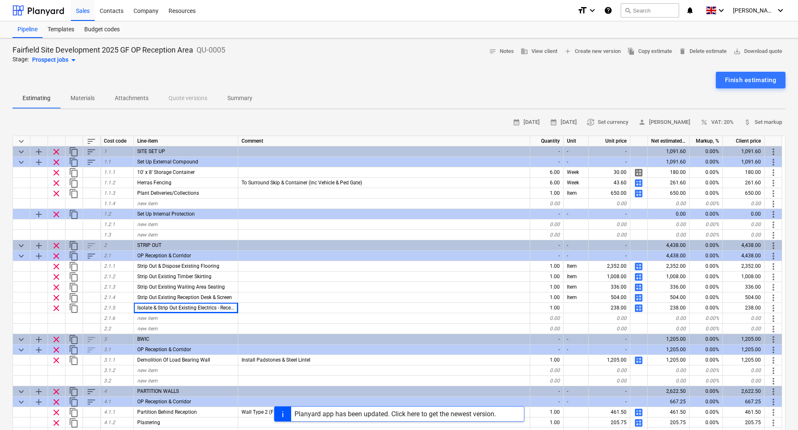
click at [390, 412] on div "Planyard app has been updated. Click here to get the newest version." at bounding box center [396, 414] width 202 height 8
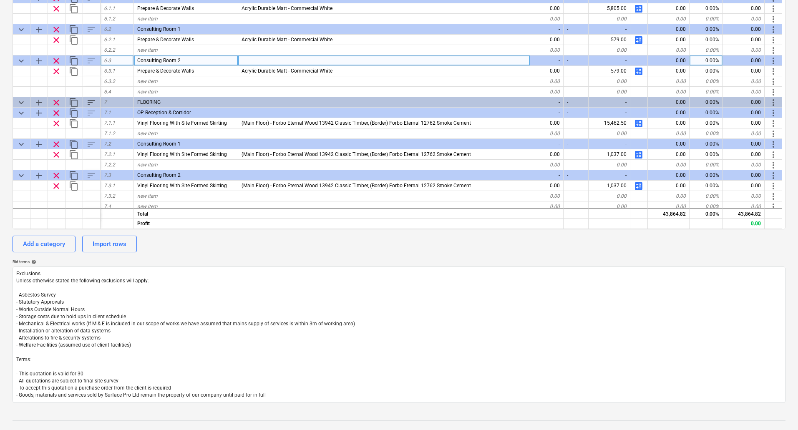
scroll to position [356, 0]
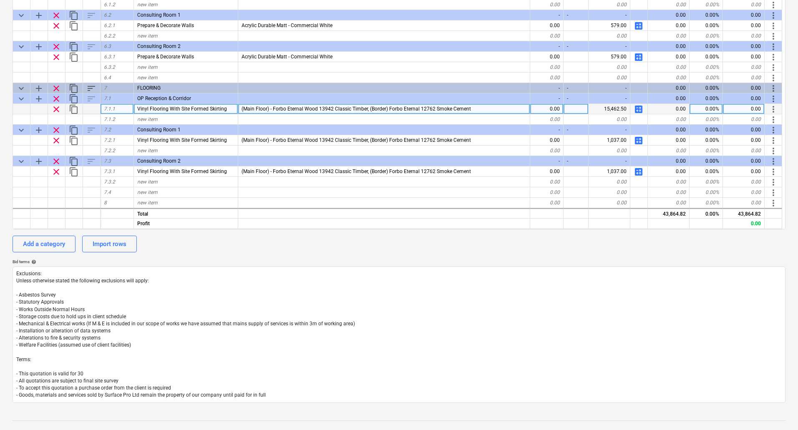
click at [640, 106] on span "calculate" at bounding box center [639, 109] width 10 height 10
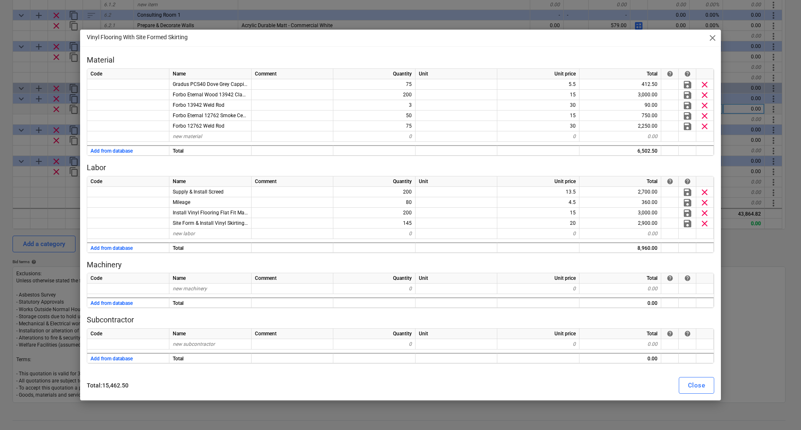
click at [760, 295] on div "Vinyl Flooring With Site Formed Skirting close Material Code Name Comment Quant…" at bounding box center [400, 215] width 801 height 430
type textarea "x"
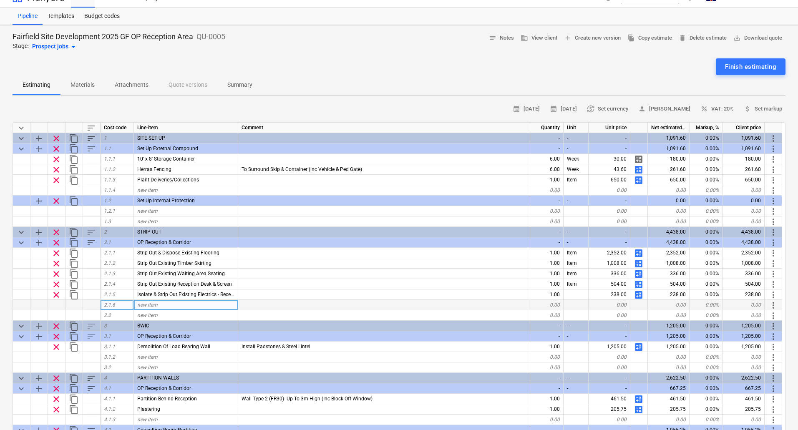
click at [145, 303] on span "new item" at bounding box center [147, 305] width 20 height 6
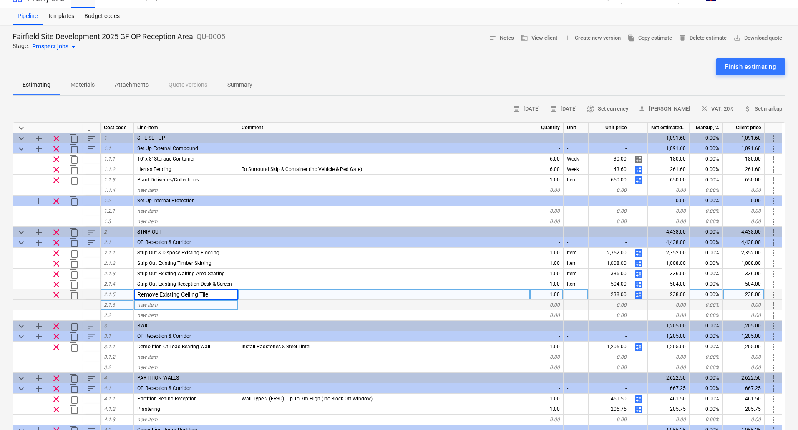
type input "Remove Existing Ceiling Tiles"
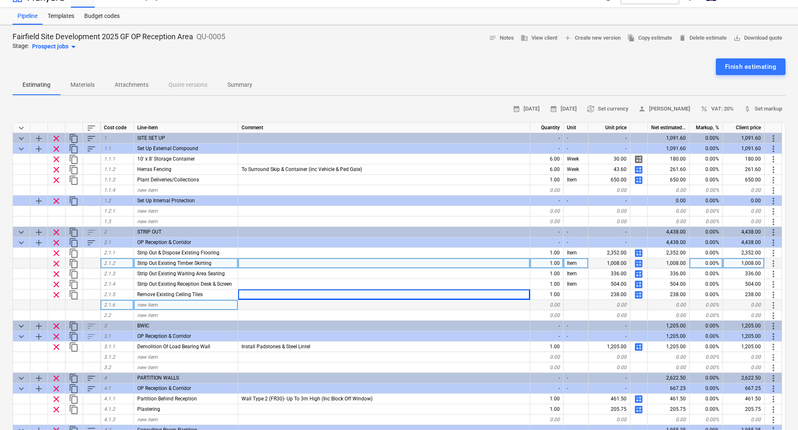
click at [640, 263] on span "calculate" at bounding box center [639, 264] width 10 height 10
type textarea "x"
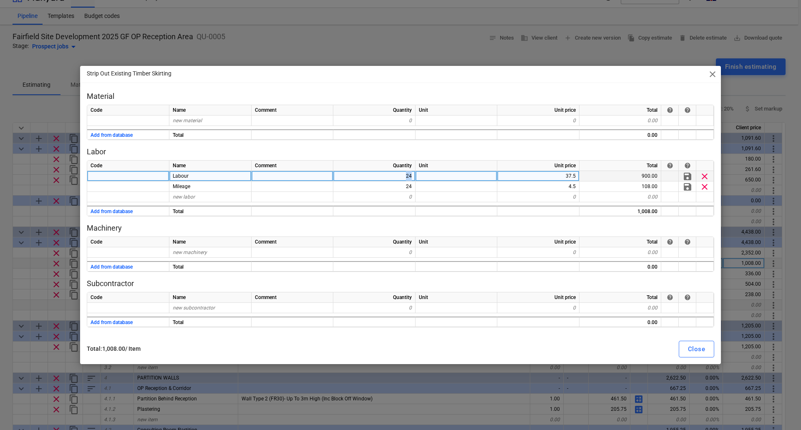
drag, startPoint x: 404, startPoint y: 175, endPoint x: 476, endPoint y: 177, distance: 72.2
click at [0, 0] on div "Labour 24 37.5 900.00 save clear" at bounding box center [0, 0] width 0 height 0
click at [399, 174] on div "24" at bounding box center [374, 176] width 82 height 10
type input "16"
type textarea "x"
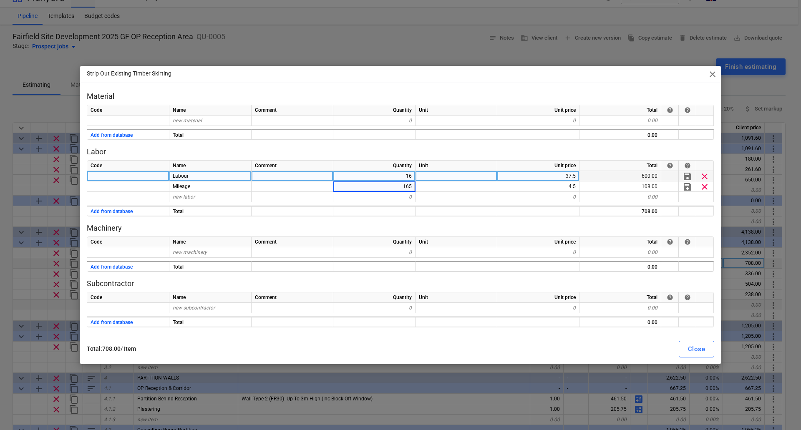
type input "16"
click at [697, 349] on div "Close" at bounding box center [696, 349] width 17 height 11
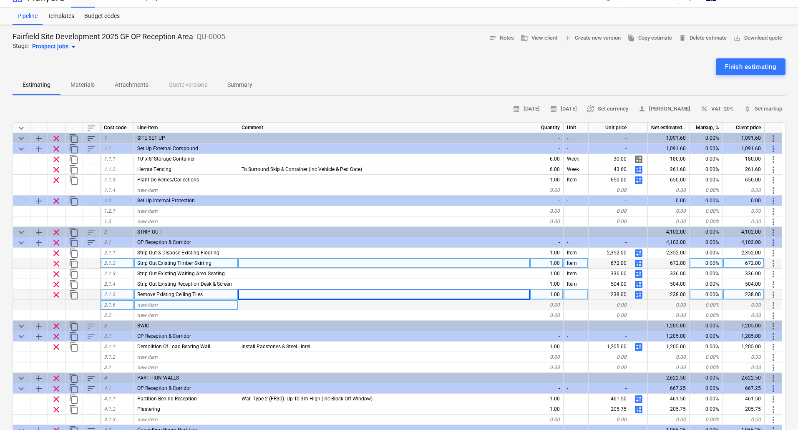
click at [640, 294] on span "calculate" at bounding box center [639, 295] width 10 height 10
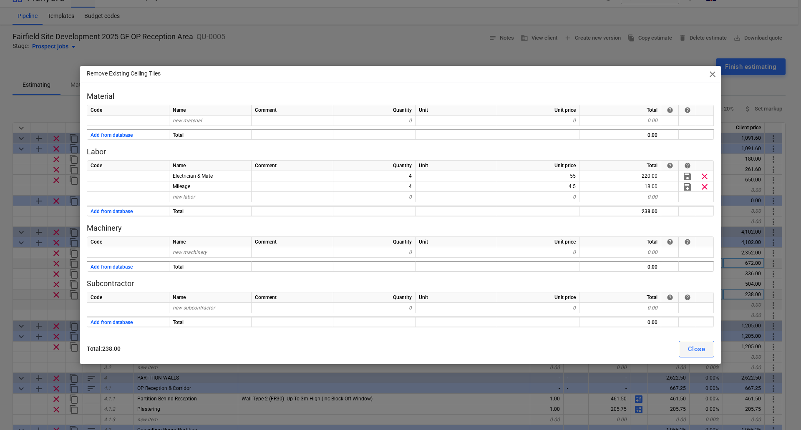
click at [691, 350] on div "Close" at bounding box center [696, 349] width 17 height 11
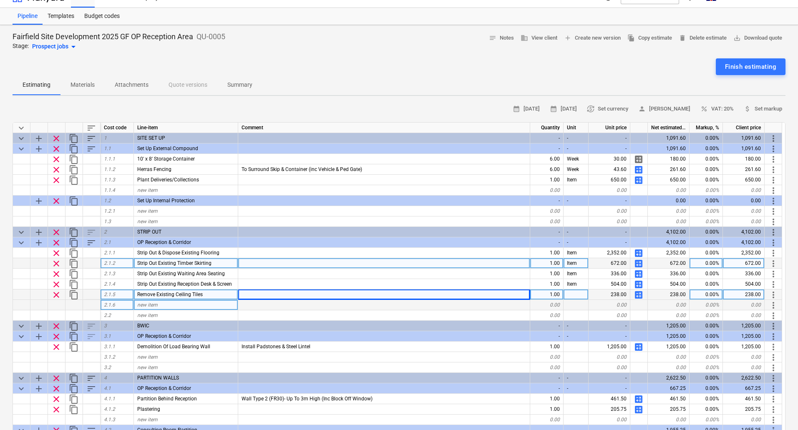
click at [252, 306] on div at bounding box center [384, 305] width 292 height 10
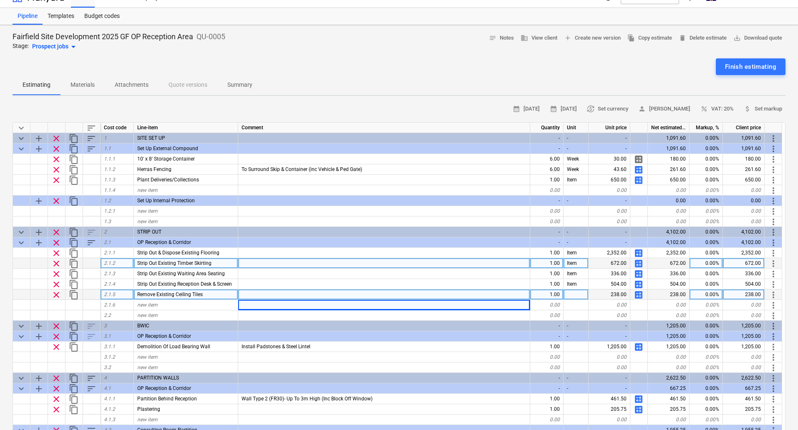
click at [262, 299] on div at bounding box center [384, 295] width 292 height 10
click at [207, 296] on div "Remove Existing Ceiling Tiles" at bounding box center [186, 295] width 104 height 10
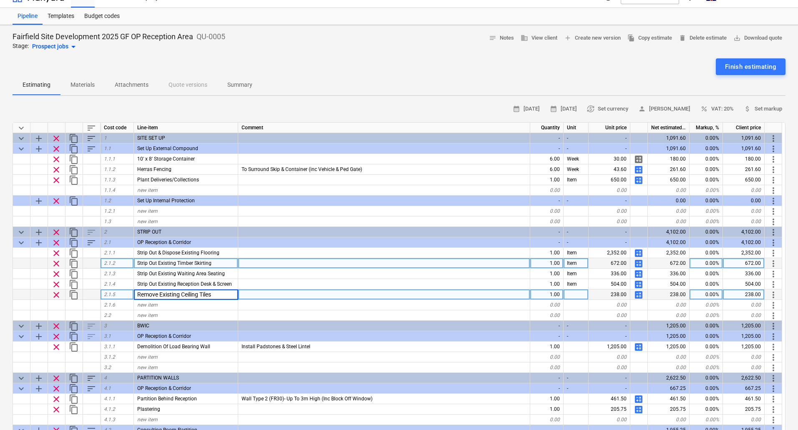
click at [639, 293] on span "calculate" at bounding box center [639, 295] width 10 height 10
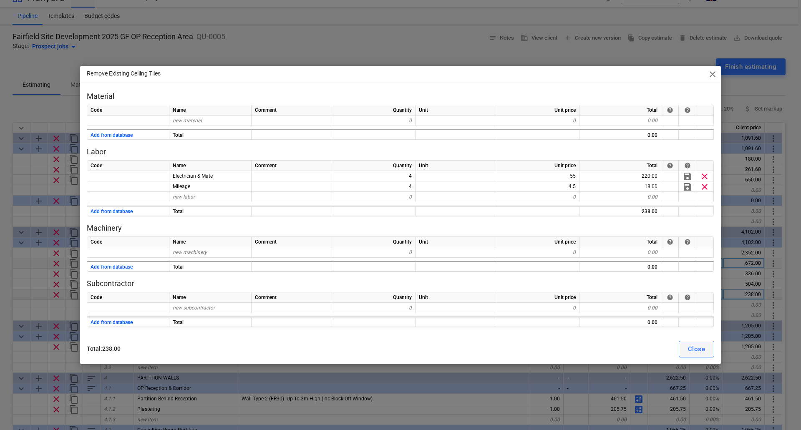
click at [704, 346] on div "Close" at bounding box center [696, 349] width 17 height 11
type textarea "x"
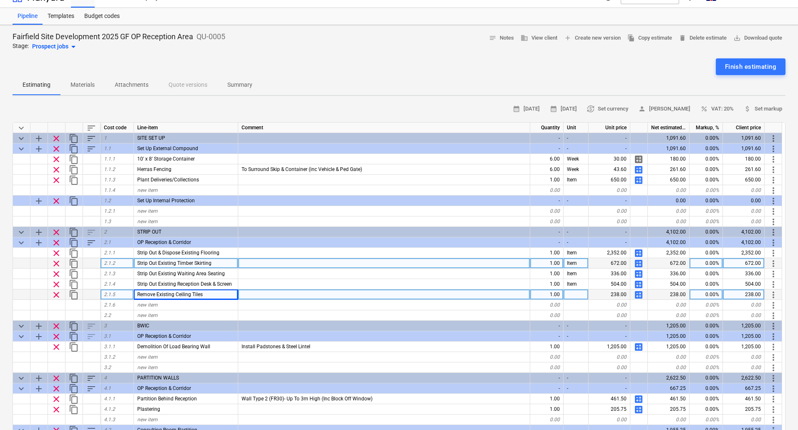
click at [211, 296] on div "Remove Existing Ceiling Tiles" at bounding box center [186, 295] width 104 height 10
type input "Strip Out Electrical Wiring"
type textarea "x"
click at [214, 293] on div "Strip Out Electrical Wiring" at bounding box center [186, 295] width 104 height 10
click at [216, 295] on input "Strip Out Electrical Wiring" at bounding box center [186, 295] width 104 height 10
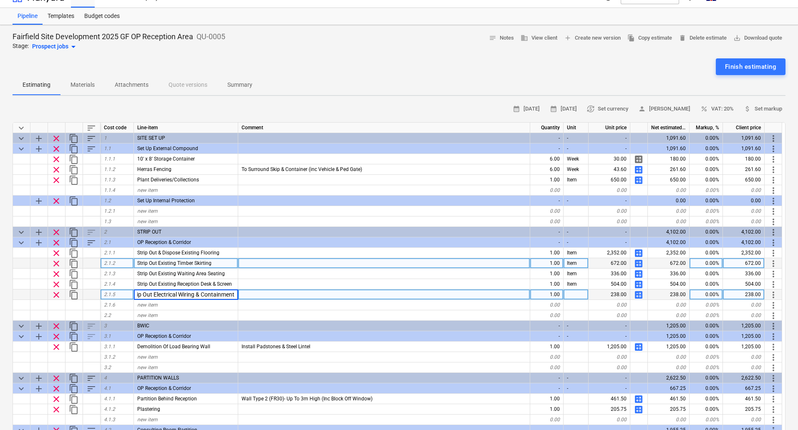
scroll to position [0, 10]
type input "Strip Out Reception Desk Electrical Wiring & Containment"
type textarea "x"
type input "Item"
type textarea "x"
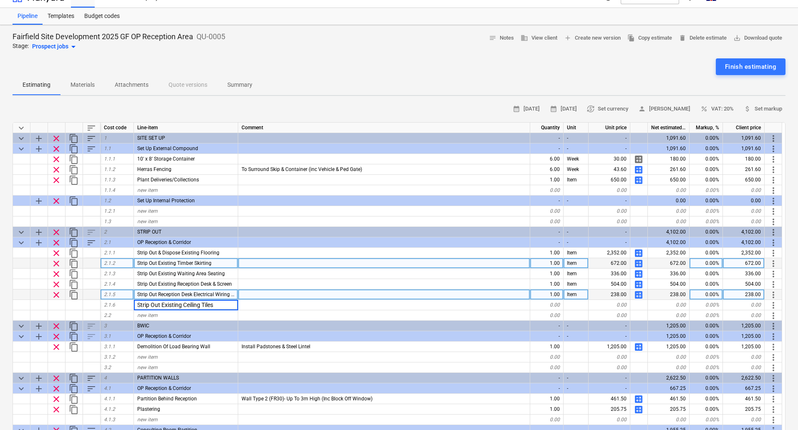
type input "Strip Out Existing Ceiling Tiles"
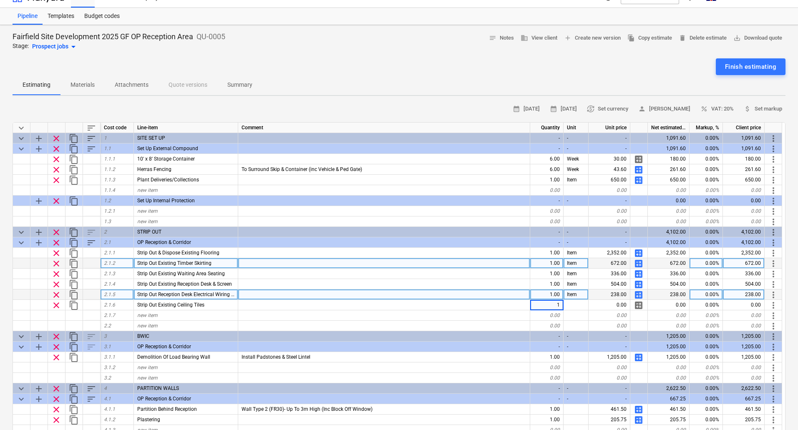
type textarea "x"
type input "|Item"
type textarea "x"
type input "item"
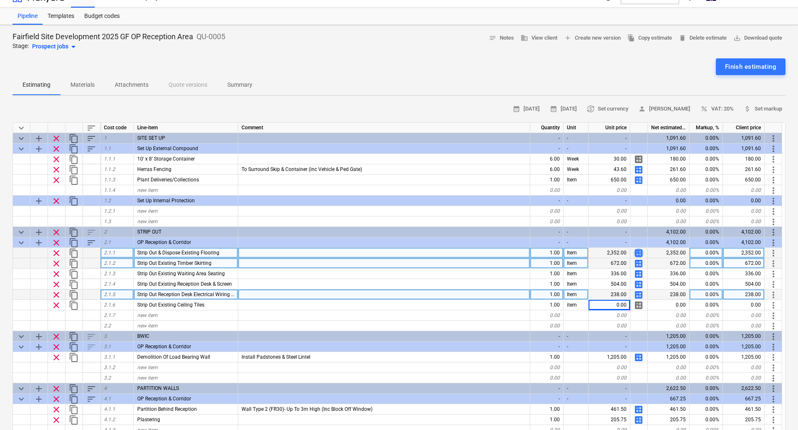
click at [638, 253] on span "calculate" at bounding box center [639, 253] width 10 height 10
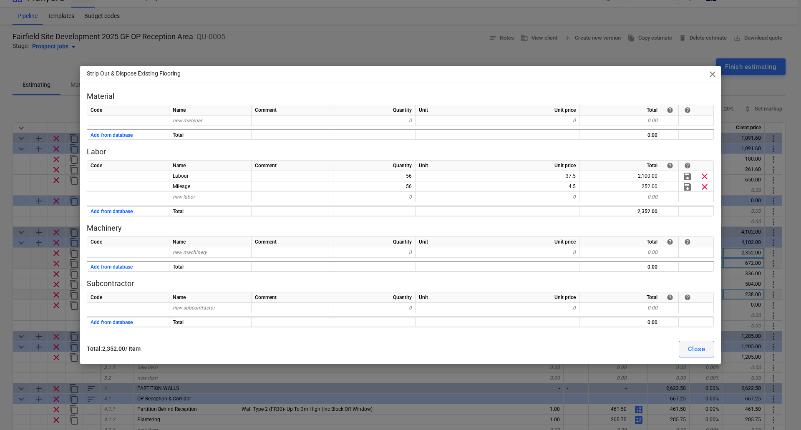
click at [696, 349] on div "Close" at bounding box center [696, 349] width 17 height 11
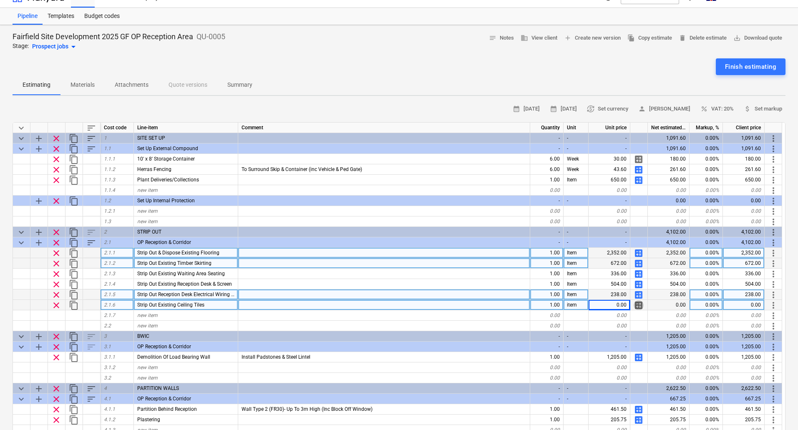
click at [639, 305] on span "calculate" at bounding box center [639, 306] width 10 height 10
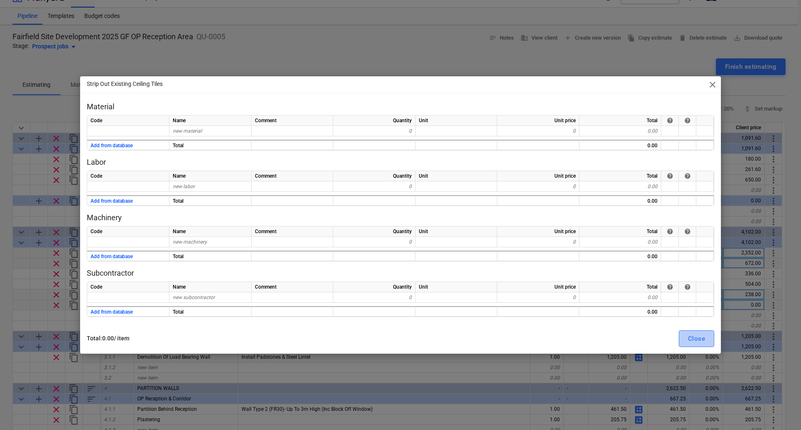
click at [702, 339] on div "Close" at bounding box center [696, 338] width 17 height 11
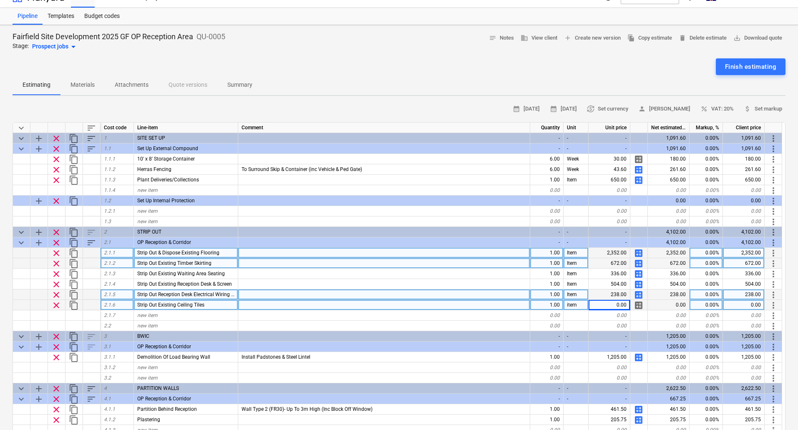
click at [640, 305] on span "calculate" at bounding box center [639, 306] width 10 height 10
type textarea "x"
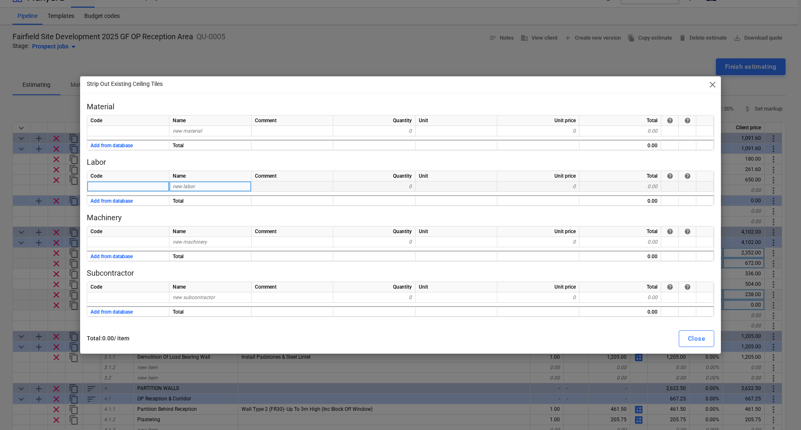
click at [191, 186] on span "new labor" at bounding box center [184, 187] width 22 height 6
type input "Labour"
type textarea "x"
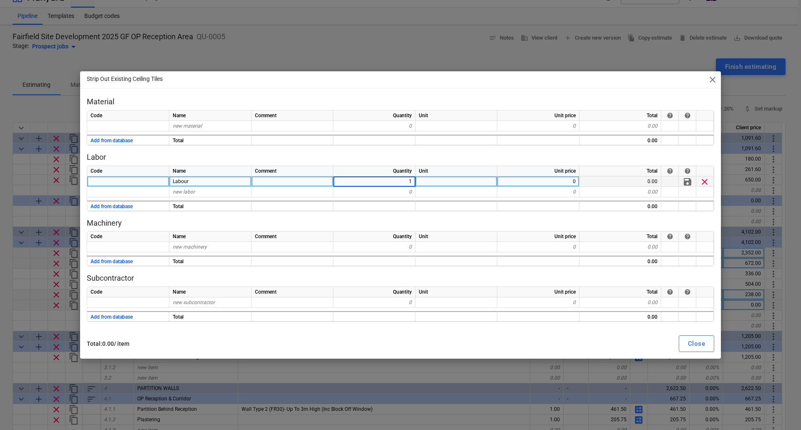
type input "16"
type textarea "x"
type input "37.5"
type textarea "x"
type input "Mileage"
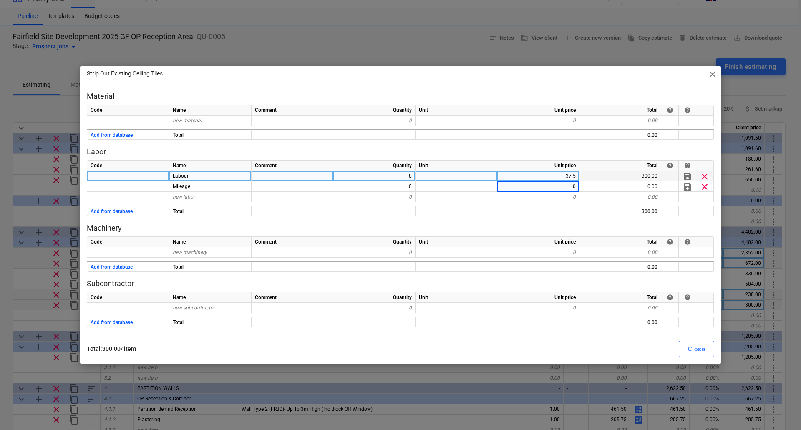
type textarea "x"
type input "4.5"
click at [711, 346] on button "Close" at bounding box center [696, 349] width 35 height 17
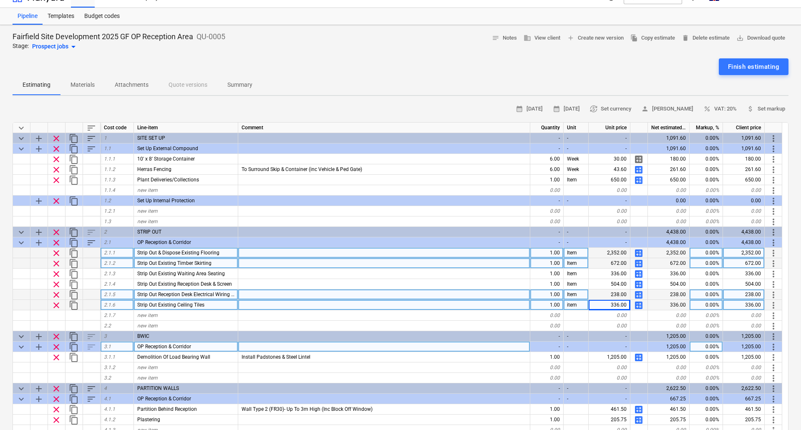
type textarea "x"
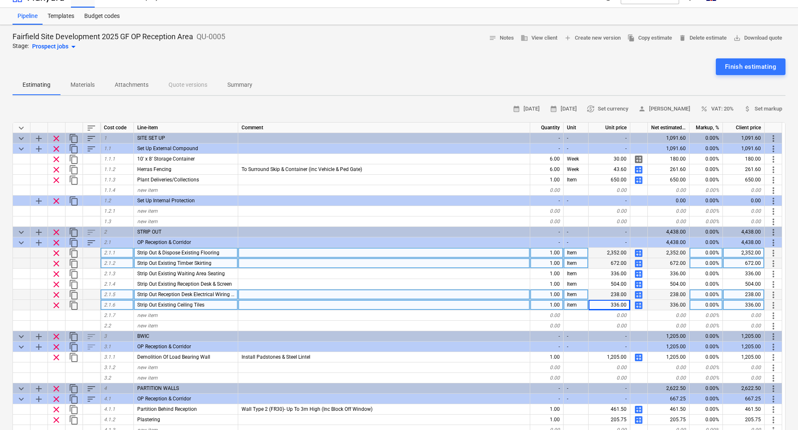
click at [219, 303] on div "Strip Out Existing Ceiling Tiles" at bounding box center [186, 305] width 104 height 10
click at [159, 316] on div "new item" at bounding box center [186, 316] width 104 height 10
drag, startPoint x: 159, startPoint y: 253, endPoint x: 175, endPoint y: 253, distance: 16.3
click at [175, 253] on span "Strip Out & Dispose Existing Flooring" at bounding box center [178, 253] width 82 height 6
click at [180, 253] on input "Strip Out & Dispose Existing Flooring" at bounding box center [186, 253] width 104 height 10
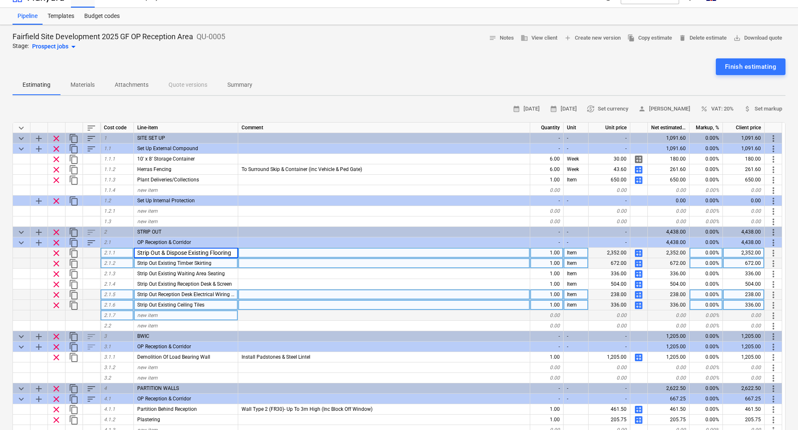
click at [186, 252] on input "Strip Out & Dispose Existing Flooring" at bounding box center [186, 253] width 104 height 10
type input "Strip Out Existing Flooring"
type textarea "x"
type input "Strip Out Existing Flooring Throughout"
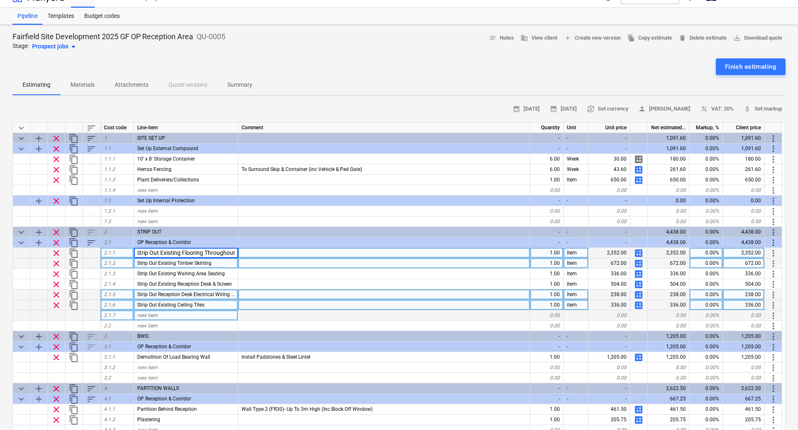
type textarea "x"
type input "Strip Out Existing Timber Skirting Throughout"
type textarea "x"
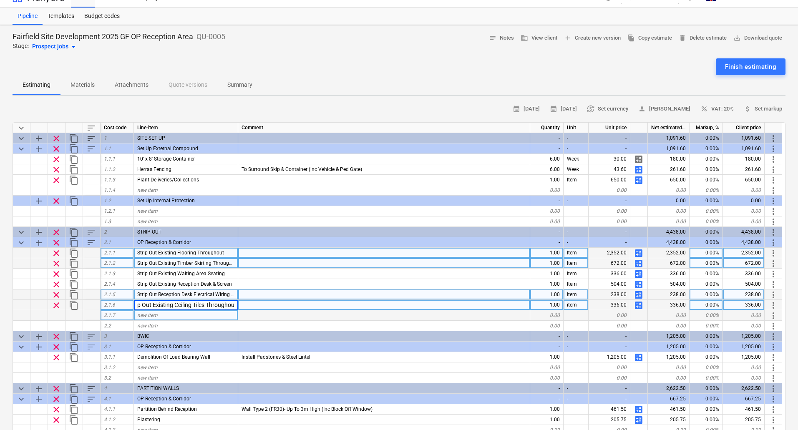
type input "Strip Out Existing Ceiling Tiles Throughout"
type textarea "x"
type input "Strip Out Ceiling Grid"
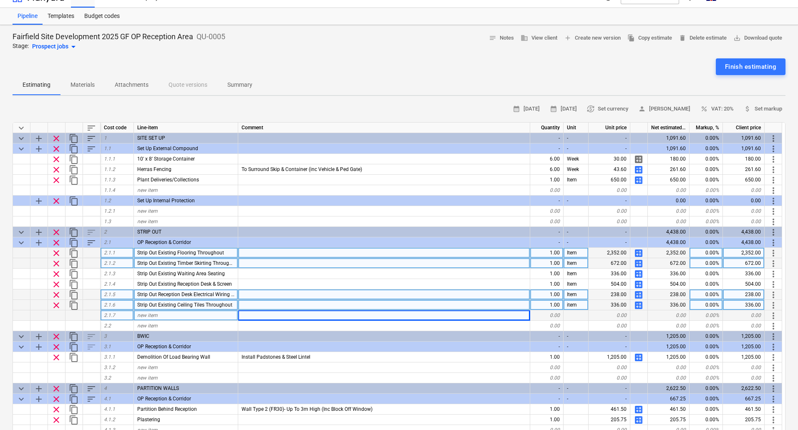
type textarea "x"
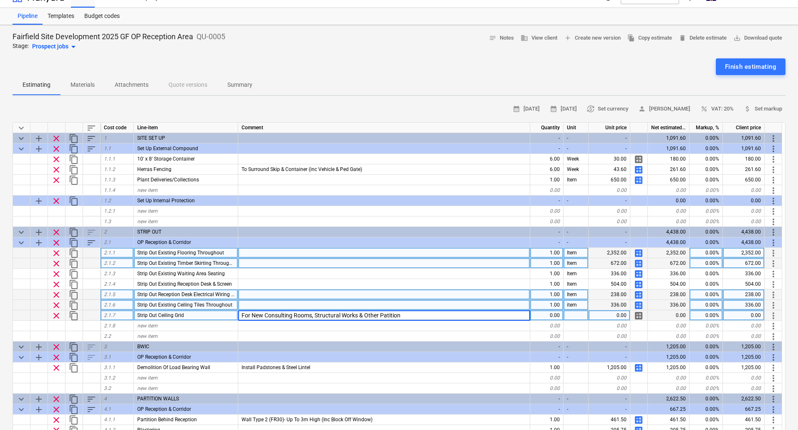
type input "For New Consulting Rooms, Structural Works & Other Patitions"
type textarea "x"
type input "Item"
click at [637, 316] on span "calculate" at bounding box center [639, 316] width 10 height 10
type textarea "x"
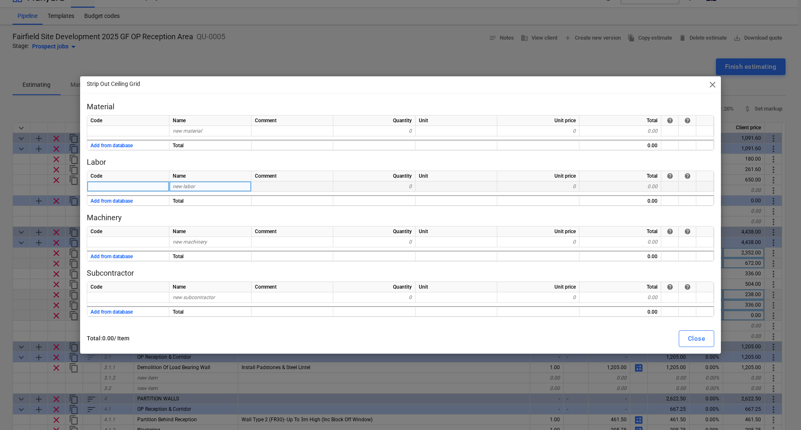
click at [213, 187] on div "new labor" at bounding box center [210, 187] width 82 height 10
type input "Labour"
type textarea "x"
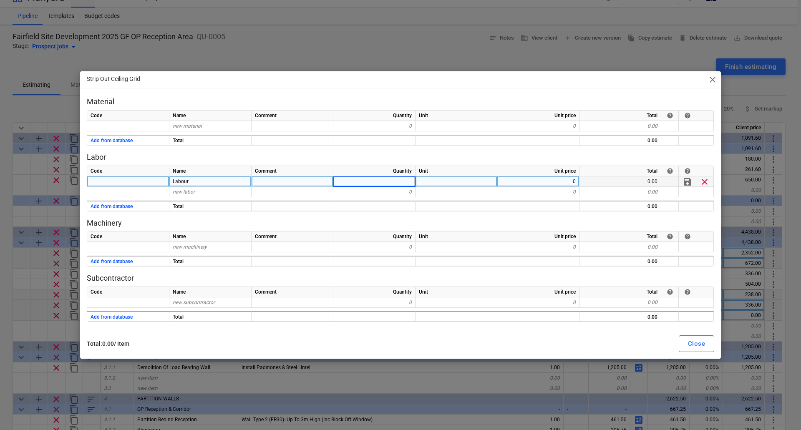
type input "8"
type textarea "x"
type input "37.5"
type textarea "x"
type input "Mileage"
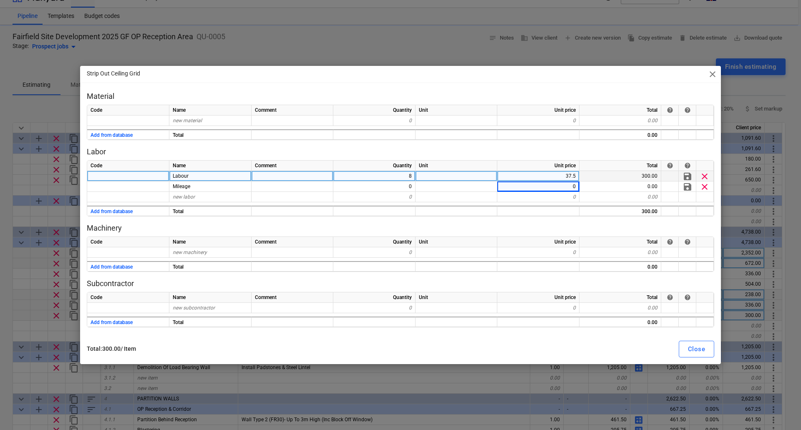
type textarea "x"
type input "4.5"
click at [699, 352] on div "Close" at bounding box center [696, 349] width 17 height 11
type textarea "x"
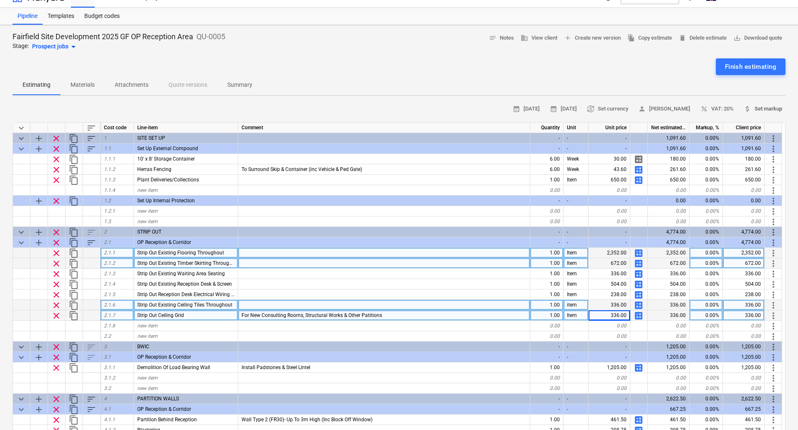
click at [764, 108] on span "attach_money Set markup" at bounding box center [763, 109] width 38 height 10
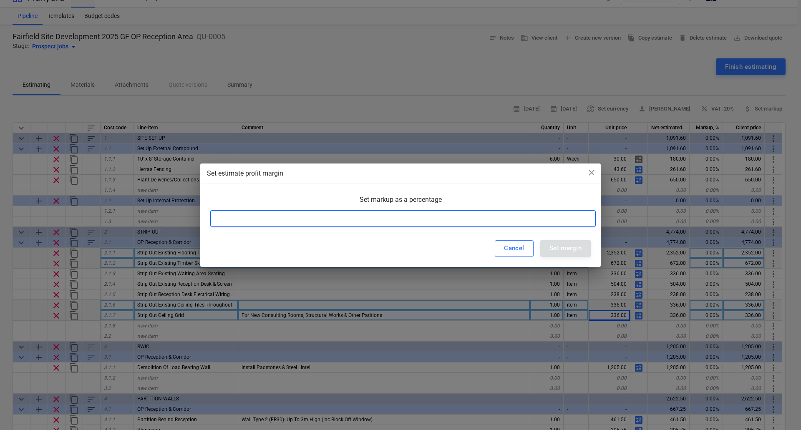
click at [275, 222] on input at bounding box center [403, 218] width 386 height 17
type input "33"
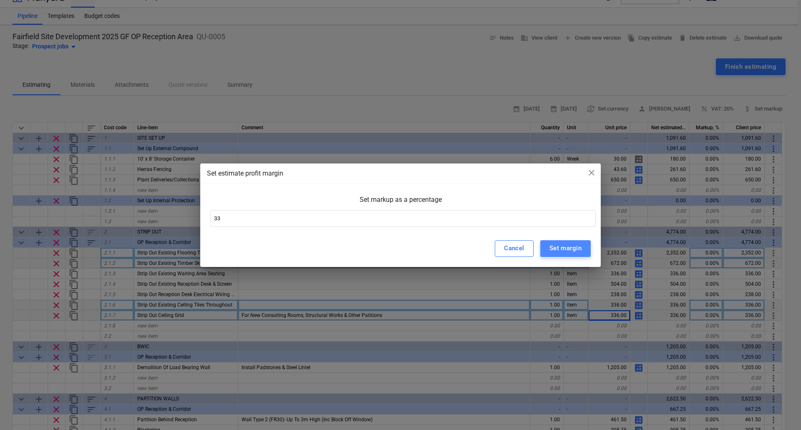
click at [567, 246] on div "Set margin" at bounding box center [566, 248] width 32 height 11
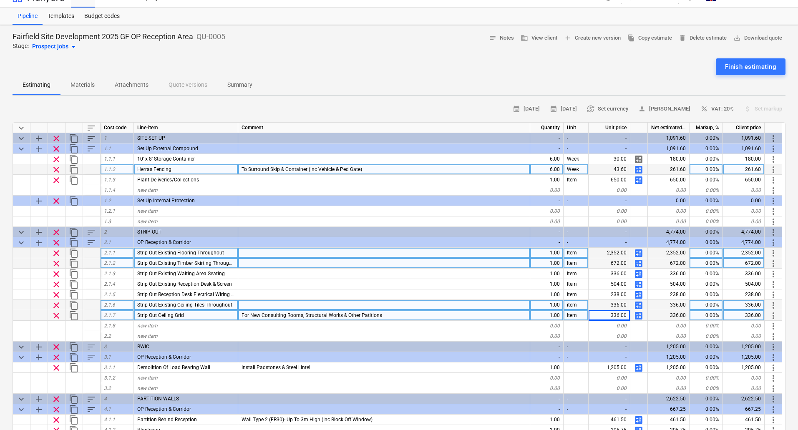
type textarea "x"
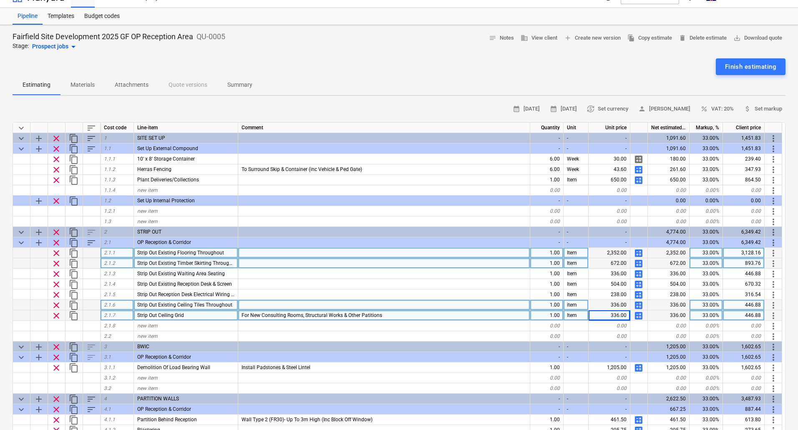
click at [206, 302] on div "Strip Out Existing Ceiling Tiles Throughout" at bounding box center [186, 305] width 104 height 10
click at [210, 306] on input "Strip Out Existing Ceiling Tiles Throughout" at bounding box center [186, 305] width 104 height 10
click at [235, 306] on input "Strip Out Existing Ceiling Tiles Throughout" at bounding box center [186, 305] width 104 height 10
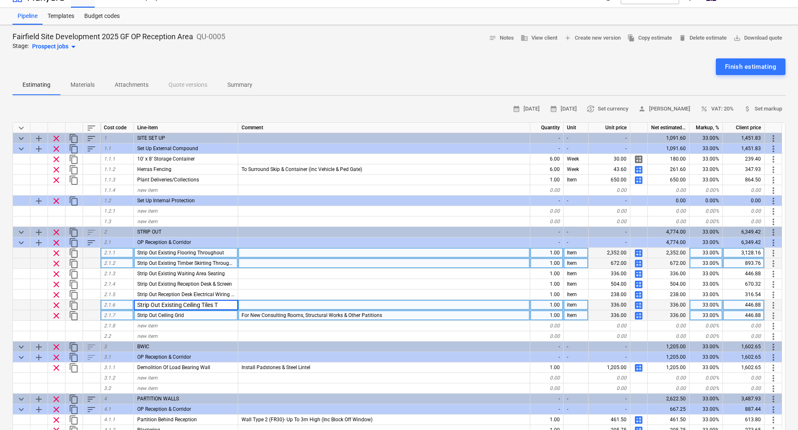
type input "Strip Out Existing Ceiling Tiles"
type textarea "x"
type input "Throughout"
drag, startPoint x: 276, startPoint y: 304, endPoint x: 234, endPoint y: 305, distance: 42.2
click at [0, 0] on div "clear content_copy 2.1.6 Strip Out Existing Ceiling Tiles Throughout 1.00 item …" at bounding box center [0, 0] width 0 height 0
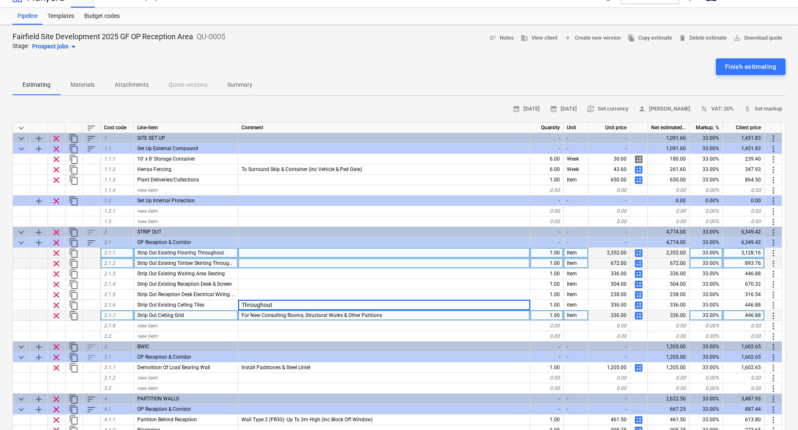
click at [264, 263] on div at bounding box center [384, 263] width 292 height 10
type textarea "x"
type input "Throughout"
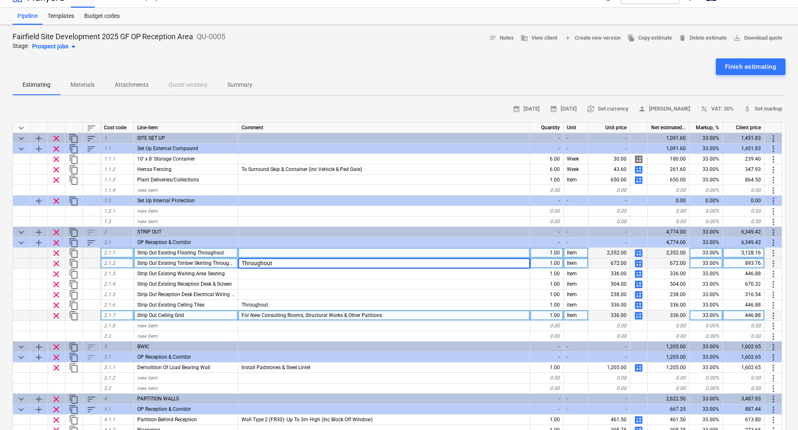
click at [253, 252] on div at bounding box center [384, 253] width 292 height 10
type textarea "x"
type input "Throughout"
click at [224, 253] on div "Strip Out Existing Flooring Throughout" at bounding box center [186, 253] width 104 height 10
type textarea "x"
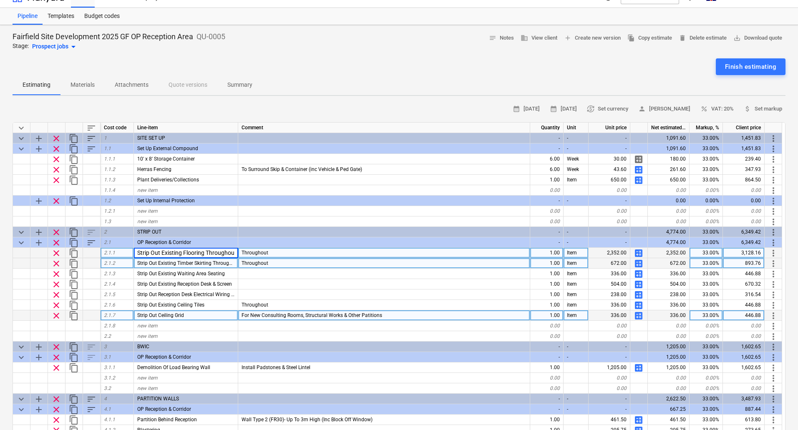
scroll to position [0, 2]
click at [235, 253] on input "Strip Out Existing Flooring Throughout" at bounding box center [186, 253] width 104 height 10
type input "Strip Out Existing Flooring"
type textarea "x"
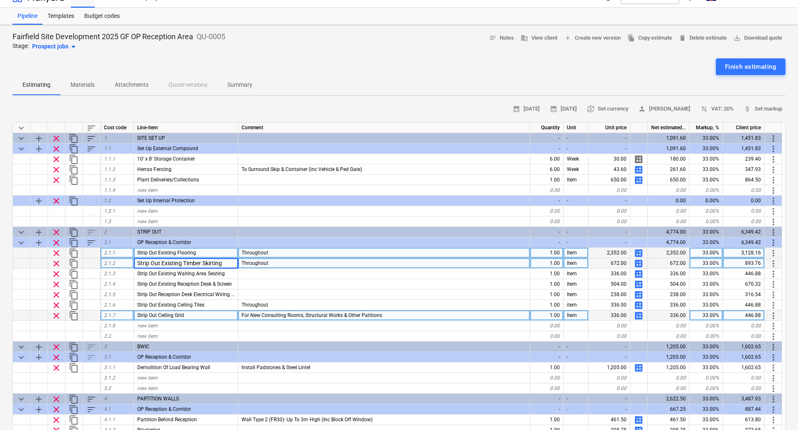
type input "Strip Out Existing Timber Skirting"
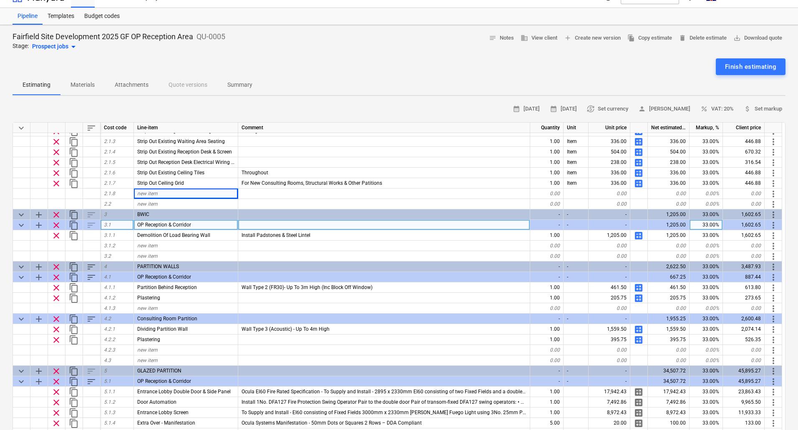
scroll to position [125, 0]
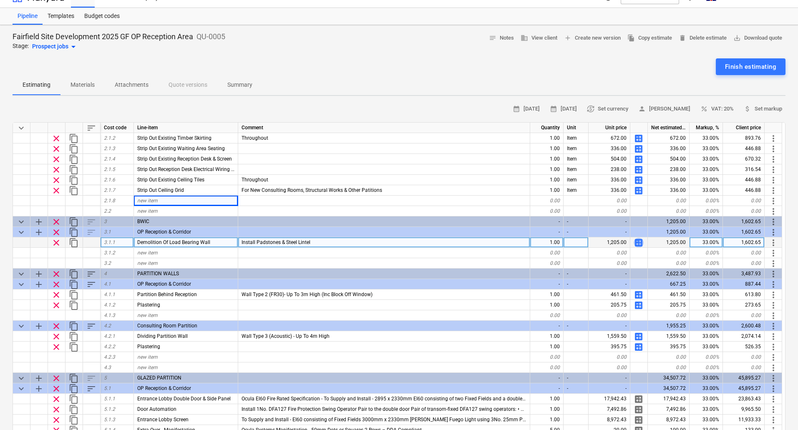
click at [639, 240] on span "calculate" at bounding box center [639, 243] width 10 height 10
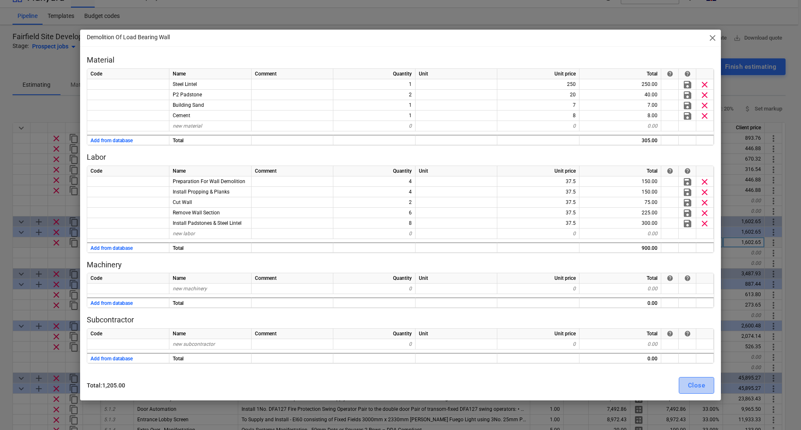
click at [697, 381] on div "Close" at bounding box center [696, 385] width 17 height 11
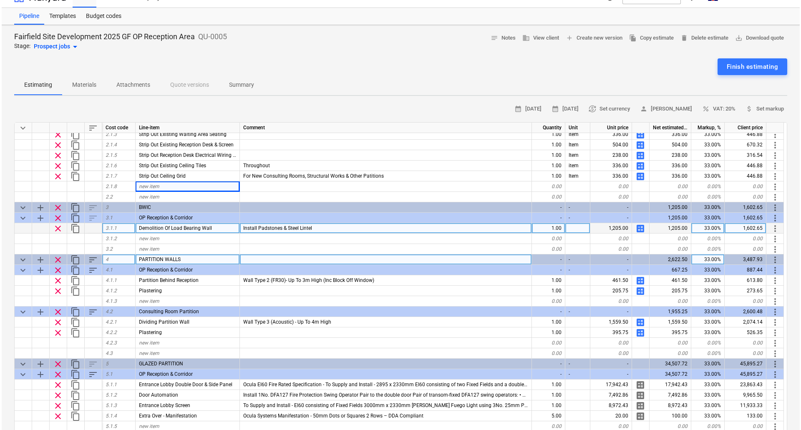
scroll to position [125, 0]
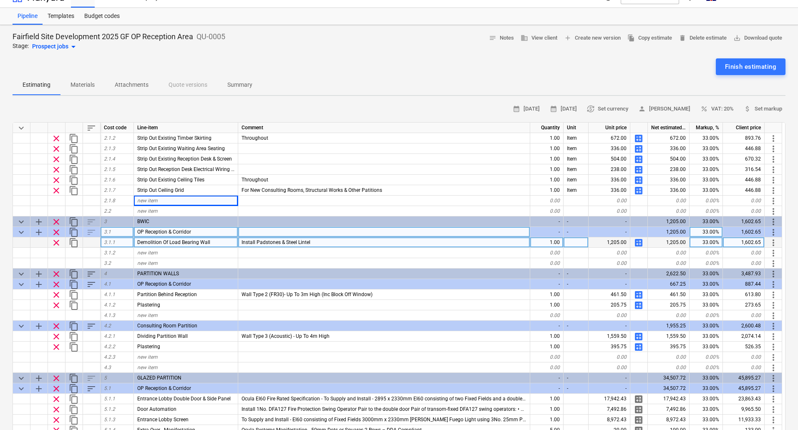
click at [200, 230] on div "OP Reception & Corridor" at bounding box center [186, 232] width 104 height 10
click at [40, 232] on span "add" at bounding box center [39, 232] width 10 height 10
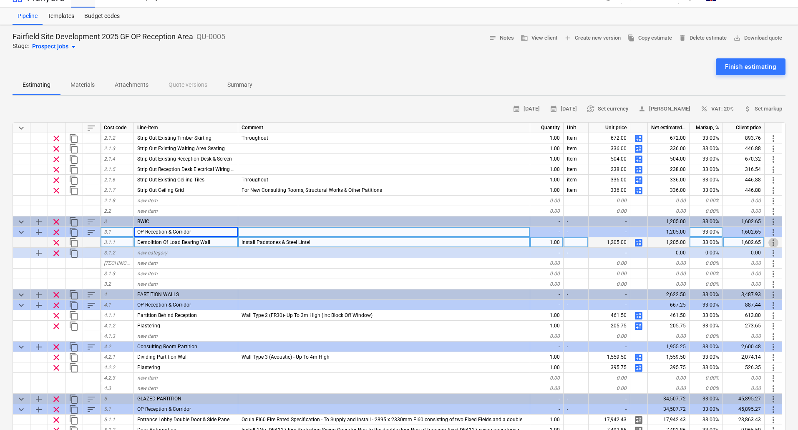
click at [776, 242] on span "more_vert" at bounding box center [774, 243] width 10 height 10
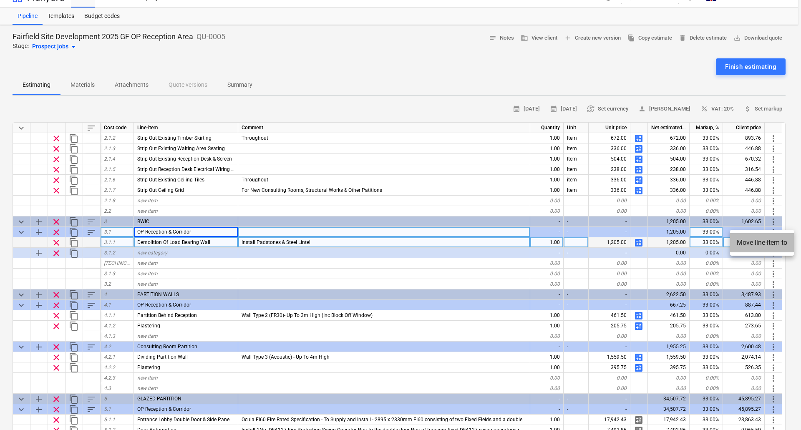
click at [776, 242] on li "Move line-item to" at bounding box center [762, 242] width 64 height 19
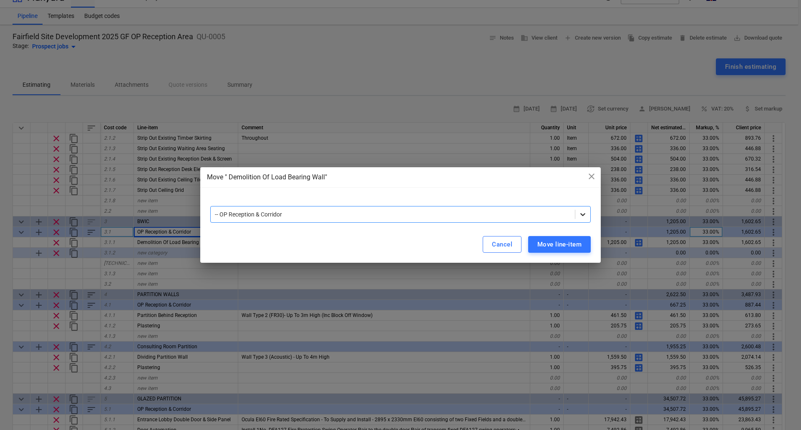
click at [583, 214] on icon at bounding box center [583, 214] width 8 height 8
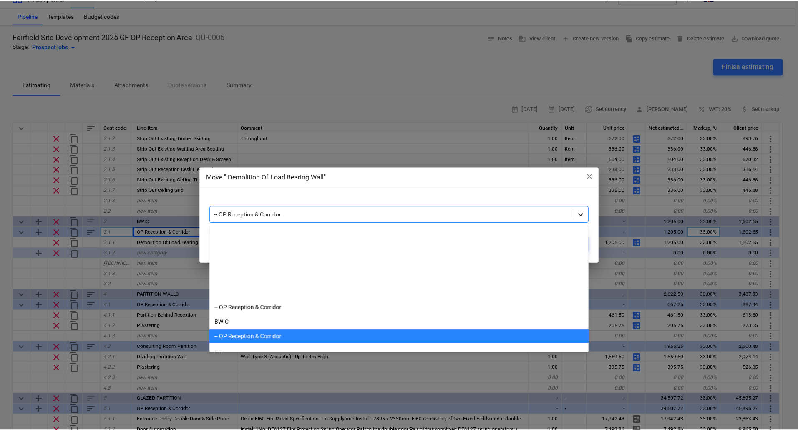
scroll to position [102, 0]
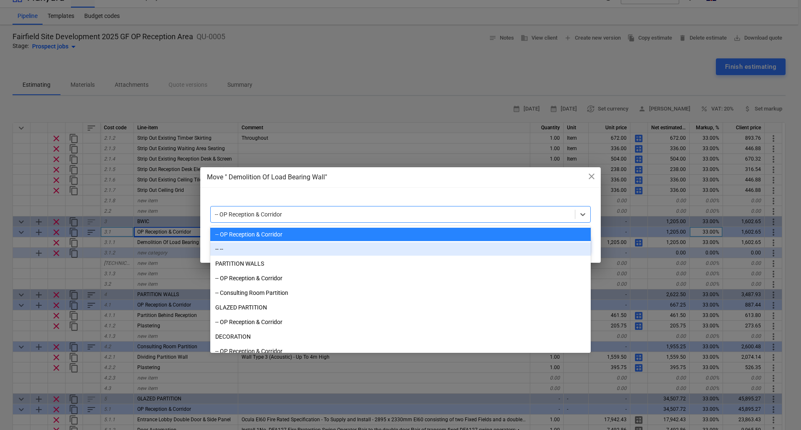
click at [287, 252] on div "-- --" at bounding box center [400, 249] width 381 height 13
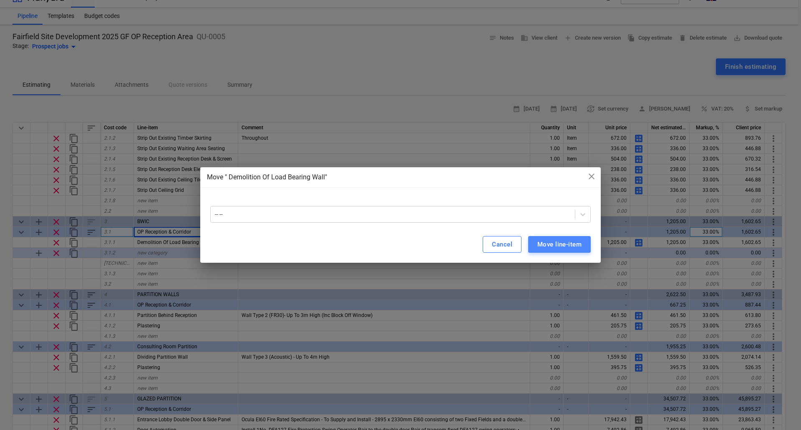
click at [568, 242] on div "Move line-item" at bounding box center [560, 244] width 44 height 11
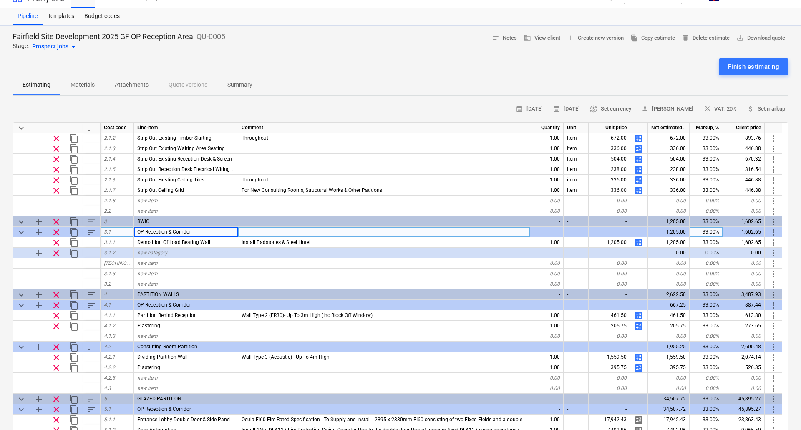
type textarea "x"
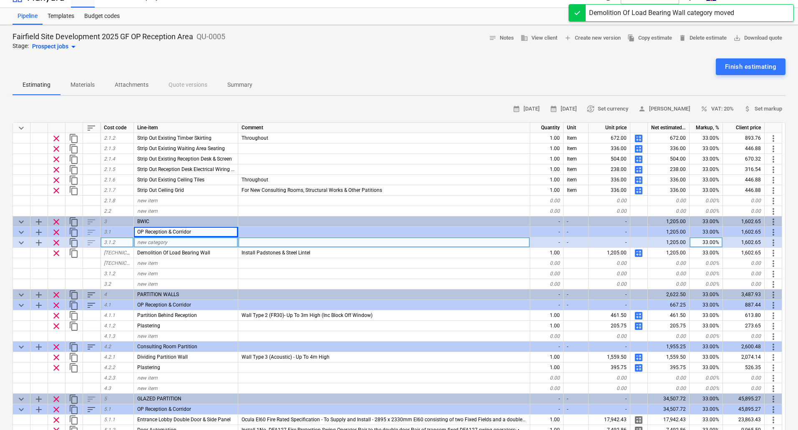
click at [164, 243] on span "new category" at bounding box center [152, 243] width 30 height 6
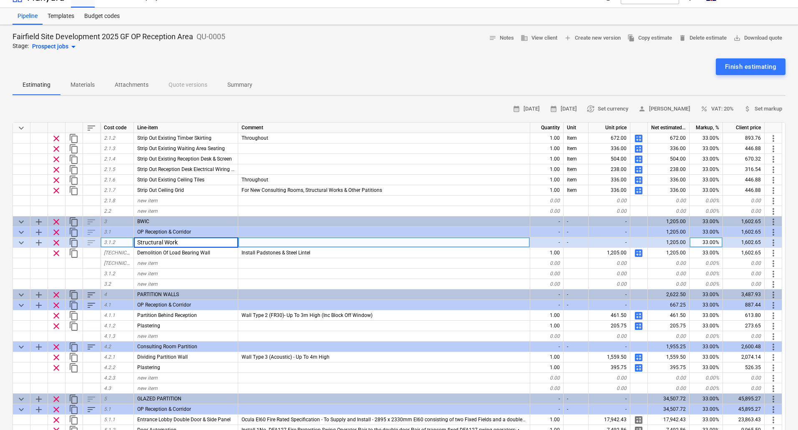
type input "Structural Works"
click at [38, 230] on span "add" at bounding box center [39, 232] width 10 height 10
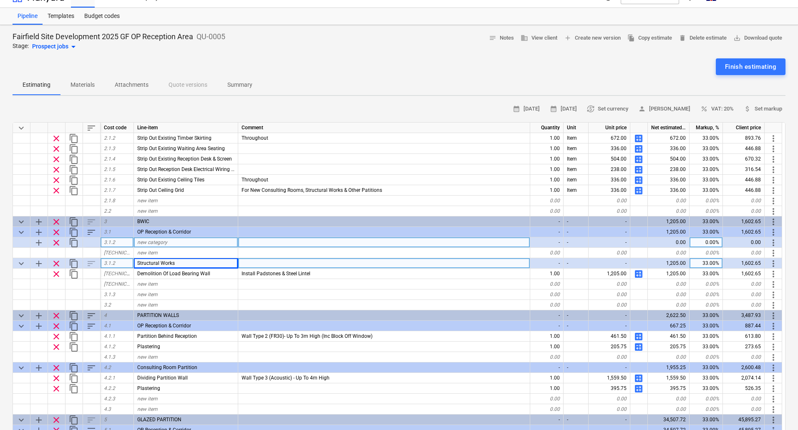
click at [90, 263] on div "sort" at bounding box center [92, 263] width 18 height 10
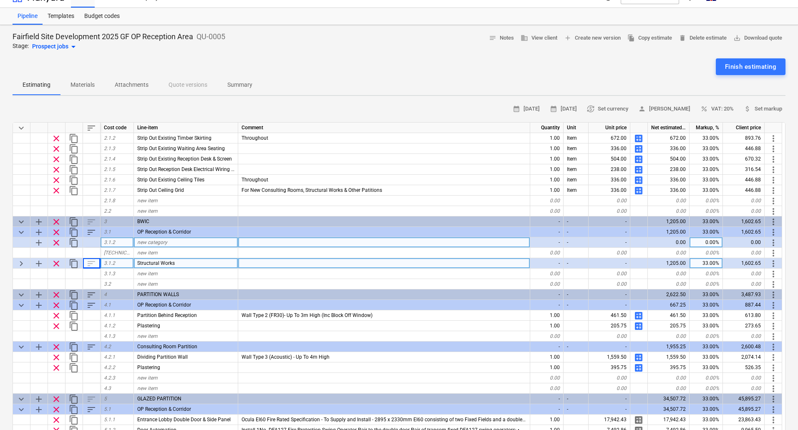
click at [90, 263] on div "sort" at bounding box center [92, 263] width 18 height 10
type textarea "x"
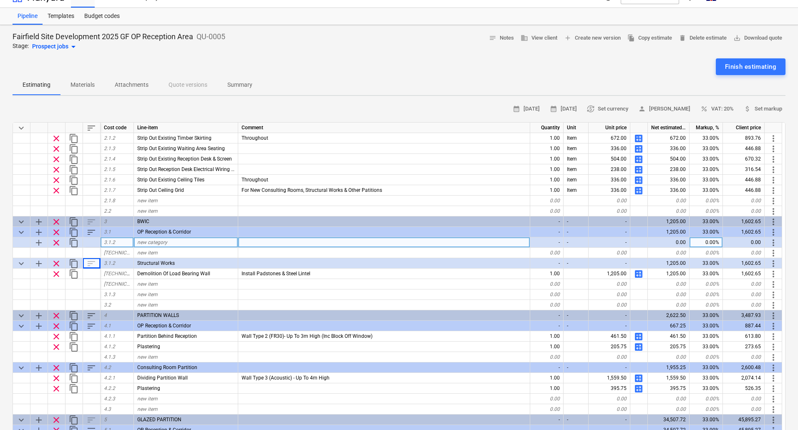
click at [156, 243] on span "new category" at bounding box center [152, 243] width 30 height 6
type input "M"
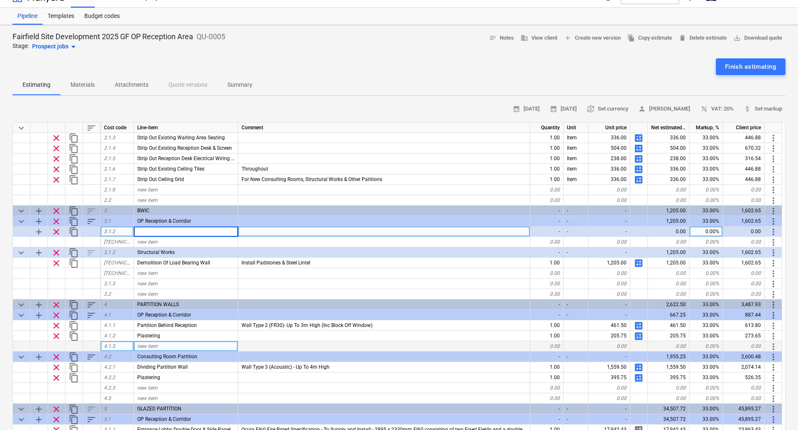
scroll to position [125, 0]
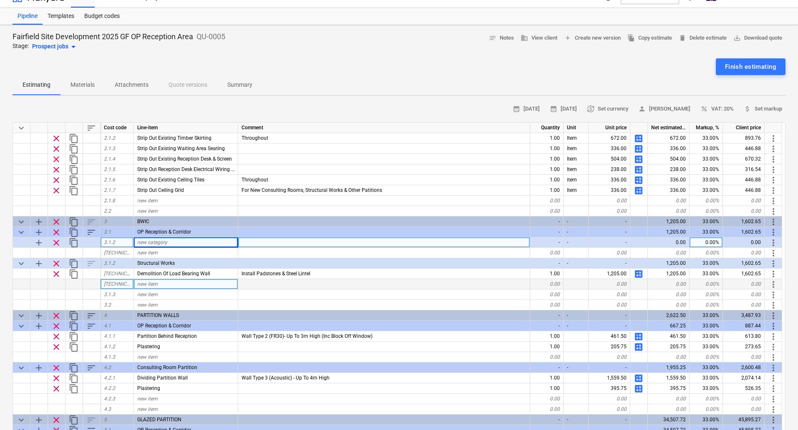
click at [157, 283] on span "new item" at bounding box center [147, 284] width 20 height 6
type input "B"
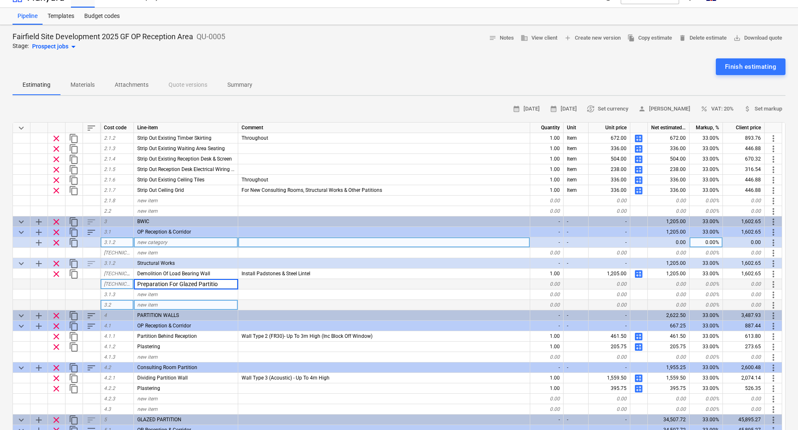
type input "Preparation For Glazed Partition"
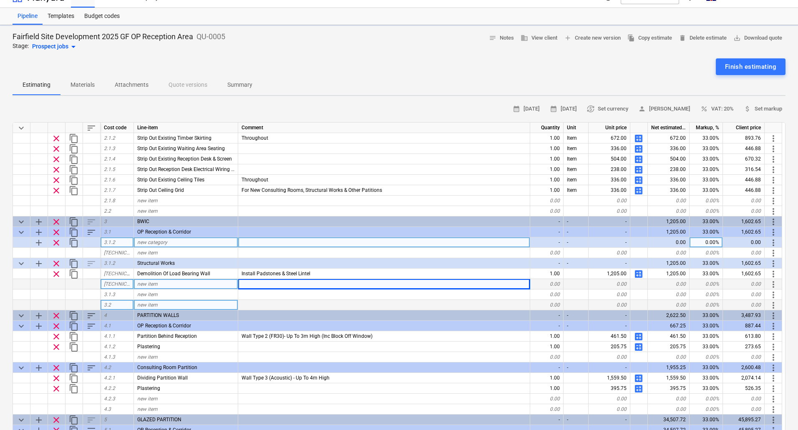
type textarea "x"
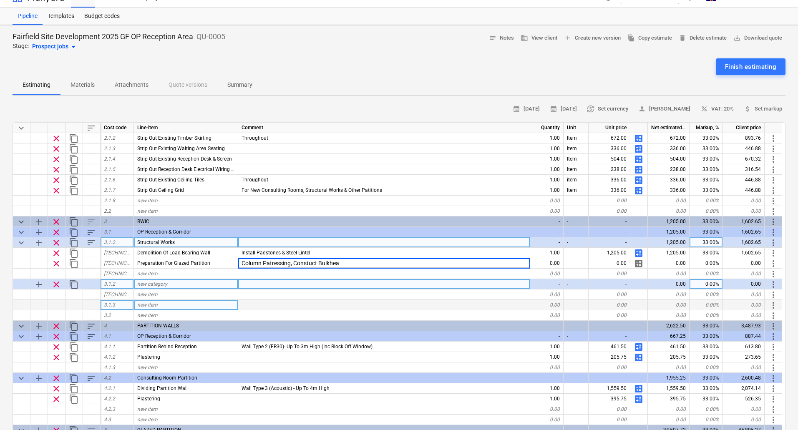
type input "Column Patressing, Constuct Bulkhead"
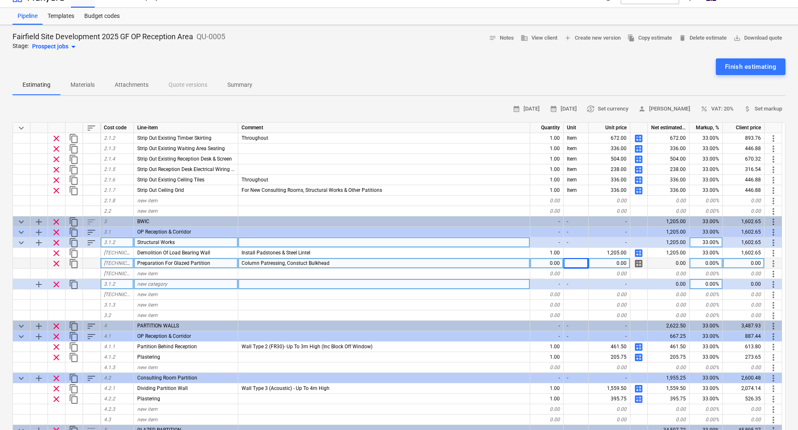
click at [638, 261] on span "calculate" at bounding box center [639, 264] width 10 height 10
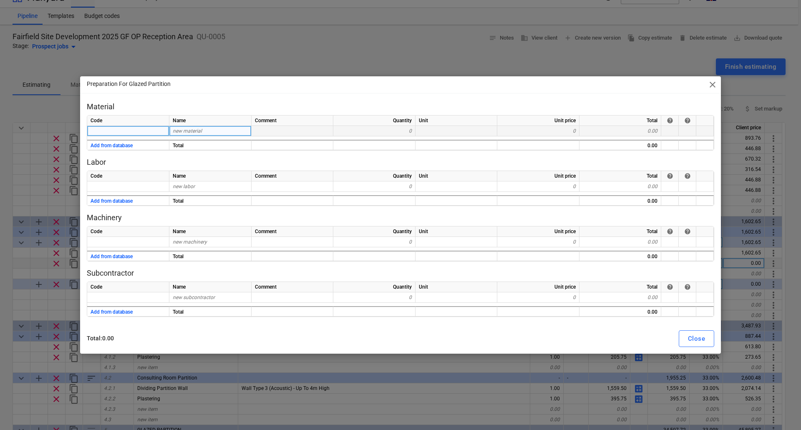
click at [195, 131] on span "new material" at bounding box center [187, 131] width 29 height 6
click at [702, 337] on div "Close" at bounding box center [696, 338] width 17 height 11
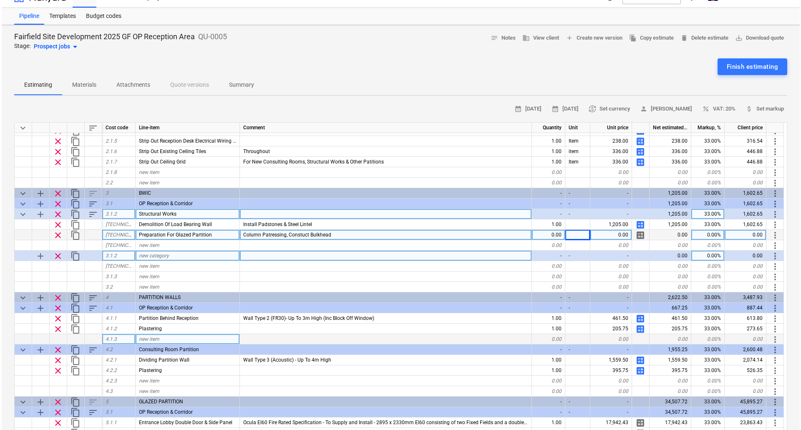
scroll to position [167, 0]
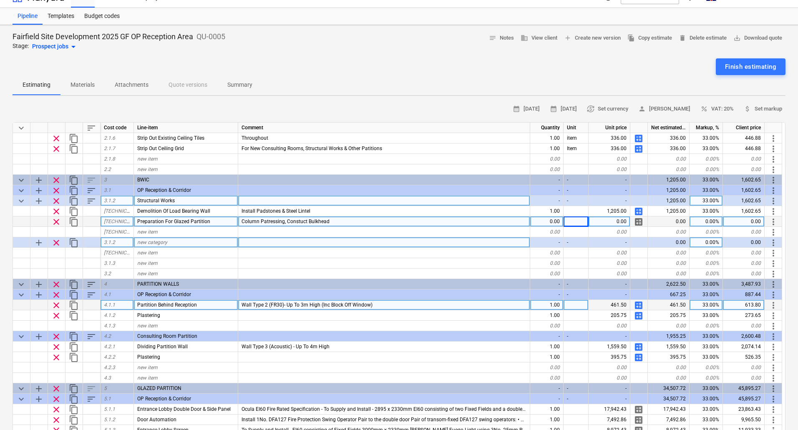
click at [640, 302] on span "calculate" at bounding box center [639, 306] width 10 height 10
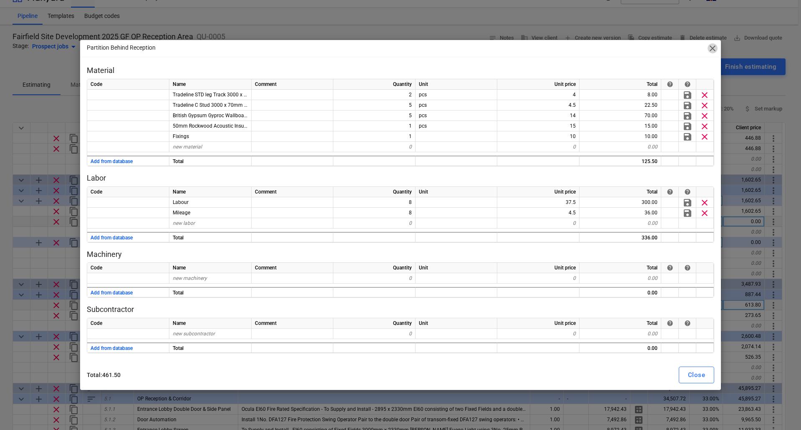
click at [715, 47] on span "close" at bounding box center [713, 48] width 10 height 10
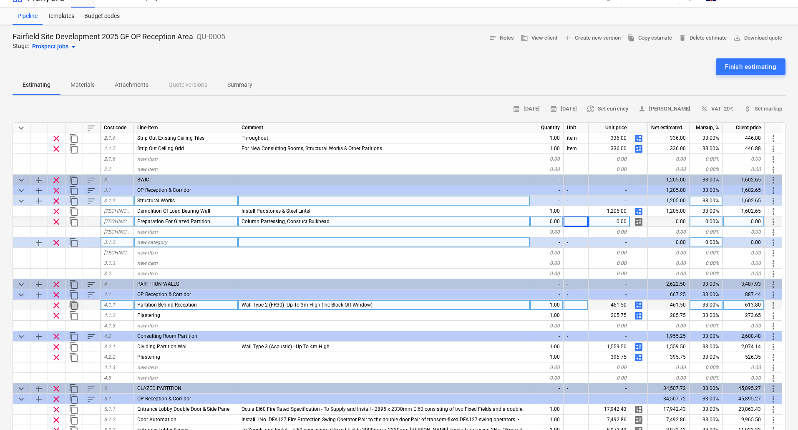
click at [73, 305] on span "content_copy" at bounding box center [74, 306] width 10 height 10
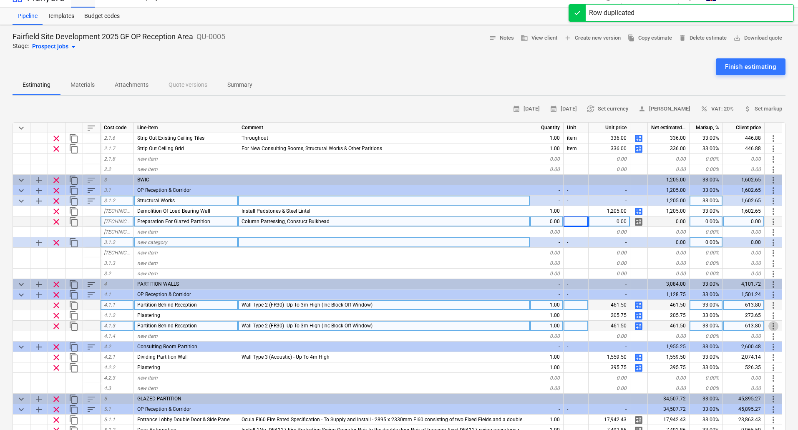
click at [775, 326] on span "more_vert" at bounding box center [774, 326] width 10 height 10
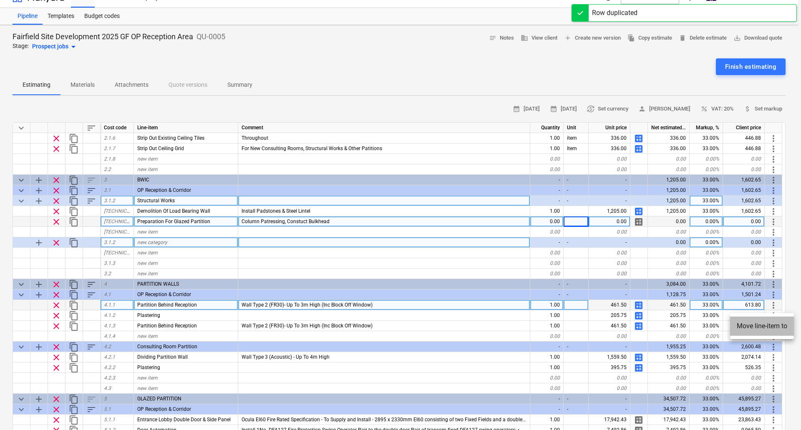
click at [762, 326] on li "Move line-item to" at bounding box center [762, 326] width 64 height 19
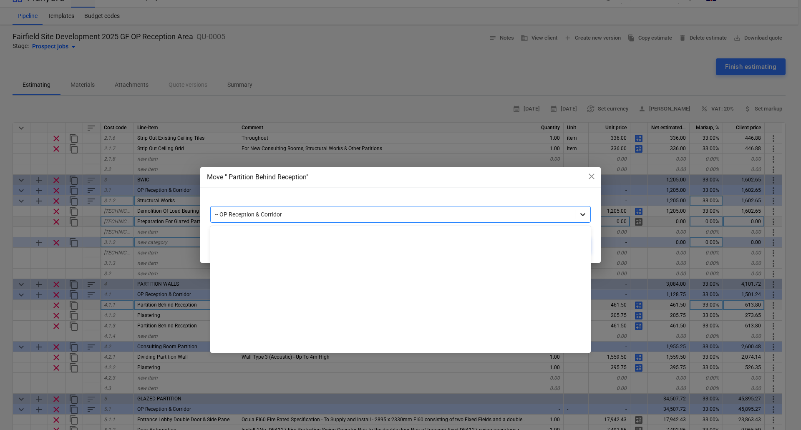
click at [587, 215] on icon at bounding box center [583, 214] width 8 height 8
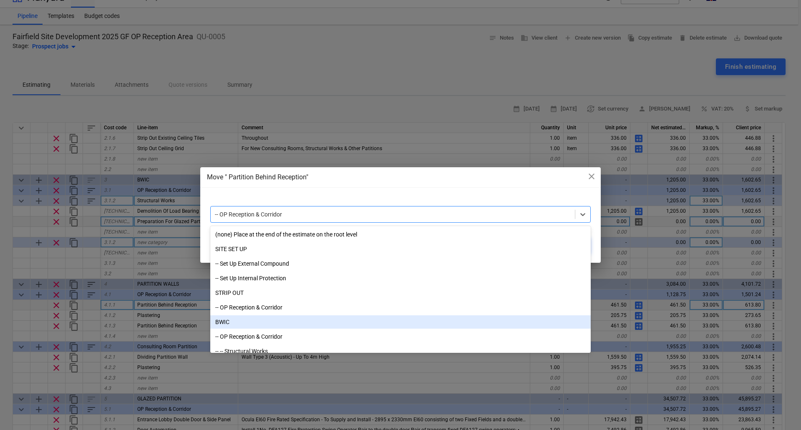
scroll to position [42, 0]
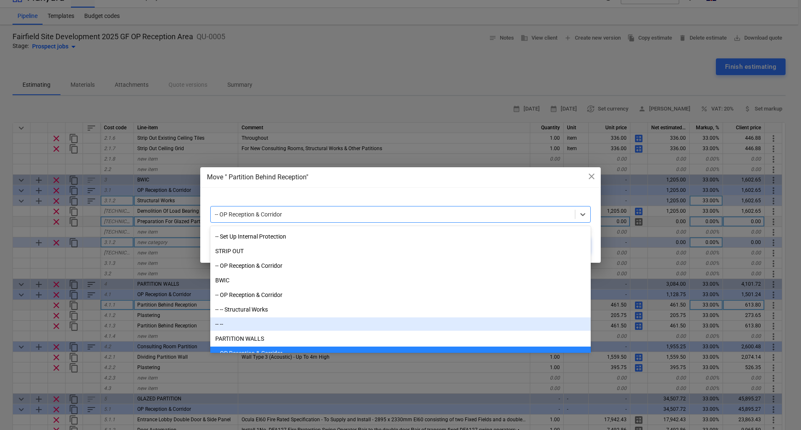
click at [236, 323] on div "-- --" at bounding box center [400, 324] width 381 height 13
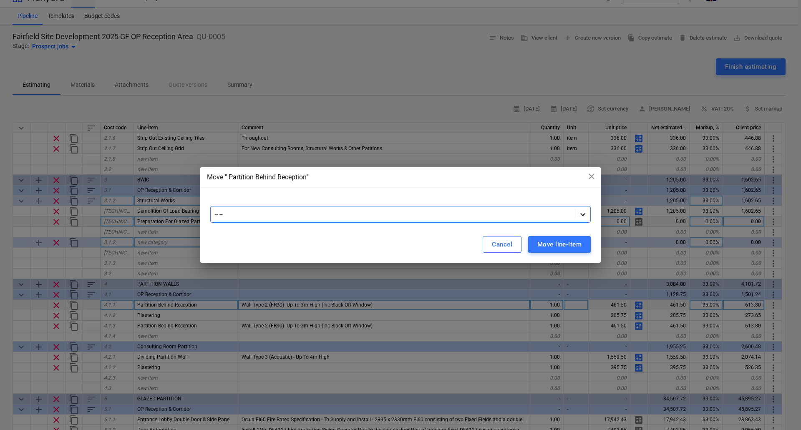
click at [581, 215] on icon at bounding box center [583, 214] width 8 height 8
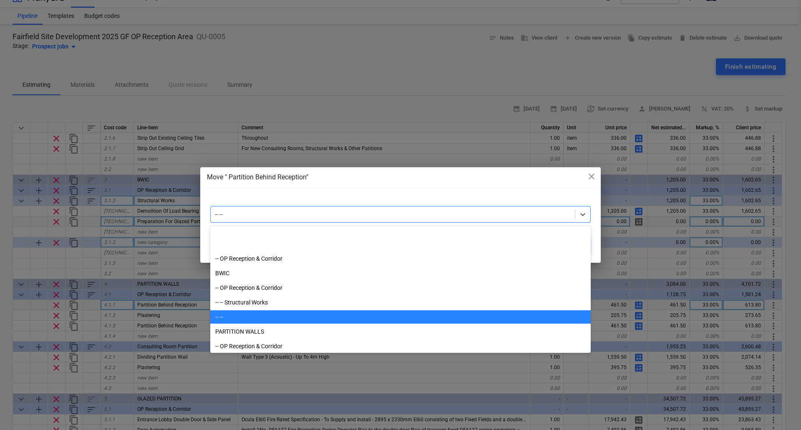
scroll to position [48, 0]
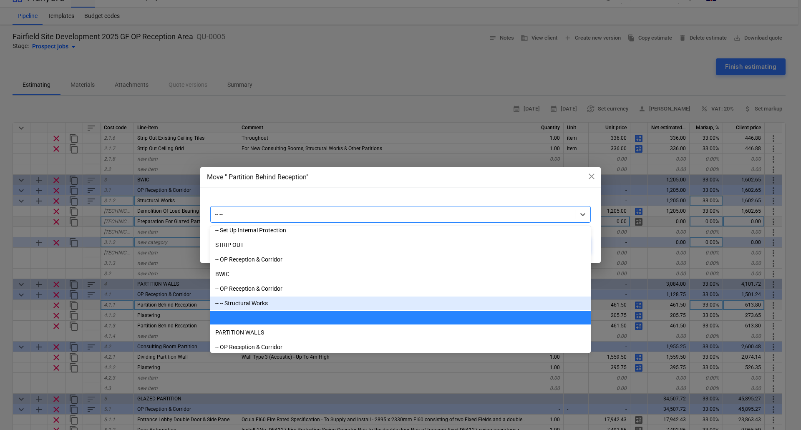
click at [253, 305] on div "-- -- Structural Works" at bounding box center [400, 303] width 381 height 13
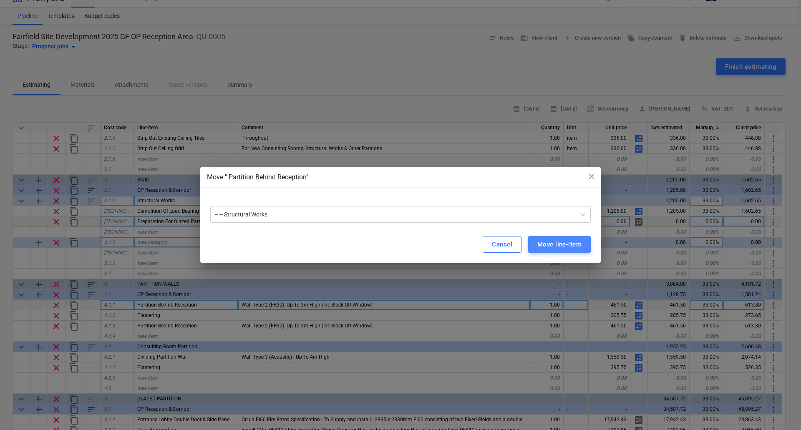
click at [561, 245] on div "Move line-item" at bounding box center [560, 244] width 44 height 11
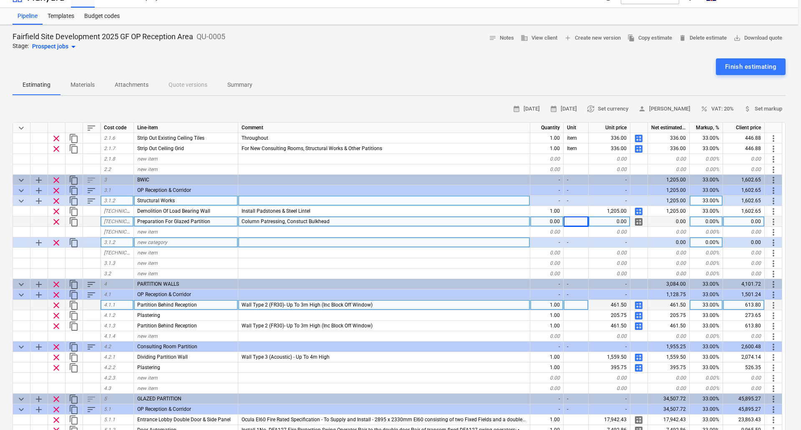
type textarea "x"
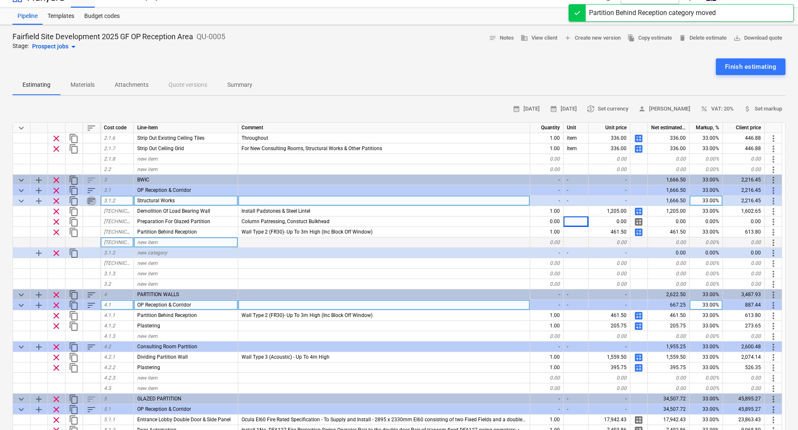
click at [88, 200] on span "sort" at bounding box center [91, 201] width 10 height 10
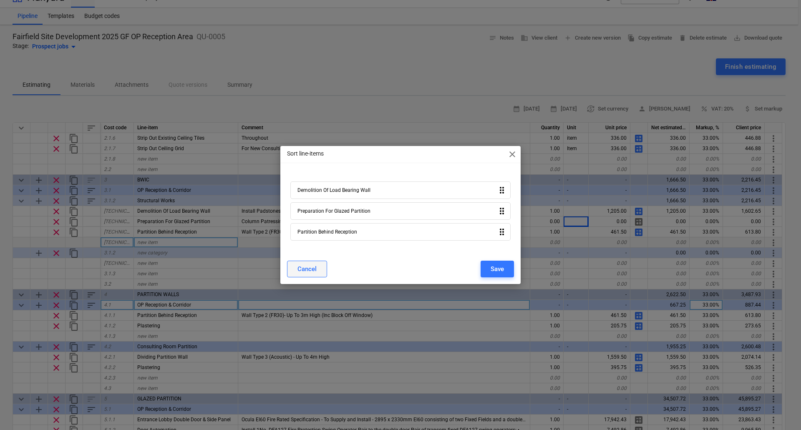
click at [309, 265] on div "Cancel" at bounding box center [307, 269] width 19 height 11
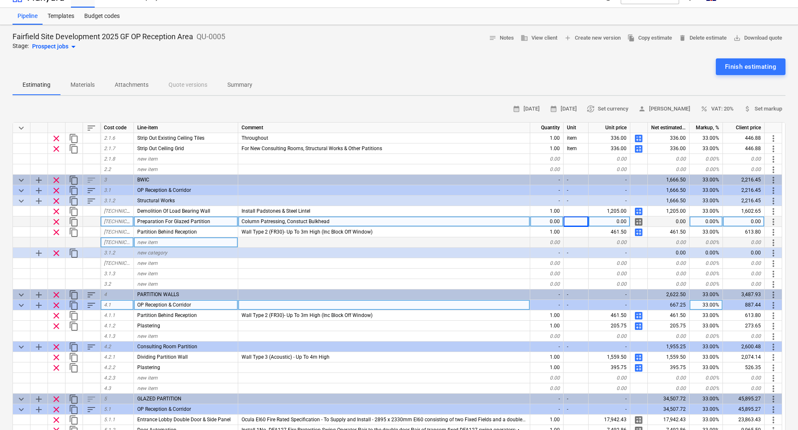
click at [215, 221] on div "Preparation For Glazed Partition" at bounding box center [186, 222] width 104 height 10
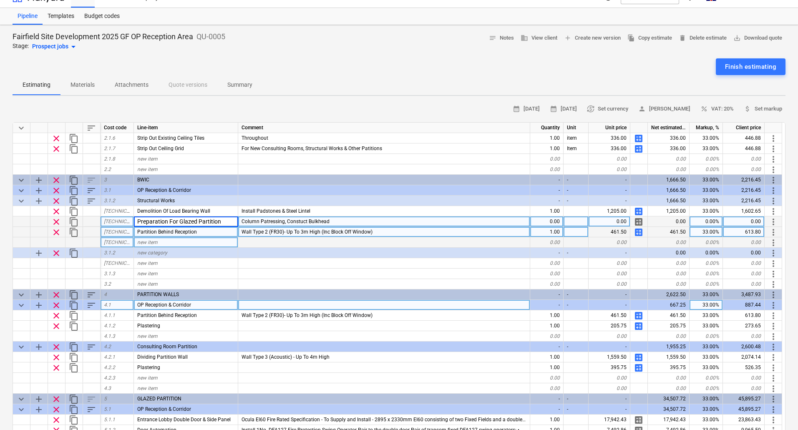
click at [210, 232] on div "Partition Behind Reception" at bounding box center [186, 232] width 104 height 10
type input "Preparation For Glazed Partition"
click at [330, 220] on div "Column Patressing, Constuct Bulkhead" at bounding box center [384, 222] width 292 height 10
type textarea "x"
click at [383, 232] on div "Wall Type 2 (FR30)- Up To 3m High (Inc Block Off Window)" at bounding box center [384, 232] width 292 height 10
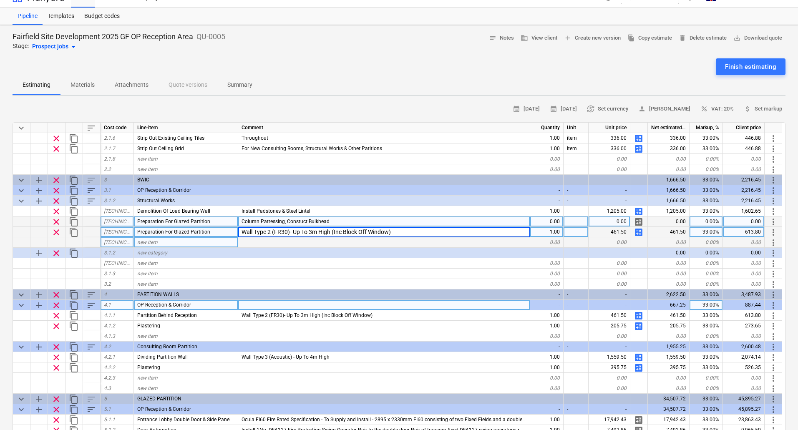
type input "Column Patressing, Constuct Bulkhead"
click at [57, 222] on span "clear" at bounding box center [56, 222] width 10 height 10
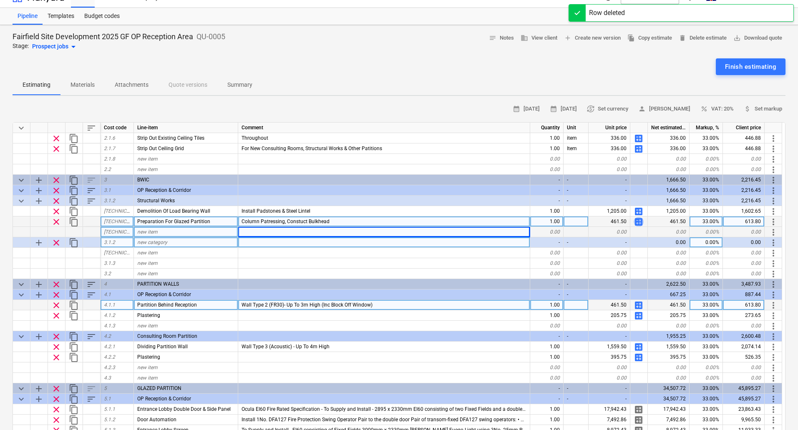
click at [641, 221] on span "calculate" at bounding box center [639, 222] width 10 height 10
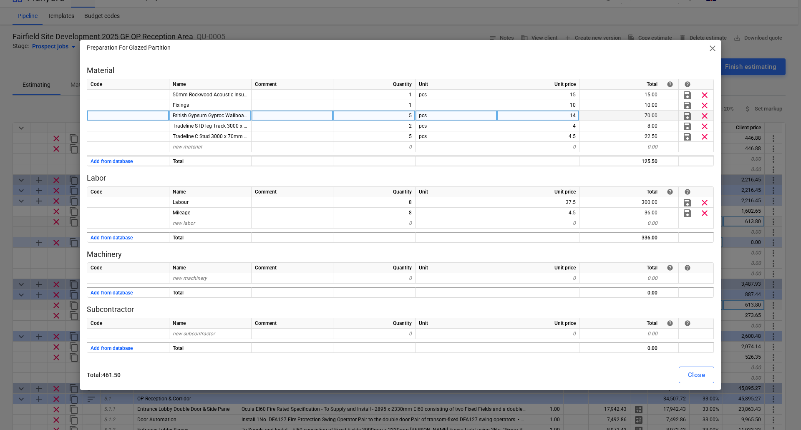
click at [243, 116] on span "British Gypsum Gyproc Wallboard 3000 x 1200 x 12.5mm (FR)" at bounding box center [243, 116] width 140 height 6
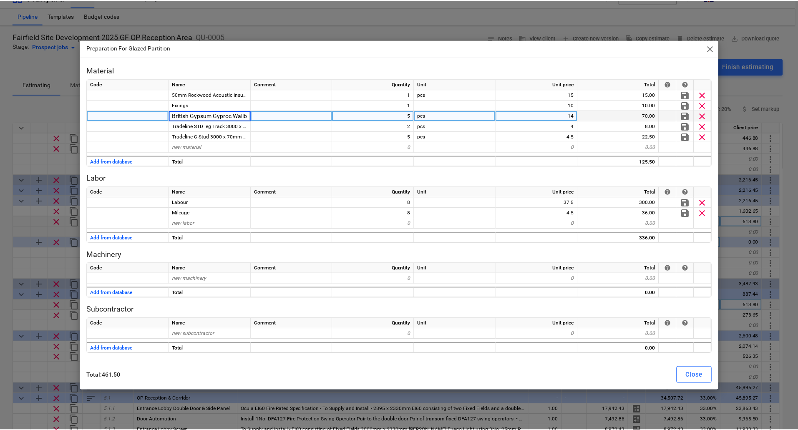
scroll to position [0, 85]
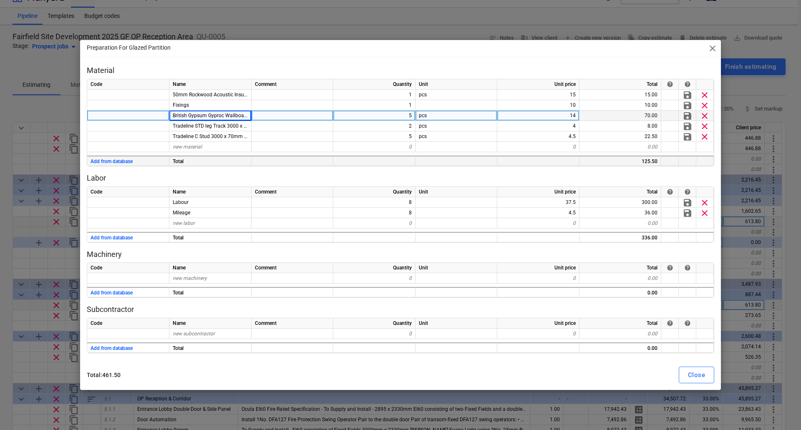
click at [369, 158] on div at bounding box center [374, 161] width 82 height 10
drag, startPoint x: 378, startPoint y: 45, endPoint x: 357, endPoint y: 33, distance: 24.1
click at [357, 33] on div "Preparation For Glazed Partition close Material Code Name Comment Quantity Unit…" at bounding box center [400, 215] width 801 height 430
click at [698, 373] on div "Close" at bounding box center [696, 375] width 17 height 11
type textarea "x"
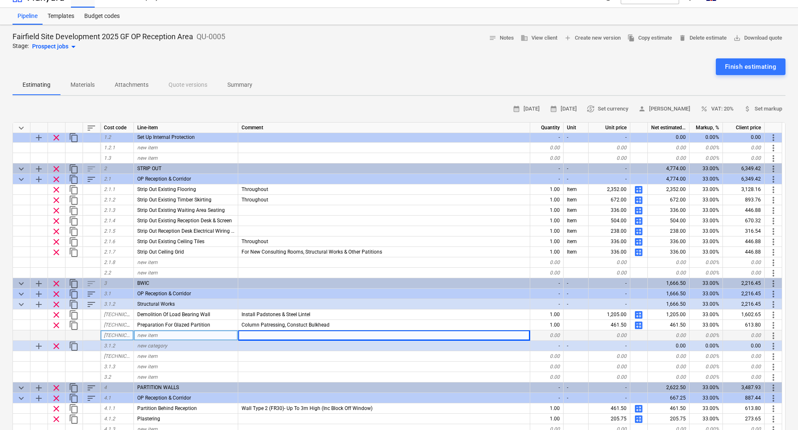
scroll to position [83, 0]
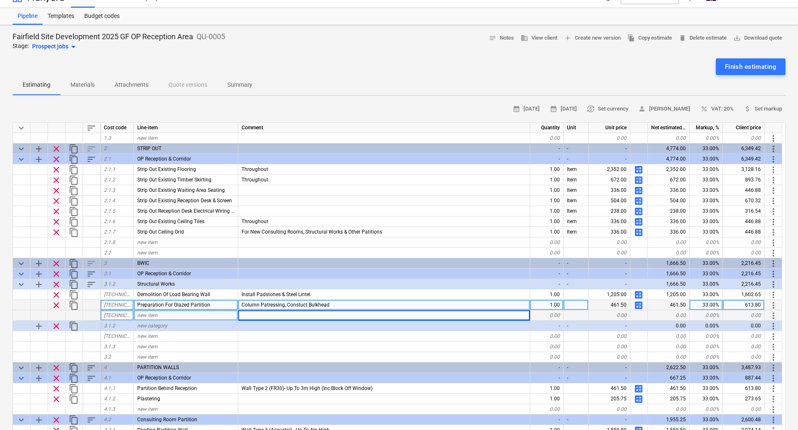
click at [339, 306] on div "Column Patressing, Constuct Bulkhead" at bounding box center [384, 305] width 292 height 10
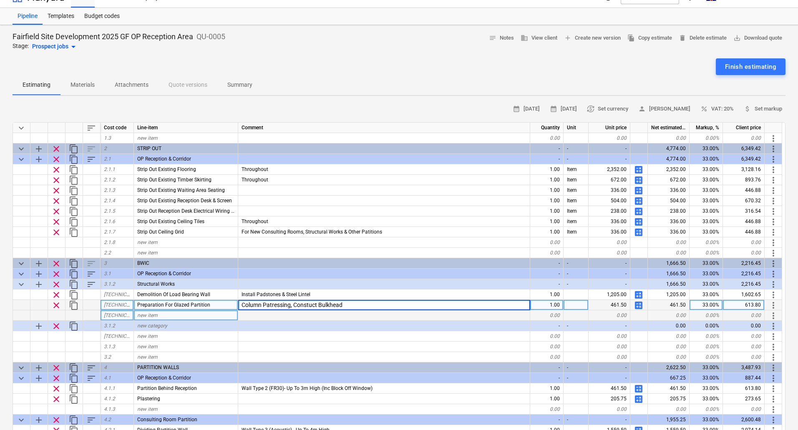
click at [349, 305] on input "Column Patressing, Constuct Bulkhead" at bounding box center [384, 305] width 292 height 10
click at [350, 304] on input "Column Patressing, Constuct Bulkhead" at bounding box center [384, 305] width 292 height 10
type input "Column Patressing, Constuct Bulkhead (60Min FR)"
click at [643, 306] on span "calculate" at bounding box center [639, 306] width 10 height 10
type textarea "x"
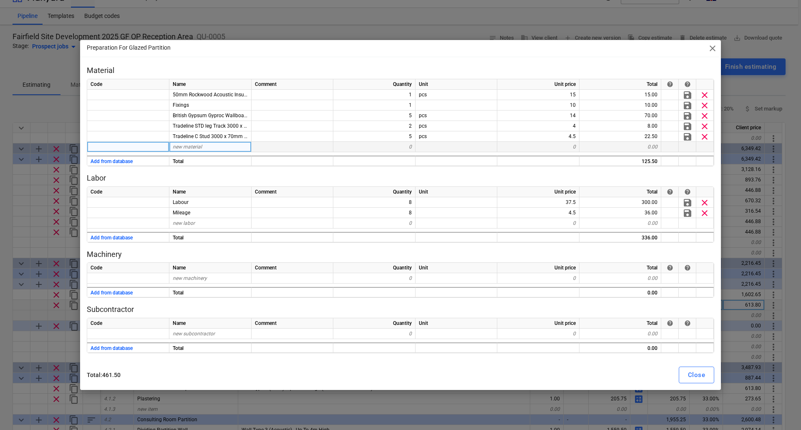
click at [203, 147] on div "new material" at bounding box center [210, 147] width 82 height 10
type input "3 x 2 Timber Stud"
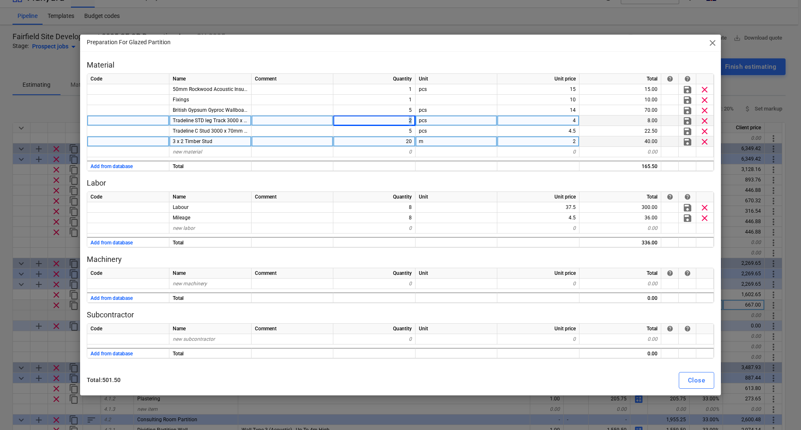
drag, startPoint x: 406, startPoint y: 121, endPoint x: 418, endPoint y: 121, distance: 12.5
click at [0, 0] on div "Tradeline STD leg Track 3000 x 72mm TPT72 2 pcs 4 8.00 save clear" at bounding box center [0, 0] width 0 height 0
type textarea "x"
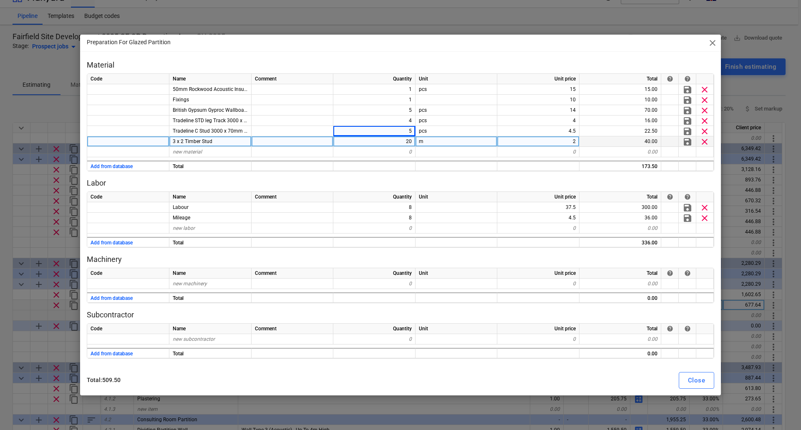
drag, startPoint x: 352, startPoint y: 41, endPoint x: 384, endPoint y: 45, distance: 32.0
click at [384, 45] on div "Preparation For Glazed Partition close" at bounding box center [400, 43] width 641 height 17
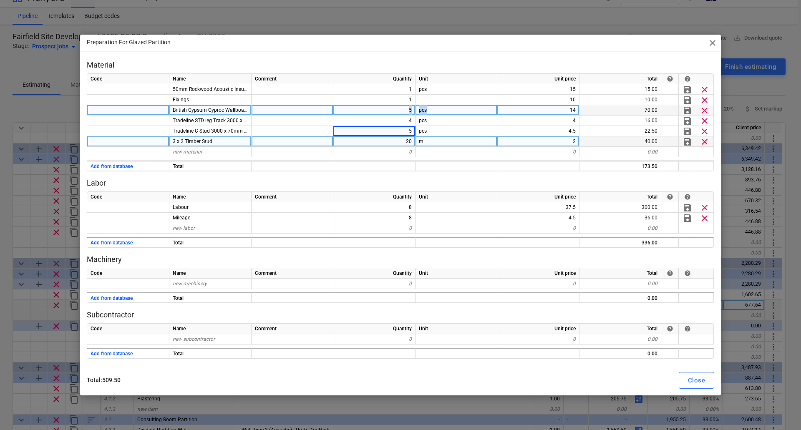
drag, startPoint x: 403, startPoint y: 110, endPoint x: 440, endPoint y: 109, distance: 36.7
click at [0, 0] on div "British Gypsum Gyproc Wallboard 3000 x 1200 x 12.5mm (FR) 5 pcs 14 70.00 save c…" at bounding box center [0, 0] width 0 height 0
click at [397, 111] on div "5" at bounding box center [374, 110] width 82 height 10
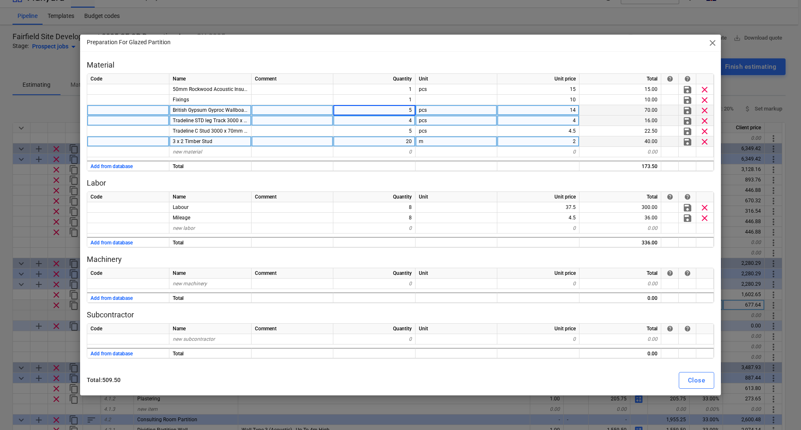
type input "8"
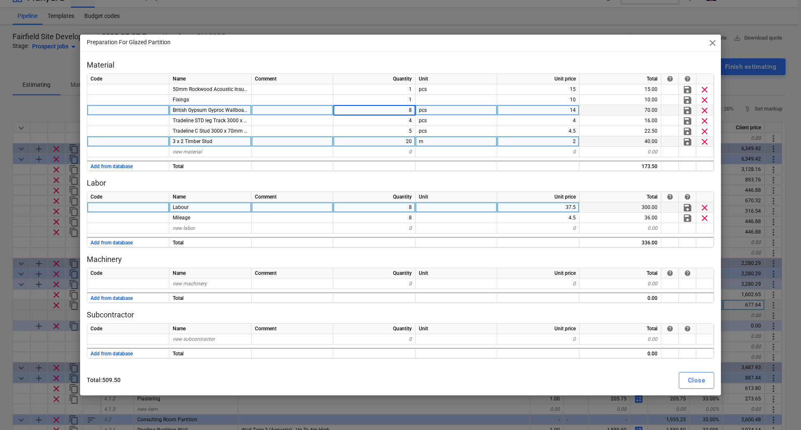
click at [373, 209] on div "8" at bounding box center [374, 207] width 82 height 10
type textarea "x"
type input "16"
type textarea "x"
type input "16"
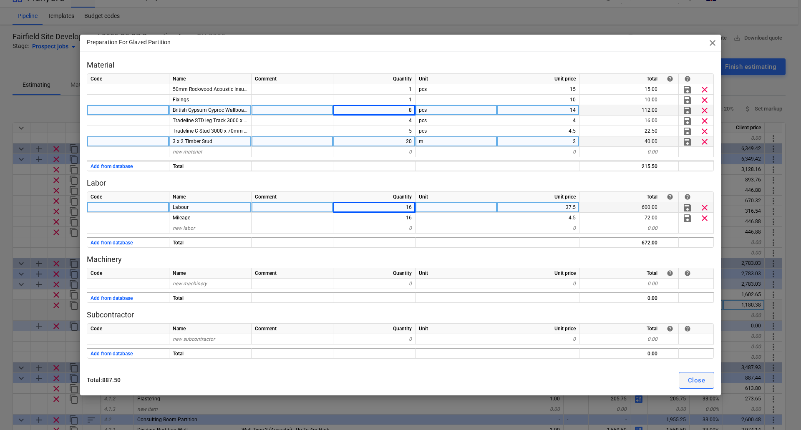
click at [696, 379] on div "Close" at bounding box center [696, 380] width 17 height 11
type textarea "x"
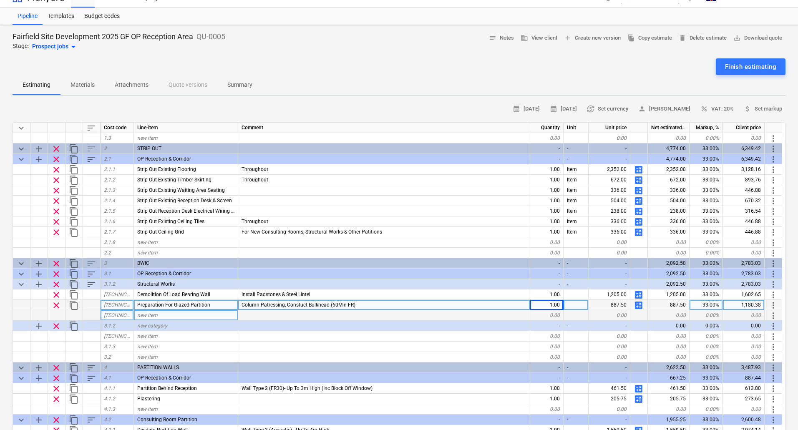
click at [326, 305] on span "Column Patressing, Constuct Bulkhead (60Min FR)" at bounding box center [299, 305] width 114 height 6
click at [344, 306] on input "Column Patressing, Constuct Bulkhead (60Min FR)" at bounding box center [384, 305] width 292 height 10
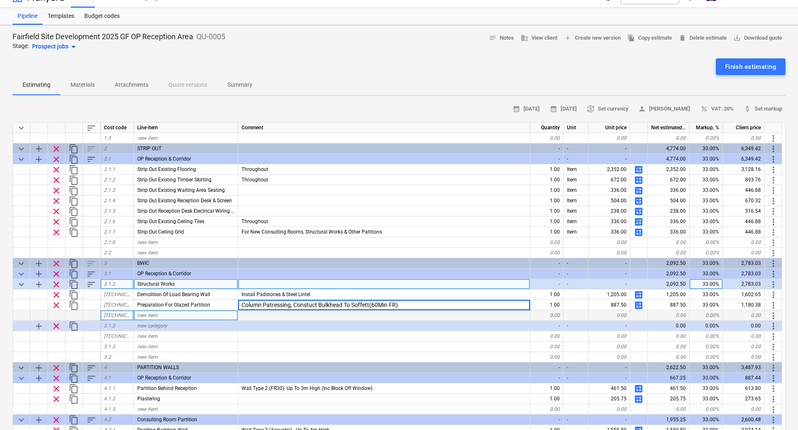
type input "Column Patressing, Constuct Bulkhead To Soffett (60Min FR)"
click at [382, 315] on div at bounding box center [384, 316] width 292 height 10
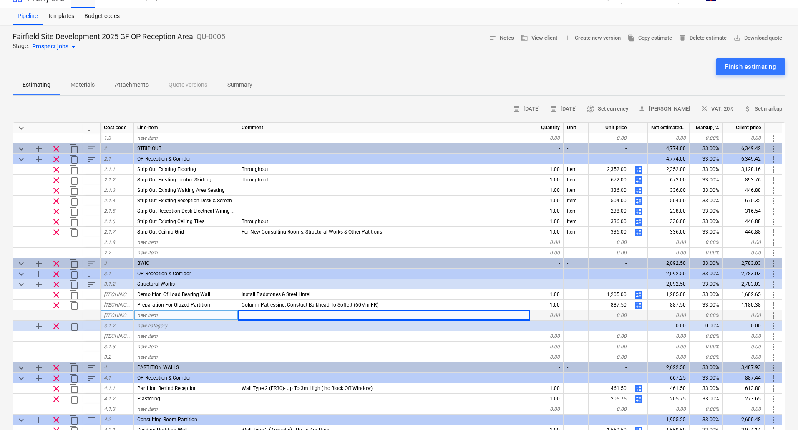
type textarea "x"
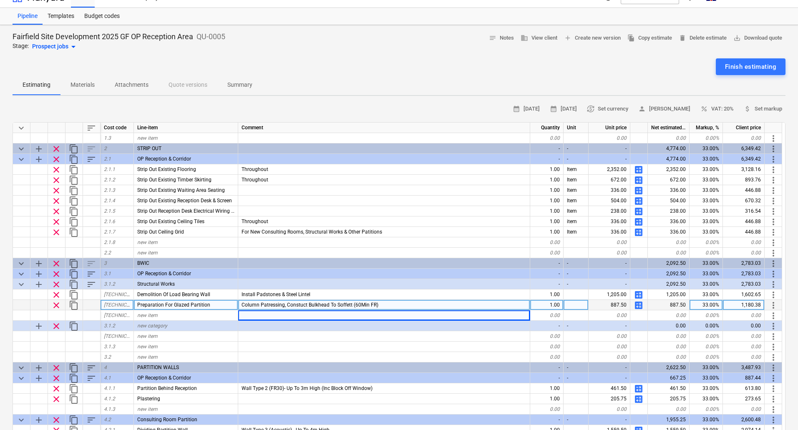
click at [341, 305] on span "Column Patressing, Constuct Bulkhead To Soffett (60Min FR)" at bounding box center [310, 305] width 137 height 6
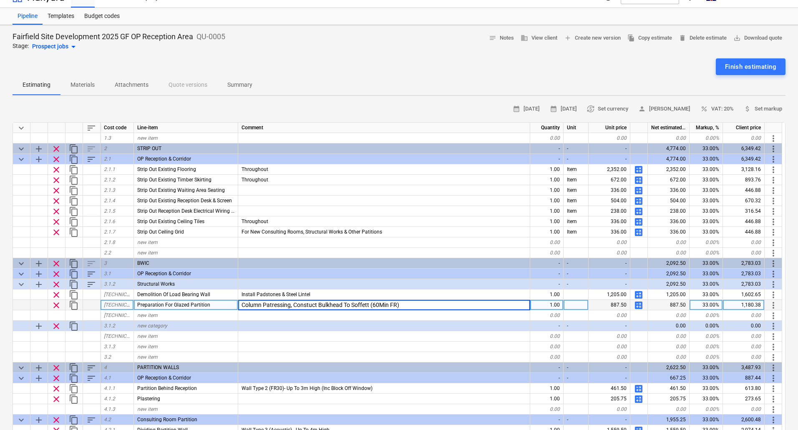
click at [362, 304] on input "Column Patressing, Constuct Bulkhead To Soffett (60Min FR)" at bounding box center [384, 305] width 292 height 10
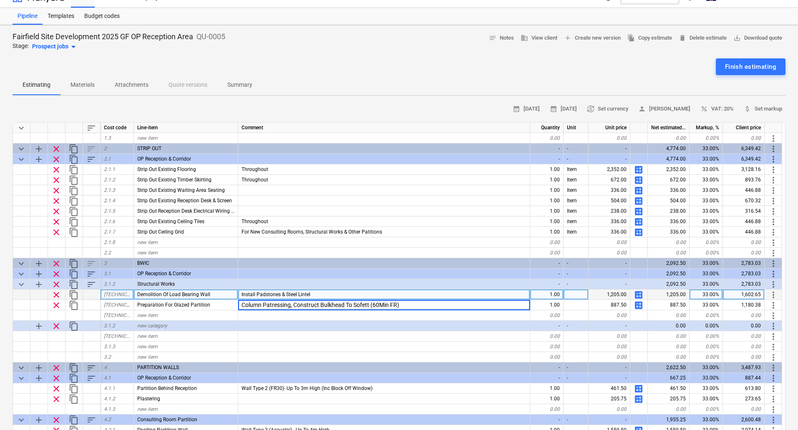
type input "Column Patresing, Construct Bulkhead To Sofett (60Min FR)"
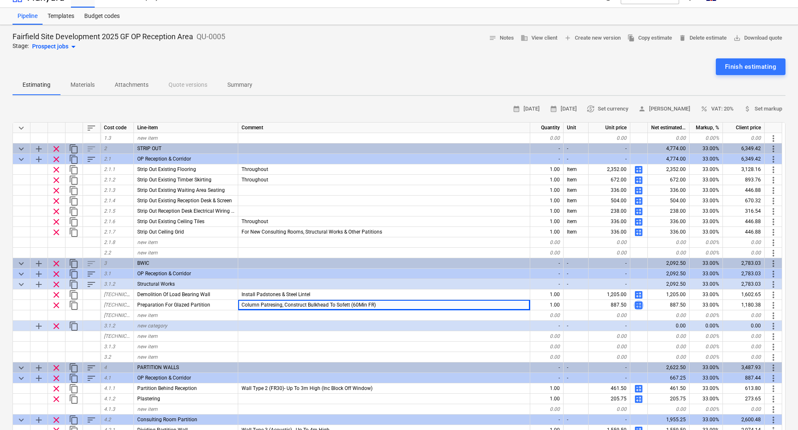
click at [639, 306] on span "calculate" at bounding box center [639, 306] width 10 height 10
type textarea "x"
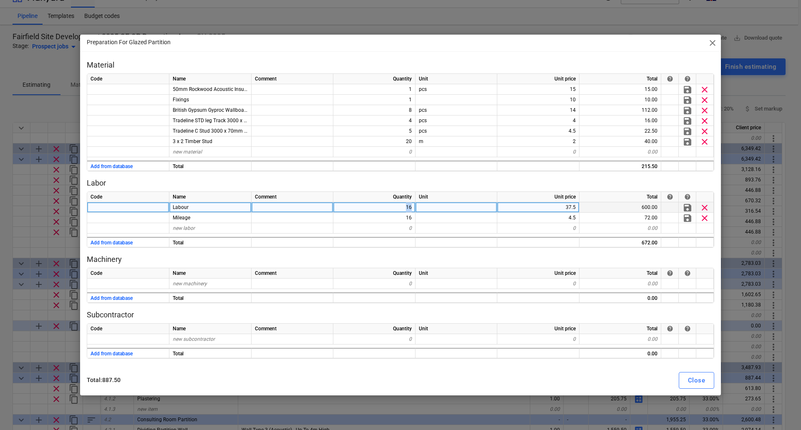
drag, startPoint x: 404, startPoint y: 207, endPoint x: 507, endPoint y: 207, distance: 102.3
click at [0, 0] on div "Labour 16 37.5 600.00 save clear" at bounding box center [0, 0] width 0 height 0
click at [398, 208] on div "16" at bounding box center [374, 207] width 82 height 10
click at [403, 204] on input "16" at bounding box center [374, 207] width 82 height 10
drag, startPoint x: 407, startPoint y: 205, endPoint x: 425, endPoint y: 206, distance: 18.0
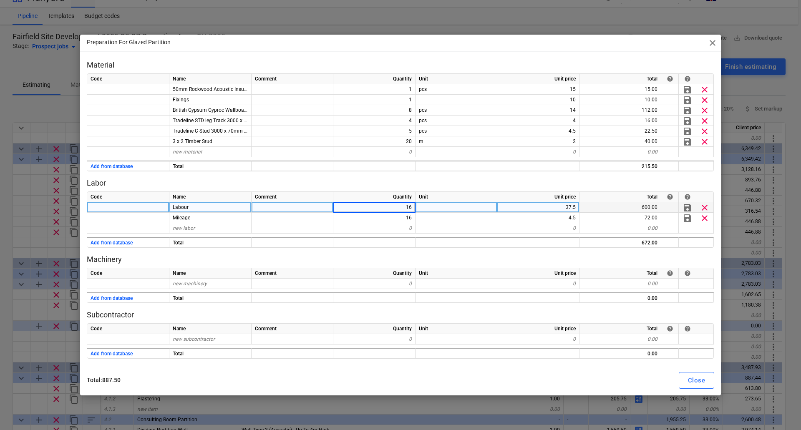
click at [0, 0] on div "Labour 16 37.5 600.00 save clear" at bounding box center [0, 0] width 0 height 0
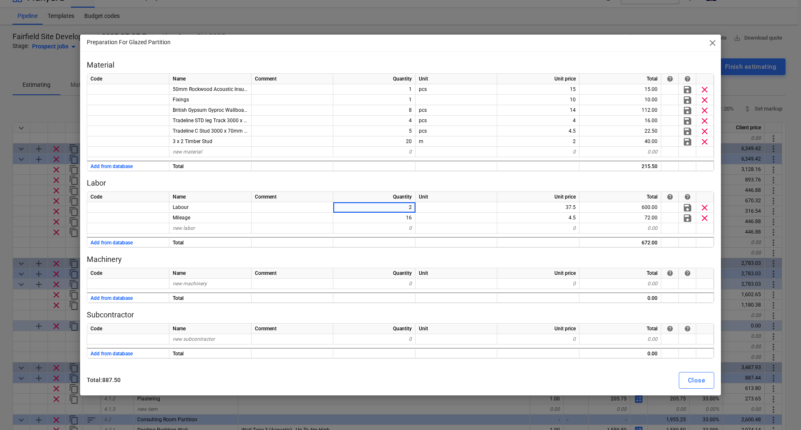
type input "24"
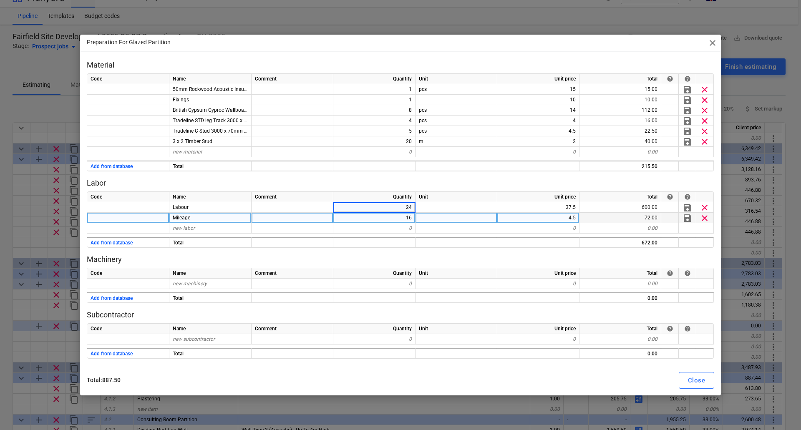
click at [406, 214] on div "16" at bounding box center [374, 218] width 82 height 10
type textarea "x"
type input "24"
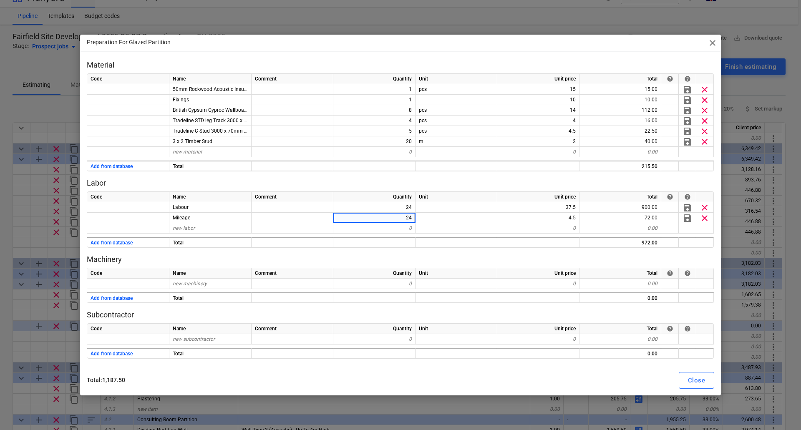
click at [476, 257] on p "Machinery" at bounding box center [401, 260] width 628 height 10
type textarea "x"
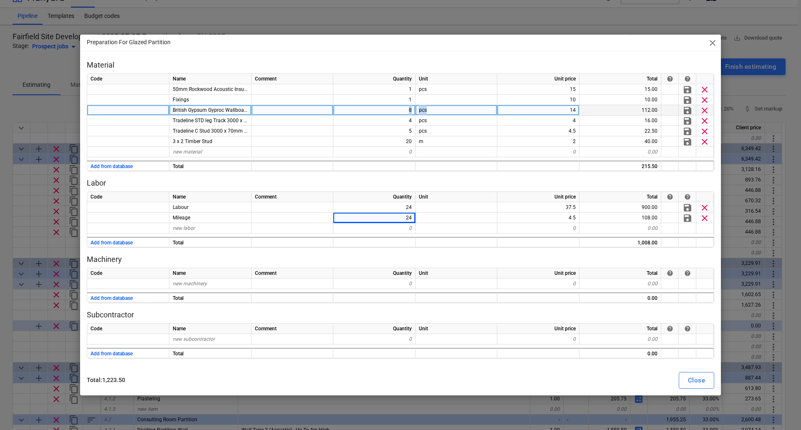
drag, startPoint x: 407, startPoint y: 109, endPoint x: 436, endPoint y: 110, distance: 29.2
click at [0, 0] on div "British Gypsum Gyproc Wallboard 3000 x 1200 x 12.5mm (FR) 8 pcs 14 112.00 save …" at bounding box center [0, 0] width 0 height 0
click at [405, 109] on div "8" at bounding box center [374, 110] width 82 height 10
type input "10"
type textarea "x"
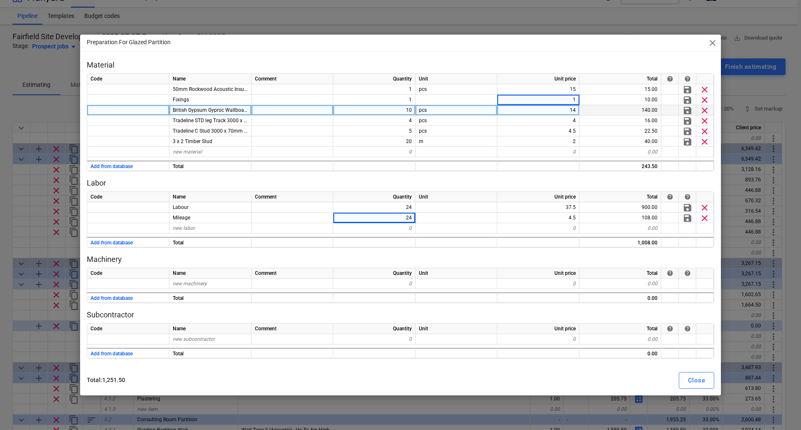
type input "15"
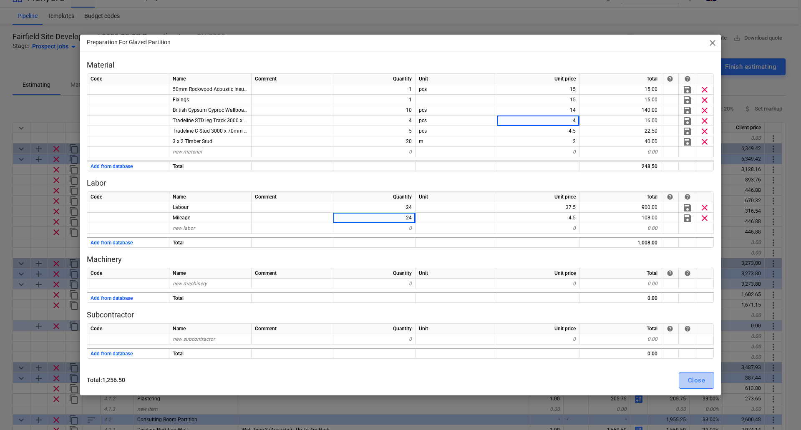
click at [699, 379] on div "Close" at bounding box center [696, 380] width 17 height 11
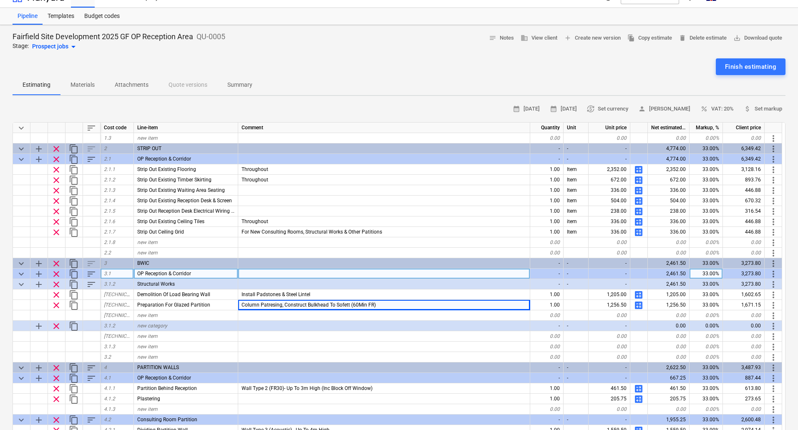
click at [40, 272] on span "add" at bounding box center [39, 274] width 10 height 10
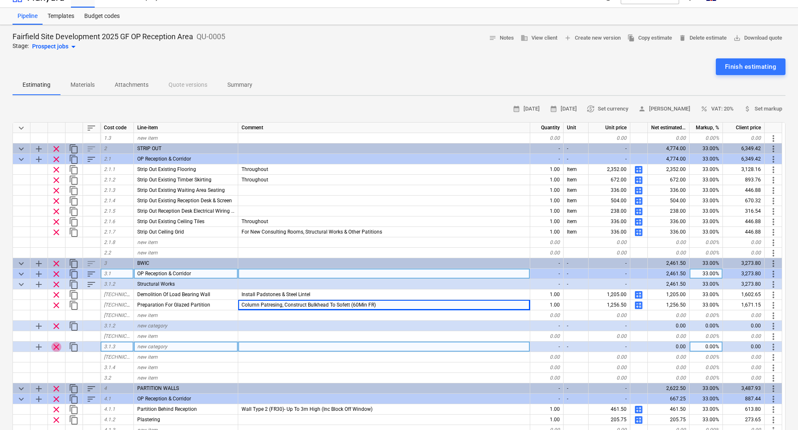
click at [56, 347] on span "clear" at bounding box center [56, 347] width 10 height 10
type textarea "x"
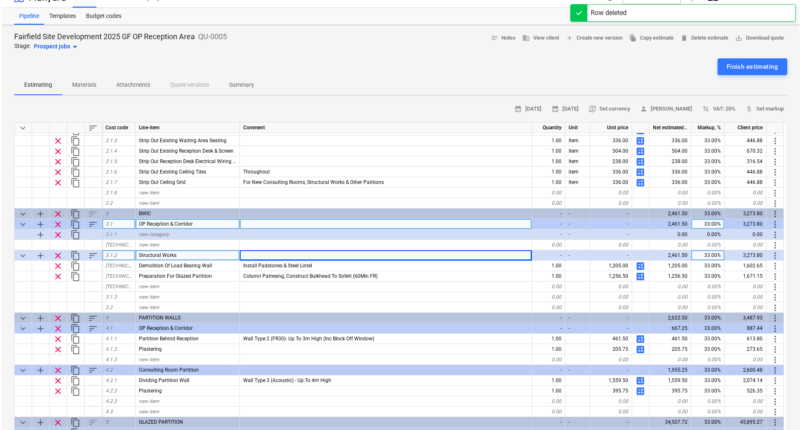
scroll to position [125, 0]
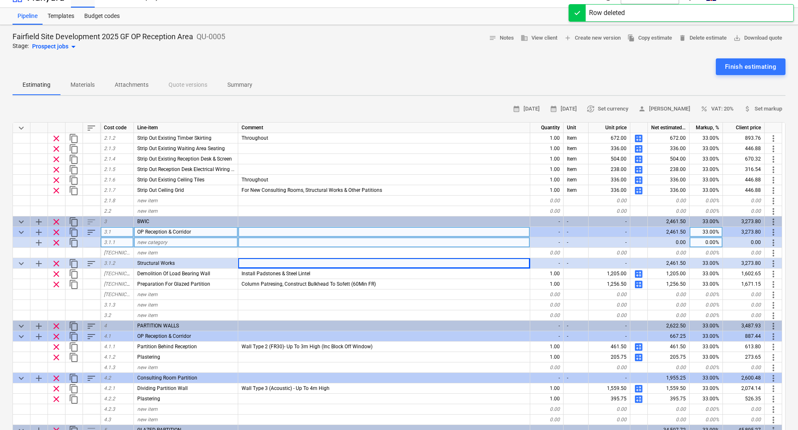
click at [155, 242] on span "new category" at bounding box center [152, 243] width 30 height 6
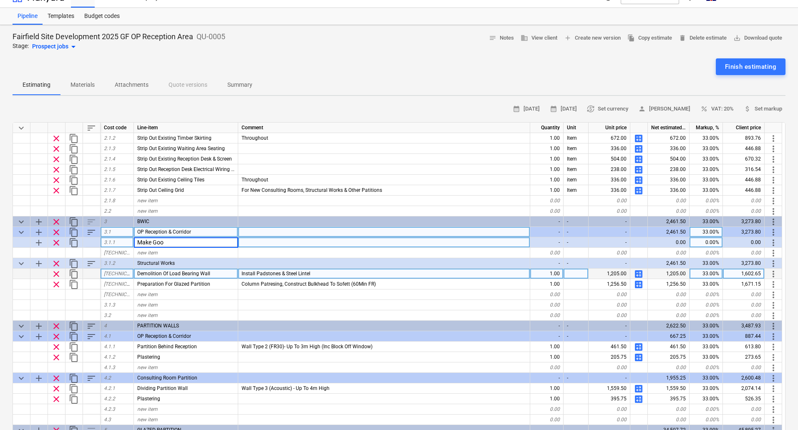
type input "Make Good"
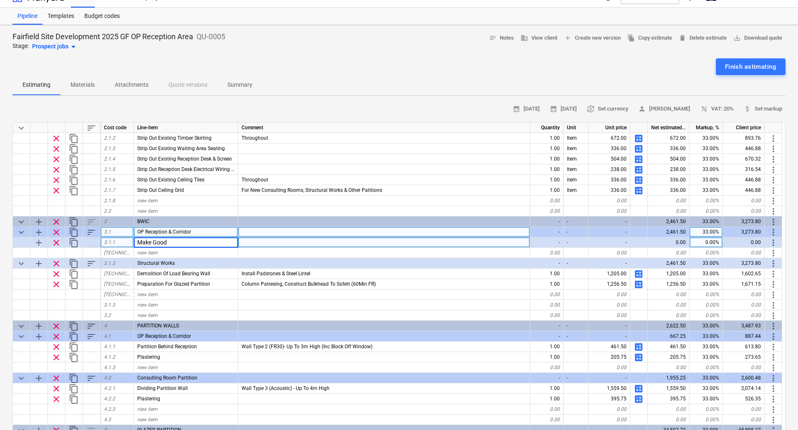
drag, startPoint x: 199, startPoint y: 242, endPoint x: 135, endPoint y: 241, distance: 63.4
click at [135, 241] on input "Make Good" at bounding box center [186, 242] width 104 height 10
click at [164, 244] on span "new category" at bounding box center [152, 243] width 30 height 6
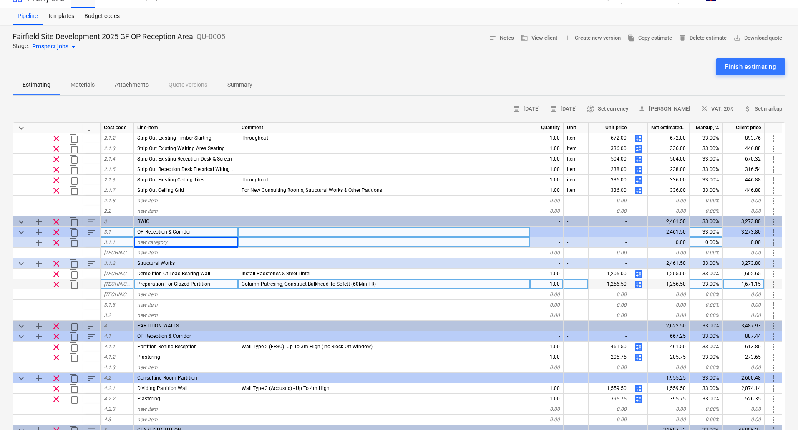
drag, startPoint x: 221, startPoint y: 286, endPoint x: 148, endPoint y: 284, distance: 73.5
click at [148, 284] on div "Preparation For Glazed Partition" at bounding box center [186, 284] width 104 height 10
click at [168, 241] on div "new category" at bounding box center [186, 242] width 104 height 10
type input "Preparation For Glazed Partition"
click at [775, 284] on span "more_vert" at bounding box center [774, 285] width 10 height 10
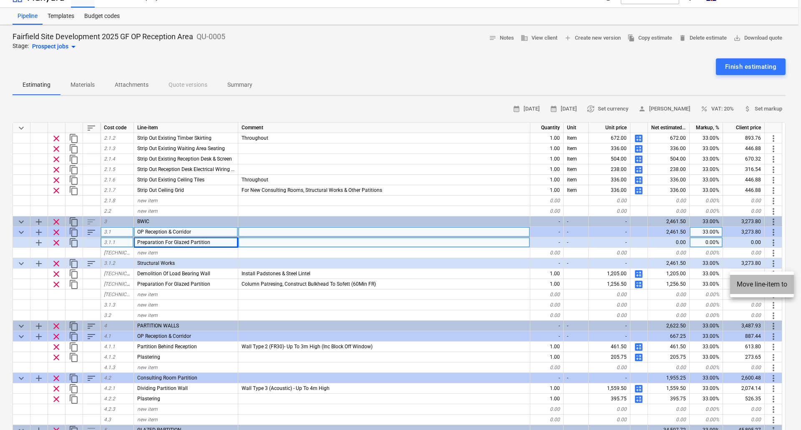
click at [768, 284] on li "Move line-item to" at bounding box center [762, 284] width 64 height 19
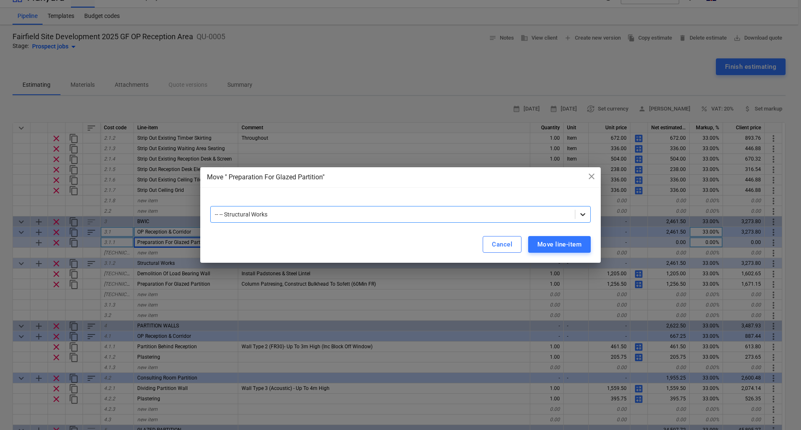
click at [585, 216] on icon at bounding box center [583, 214] width 8 height 8
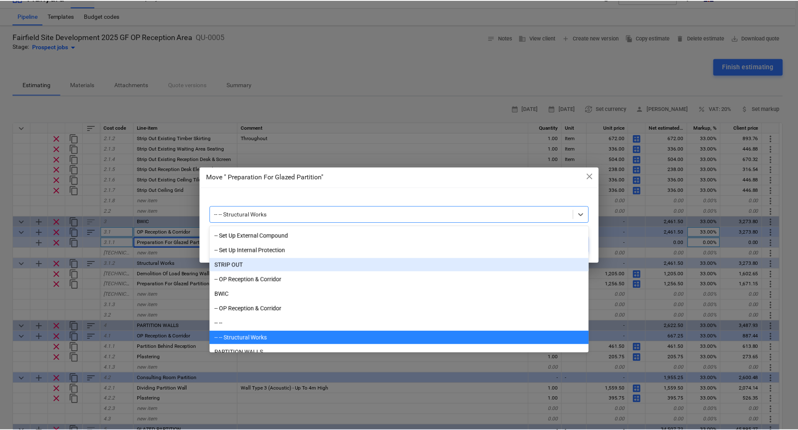
scroll to position [42, 0]
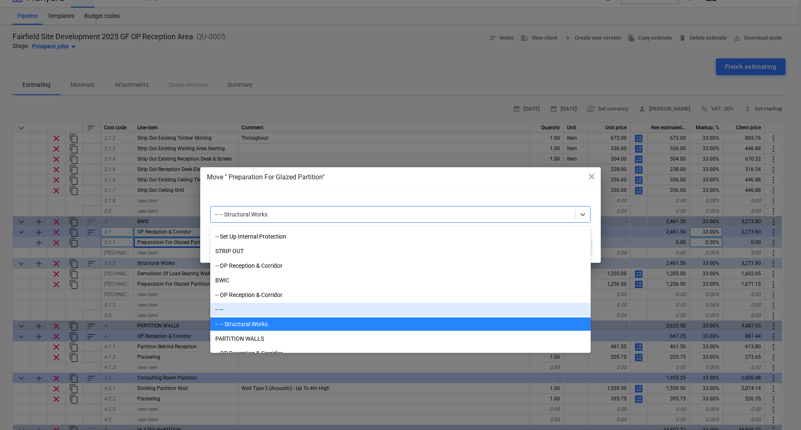
click at [258, 309] on div "-- --" at bounding box center [400, 309] width 381 height 13
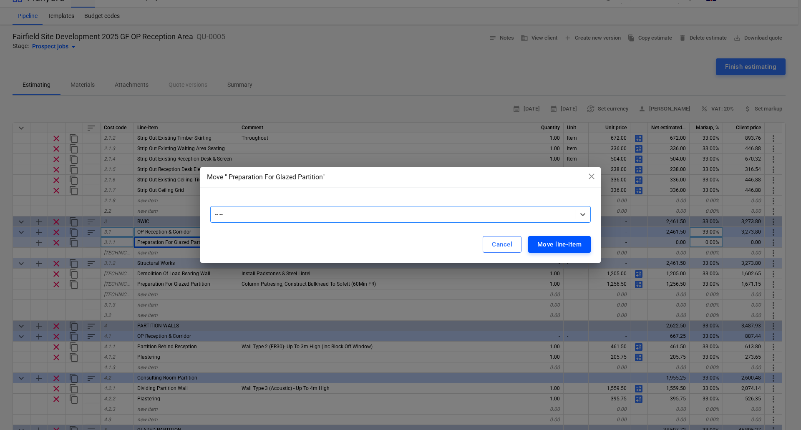
click at [568, 244] on div "Move line-item" at bounding box center [560, 244] width 44 height 11
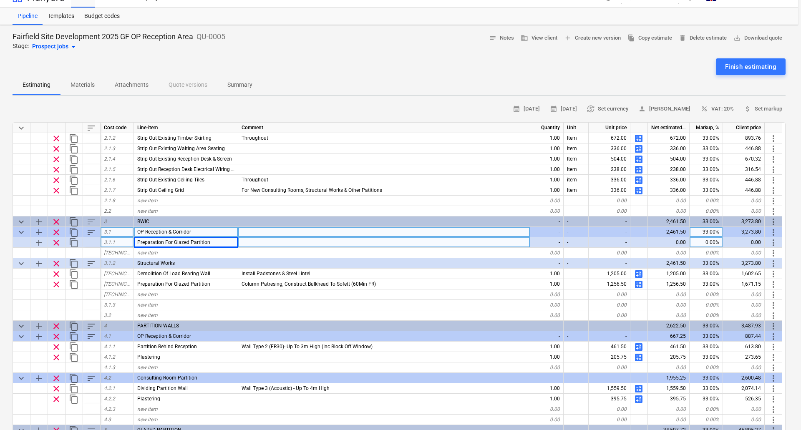
type textarea "x"
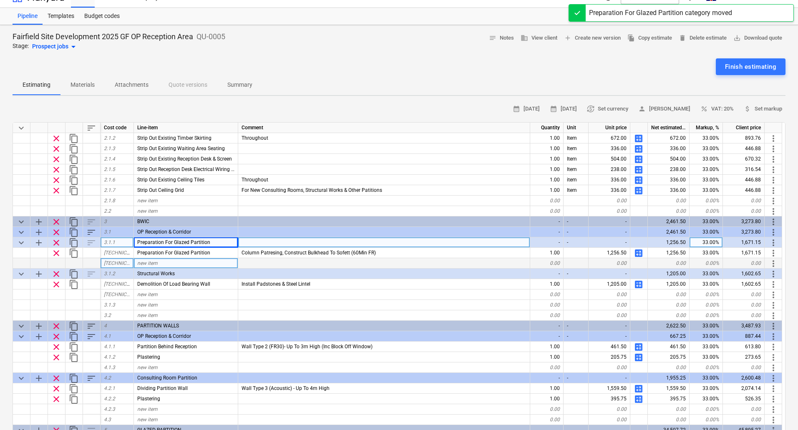
click at [172, 263] on div "new item" at bounding box center [186, 263] width 104 height 10
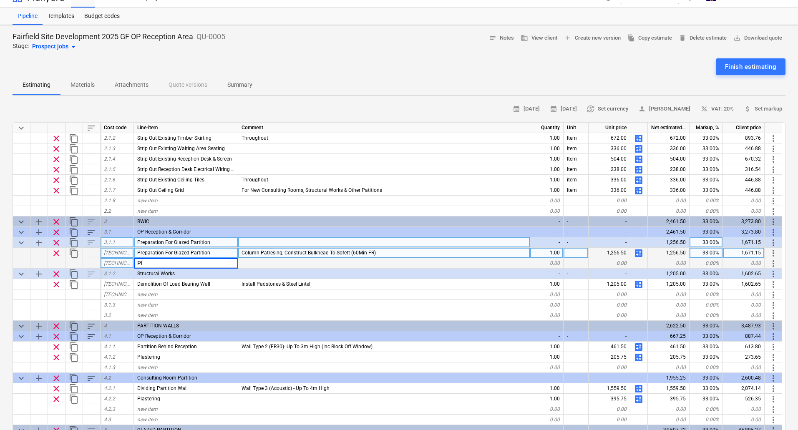
type input "P"
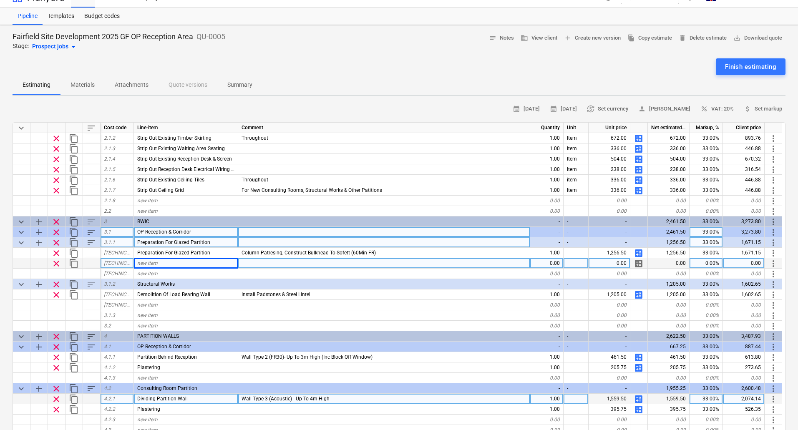
scroll to position [292, 0]
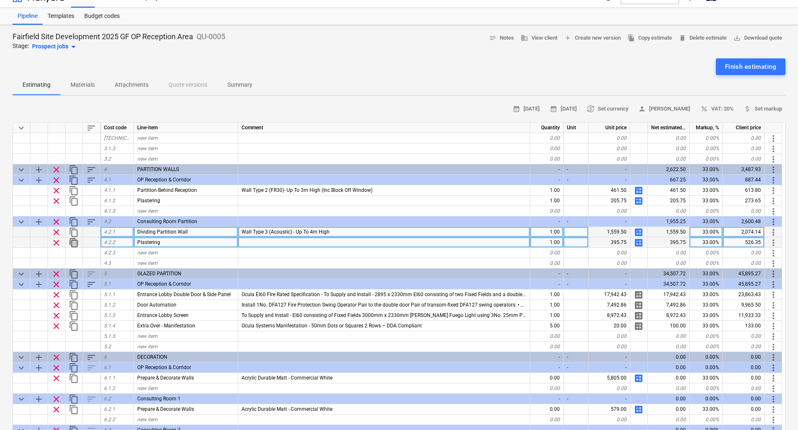
click at [73, 242] on span "content_copy" at bounding box center [74, 243] width 10 height 10
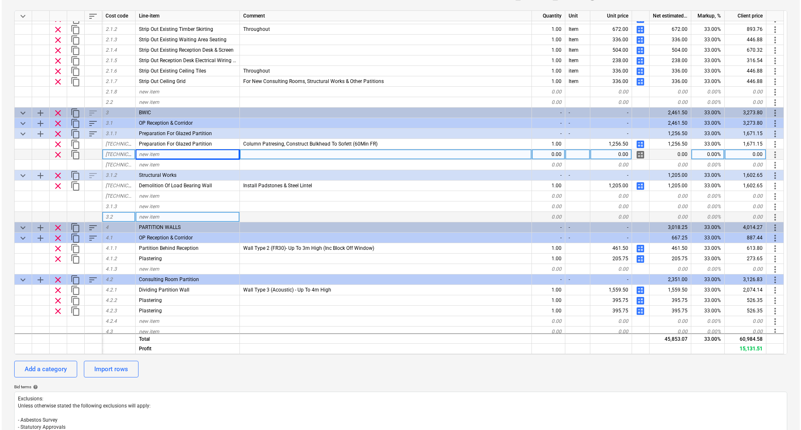
scroll to position [167, 0]
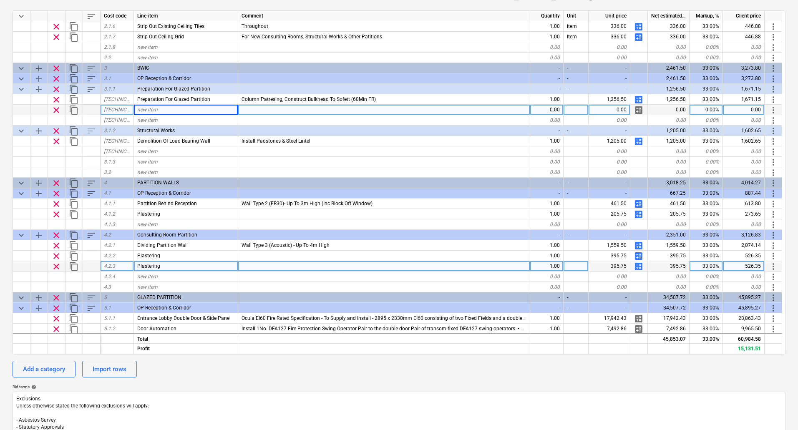
click at [774, 267] on span "more_vert" at bounding box center [774, 267] width 10 height 10
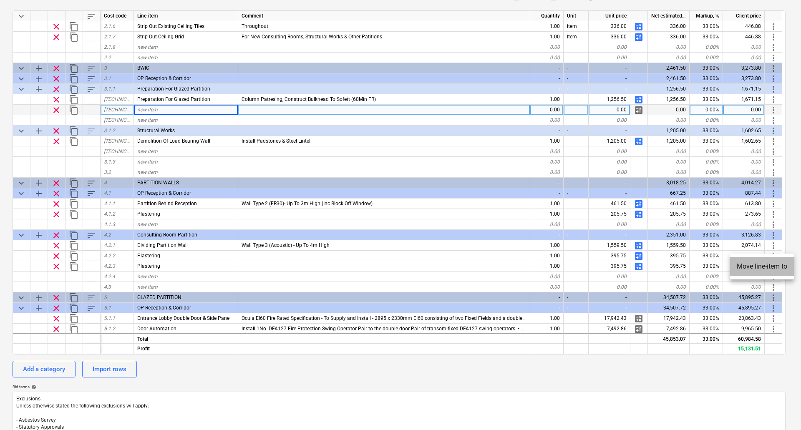
click at [757, 263] on li "Move line-item to" at bounding box center [762, 266] width 64 height 19
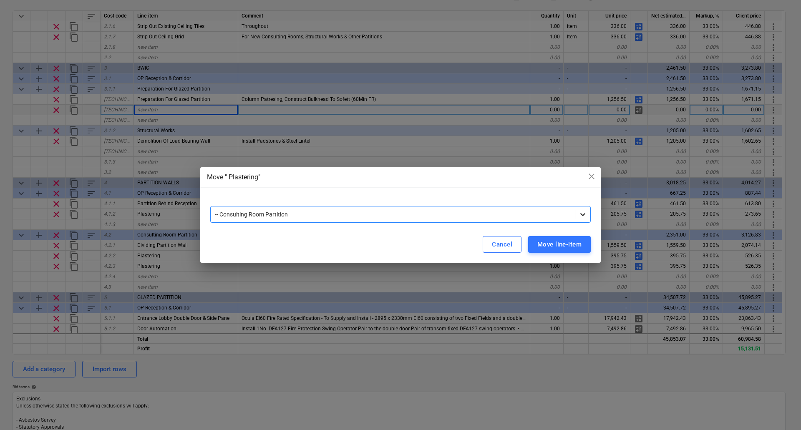
click at [585, 213] on icon at bounding box center [583, 214] width 8 height 8
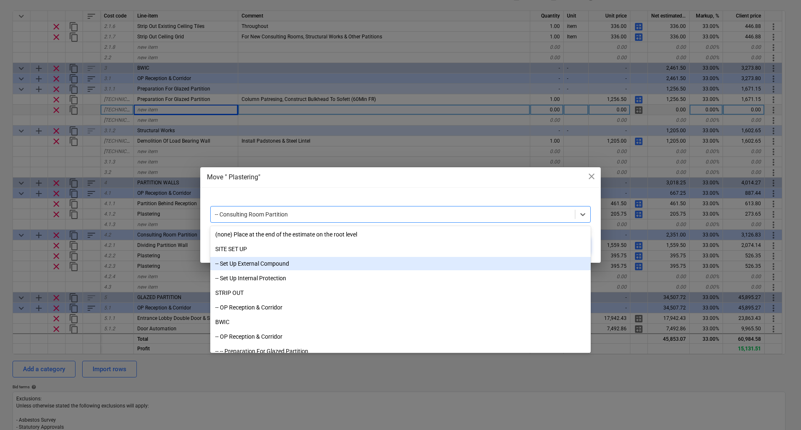
scroll to position [42, 0]
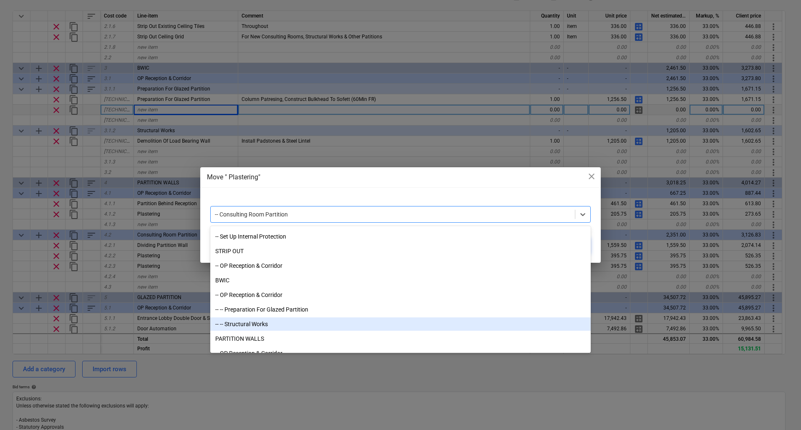
drag, startPoint x: 256, startPoint y: 318, endPoint x: 252, endPoint y: 323, distance: 6.2
click at [252, 323] on div "-- -- Structural Works" at bounding box center [400, 324] width 381 height 13
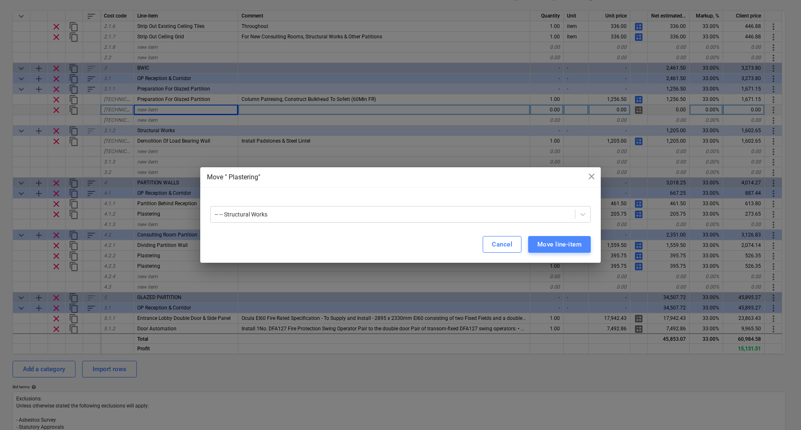
click at [553, 240] on div "Move line-item" at bounding box center [560, 244] width 44 height 11
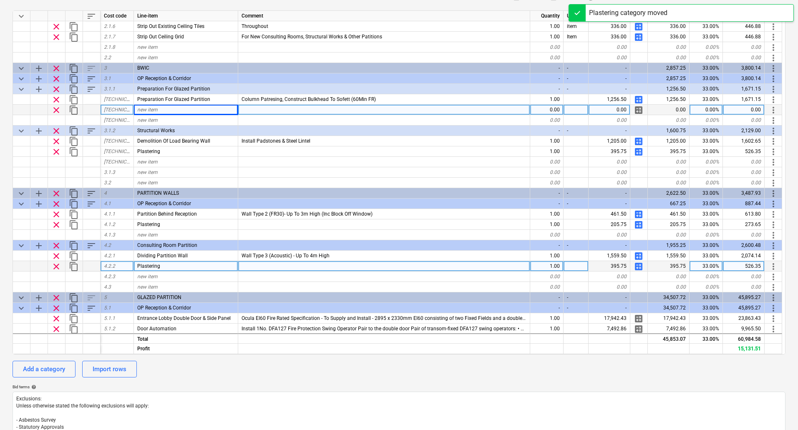
click at [74, 265] on span "content_copy" at bounding box center [74, 267] width 10 height 10
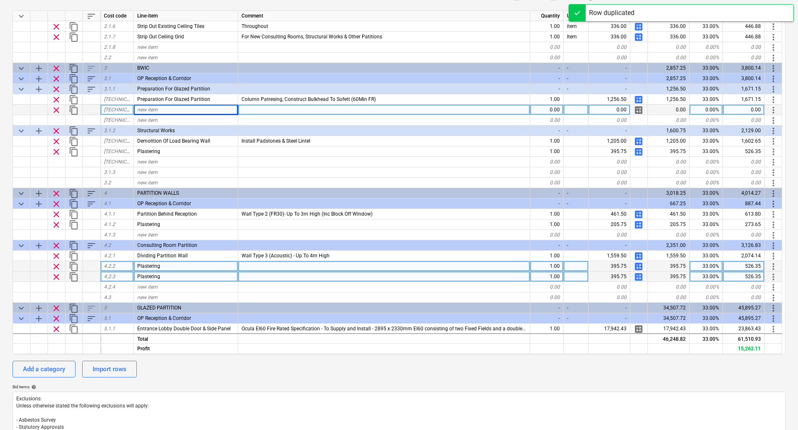
click at [776, 278] on span "more_vert" at bounding box center [774, 277] width 10 height 10
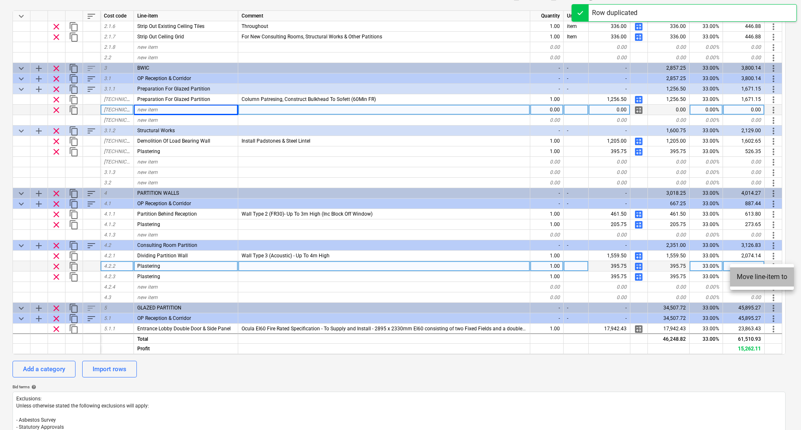
click at [768, 275] on li "Move line-item to" at bounding box center [762, 277] width 64 height 19
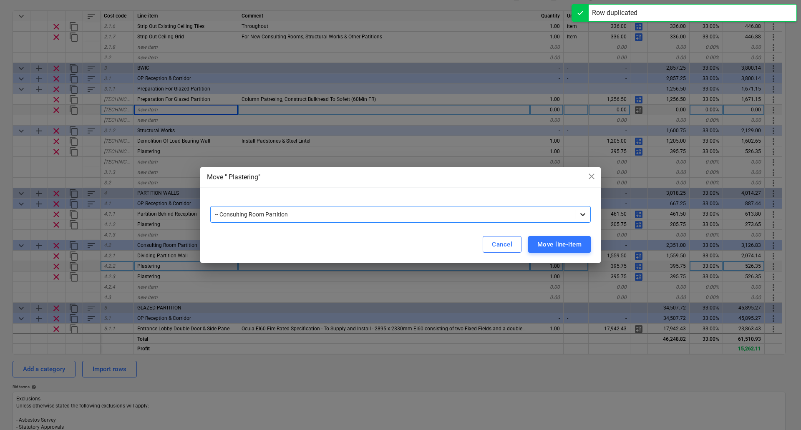
click at [582, 209] on div at bounding box center [583, 214] width 15 height 15
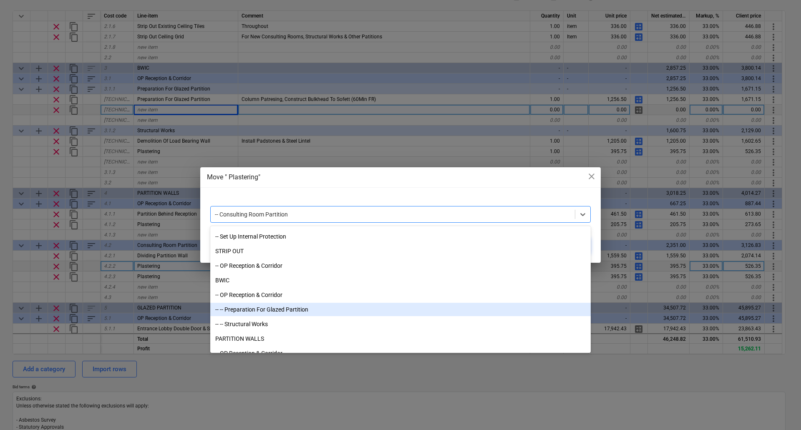
click at [273, 307] on div "-- -- Preparation For Glazed Partition" at bounding box center [400, 309] width 381 height 13
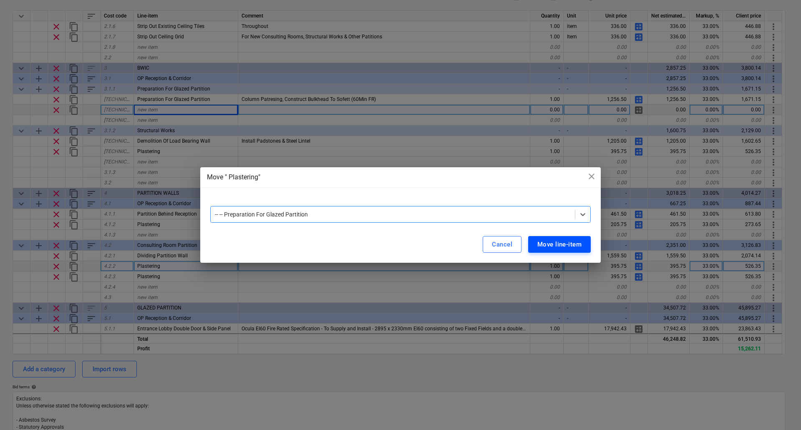
click at [556, 247] on div "Move line-item" at bounding box center [560, 244] width 44 height 11
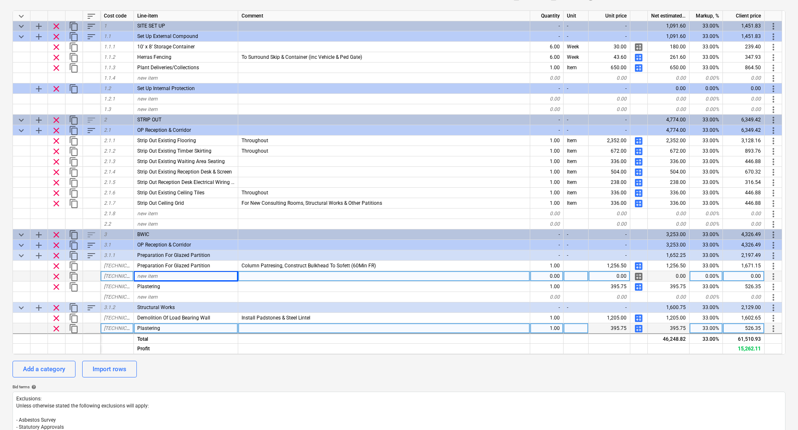
scroll to position [0, 0]
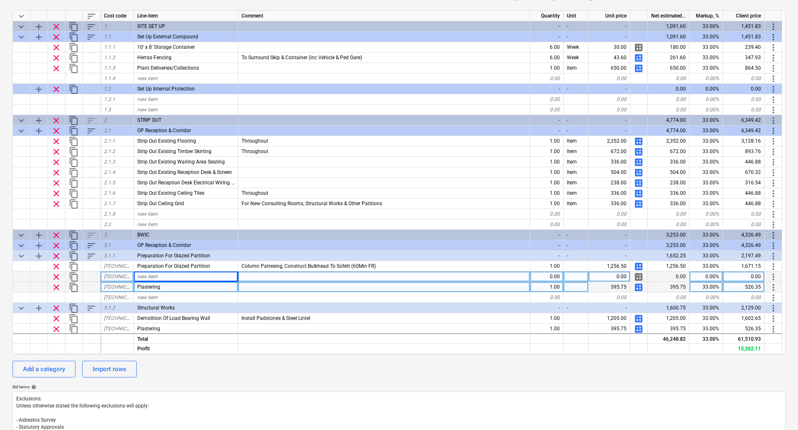
click at [183, 291] on div "Plastering" at bounding box center [186, 287] width 104 height 10
click at [58, 277] on span "clear" at bounding box center [56, 277] width 10 height 10
type textarea "x"
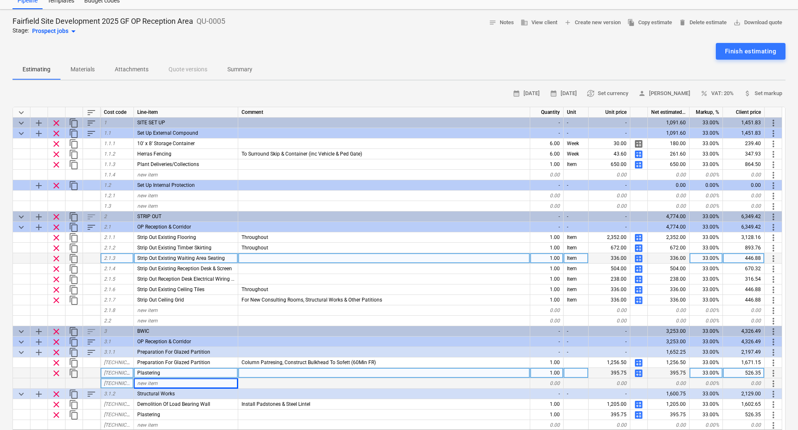
scroll to position [83, 0]
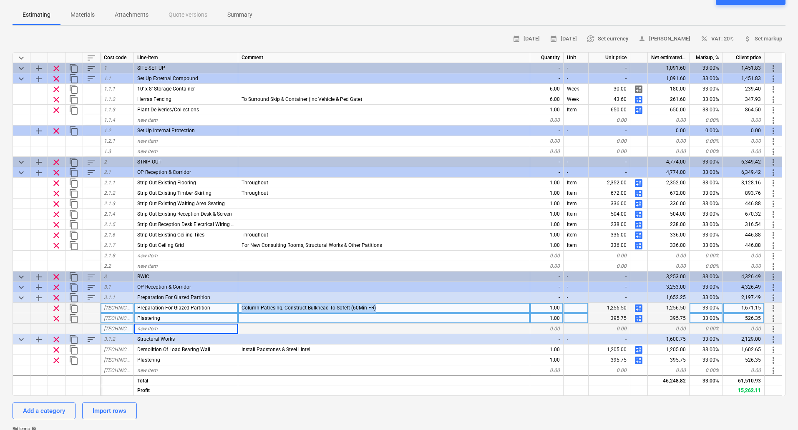
drag, startPoint x: 404, startPoint y: 309, endPoint x: 240, endPoint y: 308, distance: 164.0
click at [240, 308] on div "Column Patresing, Construct Bulkhead To Sofett (60Min FR)" at bounding box center [384, 308] width 292 height 10
click at [359, 310] on input "Column Patresing, Construct Bulkhead To Sofett (60Min FR)" at bounding box center [384, 308] width 292 height 10
drag, startPoint x: 366, startPoint y: 308, endPoint x: 240, endPoint y: 305, distance: 126.9
click at [240, 305] on input "Column Patresing, Construct Bulkhead To Sofett (60Min FR)" at bounding box center [384, 308] width 292 height 10
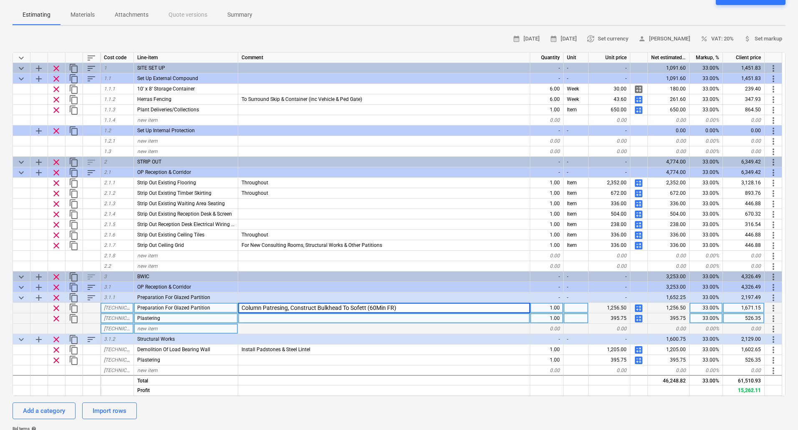
click at [220, 309] on div "Preparation For Glazed Partition" at bounding box center [186, 308] width 104 height 10
type input "Column Patresing, Construct Bulkhead To Sofett"
click at [208, 321] on div "Plastering" at bounding box center [186, 318] width 104 height 10
type textarea "x"
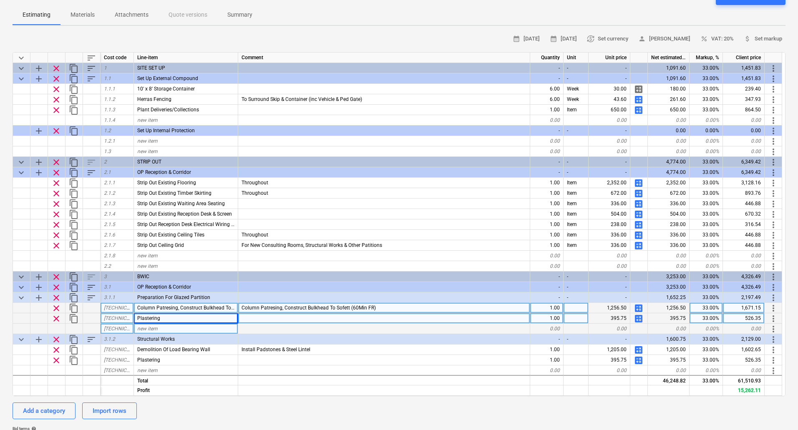
click at [243, 309] on span "Column Patresing, Construct Bulkhead To Sofett (60Min FR)" at bounding box center [309, 308] width 134 height 6
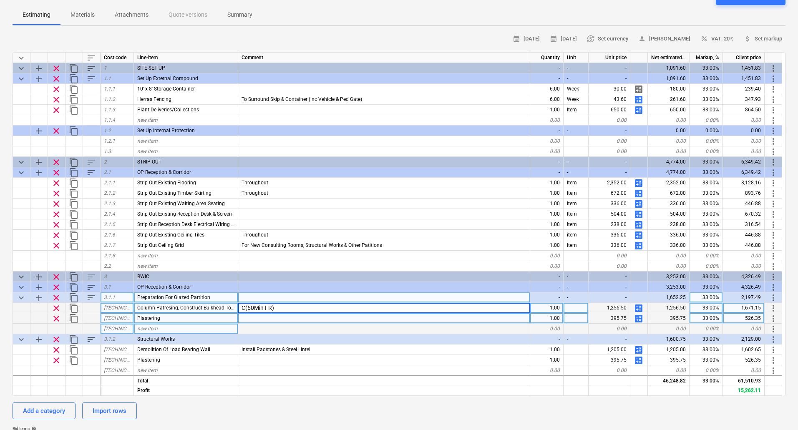
type input "(60Min FR)"
type textarea "x"
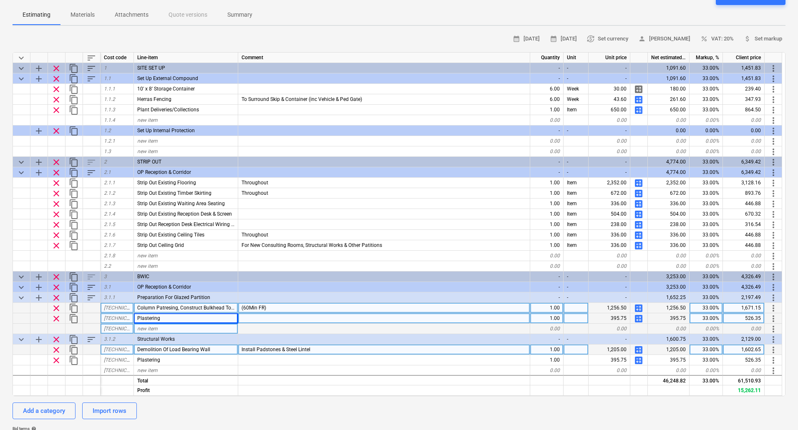
click at [205, 348] on span "Demolition Of Load Bearing Wall" at bounding box center [173, 350] width 73 height 6
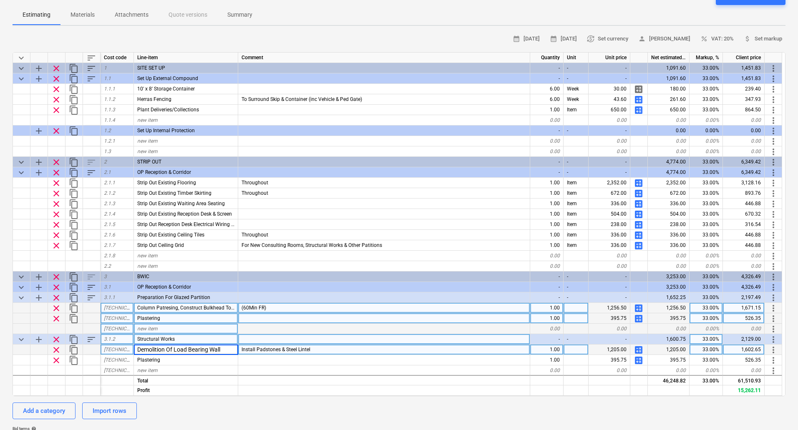
click at [208, 339] on div "Structural Works" at bounding box center [186, 339] width 104 height 10
type input "Demolition Of Load Bearing Wall"
click at [225, 350] on div "Demolition Of Load Bearing Wall" at bounding box center [186, 350] width 104 height 10
type textarea "x"
type input "Cut Out Wall Section & Dispose"
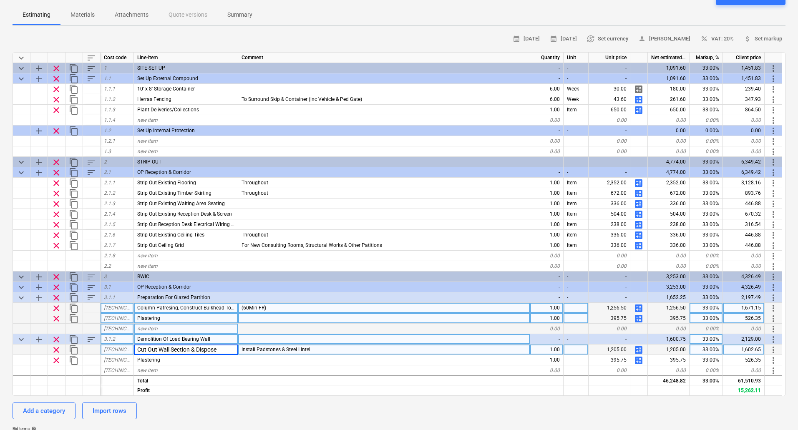
type textarea "x"
type input "Install Padstones & Steel Lintel (Subject to SE Report)"
click at [641, 308] on span "calculate" at bounding box center [639, 308] width 10 height 10
type textarea "x"
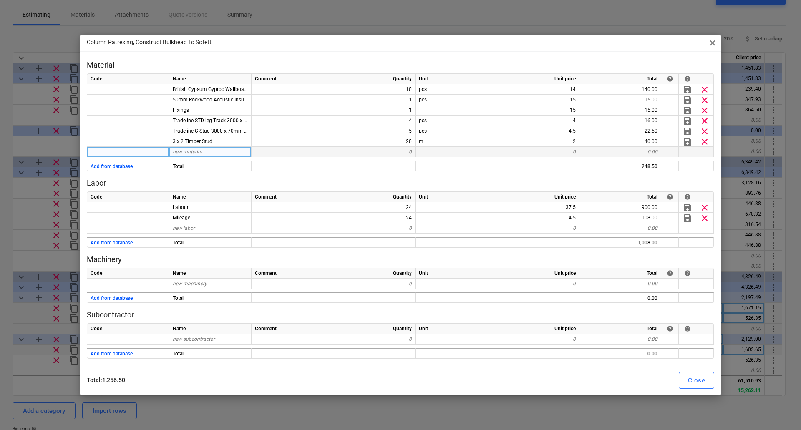
click at [183, 152] on span "new material" at bounding box center [187, 152] width 29 height 6
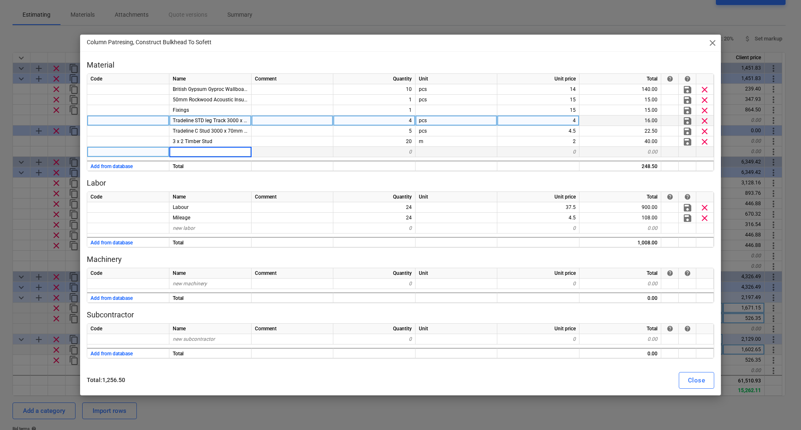
type input "1"
type input "8"
type input "18mm Plywood"
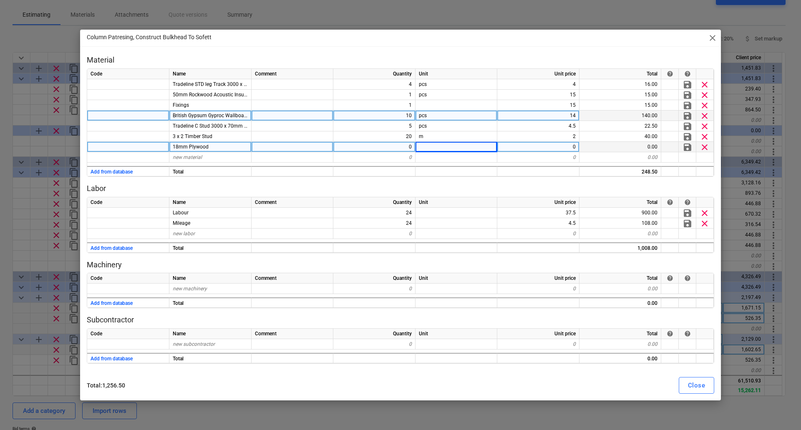
type textarea "x"
type input "30"
type textarea "x"
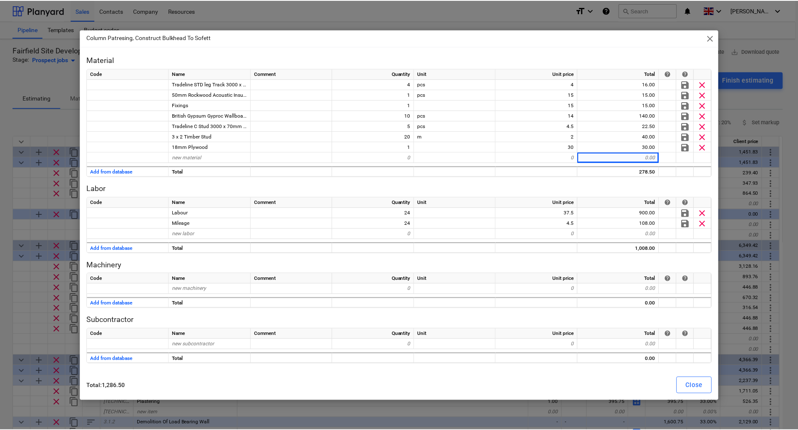
scroll to position [83, 0]
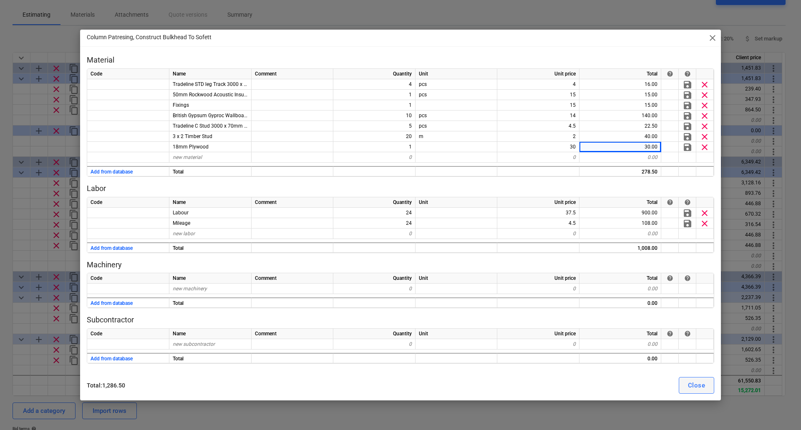
click at [705, 387] on div "Close" at bounding box center [696, 385] width 17 height 11
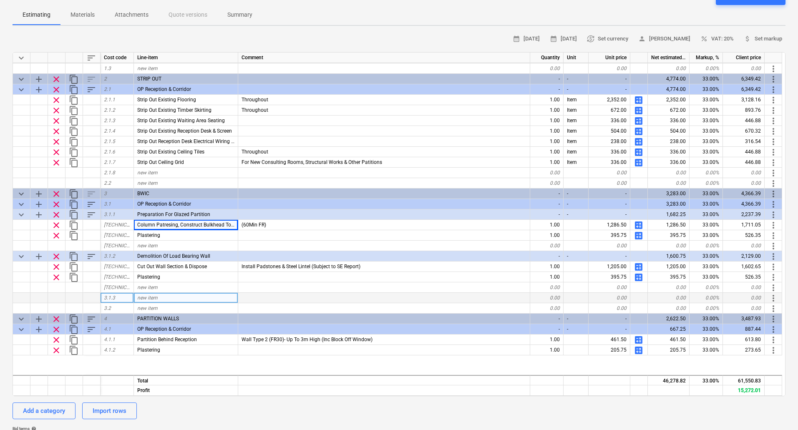
scroll to position [83, 0]
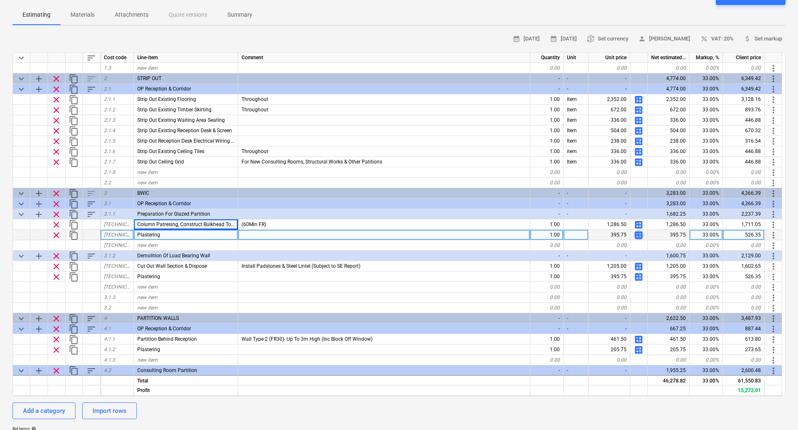
click at [641, 235] on span "calculate" at bounding box center [639, 235] width 10 height 10
type textarea "x"
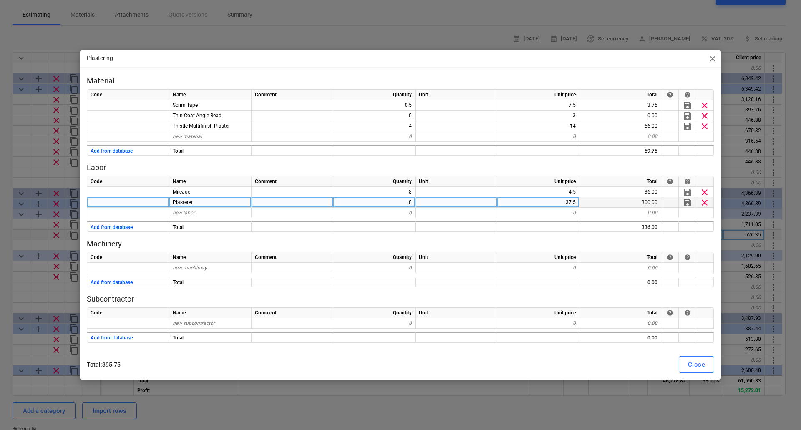
click at [404, 202] on div "8" at bounding box center [374, 202] width 82 height 10
type input "4"
type textarea "x"
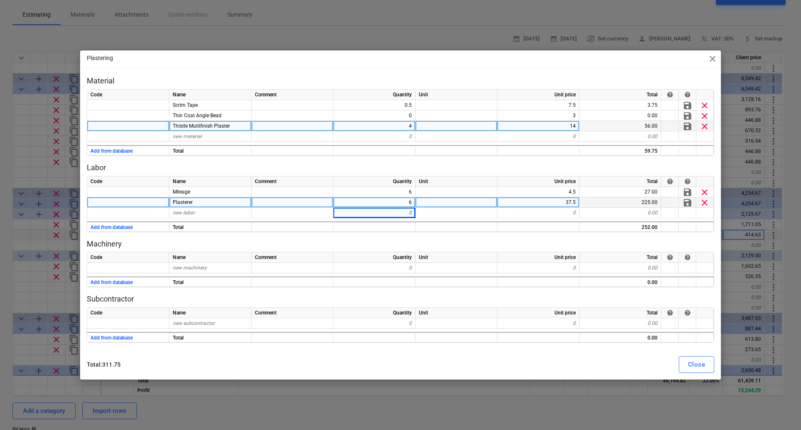
click at [400, 130] on div "4" at bounding box center [374, 126] width 82 height 10
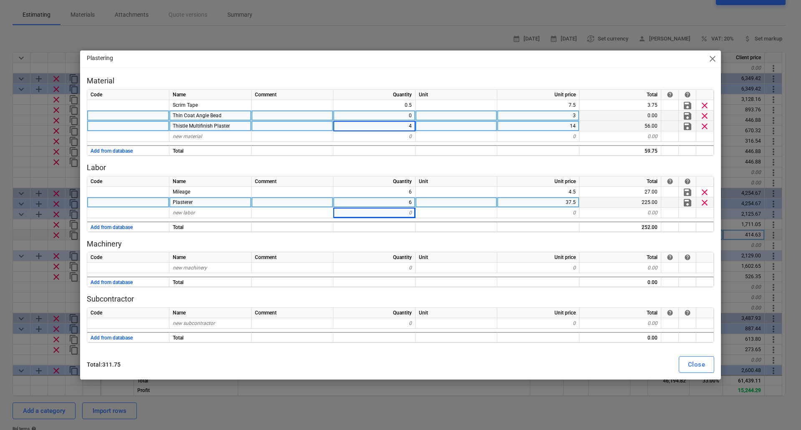
type input "2"
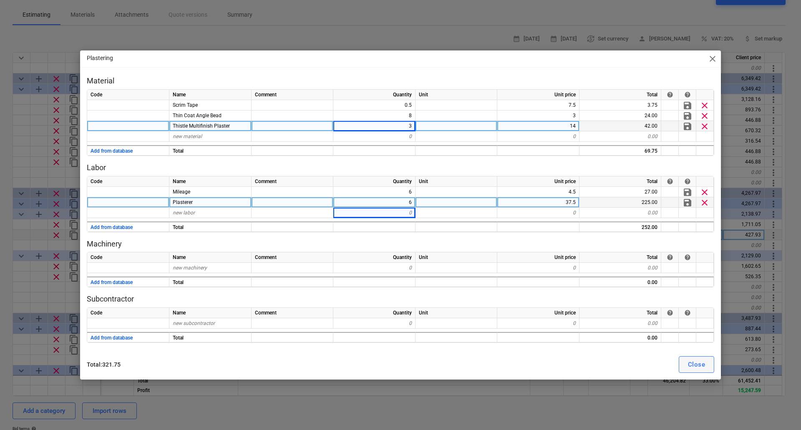
click at [695, 366] on div "Close" at bounding box center [696, 364] width 17 height 11
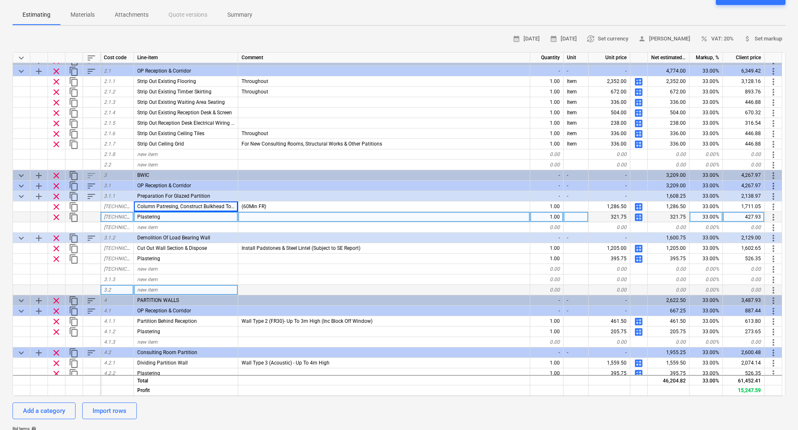
scroll to position [125, 0]
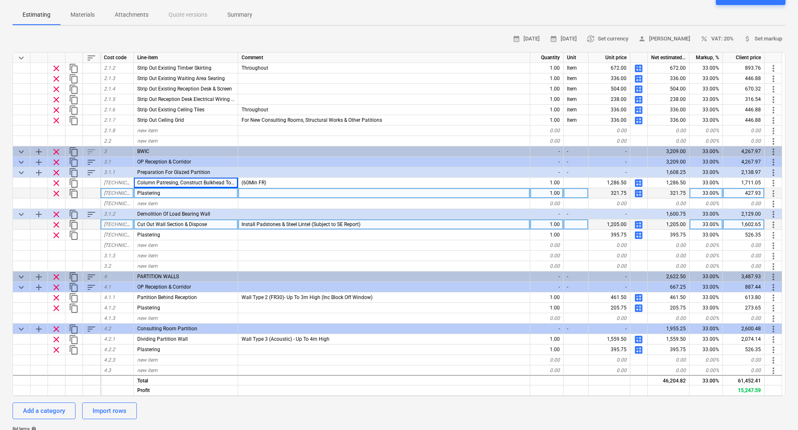
click at [638, 222] on span "calculate" at bounding box center [639, 225] width 10 height 10
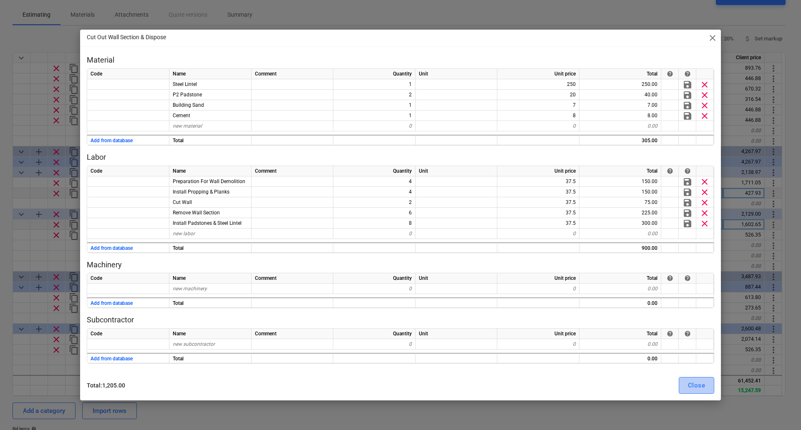
click at [699, 388] on div "Close" at bounding box center [696, 385] width 17 height 11
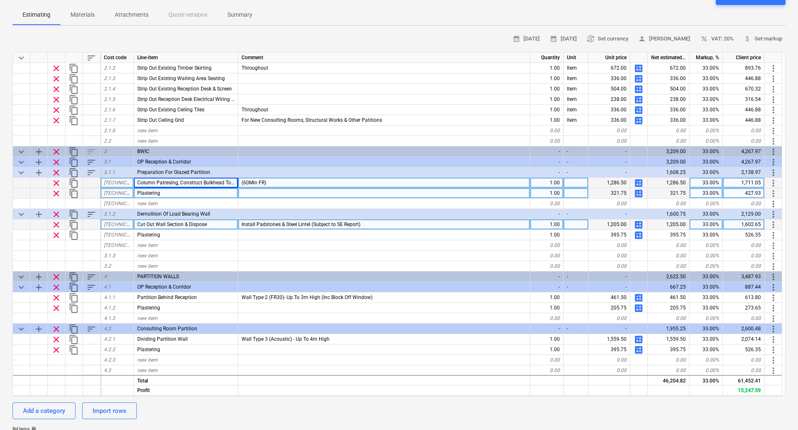
click at [73, 182] on span "content_copy" at bounding box center [74, 183] width 10 height 10
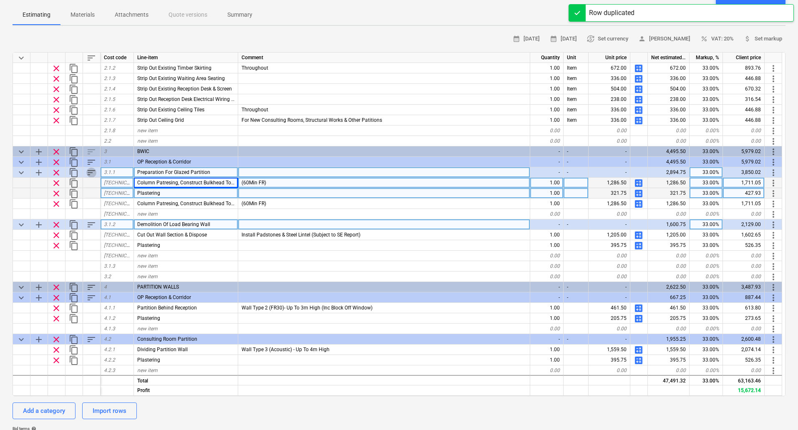
click at [88, 172] on span "sort" at bounding box center [91, 173] width 10 height 10
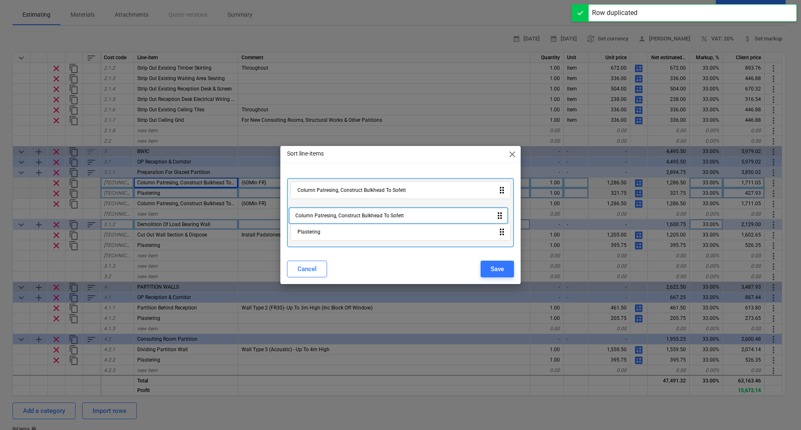
drag, startPoint x: 505, startPoint y: 236, endPoint x: 503, endPoint y: 214, distance: 22.3
click at [503, 217] on div "Column Patresing, Construct Bulkhead To Sofett drag_indicator Plastering drag_i…" at bounding box center [400, 212] width 227 height 69
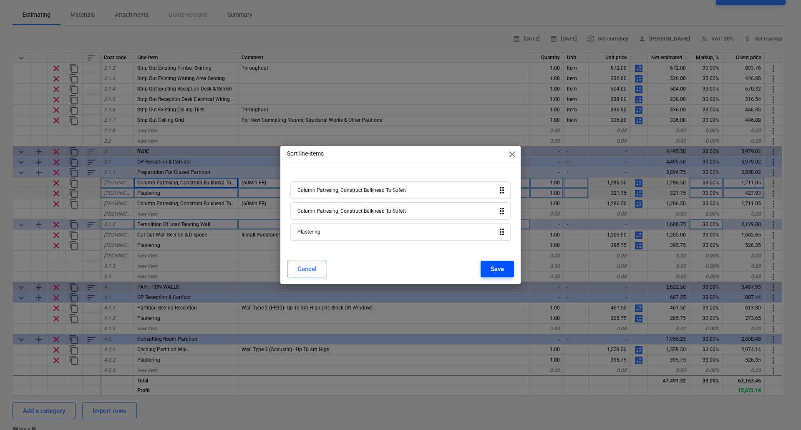
click at [498, 270] on div "Save" at bounding box center [497, 269] width 13 height 11
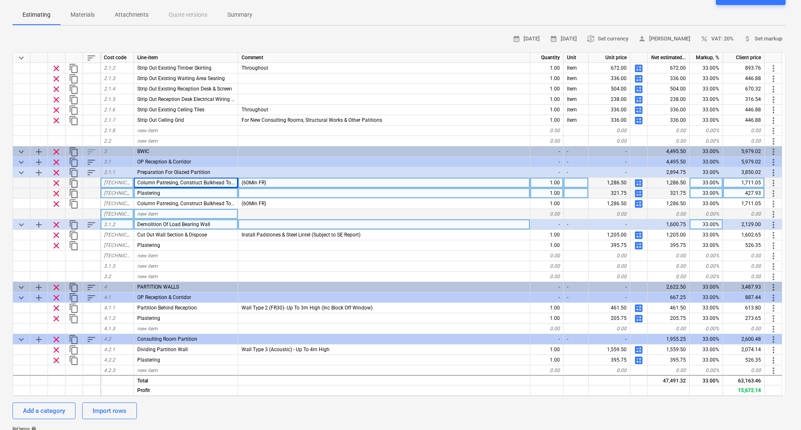
type textarea "x"
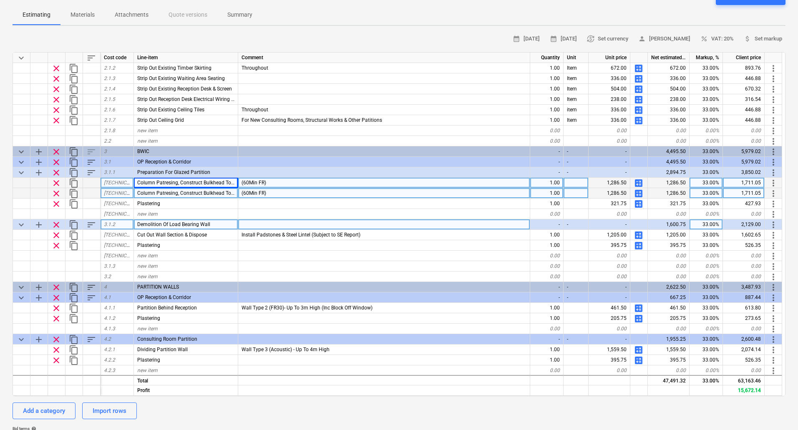
click at [195, 195] on span "Column Patresing, Construct Bulkhead To Sofett" at bounding box center [191, 193] width 109 height 6
click at [221, 193] on input "Column Patresing, Construct Bulkhead To Sofett" at bounding box center [186, 193] width 104 height 10
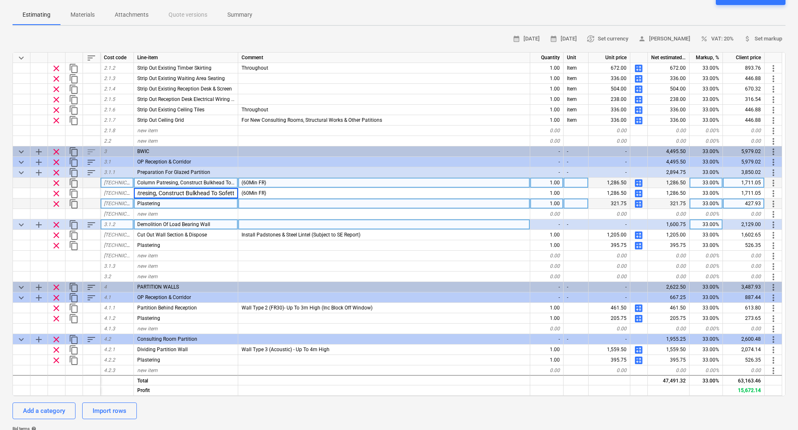
drag, startPoint x: 159, startPoint y: 192, endPoint x: 259, endPoint y: 200, distance: 99.6
click at [259, 200] on div "keyboard_arrow_down sort Cost code Line-item Comment Quantity Unit Unit price N…" at bounding box center [399, 224] width 773 height 344
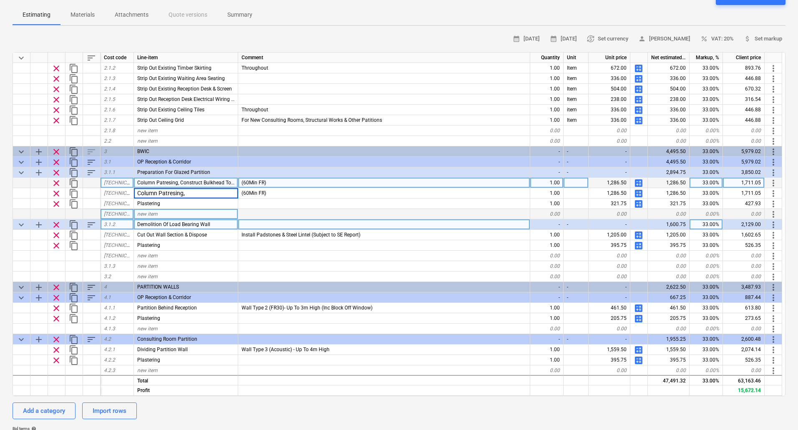
scroll to position [0, 0]
type input "Column Patresing"
type textarea "x"
click at [179, 183] on span "Column Patresing, Construct Bulkhead To Sofett" at bounding box center [191, 183] width 109 height 6
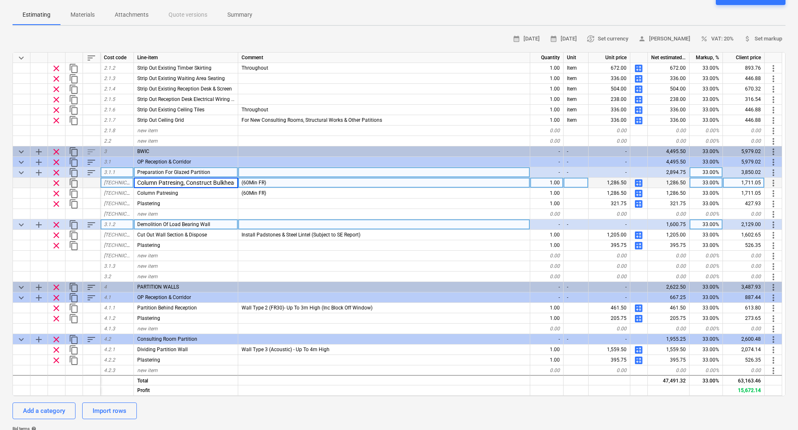
scroll to position [0, 28]
click at [159, 183] on input "Column Patresing, Construct Bulkhead To Sofett" at bounding box center [186, 183] width 104 height 10
type input "Construct Bulkhead To Sofett"
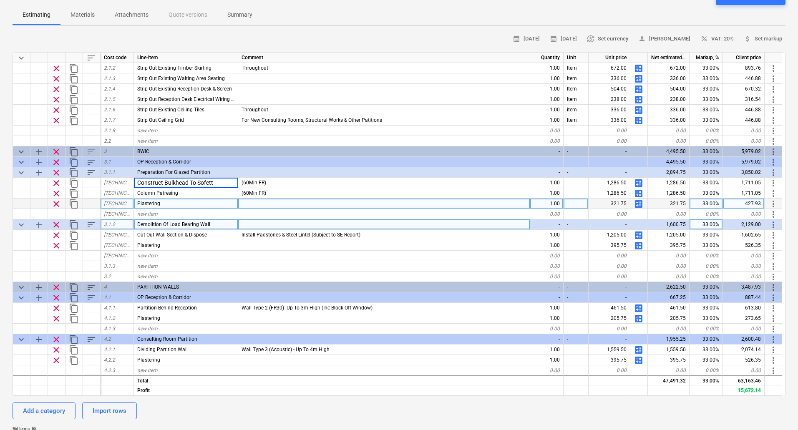
click at [343, 201] on div at bounding box center [384, 204] width 292 height 10
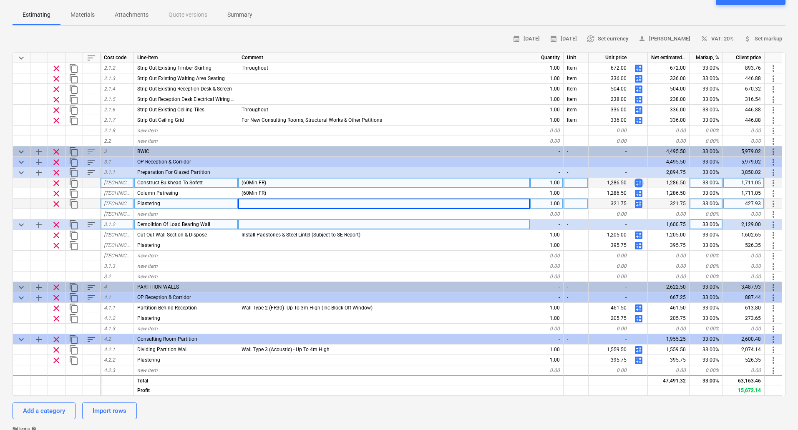
click at [639, 183] on span "calculate" at bounding box center [639, 183] width 10 height 10
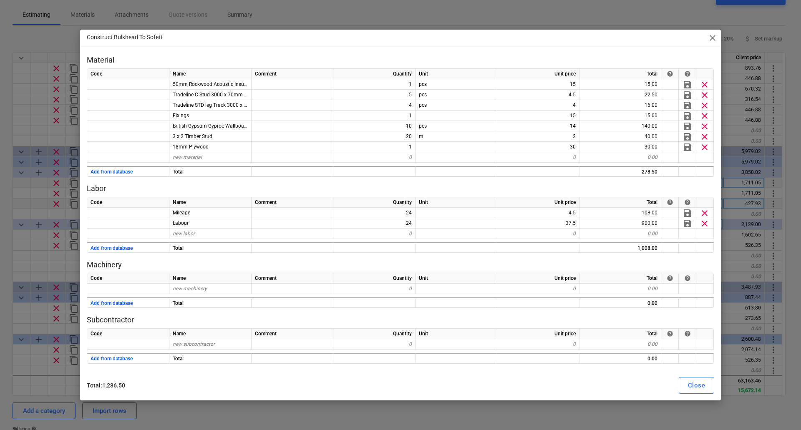
drag, startPoint x: 378, startPoint y: 33, endPoint x: 475, endPoint y: 33, distance: 96.8
click at [475, 33] on div "Construct Bulkhead To Sofett close" at bounding box center [400, 38] width 641 height 17
click at [711, 40] on span "close" at bounding box center [713, 38] width 10 height 10
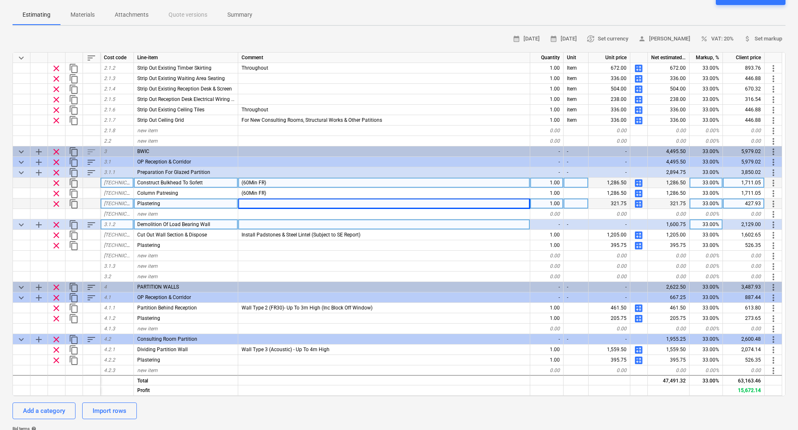
click at [637, 183] on span "calculate" at bounding box center [639, 183] width 10 height 10
type textarea "x"
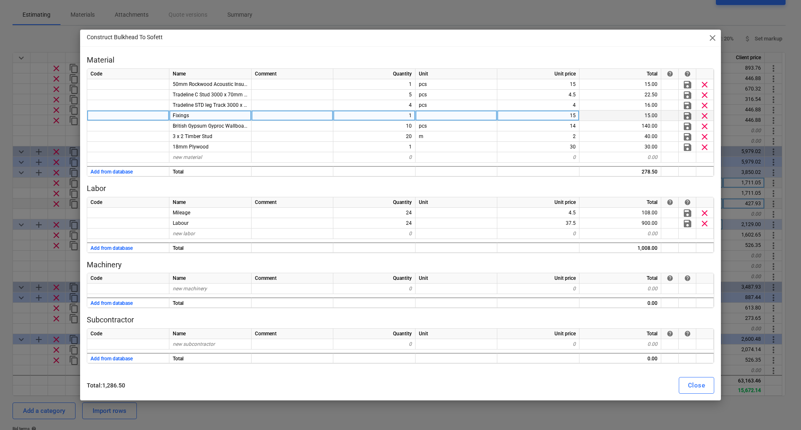
click at [570, 112] on div "15" at bounding box center [539, 116] width 82 height 10
type input "10"
type textarea "x"
type input "14"
type textarea "x"
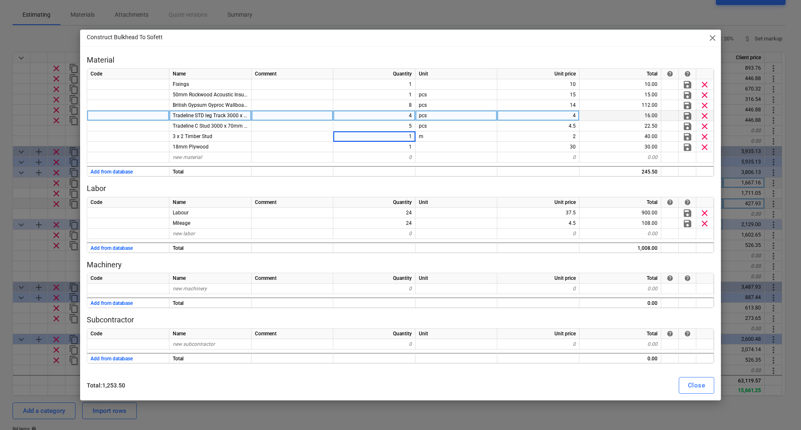
type input "10"
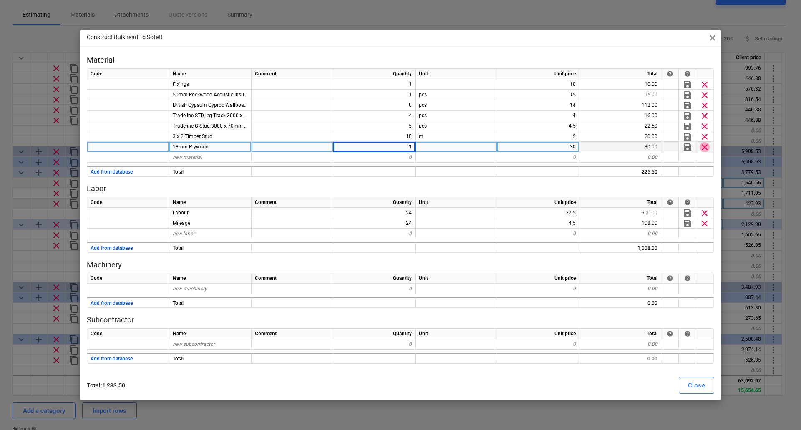
click at [707, 145] on span "clear" at bounding box center [705, 147] width 10 height 10
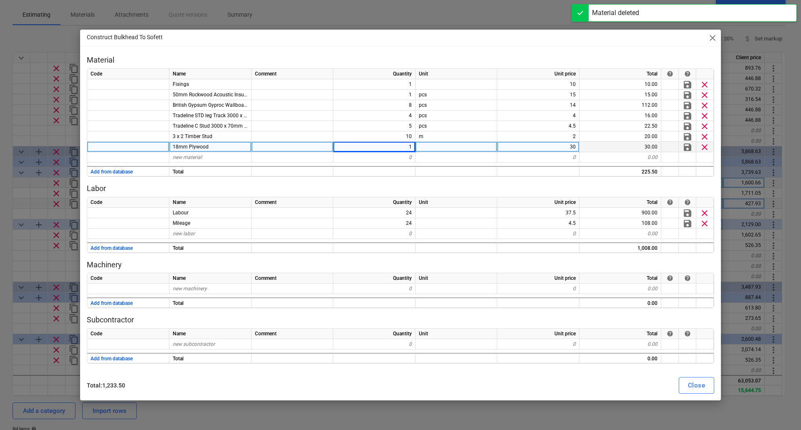
type textarea "x"
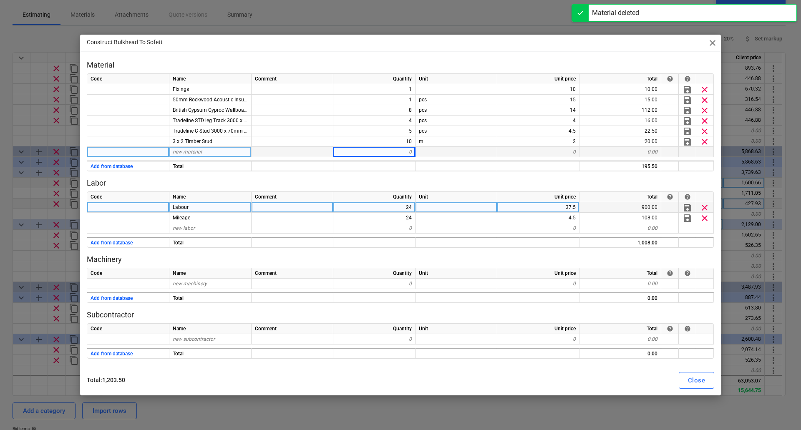
click at [408, 207] on div "24" at bounding box center [374, 207] width 82 height 10
type input "16"
type textarea "x"
type input "16"
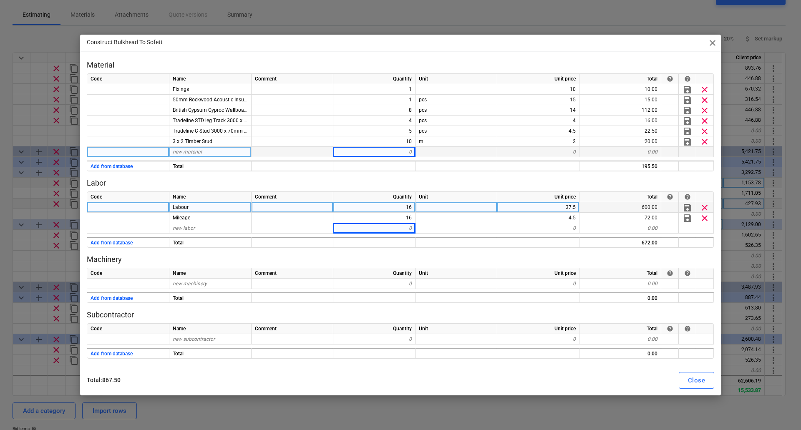
click at [707, 389] on div "Total : 867.50 Close" at bounding box center [401, 380] width 638 height 23
click at [704, 381] on div "Close" at bounding box center [696, 380] width 17 height 11
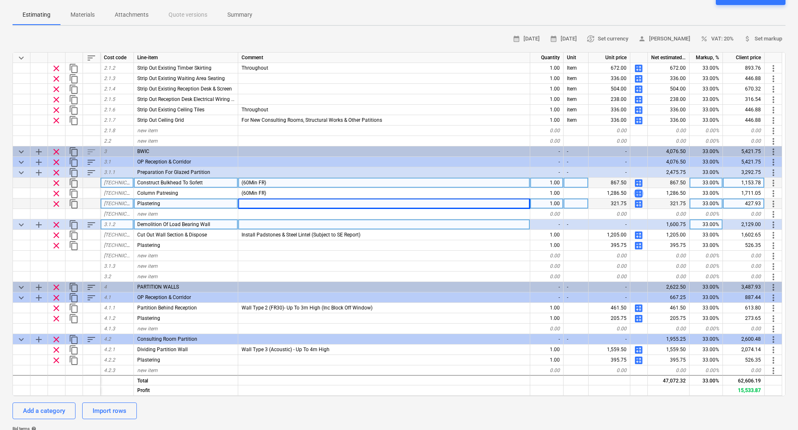
click at [640, 195] on span "calculate" at bounding box center [639, 194] width 10 height 10
type textarea "x"
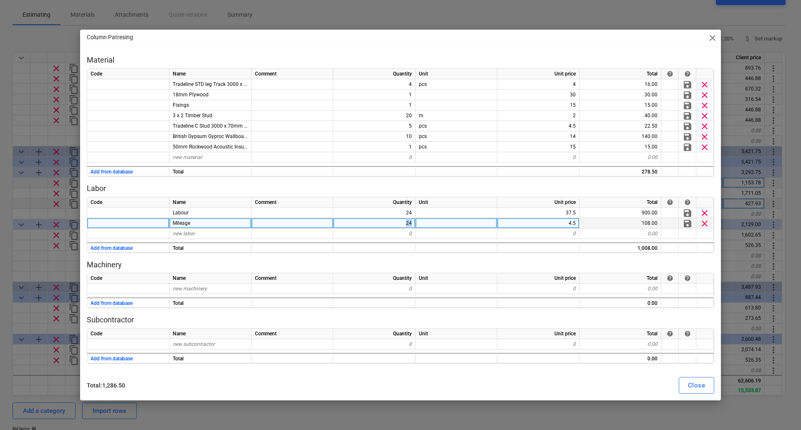
drag, startPoint x: 396, startPoint y: 224, endPoint x: 494, endPoint y: 225, distance: 98.5
click at [0, 0] on div "Mileage 24 4.5 108.00 save clear" at bounding box center [0, 0] width 0 height 0
click at [389, 227] on div "24" at bounding box center [374, 223] width 82 height 10
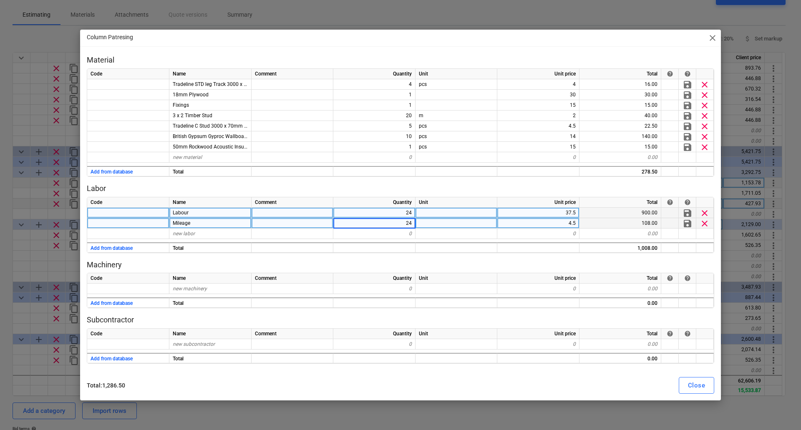
type input "8"
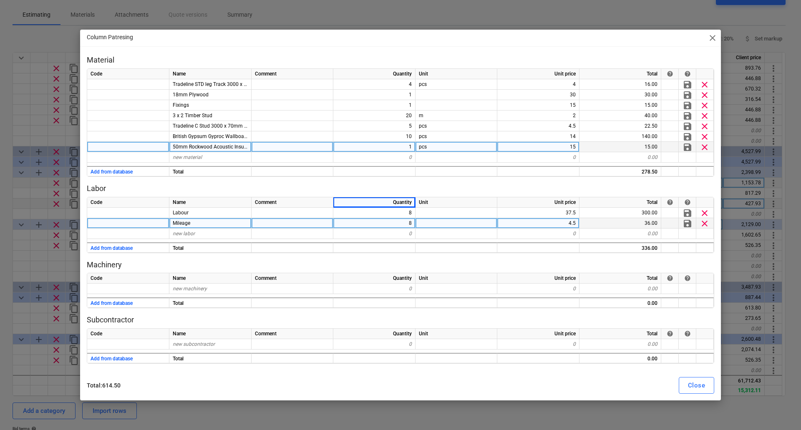
click at [705, 145] on span "clear" at bounding box center [705, 147] width 10 height 10
type textarea "x"
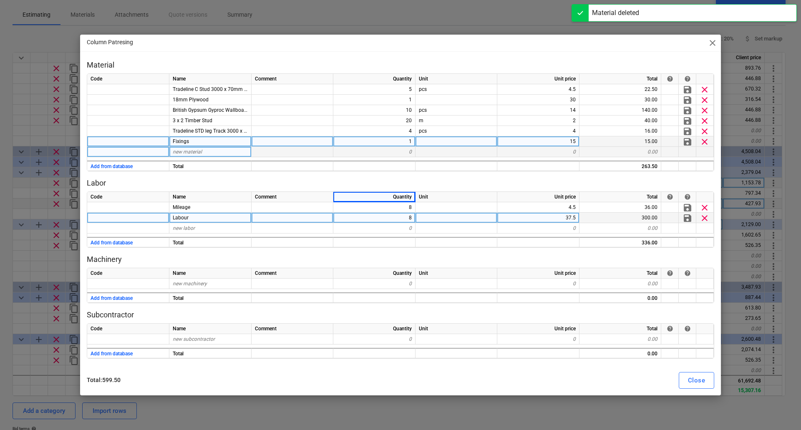
click at [572, 140] on div "15" at bounding box center [539, 141] width 82 height 10
type input "5"
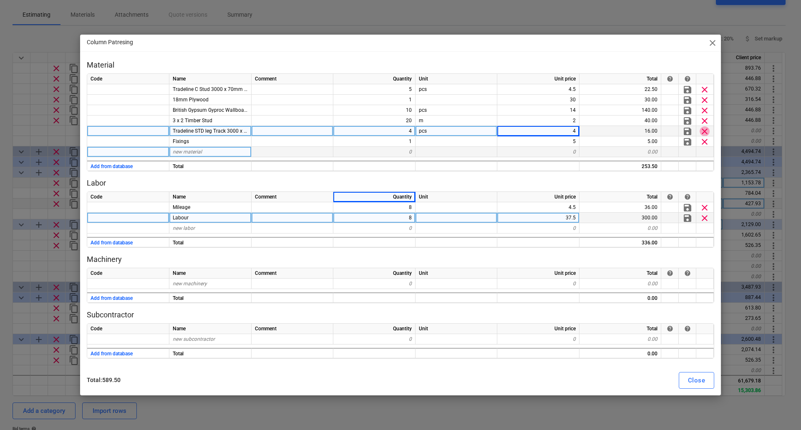
click at [707, 129] on span "clear" at bounding box center [705, 131] width 10 height 10
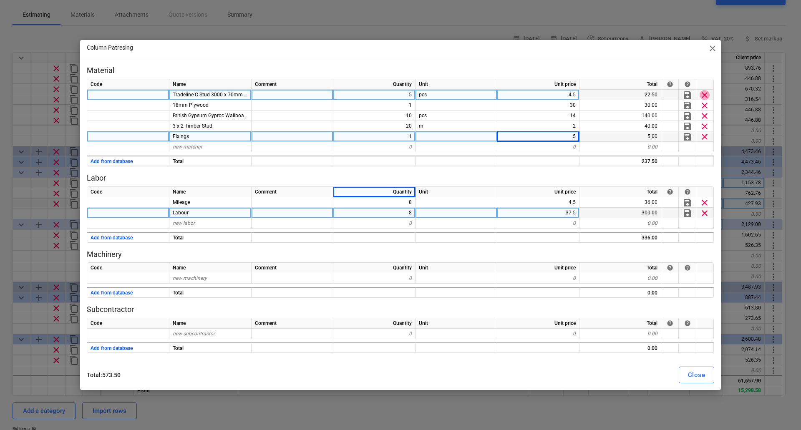
click at [706, 93] on span "clear" at bounding box center [705, 95] width 10 height 10
type textarea "x"
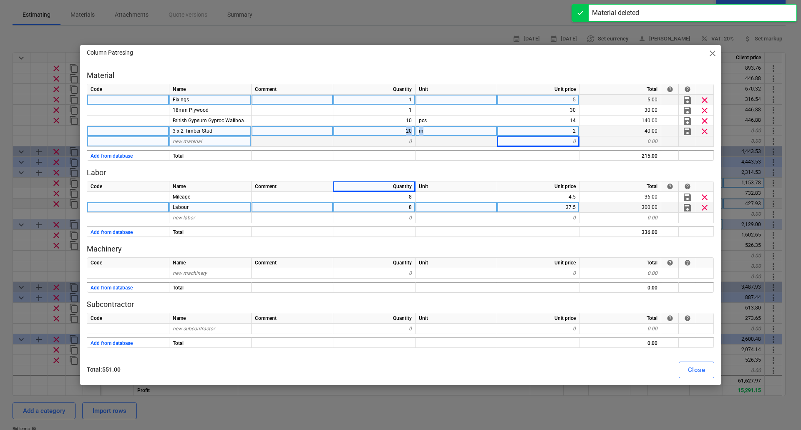
drag, startPoint x: 398, startPoint y: 134, endPoint x: 446, endPoint y: 132, distance: 47.6
click at [0, 0] on div "3 x 2 Timber Stud 20 m 2 40.00 save clear" at bounding box center [0, 0] width 0 height 0
click at [393, 128] on div "20" at bounding box center [374, 131] width 82 height 10
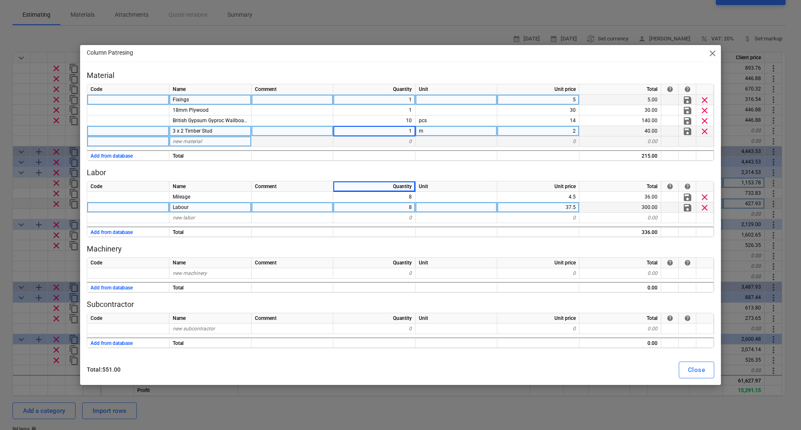
type input "10"
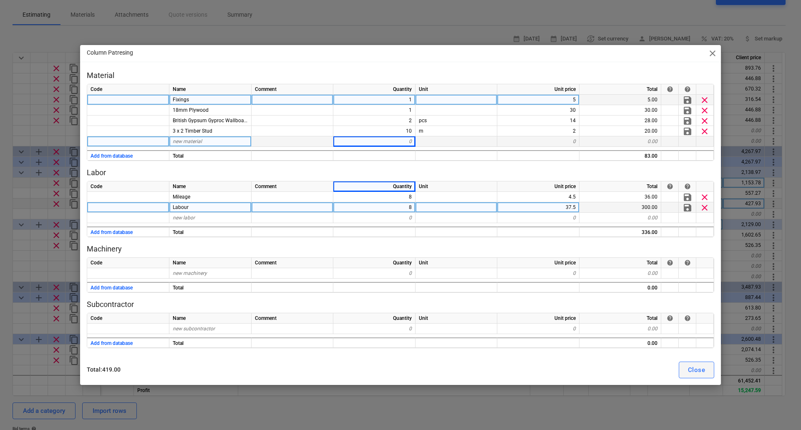
click at [702, 365] on div "Close" at bounding box center [696, 370] width 17 height 11
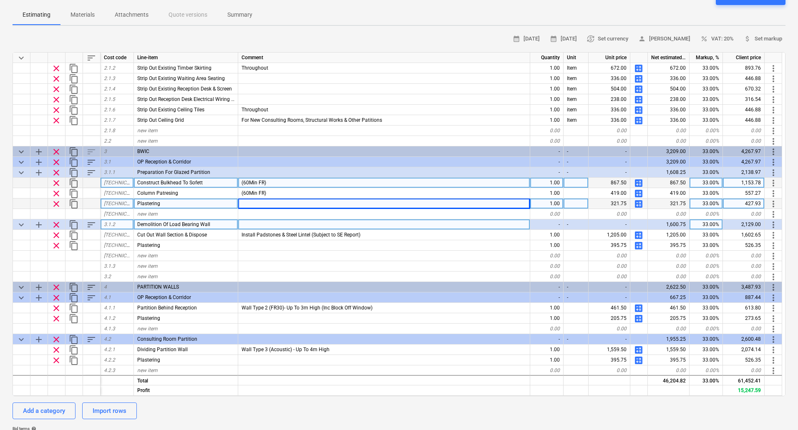
click at [639, 192] on span "calculate" at bounding box center [639, 194] width 10 height 10
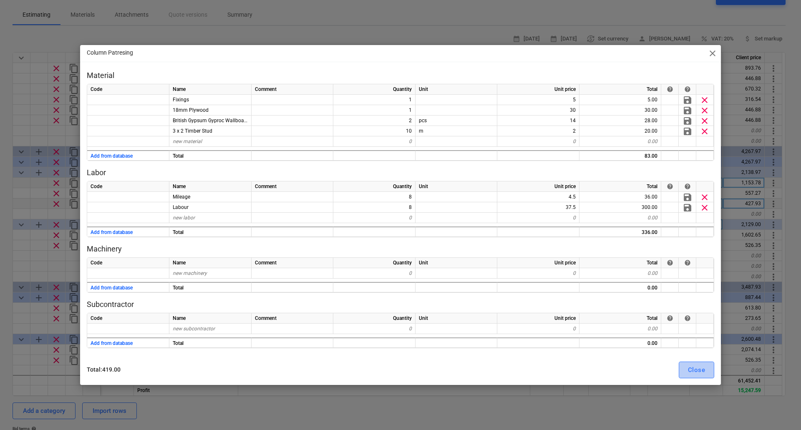
click at [703, 366] on div "Close" at bounding box center [696, 370] width 17 height 11
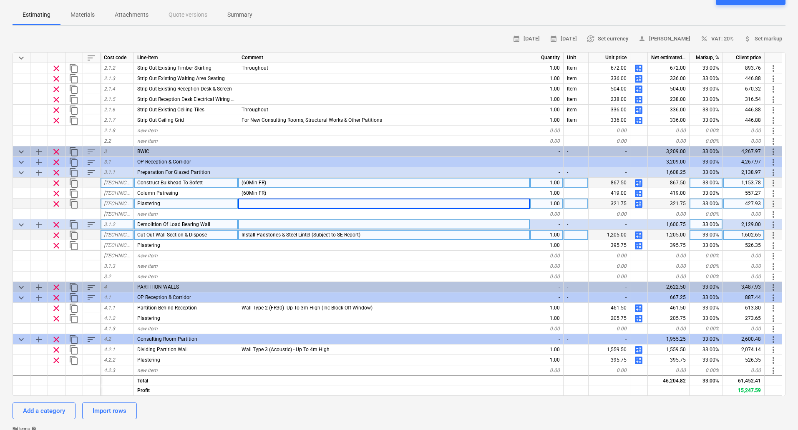
click at [73, 236] on span "content_copy" at bounding box center [74, 235] width 10 height 10
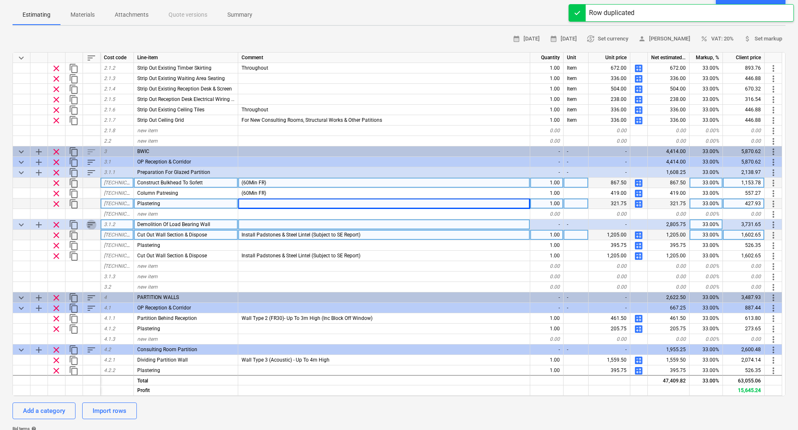
click at [89, 222] on span "sort" at bounding box center [91, 225] width 10 height 10
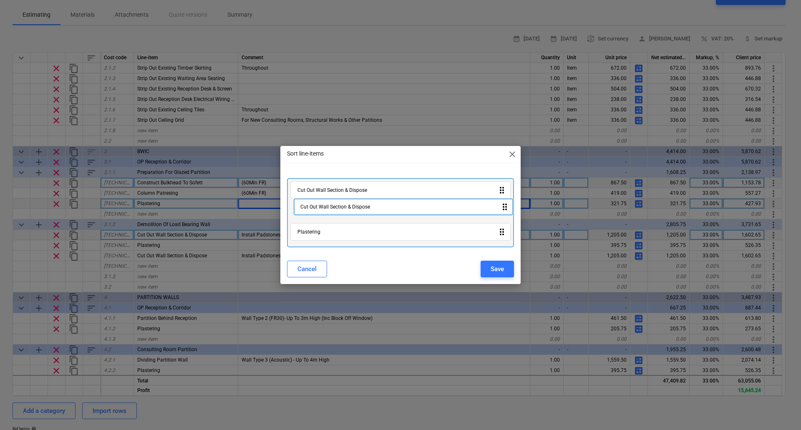
drag, startPoint x: 369, startPoint y: 235, endPoint x: 374, endPoint y: 208, distance: 27.2
click at [374, 208] on div "Cut Out Wall Section & Dispose drag_indicator Plastering drag_indicator Cut Out…" at bounding box center [400, 212] width 227 height 69
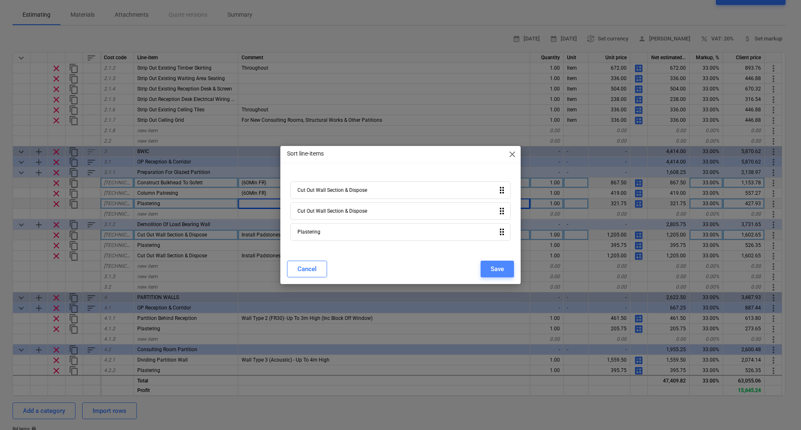
click at [499, 268] on div "Save" at bounding box center [497, 269] width 13 height 11
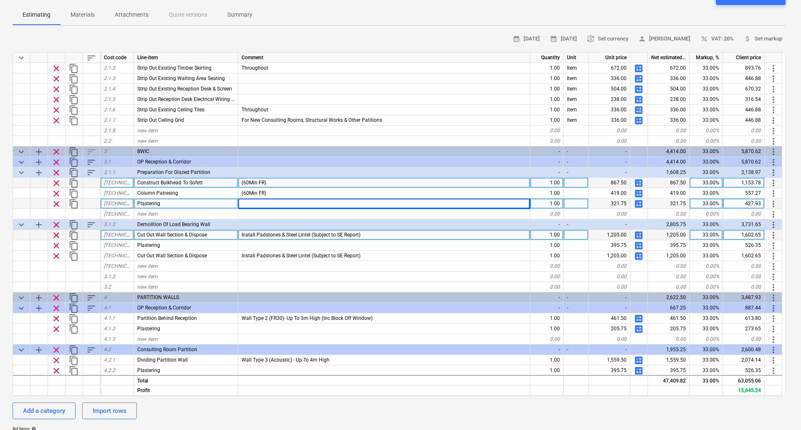
type textarea "x"
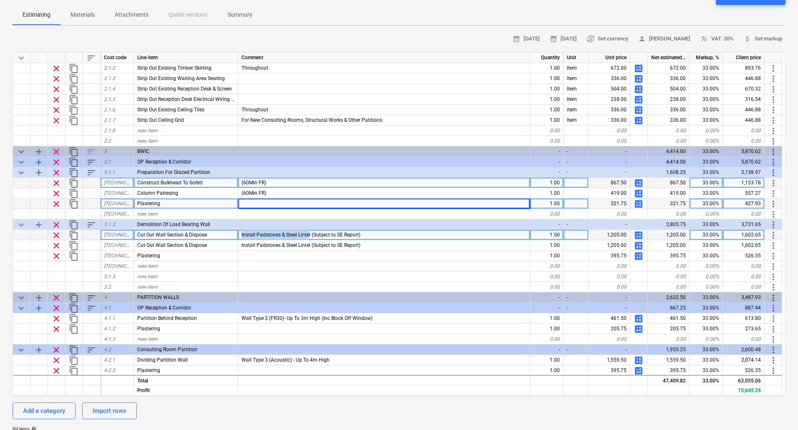
drag, startPoint x: 310, startPoint y: 234, endPoint x: 242, endPoint y: 234, distance: 68.0
click at [242, 234] on span "Install Padstones & Steel Lintel (Subject to SE Report)" at bounding box center [301, 235] width 119 height 6
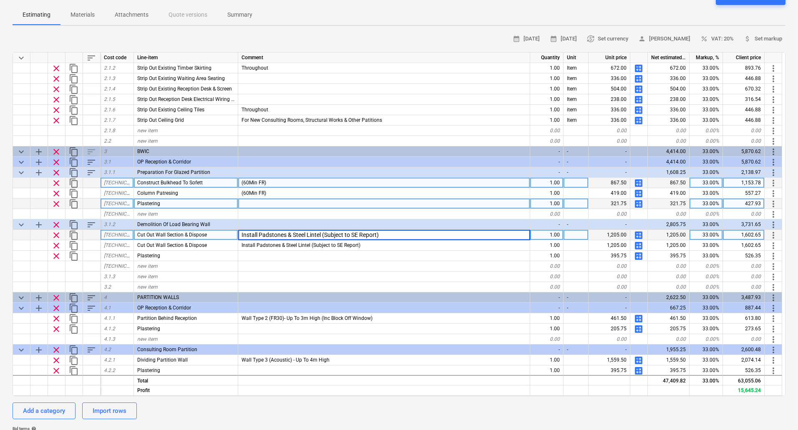
click at [243, 235] on input "Install Padstones & Steel Lintel (Subject to SE Report)" at bounding box center [384, 235] width 292 height 10
drag, startPoint x: 242, startPoint y: 235, endPoint x: 322, endPoint y: 237, distance: 80.2
click at [322, 237] on input "Install Padstones & Steel Lintel (Subject to SE Report)" at bounding box center [384, 235] width 292 height 10
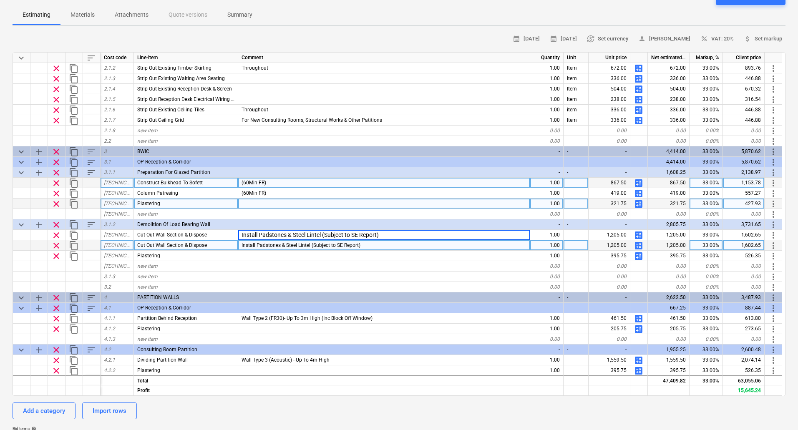
click at [166, 244] on span "Cut Out Wall Section & Dispose" at bounding box center [172, 246] width 70 height 6
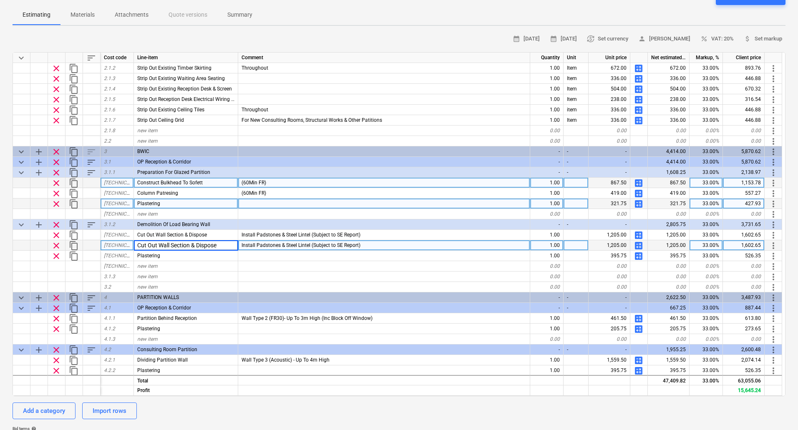
type input "Install Padstones & Steel Lintel"
click at [374, 245] on div "Install Padstones & Steel Lintel (Subject to SE Report)" at bounding box center [384, 245] width 292 height 10
type textarea "x"
type input "(Subject to SE Report)"
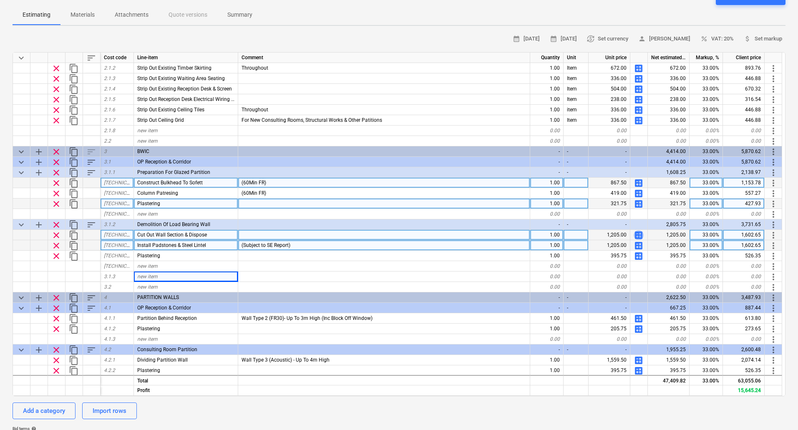
click at [639, 234] on span "calculate" at bounding box center [639, 235] width 10 height 10
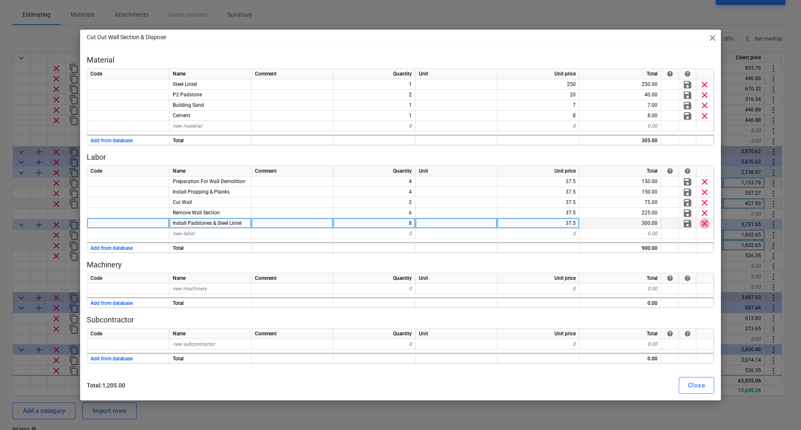
click at [704, 221] on span "clear" at bounding box center [705, 223] width 10 height 10
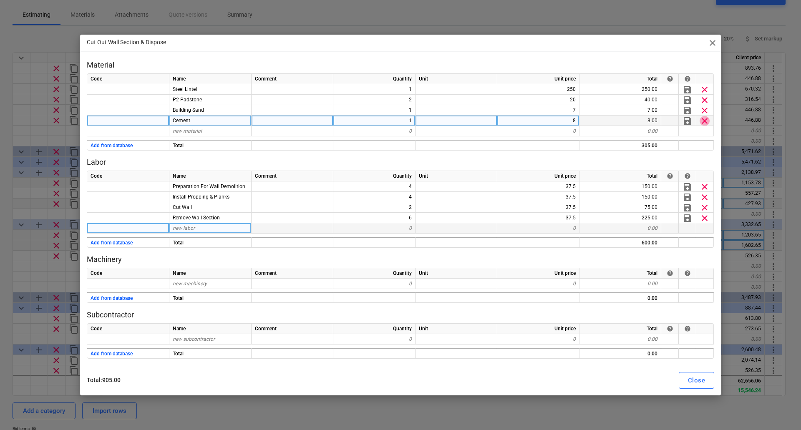
click at [706, 118] on span "clear" at bounding box center [705, 121] width 10 height 10
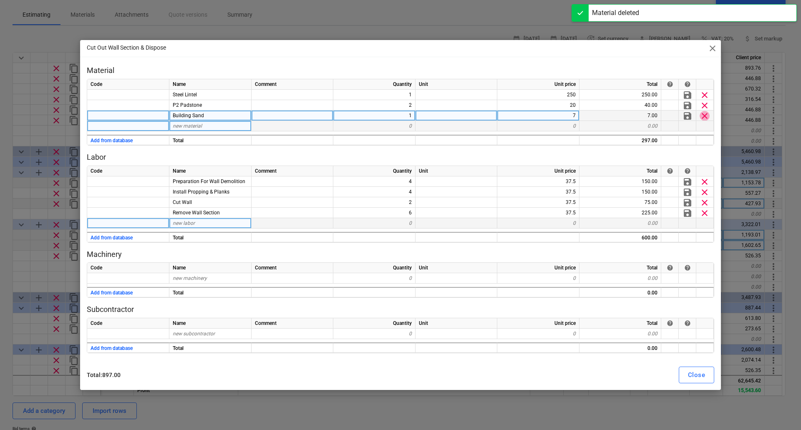
click at [706, 112] on span "clear" at bounding box center [705, 116] width 10 height 10
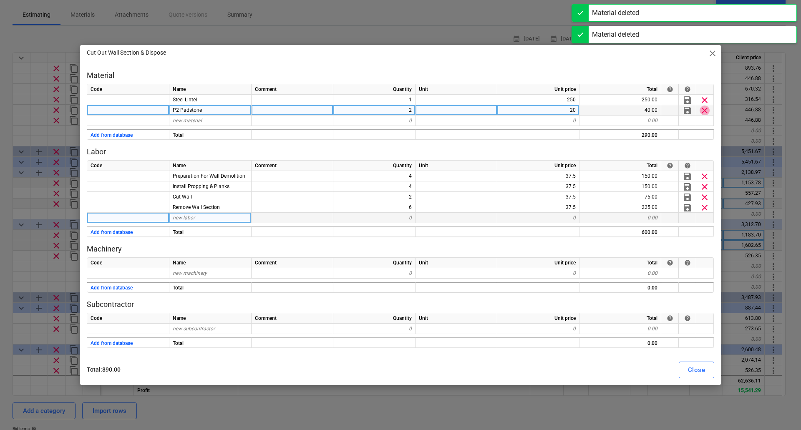
click at [705, 109] on span "clear" at bounding box center [705, 111] width 10 height 10
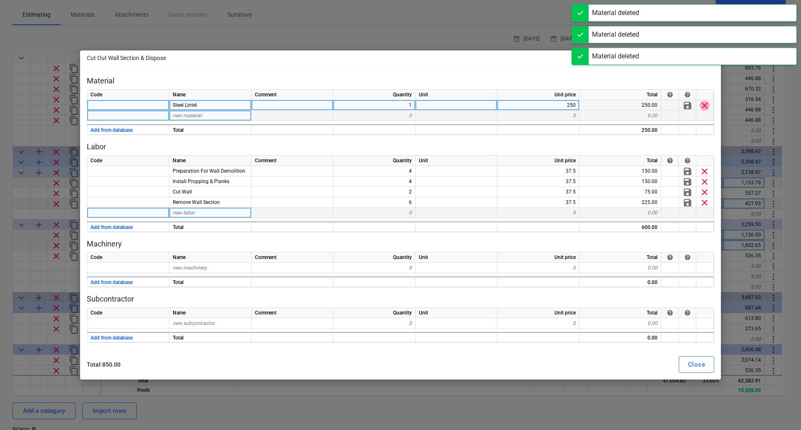
click at [705, 103] on span "clear" at bounding box center [705, 105] width 10 height 10
type textarea "x"
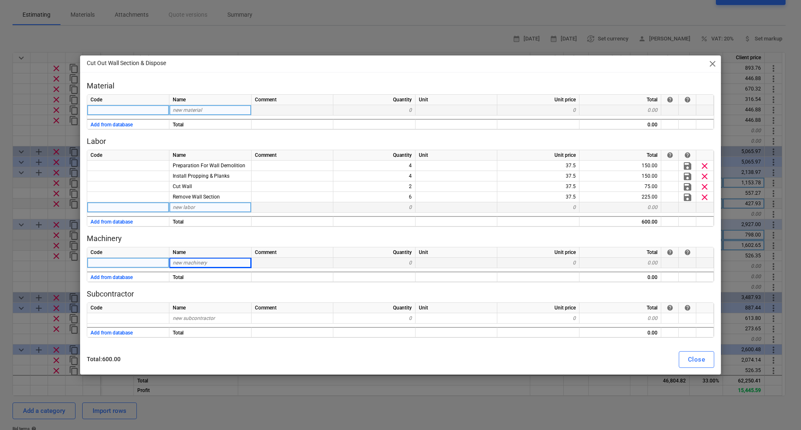
click at [201, 264] on span "new machinery" at bounding box center [190, 263] width 34 height 6
type input "h"
type input "Hilti DCH300"
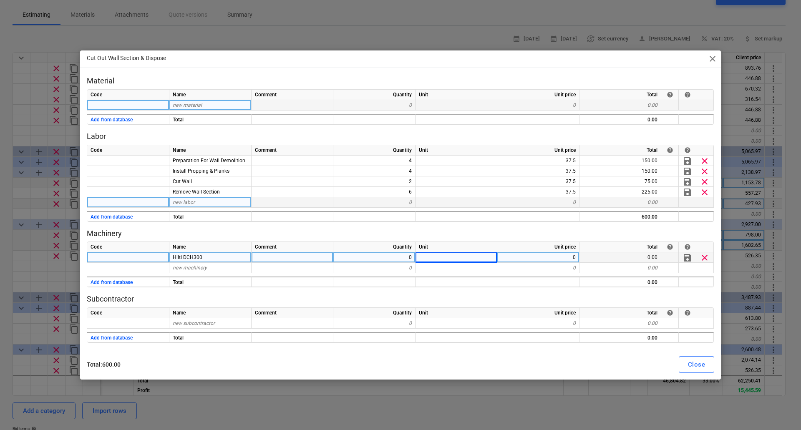
type textarea "x"
type input "Week"
type textarea "x"
type input "52.5"
type textarea "x"
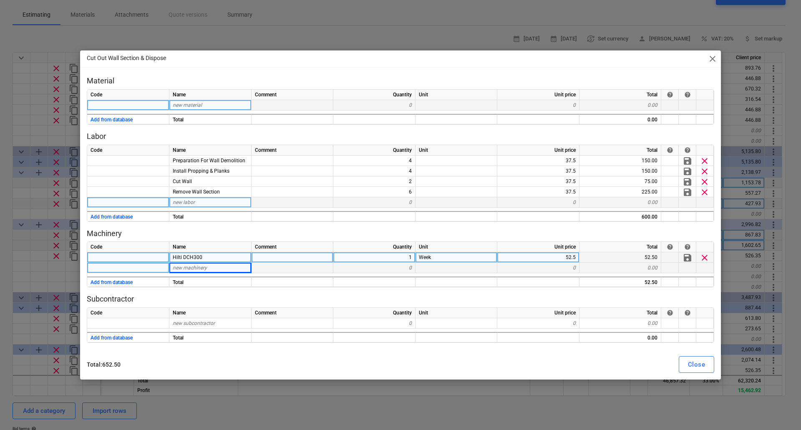
click at [188, 268] on span "new machinery" at bounding box center [190, 268] width 34 height 6
type input "h"
type input "H"
type input "Hilti Dust Extraction Unit"
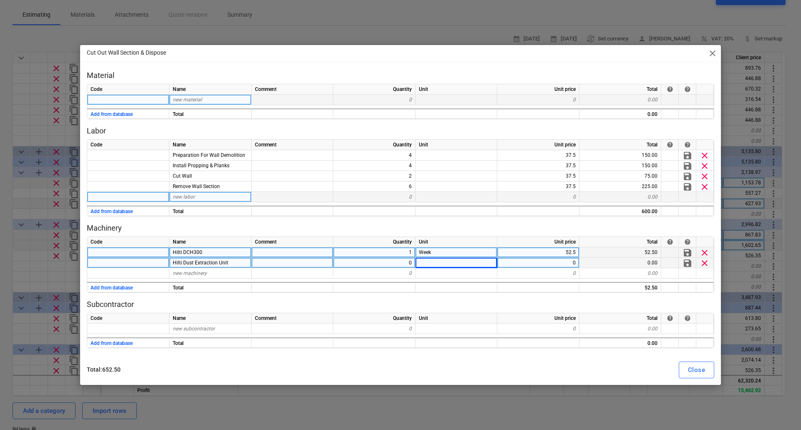
type textarea "x"
type input "Week"
type textarea "x"
type input "39"
type textarea "x"
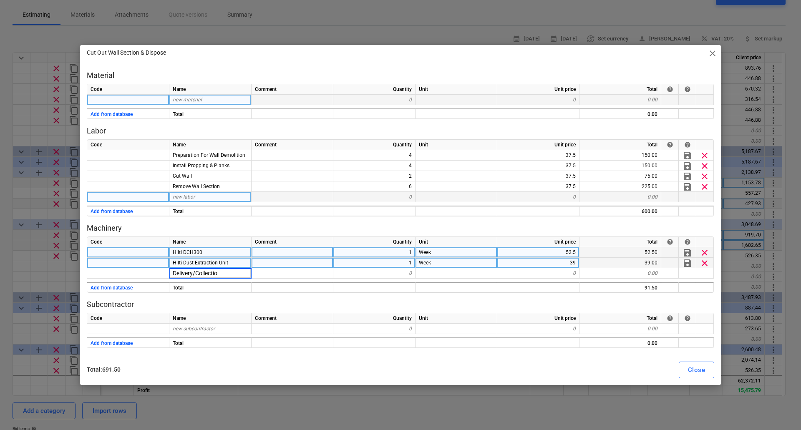
type input "Delivery/Collection"
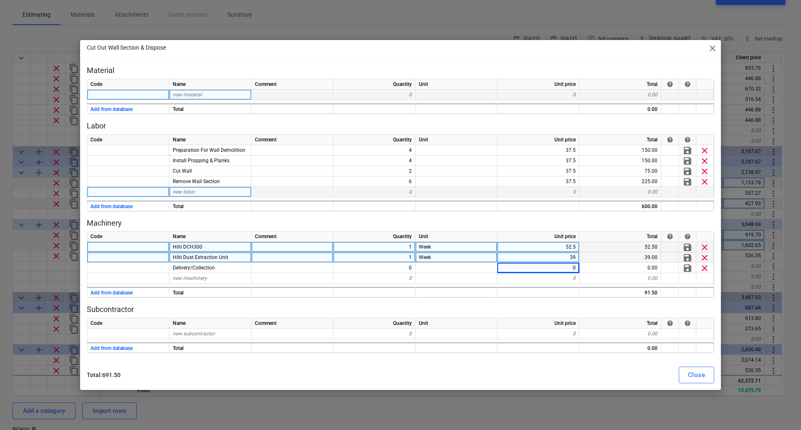
type textarea "x"
type input "15"
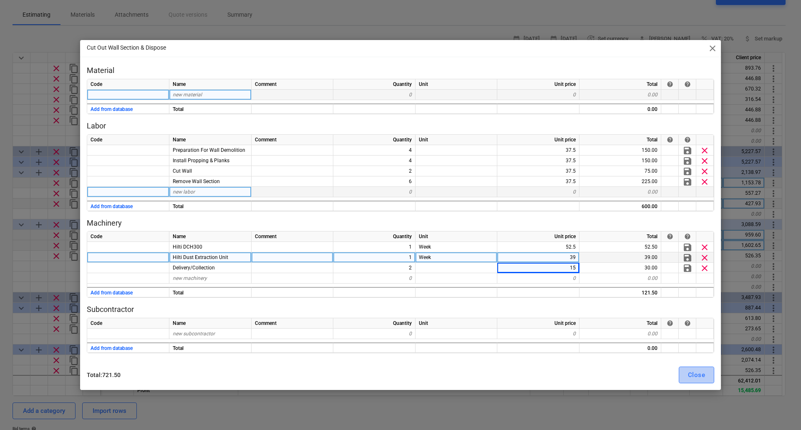
click at [701, 378] on div "Close" at bounding box center [696, 375] width 17 height 11
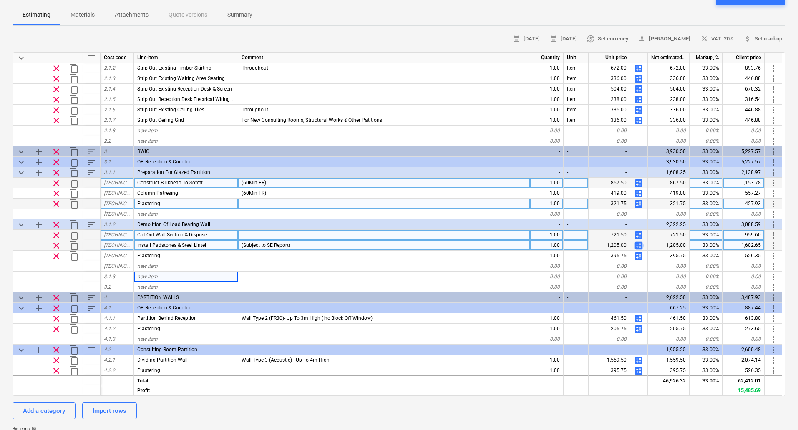
click at [639, 246] on span "calculate" at bounding box center [639, 246] width 10 height 10
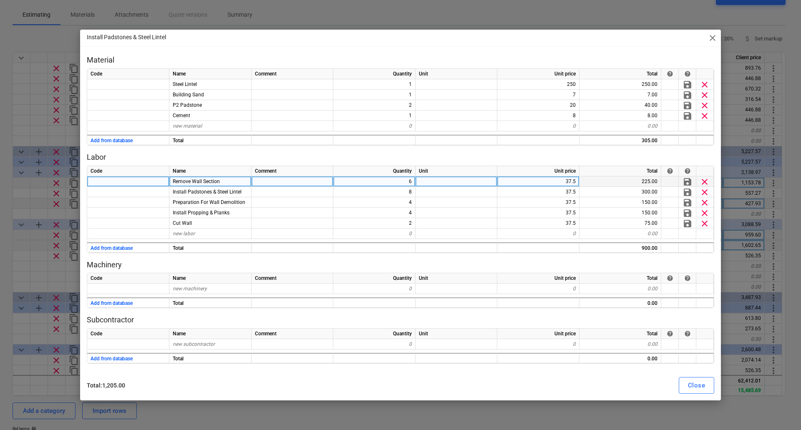
click at [707, 181] on span "clear" at bounding box center [705, 182] width 10 height 10
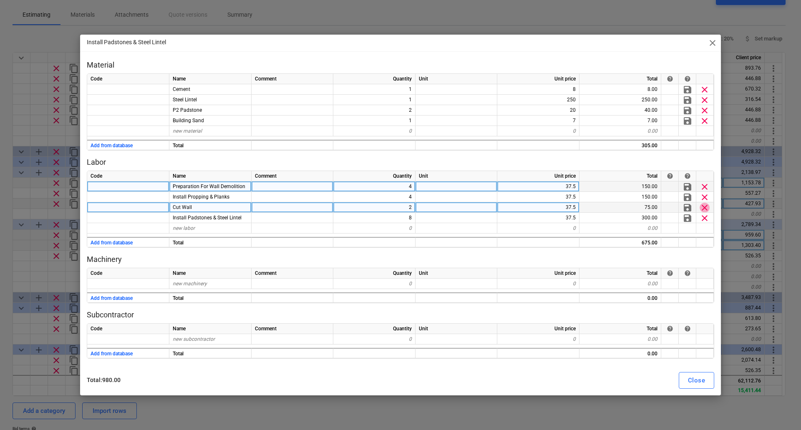
click at [705, 206] on span "clear" at bounding box center [705, 208] width 10 height 10
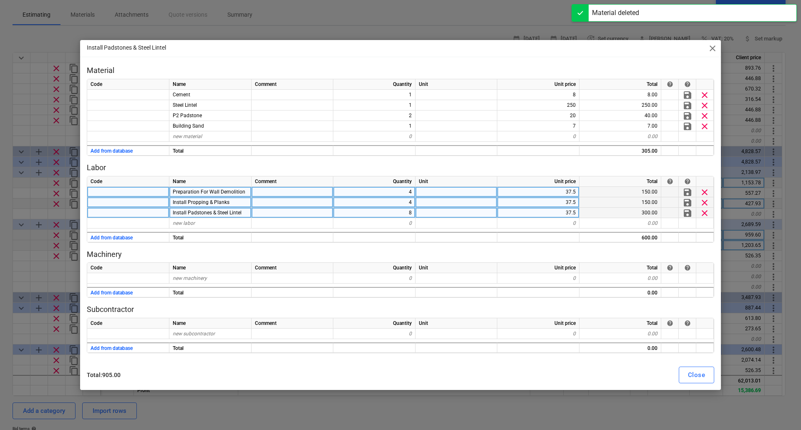
click at [705, 202] on span "clear" at bounding box center [705, 202] width 10 height 10
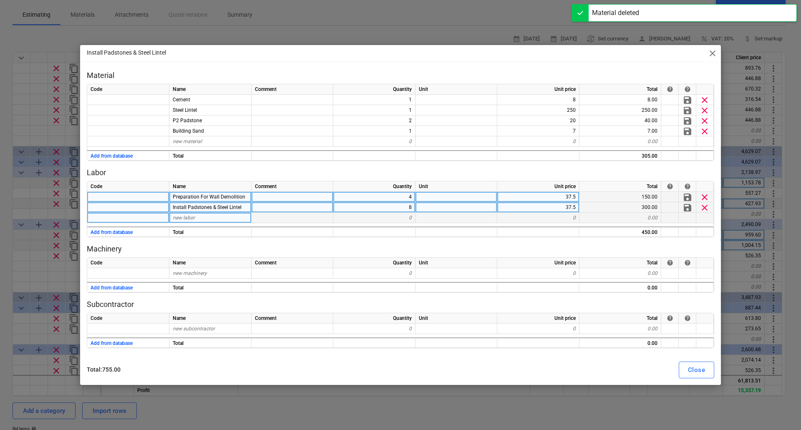
click at [705, 197] on span "clear" at bounding box center [705, 197] width 10 height 10
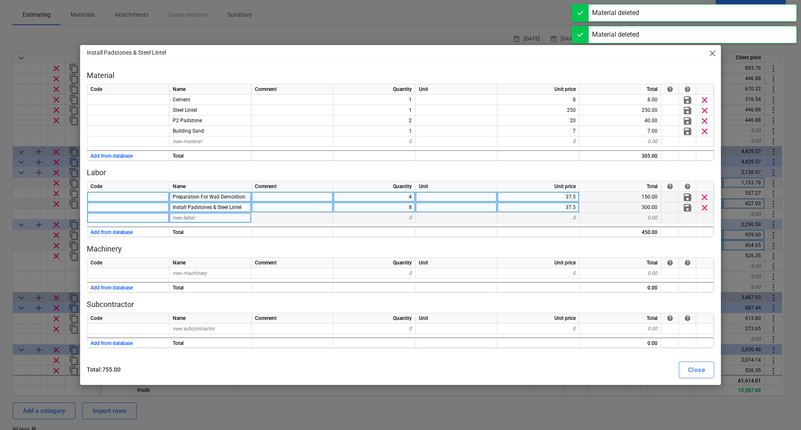
type textarea "x"
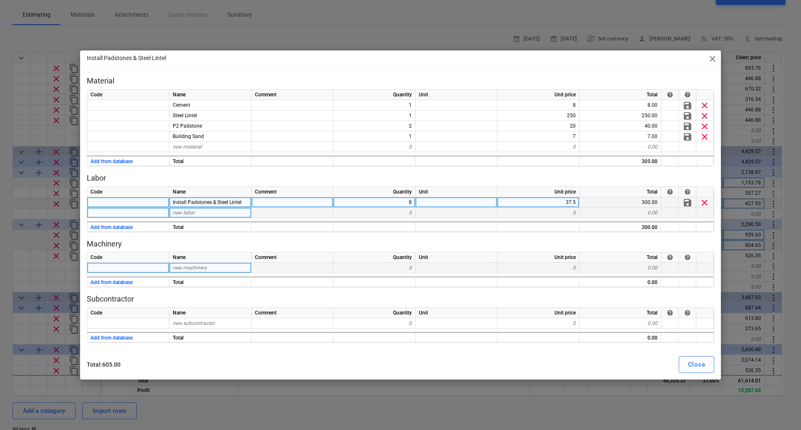
click at [188, 268] on span "new machinery" at bounding box center [190, 268] width 34 height 6
type input "SL10 Geni"
type textarea "x"
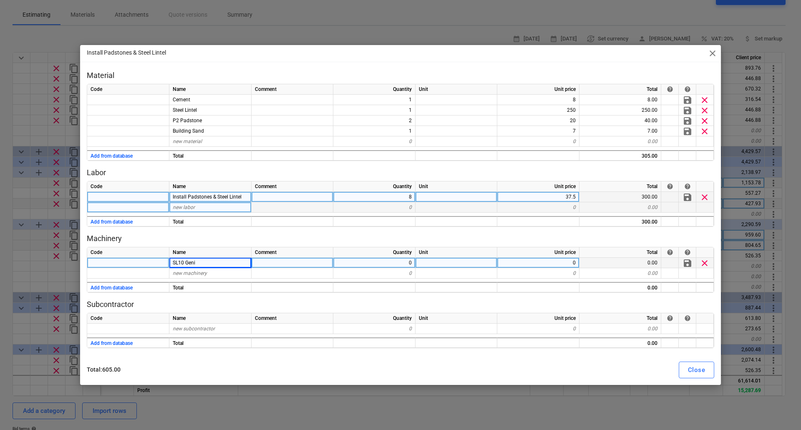
click at [222, 263] on div "SL10 Geni" at bounding box center [210, 263] width 82 height 10
click at [222, 263] on input "SL10 Geni" at bounding box center [210, 263] width 82 height 10
type input "SL10 Genie Lift"
type textarea "x"
type input "Week"
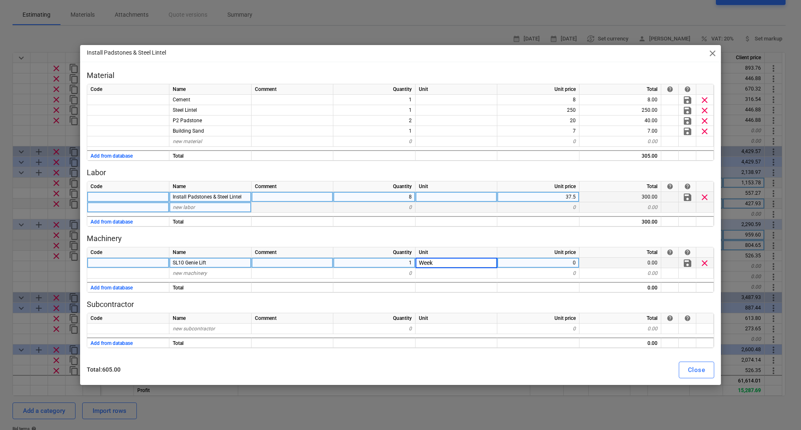
type textarea "x"
type input "95"
type textarea "x"
type input "Delivery/Collection"
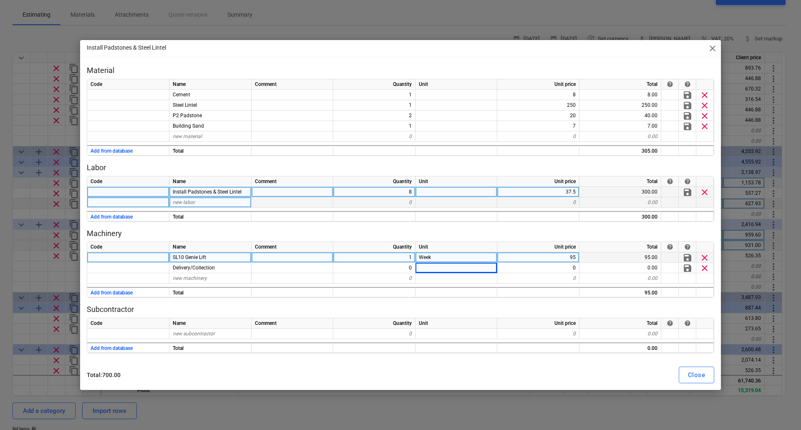
type textarea "x"
type input "Week"
type textarea "x"
type input "50"
click at [698, 374] on div "Close" at bounding box center [696, 375] width 17 height 11
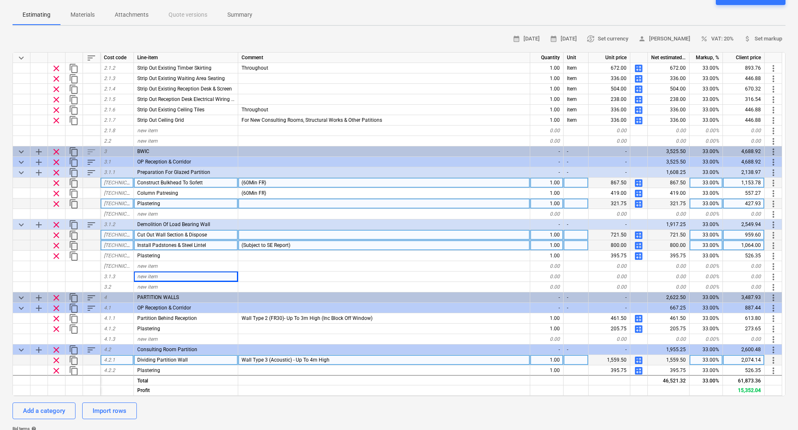
click at [25, 365] on div at bounding box center [22, 360] width 18 height 10
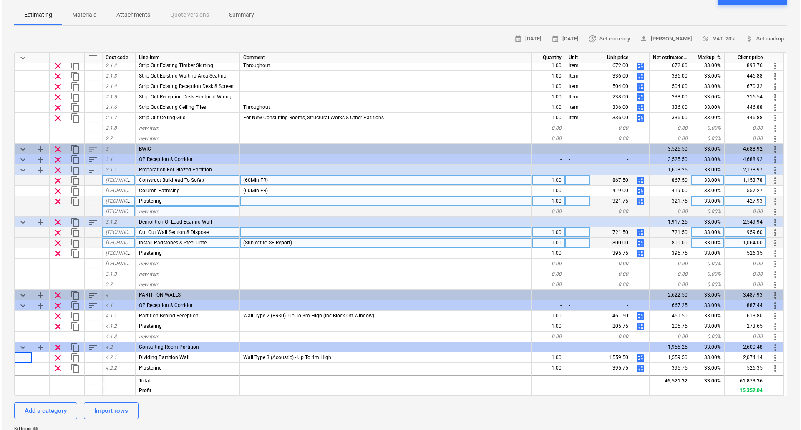
scroll to position [125, 0]
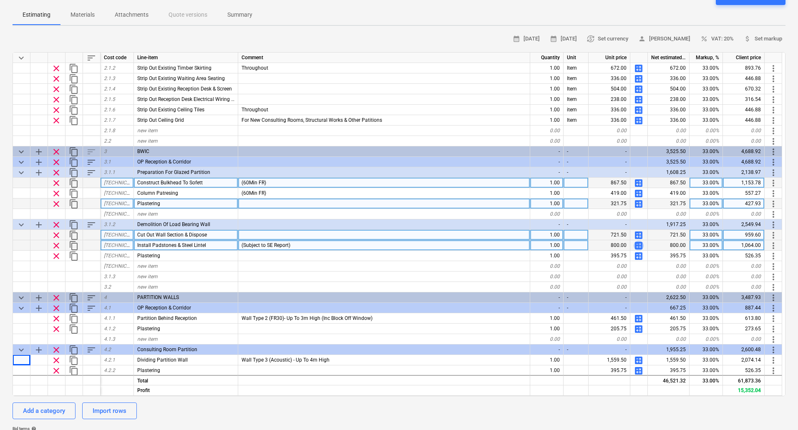
click at [638, 246] on span "calculate" at bounding box center [639, 246] width 10 height 10
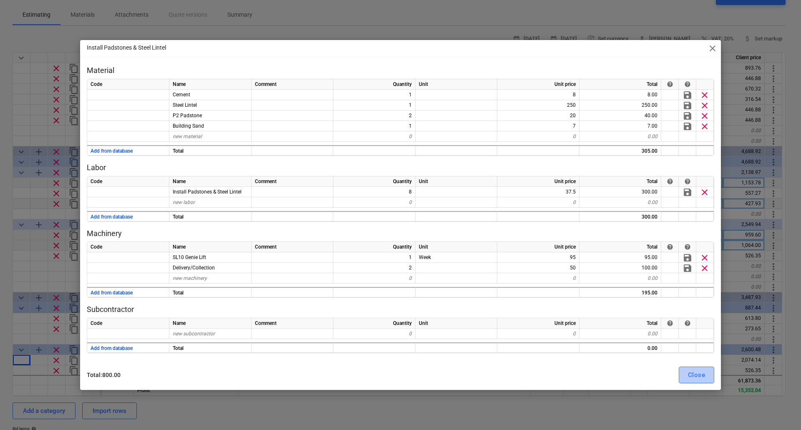
click at [703, 377] on div "Close" at bounding box center [696, 375] width 17 height 11
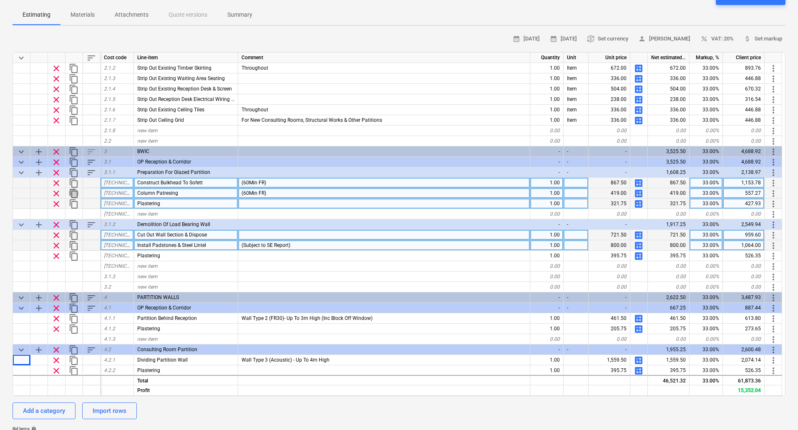
click at [72, 192] on span "content_copy" at bounding box center [74, 194] width 10 height 10
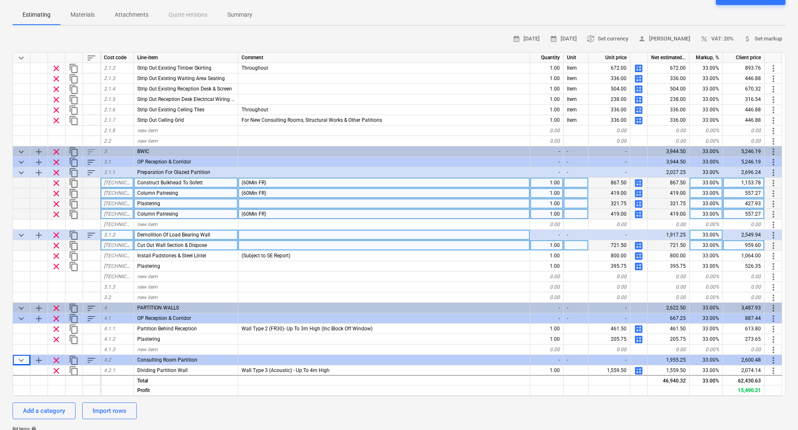
click at [775, 211] on span "more_vert" at bounding box center [774, 215] width 10 height 10
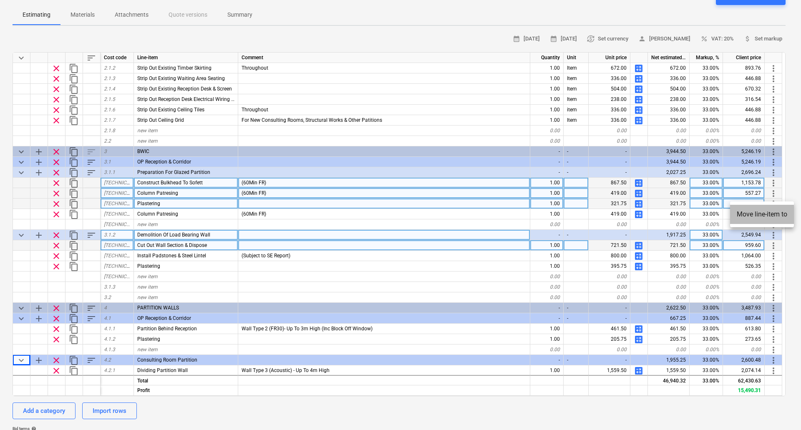
click at [766, 212] on li "Move line-item to" at bounding box center [762, 214] width 64 height 19
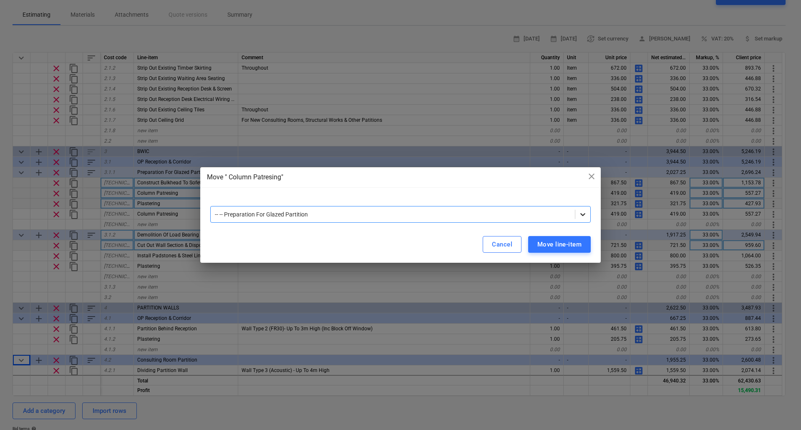
click at [585, 216] on icon at bounding box center [583, 214] width 8 height 8
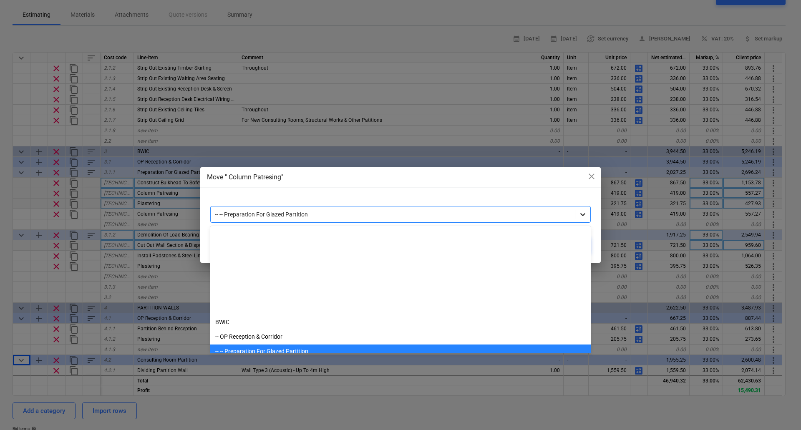
scroll to position [117, 0]
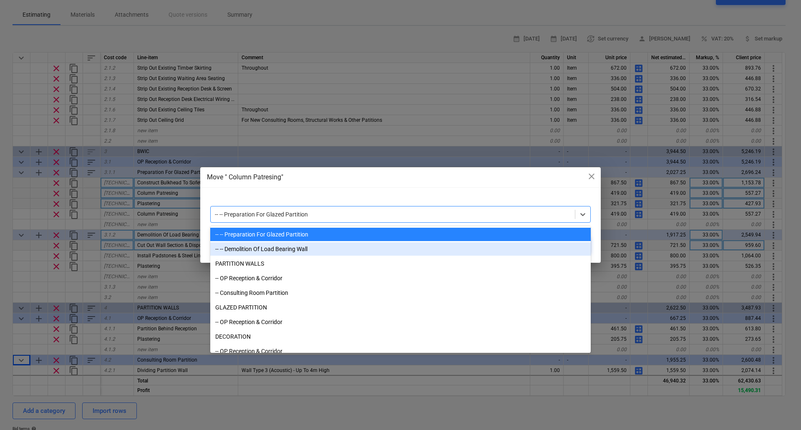
click at [289, 252] on div "-- -- Demolition Of Load Bearing Wall" at bounding box center [400, 249] width 381 height 13
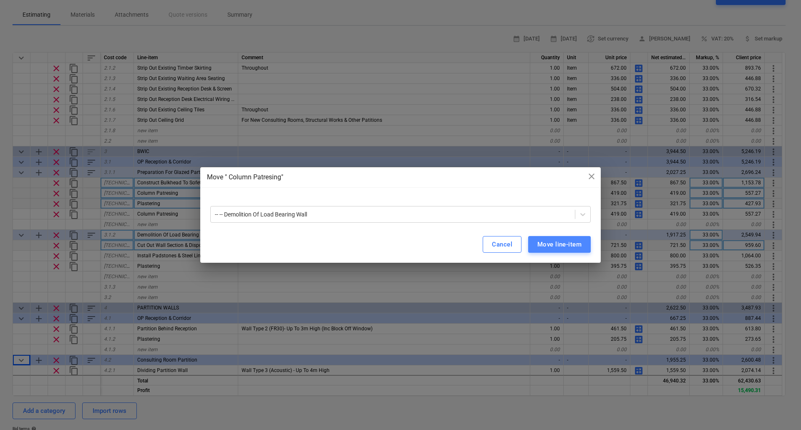
click at [559, 243] on div "Move line-item" at bounding box center [560, 244] width 44 height 11
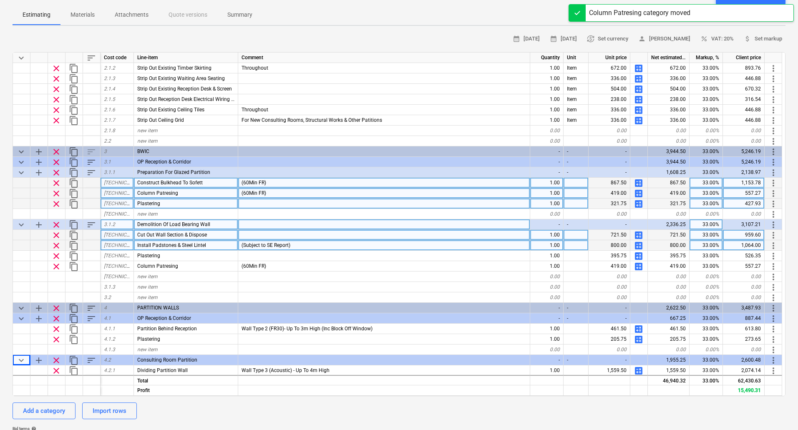
click at [90, 226] on span "sort" at bounding box center [91, 225] width 10 height 10
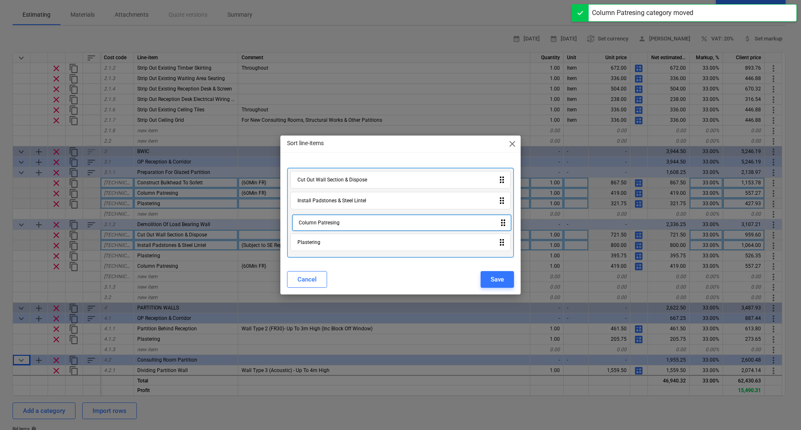
drag, startPoint x: 338, startPoint y: 245, endPoint x: 341, endPoint y: 223, distance: 22.3
click at [341, 223] on div "Cut Out Wall Section & Dispose drag_indicator Install Padstones & Steel Lintel …" at bounding box center [400, 213] width 227 height 90
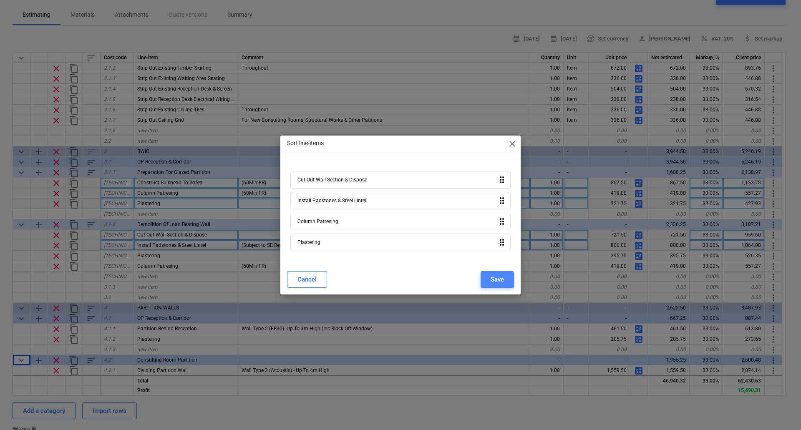
click at [497, 275] on div "Save" at bounding box center [497, 279] width 13 height 11
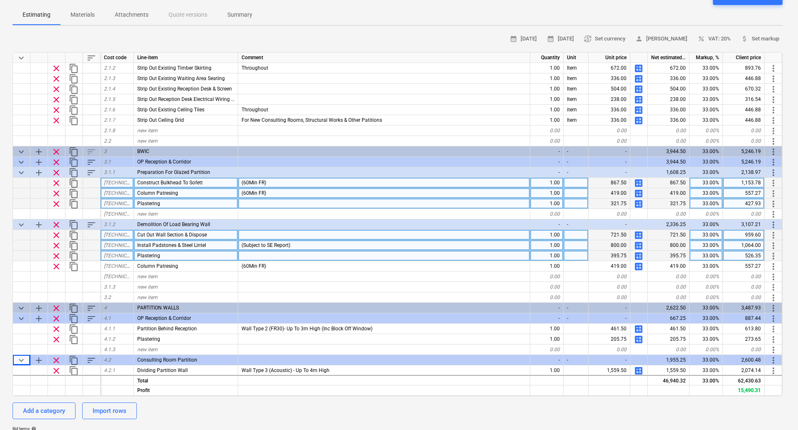
type textarea "x"
click at [187, 255] on div "Column Patresing" at bounding box center [186, 256] width 104 height 10
type input "C"
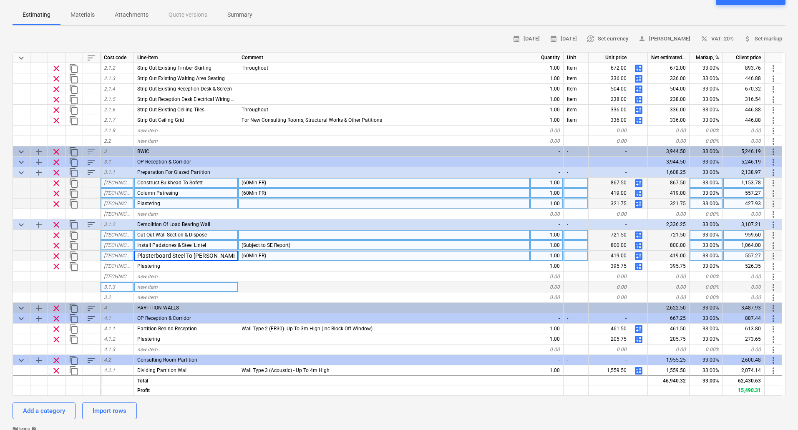
type input "Plasterboard Steel To Sofett"
click at [639, 257] on span "calculate" at bounding box center [639, 256] width 10 height 10
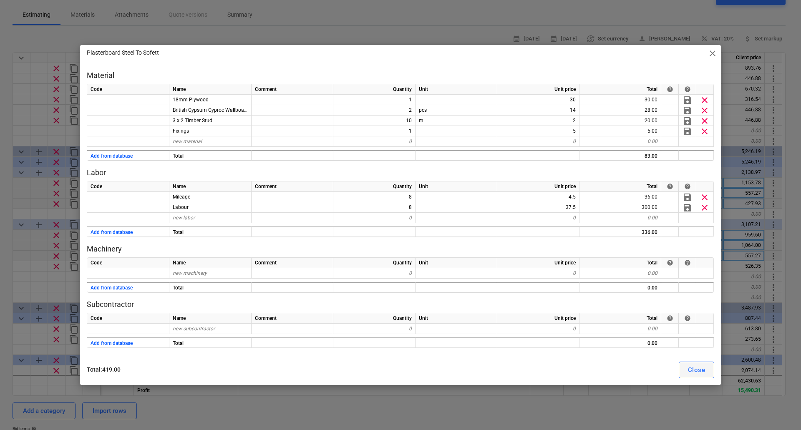
click at [698, 371] on div "Close" at bounding box center [696, 370] width 17 height 11
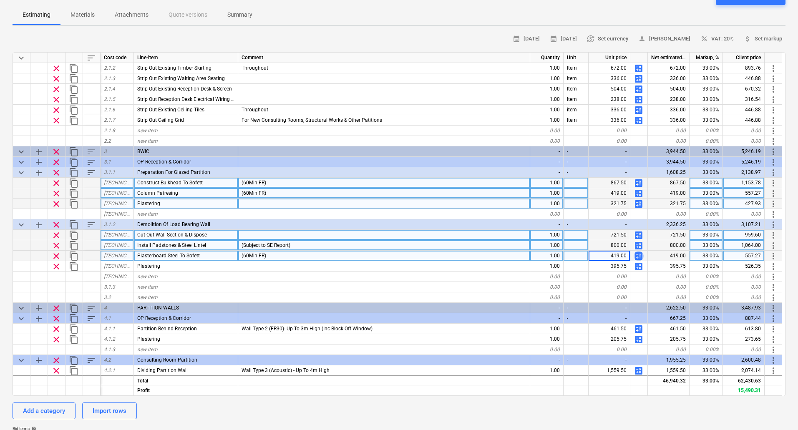
click at [640, 256] on span "calculate" at bounding box center [639, 256] width 10 height 10
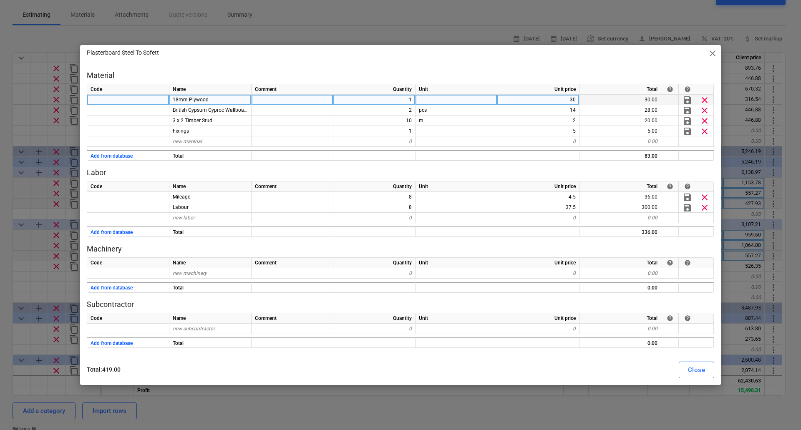
click at [708, 99] on span "clear" at bounding box center [705, 100] width 10 height 10
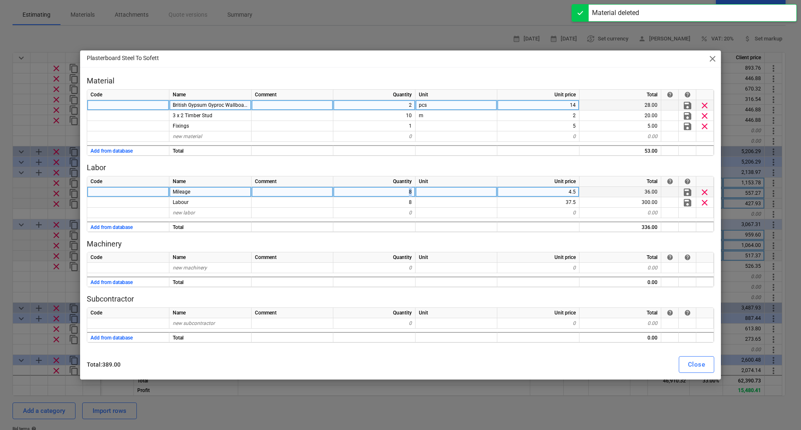
drag, startPoint x: 405, startPoint y: 190, endPoint x: 414, endPoint y: 190, distance: 8.8
click at [414, 190] on div "8" at bounding box center [374, 192] width 82 height 10
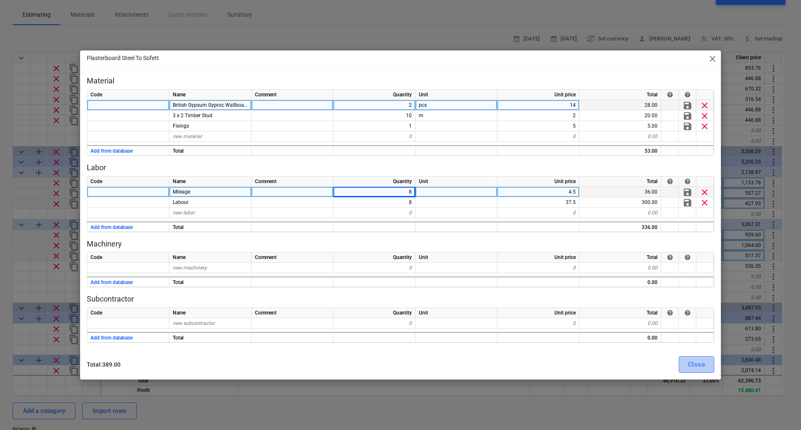
click at [701, 366] on div "Close" at bounding box center [696, 364] width 17 height 11
type textarea "x"
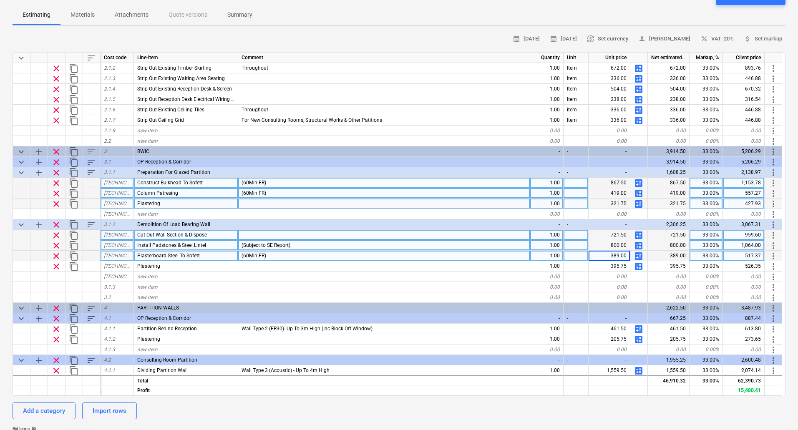
click at [166, 255] on span "Plasterboard Steel To Sofett" at bounding box center [168, 256] width 63 height 6
click at [172, 255] on input "Plasterboard Steel To Sofett" at bounding box center [186, 256] width 104 height 10
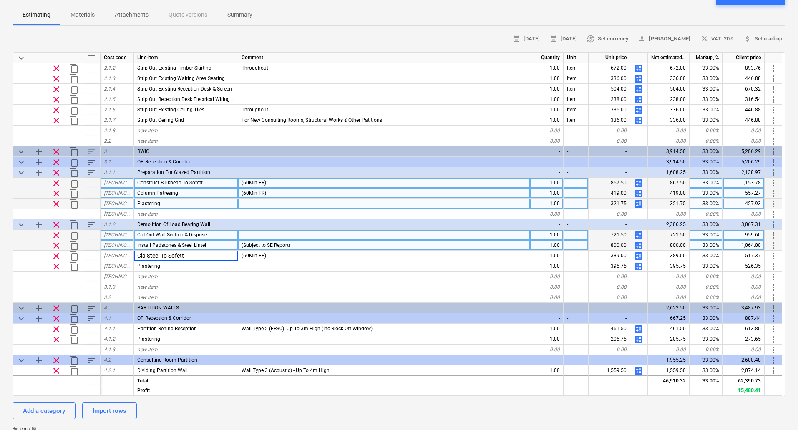
type input "Clad Steel To Sofett"
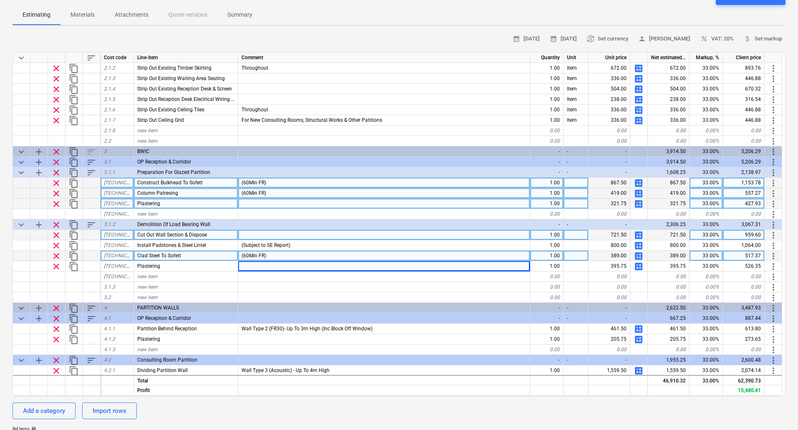
click at [137, 255] on div "Clad Steel To Sofett" at bounding box center [186, 256] width 104 height 10
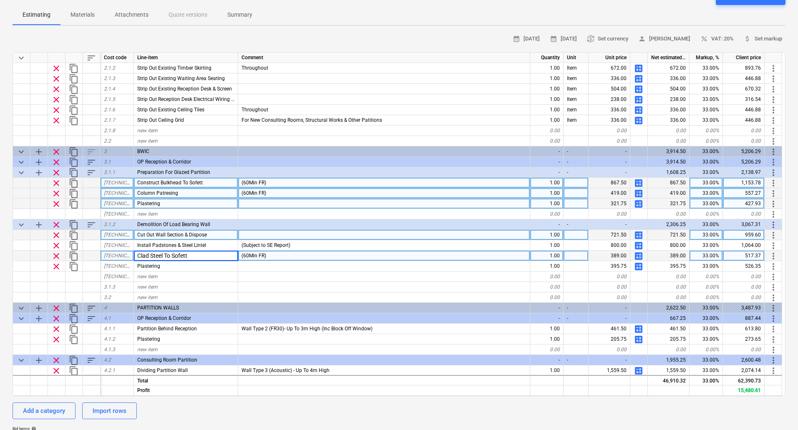
click at [137, 255] on input "Clad Steel To Sofett" at bounding box center [186, 256] width 104 height 10
click at [75, 254] on span "content_copy" at bounding box center [74, 256] width 10 height 10
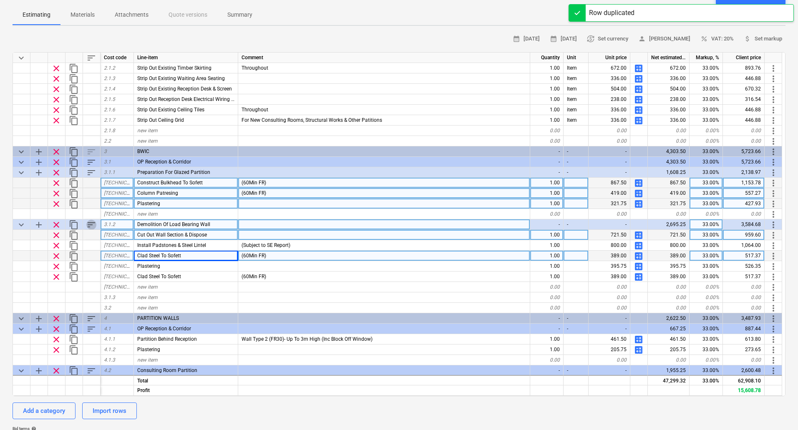
click at [90, 225] on span "sort" at bounding box center [91, 225] width 10 height 10
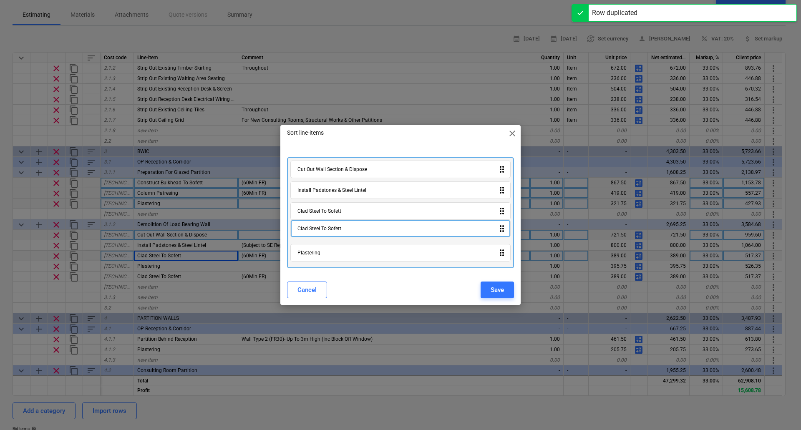
drag, startPoint x: 329, startPoint y: 256, endPoint x: 329, endPoint y: 226, distance: 30.1
click at [329, 226] on div "Cut Out Wall Section & Dispose drag_indicator Install Padstones & Steel Lintel …" at bounding box center [400, 212] width 227 height 111
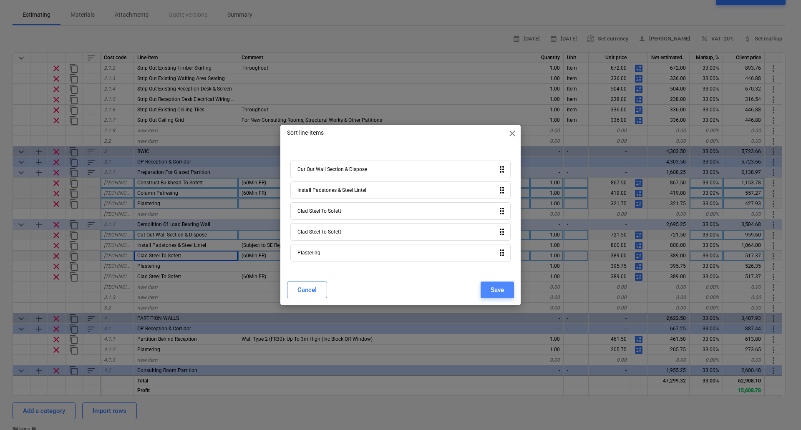
click at [506, 285] on button "Save" at bounding box center [497, 290] width 33 height 17
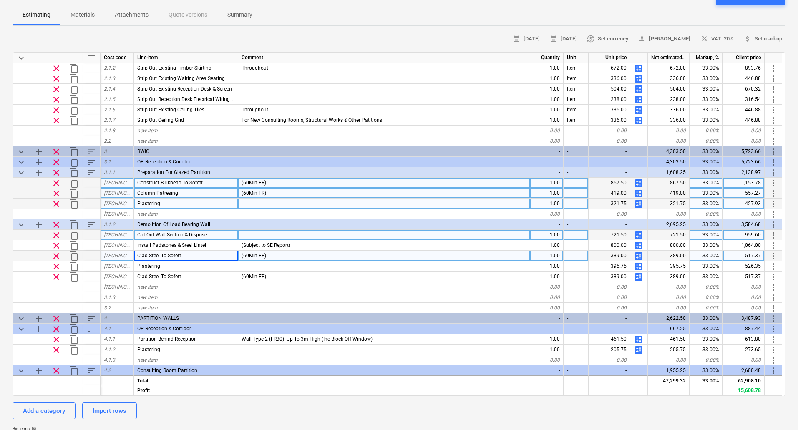
type textarea "x"
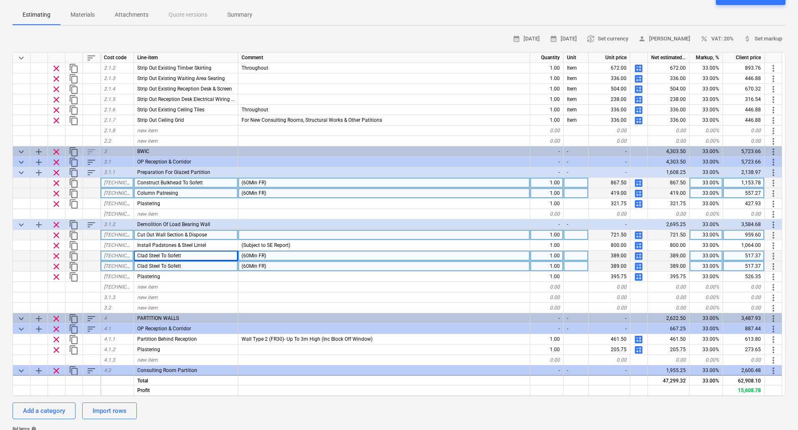
click at [189, 266] on div "Clad Steel To Sofett" at bounding box center [186, 266] width 104 height 10
type input "Make Good Opening"
type textarea "x"
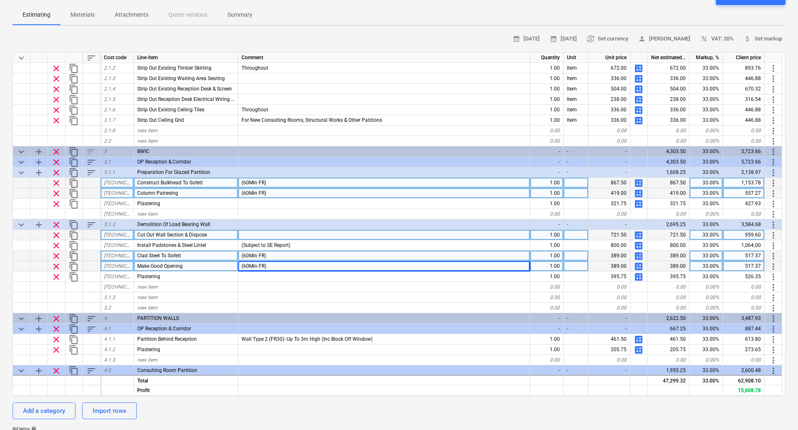
click at [275, 267] on div "(60Min FR)" at bounding box center [384, 266] width 292 height 10
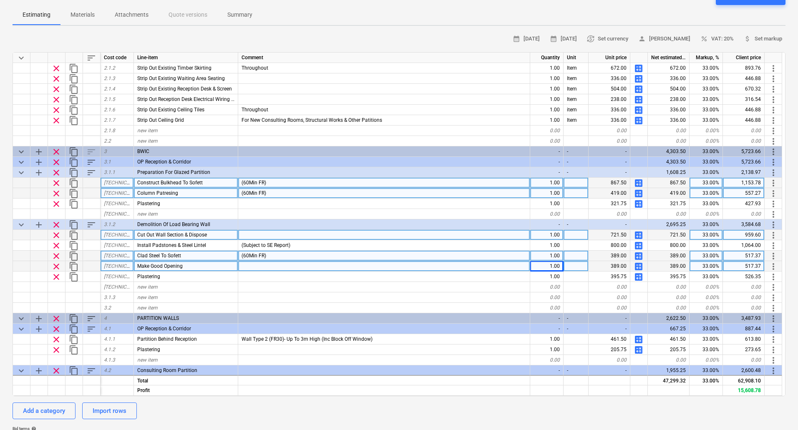
click at [148, 255] on span "Clad Steel To Sofett" at bounding box center [159, 256] width 44 height 6
click at [148, 256] on input "Clad Steel To Sofett" at bounding box center [186, 256] width 104 height 10
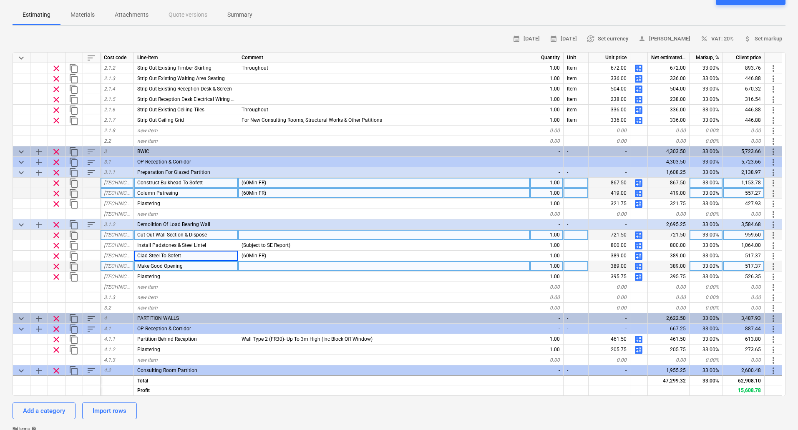
drag, startPoint x: 185, startPoint y: 265, endPoint x: 134, endPoint y: 265, distance: 51.3
click at [134, 265] on div "Make Good Opening" at bounding box center [186, 266] width 104 height 10
click at [58, 265] on span "clear" at bounding box center [56, 267] width 10 height 10
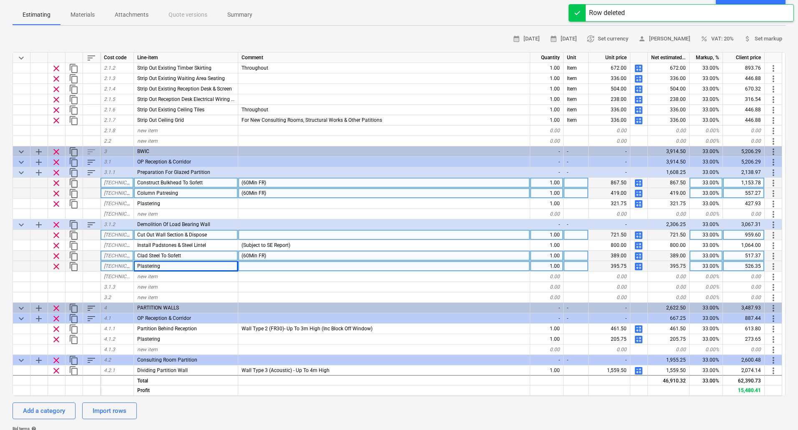
type textarea "x"
click at [139, 256] on span "Clad Steel To Sofett" at bounding box center [159, 256] width 44 height 6
click at [139, 256] on input "Clad Steel To Sofett" at bounding box center [186, 256] width 104 height 10
click at [137, 256] on input "Clad Steel To Sofett" at bounding box center [186, 256] width 104 height 10
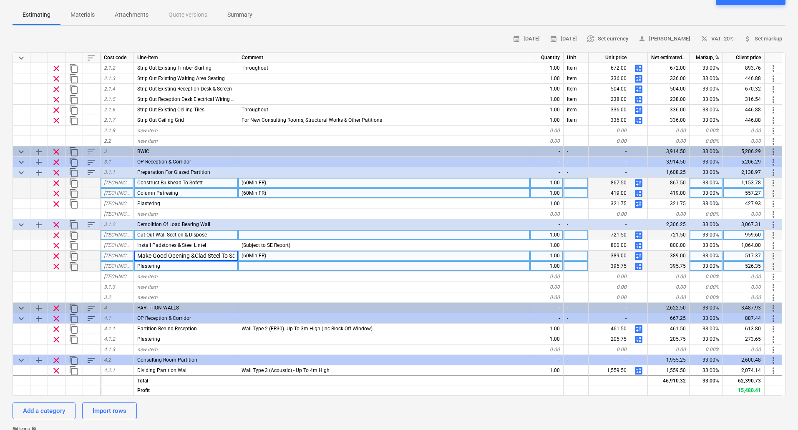
type input "Make Good Opening & Clad Steel To Sofett"
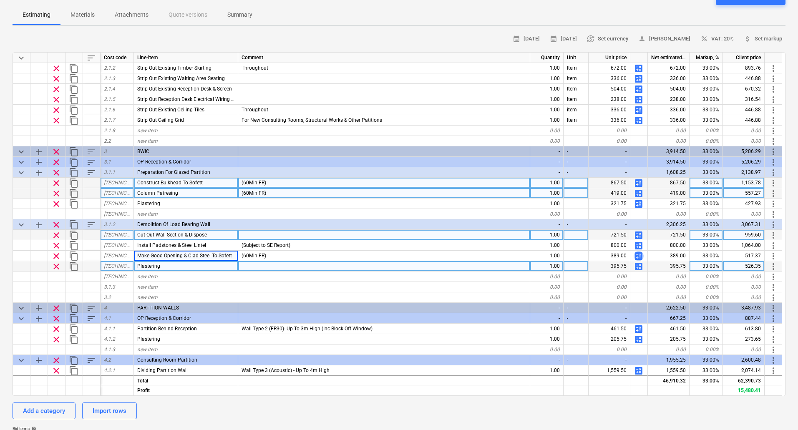
click at [638, 254] on span "calculate" at bounding box center [639, 256] width 10 height 10
type textarea "x"
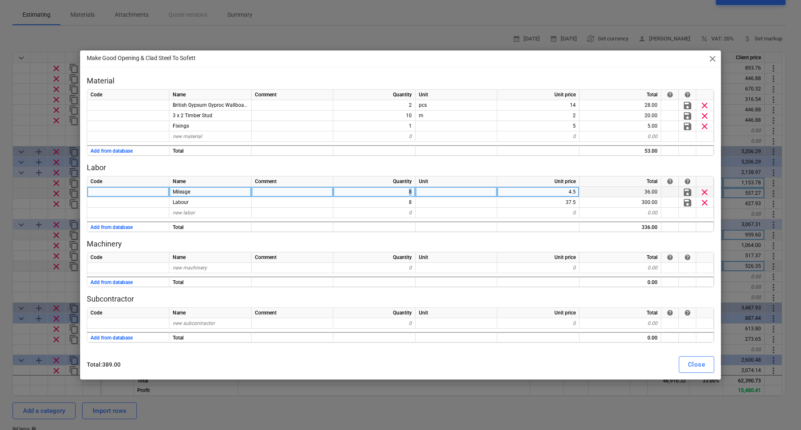
drag, startPoint x: 403, startPoint y: 192, endPoint x: 452, endPoint y: 194, distance: 48.5
click at [0, 0] on div "Mileage 8 4.5 36.00 save clear" at bounding box center [0, 0] width 0 height 0
click at [407, 192] on div "8" at bounding box center [374, 192] width 82 height 10
type input "12"
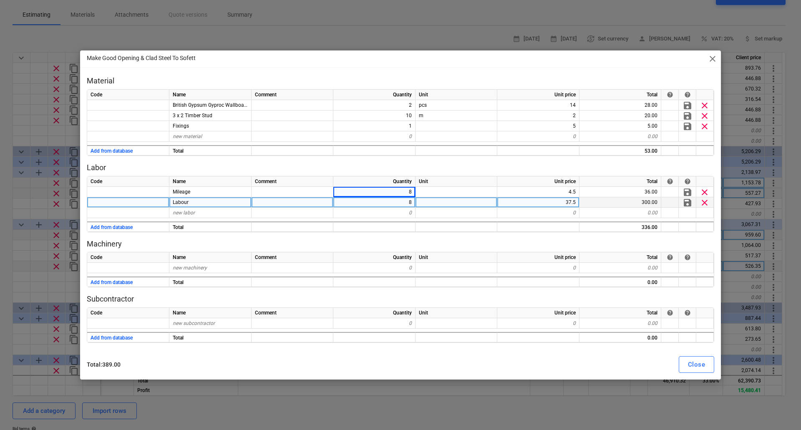
click at [404, 201] on div "8" at bounding box center [374, 202] width 82 height 10
type textarea "x"
type input "12"
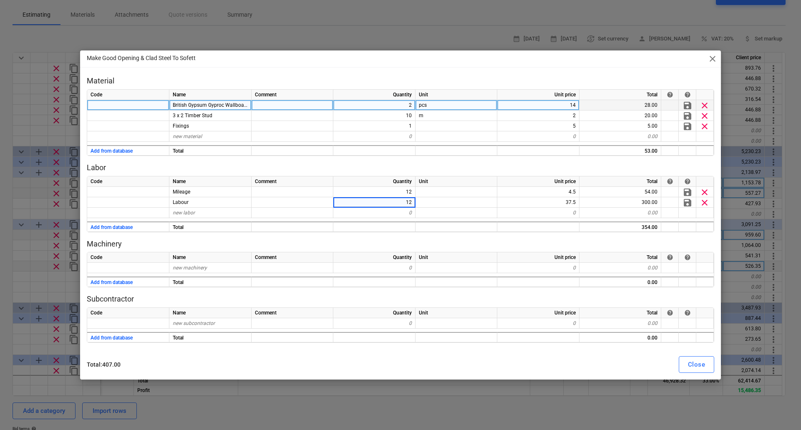
click at [237, 106] on span "British Gypsum Gyproc Wallboard 3000 x 1200 x 12.5mm (FR)" at bounding box center [243, 105] width 140 height 6
type textarea "x"
click at [409, 101] on div "2" at bounding box center [374, 105] width 82 height 10
type input "4"
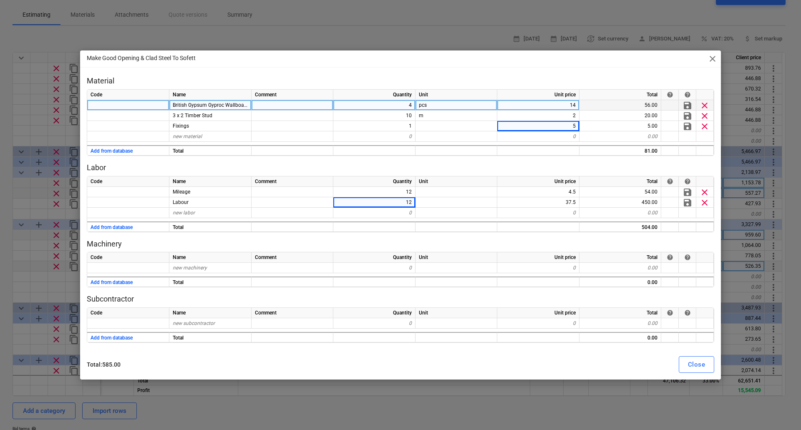
type textarea "x"
type input "20"
type textarea "x"
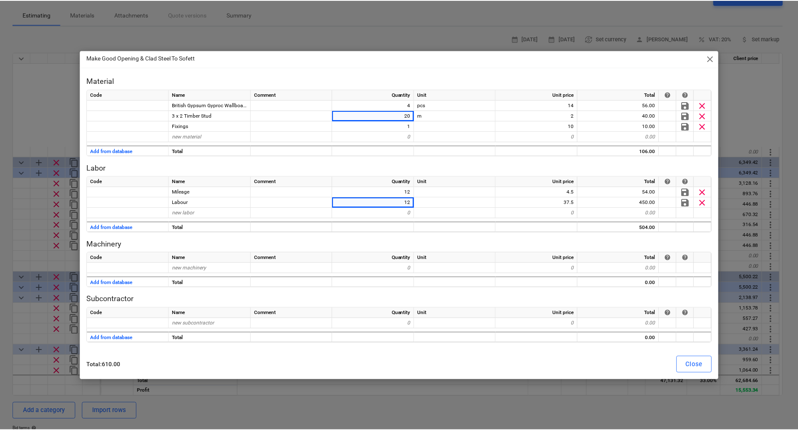
scroll to position [125, 0]
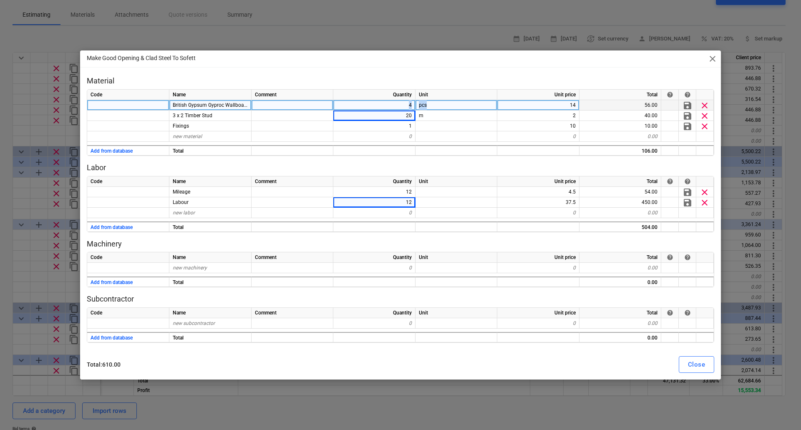
drag, startPoint x: 403, startPoint y: 103, endPoint x: 438, endPoint y: 103, distance: 35.1
click at [0, 0] on div "British Gypsum Gyproc Wallboard 3000 x 1200 x 12.5mm (FR) 4 pcs 14 56.00 save c…" at bounding box center [0, 0] width 0 height 0
click at [402, 102] on div "4" at bounding box center [374, 105] width 82 height 10
type input "6"
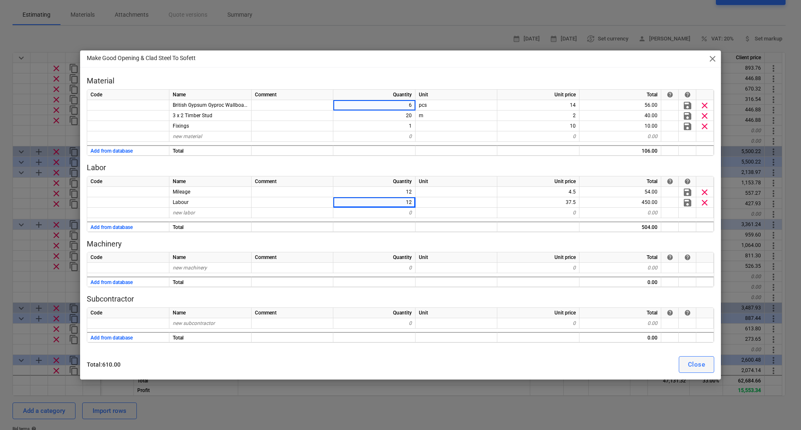
click at [703, 364] on div "Close" at bounding box center [696, 364] width 17 height 11
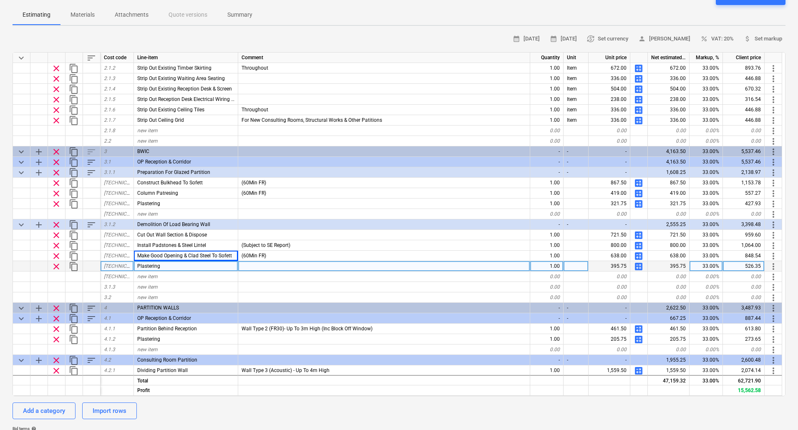
click at [642, 265] on span "calculate" at bounding box center [639, 267] width 10 height 10
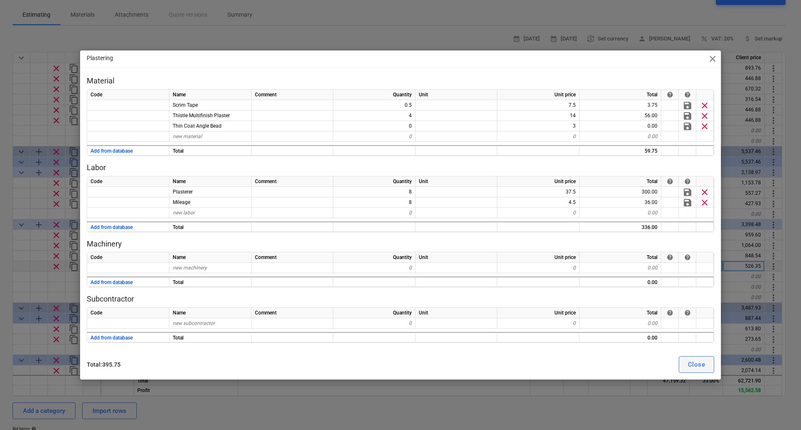
click at [700, 365] on div "Close" at bounding box center [696, 364] width 17 height 11
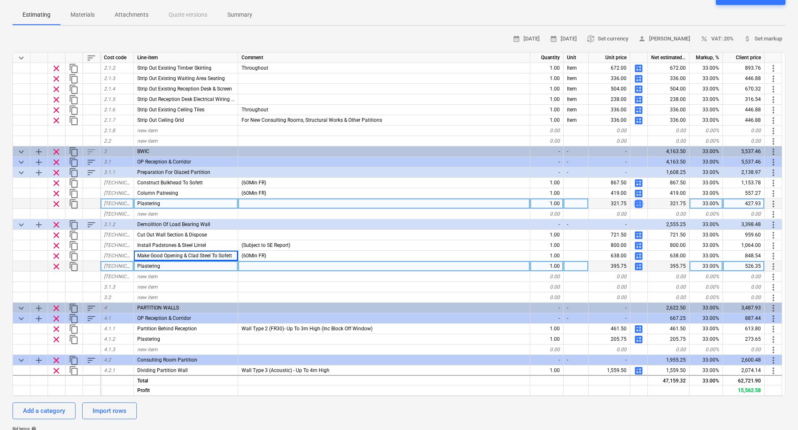
click at [642, 202] on span "calculate" at bounding box center [639, 204] width 10 height 10
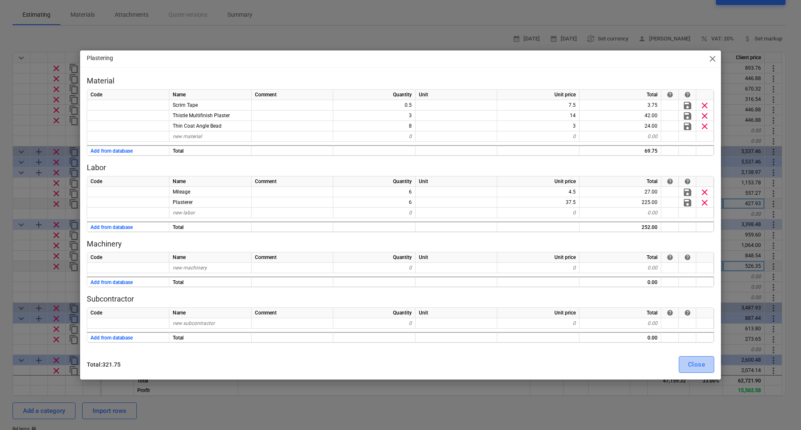
click at [704, 363] on div "Close" at bounding box center [696, 364] width 17 height 11
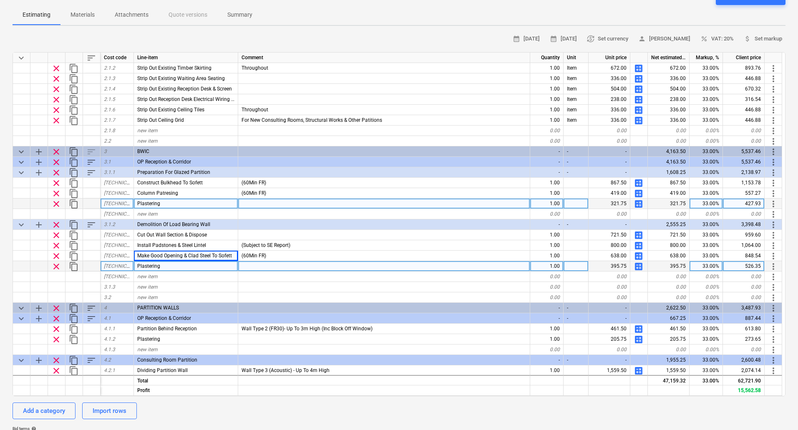
click at [637, 263] on span "calculate" at bounding box center [639, 267] width 10 height 10
type textarea "x"
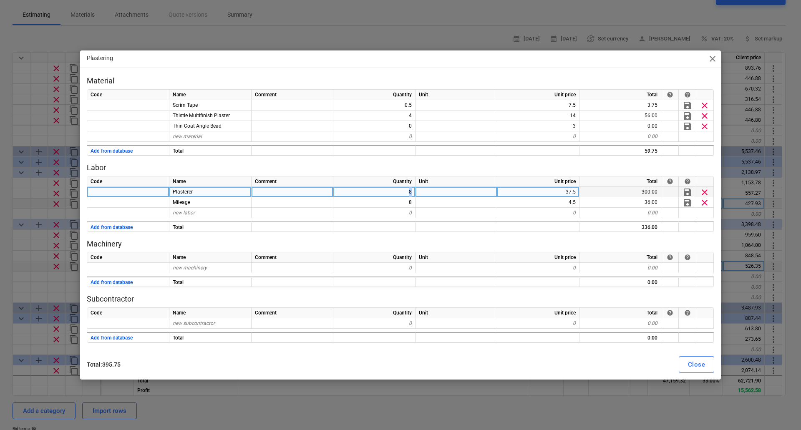
drag, startPoint x: 400, startPoint y: 192, endPoint x: 493, endPoint y: 192, distance: 93.1
click at [0, 0] on div "Plasterer 8 37.5 300.00 save clear" at bounding box center [0, 0] width 0 height 0
click at [404, 194] on div "8" at bounding box center [374, 192] width 82 height 10
type input "4"
type textarea "x"
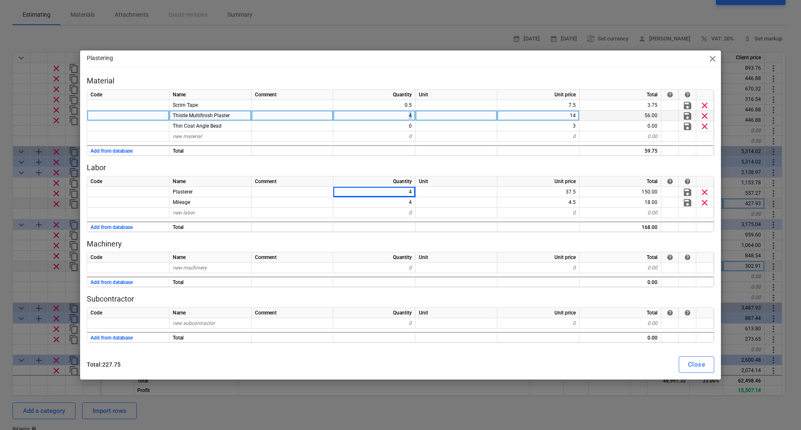
drag, startPoint x: 409, startPoint y: 116, endPoint x: 435, endPoint y: 116, distance: 25.5
click at [0, 0] on div "Thistle Multifinish Plaster 4 14 56.00 save clear" at bounding box center [0, 0] width 0 height 0
click at [404, 114] on div "4" at bounding box center [374, 116] width 82 height 10
type input "3"
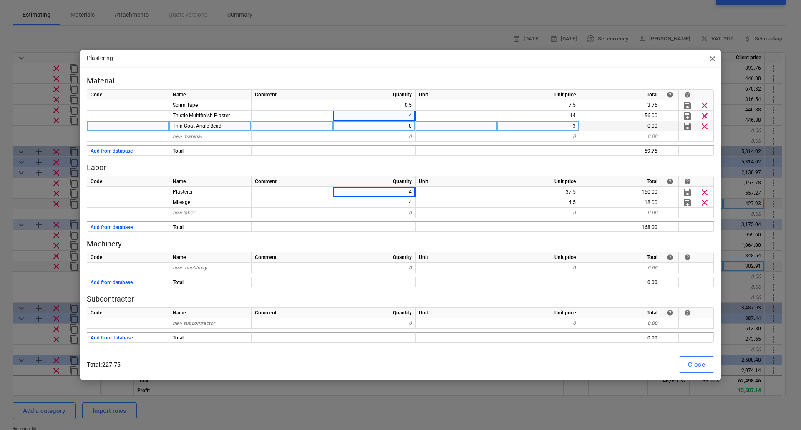
click at [409, 126] on div "0" at bounding box center [374, 126] width 82 height 10
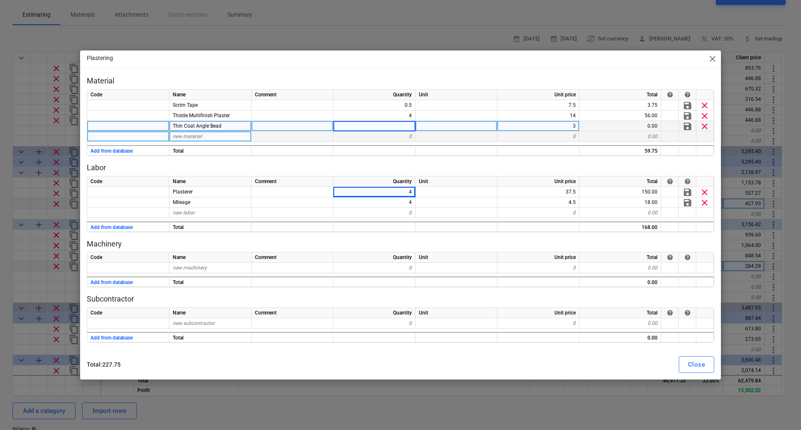
type textarea "x"
type input "6"
click at [704, 361] on div "Close" at bounding box center [696, 364] width 17 height 11
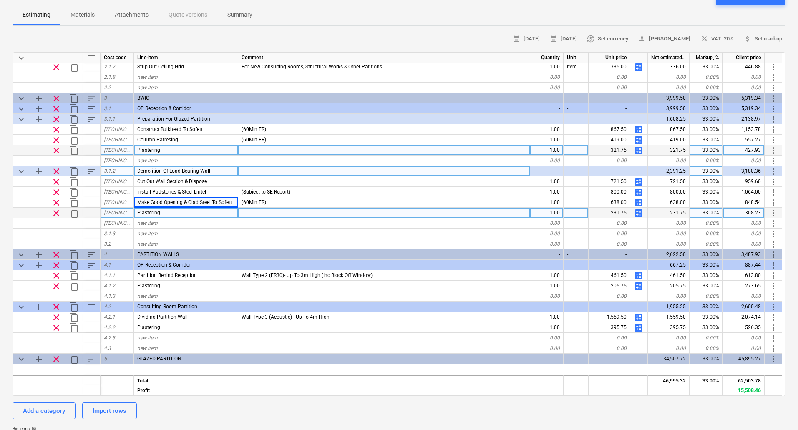
scroll to position [250, 0]
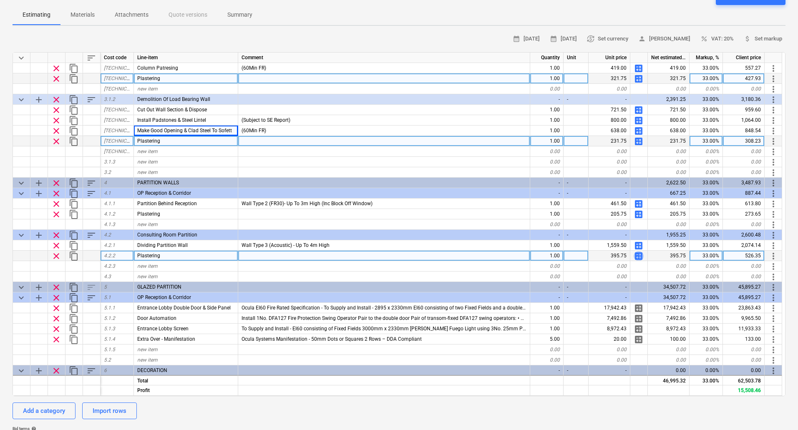
click at [642, 256] on span "calculate" at bounding box center [639, 256] width 10 height 10
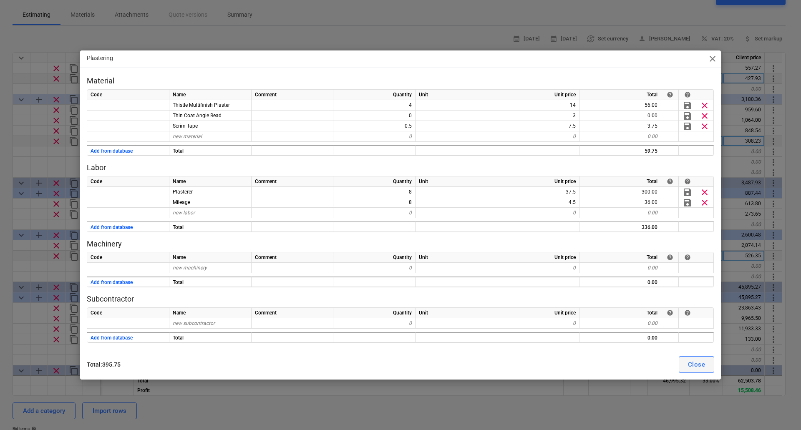
click at [698, 369] on div "Close" at bounding box center [696, 364] width 17 height 11
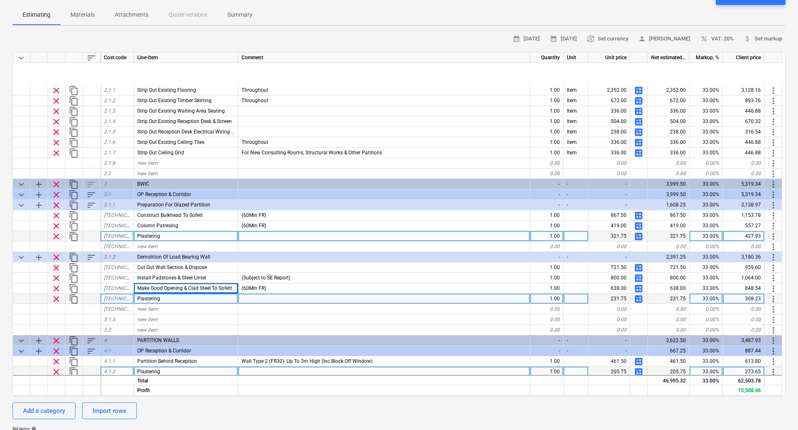
scroll to position [83, 0]
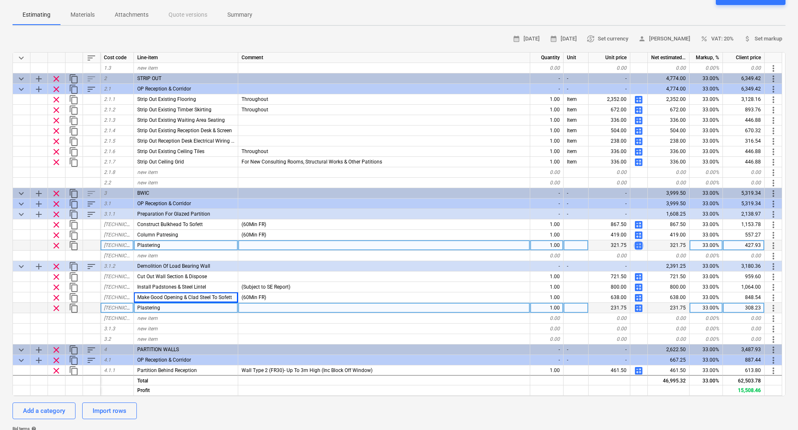
click at [643, 243] on span "calculate" at bounding box center [639, 246] width 10 height 10
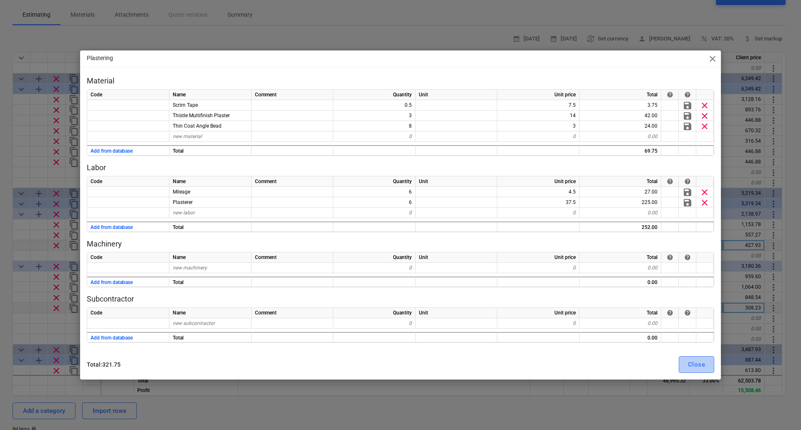
click at [698, 361] on div "Close" at bounding box center [696, 364] width 17 height 11
type textarea "x"
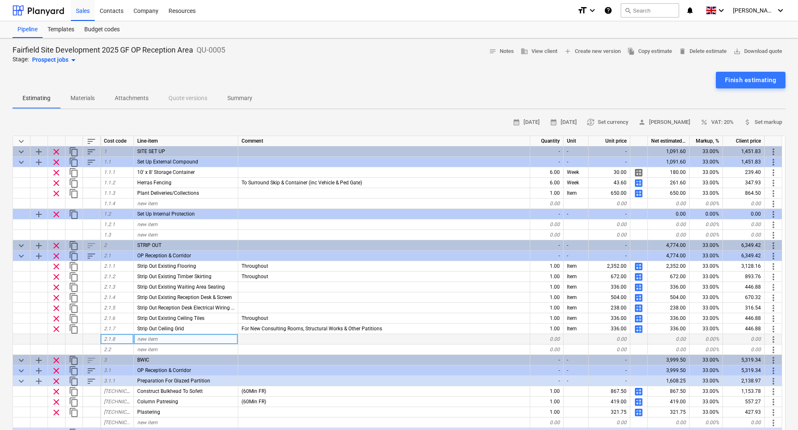
click at [157, 339] on span "new item" at bounding box center [147, 339] width 20 height 6
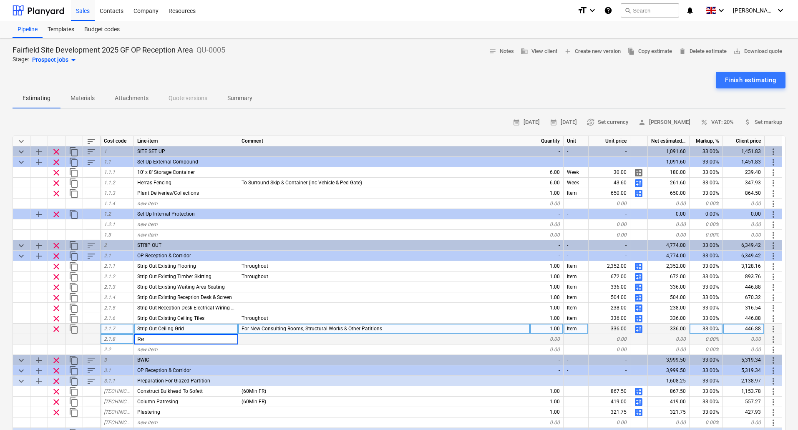
type input "R"
type input "Strip Out Existing Light Fittings"
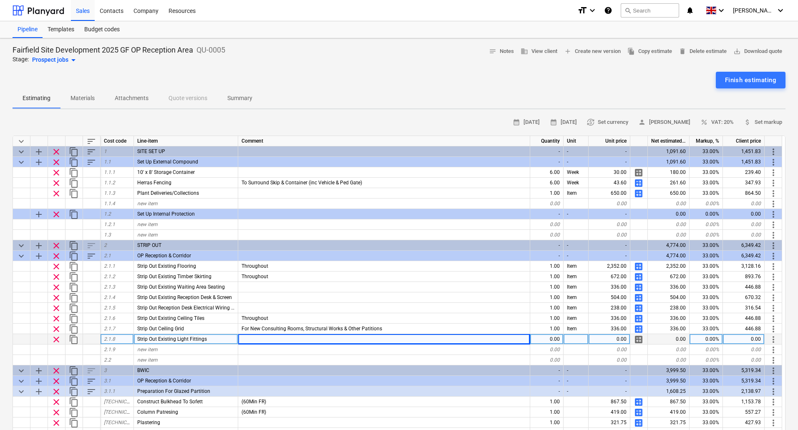
click at [640, 339] on span "calculate" at bounding box center [639, 340] width 10 height 10
type textarea "x"
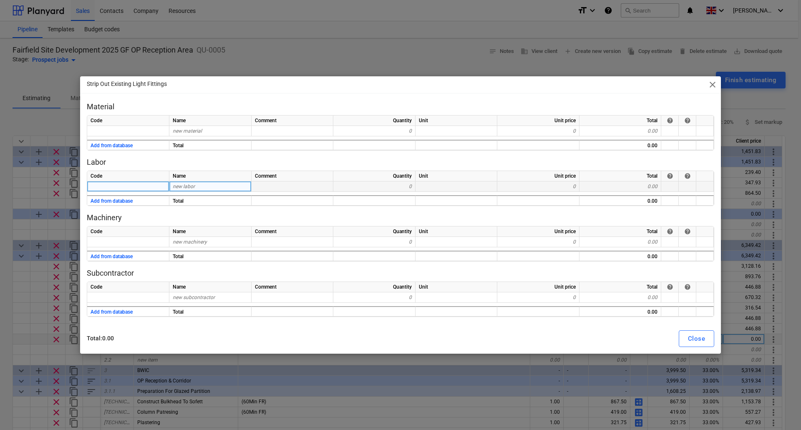
click at [184, 189] on span "new labor" at bounding box center [184, 187] width 22 height 6
type input "Labour"
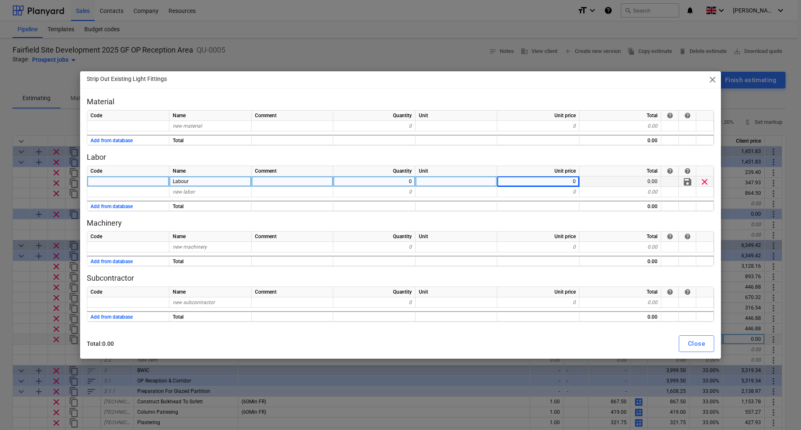
type textarea "x"
type input "55"
type textarea "x"
type input "Mileage"
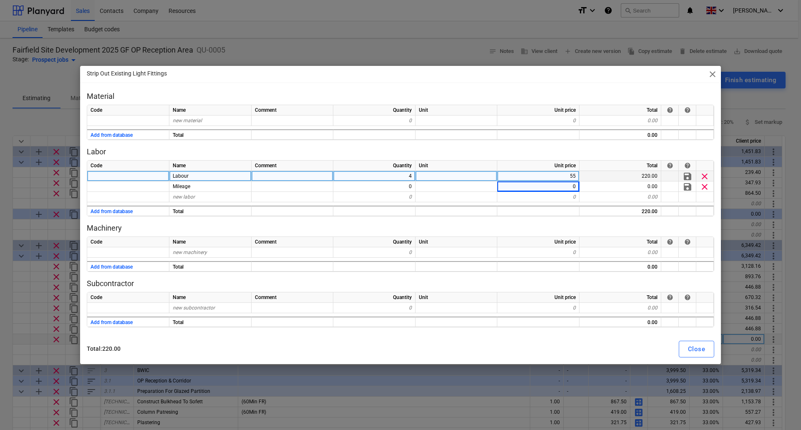
type textarea "x"
type input "4.5"
click at [695, 346] on div "Close" at bounding box center [696, 349] width 17 height 11
type textarea "x"
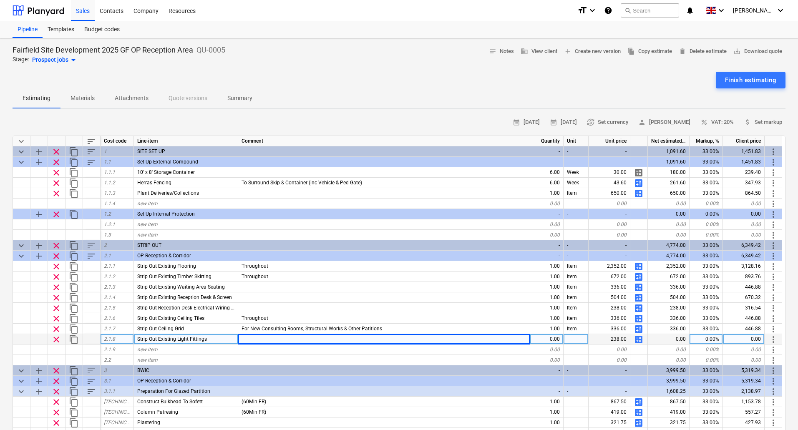
click at [556, 339] on div "0.00" at bounding box center [547, 339] width 33 height 10
type input "1"
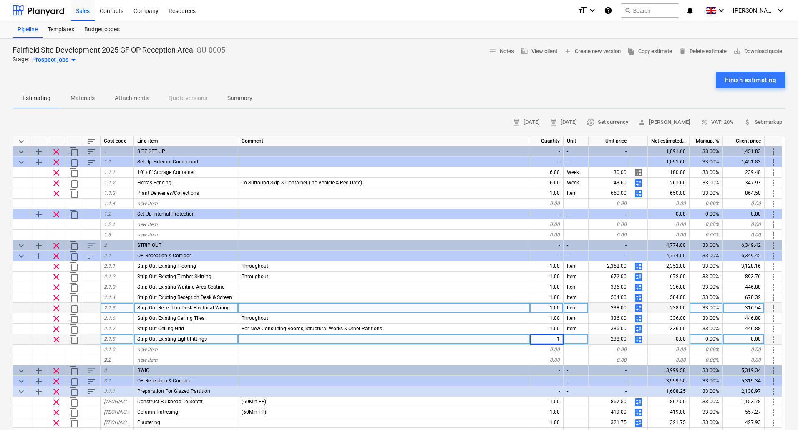
type textarea "x"
click at [141, 307] on span "Strip Out Reception Desk Electrical Wiring & Containment" at bounding box center [201, 308] width 128 height 6
click at [138, 308] on input "Strip Out Reception Desk Electrical Wiring & Containment" at bounding box center [186, 308] width 104 height 10
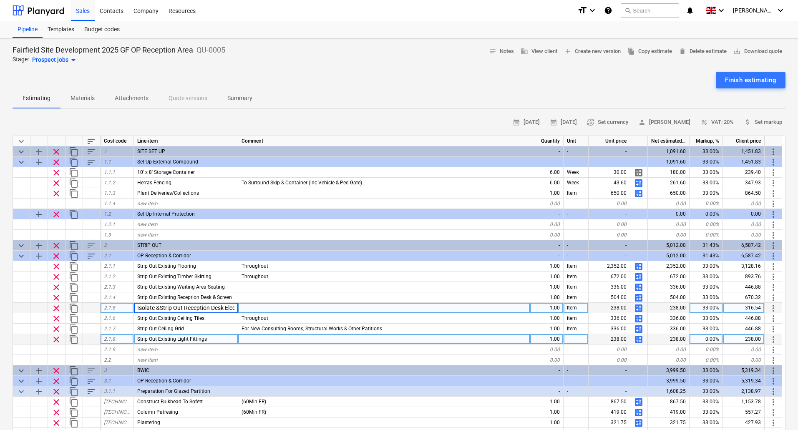
type input "Isolate & Strip Out Reception Desk Electrical Wiring & Containment"
type textarea "x"
type input "Isolate & Strip Out Existing Light Fittings"
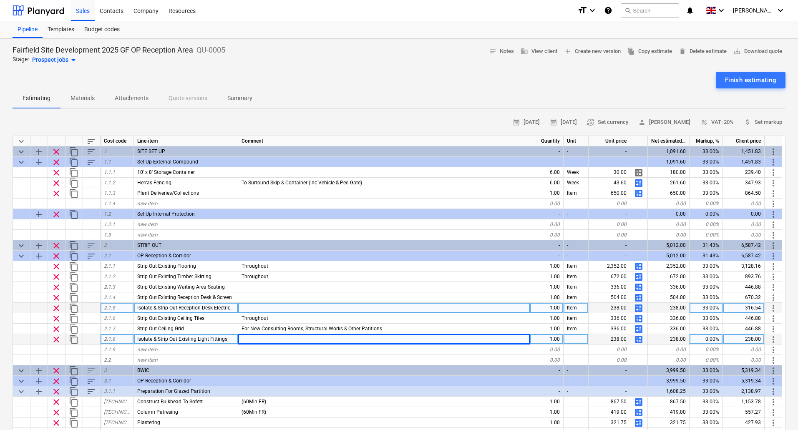
type textarea "x"
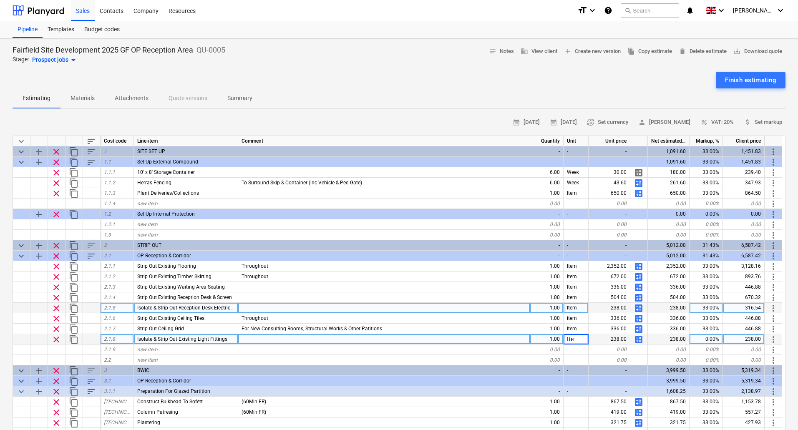
type input "Item"
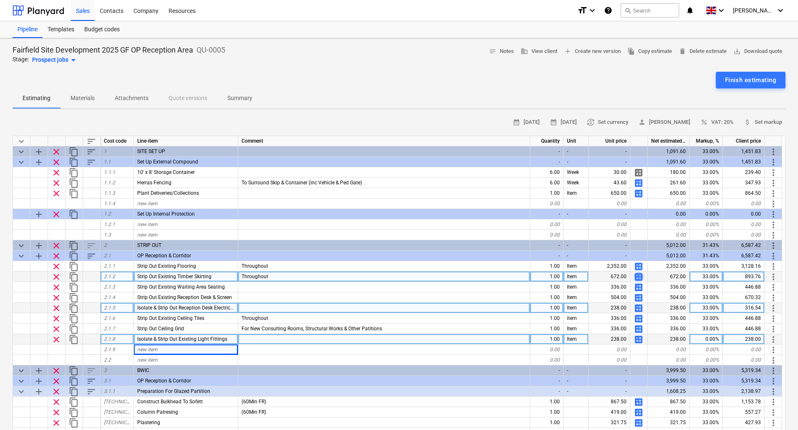
click at [640, 275] on span "calculate" at bounding box center [639, 277] width 10 height 10
type textarea "x"
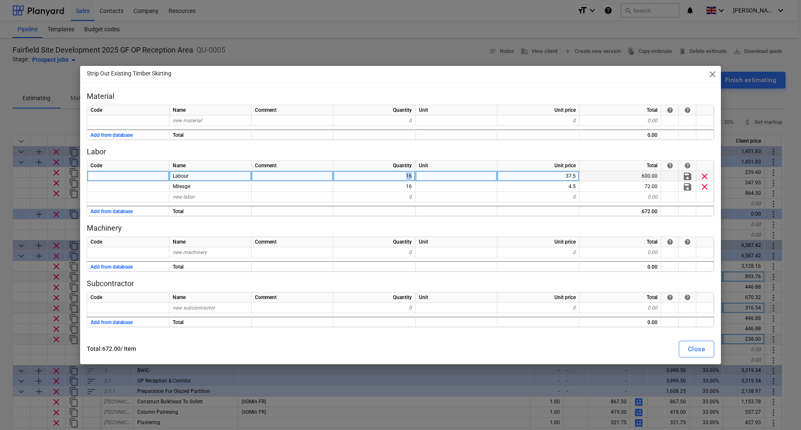
drag, startPoint x: 395, startPoint y: 174, endPoint x: 436, endPoint y: 174, distance: 40.5
click at [0, 0] on div "Labour 16 37.5 600.00 save clear" at bounding box center [0, 0] width 0 height 0
click at [402, 177] on div "16" at bounding box center [374, 176] width 82 height 10
type input "12"
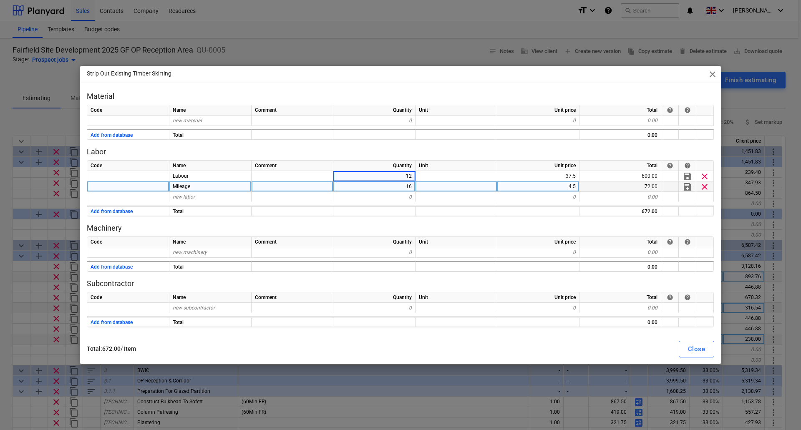
click at [407, 184] on div "16" at bounding box center [374, 187] width 82 height 10
type textarea "x"
type input "12"
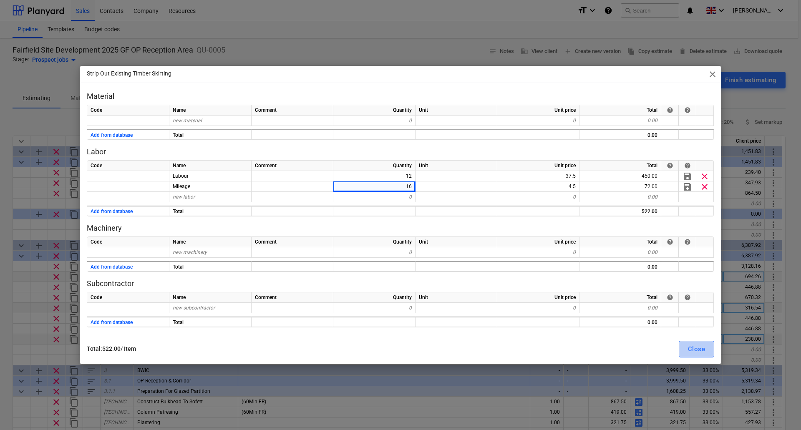
click at [703, 347] on div "Close" at bounding box center [696, 349] width 17 height 11
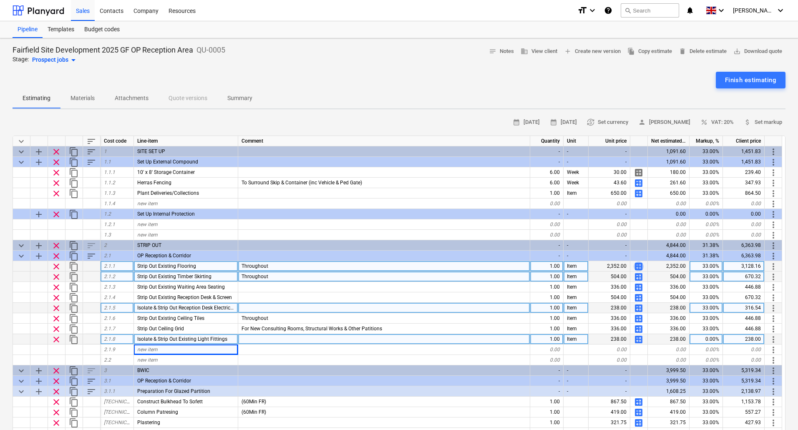
click at [639, 267] on span "calculate" at bounding box center [639, 267] width 10 height 10
type textarea "x"
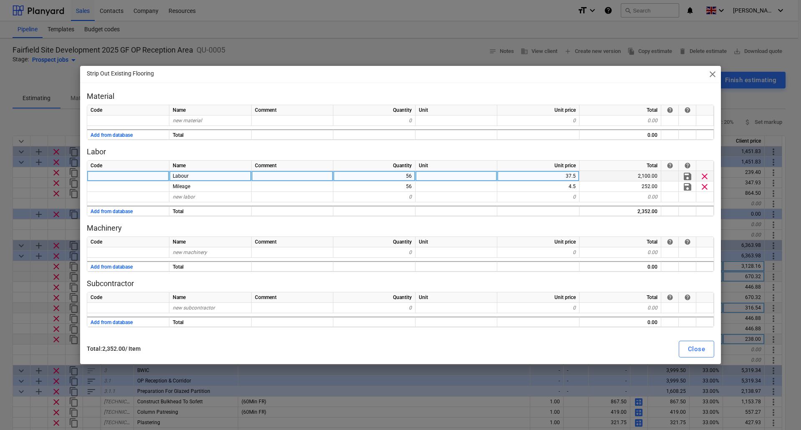
click at [407, 174] on div "56" at bounding box center [374, 176] width 82 height 10
type input "52"
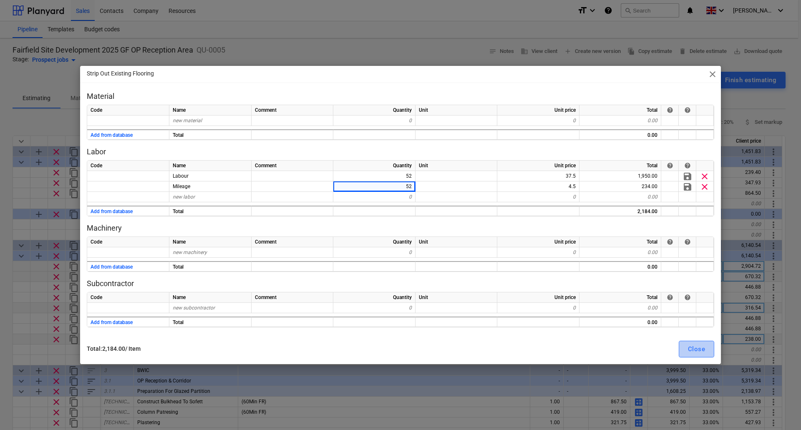
click at [697, 349] on div "Close" at bounding box center [696, 349] width 17 height 11
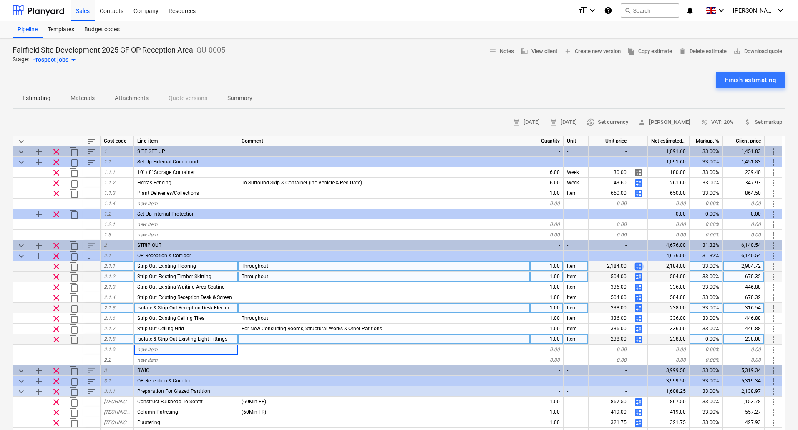
click at [640, 265] on span "calculate" at bounding box center [639, 267] width 10 height 10
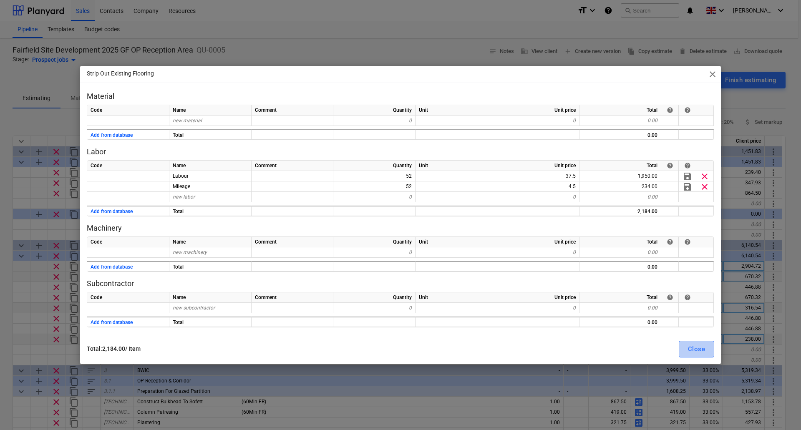
click at [694, 354] on div "Close" at bounding box center [696, 349] width 17 height 11
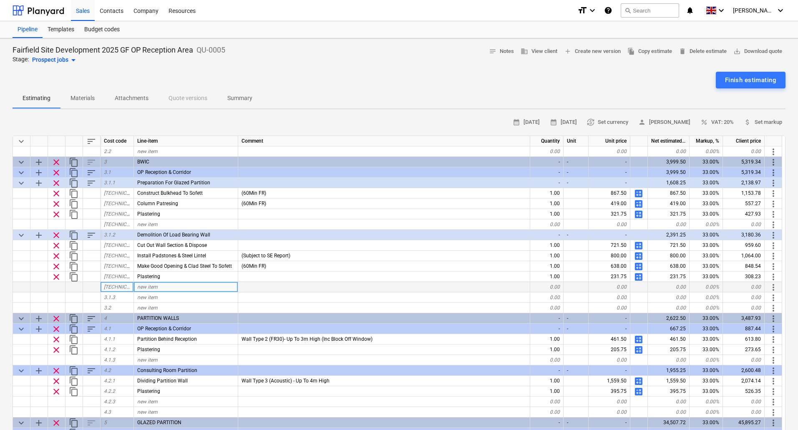
scroll to position [167, 0]
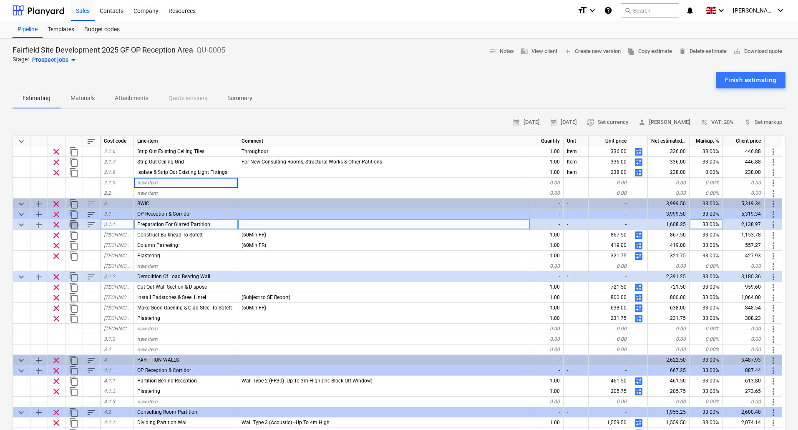
click at [73, 224] on span "content_copy" at bounding box center [74, 225] width 10 height 10
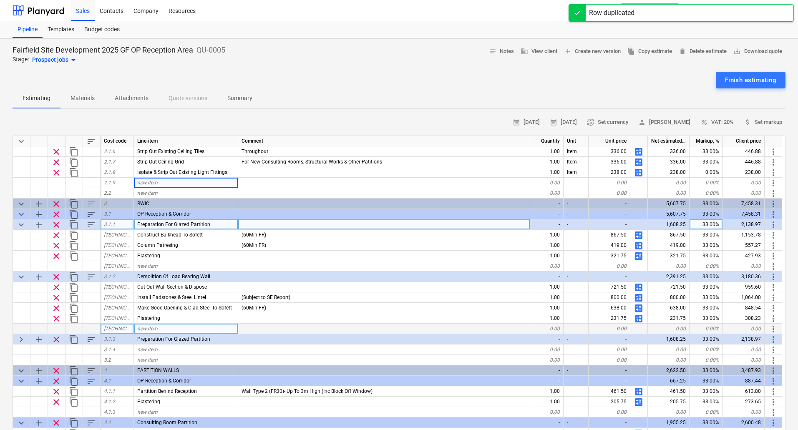
scroll to position [209, 0]
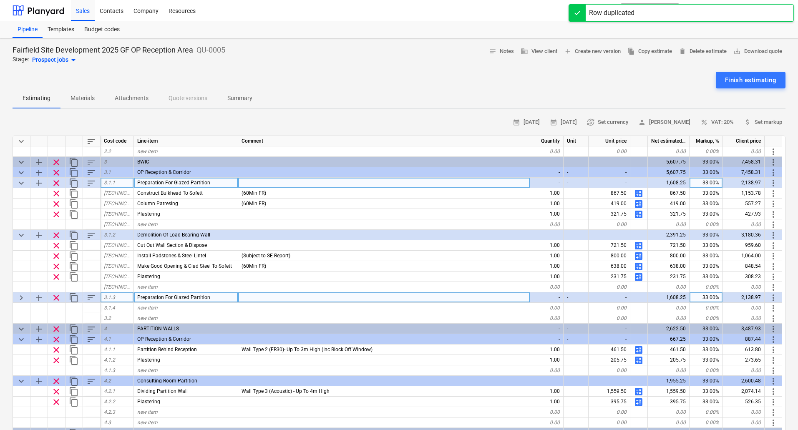
click at [205, 296] on span "Preparation For Glazed Partition" at bounding box center [173, 298] width 73 height 6
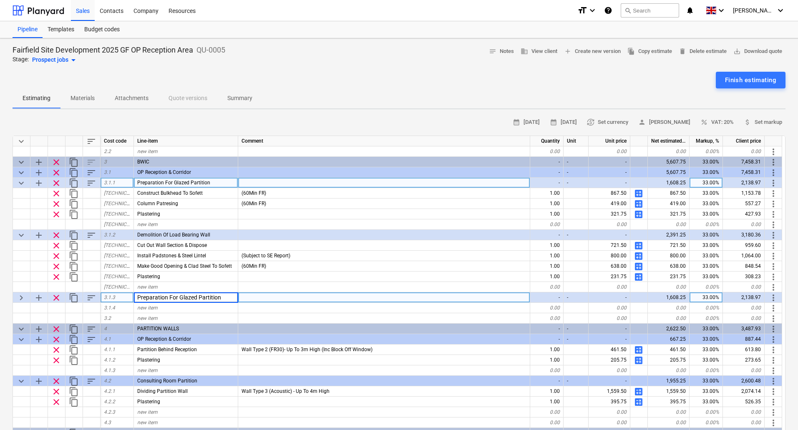
click at [56, 299] on span "clear" at bounding box center [56, 298] width 10 height 10
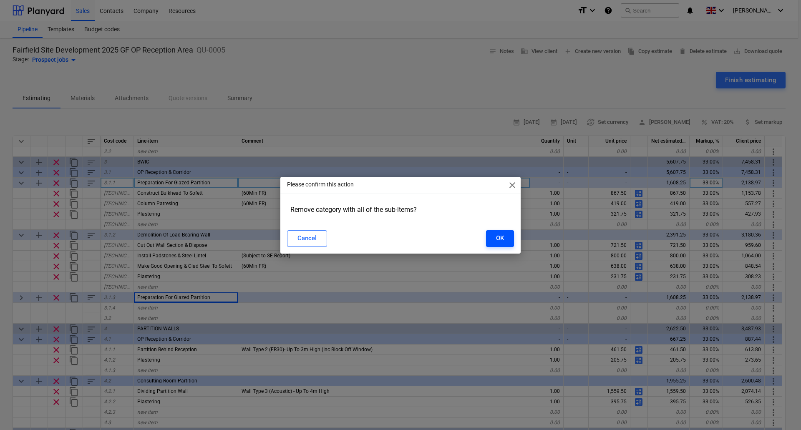
click at [500, 235] on div "OK" at bounding box center [500, 238] width 8 height 11
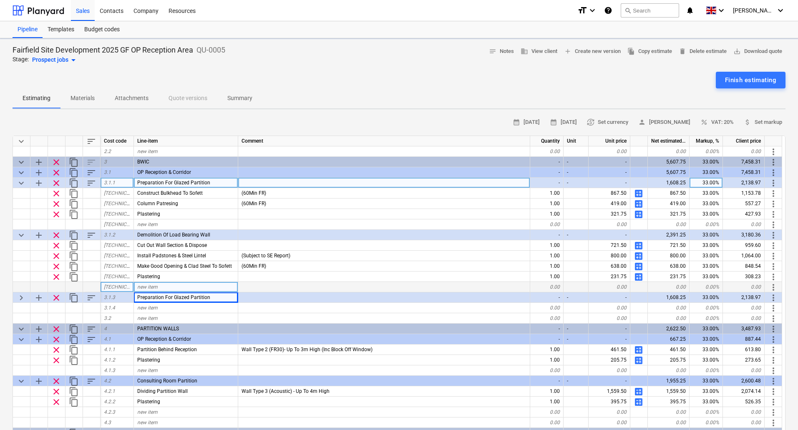
type textarea "x"
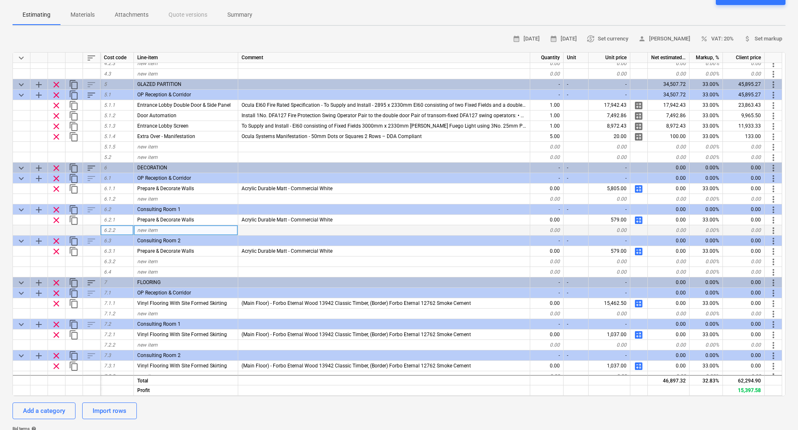
scroll to position [450, 0]
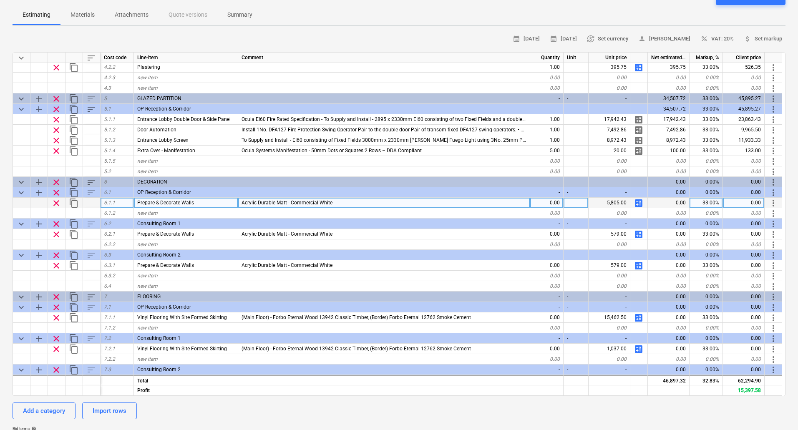
click at [555, 202] on div "0.00" at bounding box center [547, 203] width 33 height 10
type input "1"
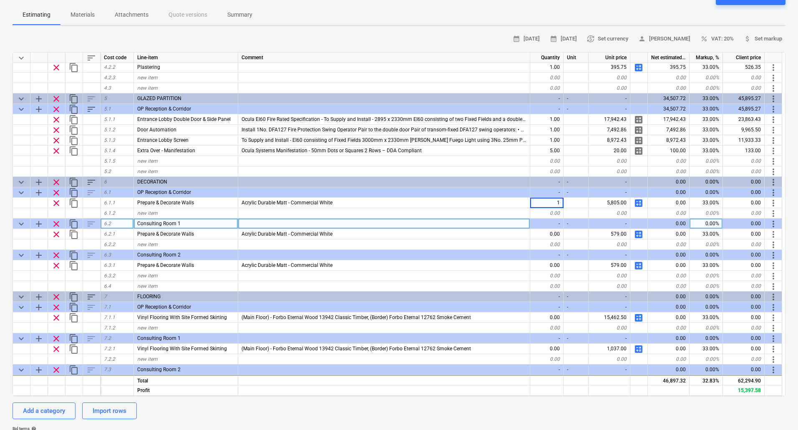
click at [553, 228] on div "-" at bounding box center [547, 224] width 33 height 10
type textarea "x"
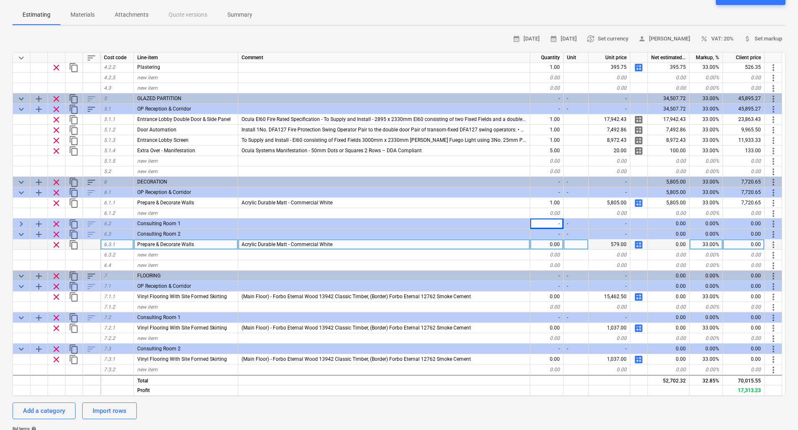
click at [553, 242] on div "0.00" at bounding box center [547, 245] width 33 height 10
type input "1"
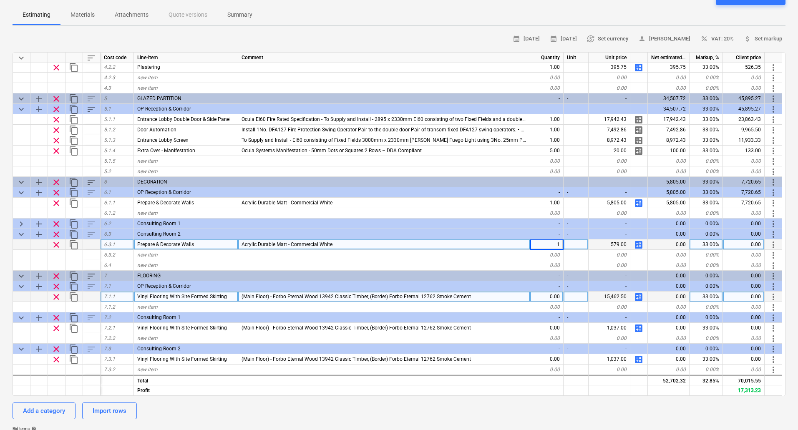
click at [548, 297] on div "0.00" at bounding box center [547, 297] width 33 height 10
type textarea "x"
type input "1"
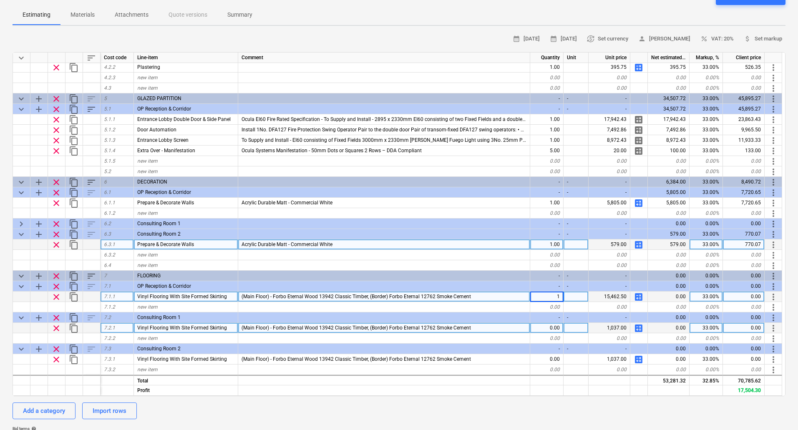
type textarea "x"
click at [546, 326] on div "0.00" at bounding box center [547, 328] width 33 height 10
type input "1"
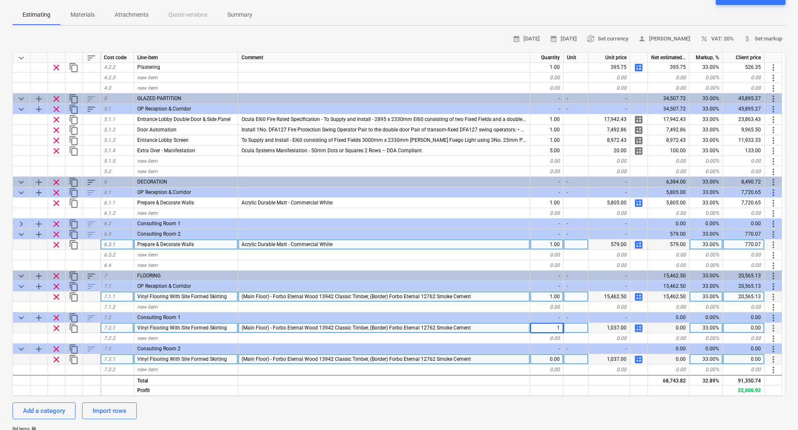
click at [552, 360] on div "0.00" at bounding box center [547, 359] width 33 height 10
type textarea "x"
type input "1"
click at [640, 297] on span "calculate" at bounding box center [639, 297] width 10 height 10
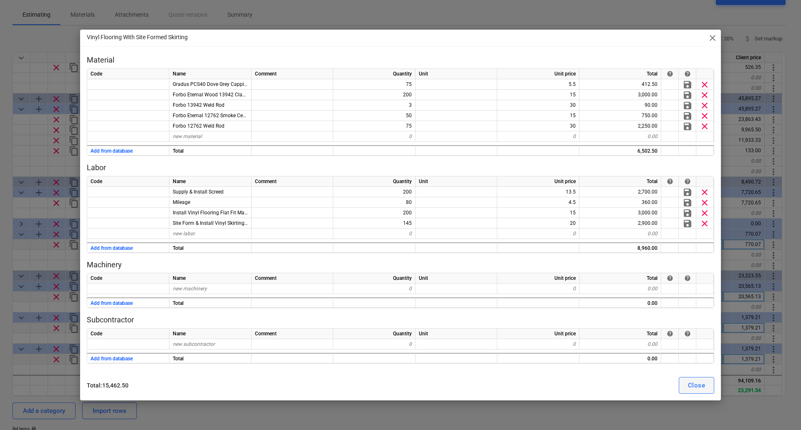
click at [696, 388] on div "Close" at bounding box center [696, 385] width 17 height 11
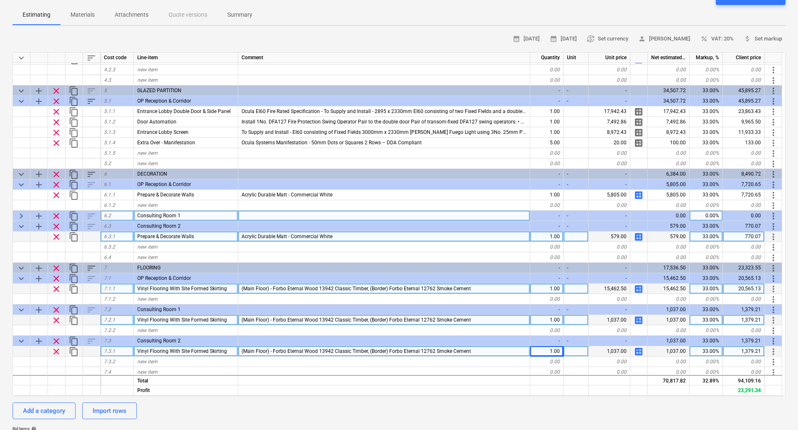
scroll to position [470, 0]
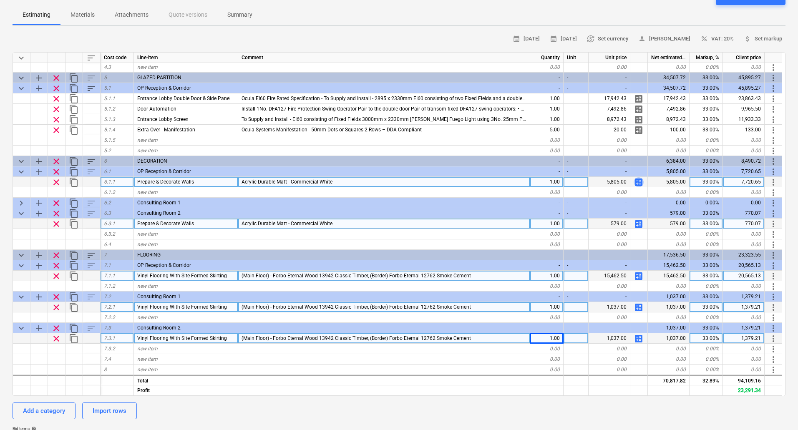
click at [641, 181] on span "calculate" at bounding box center [639, 182] width 10 height 10
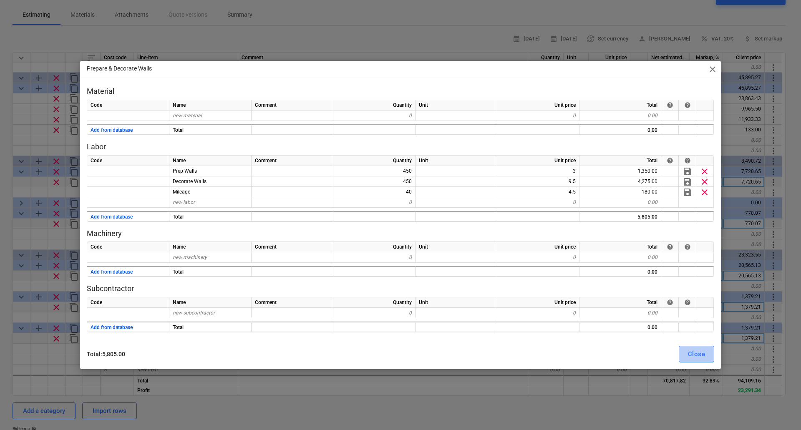
click at [700, 353] on div "Close" at bounding box center [696, 354] width 17 height 11
type textarea "x"
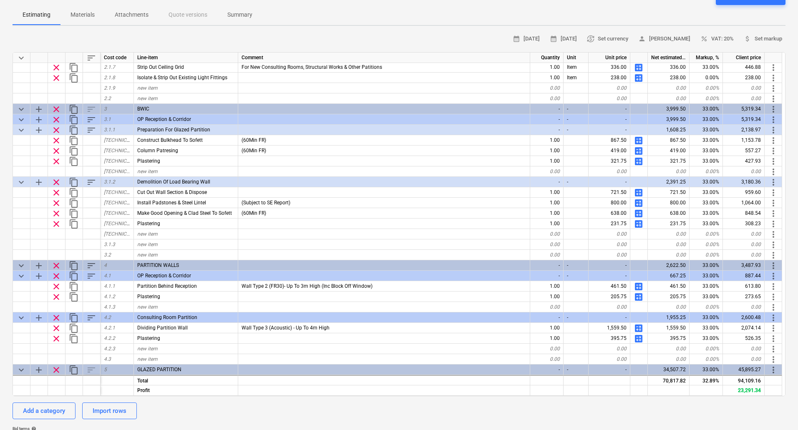
scroll to position [387, 0]
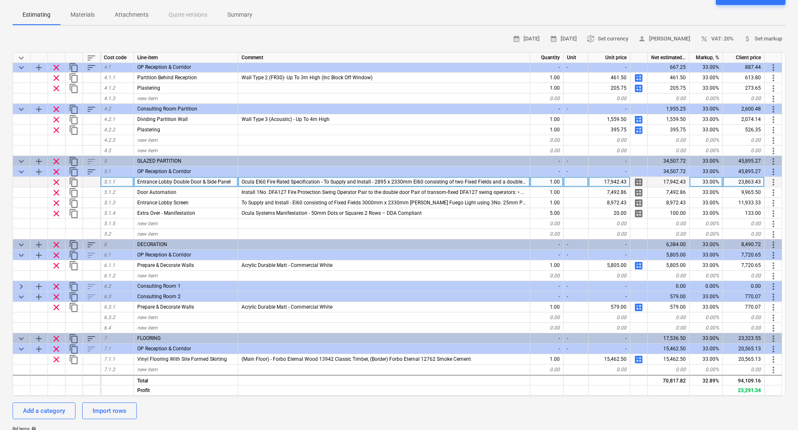
click at [711, 181] on div "33.00%" at bounding box center [706, 182] width 33 height 10
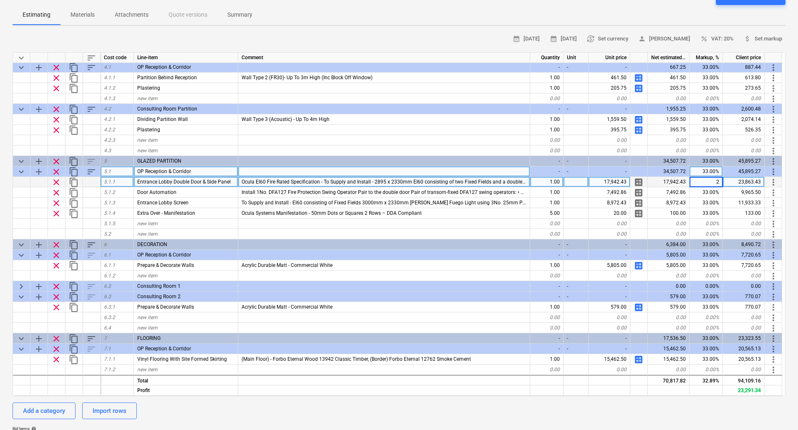
type input "20"
type textarea "x"
type input "20"
type textarea "x"
type input "20"
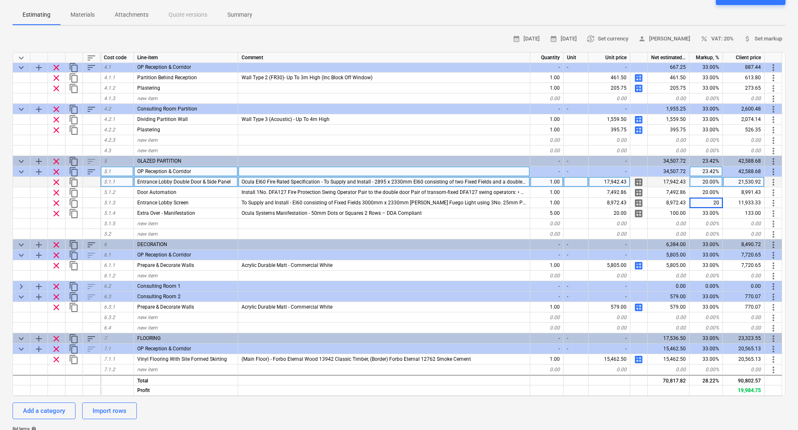
type textarea "x"
type input "20"
type textarea "x"
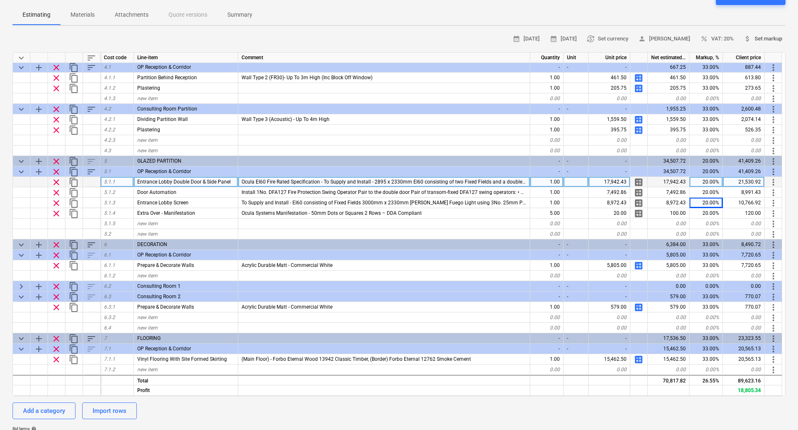
click at [769, 37] on span "attach_money Set markup" at bounding box center [763, 39] width 38 height 10
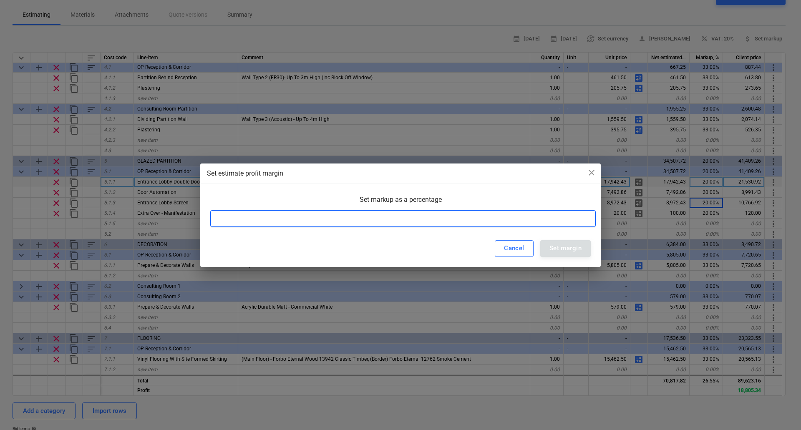
click at [293, 223] on input at bounding box center [403, 218] width 386 height 17
type input "40"
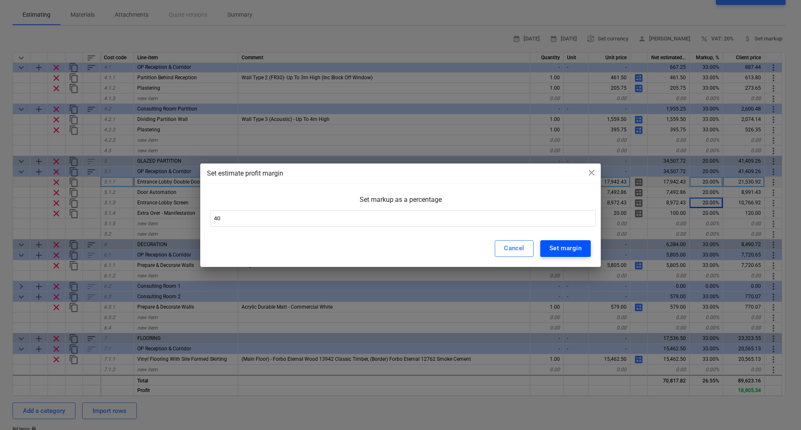
click at [571, 248] on div "Set margin" at bounding box center [566, 248] width 32 height 11
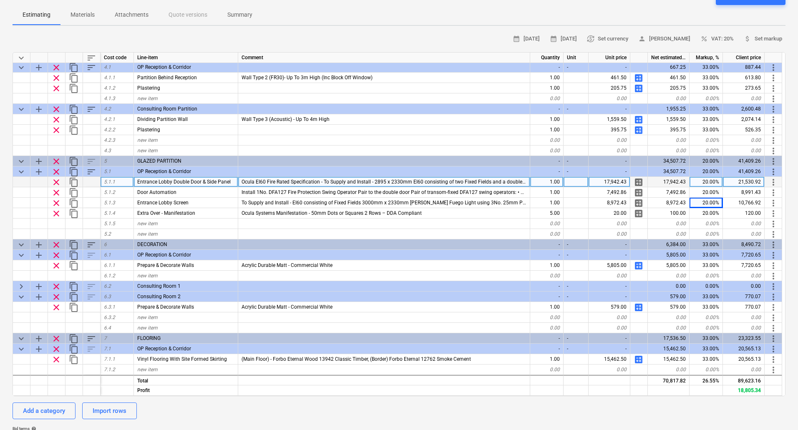
type textarea "x"
click at [757, 37] on span "attach_money Set markup" at bounding box center [763, 39] width 38 height 10
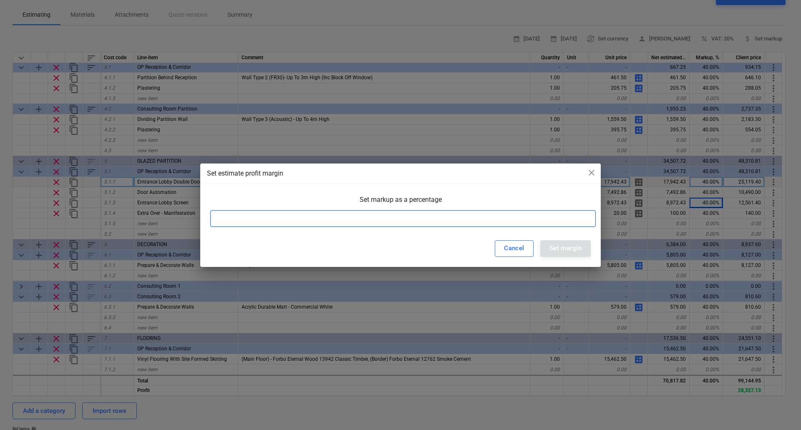
click at [366, 211] on input at bounding box center [403, 218] width 386 height 17
type input "33"
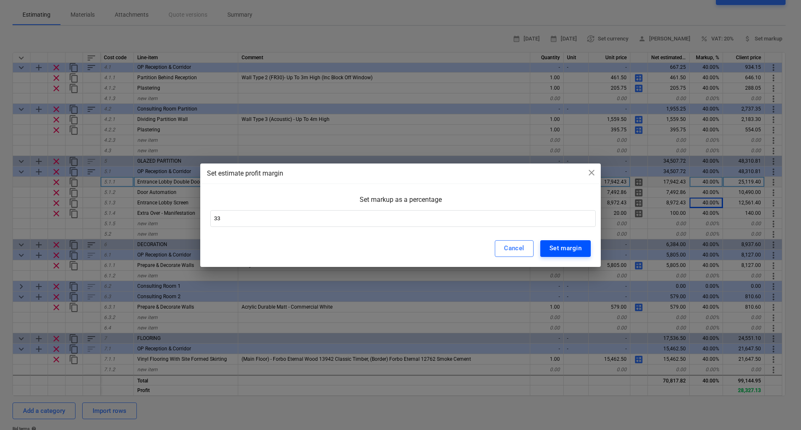
click at [578, 247] on div "Set margin" at bounding box center [566, 248] width 32 height 11
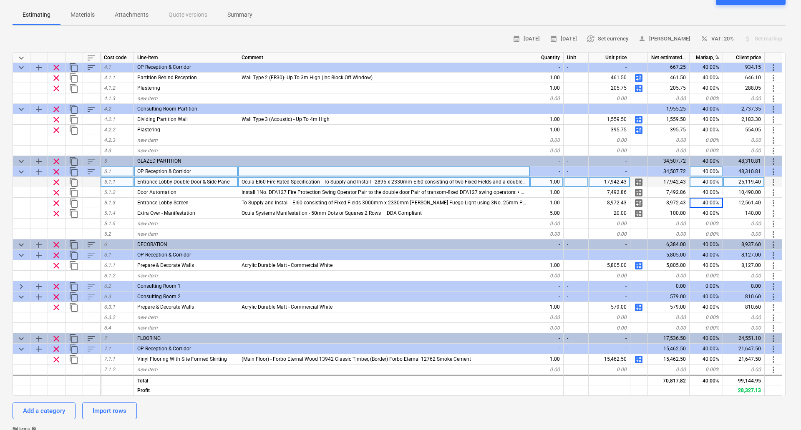
type textarea "x"
click at [710, 171] on div "33.00%" at bounding box center [706, 172] width 33 height 10
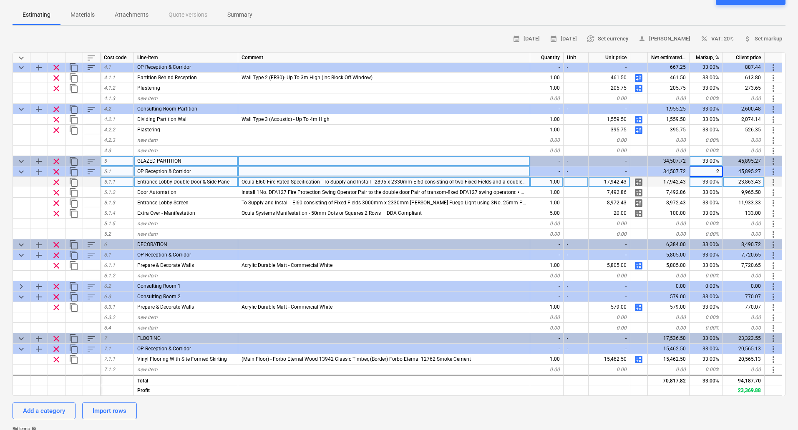
type input "20"
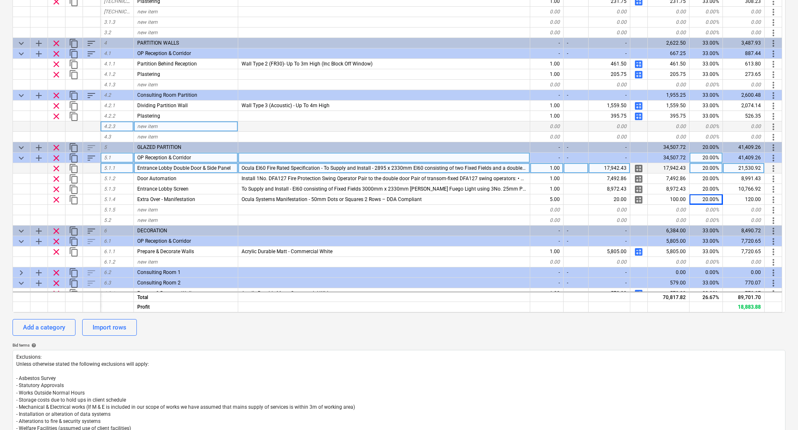
scroll to position [345, 0]
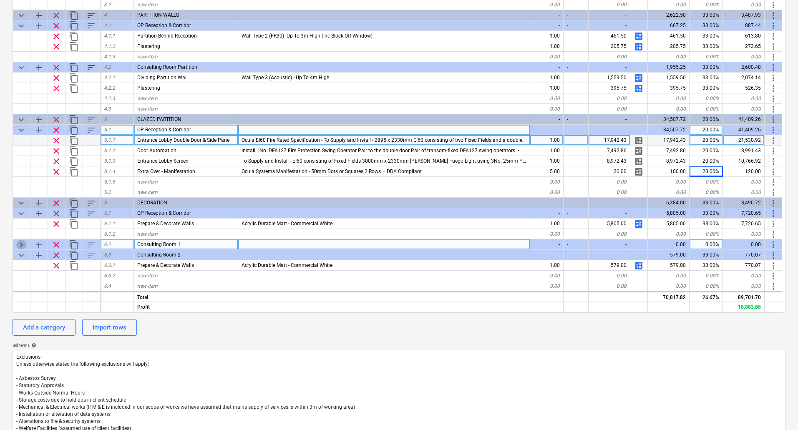
click at [22, 244] on span "keyboard_arrow_right" at bounding box center [21, 245] width 10 height 10
type textarea "x"
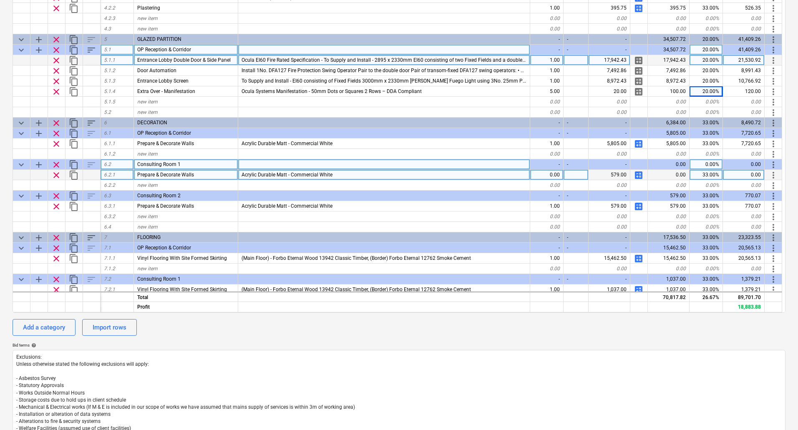
scroll to position [429, 0]
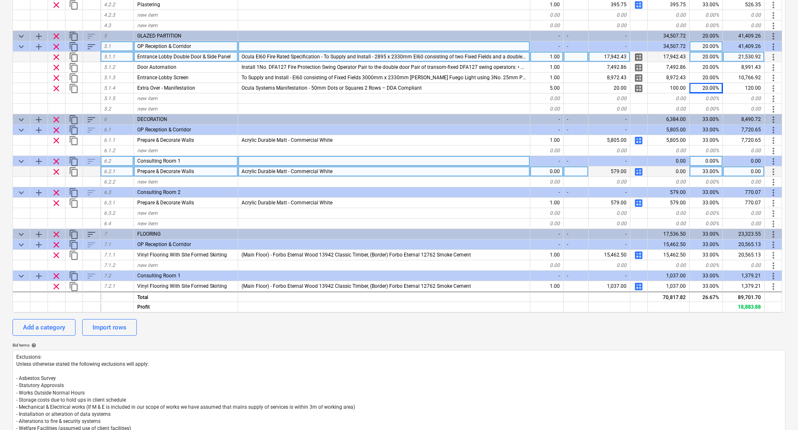
click at [550, 172] on div "0.00" at bounding box center [547, 172] width 33 height 10
type input "1"
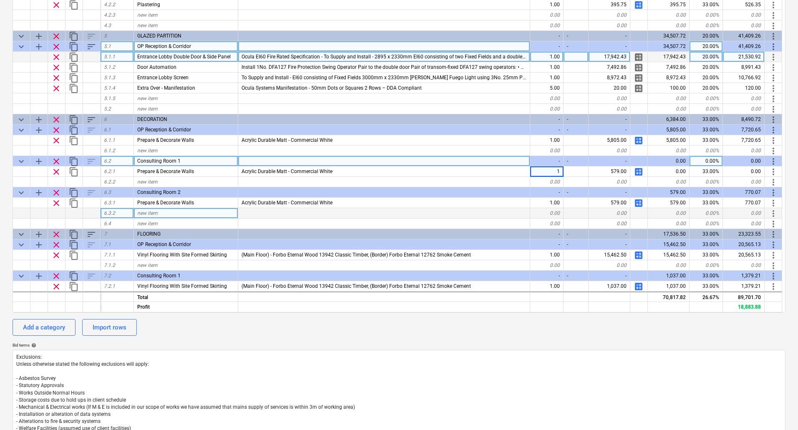
click at [522, 210] on div at bounding box center [384, 213] width 292 height 10
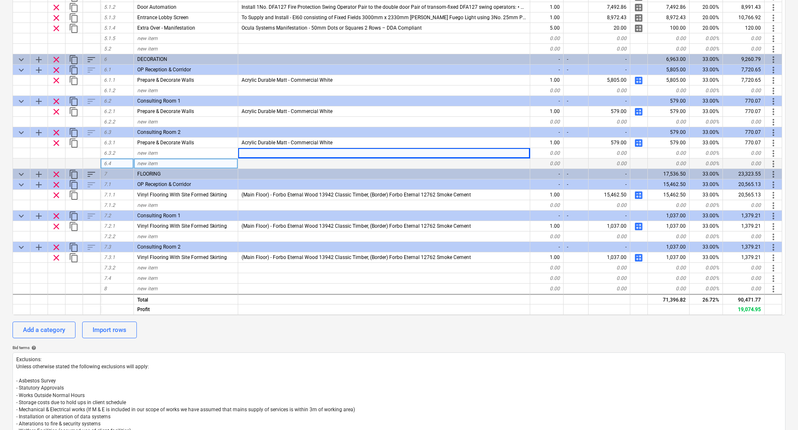
scroll to position [167, 0]
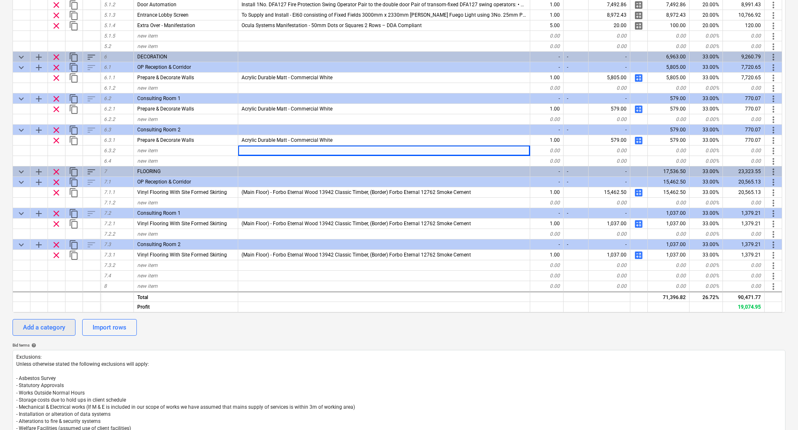
click at [42, 326] on div "Add a category" at bounding box center [44, 327] width 42 height 11
type textarea "x"
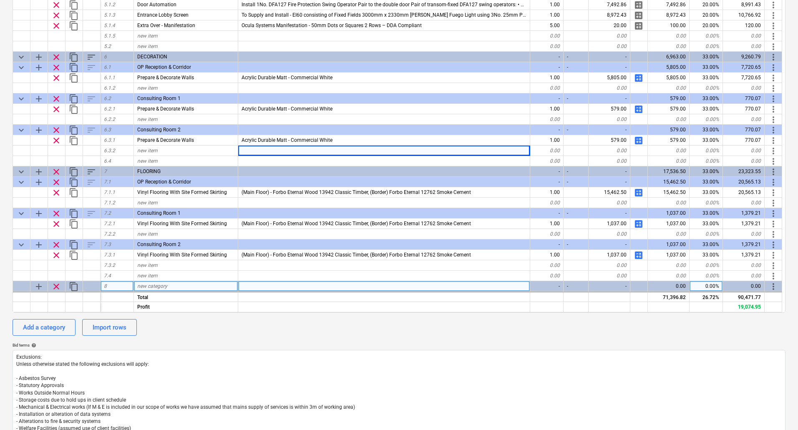
click at [154, 286] on span "new category" at bounding box center [152, 286] width 30 height 6
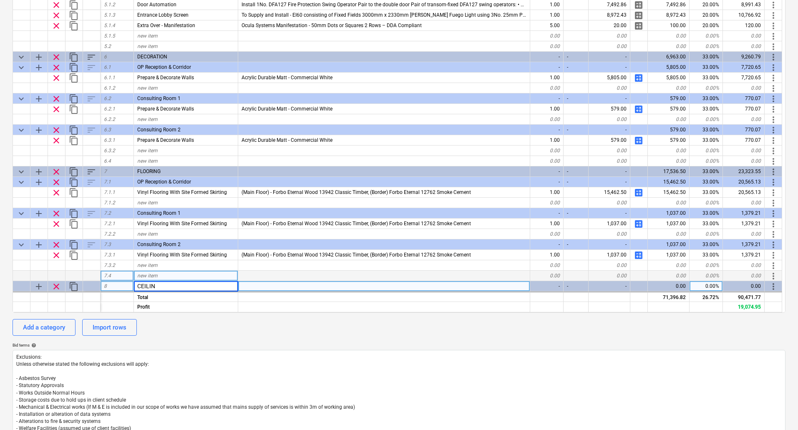
type input "CEILING"
click at [205, 343] on div "Bid terms help" at bounding box center [399, 345] width 773 height 5
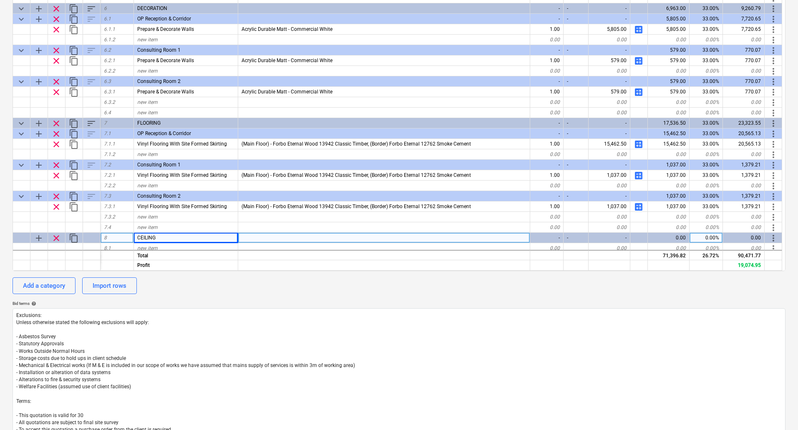
scroll to position [512, 0]
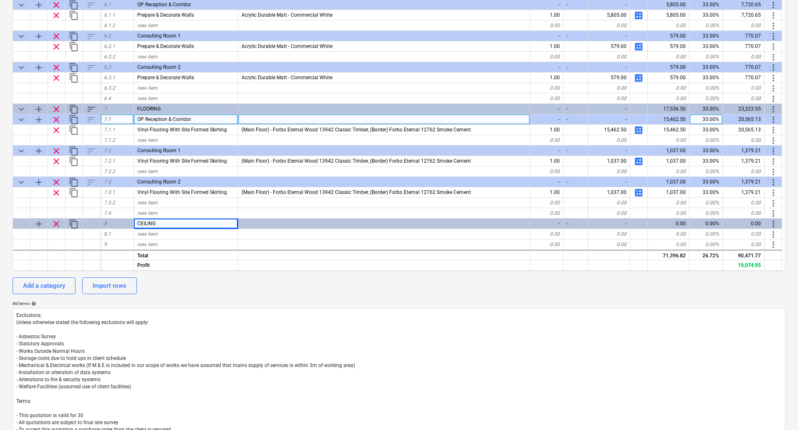
click at [167, 121] on span "OP Reception & Corridor" at bounding box center [164, 119] width 54 height 6
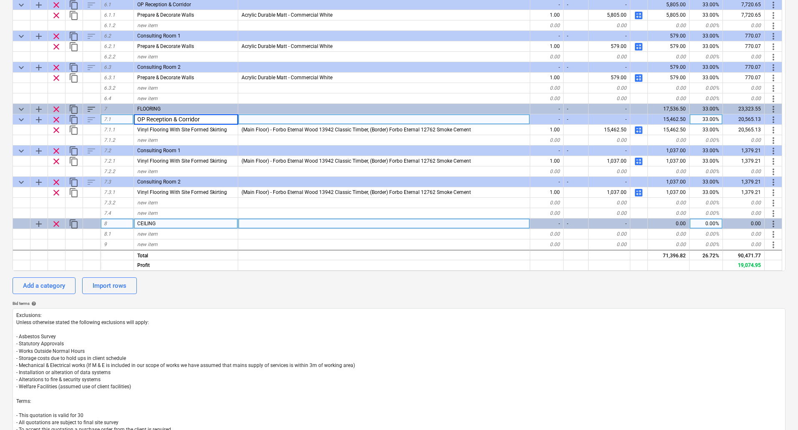
click at [39, 223] on span "add" at bounding box center [39, 224] width 10 height 10
type textarea "x"
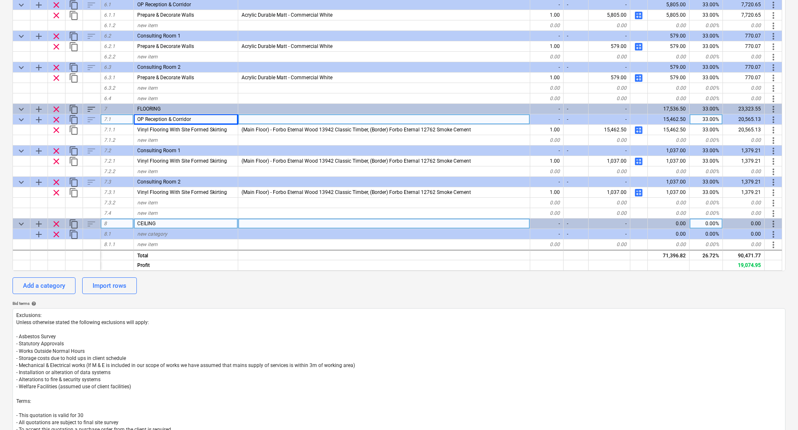
click at [205, 121] on div "OP Reception & Corridor" at bounding box center [186, 119] width 104 height 10
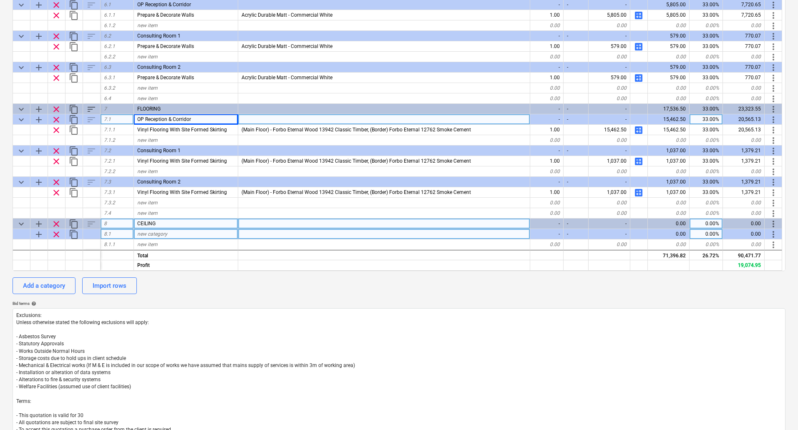
click at [173, 236] on div "new category" at bounding box center [186, 234] width 104 height 10
type input "OP Reception & Corridor"
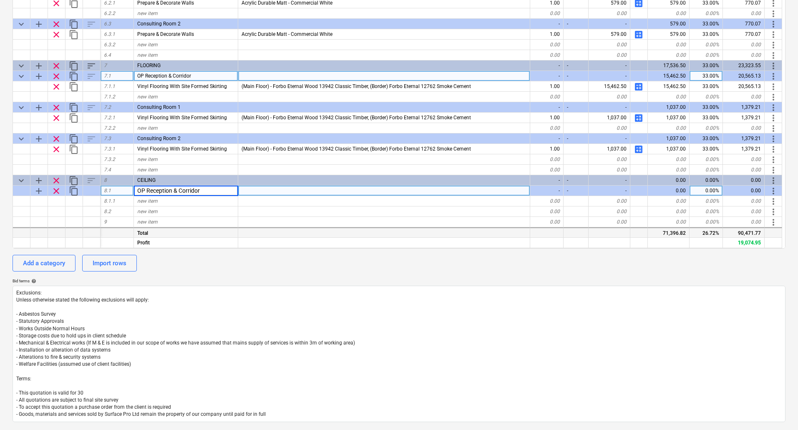
scroll to position [250, 0]
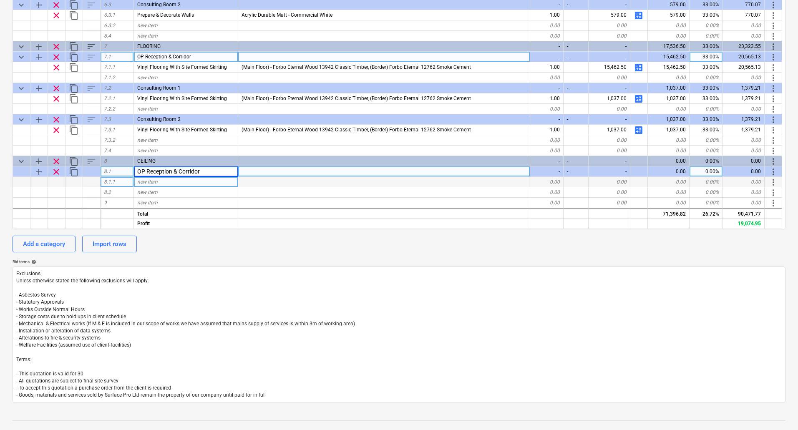
type textarea "x"
click at [175, 183] on div "new item" at bounding box center [186, 182] width 104 height 10
type input "Make Good/Reinstate Corridor Ceilings Where Previously Stripped for BWIC/Partit…"
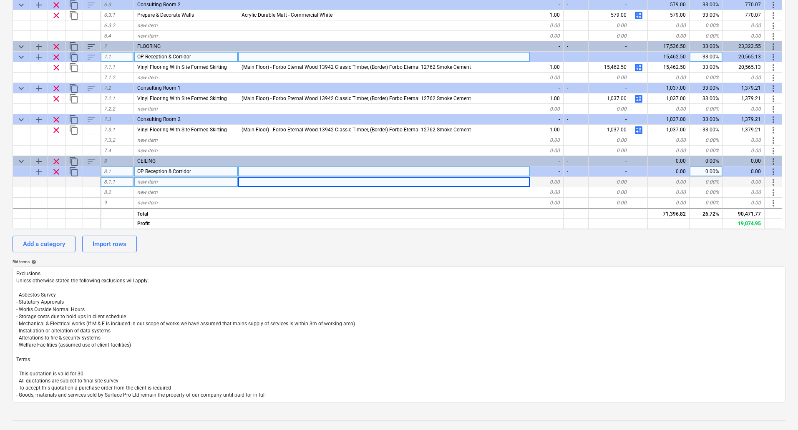
type textarea "x"
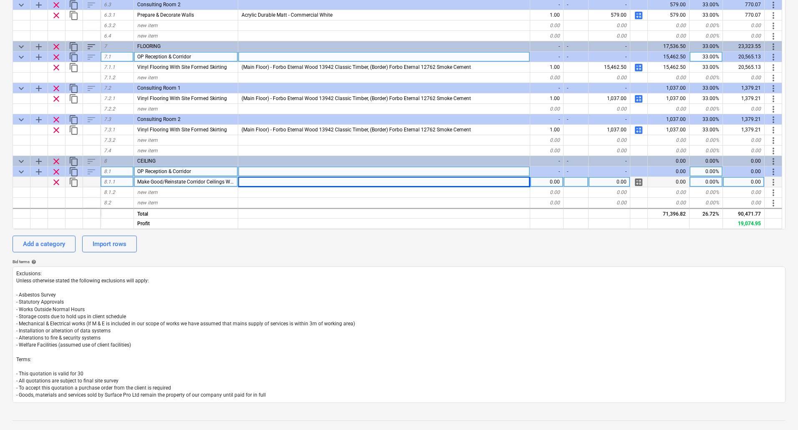
click at [549, 181] on div "0.00" at bounding box center [547, 182] width 33 height 10
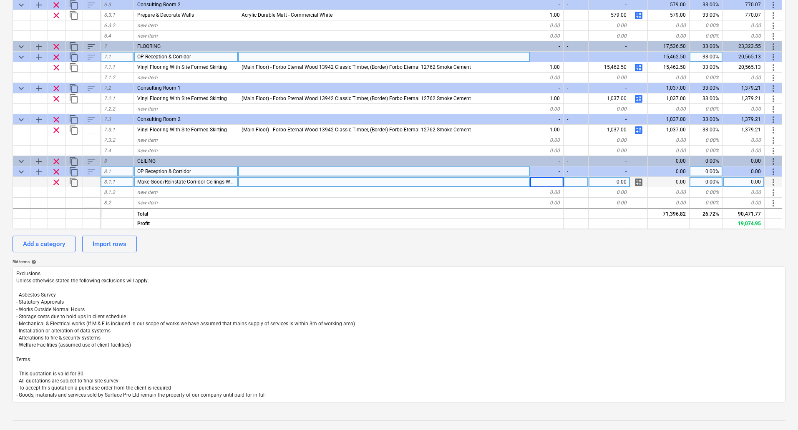
type input "1"
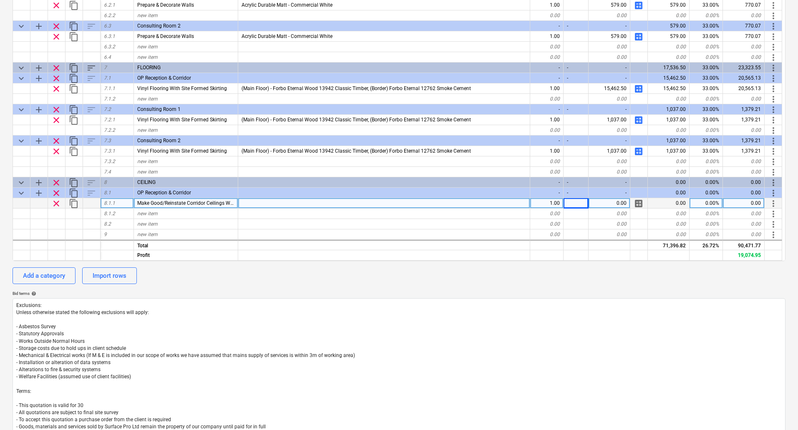
scroll to position [292, 0]
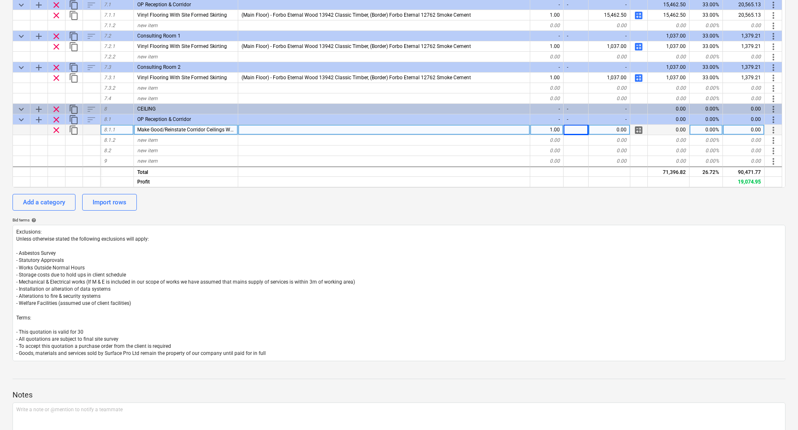
click at [639, 131] on span "calculate" at bounding box center [639, 130] width 10 height 10
type textarea "x"
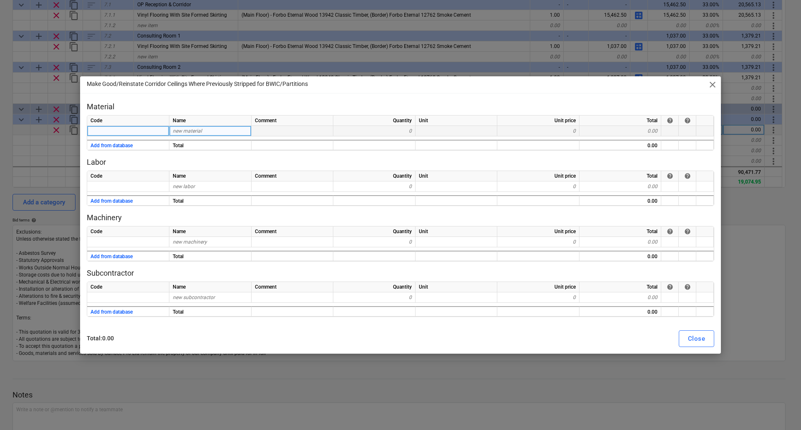
click at [211, 130] on div "new material" at bounding box center [210, 131] width 82 height 10
type input "Perimeter Trim"
type textarea "x"
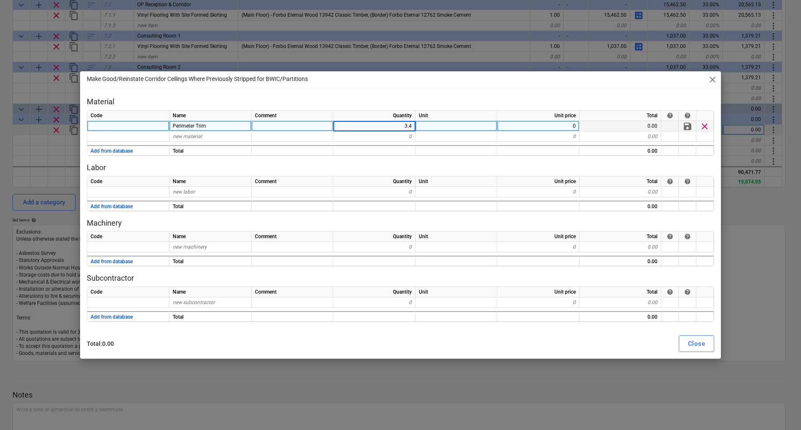
type input "3.45"
type textarea "x"
type input "10"
type textarea "x"
type input "3.45"
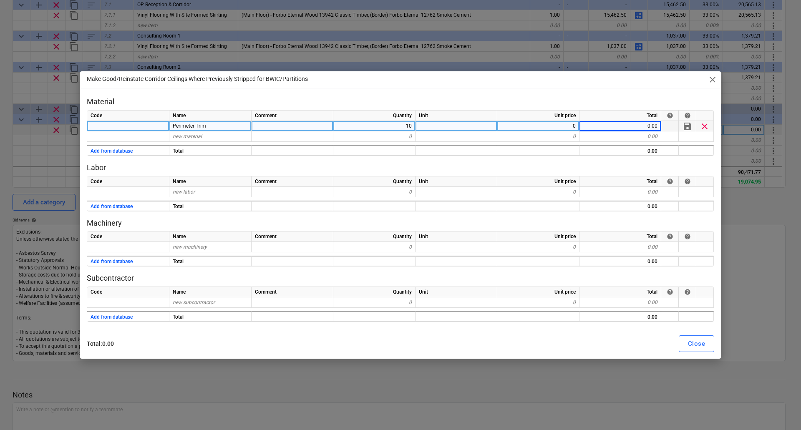
type textarea "x"
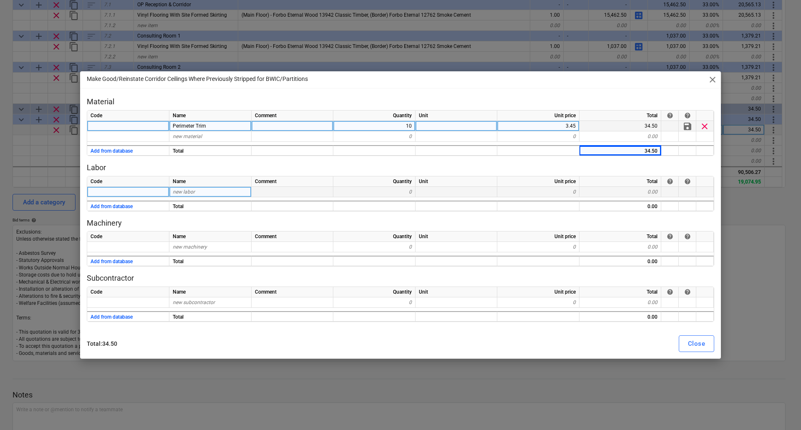
click at [191, 193] on span "new labor" at bounding box center [184, 192] width 22 height 6
type input "Labour"
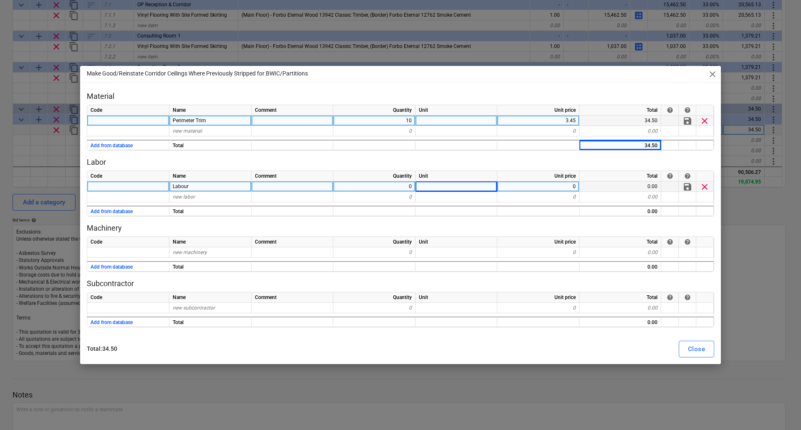
type textarea "x"
type input "37.5"
type textarea "x"
type input "Mileage"
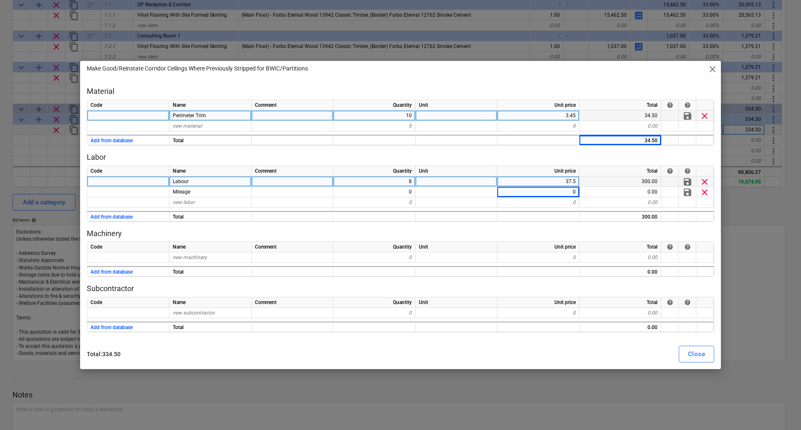
type textarea "x"
type input "4.5"
click at [702, 352] on div "Close" at bounding box center [696, 354] width 17 height 11
type textarea "x"
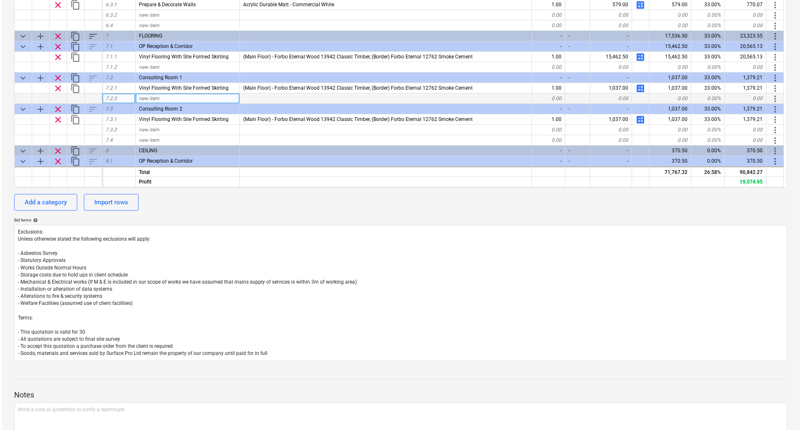
scroll to position [543, 0]
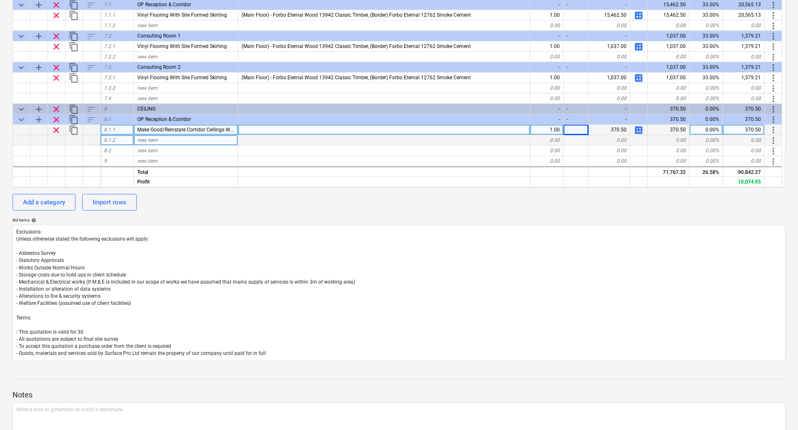
click at [172, 139] on div "new item" at bounding box center [186, 140] width 104 height 10
type input "Supply & Install New Tiles"
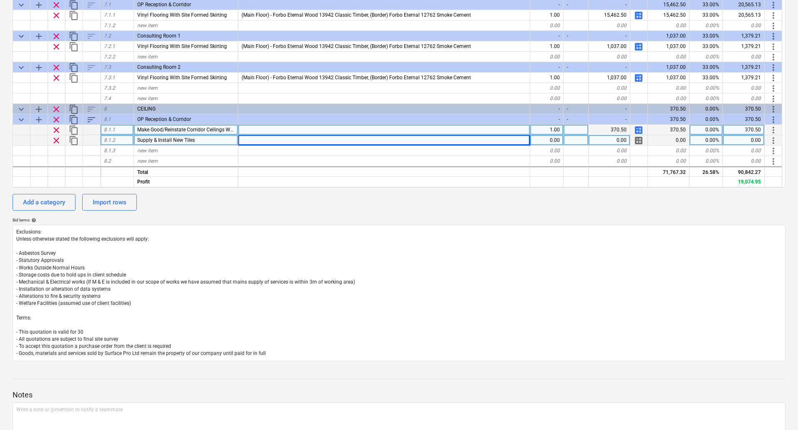
click at [637, 141] on span "calculate" at bounding box center [639, 141] width 10 height 10
type textarea "x"
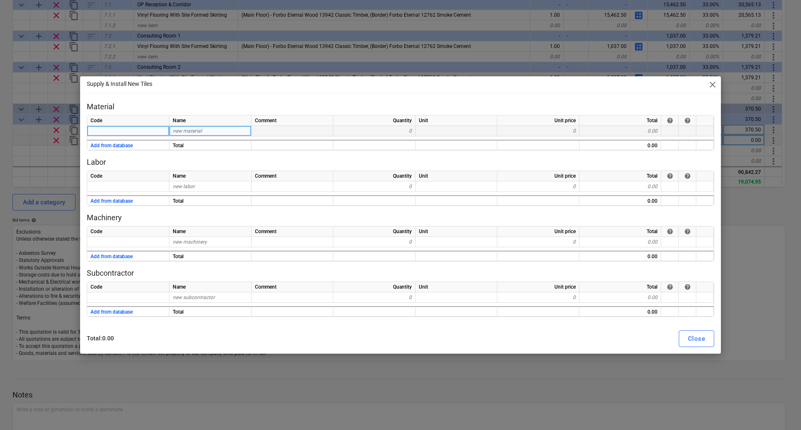
click at [203, 128] on div "new material" at bounding box center [210, 131] width 82 height 10
type input "Rockfon Medicare 600 x 600"
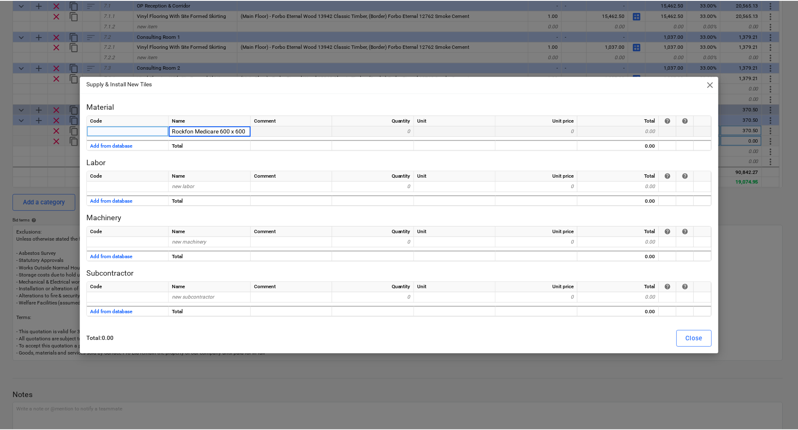
scroll to position [0, 0]
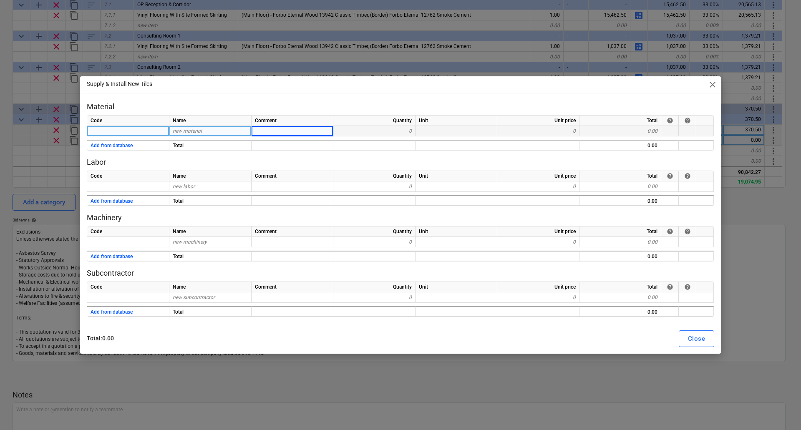
type textarea "x"
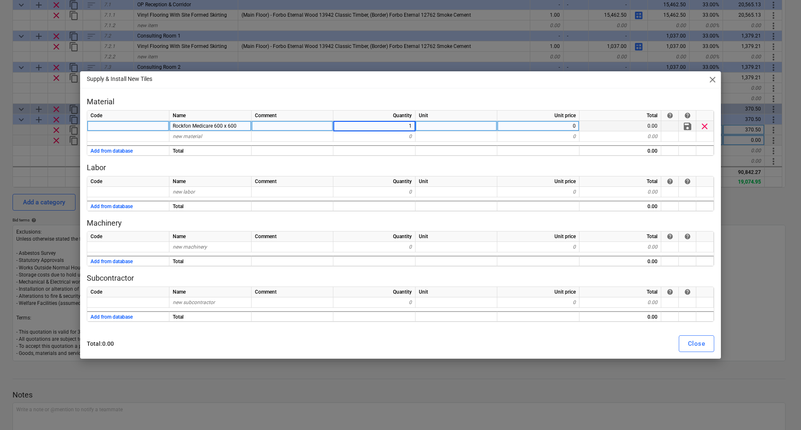
type input "18"
type textarea "x"
type input "Box"
type textarea "x"
type input "20"
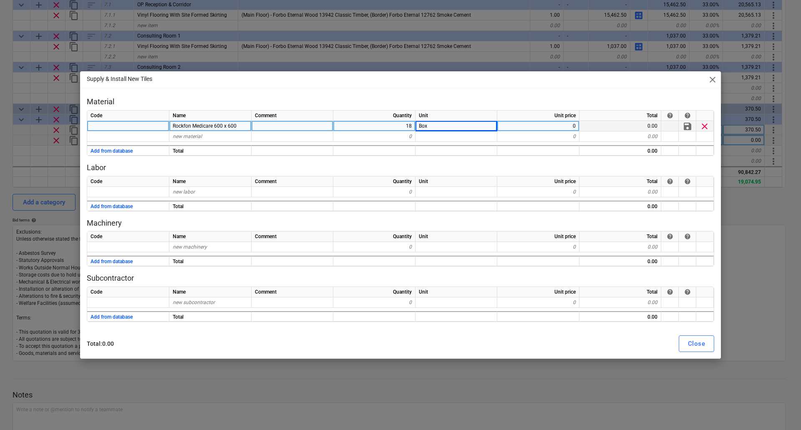
type textarea "x"
type input "155"
type textarea "x"
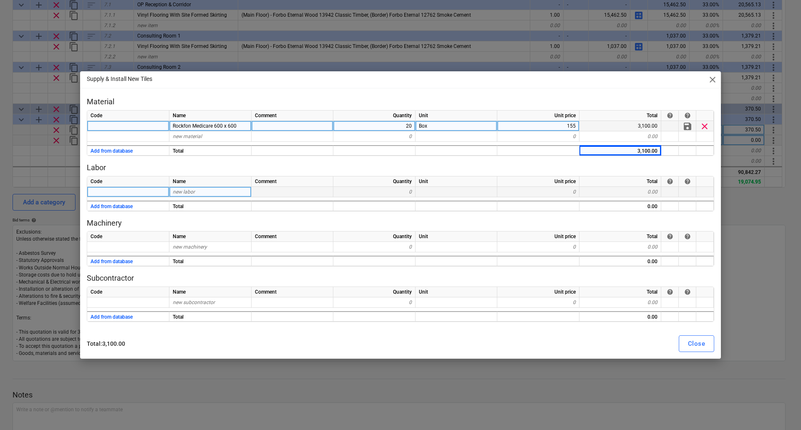
click at [195, 189] on div "new labor" at bounding box center [210, 192] width 82 height 10
type input "Labour"
type textarea "x"
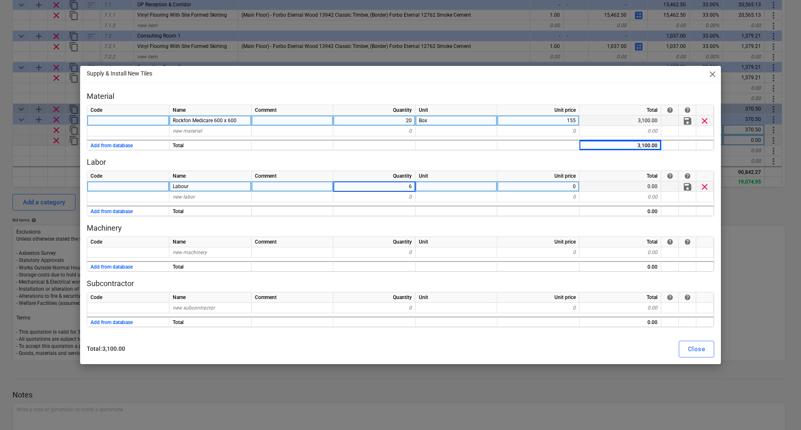
type input "64"
type textarea "x"
type input "37.5"
type textarea "x"
type input "Mileage"
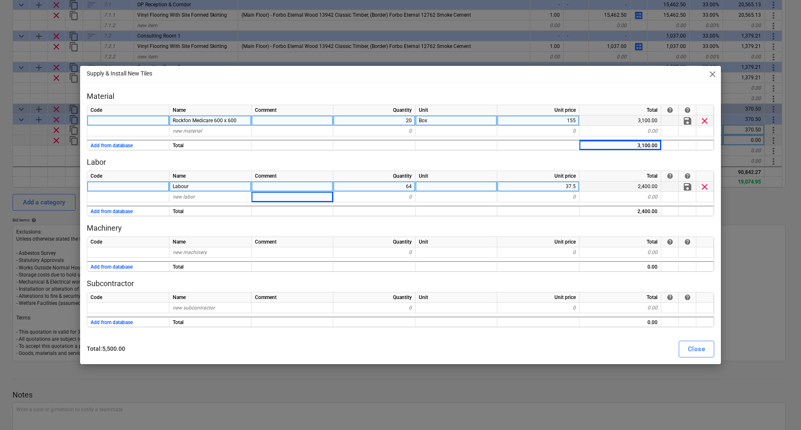
type textarea "x"
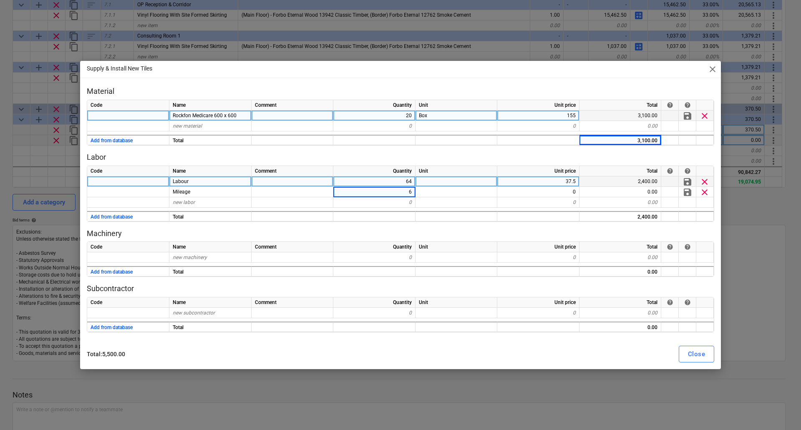
type input "64"
type textarea "x"
type input "4.5"
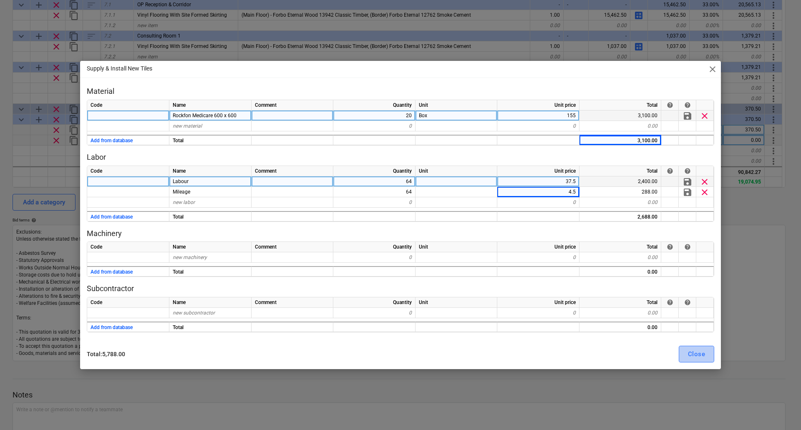
click at [697, 354] on div "Close" at bounding box center [696, 354] width 17 height 11
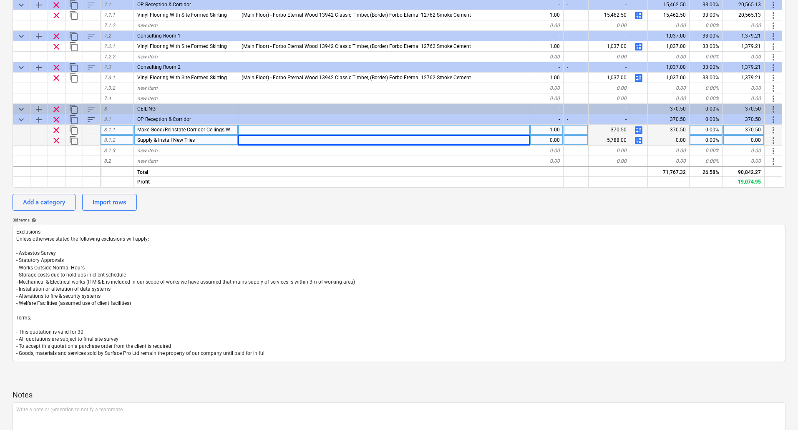
scroll to position [554, 0]
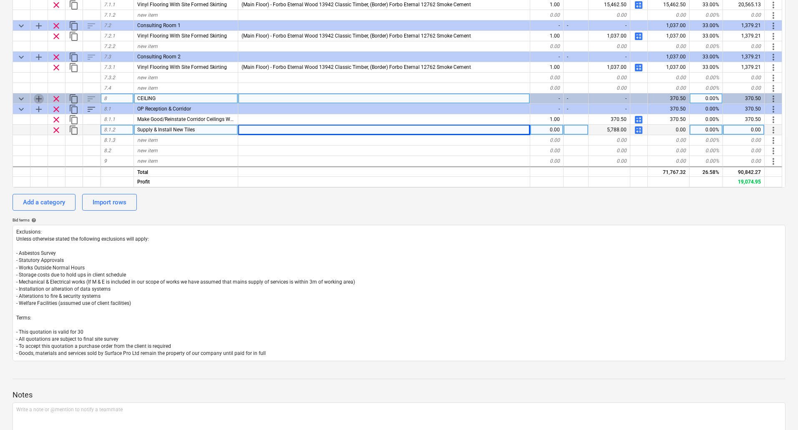
click at [39, 100] on span "add" at bounding box center [39, 99] width 10 height 10
type textarea "x"
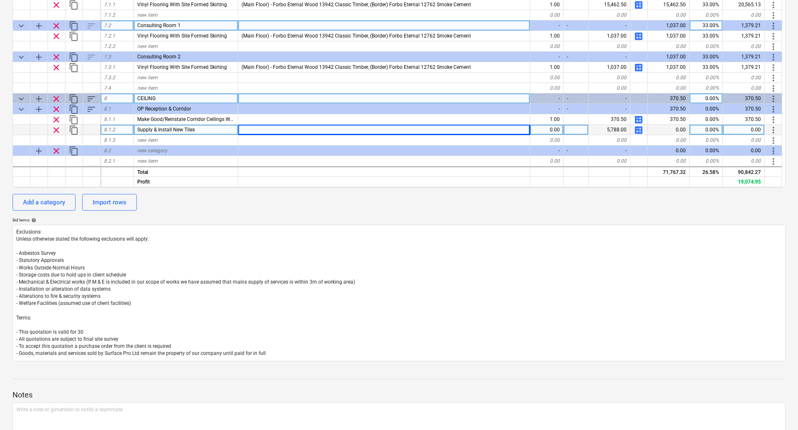
click at [187, 22] on div "Consulting Room 1" at bounding box center [186, 25] width 104 height 10
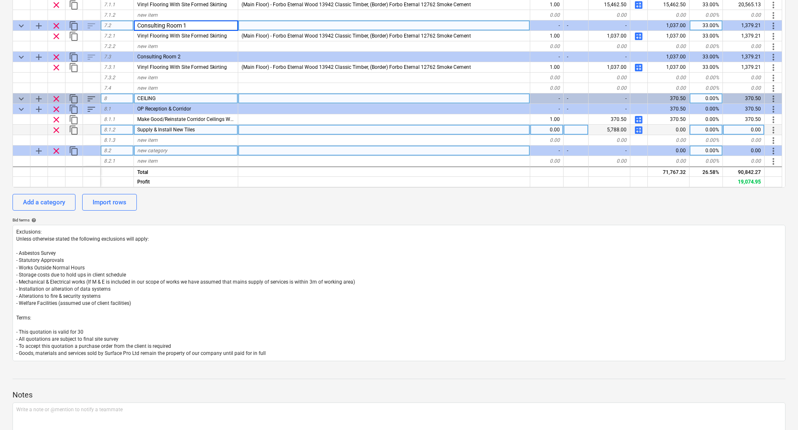
click at [171, 150] on div "new category" at bounding box center [186, 151] width 104 height 10
type input "Consulting Room 1"
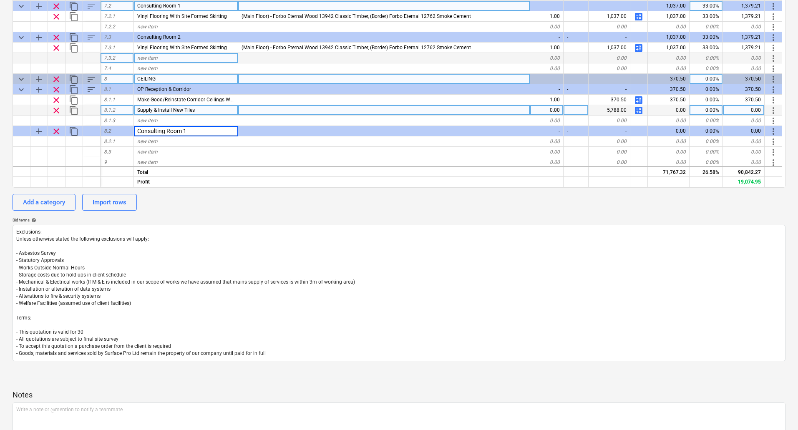
scroll to position [575, 0]
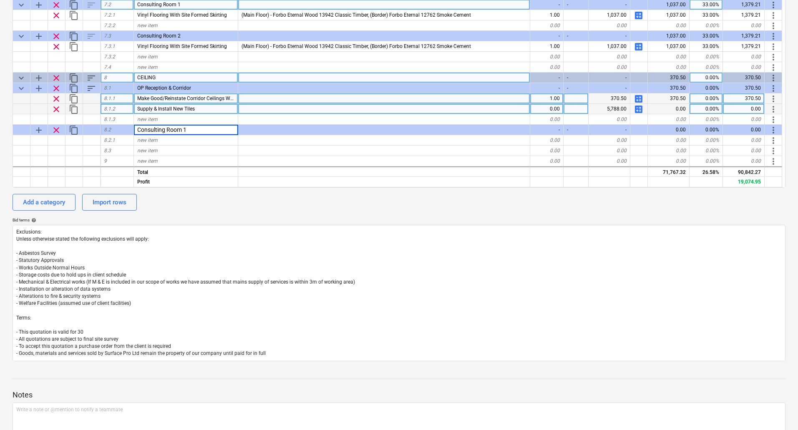
click at [254, 101] on div at bounding box center [384, 98] width 292 height 10
type textarea "x"
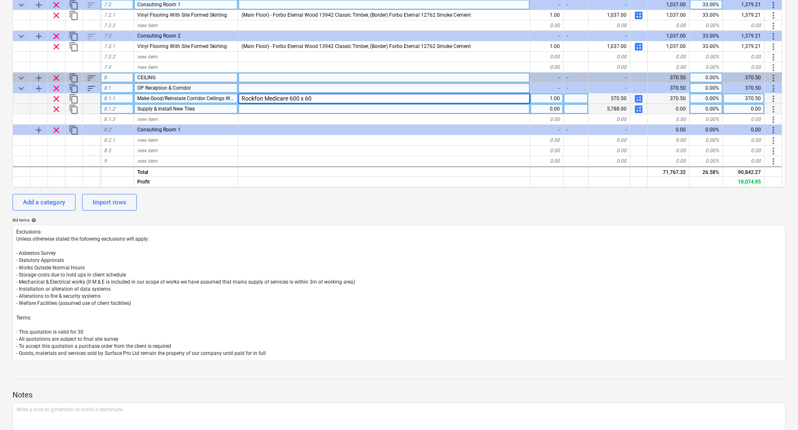
type input "Rockfon Medicare 600 x 600"
type textarea "x"
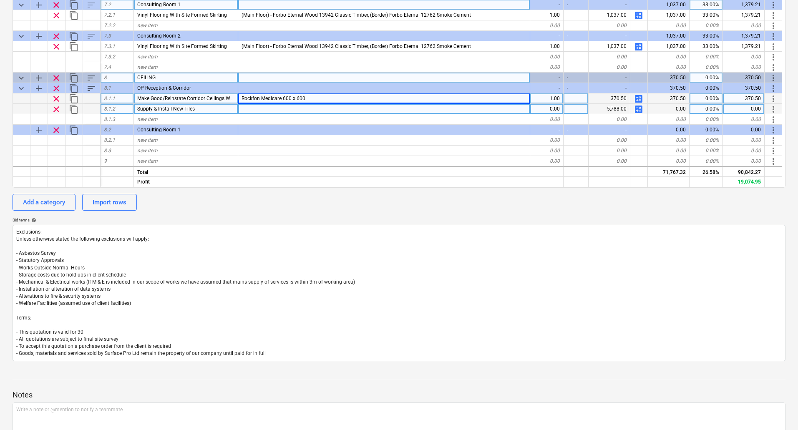
click at [557, 107] on div "0.00" at bounding box center [547, 109] width 33 height 10
type input "1"
type textarea "x"
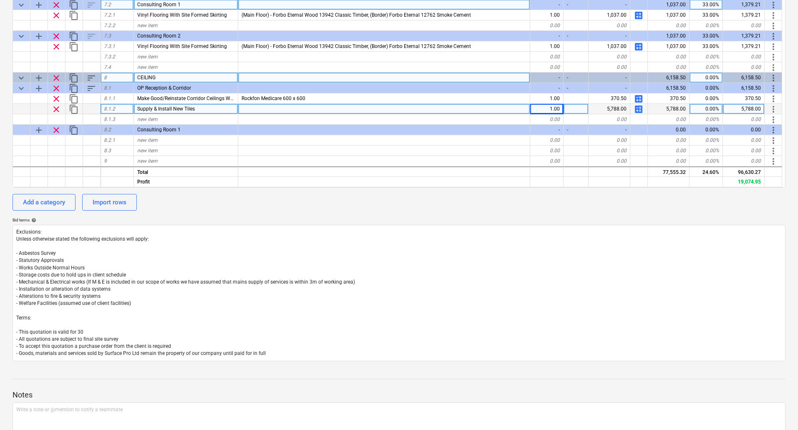
drag, startPoint x: 315, startPoint y: 98, endPoint x: 282, endPoint y: 98, distance: 33.0
click at [256, 98] on div "Rockfon Medicare 600 x 600" at bounding box center [384, 98] width 292 height 10
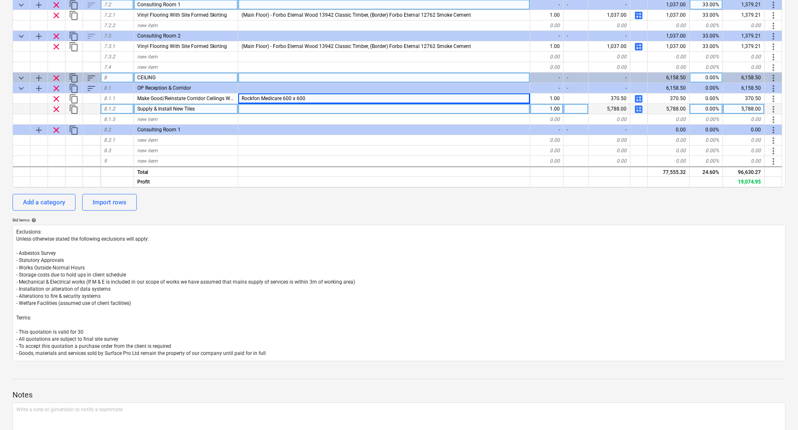
click at [313, 110] on div at bounding box center [384, 109] width 292 height 10
type input "Rockfon Medicare 600 x 600"
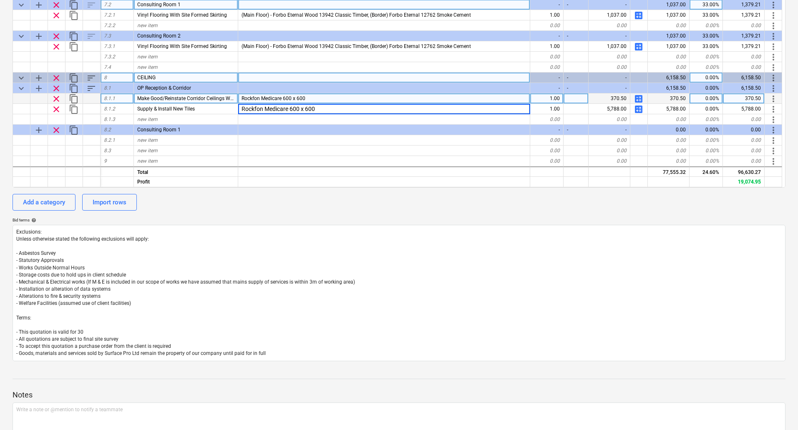
click at [333, 102] on div "Rockfon Medicare 600 x 600" at bounding box center [384, 98] width 292 height 10
type textarea "x"
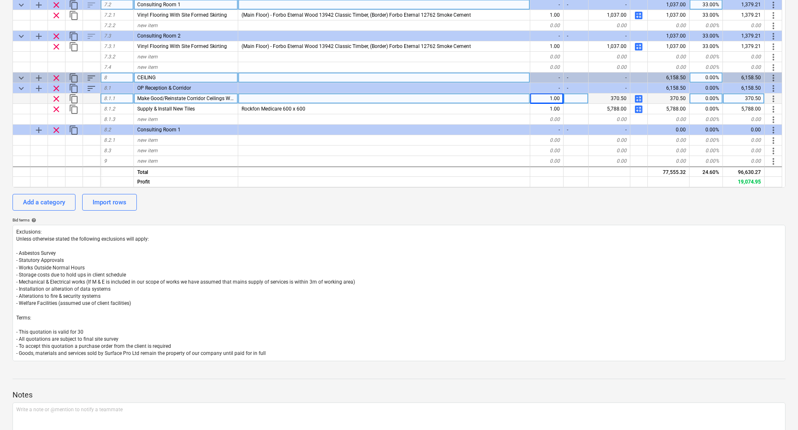
type textarea "x"
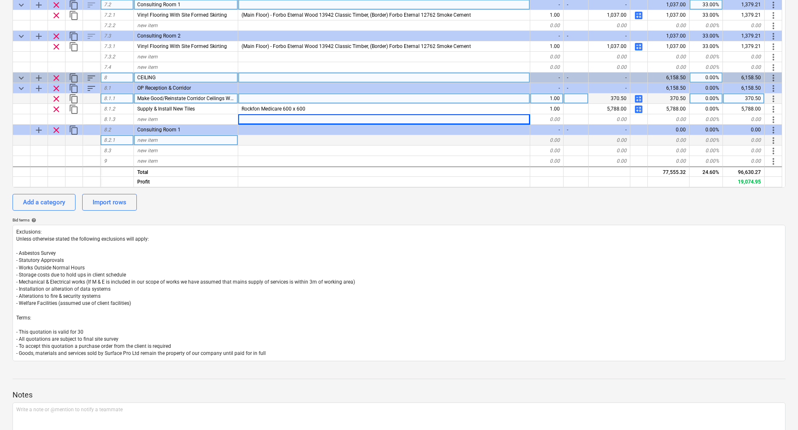
click at [142, 140] on span "new item" at bounding box center [147, 140] width 20 height 6
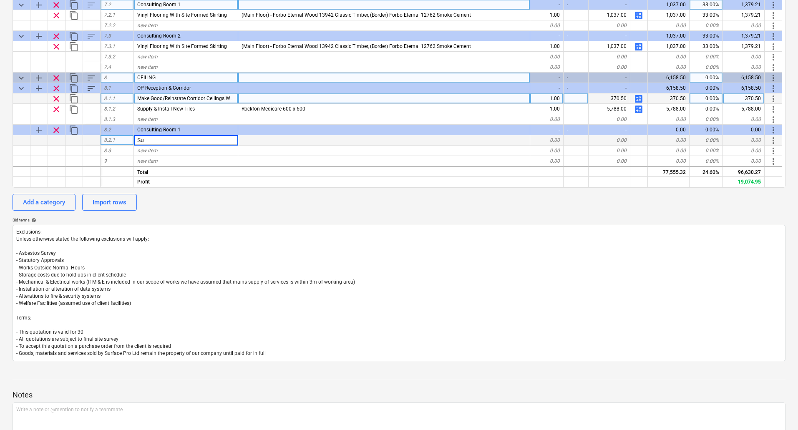
type input "S"
type input "Install New"
type textarea "x"
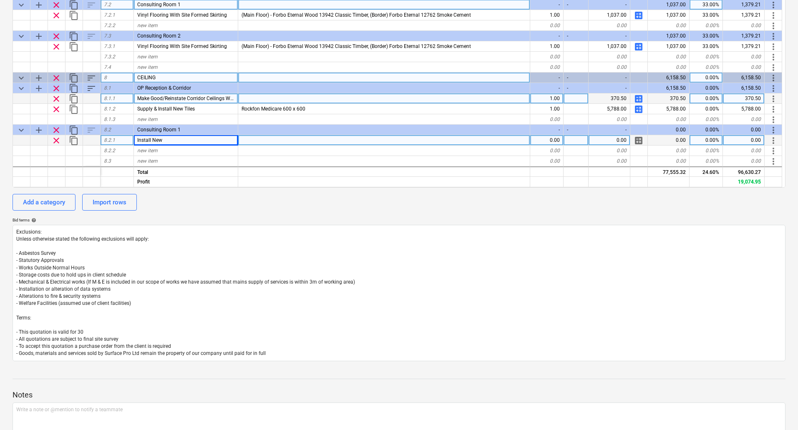
click at [183, 141] on div "Install New" at bounding box center [186, 140] width 104 height 10
type input "600 x 600 Rockfon Medicare Tile With White Zentia 15mm Grid"
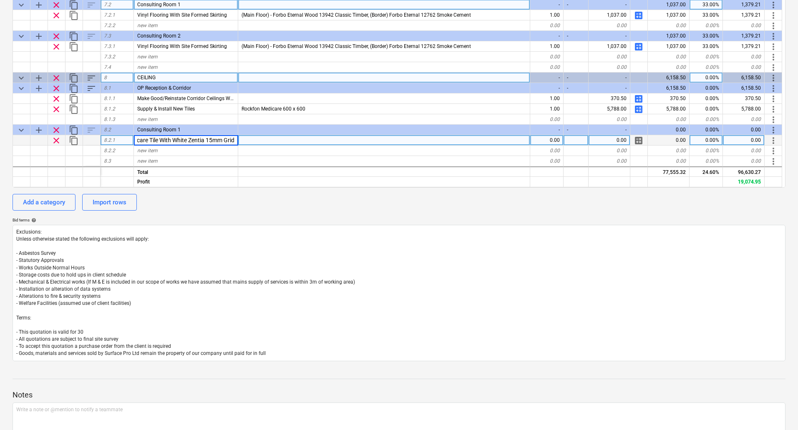
click at [151, 139] on input "600 x 600 Rockfon Medicare Tile With White Zentia 15mm Grid" at bounding box center [186, 140] width 104 height 10
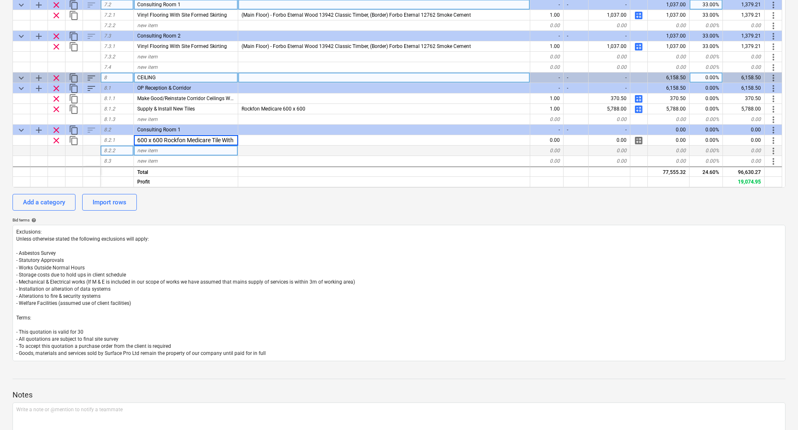
scroll to position [0, 65]
drag, startPoint x: 136, startPoint y: 140, endPoint x: 343, endPoint y: 148, distance: 206.8
click at [343, 148] on div "keyboard_arrow_down sort Cost code Line-item Comment Quantity Unit Unit price N…" at bounding box center [399, 15] width 773 height 344
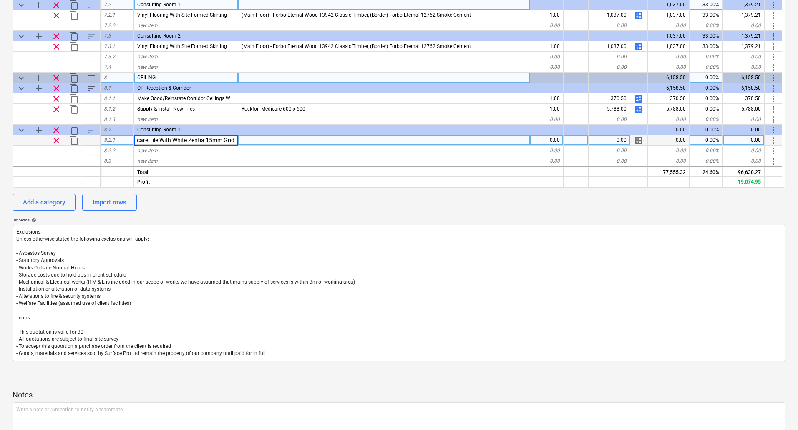
click at [283, 138] on div at bounding box center [384, 140] width 292 height 10
type textarea "x"
type input "600 x 600 Rockfon Medicare Tile With White Zentia 15mm Grid"
type textarea "x"
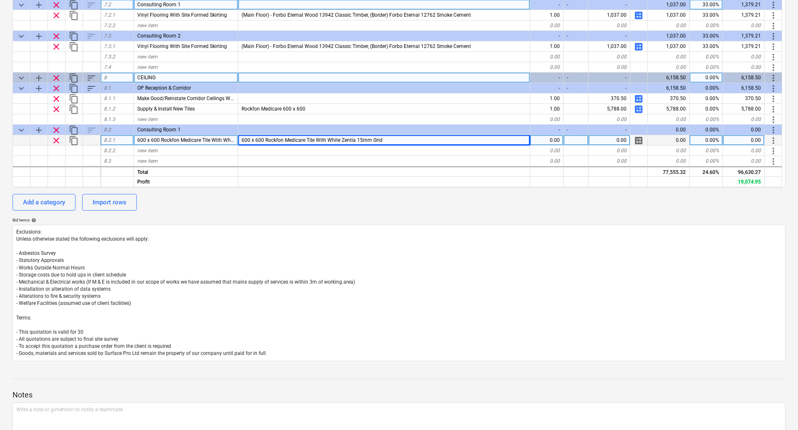
click at [138, 139] on span "600 x 600 Rockfon Medicare Tile With White Zentia 15mm Grid" at bounding box center [207, 140] width 141 height 6
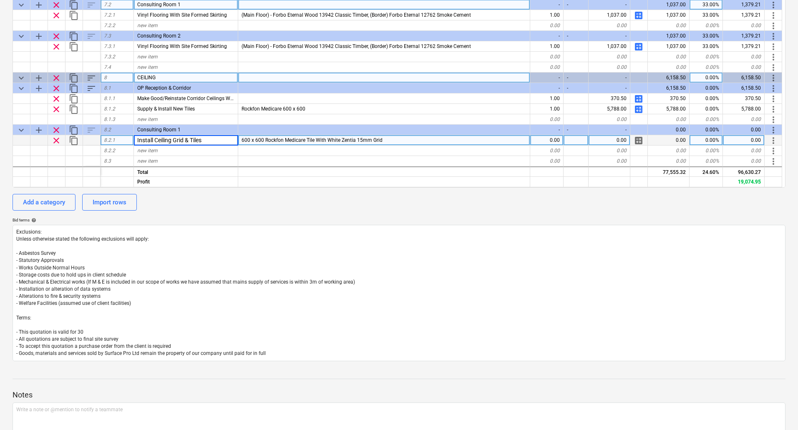
scroll to position [0, 0]
click at [136, 139] on input "Install Ceiling Grid & Tiles" at bounding box center [186, 140] width 104 height 10
type input "Supply & Install Ceiling Grid & Tiles"
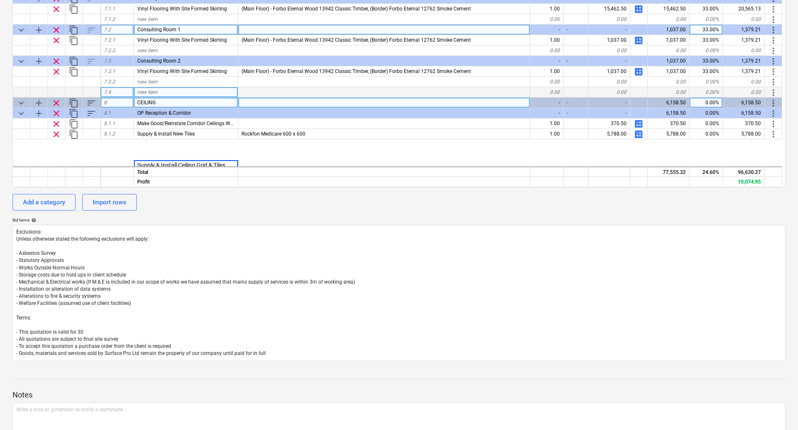
scroll to position [585, 0]
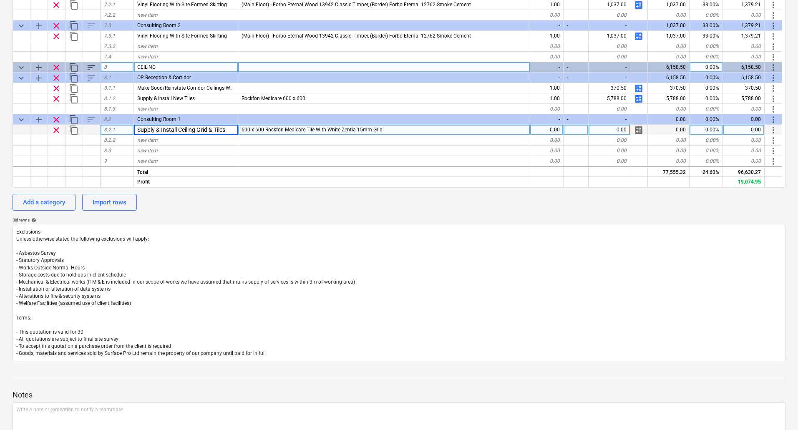
click at [391, 129] on div "600 x 600 Rockfon Medicare Tile With White Zentia 15mm Grid" at bounding box center [384, 130] width 292 height 10
type textarea "x"
click at [554, 131] on div "0.00" at bounding box center [547, 130] width 33 height 10
type input "1"
click at [639, 128] on span "calculate" at bounding box center [639, 130] width 10 height 10
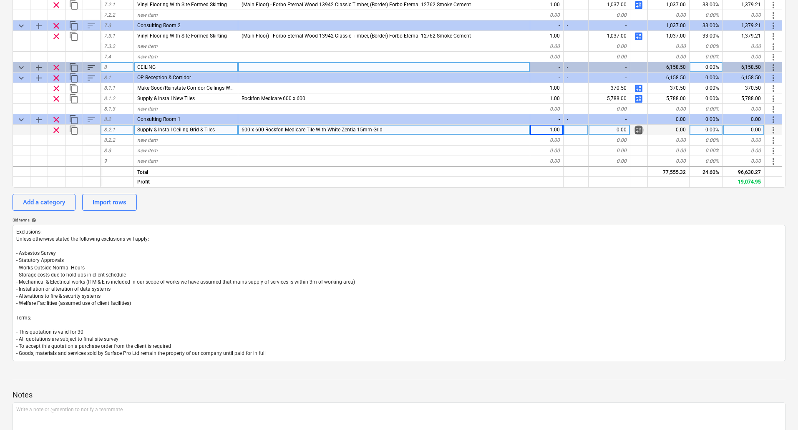
type textarea "x"
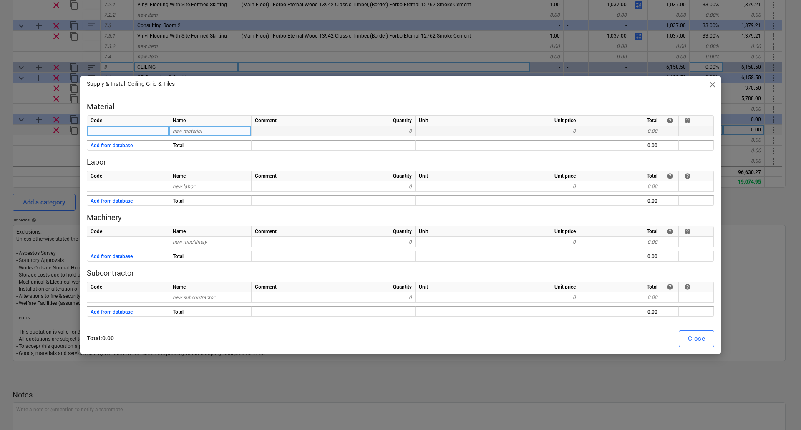
click at [199, 130] on span "new material" at bounding box center [187, 131] width 29 height 6
type input "Perimeter Trim"
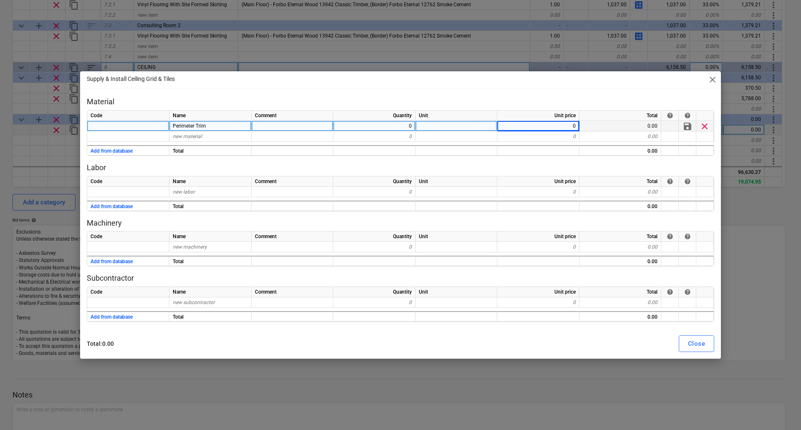
type textarea "x"
type input "3.45"
type textarea "x"
type input "Grid & Tiles"
type textarea "x"
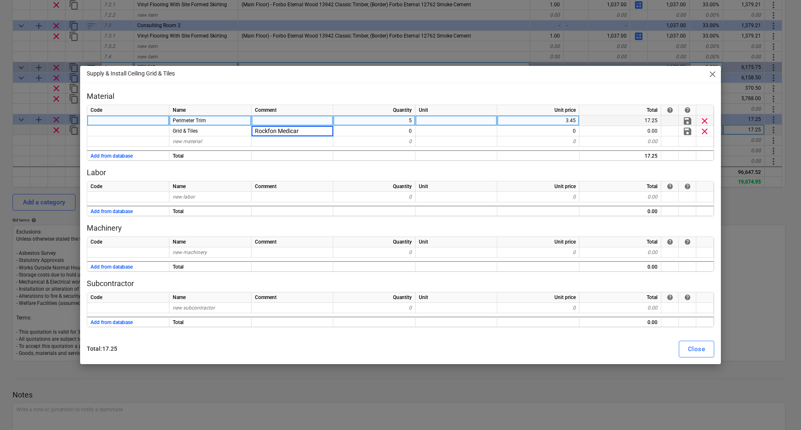
type input "Rockfon Medicare"
type textarea "x"
type input "18"
type textarea "x"
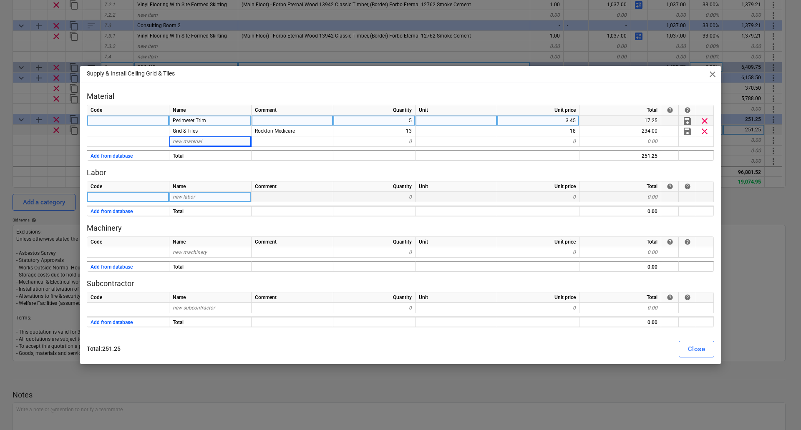
click at [179, 198] on span "new labor" at bounding box center [184, 197] width 22 height 6
type input "Labour"
type textarea "x"
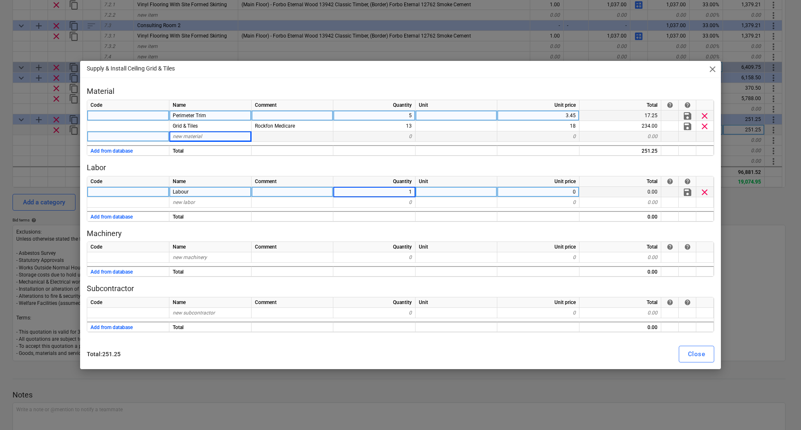
type input "13"
type textarea "x"
type input "25"
type textarea "x"
type input "20"
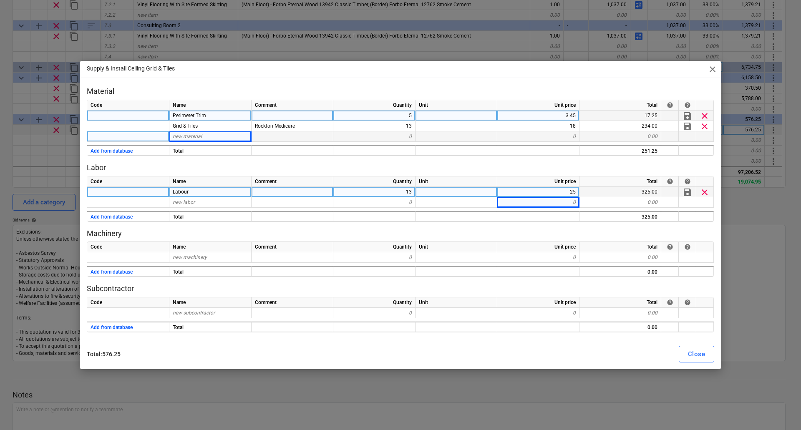
type textarea "x"
type input "22.5"
type textarea "x"
type input "Mileage"
type textarea "x"
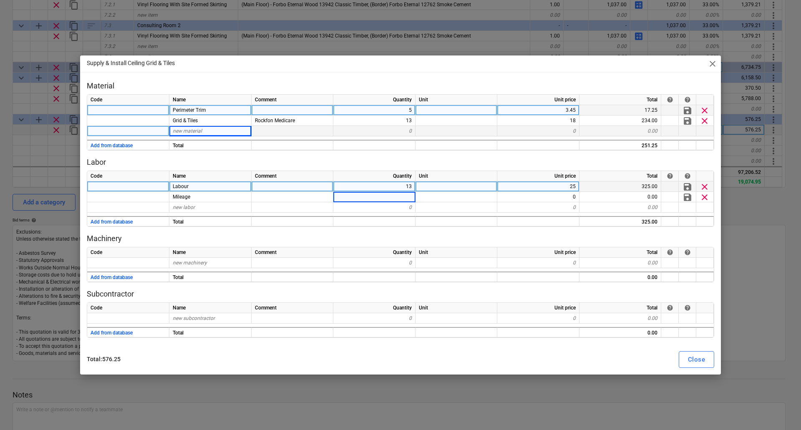
type input "8"
type textarea "x"
type input "4.5"
type textarea "x"
type input "37.5"
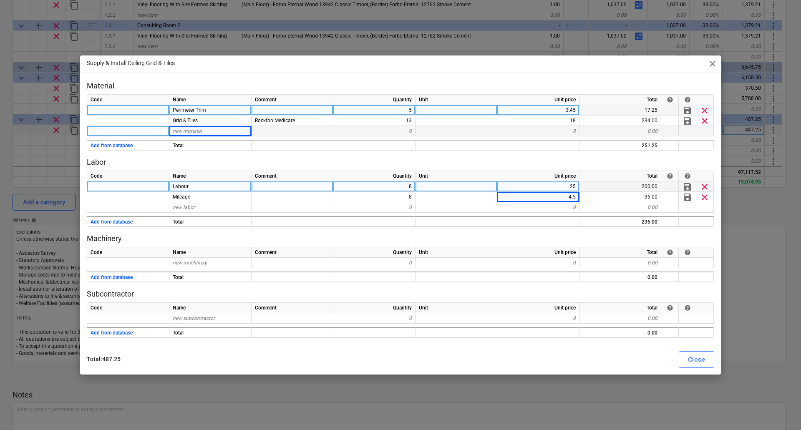
type textarea "x"
click at [433, 184] on div at bounding box center [457, 187] width 82 height 10
type input "hours"
type textarea "x"
type input "h"
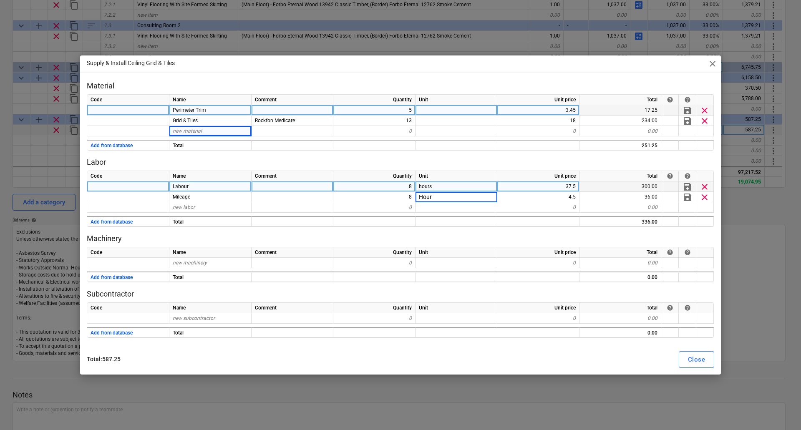
type input "Hours"
type textarea "x"
type input "Hours"
click at [699, 358] on div "Close" at bounding box center [696, 359] width 17 height 11
type textarea "x"
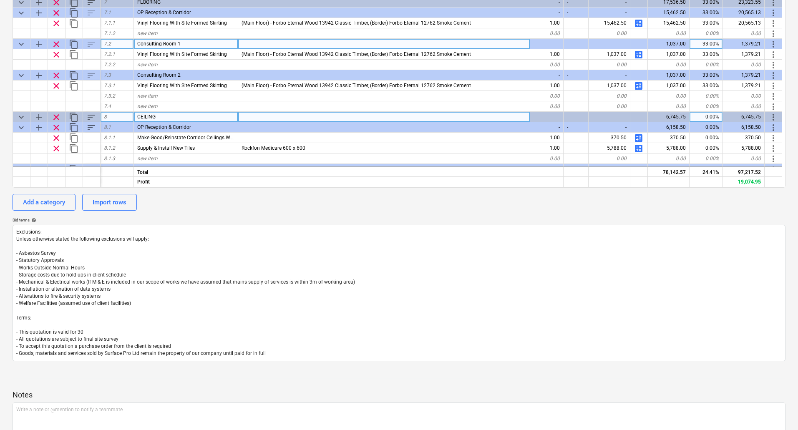
scroll to position [502, 0]
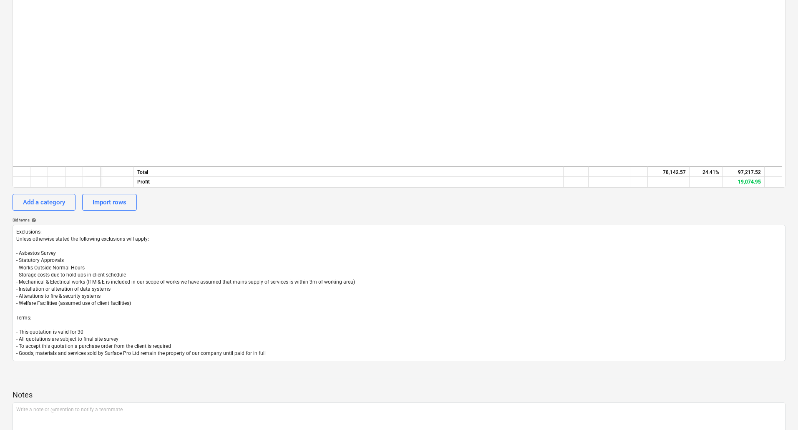
scroll to position [585, 0]
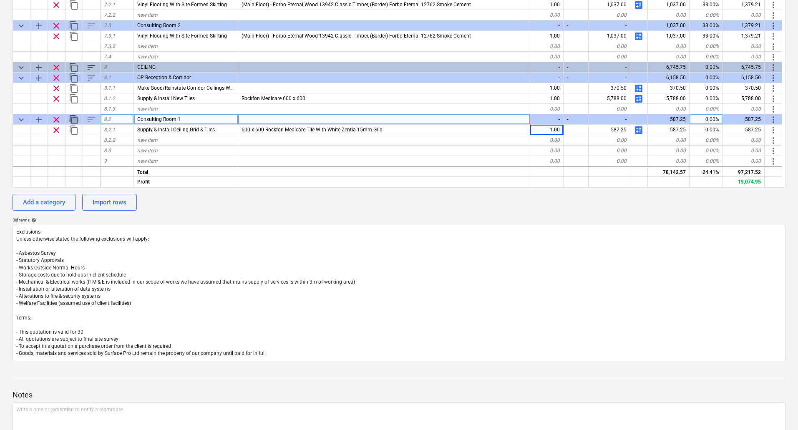
click at [72, 117] on span "content_copy" at bounding box center [74, 120] width 10 height 10
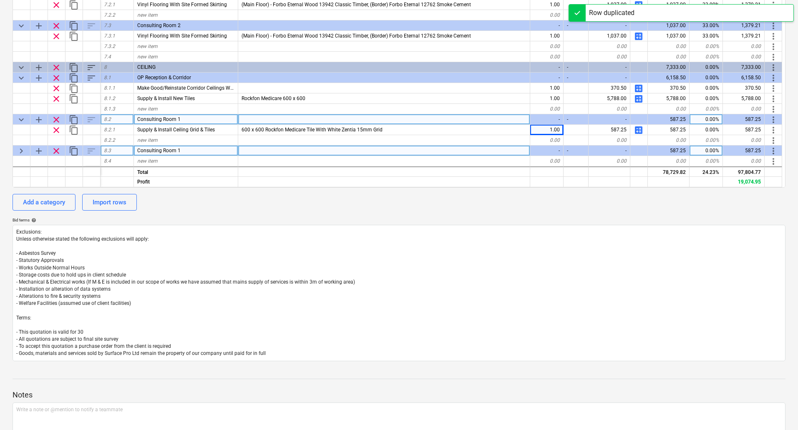
click at [23, 148] on span "keyboard_arrow_right" at bounding box center [21, 151] width 10 height 10
type textarea "x"
click at [189, 152] on div "Consulting Room 1" at bounding box center [186, 151] width 104 height 10
click at [189, 152] on input "Consulting Room 1" at bounding box center [186, 151] width 104 height 10
click at [190, 152] on input "Consulting Room 1" at bounding box center [186, 151] width 104 height 10
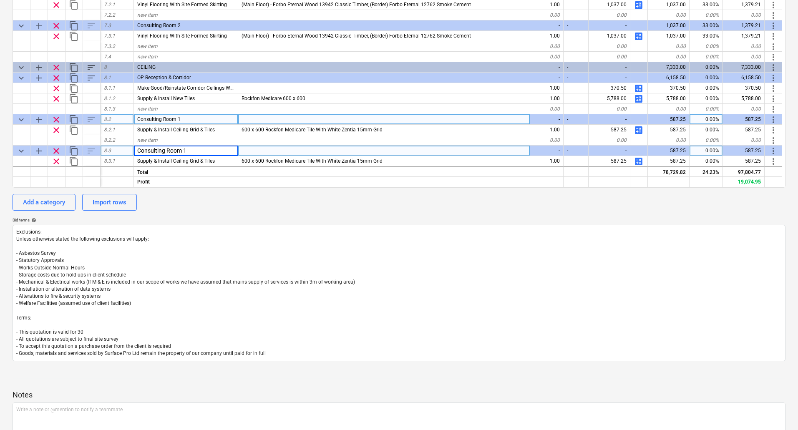
click at [192, 150] on input "Consulting Room 1" at bounding box center [186, 151] width 104 height 10
type input "Consulting Room 2"
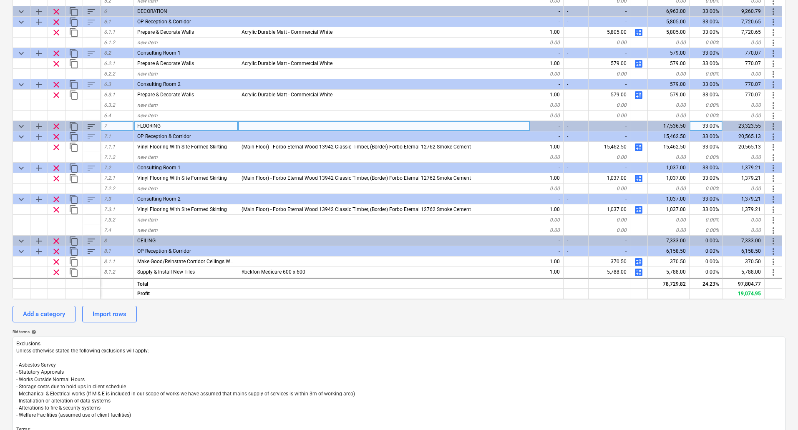
scroll to position [575, 0]
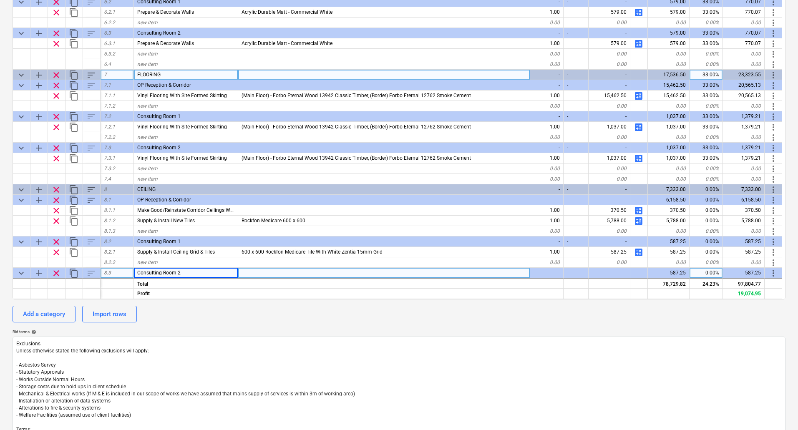
click at [40, 73] on span "add" at bounding box center [39, 75] width 10 height 10
type textarea "x"
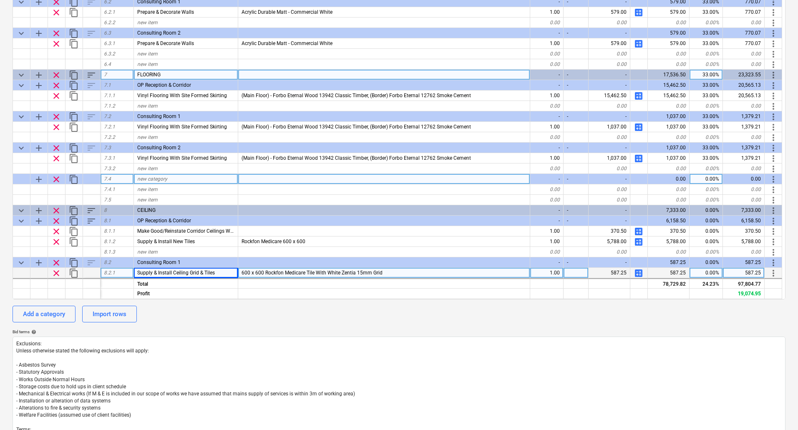
click at [150, 178] on span "new category" at bounding box center [152, 179] width 30 height 6
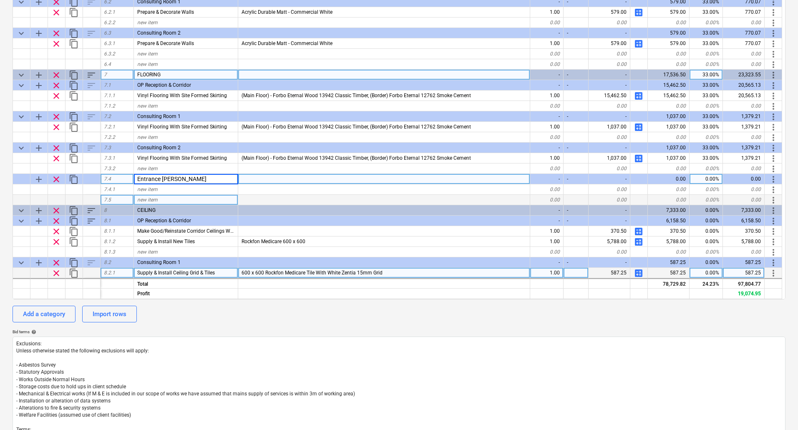
type input "Entrance Matting"
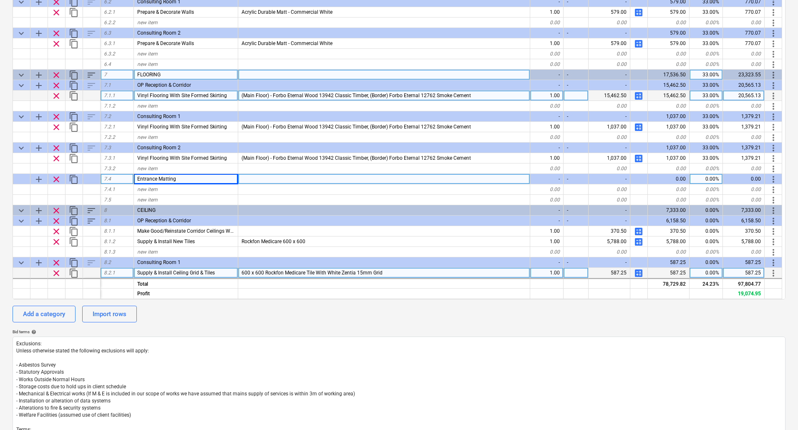
click at [639, 95] on span "calculate" at bounding box center [639, 96] width 10 height 10
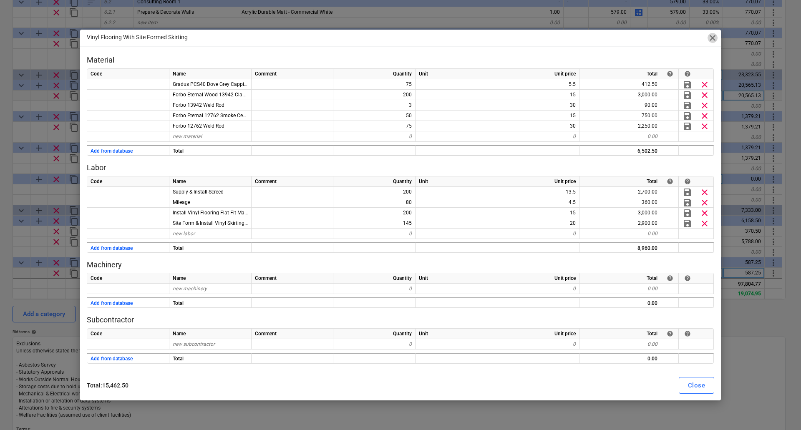
click at [712, 37] on span "close" at bounding box center [713, 38] width 10 height 10
type textarea "x"
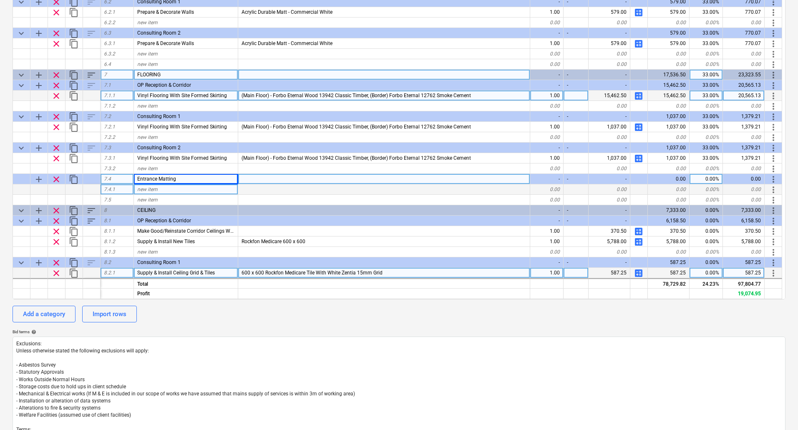
click at [155, 188] on span "new item" at bounding box center [147, 190] width 20 height 6
click at [178, 179] on div "Entrance Matting" at bounding box center [186, 179] width 104 height 10
type input "L"
type input "Entrance Loblly"
type textarea "x"
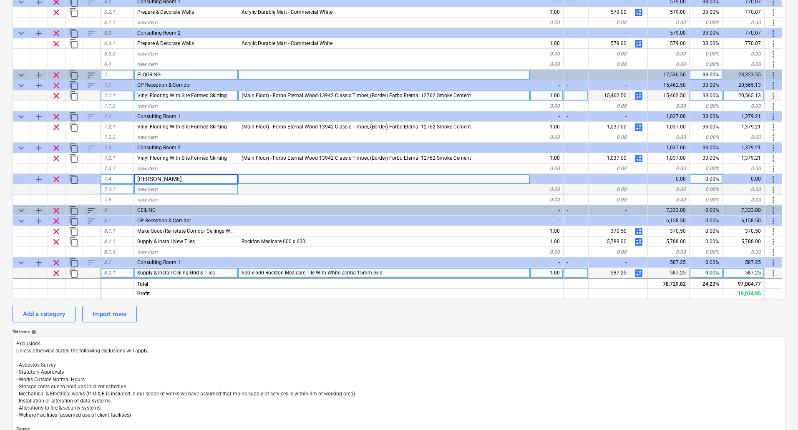
type input "Lobby"
type textarea "x"
type input "Entrance Lobby"
type textarea "x"
type input "Supply & Install Entrance Matting"
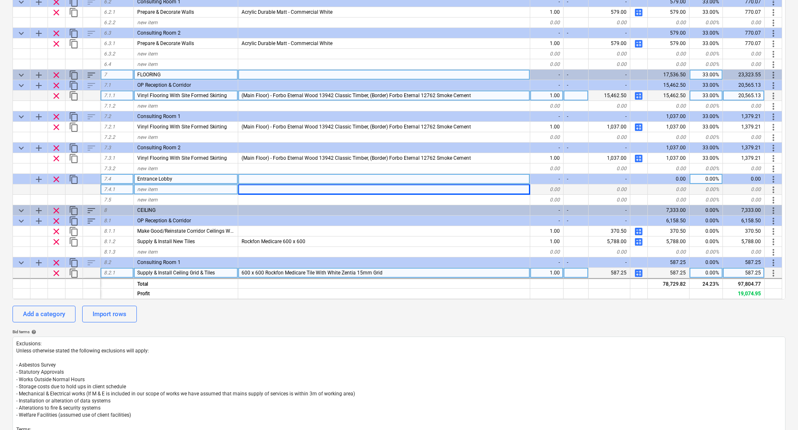
type textarea "x"
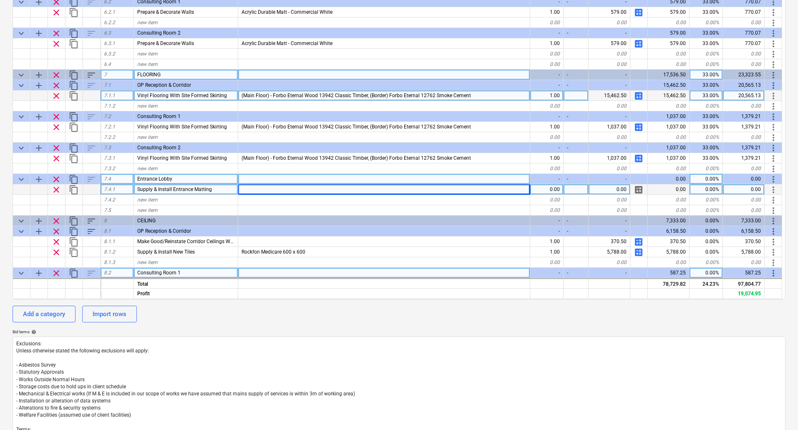
click at [271, 189] on div at bounding box center [384, 189] width 292 height 10
click at [283, 189] on div at bounding box center [384, 189] width 292 height 10
click at [283, 189] on input "Supply & Install 12mm Entrance Matting With Silver Anodised Aluminium Wipers" at bounding box center [384, 189] width 292 height 10
type input "Supply & Install Gradus 12mm Entrance Matting With Silver Anodised Aluminium Wi…"
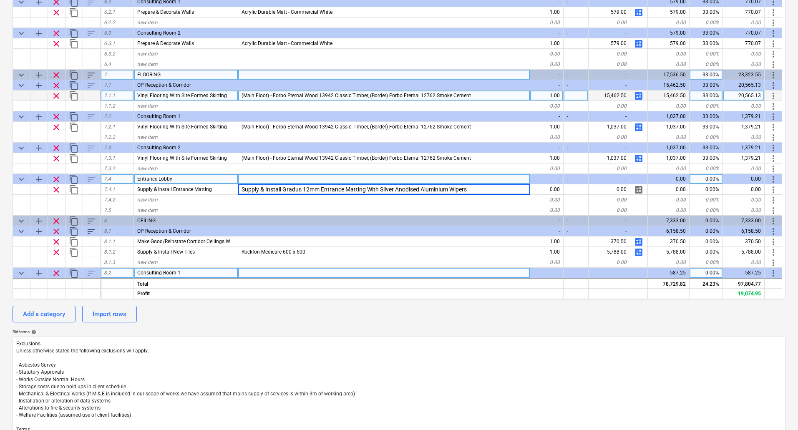
type textarea "x"
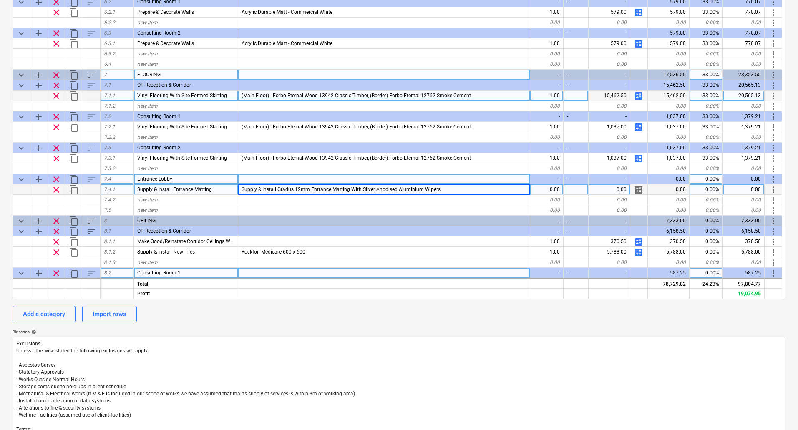
click at [274, 189] on span "Supply & Install Gradus 12mm Entrance Matting With Silver Anodised Aluminium Wi…" at bounding box center [341, 190] width 199 height 6
click at [280, 189] on input "Supply & Install Gradus 12mm Entrance Matting With Silver Anodised Aluminium Wi…" at bounding box center [384, 189] width 292 height 10
click at [282, 187] on input "Supply & Install Gradus 12mm Entrance Matting With Silver Anodised Aluminium Wi…" at bounding box center [384, 189] width 292 height 10
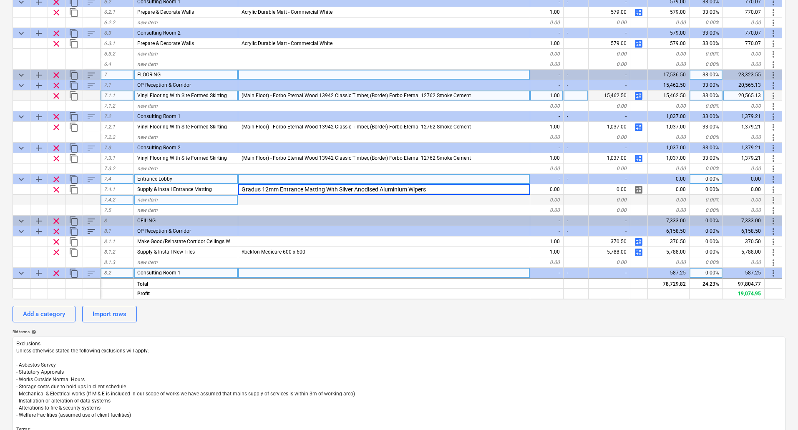
type input "Gradus 12mm Entrance Matting With Silver Anodised Aluminium Wipers"
type textarea "x"
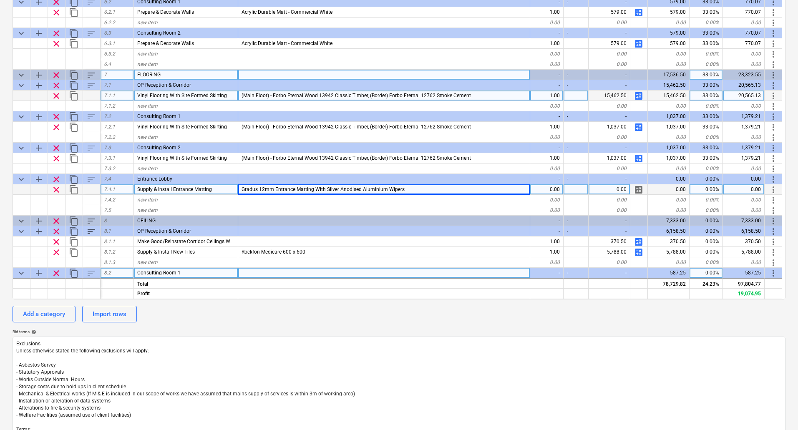
click at [258, 189] on span "Gradus 12mm Entrance Matting With Silver Anodised Aluminium Wipers" at bounding box center [323, 190] width 163 height 6
click at [261, 189] on input "Gradus 12mm Entrance Matting With Silver Anodised Aluminium Wipers" at bounding box center [384, 189] width 292 height 10
type input "12mm Entrance Matting With Silver Anodised Aluminium Wipers"
type textarea "x"
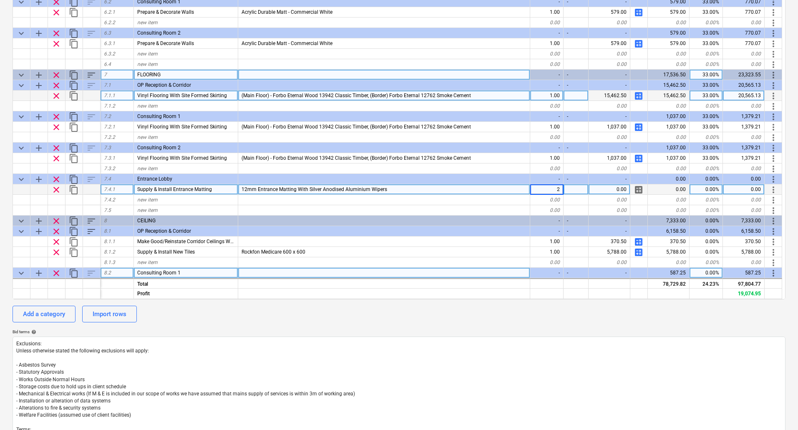
type input "20"
type textarea "x"
type input "325"
click at [380, 186] on div "12mm Entrance Matting With Silver Anodised Aluminium Wipers" at bounding box center [384, 189] width 292 height 10
click at [639, 189] on span "calculate" at bounding box center [639, 190] width 10 height 10
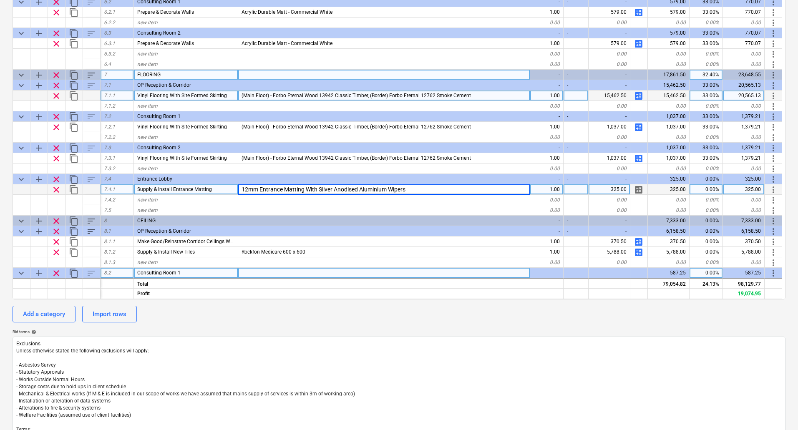
type textarea "x"
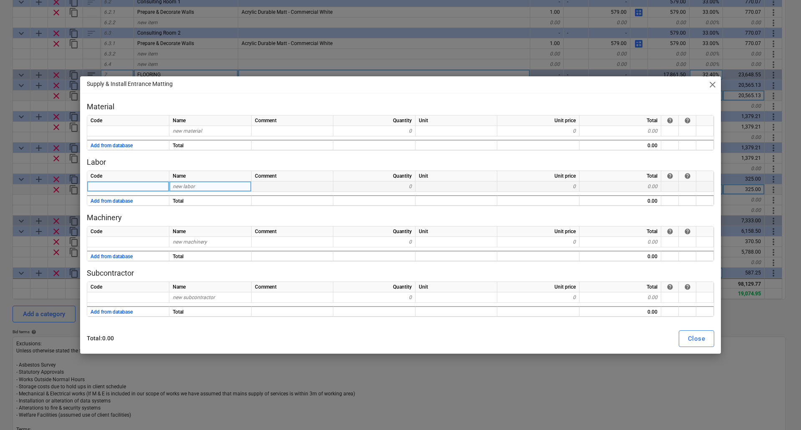
click at [142, 184] on div at bounding box center [128, 187] width 82 height 10
click at [215, 186] on div "new labor" at bounding box center [210, 187] width 82 height 10
click at [202, 130] on div "new material" at bounding box center [210, 131] width 82 height 10
type input "12mm Matting"
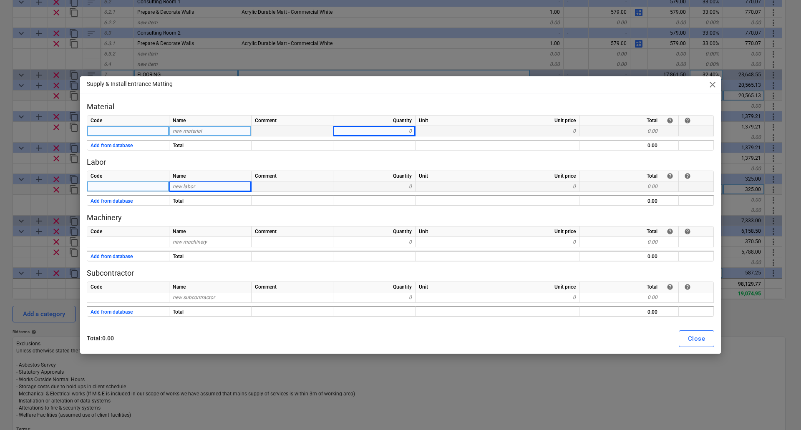
type textarea "x"
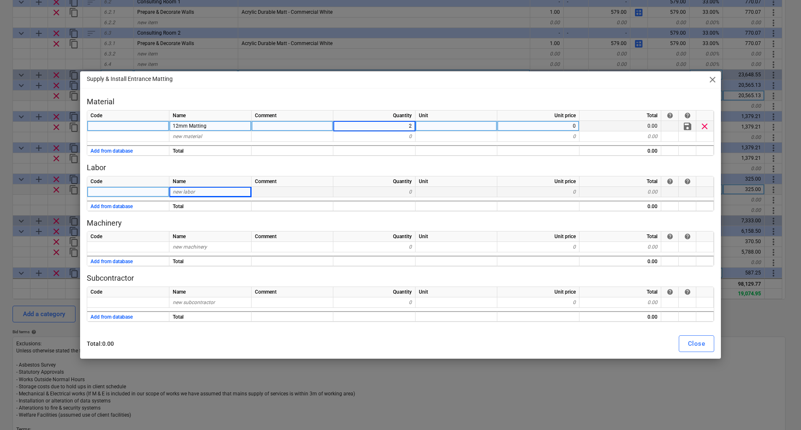
type input "20"
type textarea "x"
type input "325"
click at [691, 344] on div "Close" at bounding box center [696, 344] width 17 height 11
type textarea "x"
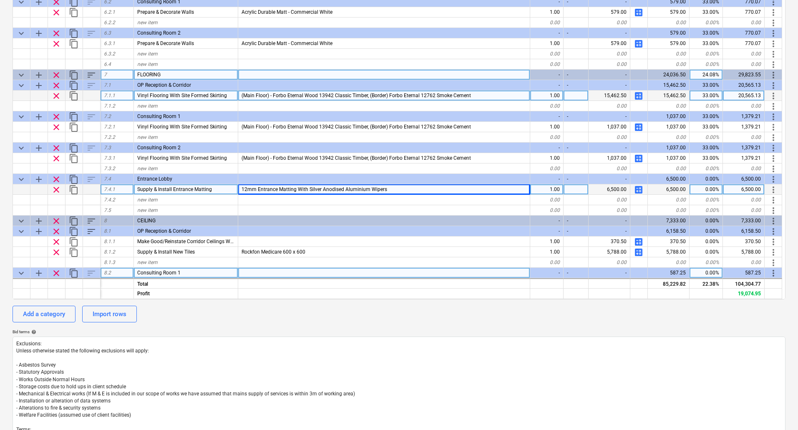
click at [708, 188] on div "0.00%" at bounding box center [706, 189] width 33 height 10
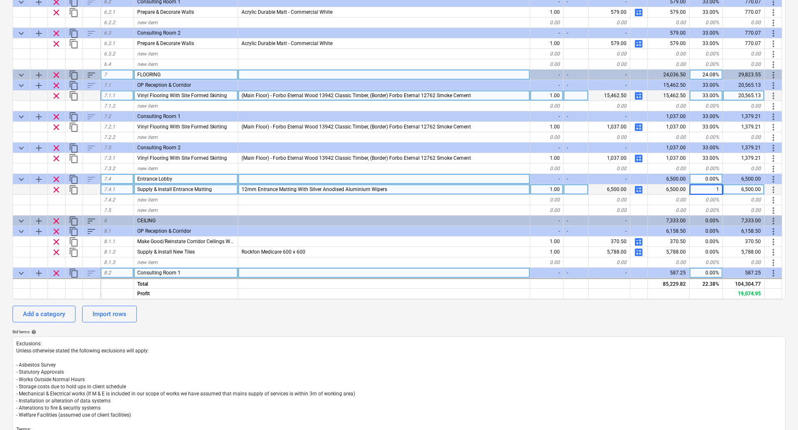
type input "15"
type textarea "x"
type input "20"
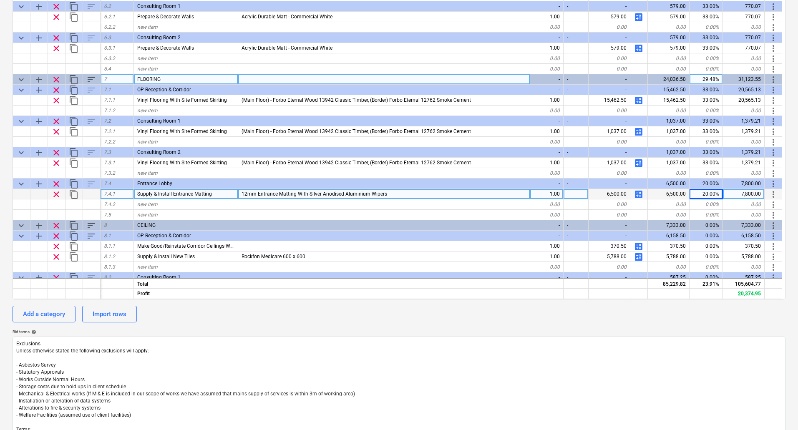
scroll to position [575, 0]
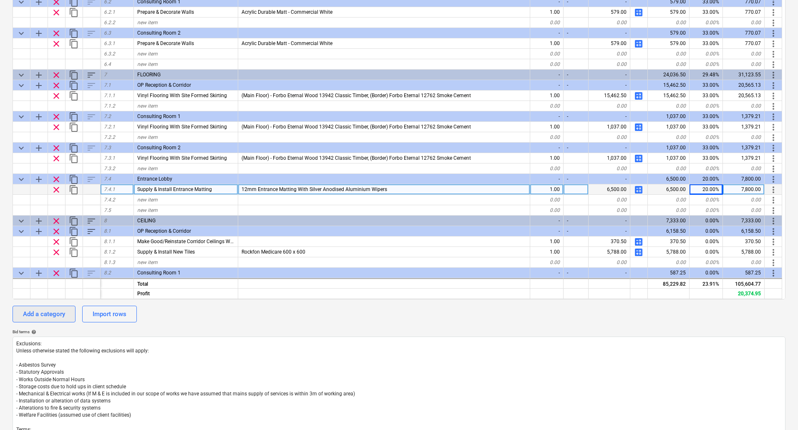
click at [45, 311] on div "Add a category" at bounding box center [44, 314] width 42 height 11
type textarea "x"
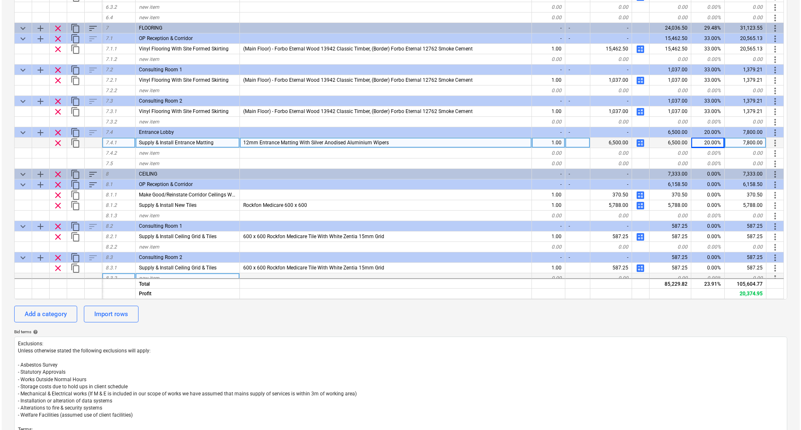
scroll to position [669, 0]
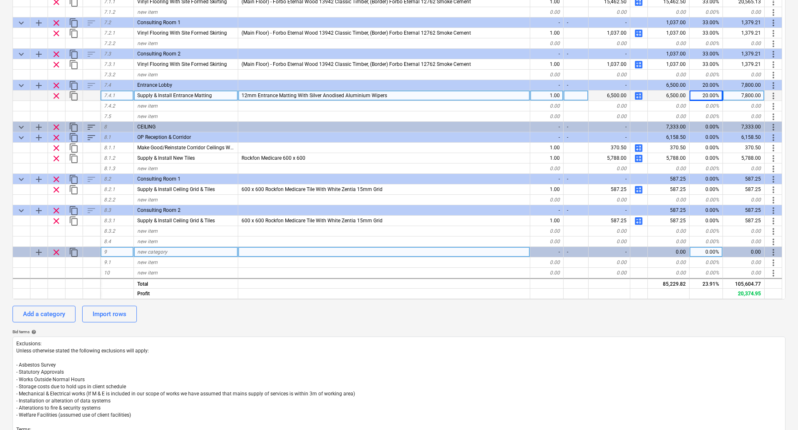
click at [148, 252] on span "new category" at bounding box center [152, 252] width 30 height 6
type input "ENTRANCE MATTING"
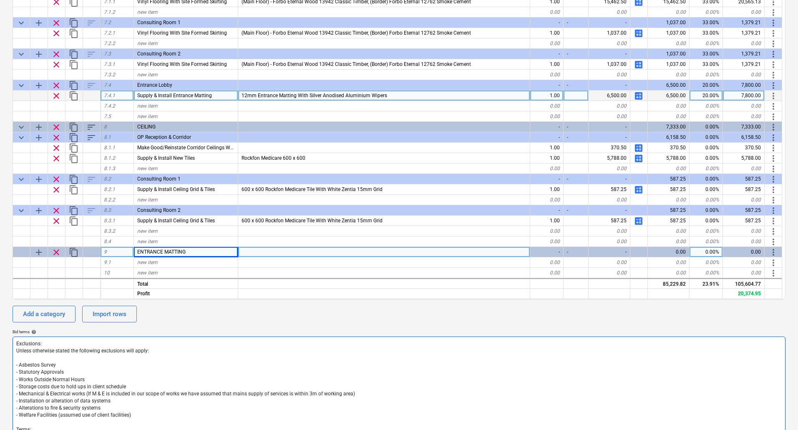
click at [212, 348] on textarea "Exclusions: Unless otherwise stated the following exclusions will apply: - Asbe…" at bounding box center [399, 405] width 773 height 136
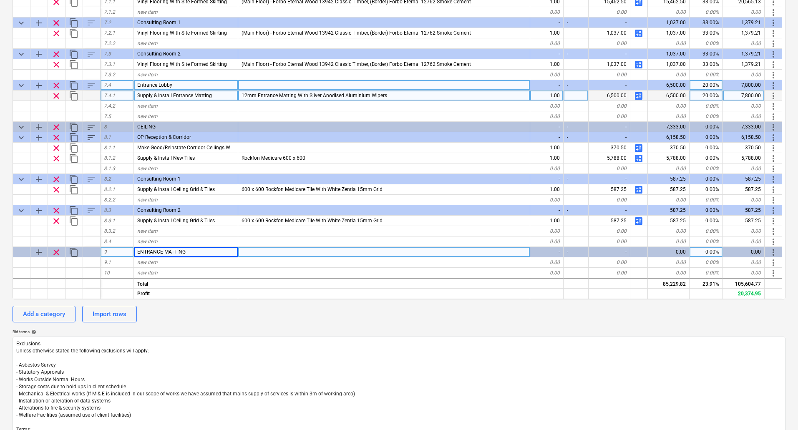
click at [771, 83] on span "more_vert" at bounding box center [774, 86] width 10 height 10
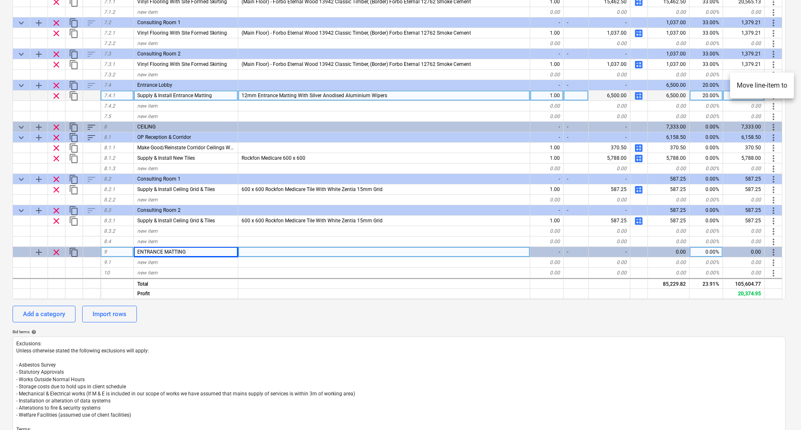
click at [768, 84] on li "Move line-item to" at bounding box center [762, 85] width 64 height 19
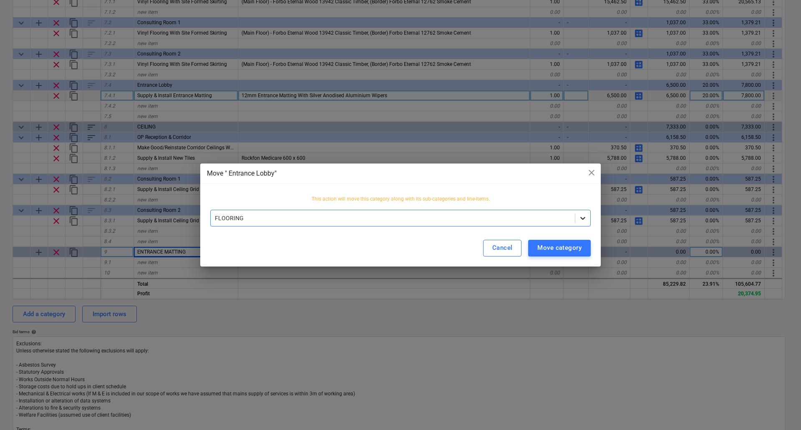
click at [586, 218] on icon at bounding box center [583, 218] width 8 height 8
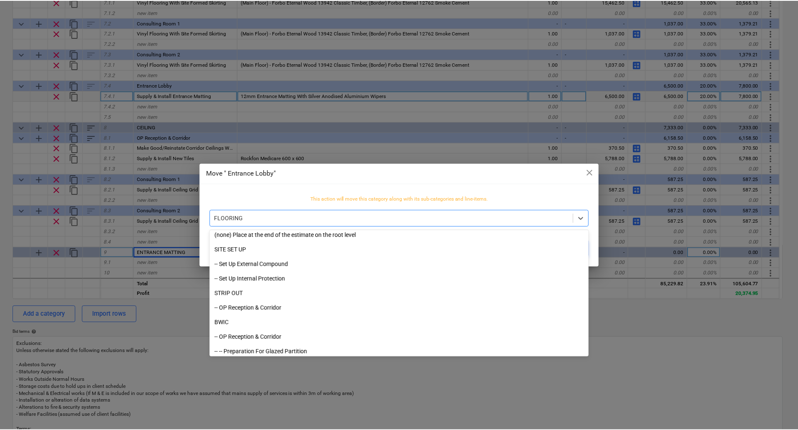
scroll to position [0, 0]
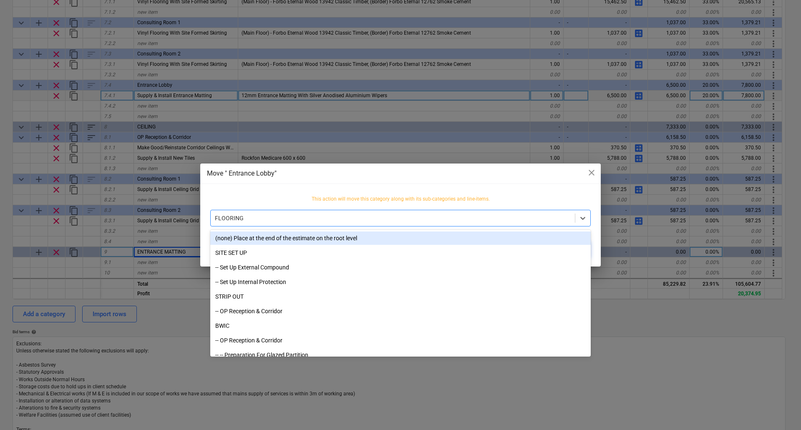
click at [263, 235] on div "(none) Place at the end of the estimate on the root level" at bounding box center [400, 238] width 381 height 13
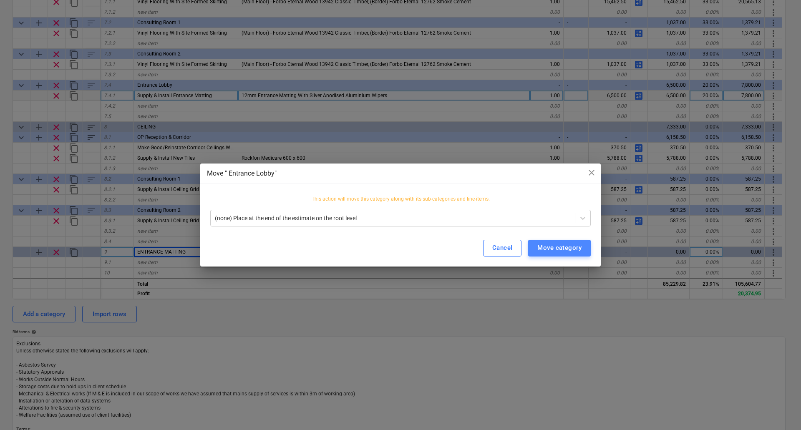
click at [535, 246] on button "Move category" at bounding box center [559, 248] width 63 height 17
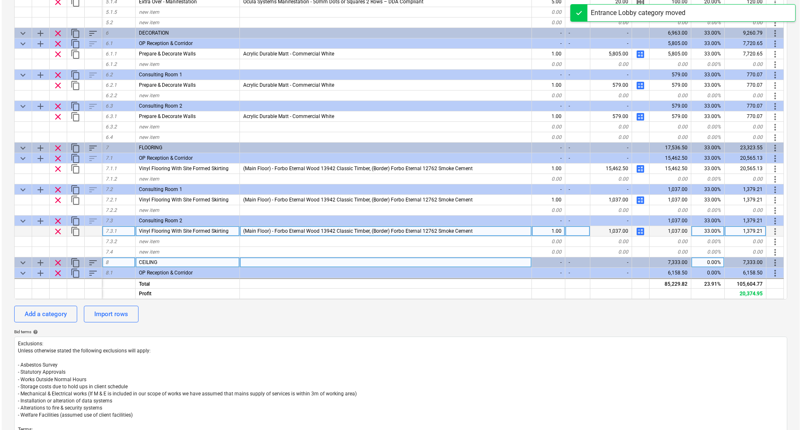
scroll to position [669, 0]
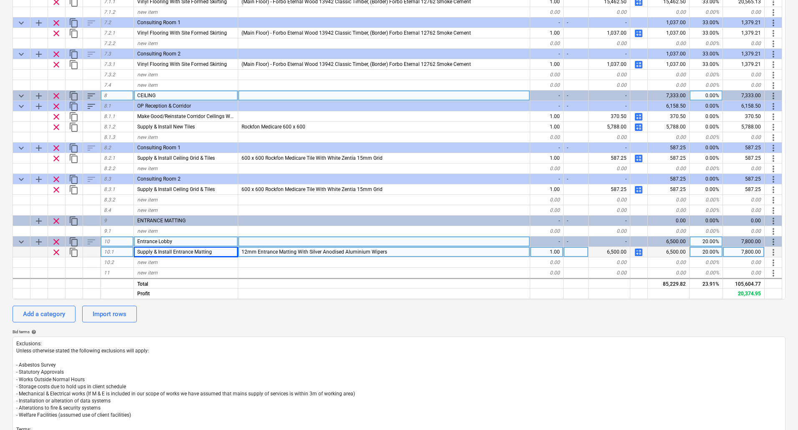
click at [773, 240] on span "more_vert" at bounding box center [774, 242] width 10 height 10
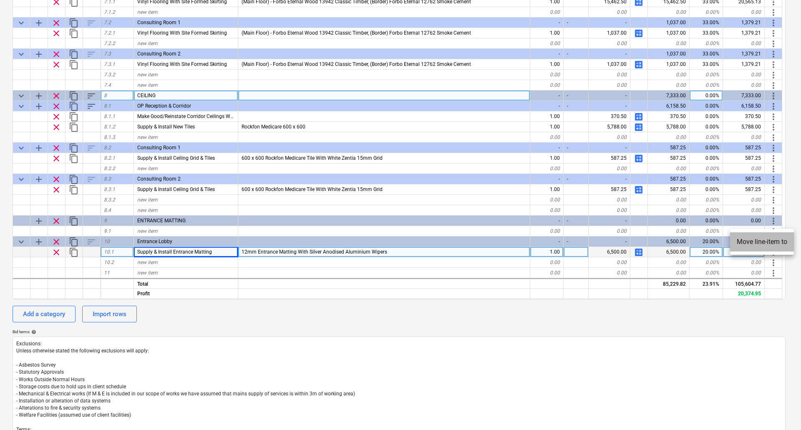
click at [771, 240] on li "Move line-item to" at bounding box center [762, 241] width 64 height 19
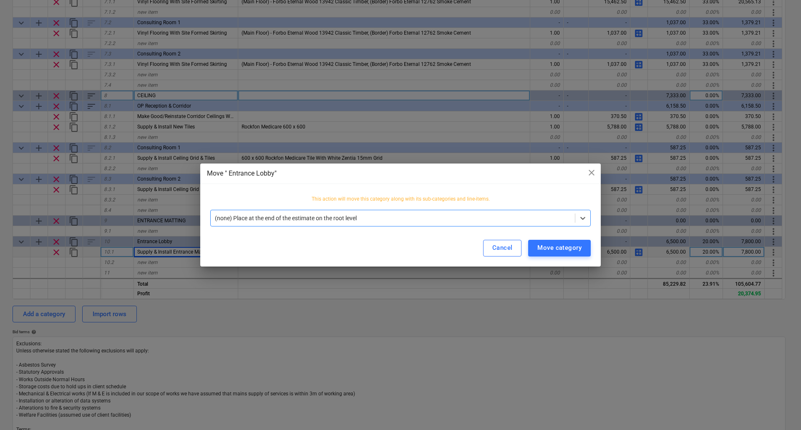
click at [592, 218] on div "This action will move this category along with its sub-categories and line-item…" at bounding box center [400, 210] width 401 height 37
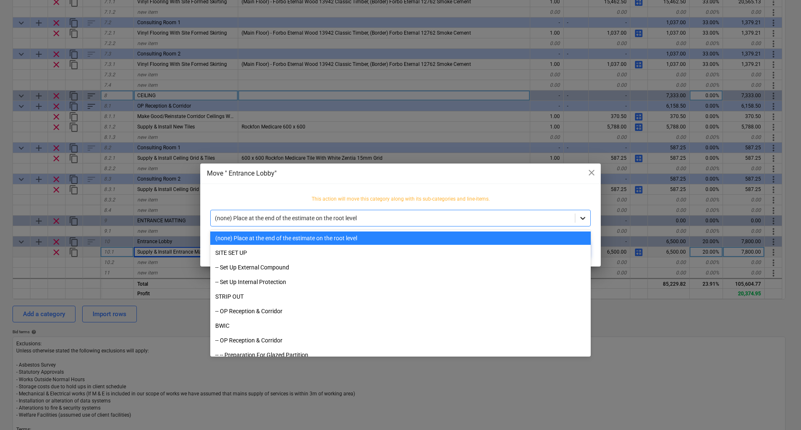
click at [585, 219] on icon at bounding box center [583, 218] width 8 height 8
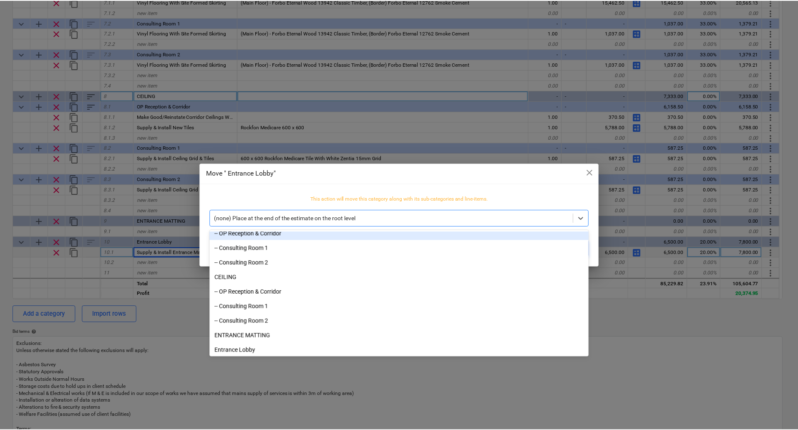
scroll to position [298, 0]
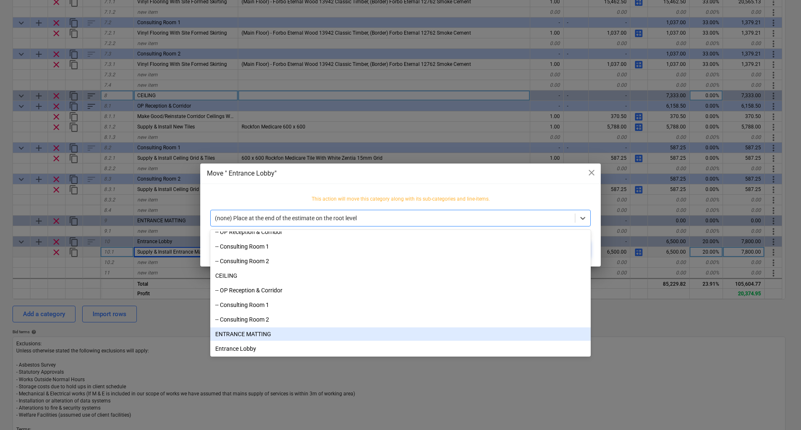
click at [267, 334] on div "ENTRANCE MATTING" at bounding box center [400, 334] width 381 height 13
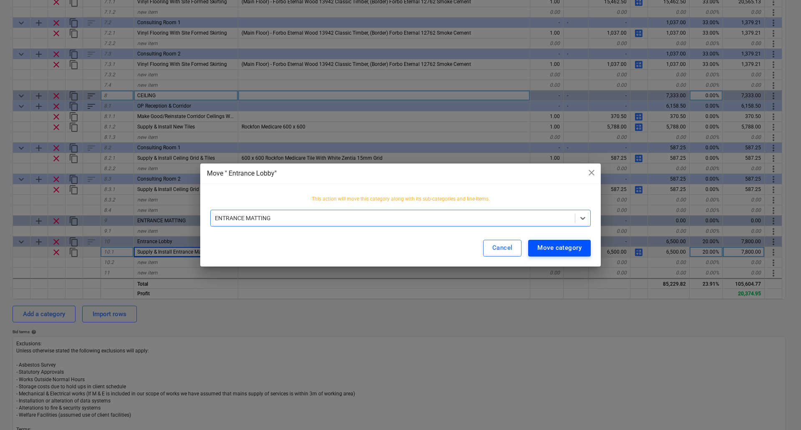
click at [557, 247] on div "Move category" at bounding box center [560, 248] width 44 height 11
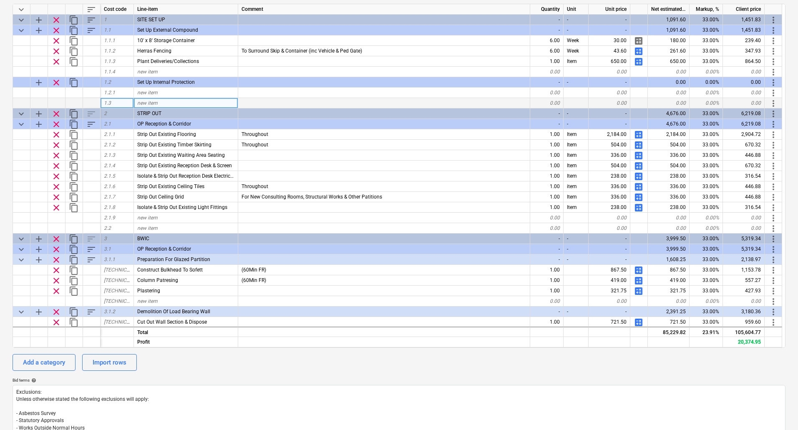
scroll to position [0, 0]
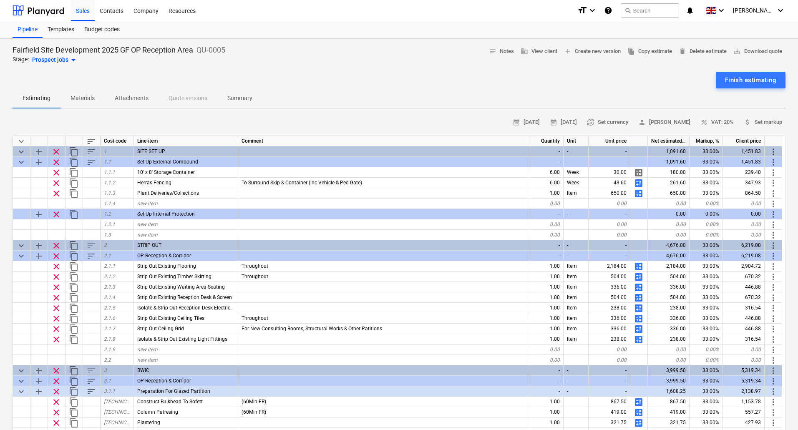
click at [93, 140] on span "sort" at bounding box center [91, 141] width 10 height 10
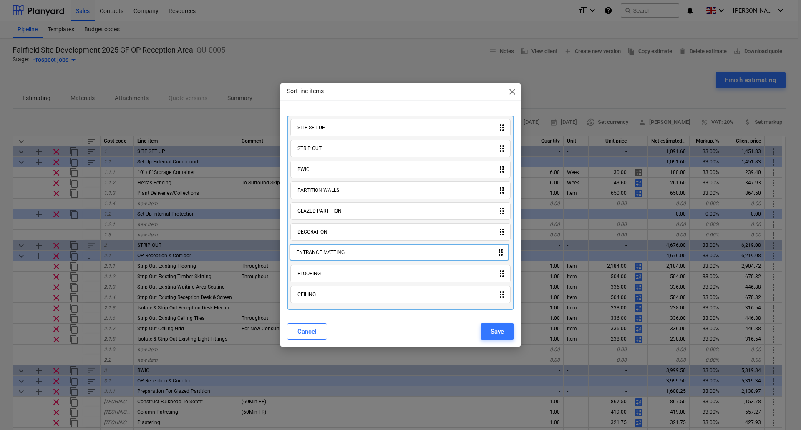
drag, startPoint x: 490, startPoint y: 299, endPoint x: 488, endPoint y: 254, distance: 45.1
click at [488, 254] on div "SITE SET UP drag_indicator STRIP OUT drag_indicator BWIC drag_indicator PARTITI…" at bounding box center [400, 213] width 227 height 195
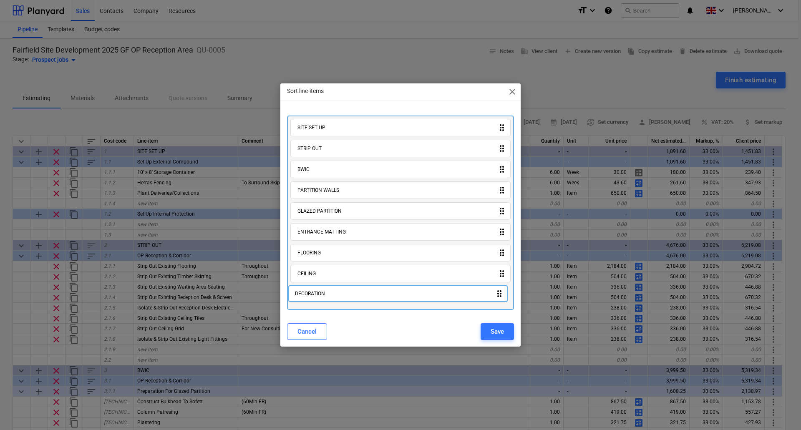
drag, startPoint x: 503, startPoint y: 234, endPoint x: 501, endPoint y: 298, distance: 63.9
click at [501, 298] on div "SITE SET UP drag_indicator STRIP OUT drag_indicator BWIC drag_indicator PARTITI…" at bounding box center [400, 213] width 227 height 195
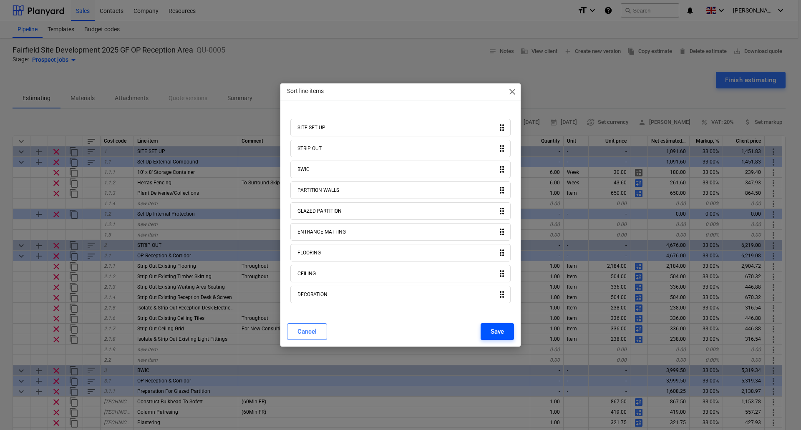
click at [499, 331] on div "Save" at bounding box center [497, 331] width 13 height 11
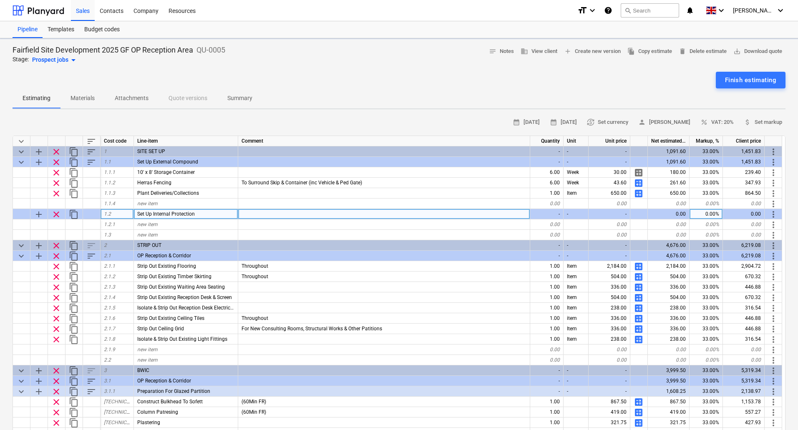
type textarea "x"
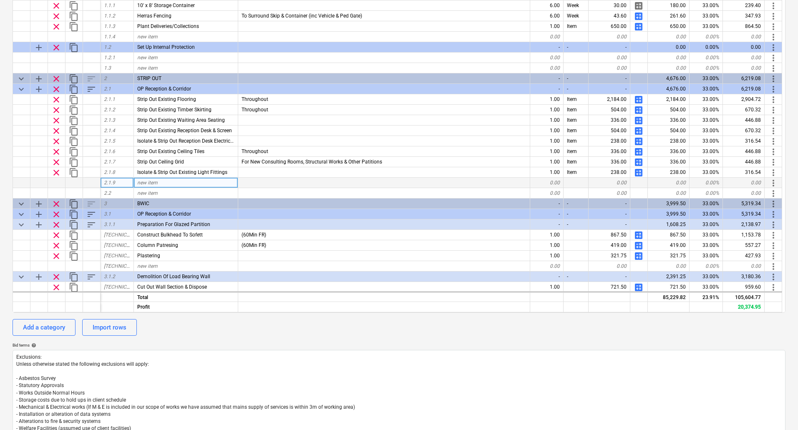
click at [160, 182] on div "new item" at bounding box center [186, 183] width 104 height 10
type input "Strip Out Required FFE Items"
type textarea "x"
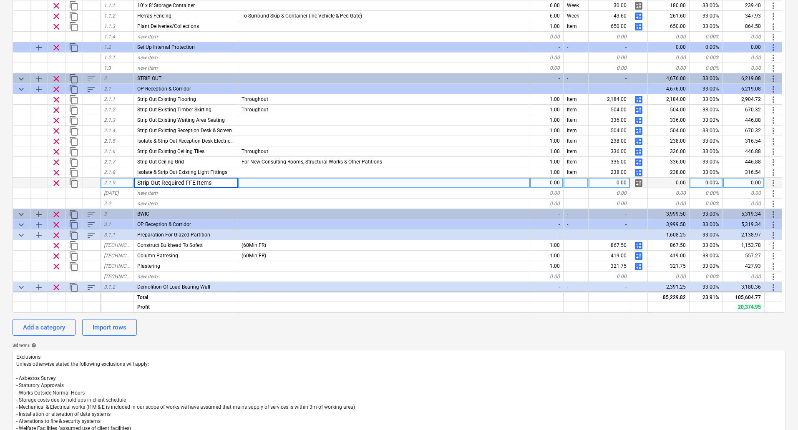
type input "Strip Out Required FFE Items"
type input "Throughout (PC Sum)"
type textarea "x"
type input "Item"
click at [639, 182] on span "calculate" at bounding box center [639, 183] width 10 height 10
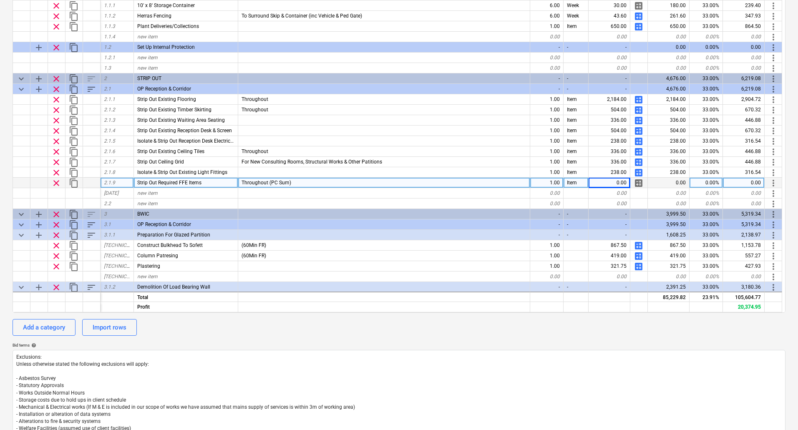
type textarea "x"
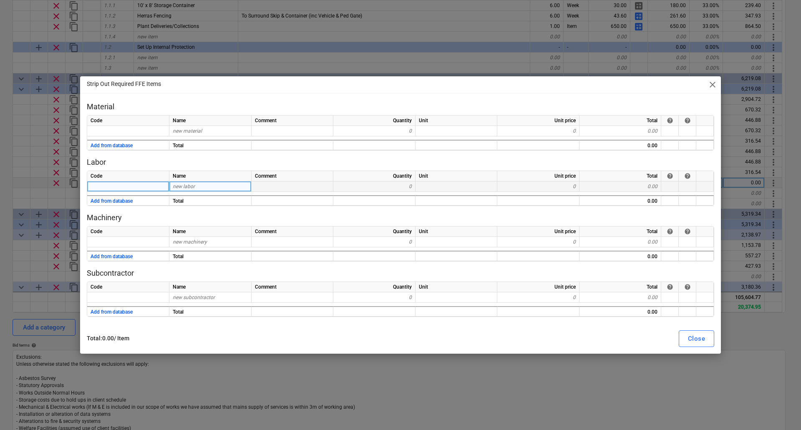
click at [200, 183] on div "new labor" at bounding box center [210, 187] width 82 height 10
type input "Labour"
type textarea "x"
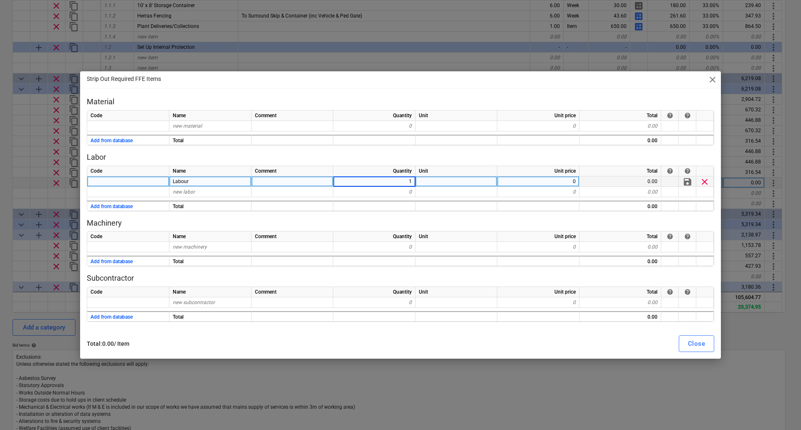
type input "16"
type textarea "x"
type input "37.5"
type textarea "x"
type input "Mileage"
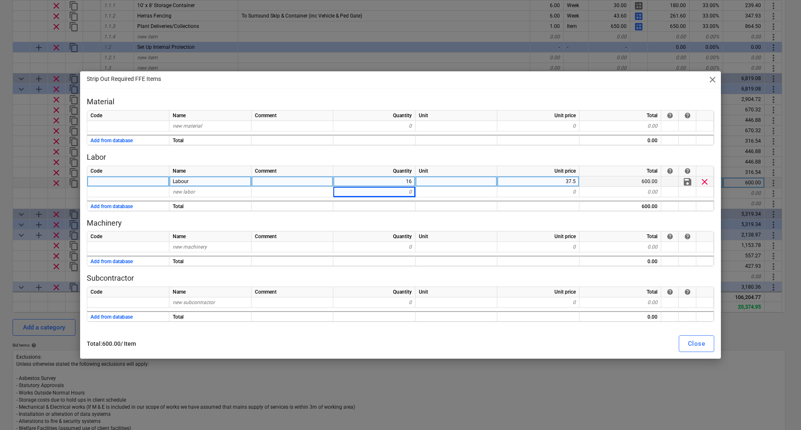
type textarea "x"
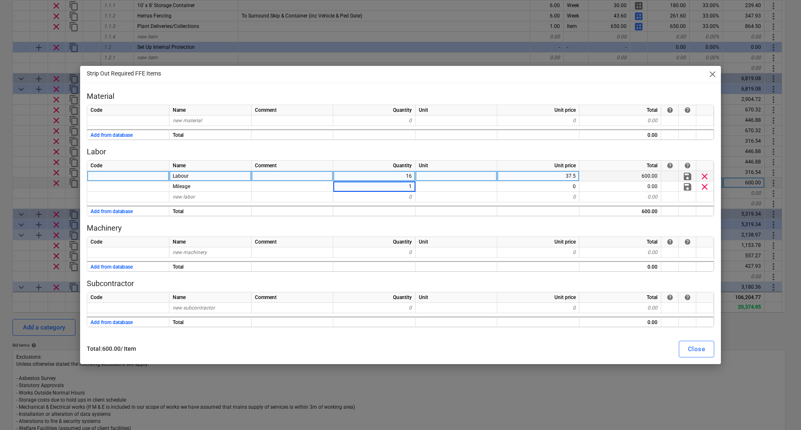
type input "16"
type textarea "x"
type input "4.5"
click at [704, 345] on div "Close" at bounding box center [696, 349] width 17 height 11
type textarea "x"
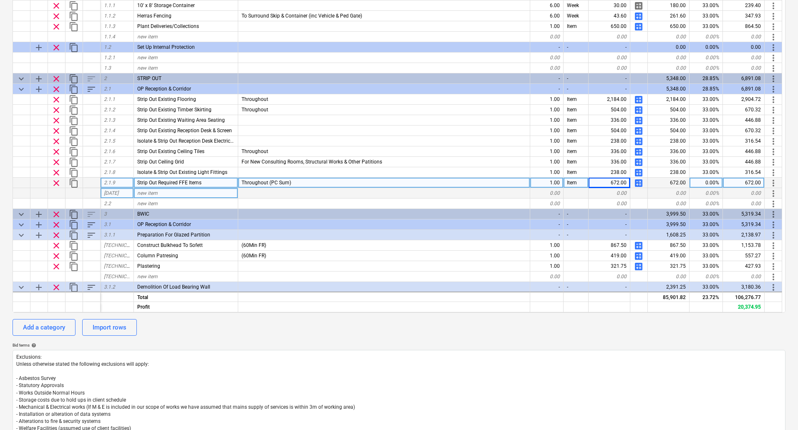
click at [159, 190] on div "new item" at bounding box center [186, 193] width 104 height 10
click at [188, 182] on span "Strip Out Required FFE Items" at bounding box center [169, 183] width 64 height 6
click at [197, 182] on input "Strip Out Required FFE Items" at bounding box center [186, 183] width 104 height 10
type input "Strip Out Required FFE Items/Misc Items"
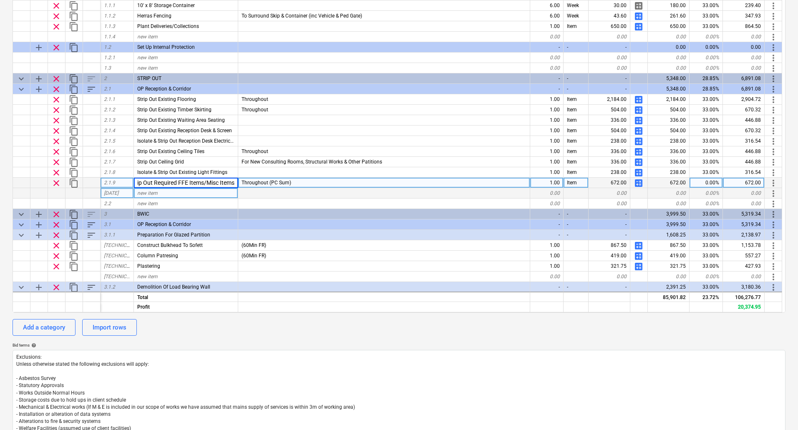
type textarea "x"
type input "Strip Out Hospital Issue Items"
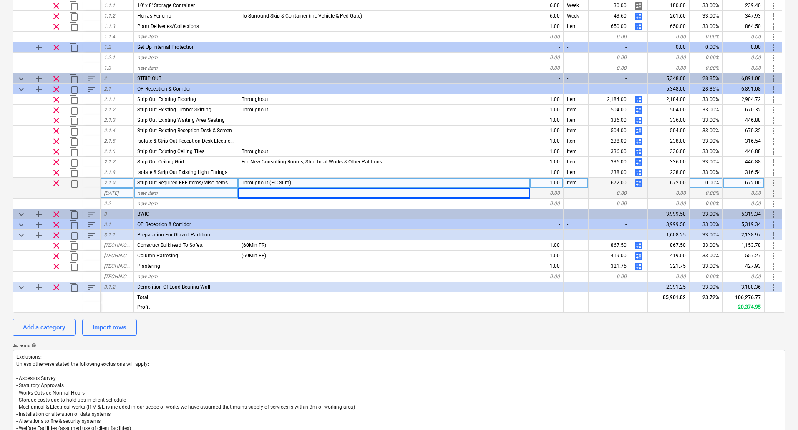
type textarea "x"
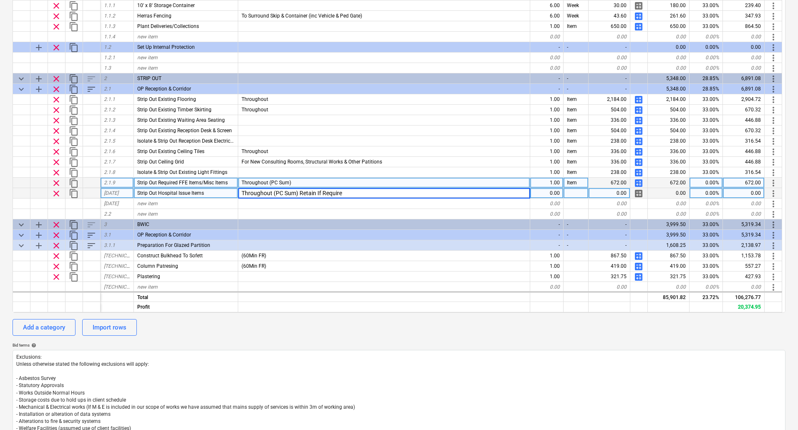
type input "Throughout (PC Sum) Retain If Required"
type textarea "x"
type input "Item"
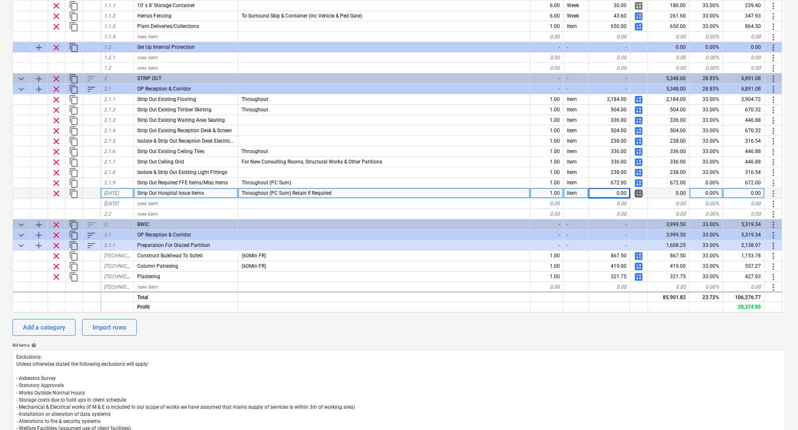
click at [642, 191] on span "calculate" at bounding box center [639, 194] width 10 height 10
type textarea "x"
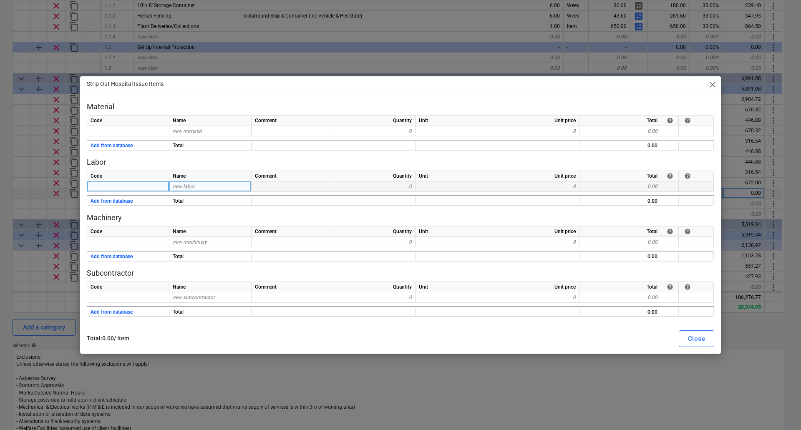
click at [196, 186] on div "new labor" at bounding box center [210, 187] width 82 height 10
type input "Labour"
type textarea "x"
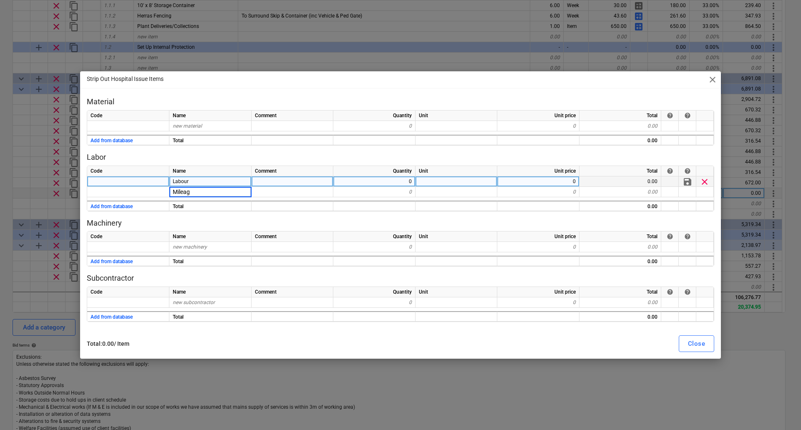
type input "Mileage"
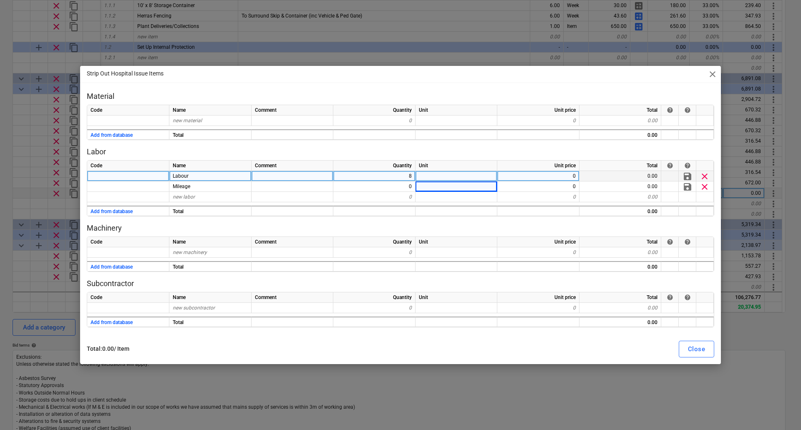
type textarea "x"
type input "4.5"
type textarea "x"
type input "37.5"
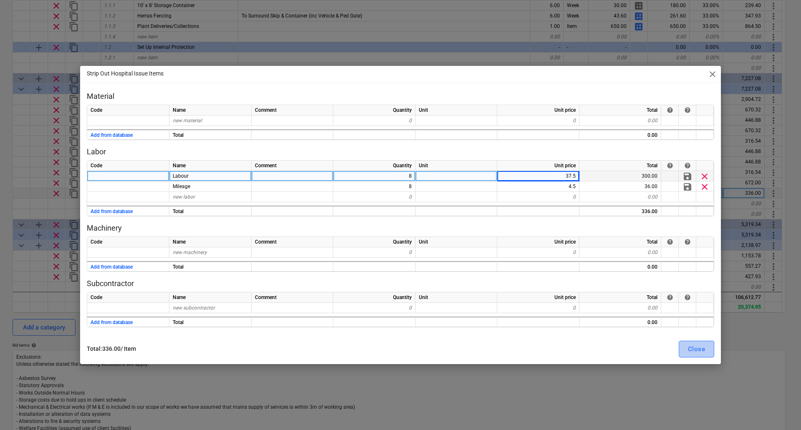
click at [702, 350] on div "Close" at bounding box center [696, 349] width 17 height 11
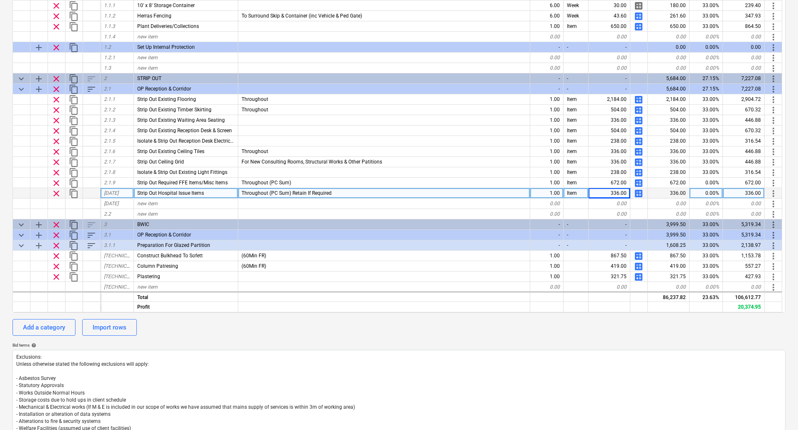
click at [641, 182] on span "calculate" at bounding box center [639, 183] width 10 height 10
type textarea "x"
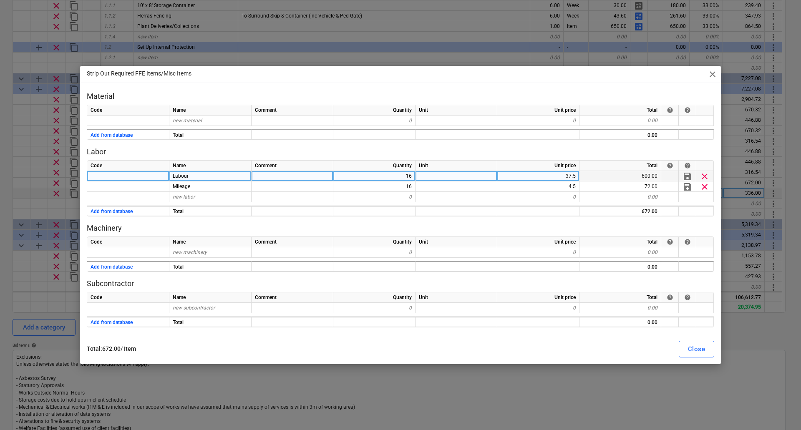
click at [407, 176] on div "16" at bounding box center [374, 176] width 82 height 10
type input "8"
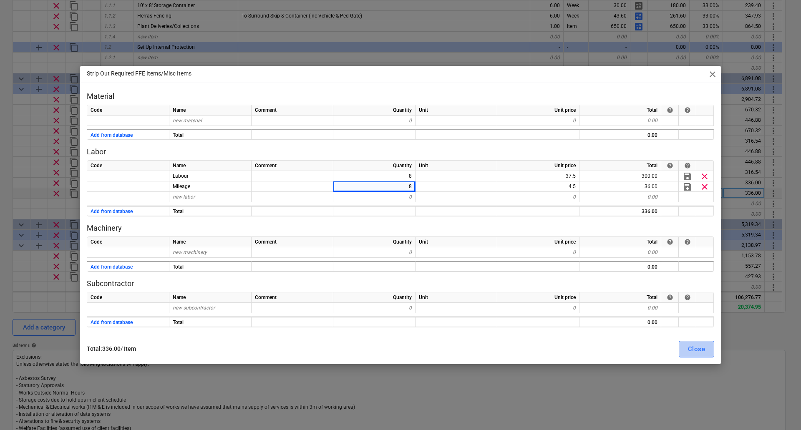
click at [690, 347] on div "Close" at bounding box center [696, 349] width 17 height 11
type textarea "x"
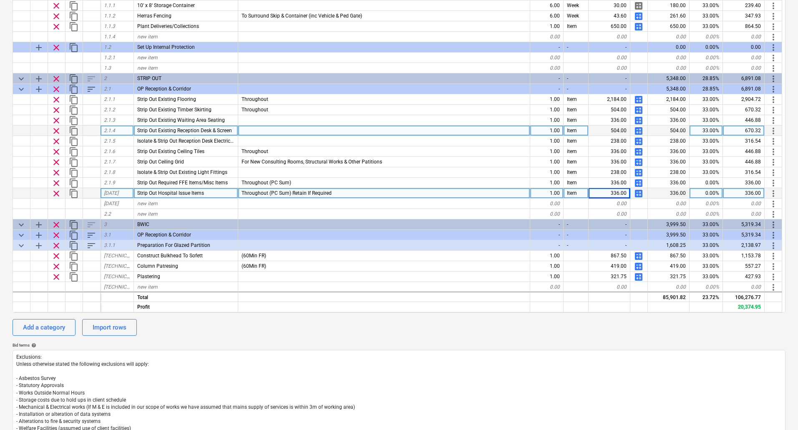
scroll to position [42, 0]
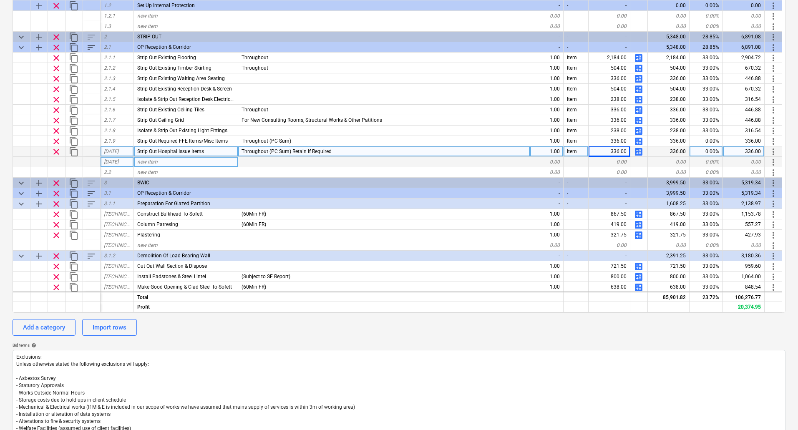
click at [171, 159] on div "new item" at bounding box center [186, 162] width 104 height 10
type input "S"
click at [260, 167] on div at bounding box center [384, 162] width 292 height 10
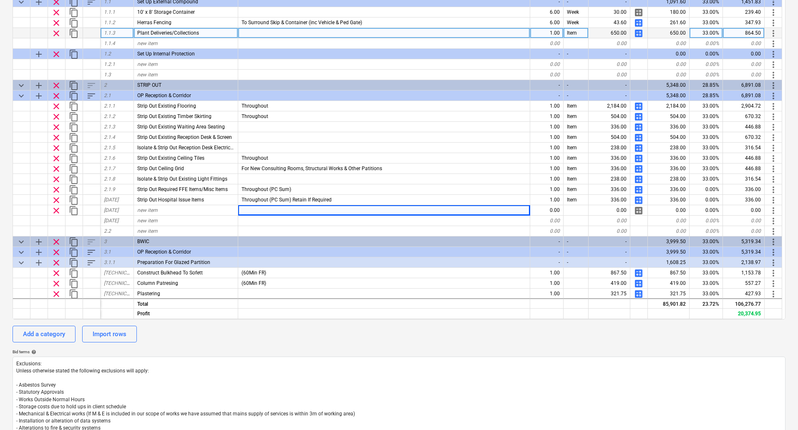
scroll to position [83, 0]
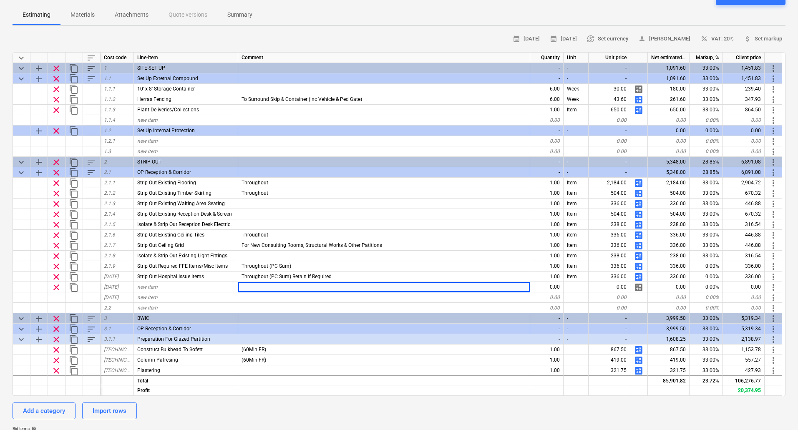
click at [91, 57] on span "sort" at bounding box center [91, 58] width 10 height 10
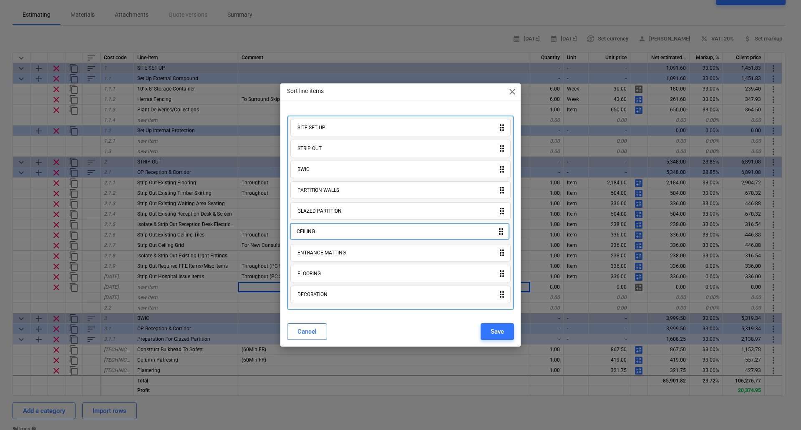
drag, startPoint x: 332, startPoint y: 277, endPoint x: 331, endPoint y: 232, distance: 45.5
click at [331, 232] on div "SITE SET UP drag_indicator STRIP OUT drag_indicator BWIC drag_indicator PARTITI…" at bounding box center [400, 213] width 227 height 195
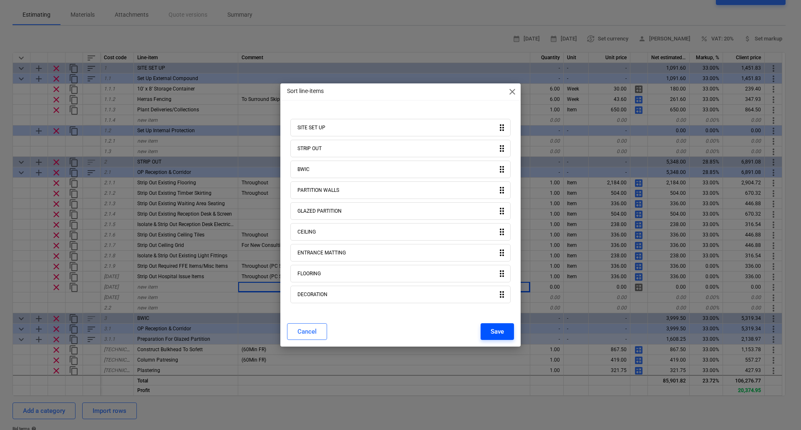
click at [495, 331] on div "Save" at bounding box center [497, 331] width 13 height 11
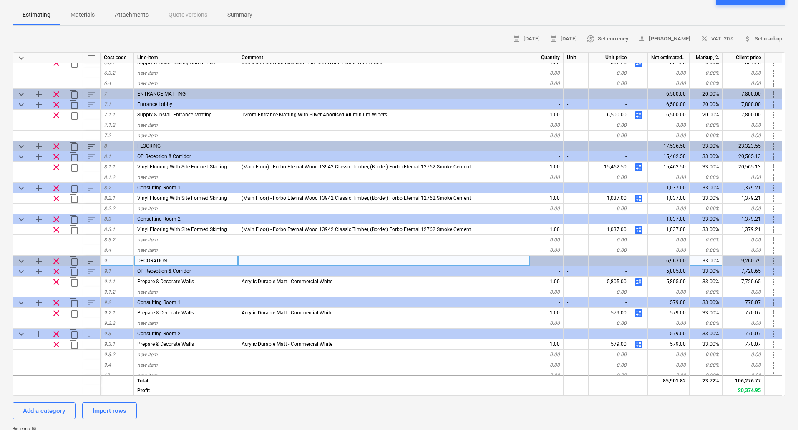
scroll to position [700, 0]
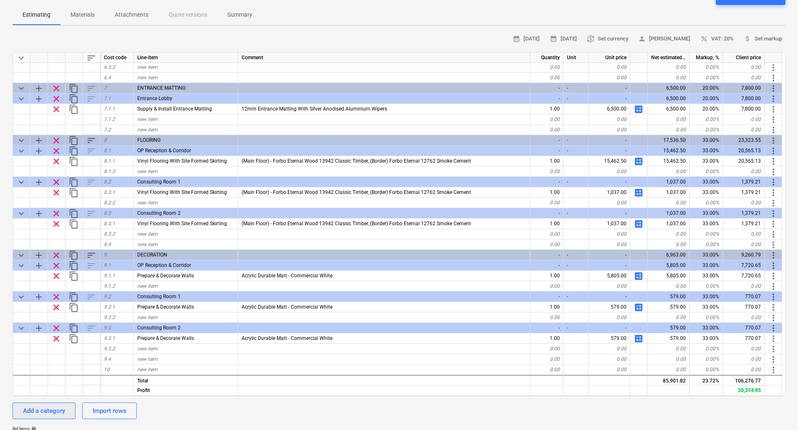
click at [50, 414] on div "Add a category" at bounding box center [44, 411] width 42 height 11
type textarea "x"
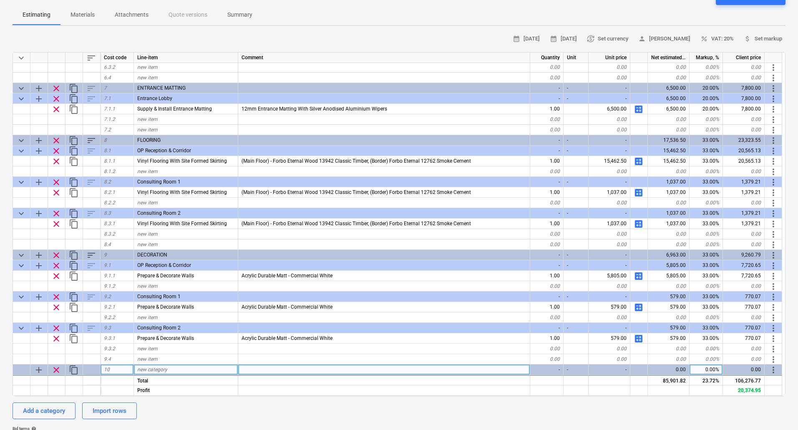
click at [159, 370] on span "new category" at bounding box center [152, 370] width 30 height 6
type input "DOORS"
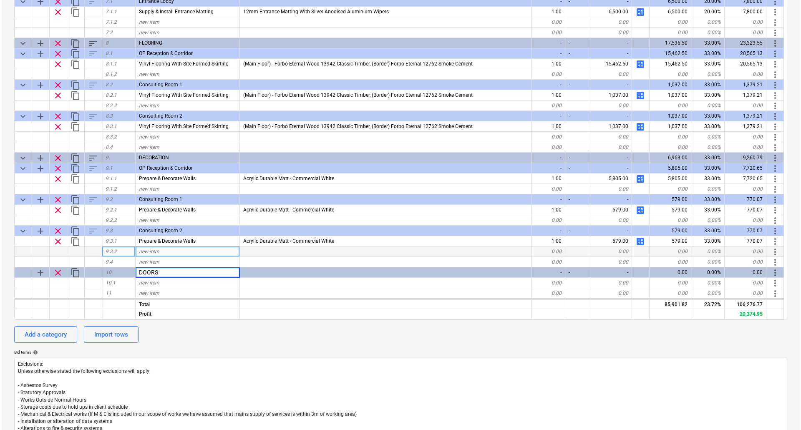
scroll to position [167, 0]
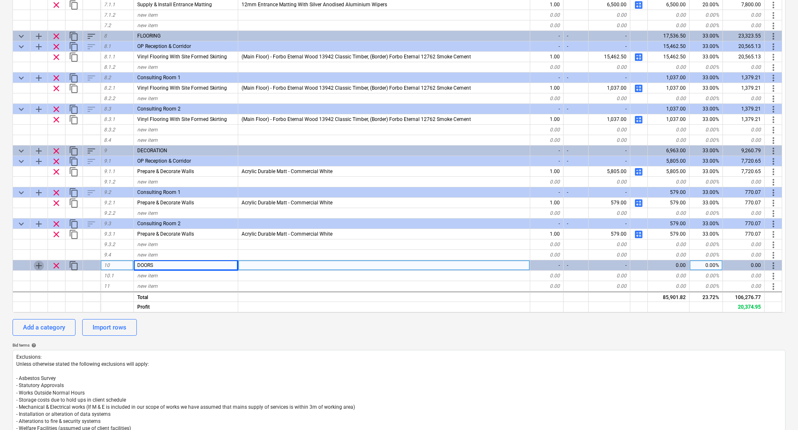
click at [39, 265] on span "add" at bounding box center [39, 266] width 10 height 10
type textarea "x"
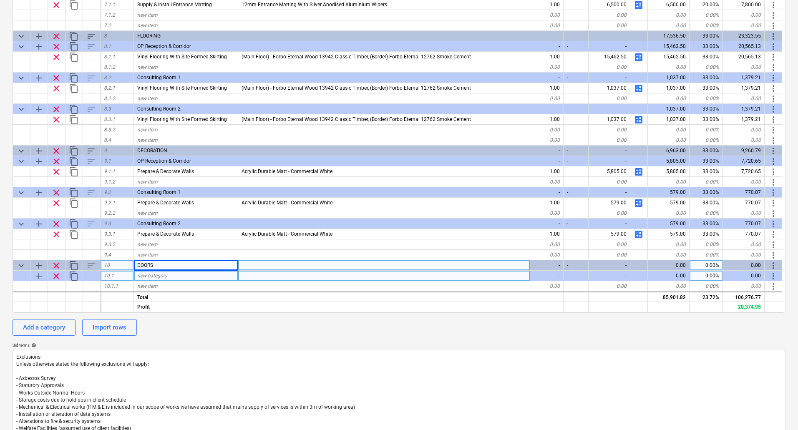
click at [157, 274] on span "new category" at bounding box center [152, 276] width 30 height 6
type input "DG02 - New Doorset"
type textarea "x"
type input "D"
type input "Consulting Room 2"
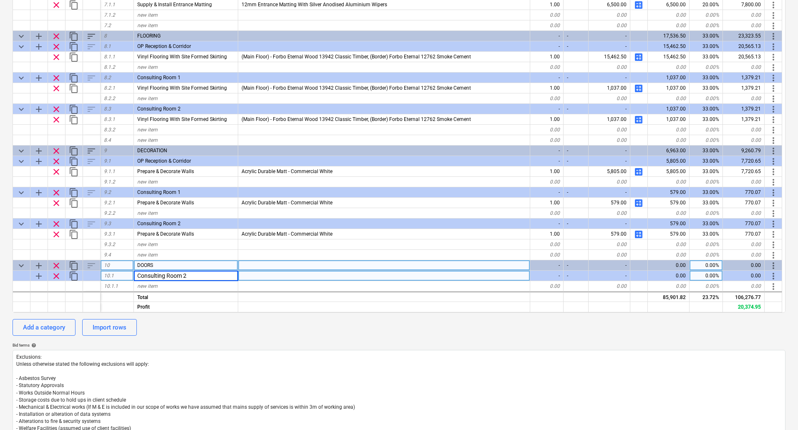
type textarea "x"
type input "Supply & Install DG02"
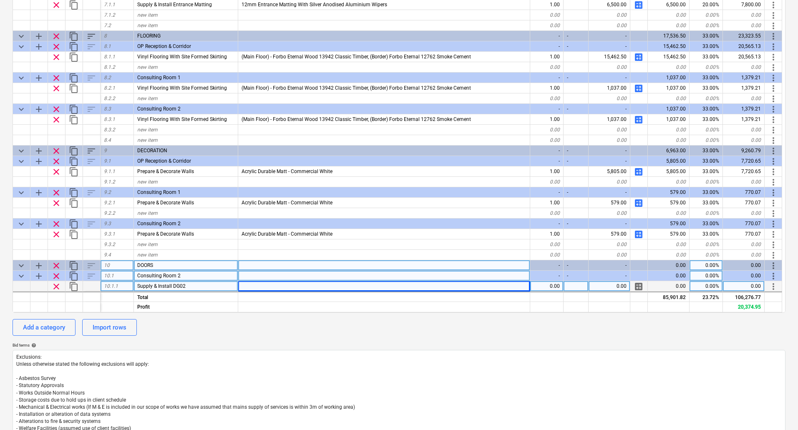
click at [642, 285] on span "calculate" at bounding box center [639, 287] width 10 height 10
type textarea "x"
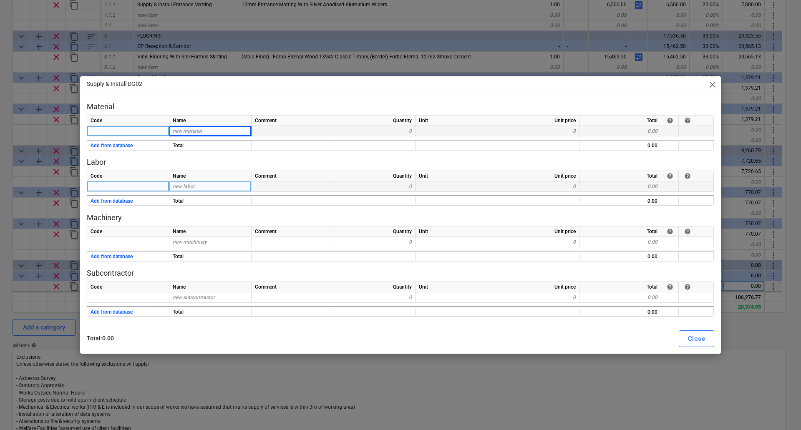
click at [179, 185] on span "new labor" at bounding box center [184, 187] width 22 height 6
type input "M"
click at [187, 129] on span "new material" at bounding box center [187, 131] width 29 height 6
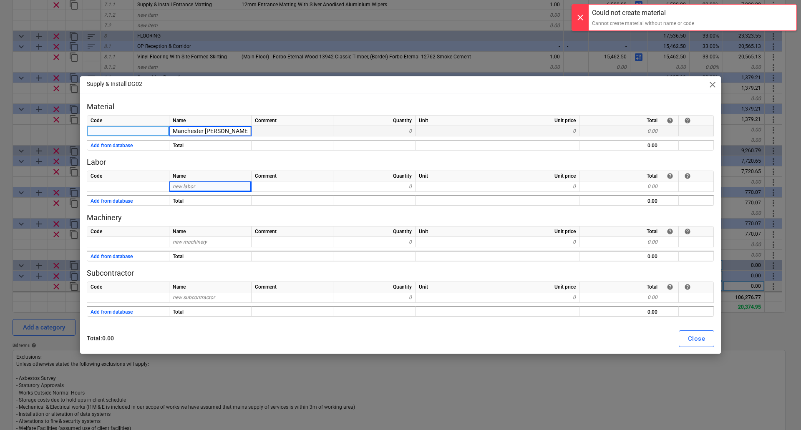
type input "Manchester Joinery"
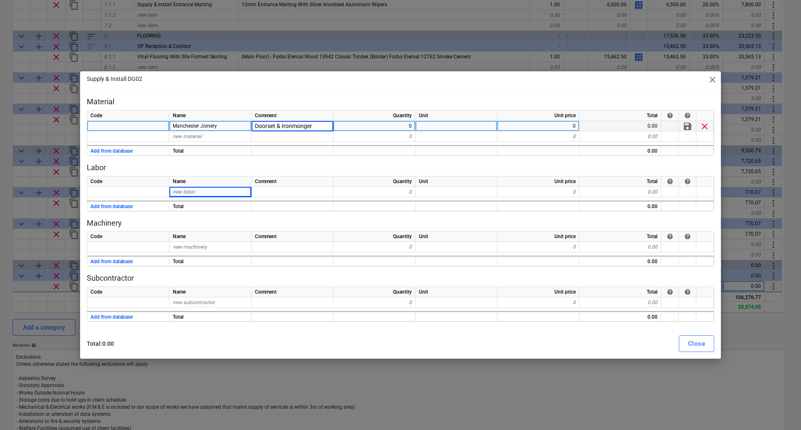
type input "Doorset & Ironmongery"
type input "1000"
type input "950"
click at [202, 141] on div "new material" at bounding box center [210, 136] width 82 height 10
click at [204, 136] on div "new material" at bounding box center [210, 136] width 82 height 10
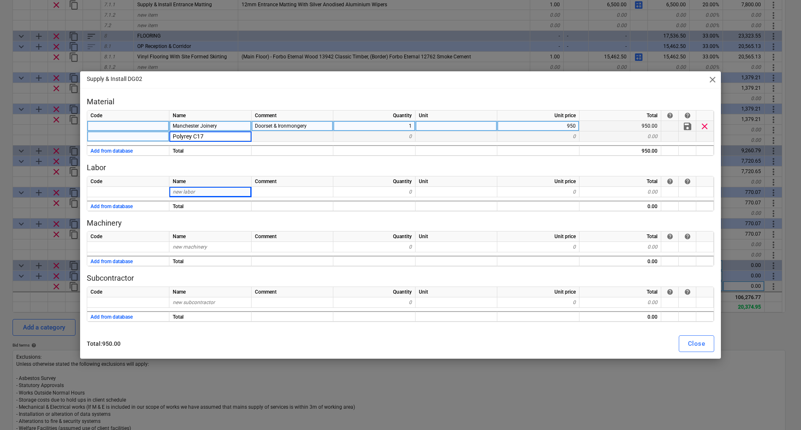
type input "Polyrey C179"
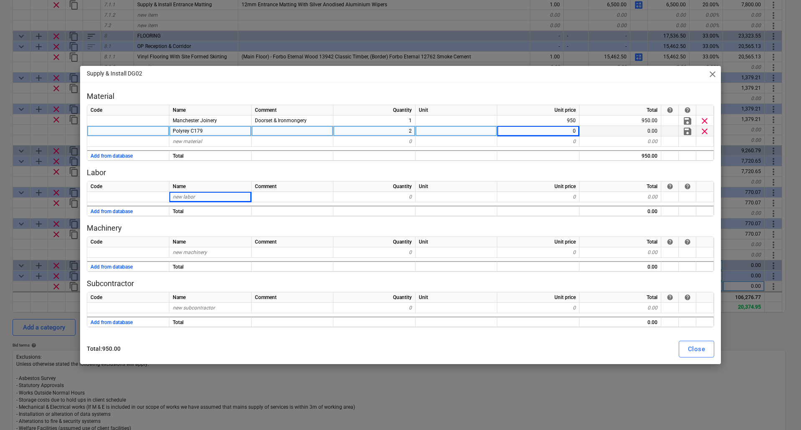
click at [563, 134] on div "0" at bounding box center [539, 131] width 82 height 10
type input "80"
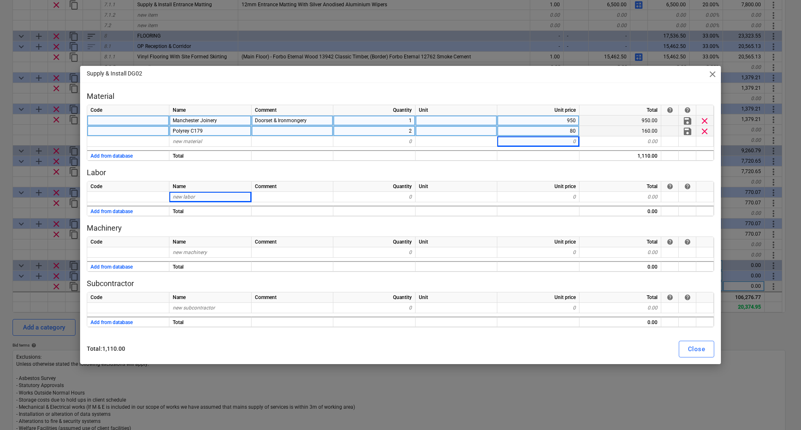
click at [316, 119] on div "Doorset & Ironmongery" at bounding box center [293, 121] width 82 height 10
click at [319, 120] on input "Doorset & Ironmongery" at bounding box center [292, 121] width 81 height 10
type input "Doorset & Ironmongery Exposed lipping"
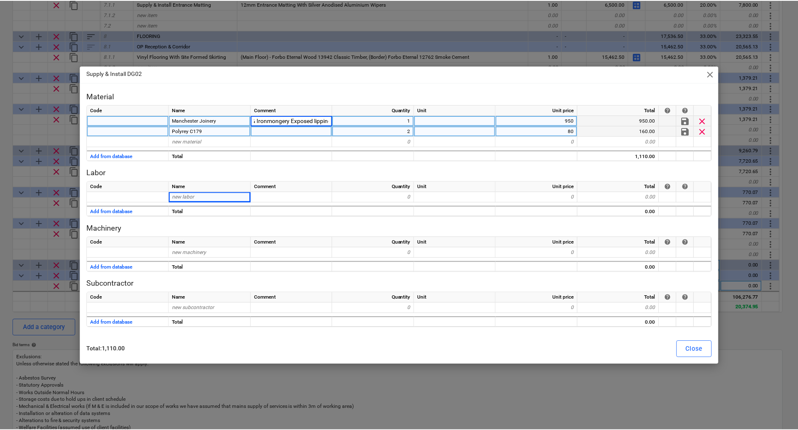
scroll to position [0, 28]
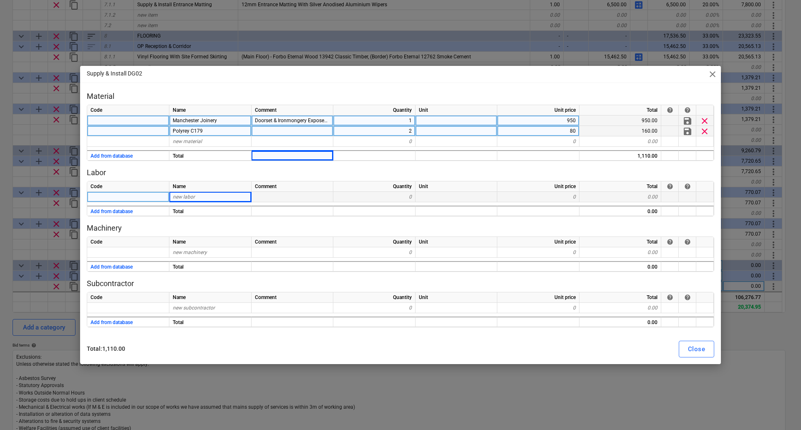
click at [204, 197] on div "new labor" at bounding box center [210, 197] width 82 height 10
type input "Labour"
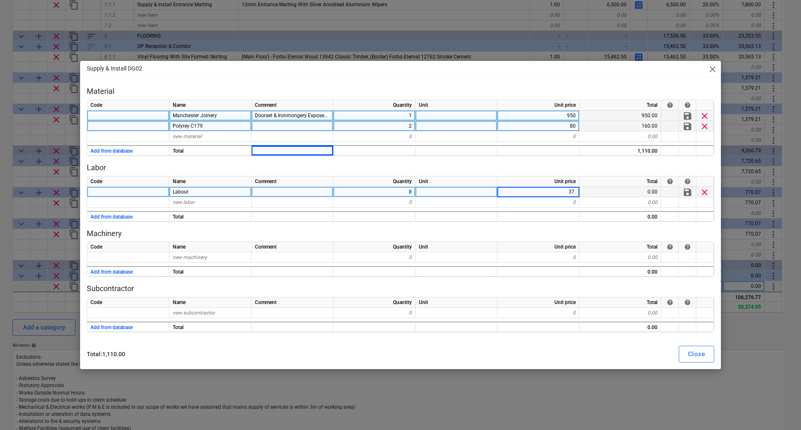
type input "37.5"
type input "Paint Frame"
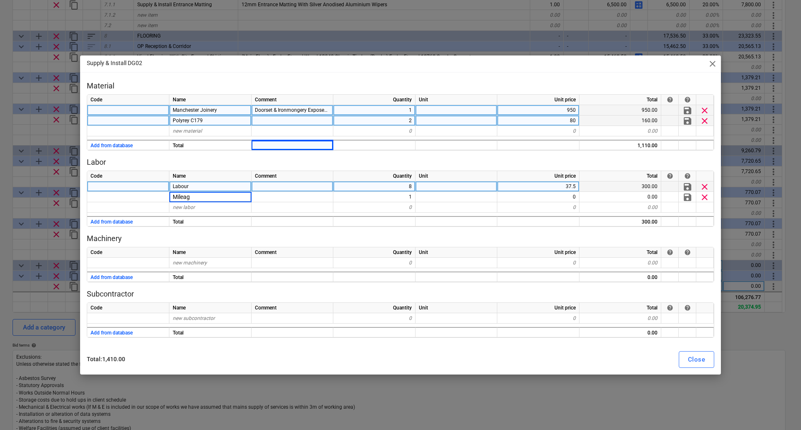
type input "Mileage"
type input "4.5"
type input "Paint Frame"
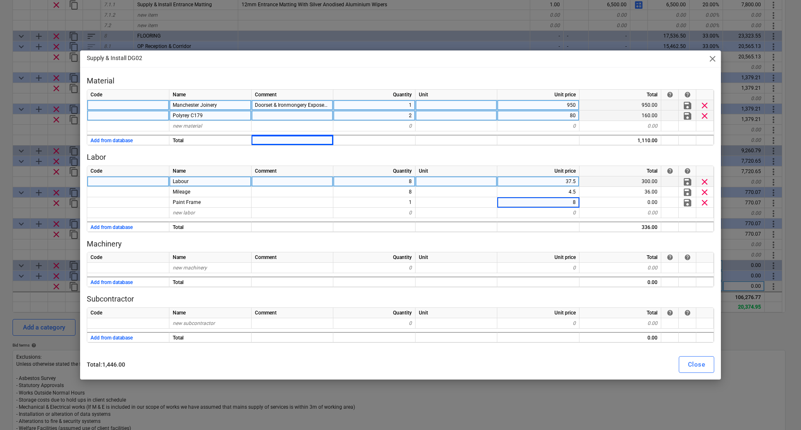
type input "80"
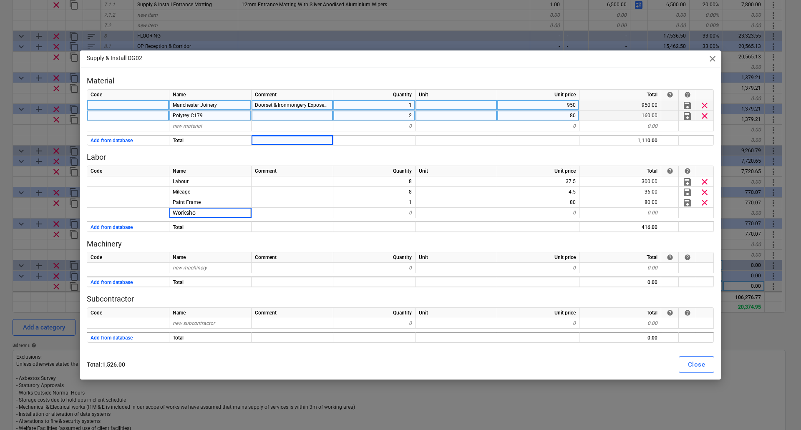
type input "Workshop"
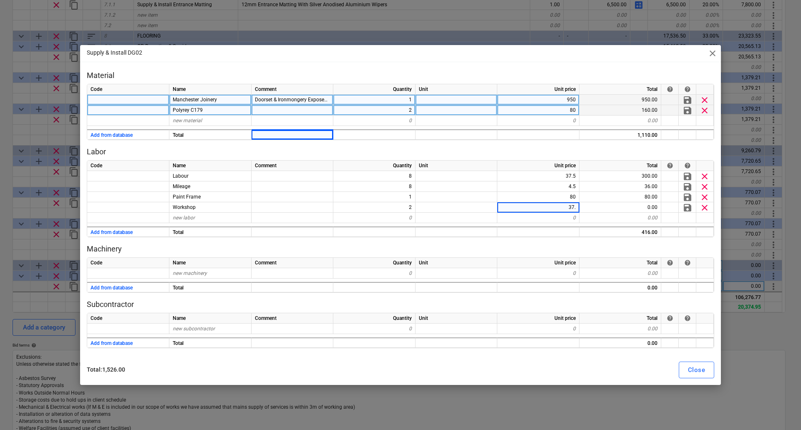
type input "37.5"
click at [697, 369] on div "Close" at bounding box center [696, 370] width 17 height 11
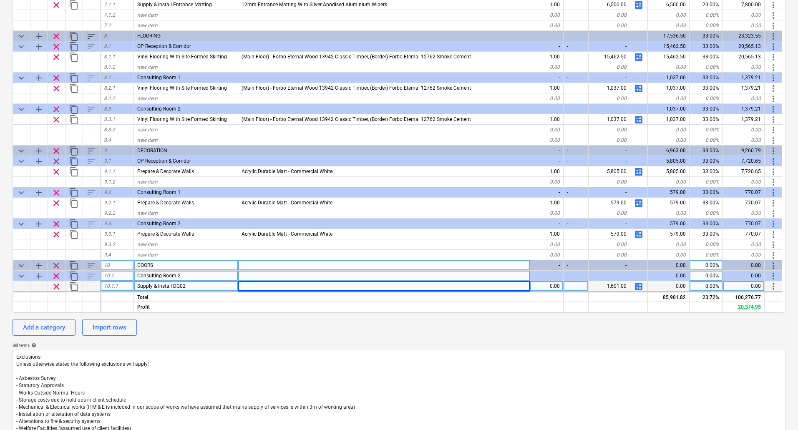
click at [556, 289] on div "0.00" at bounding box center [547, 286] width 33 height 10
click at [504, 325] on div "Add a category Import rows" at bounding box center [399, 327] width 773 height 17
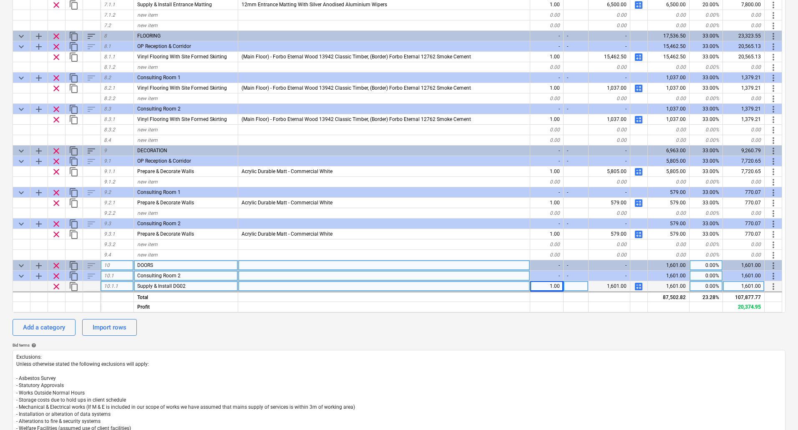
click at [253, 285] on div at bounding box center [384, 286] width 292 height 10
type input "F"
type input "Laminated Doorset C179 Polyrey (FD60)"
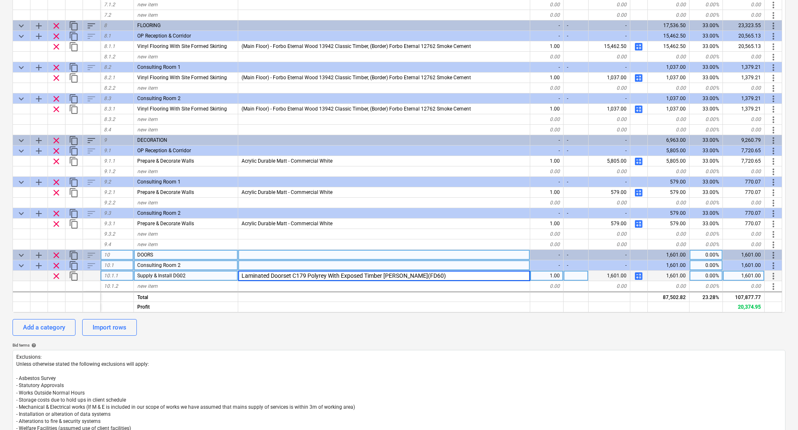
type input "Laminated Doorset C179 Polyrey With Exposed Timber lipping(FD60)"
type input "Laminated Doorset C179 Polyrey With Exposed Timber Lipping (FD60)"
click at [709, 255] on div "0.00%" at bounding box center [706, 255] width 33 height 10
type input "33"
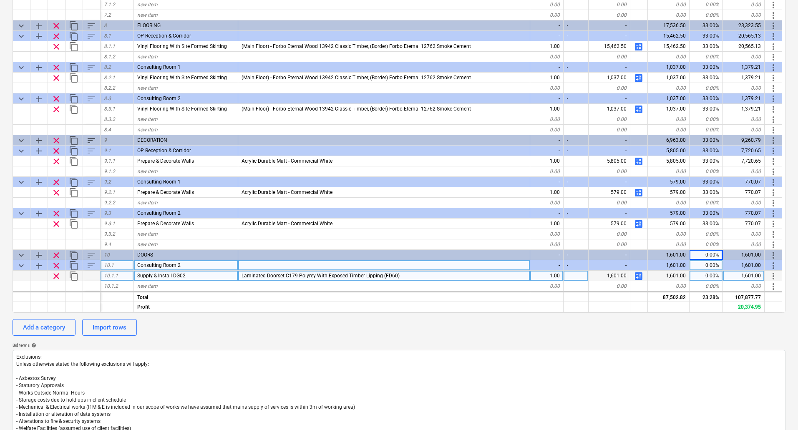
click at [712, 341] on div "calendar_month [DATE] calendar_month [DATE] currency_exchange Set currency pers…" at bounding box center [399, 218] width 773 height 538
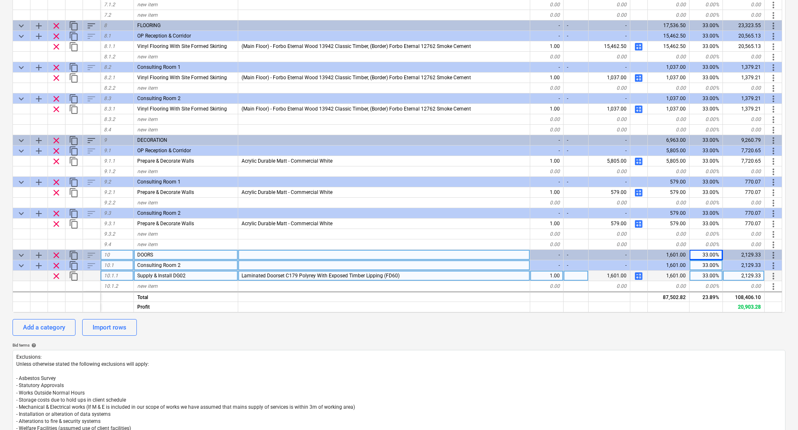
click at [138, 256] on span "DOORS" at bounding box center [145, 255] width 16 height 6
click at [137, 255] on input "DOORS" at bounding box center [186, 255] width 104 height 10
type input "NEW DOORS"
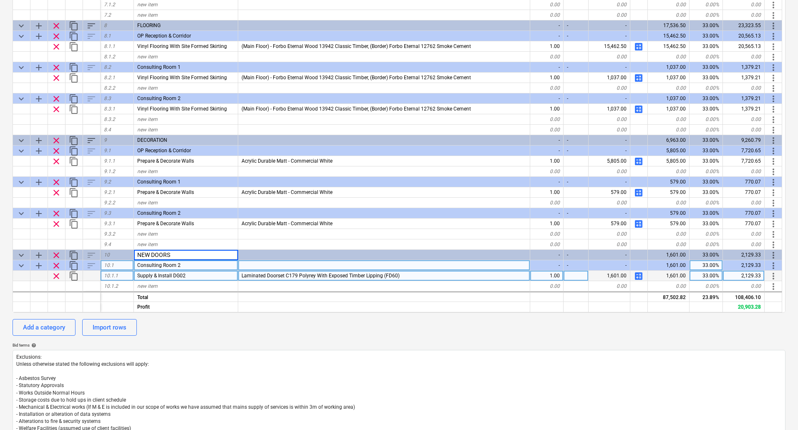
click at [220, 345] on div "Bid terms help" at bounding box center [399, 345] width 773 height 5
click at [51, 325] on div "Add a category" at bounding box center [44, 327] width 42 height 11
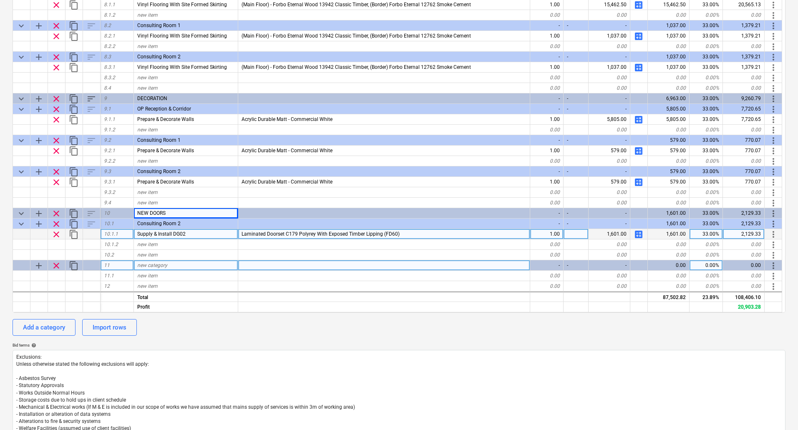
click at [153, 266] on span "new category" at bounding box center [152, 266] width 30 height 6
type input "WRAP DOORS"
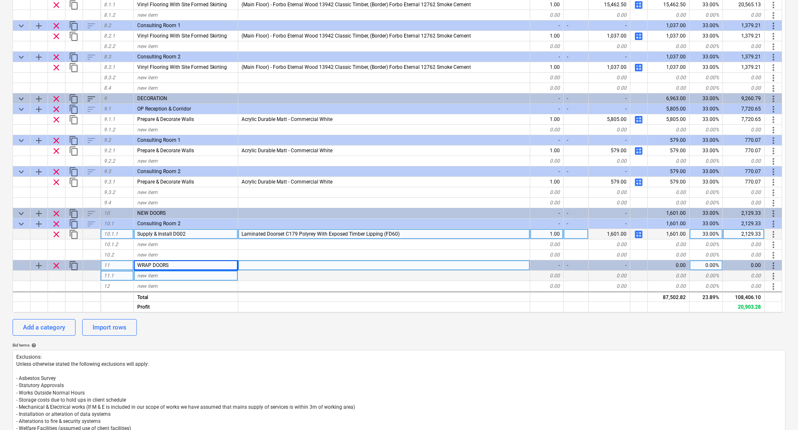
click at [167, 278] on div "new item" at bounding box center [186, 276] width 104 height 10
type input "Double Doors"
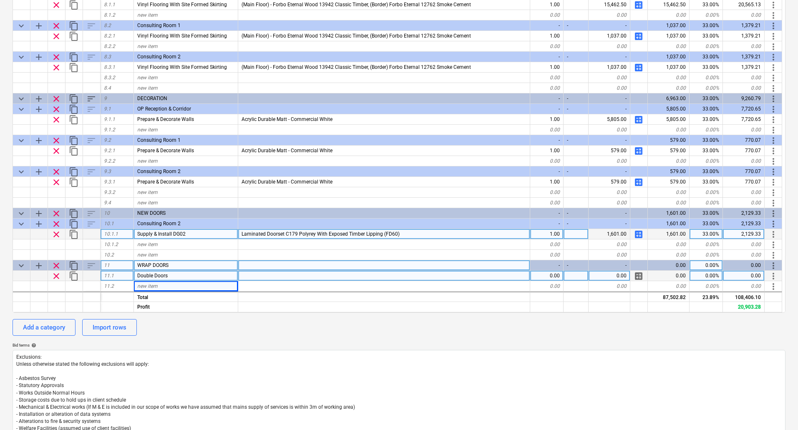
click at [256, 276] on div at bounding box center [384, 276] width 292 height 10
type input "Supply door wrap vinyl to FireDoors doors as instructed.... Cover Styl NF78 Pla…"
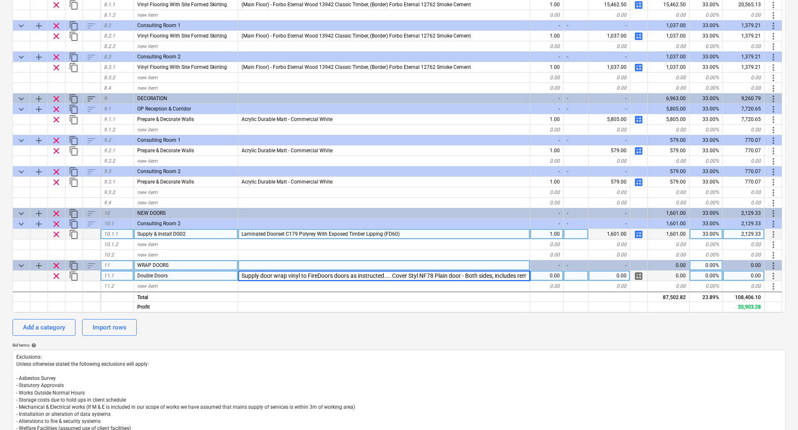
scroll to position [0, 154]
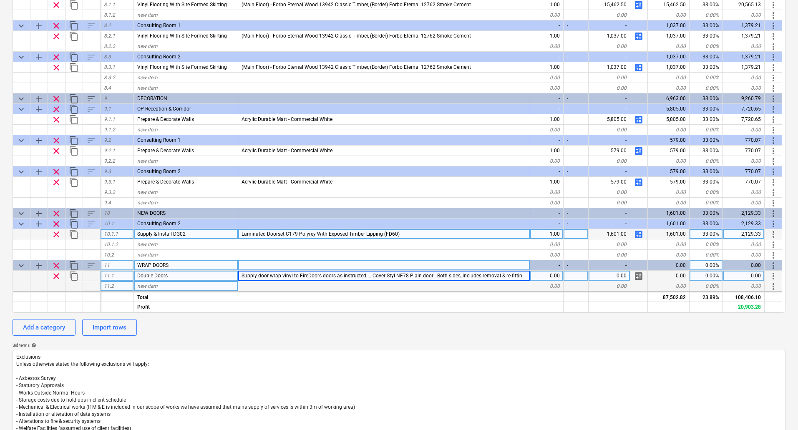
click at [162, 287] on div "new item" at bounding box center [186, 286] width 104 height 10
type input "Single Doors"
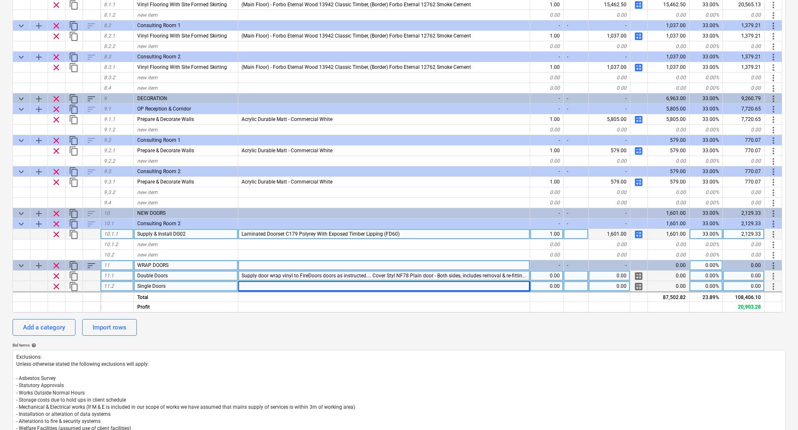
click at [249, 288] on div at bounding box center [384, 286] width 292 height 10
type input "Supply door wrap vinyl to Ensuite doors as instructed.... Cover Styl NF78 Plain…"
click at [320, 275] on span "Supply door wrap vinyl to FireDoors doors as instructed.... Cover Styl NF78 Pla…" at bounding box center [432, 276] width 381 height 6
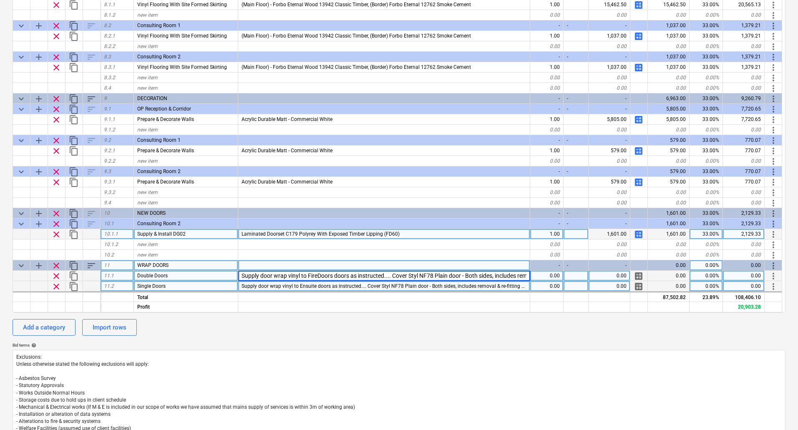
scroll to position [0, 155]
click at [263, 274] on input "Supply door wrap vinyl to FireDoors doors as instructed.... Cover Styl NF78 Pla…" at bounding box center [384, 276] width 292 height 10
click at [253, 276] on input "Supply door wrap vinyl to FireDoors doors as instructed.... Cover Styl NF78 Pla…" at bounding box center [384, 276] width 292 height 10
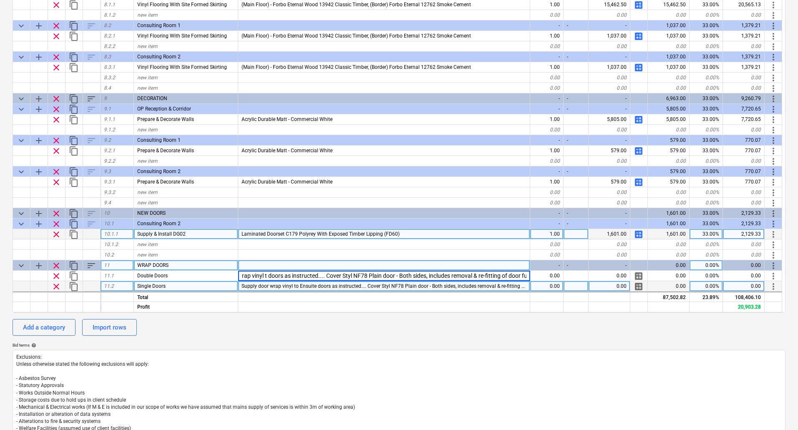
scroll to position [0, 32]
type input "Supply door wrap vinyl to doors as instructed.... Cover Styl NF78 Plain door - …"
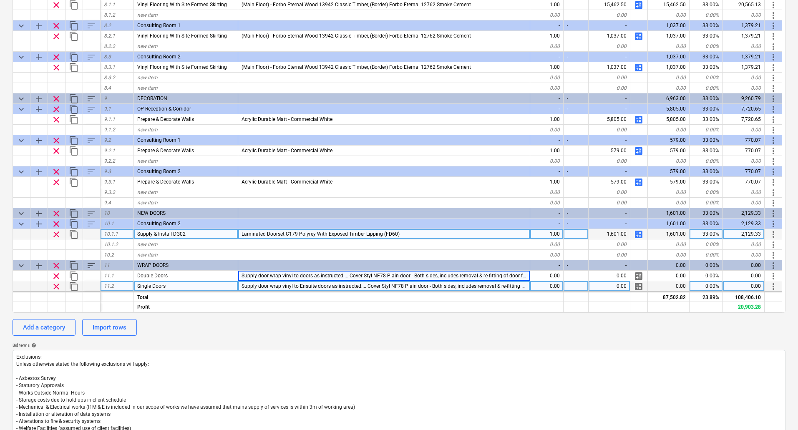
click at [291, 285] on span "Supply door wrap vinyl to Ensuite doors as instructed.... Cover Styl NF78 Plain…" at bounding box center [430, 286] width 376 height 6
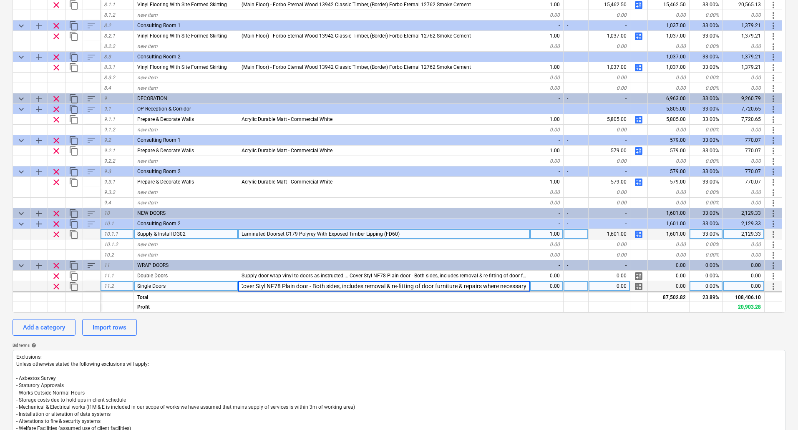
scroll to position [0, 0]
type input "Supply door wrap vinyl to doors as instructed.... Cover Styl NF78 Plain door - …"
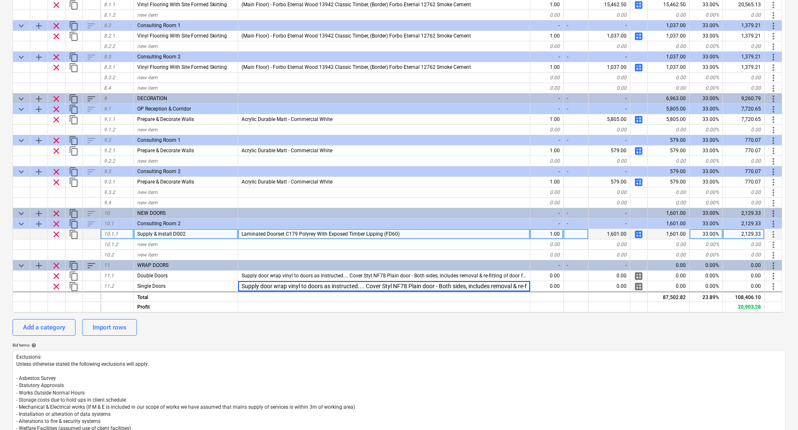
click at [333, 333] on div "Add a category Import rows" at bounding box center [399, 327] width 773 height 17
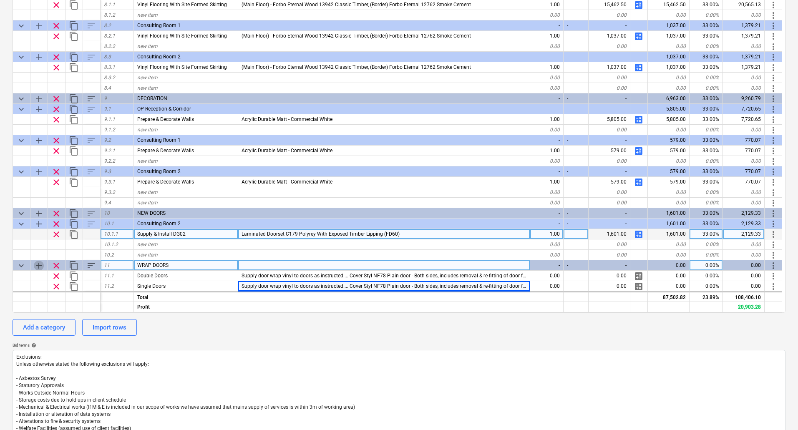
click at [39, 264] on span "add" at bounding box center [39, 266] width 10 height 10
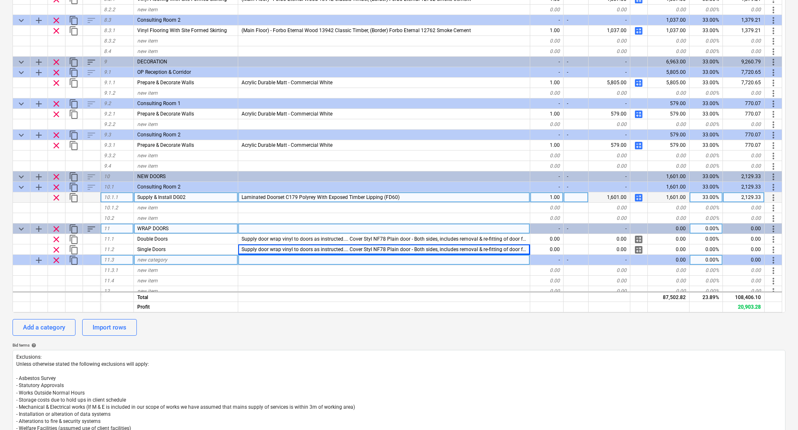
scroll to position [815, 0]
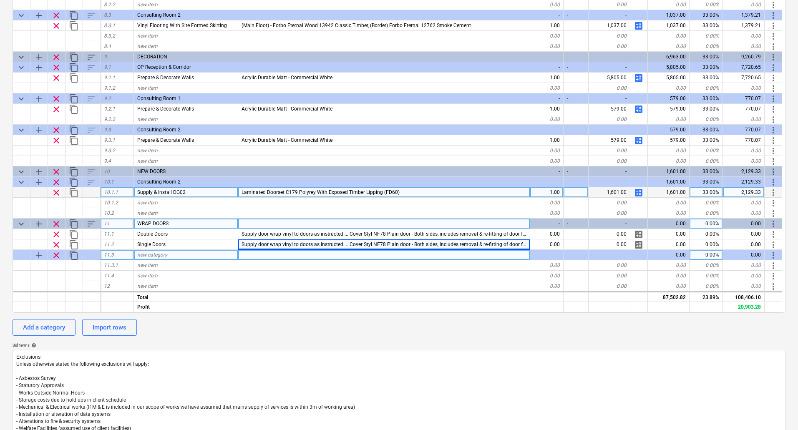
click at [56, 256] on span "clear" at bounding box center [56, 255] width 10 height 10
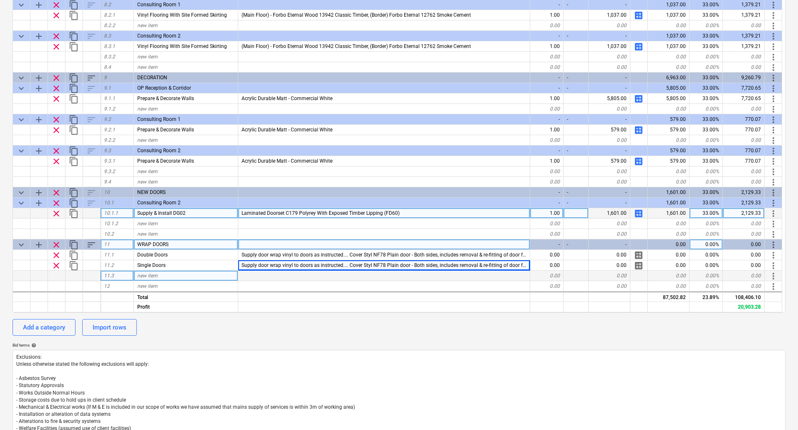
scroll to position [794, 0]
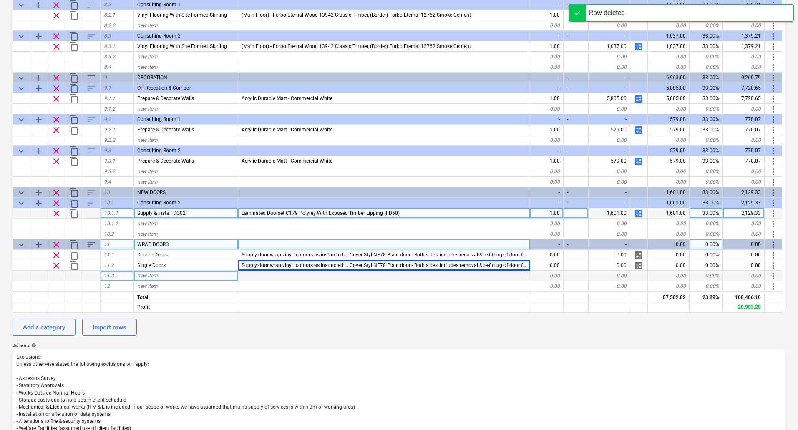
click at [159, 275] on div "new item" at bounding box center [186, 276] width 104 height 10
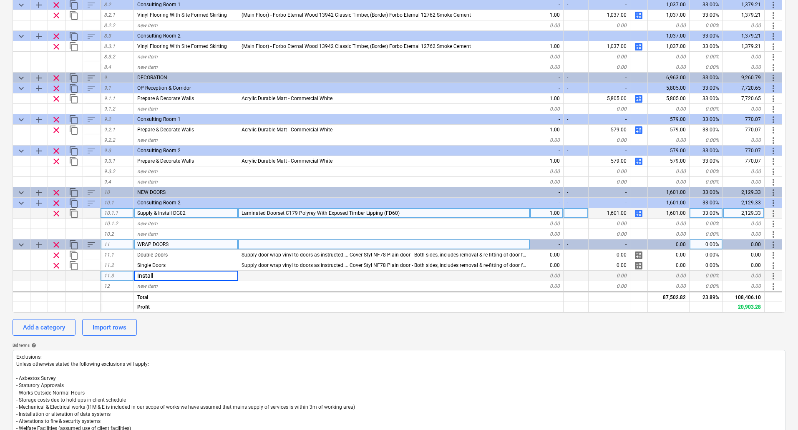
drag, startPoint x: 164, startPoint y: 276, endPoint x: 102, endPoint y: 279, distance: 62.2
click at [0, 0] on div "11.3 Install 0.00 0.00 0.00 0.00% 0.00 more_vert" at bounding box center [0, 0] width 0 height 0
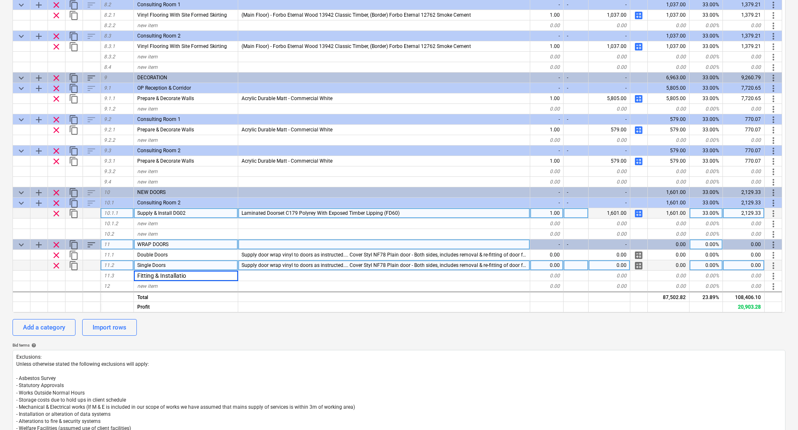
type input "Fitting & Installation"
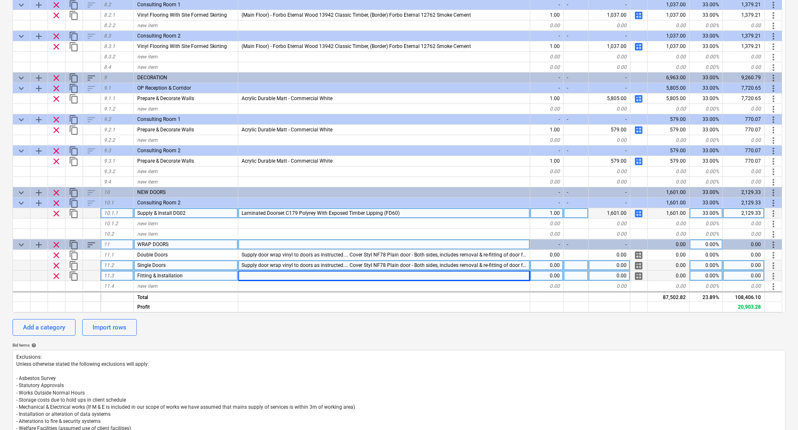
click at [257, 275] on div at bounding box center [384, 276] width 292 height 10
click at [281, 275] on input "Fitting & Installtion charge - Thornbury Hospital KMA333 x 2 KMA338 x 1 KMA337" at bounding box center [384, 276] width 292 height 10
click at [366, 275] on input "Fitting & Installation charge - Thornbury Hospital KMA333 x 2 KMA338 x 1 KMA337" at bounding box center [384, 276] width 292 height 10
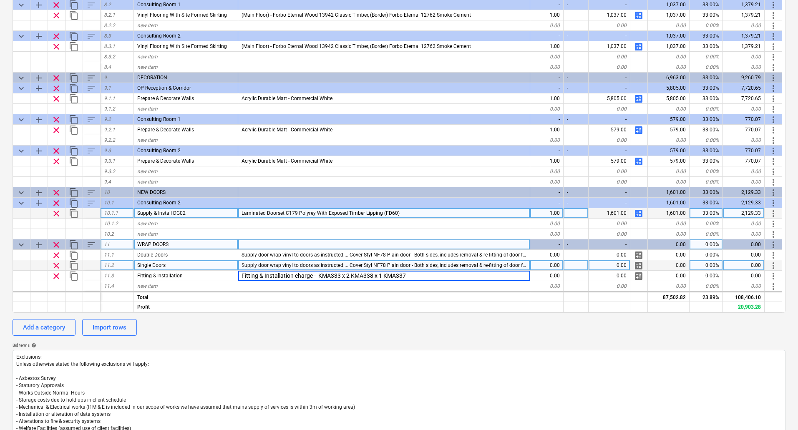
type input "Fitting & Installation charge - KMA333 x 2 KMA338 x 1 KMA337"
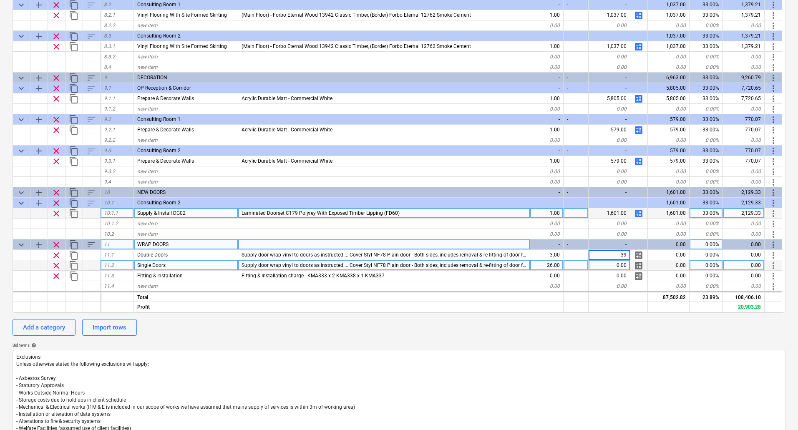
type input "390"
type input "185"
type input "140"
click at [710, 244] on div "0.00%" at bounding box center [706, 245] width 33 height 10
type input "20"
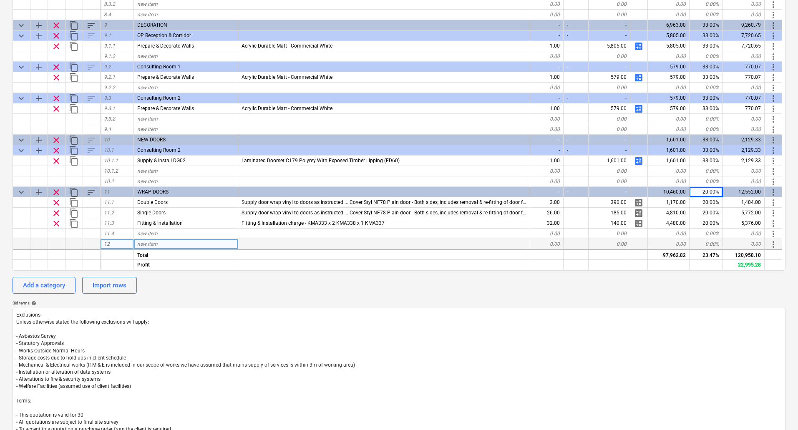
scroll to position [209, 0]
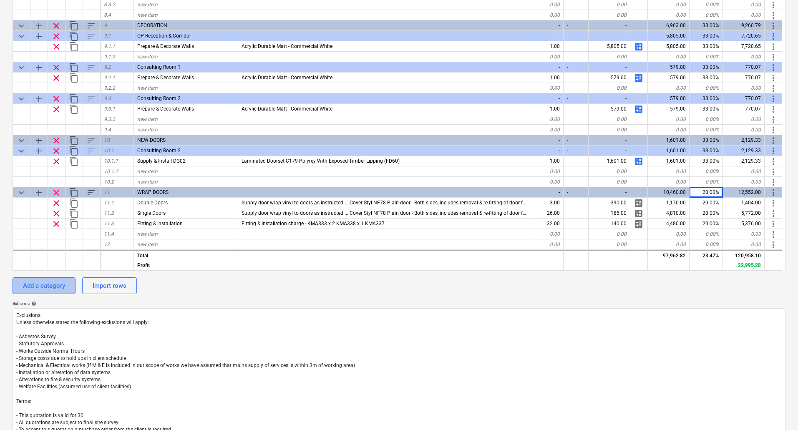
click at [51, 287] on div "Add a category" at bounding box center [44, 285] width 42 height 11
type textarea "x"
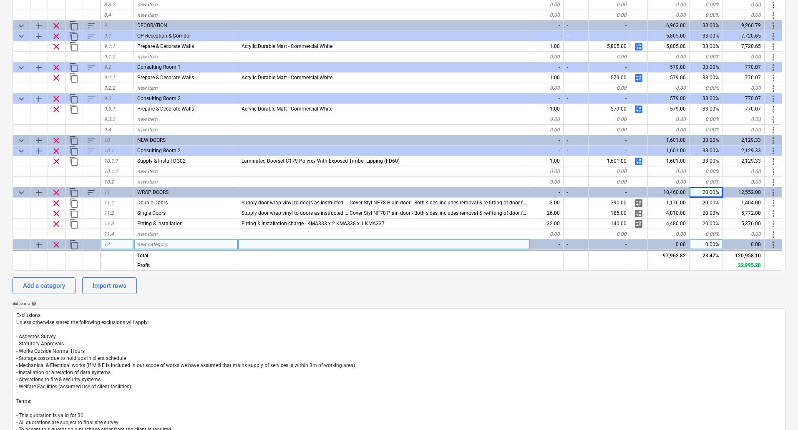
click at [159, 244] on span "new category" at bounding box center [152, 245] width 30 height 6
type input "C"
type input "WALL PROTECTION"
type textarea "x"
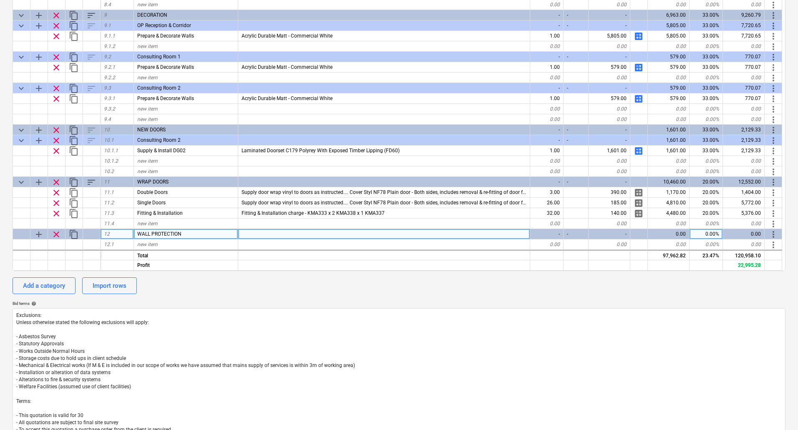
scroll to position [825, 0]
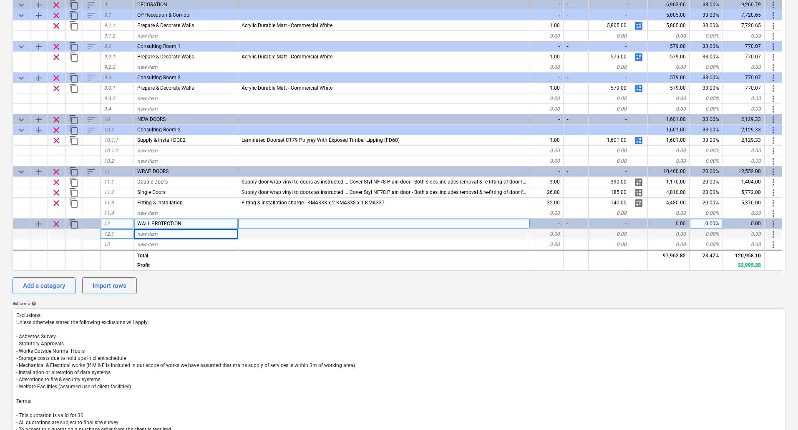
click at [164, 233] on div "new item" at bounding box center [186, 234] width 104 height 10
type input "Wall Guard"
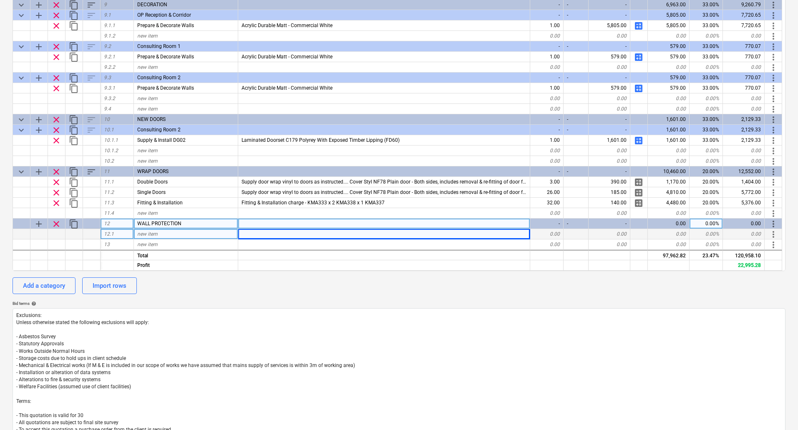
type textarea "x"
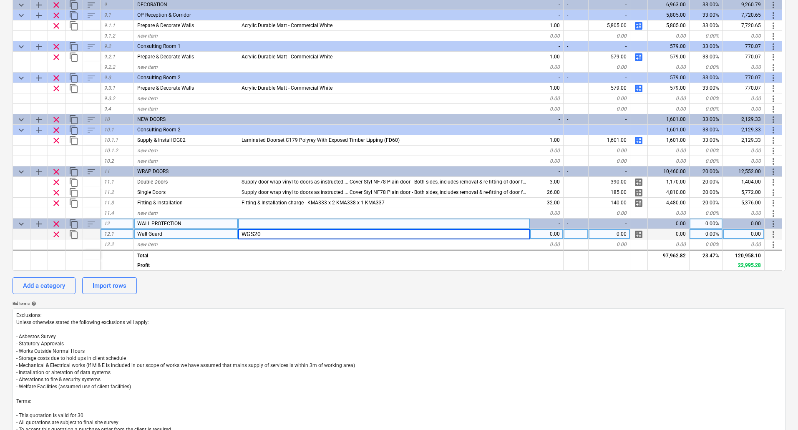
type input "WGS200"
click at [639, 232] on span "calculate" at bounding box center [639, 235] width 10 height 10
type textarea "x"
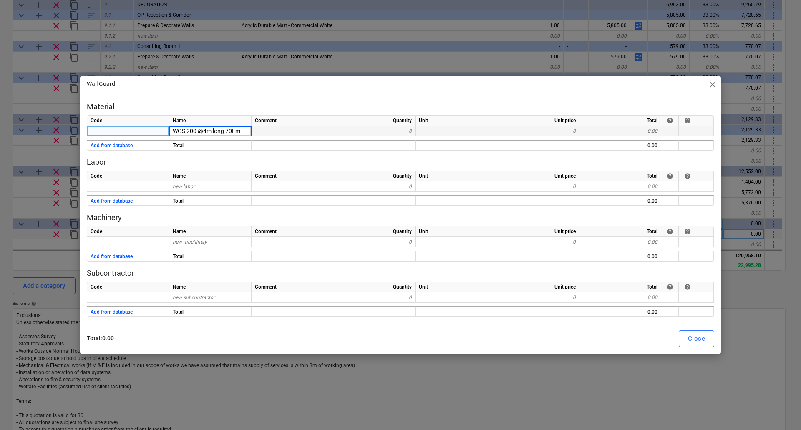
click at [246, 130] on input "WGS 200 @4m long 70Lm" at bounding box center [210, 131] width 82 height 10
type input "WGS 200 @4m long"
type textarea "x"
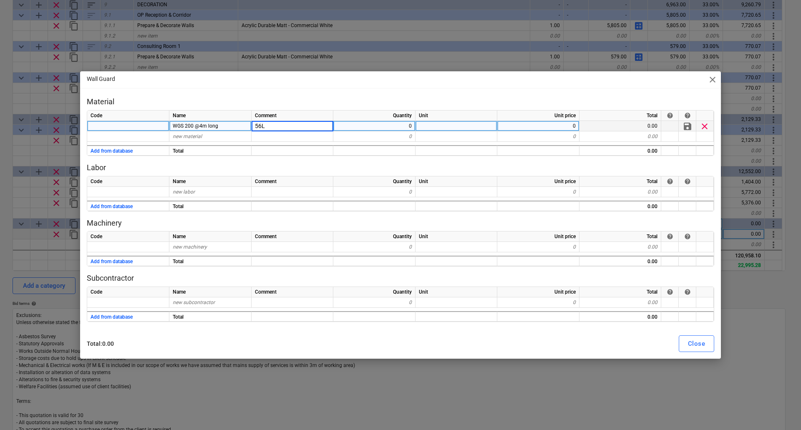
type input "56LM"
type textarea "x"
type input "15"
type textarea "x"
type input "175"
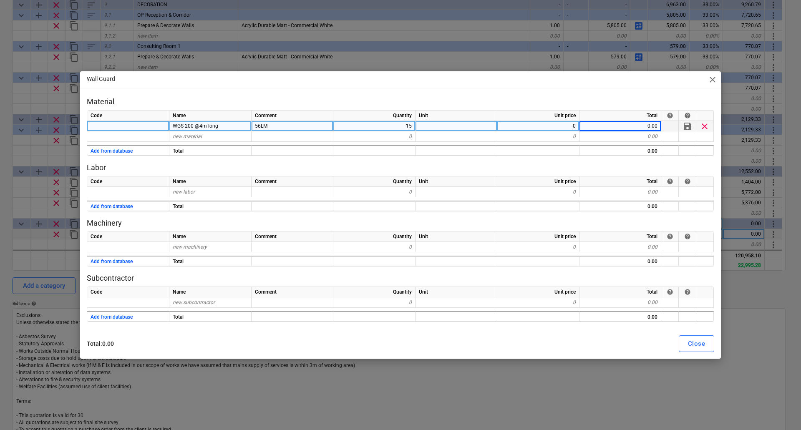
type textarea "x"
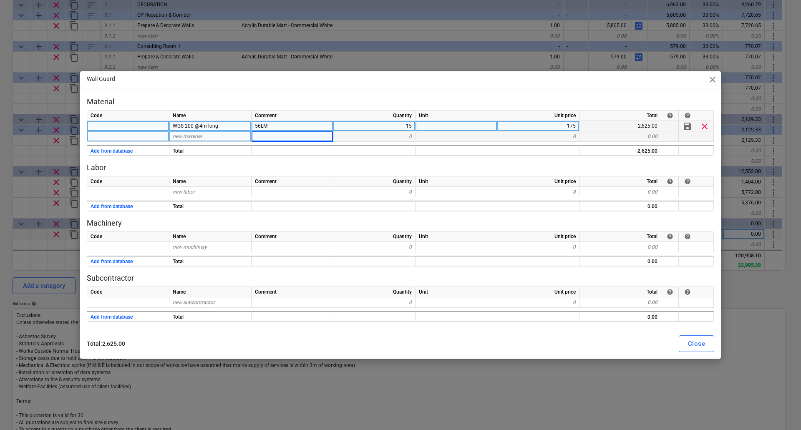
click at [196, 133] on div "new material" at bounding box center [210, 136] width 82 height 10
type input "End Cap"
type textarea "x"
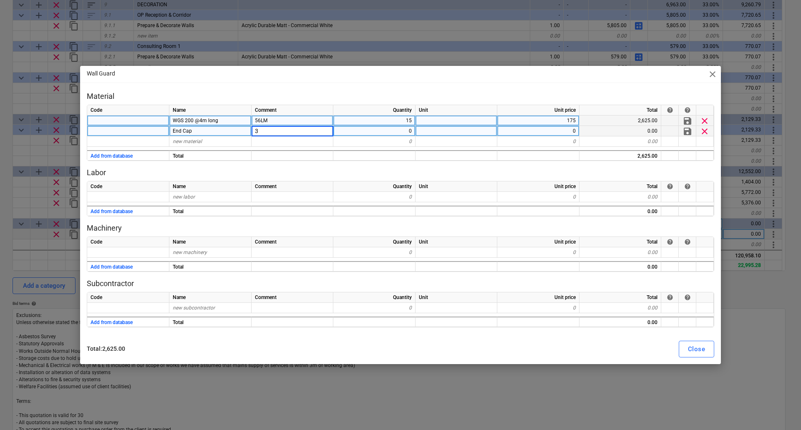
type input "30"
type textarea "x"
type input "6.5"
type textarea "x"
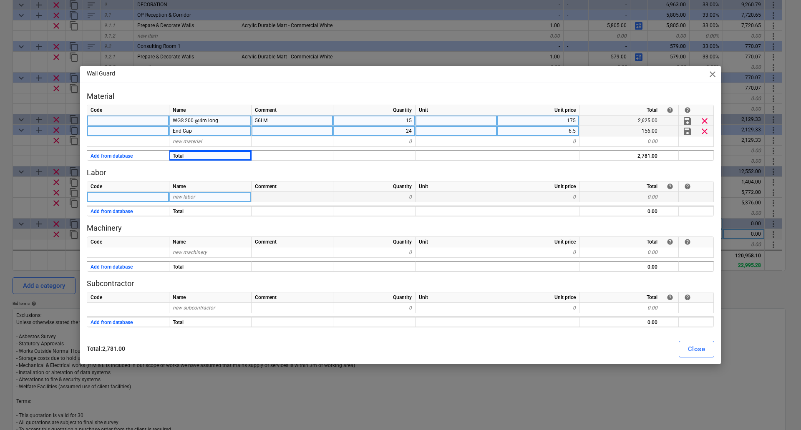
click at [187, 192] on div "new labor" at bounding box center [210, 197] width 82 height 10
type input "Install"
type textarea "x"
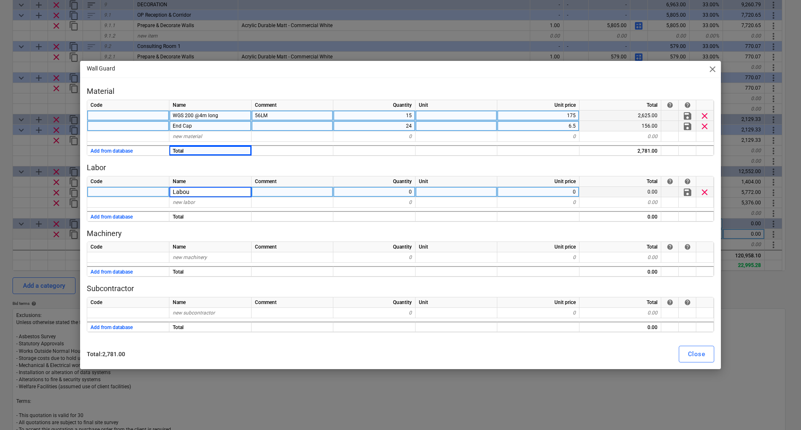
type input "Labour"
type textarea "x"
type input "48"
type textarea "x"
type input "37.5"
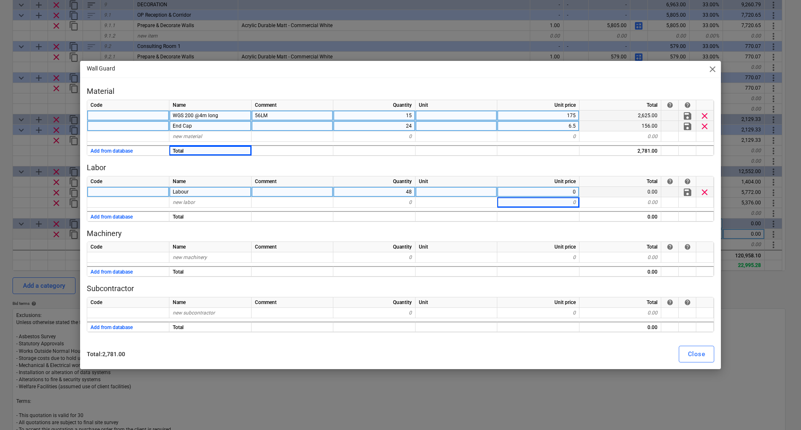
type textarea "x"
type input "Mileage"
type textarea "x"
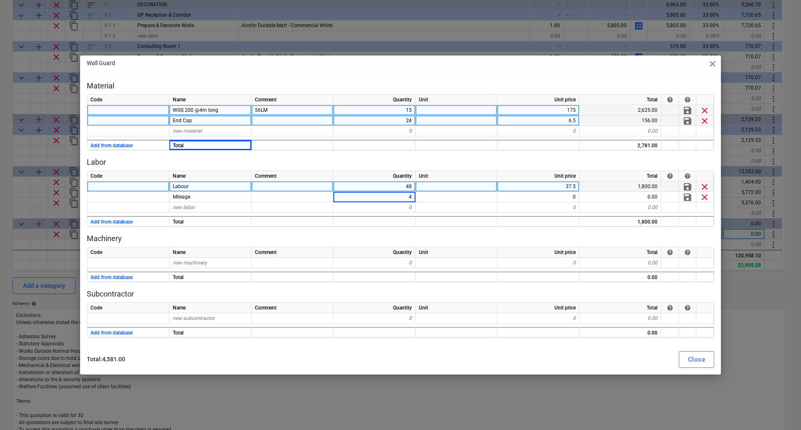
type input "48"
type textarea "x"
type input "4.5"
click at [697, 358] on div "Close" at bounding box center [696, 359] width 17 height 11
type textarea "x"
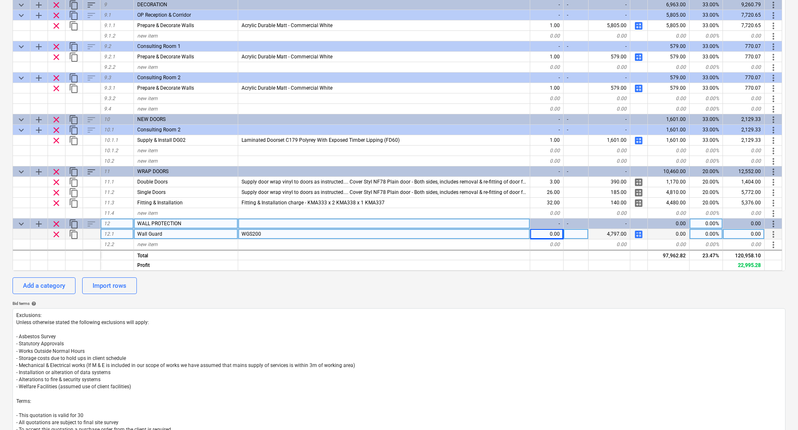
click at [546, 231] on div "0.00" at bounding box center [547, 234] width 33 height 10
type input "1"
type textarea "x"
type input "Corner Guard"
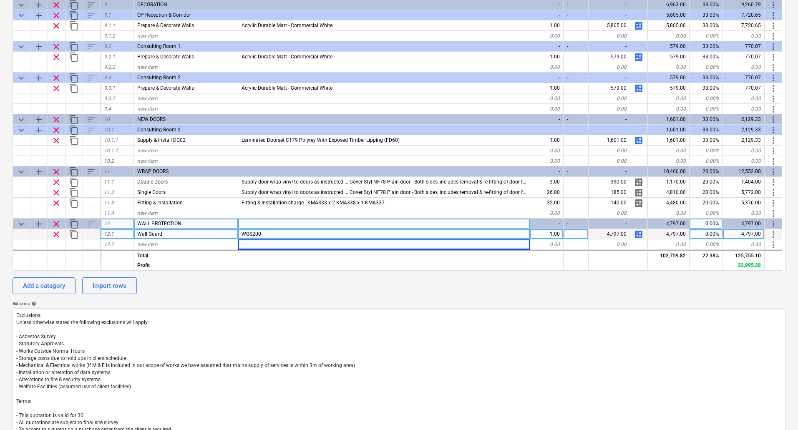
type textarea "x"
type input "Gradus 50 x 50 @2m"
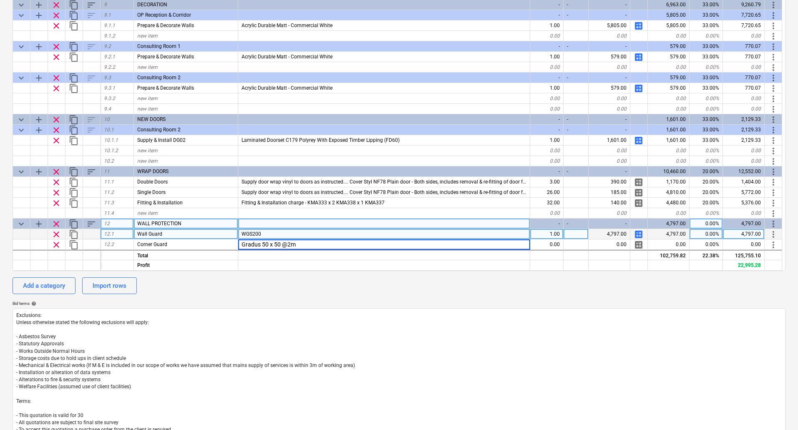
type textarea "x"
type input "Gradus 50 x 50 @2m High"
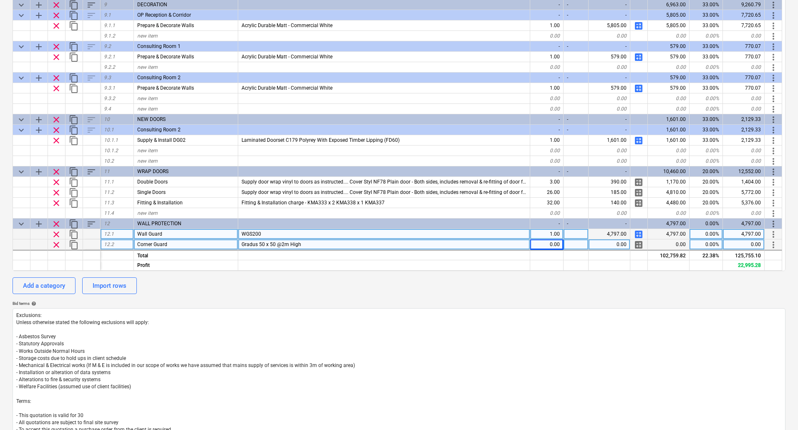
click at [637, 243] on span "calculate" at bounding box center [639, 245] width 10 height 10
type textarea "x"
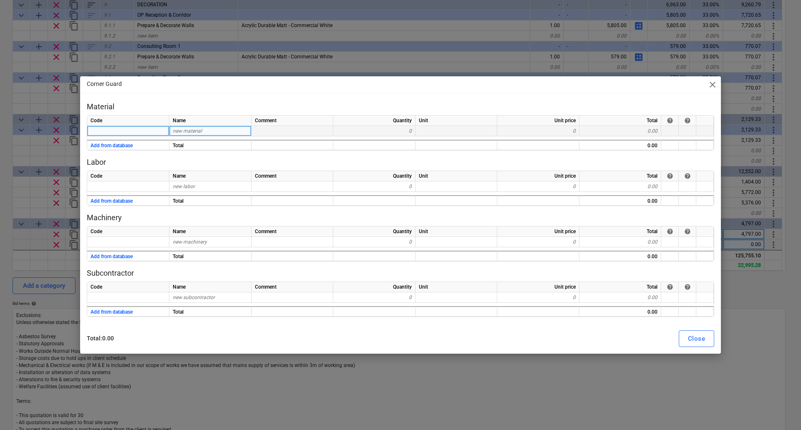
click at [179, 132] on span "new material" at bounding box center [187, 131] width 29 height 6
type input "Corner Guard"
type textarea "x"
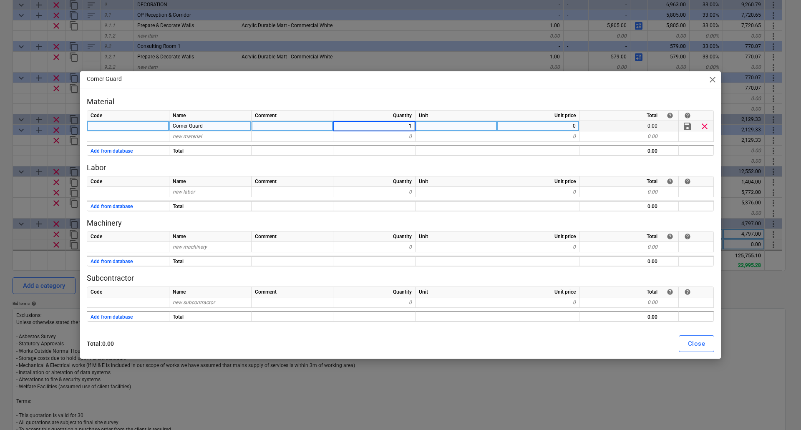
type input "14"
type textarea "x"
type input "Adhesive"
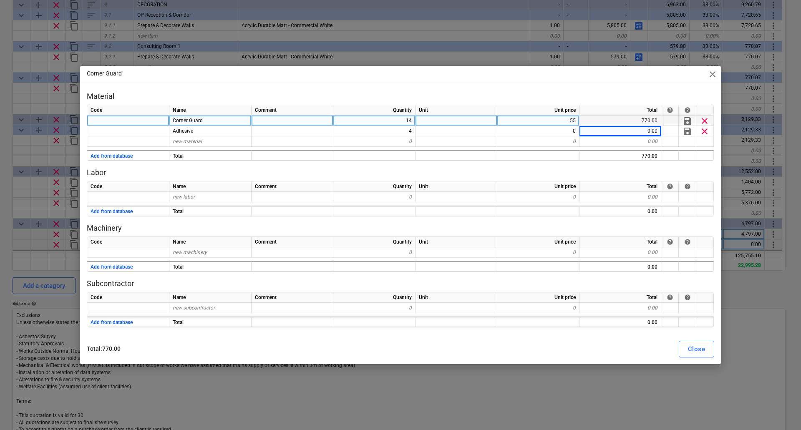
type textarea "x"
click at [177, 197] on span "new labor" at bounding box center [184, 197] width 22 height 6
type input "l"
type input "Labour"
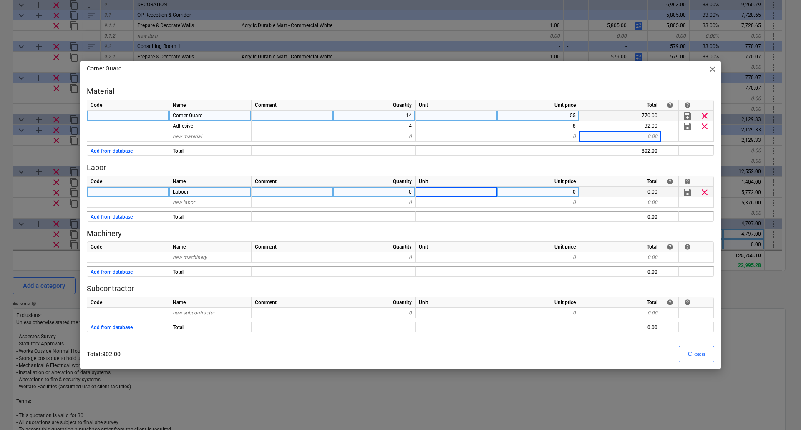
type textarea "x"
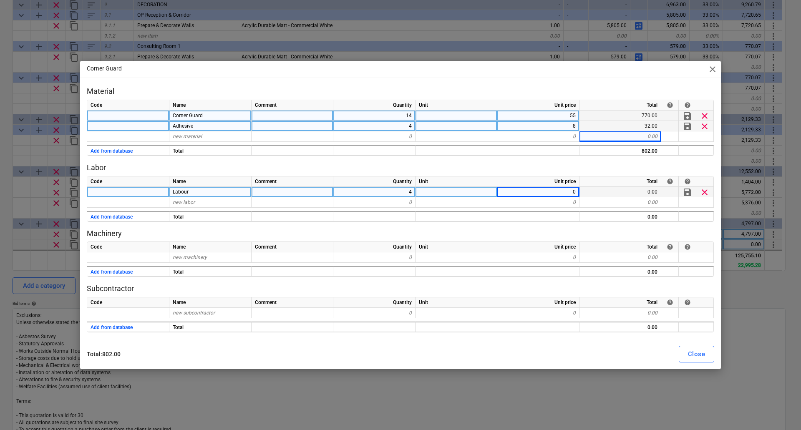
click at [411, 129] on div "4" at bounding box center [374, 126] width 82 height 10
type input "7"
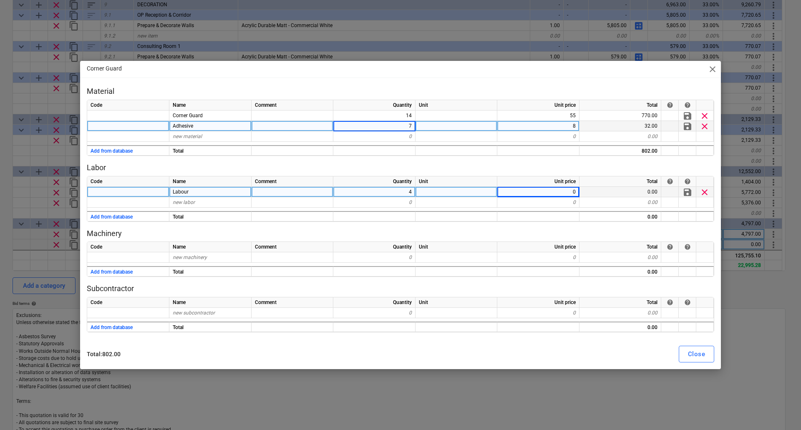
click at [405, 191] on div "4" at bounding box center [374, 192] width 82 height 10
type textarea "x"
click at [537, 193] on div "0" at bounding box center [539, 192] width 82 height 10
type input "37.5"
type textarea "x"
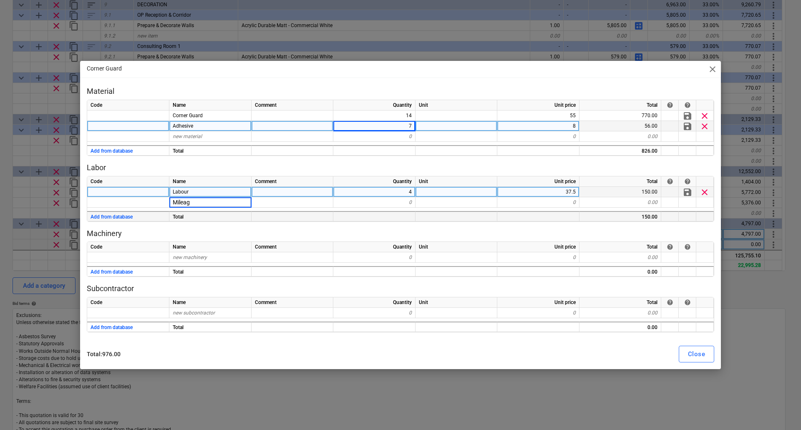
type input "Mileage"
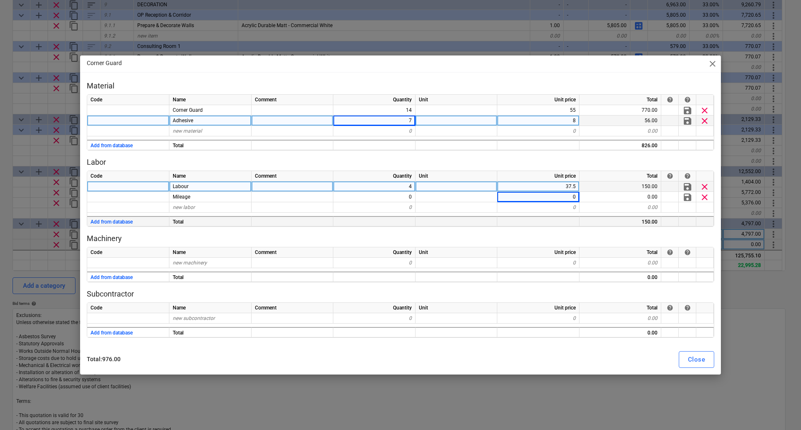
type textarea "x"
type input "4.5"
click at [702, 359] on div "Close" at bounding box center [696, 359] width 17 height 11
type textarea "x"
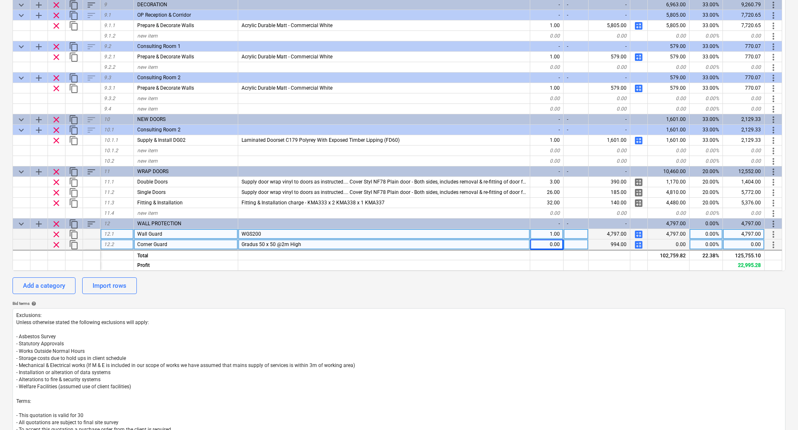
click at [550, 247] on div "0.00" at bounding box center [547, 245] width 33 height 10
type input "1"
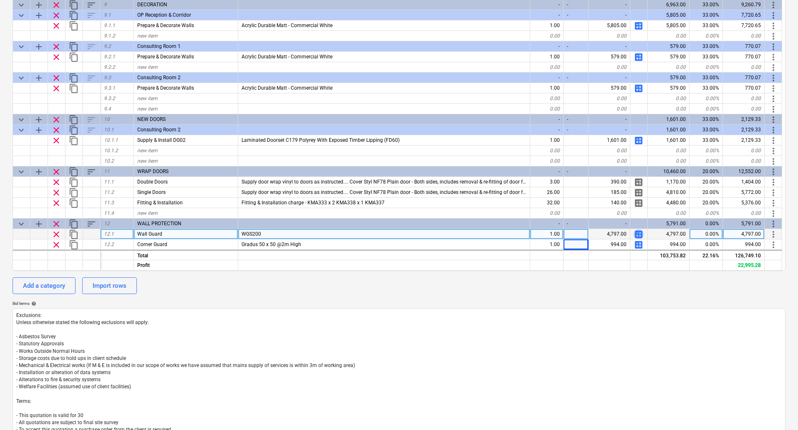
click at [639, 231] on span "calculate" at bounding box center [639, 235] width 10 height 10
type textarea "x"
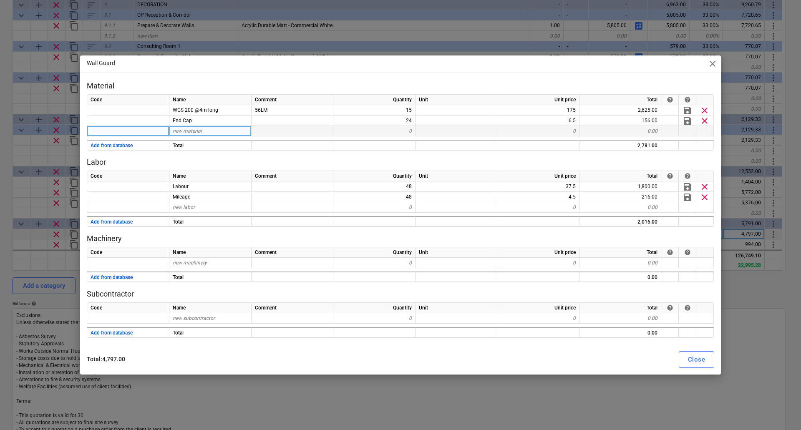
click at [195, 132] on span "new material" at bounding box center [187, 131] width 29 height 6
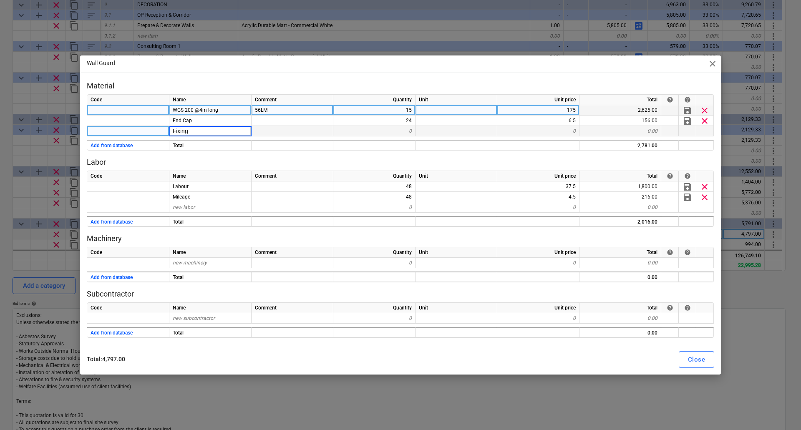
type input "Fixings"
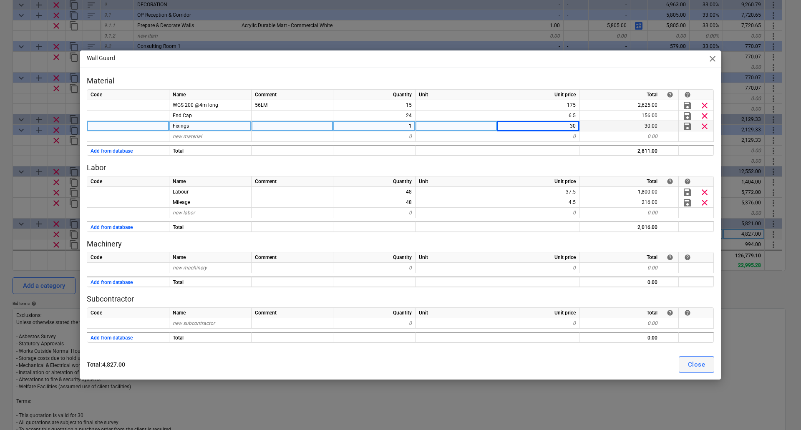
click at [701, 362] on div "Close" at bounding box center [696, 364] width 17 height 11
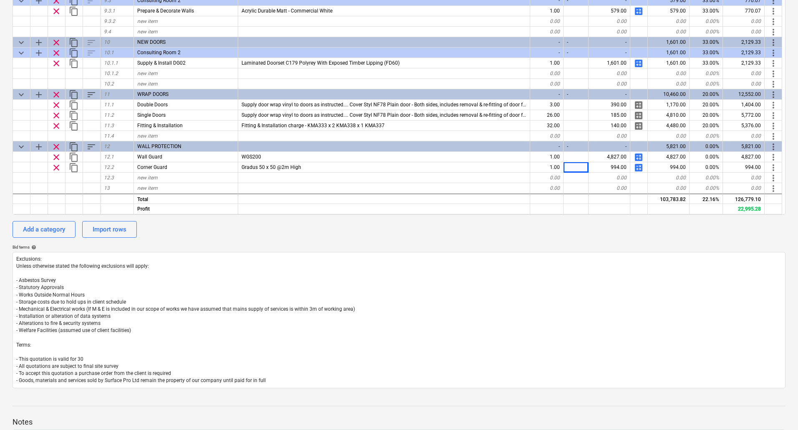
scroll to position [250, 0]
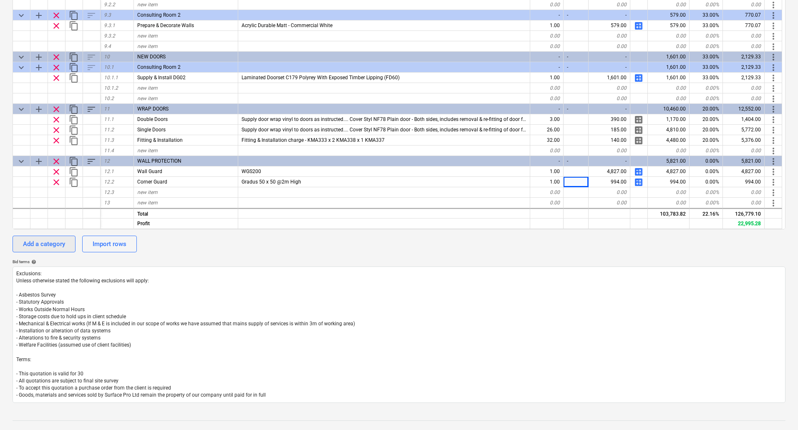
click at [49, 241] on div "Add a category" at bounding box center [44, 244] width 42 height 11
type textarea "x"
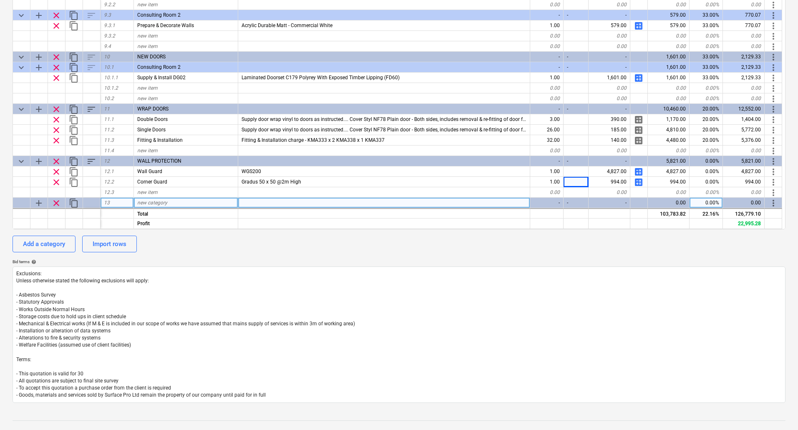
click at [162, 201] on span "new category" at bounding box center [152, 203] width 30 height 6
type input "RECEPTION DESK"
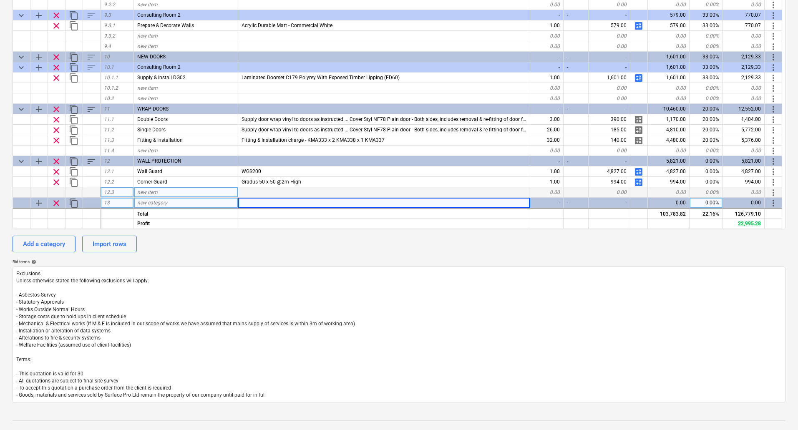
type textarea "x"
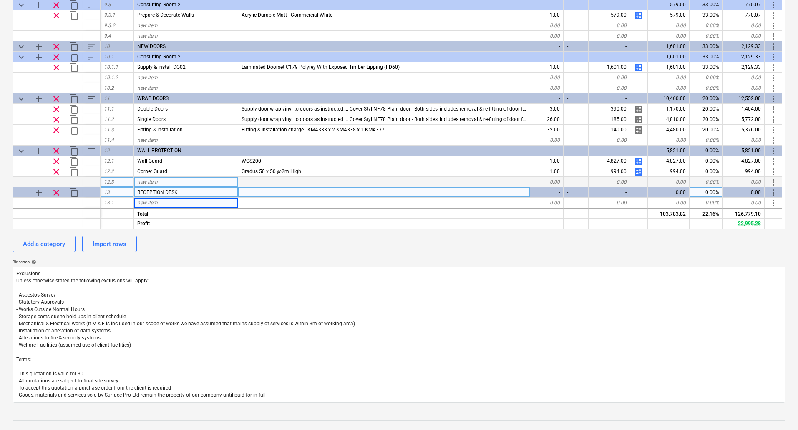
scroll to position [867, 0]
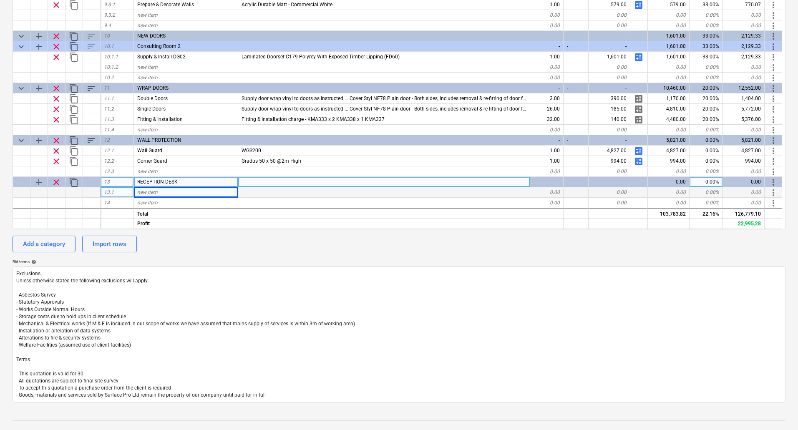
click at [178, 193] on div "new item" at bounding box center [186, 192] width 104 height 10
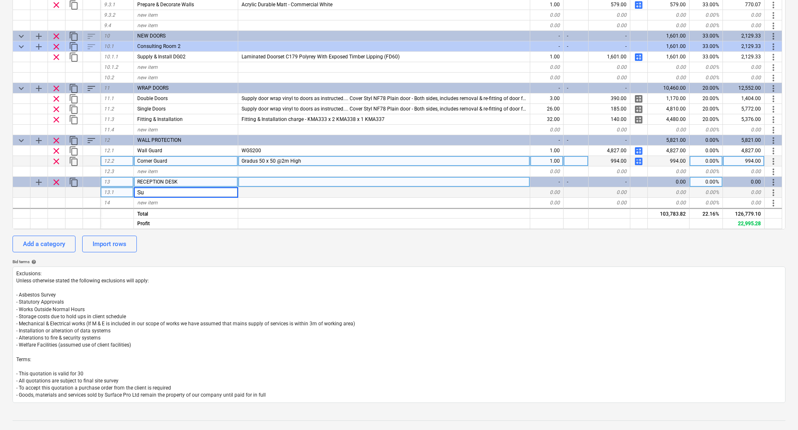
type input "S"
type input "Manufacture & Install New Reception Desk"
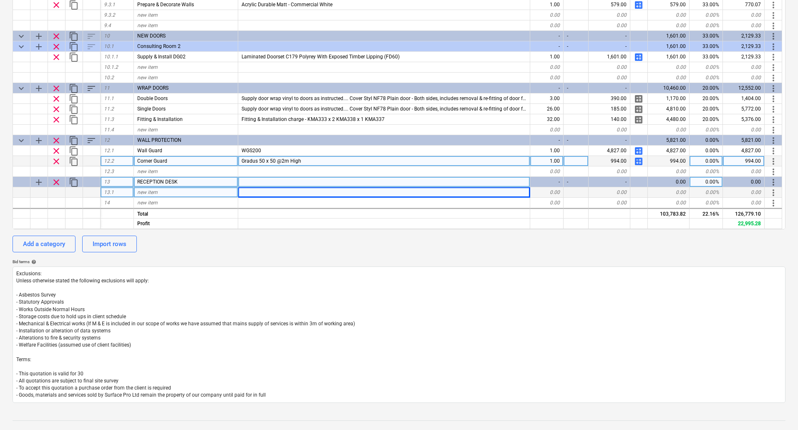
type textarea "x"
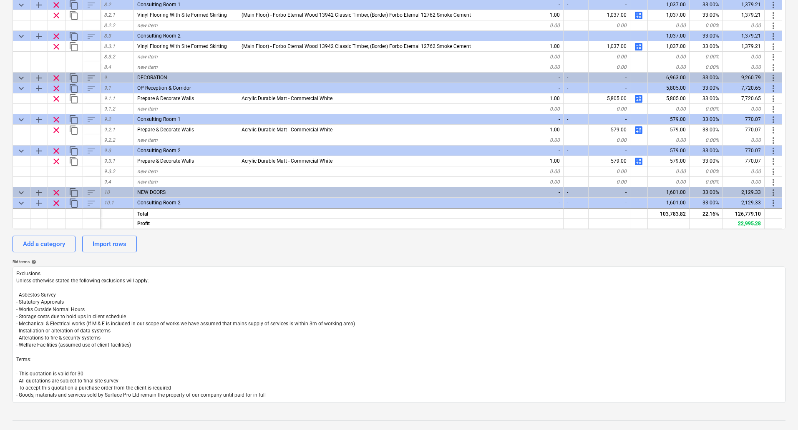
scroll to position [877, 0]
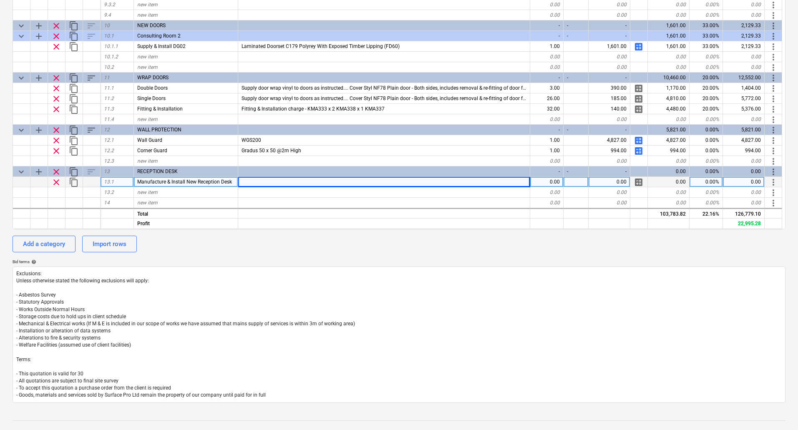
click at [272, 184] on div at bounding box center [384, 182] width 292 height 10
click at [246, 180] on div at bounding box center [384, 182] width 292 height 10
type input "- Approx Size: 10.5m long inc drop down DDA Section - Constructed From 18mm MDF…"
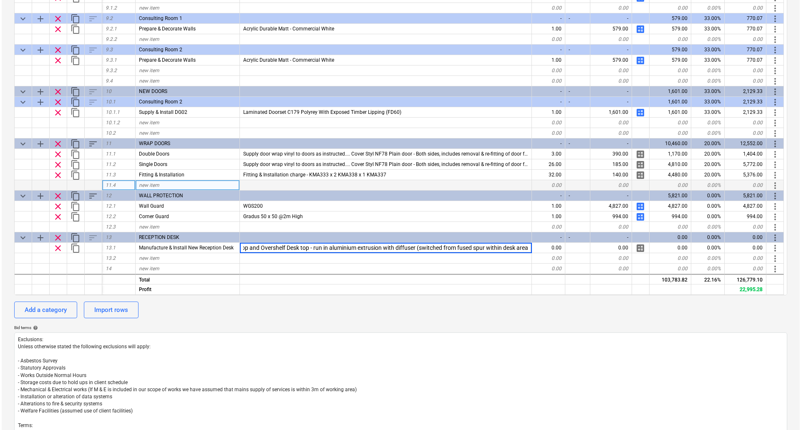
scroll to position [180, 0]
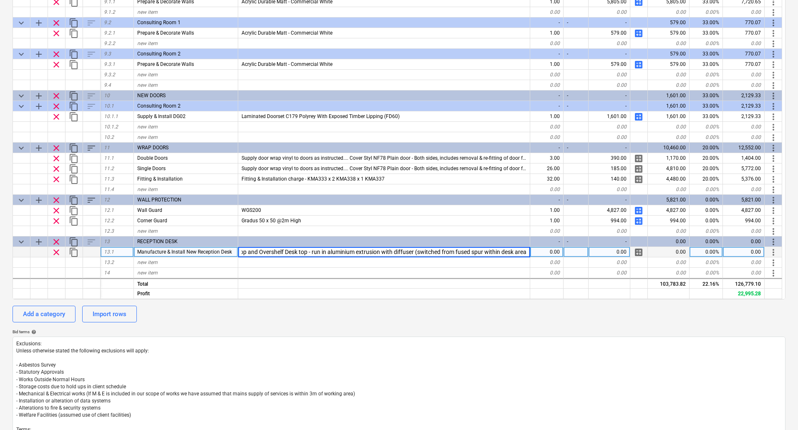
type textarea "x"
click at [551, 250] on div "0.00" at bounding box center [547, 252] width 33 height 10
type input "1"
click at [642, 250] on span "calculate" at bounding box center [639, 253] width 10 height 10
type textarea "x"
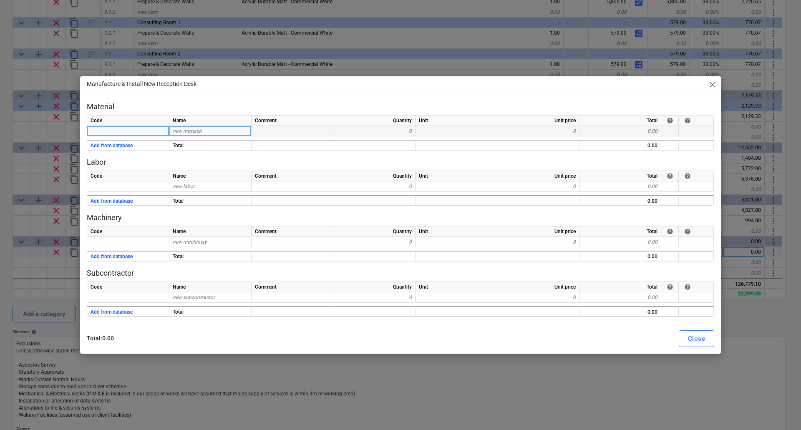
click at [202, 130] on div "new material" at bounding box center [210, 131] width 82 height 10
click at [187, 133] on span "new material" at bounding box center [187, 131] width 29 height 6
type input "18mm MFC W1000"
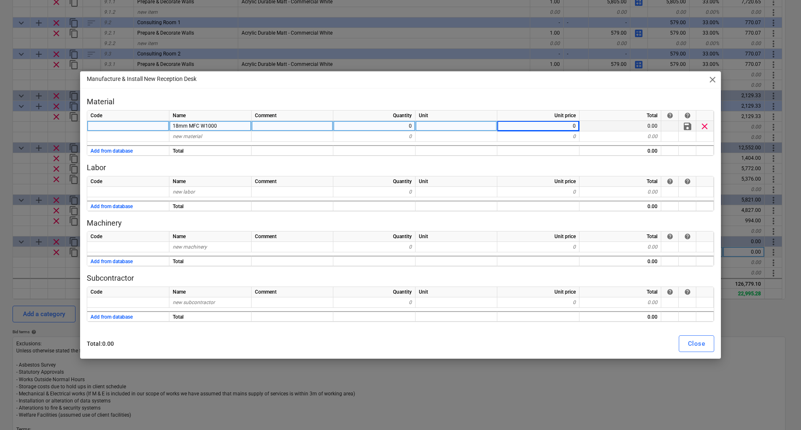
type textarea "x"
type input "65"
type textarea "x"
type input "23 x 2 W1000 ABS Edging"
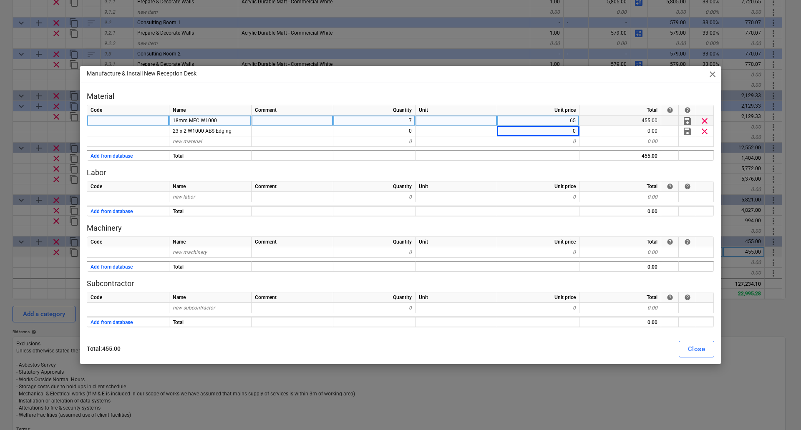
type textarea "x"
type input "50"
type textarea "x"
click at [201, 142] on span "new material" at bounding box center [187, 142] width 29 height 6
type input "W10001 CC Laminate"
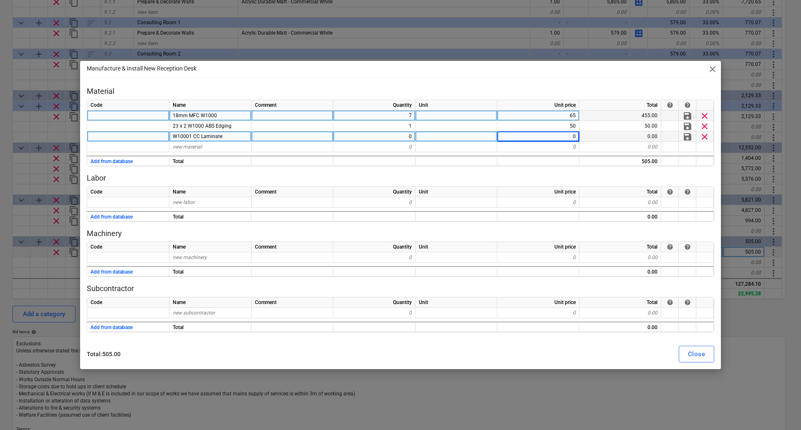
type textarea "x"
type input "110"
type textarea "x"
type input "Durasein White Solid Surface"
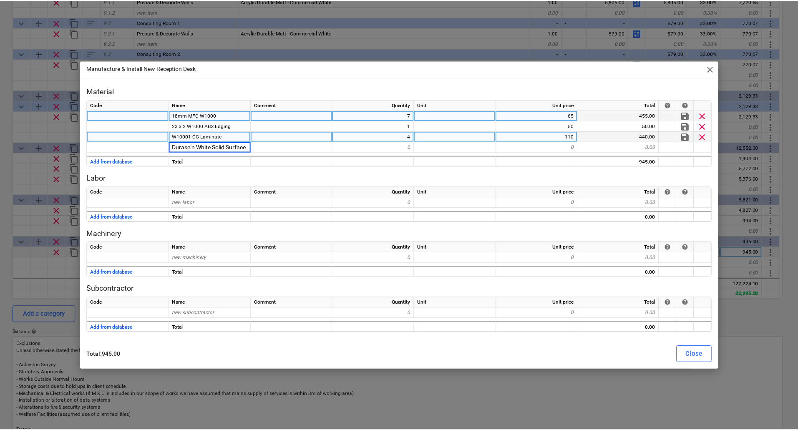
scroll to position [0, 1]
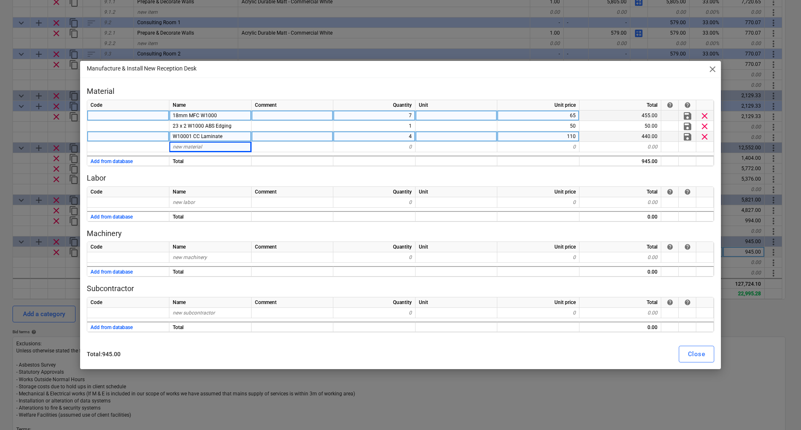
type textarea "x"
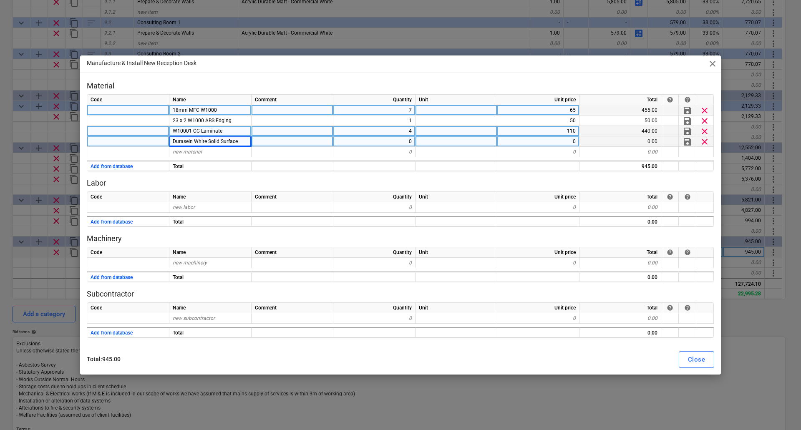
click at [265, 142] on div at bounding box center [293, 141] width 82 height 10
type input "3660 x 1350"
type textarea "x"
type input "365"
type textarea "x"
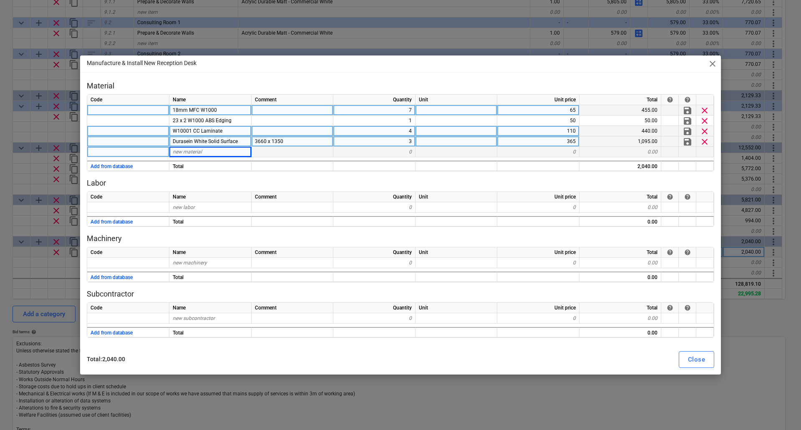
click at [213, 152] on div "new material" at bounding box center [210, 152] width 82 height 10
type input "25mm MR MDF"
type textarea "x"
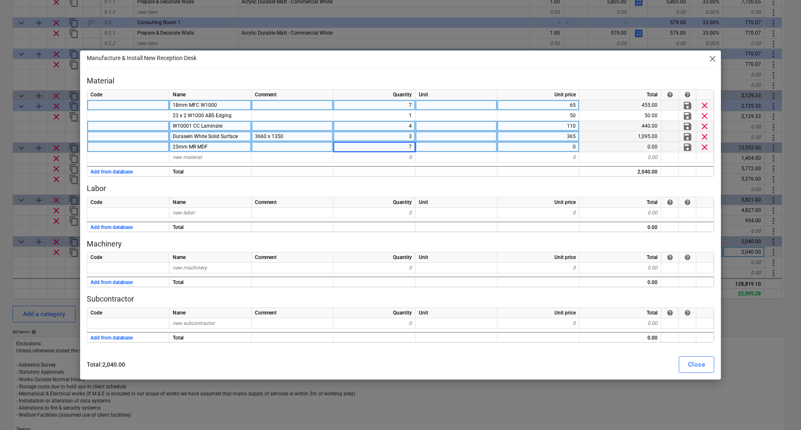
type input "70"
type textarea "x"
type input "70"
type textarea "x"
type input "Balancer Laminate"
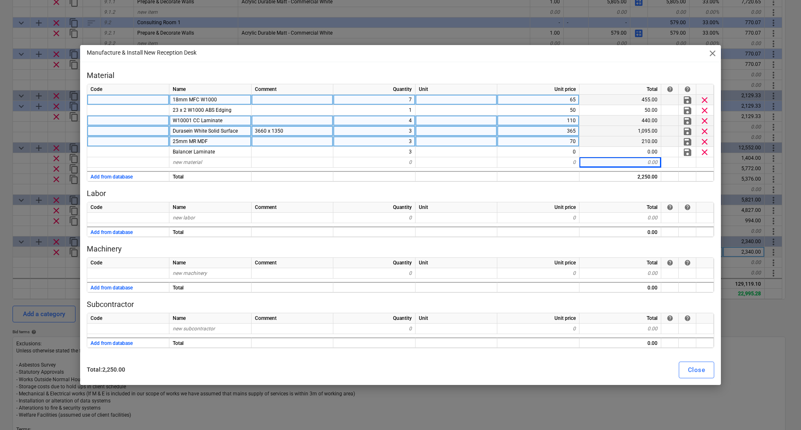
type textarea "x"
type input "18mm MFC Brushed Aluminium"
type textarea "x"
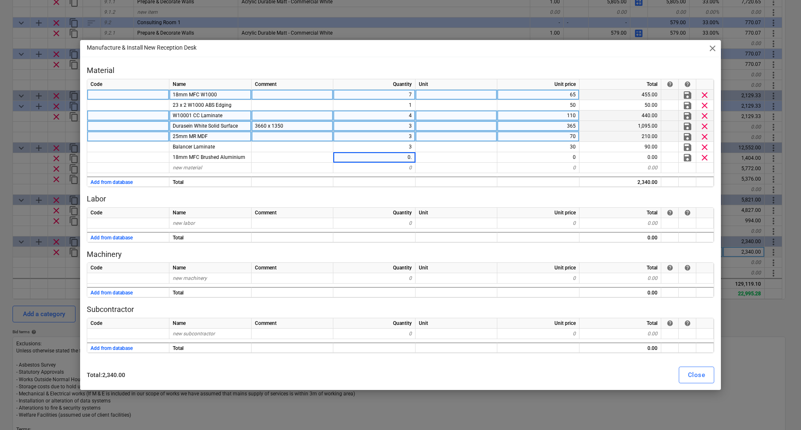
type input "0.5"
type textarea "x"
type input "65"
type textarea "x"
type input "23 x 2 Brushed Alu Edging"
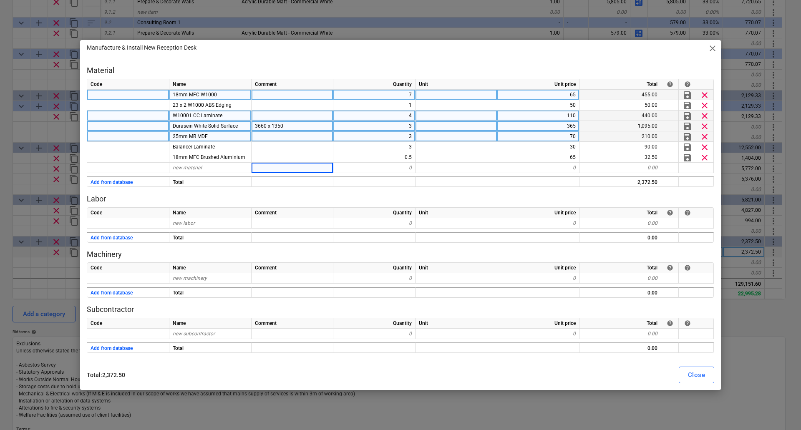
type textarea "x"
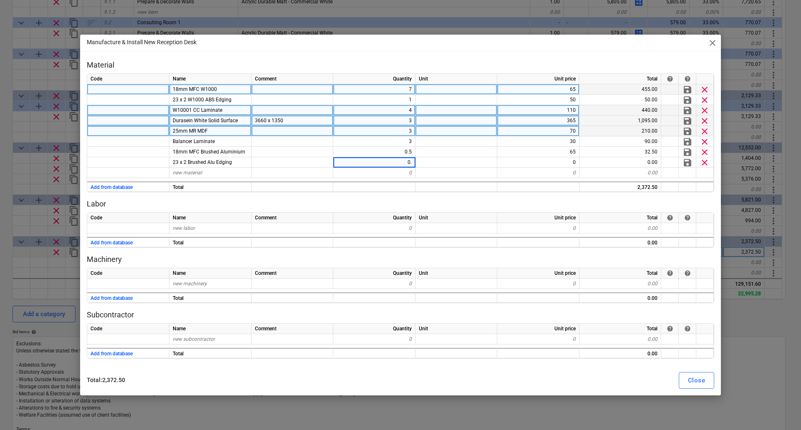
type input "0.5"
type textarea "x"
type input "40"
type textarea "x"
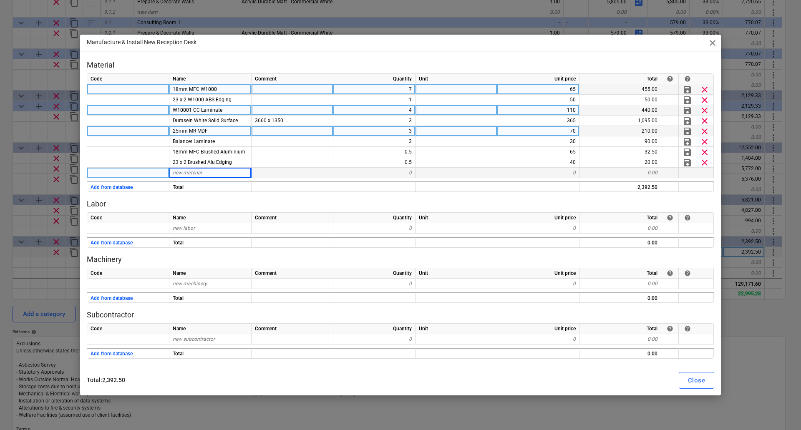
click at [197, 174] on span "new material" at bounding box center [187, 173] width 29 height 6
type input "Sundries"
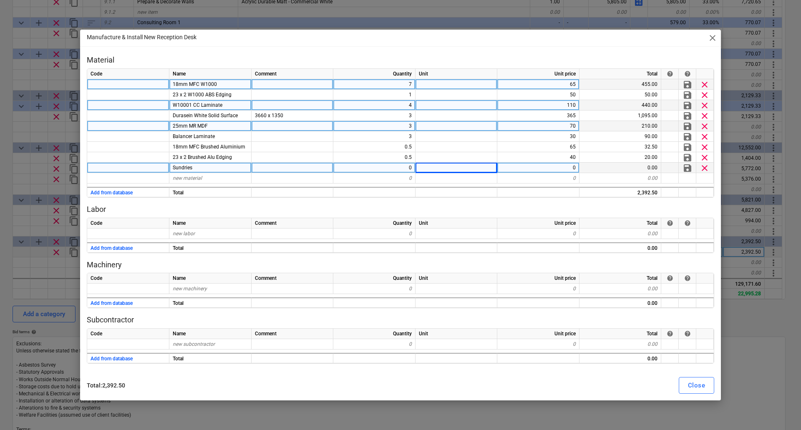
type textarea "x"
type input "100"
type textarea "x"
type input "Gate Hardware"
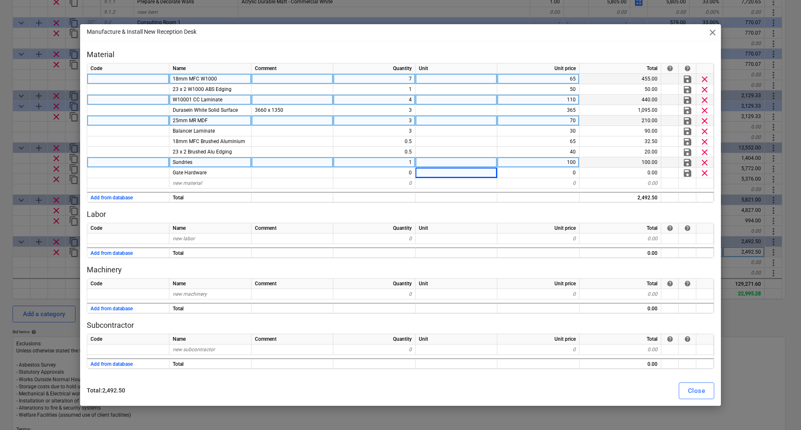
type textarea "x"
type input "Flap Damper"
type textarea "x"
type input "150"
type textarea "x"
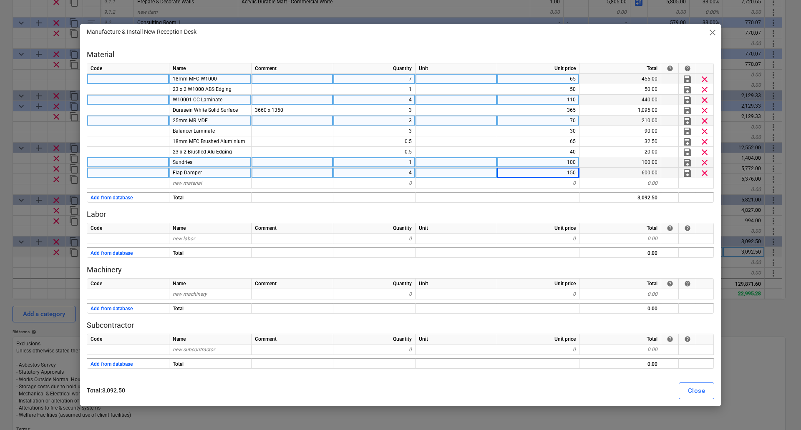
click at [561, 172] on div "150" at bounding box center [539, 173] width 82 height 10
type input "140"
type textarea "x"
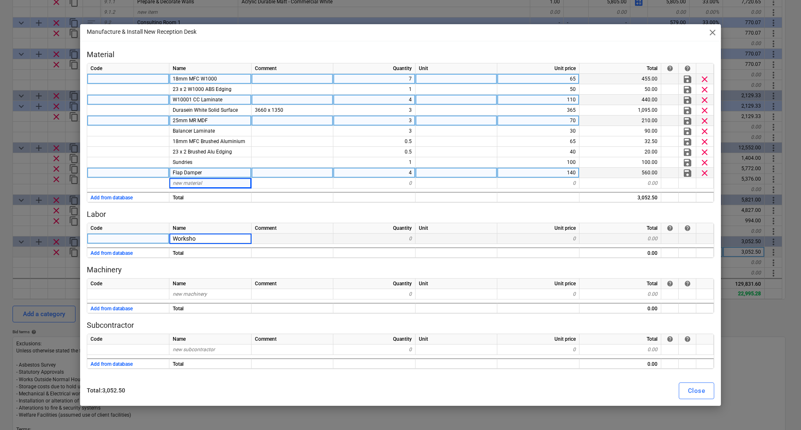
type input "Workshop"
type textarea "x"
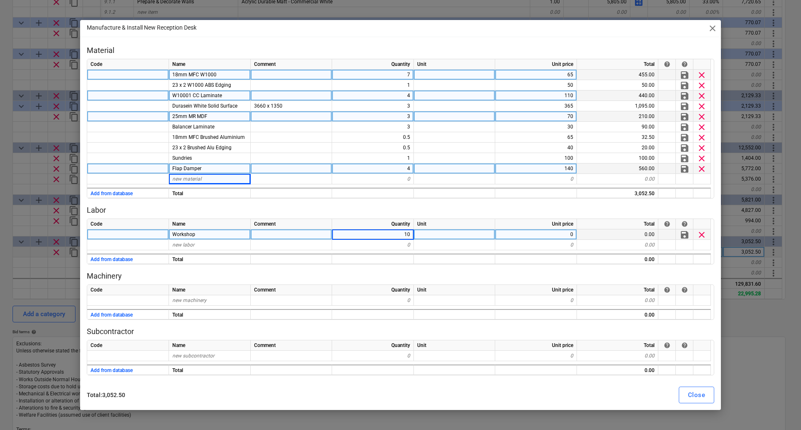
type input "108"
type textarea "x"
type input "37.5"
type textarea "x"
type input "Install"
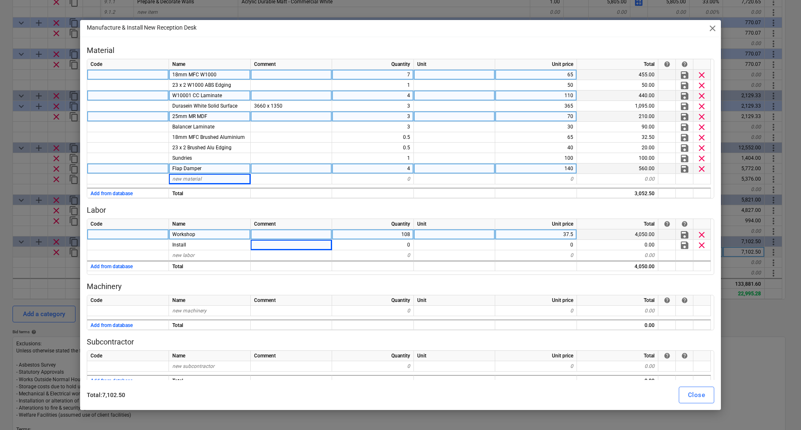
type textarea "x"
type input "64"
type textarea "x"
type input "37.5"
type textarea "x"
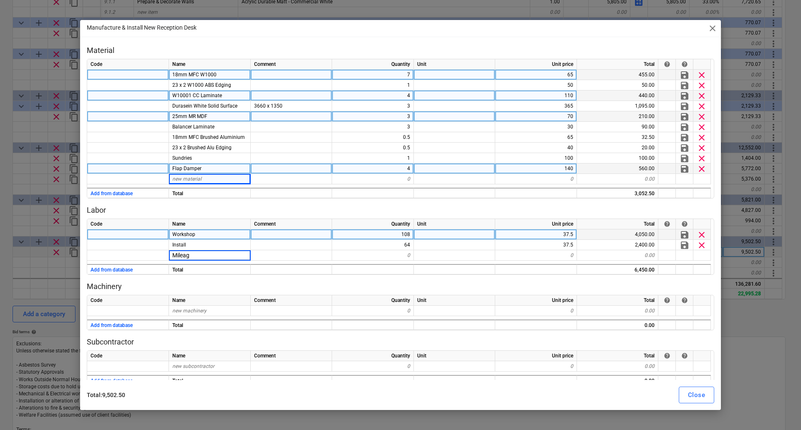
type input "Mileage"
type textarea "x"
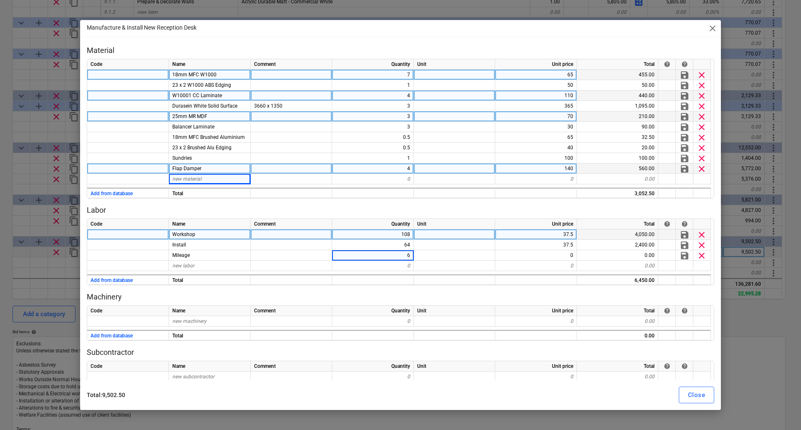
type input "64"
type textarea "x"
type input "4.5"
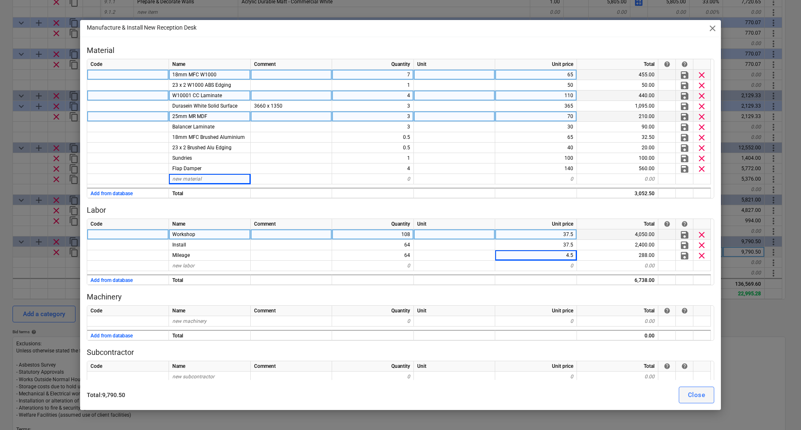
click at [700, 395] on div "Close" at bounding box center [696, 395] width 17 height 11
type textarea "x"
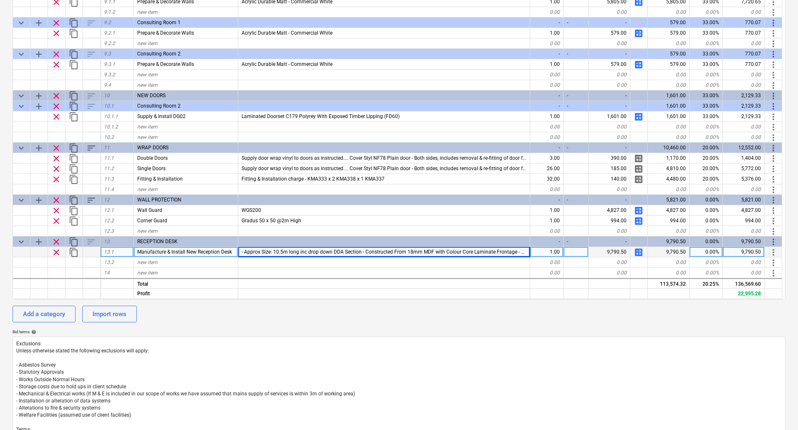
click at [277, 253] on input "- Approx Size: 10.5m long inc drop down DDA Section - Constructed From 18mm MDF…" at bounding box center [384, 252] width 292 height 10
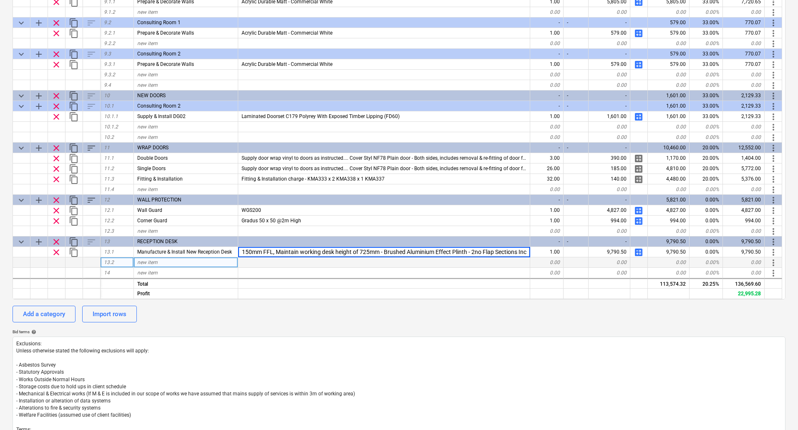
scroll to position [0, 755]
type input "Approx Size: 9m long inc 2no drop down DDA Section - Constructed From 18mm MDF …"
type textarea "x"
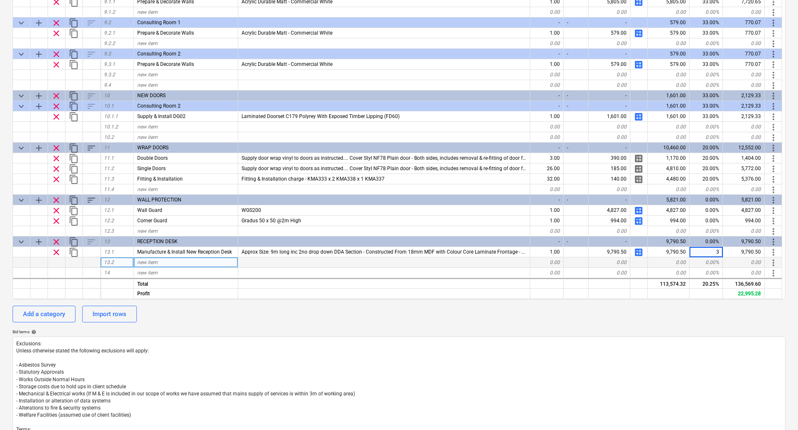
type input "33"
type textarea "x"
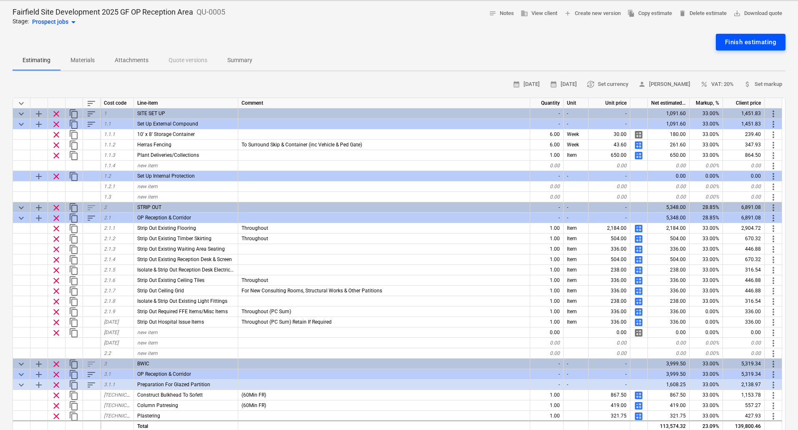
scroll to position [0, 0]
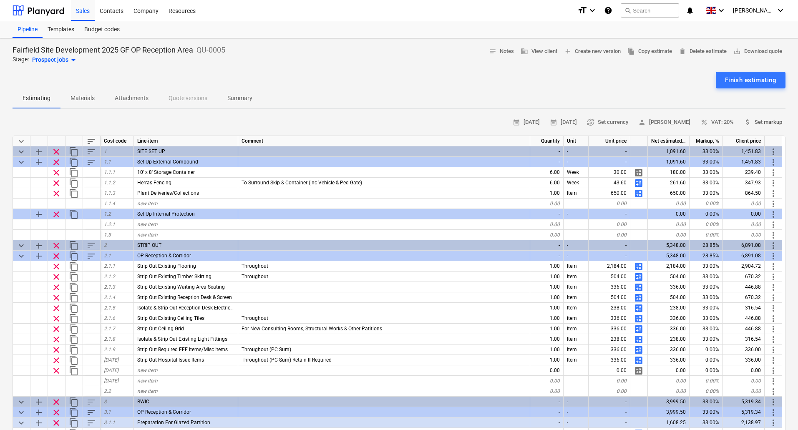
click at [767, 124] on span "attach_money Set markup" at bounding box center [763, 123] width 38 height 10
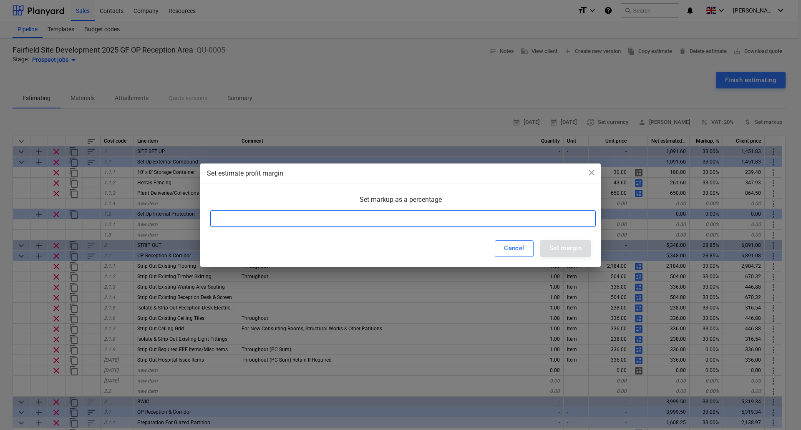
click at [393, 222] on input at bounding box center [403, 218] width 386 height 17
type input "33"
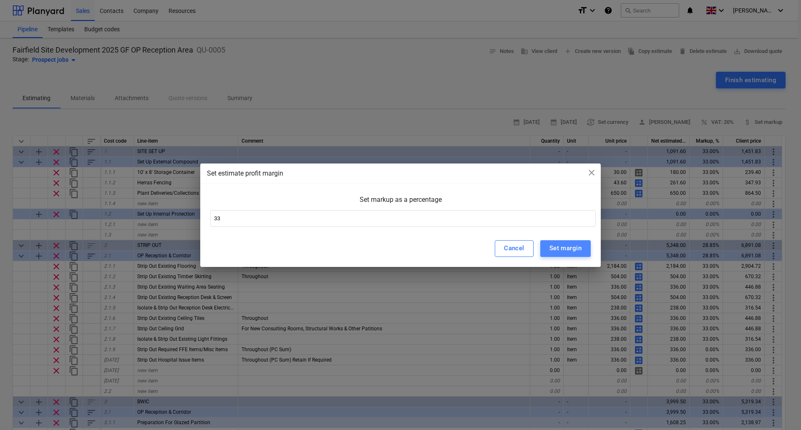
click at [569, 248] on div "Set margin" at bounding box center [566, 248] width 32 height 11
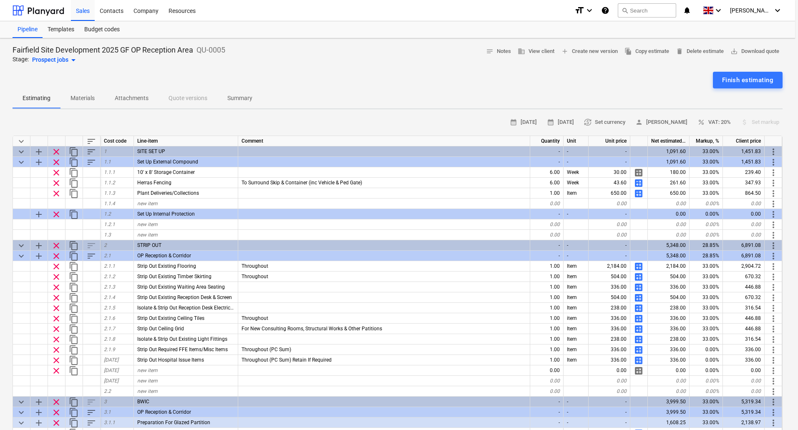
type textarea "x"
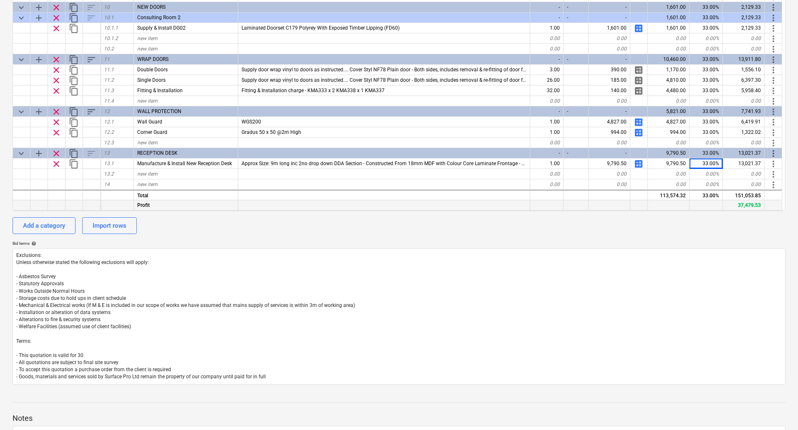
scroll to position [264, 0]
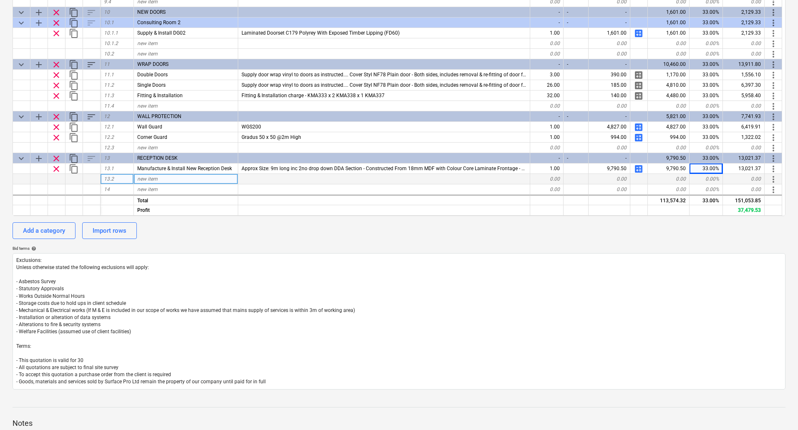
click at [156, 179] on span "new item" at bounding box center [147, 179] width 20 height 6
type input "Acrylic Backlit letterian"
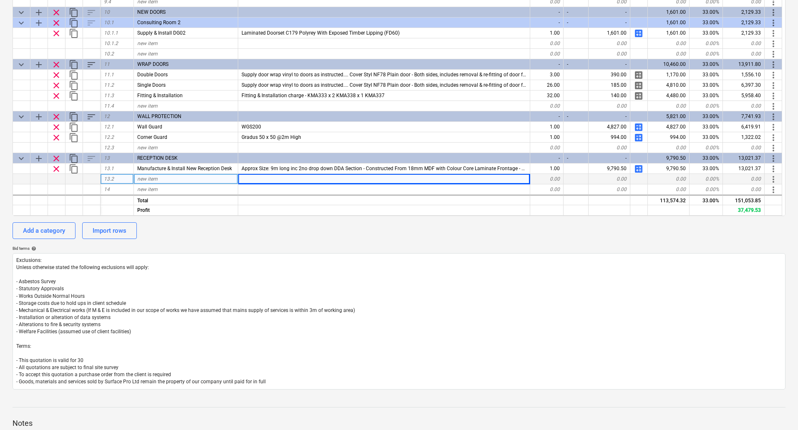
type textarea "x"
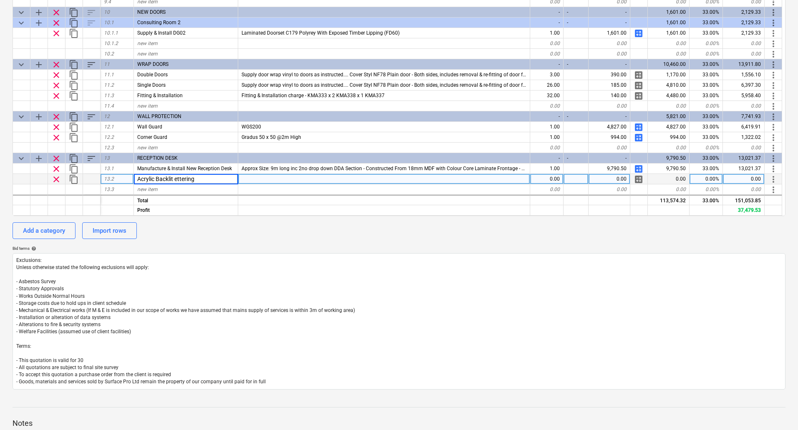
type input "Acrylic Backlit Lettering"
type textarea "x"
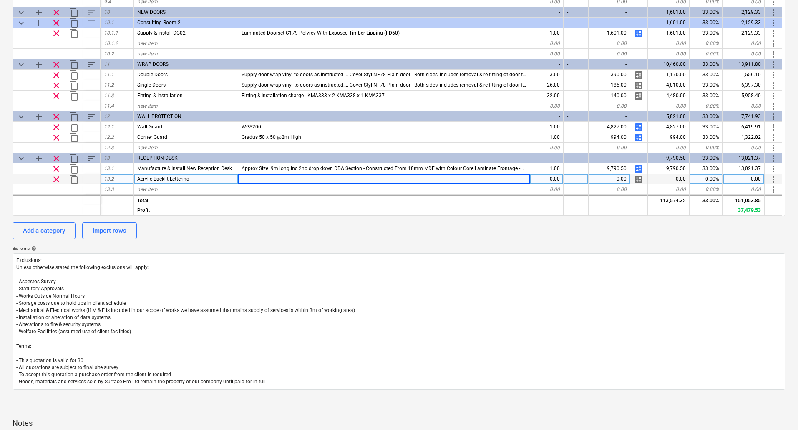
click at [247, 179] on div at bounding box center [384, 179] width 292 height 10
type input "- Opal Acrylic Backlit Lettering with the words 'Dutchy Hospital' Routed though…"
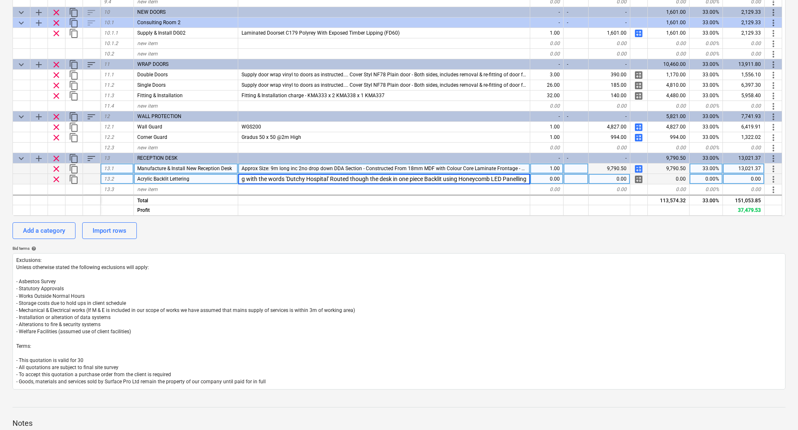
type textarea "x"
click at [241, 168] on div "Approx Size: 9m long inc 2no drop down DDA Section - Constructed From 18mm MDF …" at bounding box center [384, 169] width 292 height 10
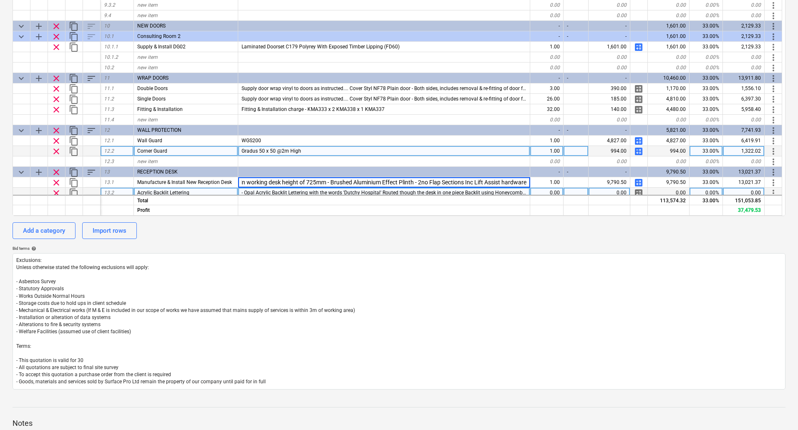
scroll to position [877, 0]
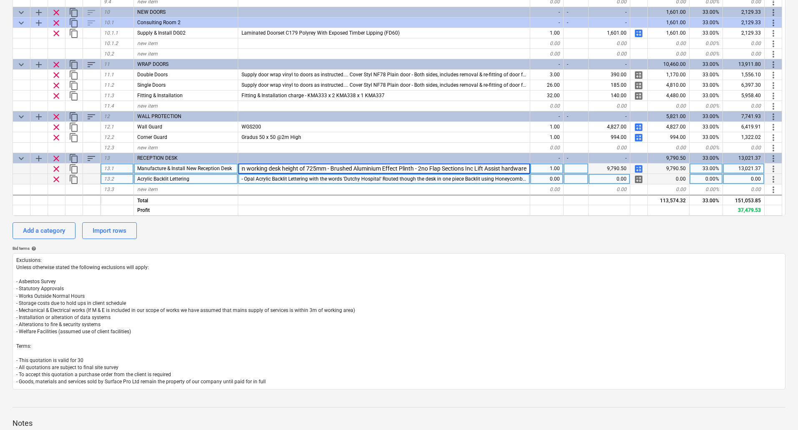
click at [245, 168] on input "Approx Size: 9m long inc 2no drop down DDA Section - Constructed From 18mm MDF …" at bounding box center [384, 169] width 292 height 10
type input "Opal Acrylic Backlit Lettering with the words 'Fairfield Independent Hospital' …"
type textarea "x"
click at [552, 181] on div "0.00" at bounding box center [547, 179] width 33 height 10
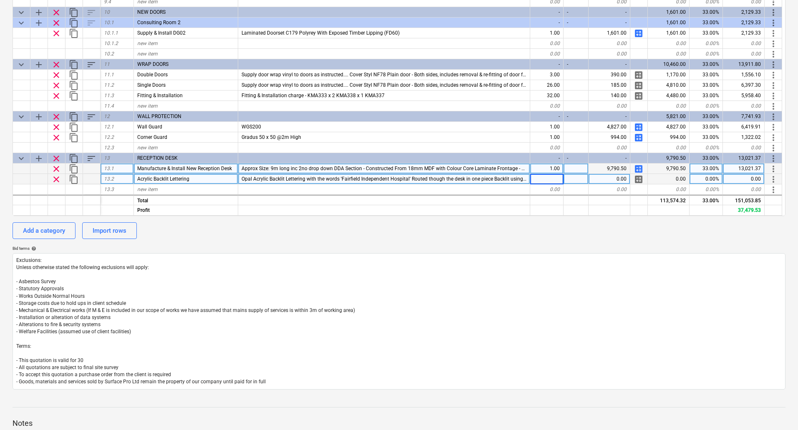
type input "1"
click at [639, 177] on span "calculate" at bounding box center [639, 179] width 10 height 10
type textarea "x"
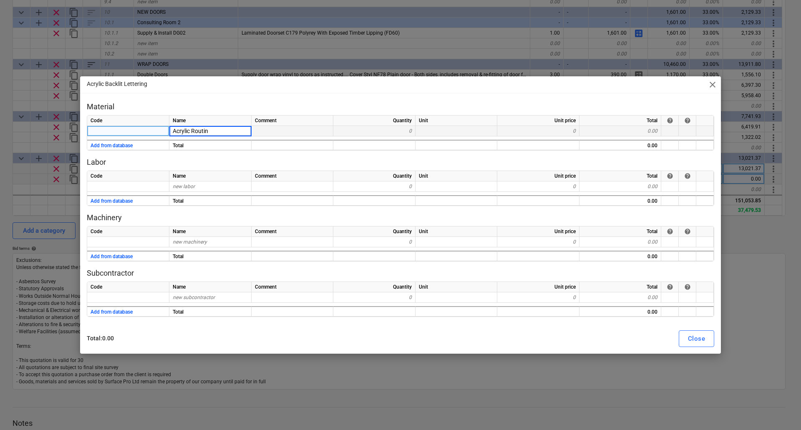
type input "Acrylic Routing"
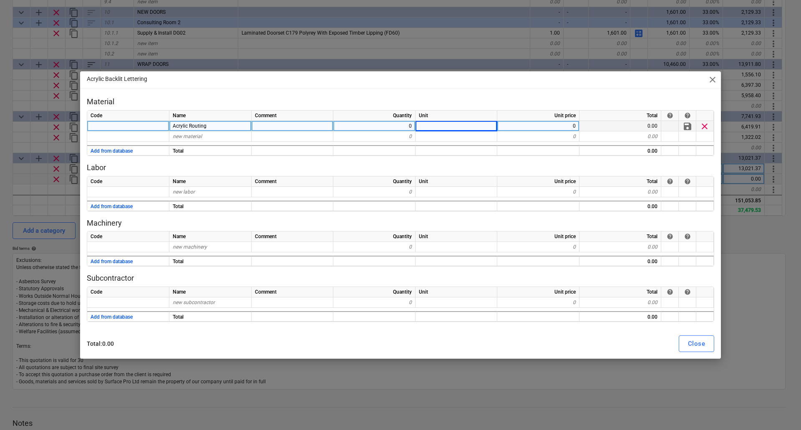
type textarea "x"
type input "425"
type textarea "x"
type input "Honeycomb Panel"
type textarea "x"
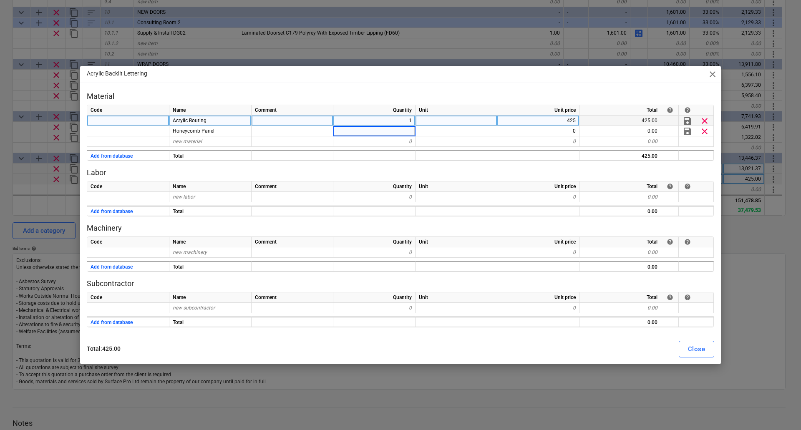
type input "4"
type textarea "x"
type input "39"
type textarea "x"
type input "LED Driver"
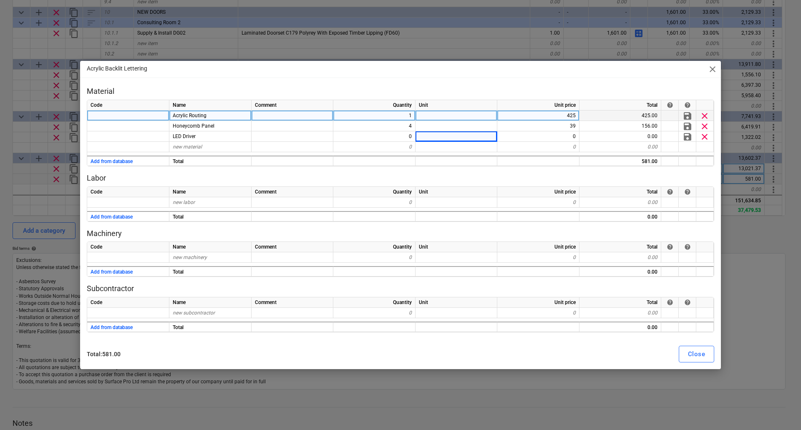
type textarea "x"
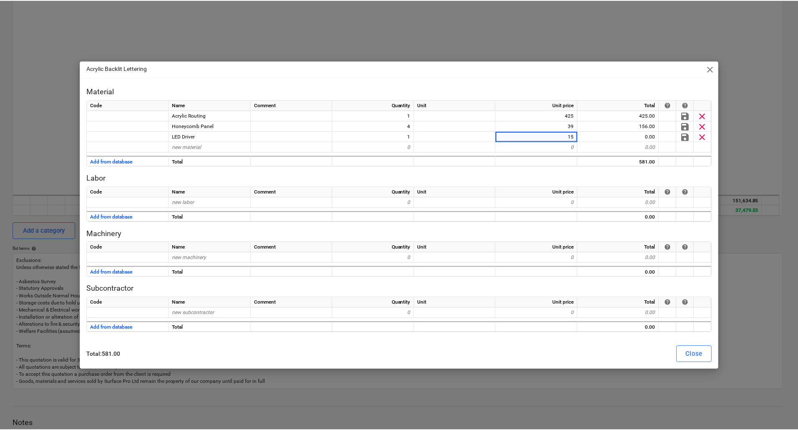
scroll to position [877, 0]
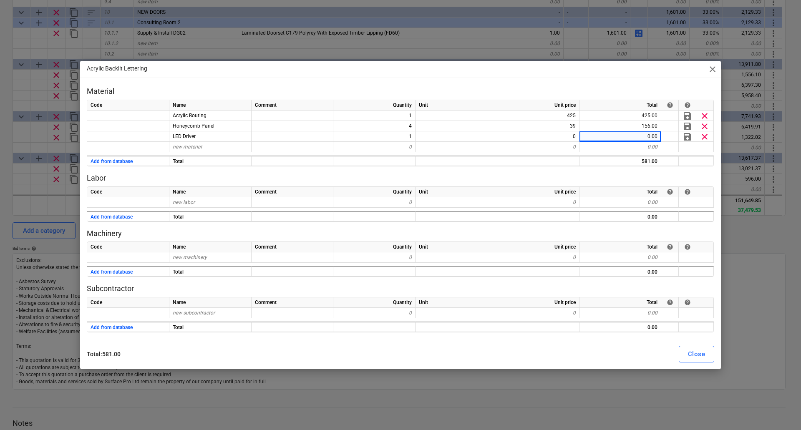
type textarea "x"
type input "Workshop"
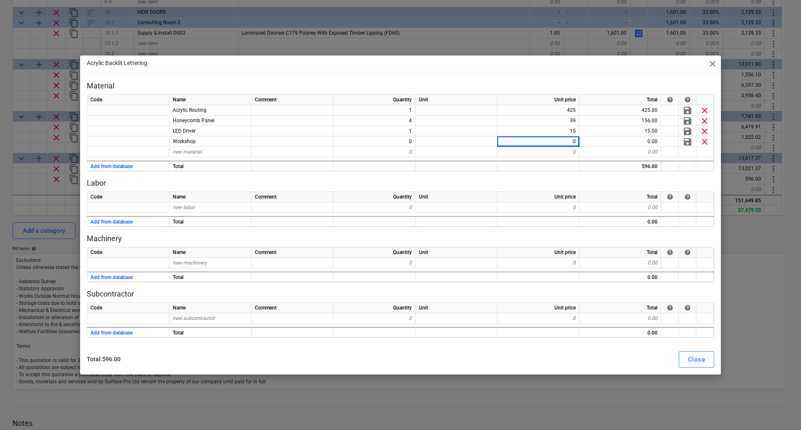
type textarea "x"
type input "37.5"
type textarea "x"
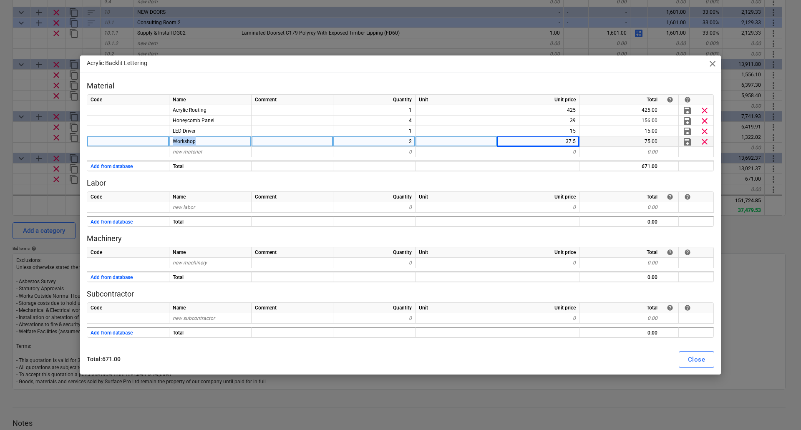
drag, startPoint x: 172, startPoint y: 140, endPoint x: 215, endPoint y: 142, distance: 42.6
click at [215, 142] on div "Workshop" at bounding box center [210, 141] width 82 height 10
type textarea "x"
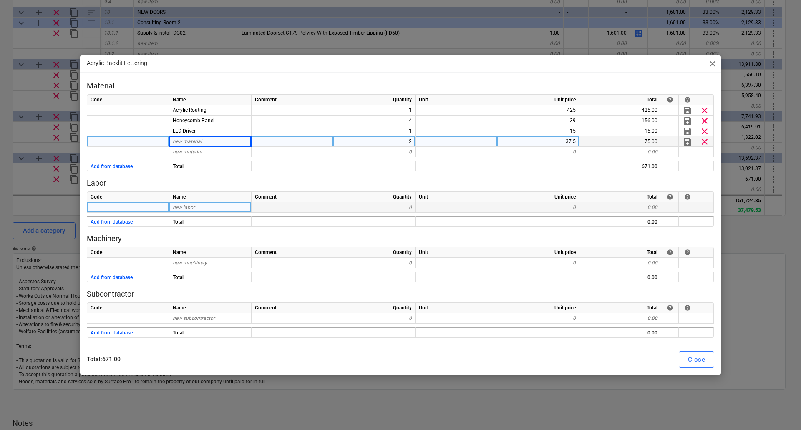
click at [179, 207] on span "new labor" at bounding box center [184, 208] width 22 height 6
type input "Workshop"
type textarea "x"
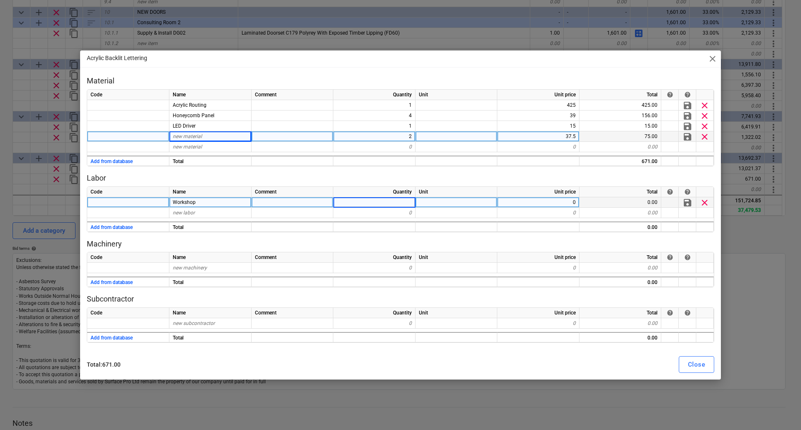
type input "2"
type textarea "x"
type input "37.5"
click at [694, 364] on div "Close" at bounding box center [696, 364] width 17 height 11
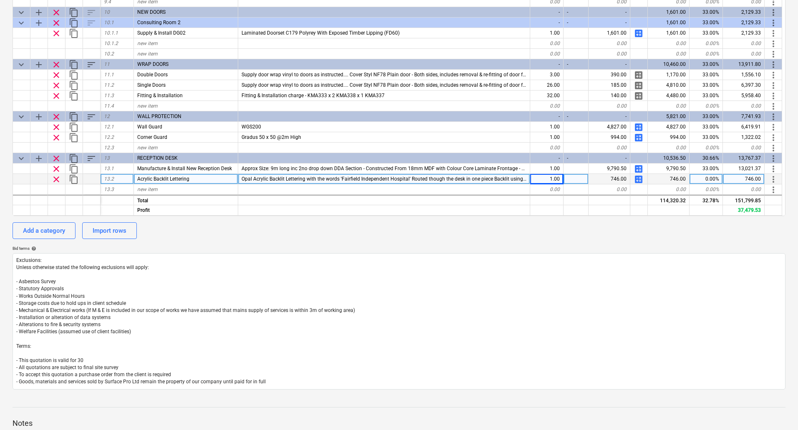
click at [639, 179] on span "calculate" at bounding box center [639, 179] width 10 height 10
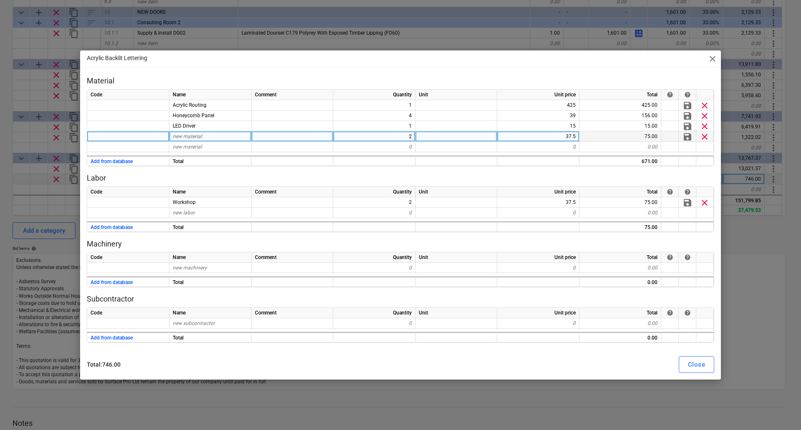
click at [707, 136] on span "clear" at bounding box center [705, 136] width 10 height 10
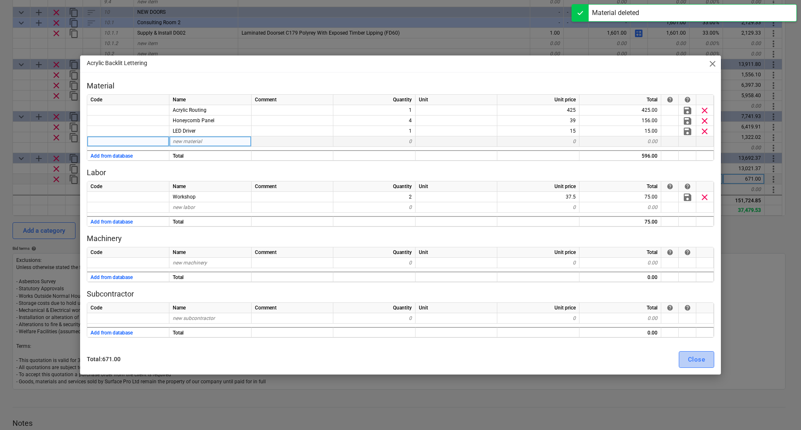
click at [701, 357] on div "Close" at bounding box center [696, 359] width 17 height 11
type textarea "x"
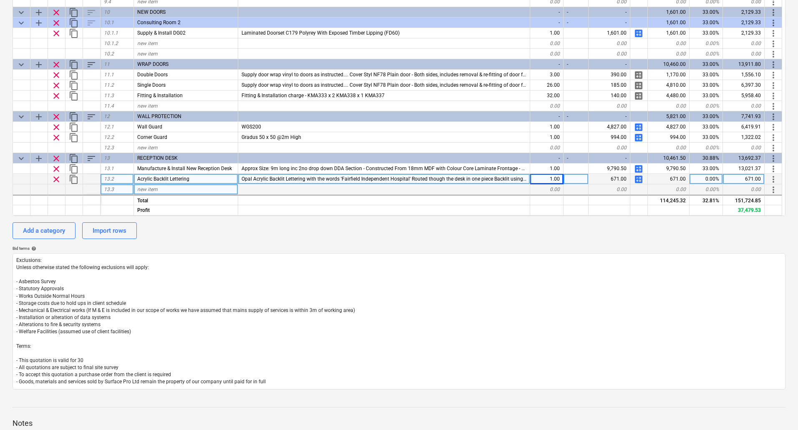
click at [167, 187] on div "new item" at bounding box center [186, 189] width 104 height 10
type input "LED LIGHTING"
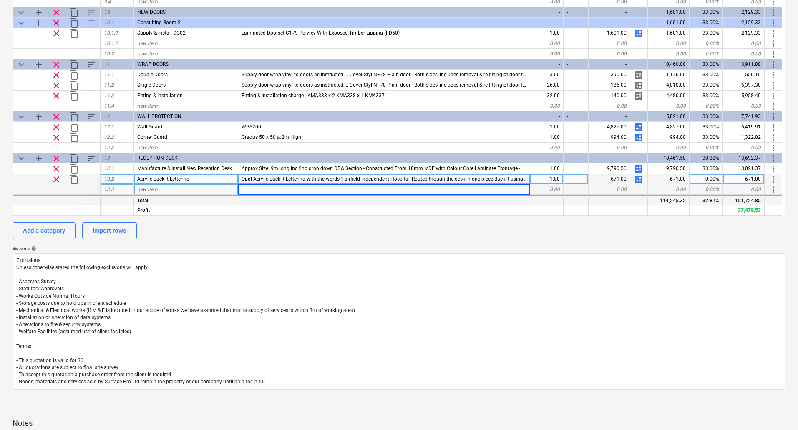
type textarea "x"
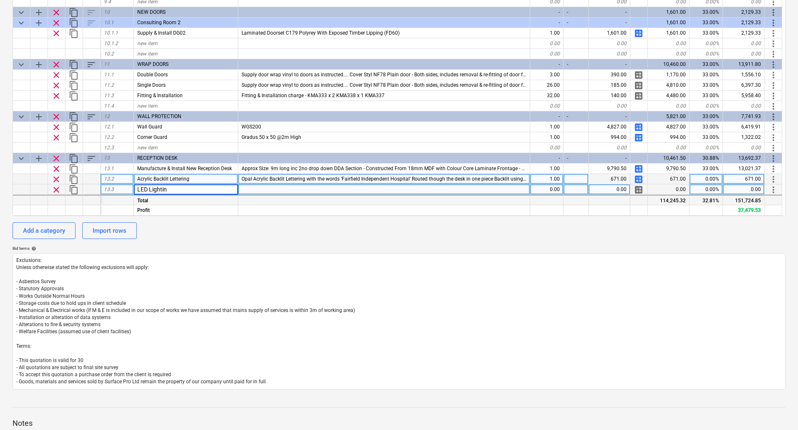
type input "LED Lighting"
type textarea "x"
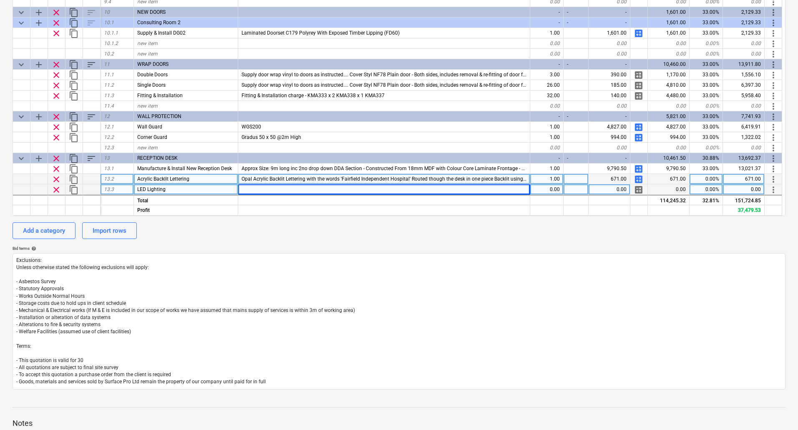
click at [255, 193] on div at bounding box center [384, 189] width 292 height 10
click at [271, 189] on input "LED Lighting to patient side of desk at 3 levels, Plinth, DDA Desk top and Over…" at bounding box center [384, 189] width 292 height 10
click at [270, 191] on input "LED Lighting to patient side of desk at 3 levels, Plinth, DDA Desk top and Over…" at bounding box center [384, 189] width 292 height 10
type input "LED Lighting to patient side of desk at 3 levels, Plinth, DDA Desk top and Over…"
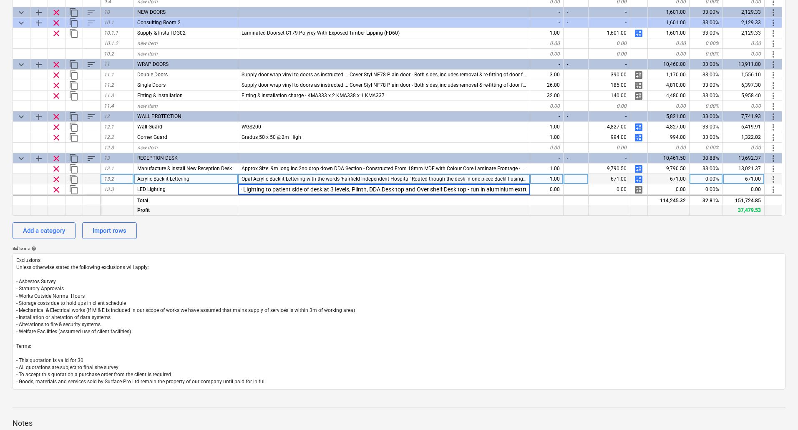
scroll to position [0, 0]
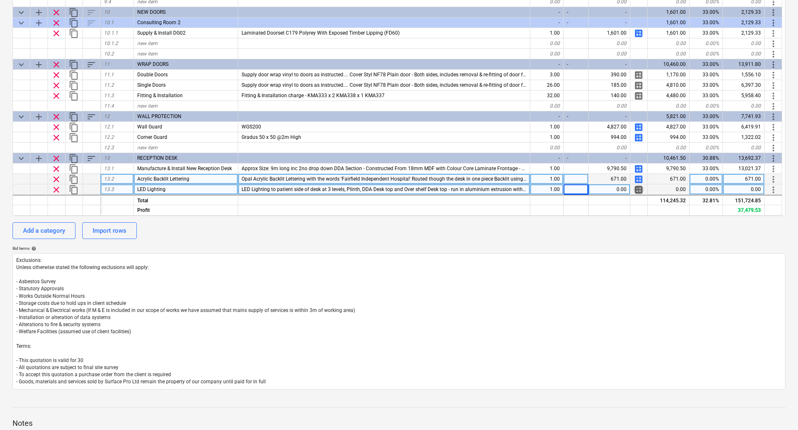
click at [639, 187] on span "calculate" at bounding box center [639, 190] width 10 height 10
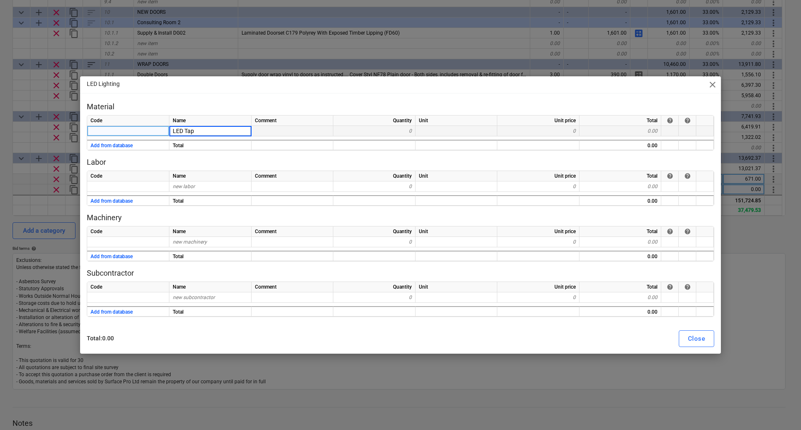
type input "LED Tape"
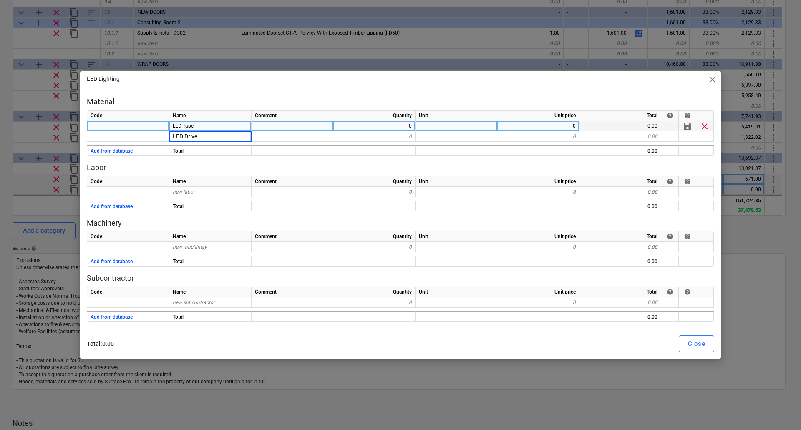
type input "LED Driver"
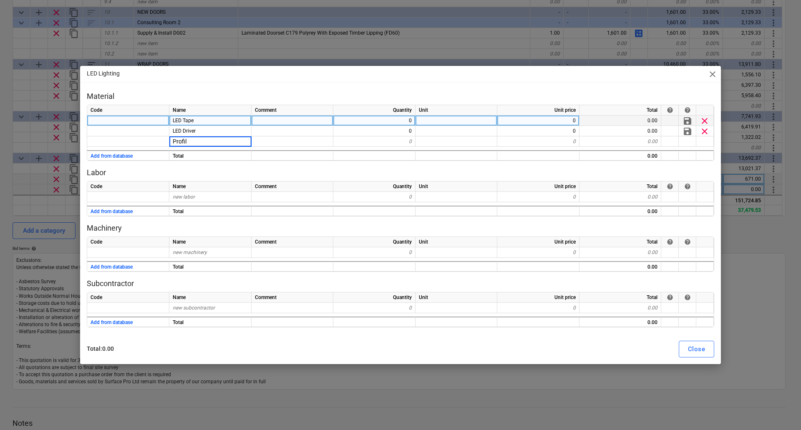
type input "Profile"
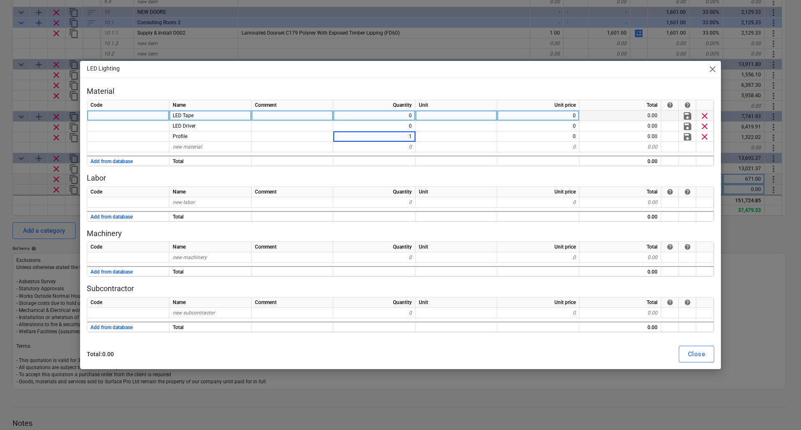
type input "10"
type input "15"
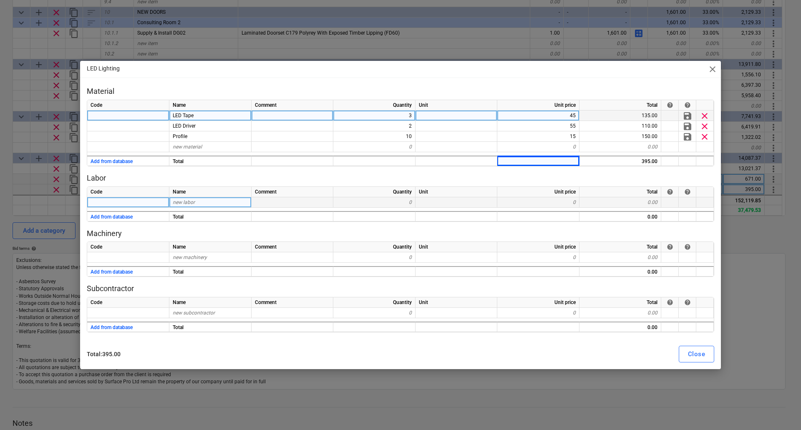
click at [181, 200] on span "new labor" at bounding box center [184, 203] width 22 height 6
type input "Labour"
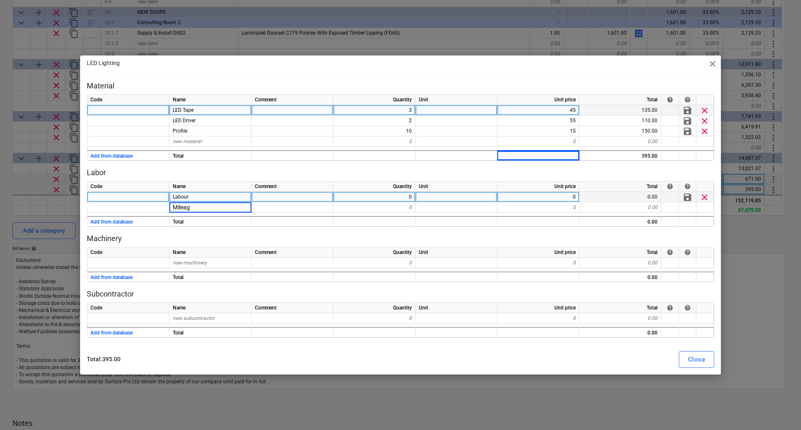
type input "Mileage"
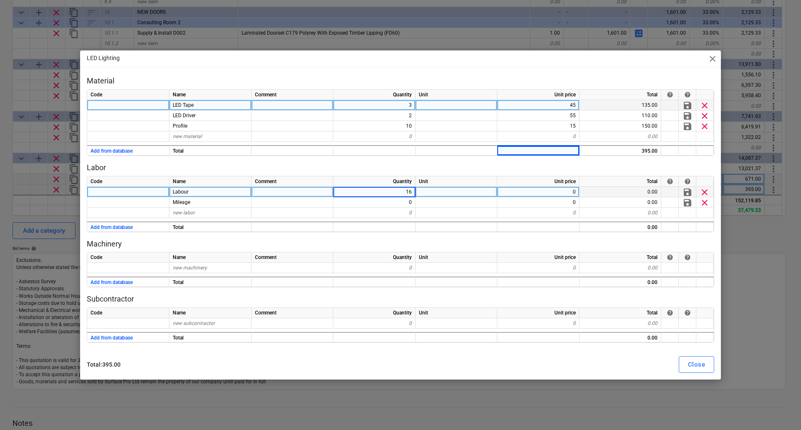
type input "1"
type input "8"
type input "37.5"
type input "4.5"
click at [692, 366] on div "Close" at bounding box center [696, 364] width 17 height 11
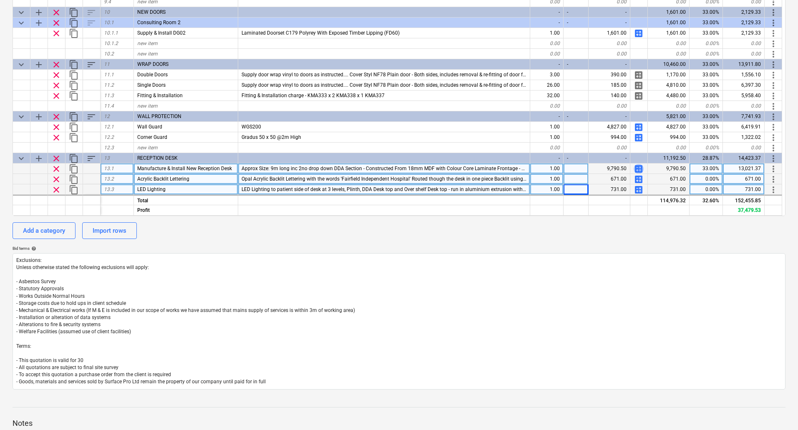
click at [637, 169] on span "calculate" at bounding box center [639, 169] width 10 height 10
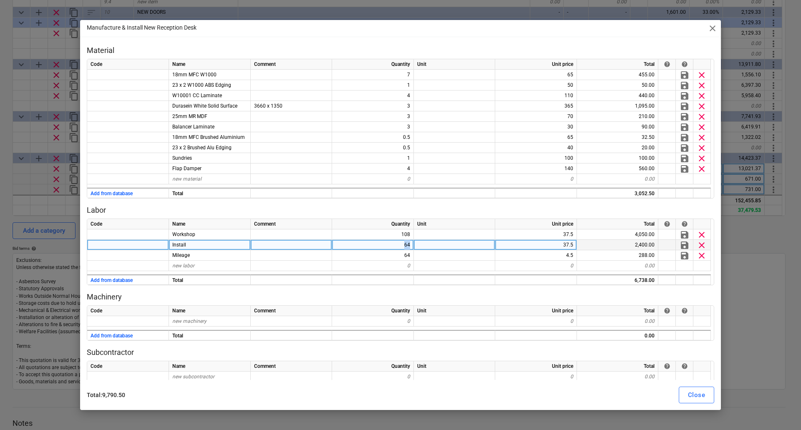
drag, startPoint x: 402, startPoint y: 245, endPoint x: 434, endPoint y: 244, distance: 31.7
click at [0, 0] on div "Install 64 37.5 2,400.00 save clear" at bounding box center [0, 0] width 0 height 0
click at [399, 248] on div "64" at bounding box center [373, 245] width 82 height 10
type input "72"
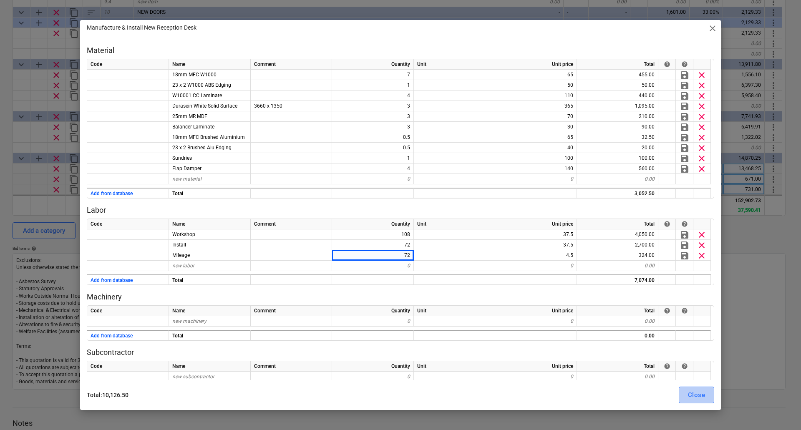
click at [707, 392] on button "Close" at bounding box center [696, 395] width 35 height 17
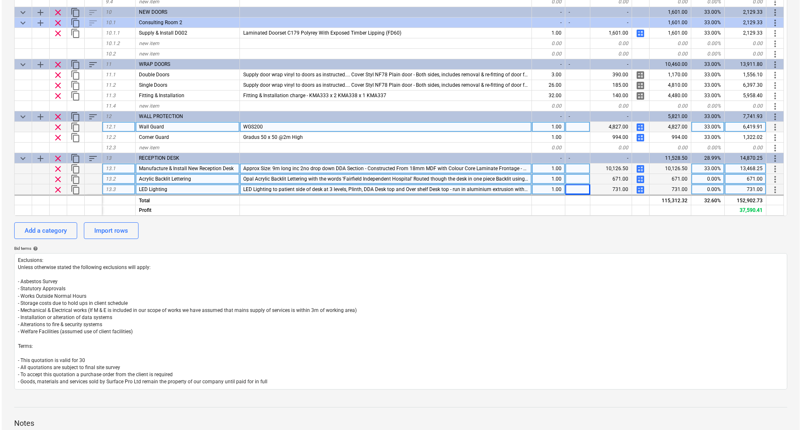
scroll to position [898, 0]
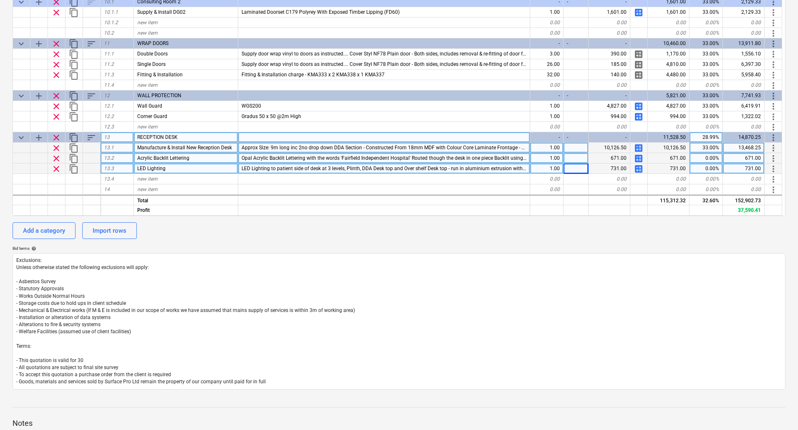
click at [38, 136] on span "add" at bounding box center [39, 138] width 10 height 10
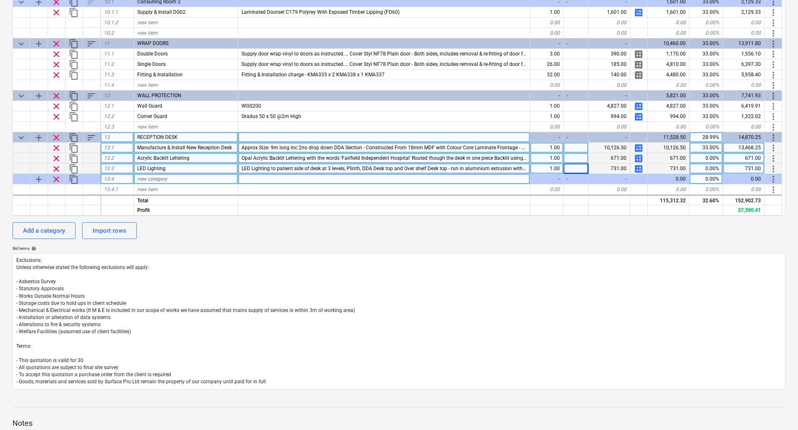
click at [151, 178] on span "new category" at bounding box center [152, 179] width 30 height 6
type input "New Desk"
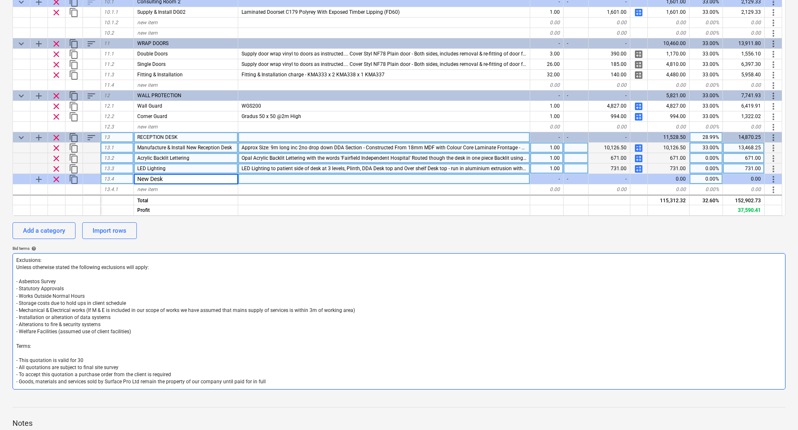
click at [252, 276] on textarea "Exclusions: Unless otherwise stated the following exclusions will apply: - Asbe…" at bounding box center [399, 321] width 773 height 136
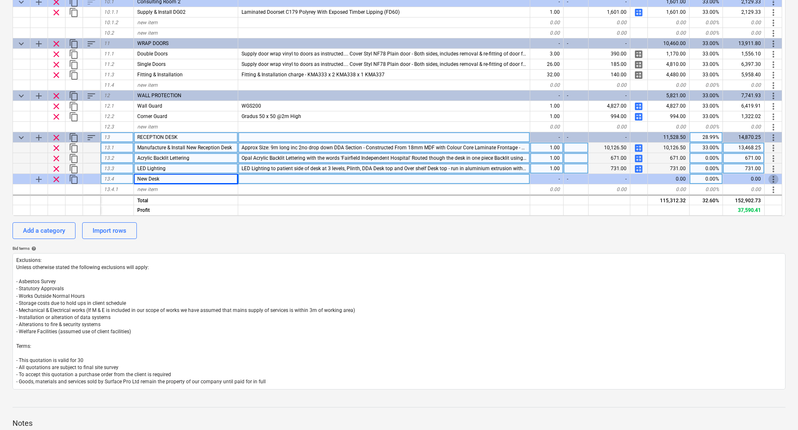
click at [775, 177] on span "more_vert" at bounding box center [774, 179] width 10 height 10
click at [775, 177] on li "Move line-item to" at bounding box center [762, 179] width 64 height 19
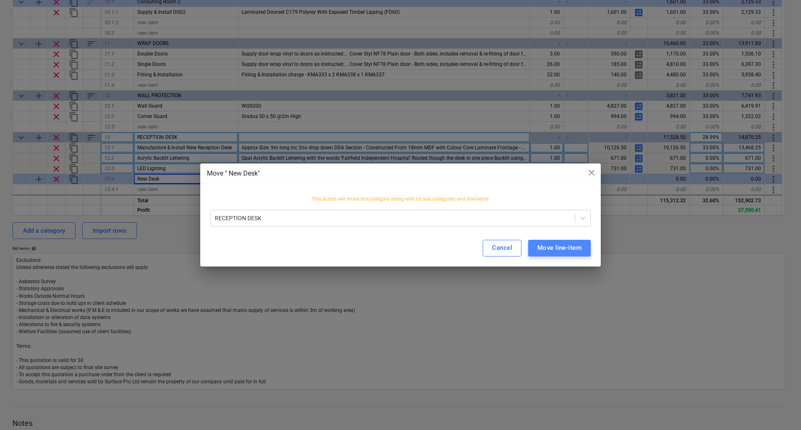
click at [559, 250] on div "Move line-item" at bounding box center [560, 248] width 44 height 11
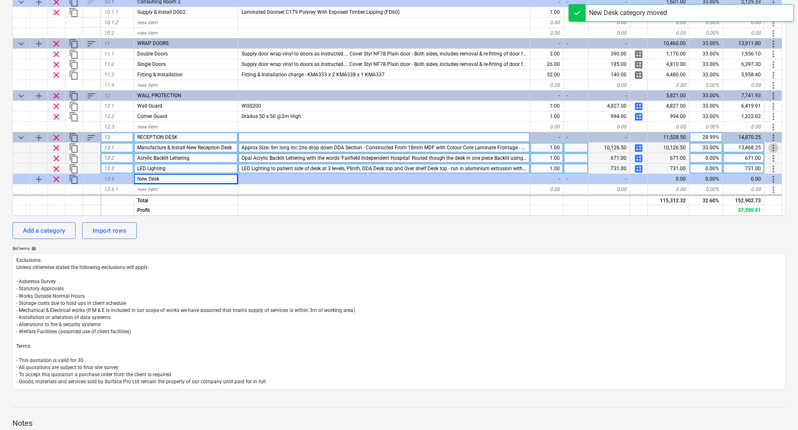
click at [776, 148] on span "more_vert" at bounding box center [774, 148] width 10 height 10
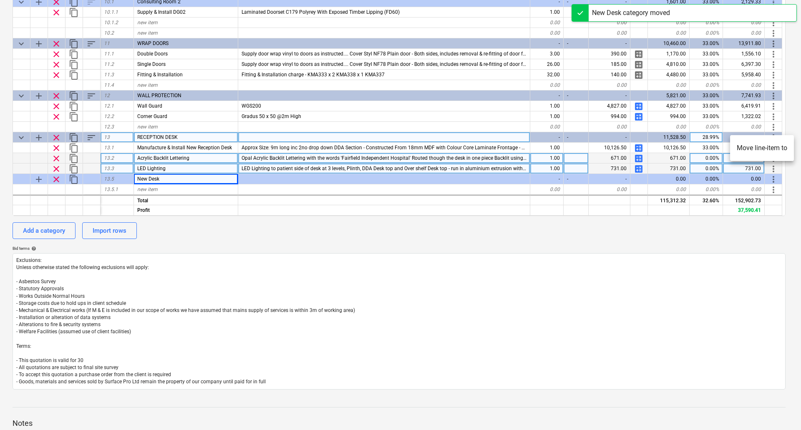
click at [774, 148] on li "Move line-item to" at bounding box center [762, 148] width 64 height 19
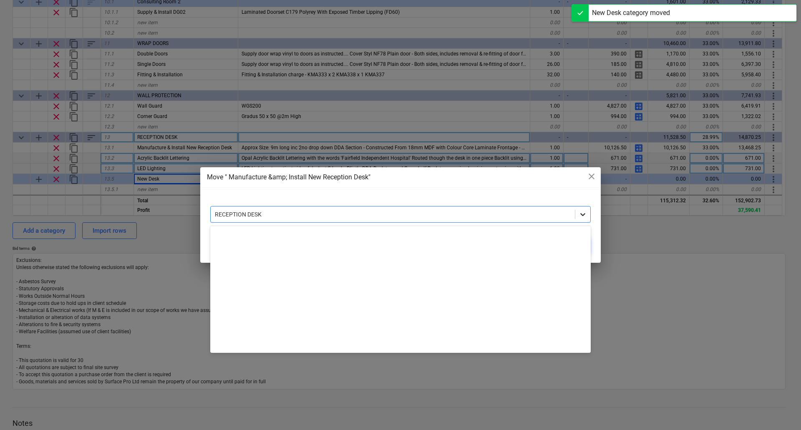
click at [587, 215] on icon at bounding box center [583, 214] width 8 height 8
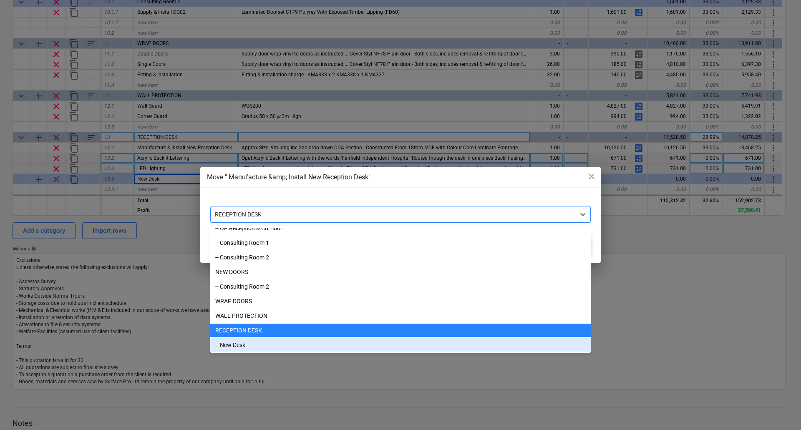
click at [242, 346] on div "-- New Desk" at bounding box center [400, 345] width 381 height 13
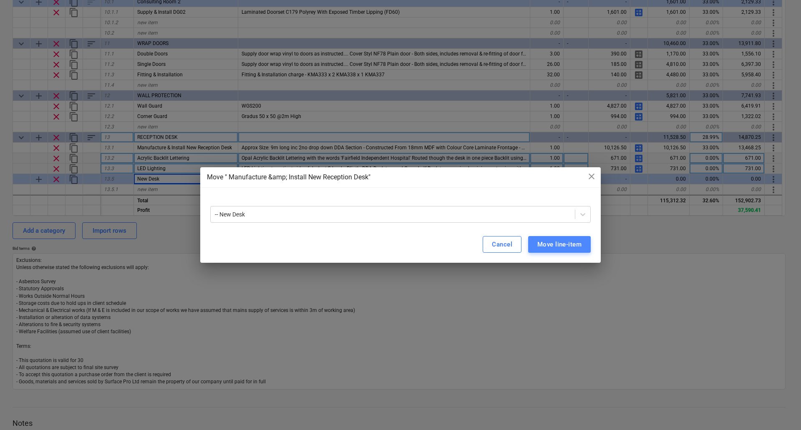
click at [551, 245] on div "Move line-item" at bounding box center [560, 244] width 44 height 11
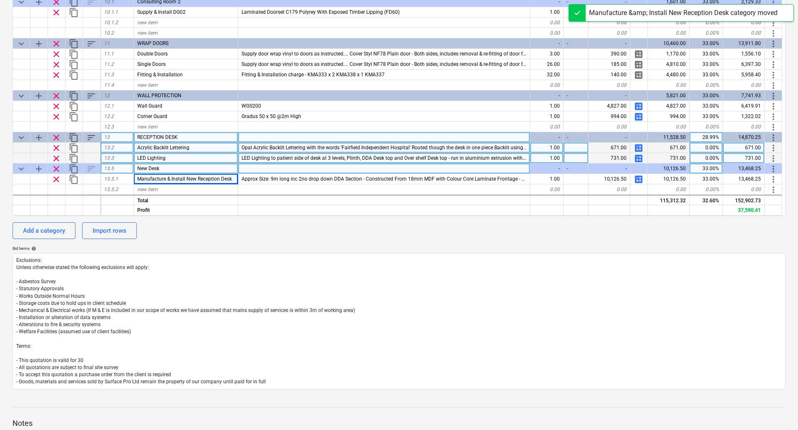
click at [776, 148] on span "more_vert" at bounding box center [774, 148] width 10 height 10
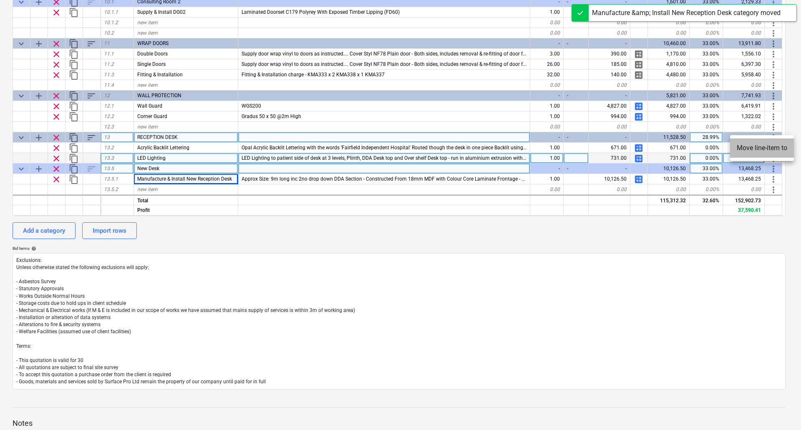
click at [759, 148] on li "Move line-item to" at bounding box center [762, 148] width 64 height 19
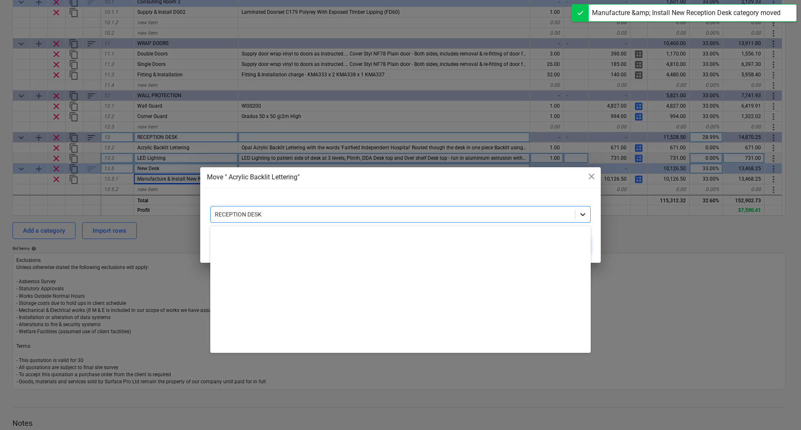
click at [583, 215] on icon at bounding box center [583, 214] width 8 height 8
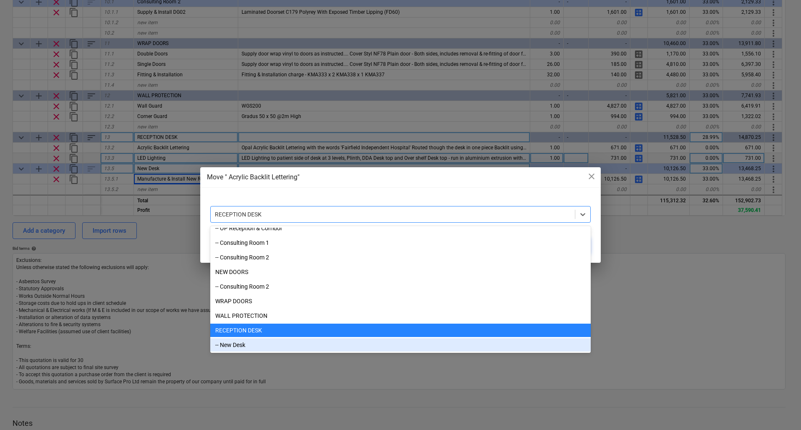
click at [336, 349] on div "-- New Desk" at bounding box center [400, 345] width 381 height 13
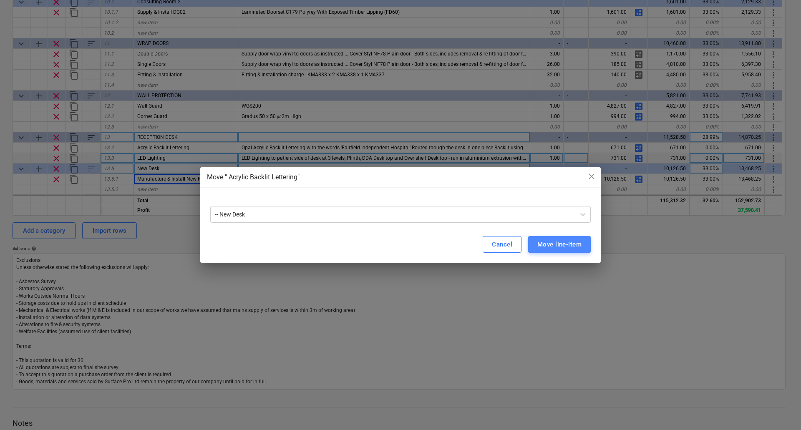
click at [558, 243] on div "Move line-item" at bounding box center [560, 244] width 44 height 11
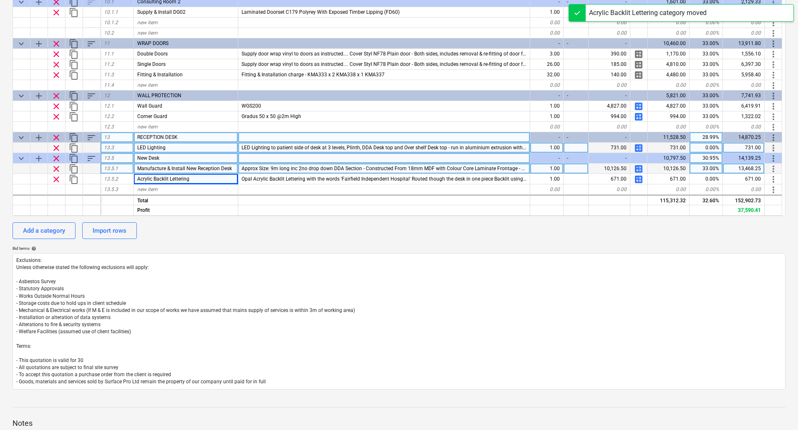
click at [773, 149] on span "more_vert" at bounding box center [774, 148] width 10 height 10
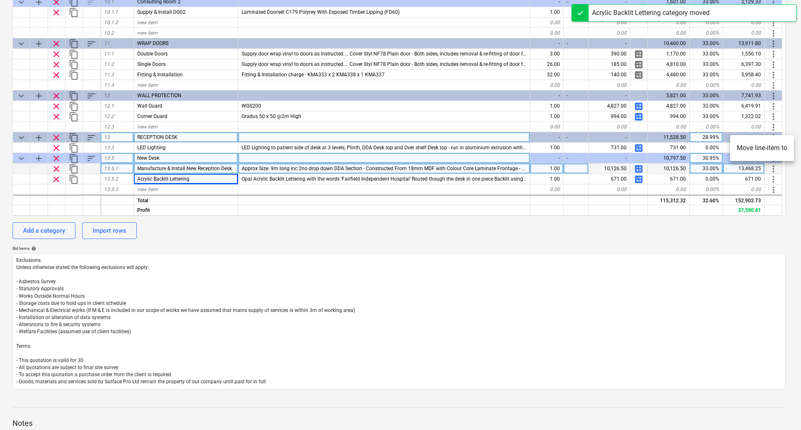
click at [770, 149] on li "Move line-item to" at bounding box center [762, 148] width 64 height 19
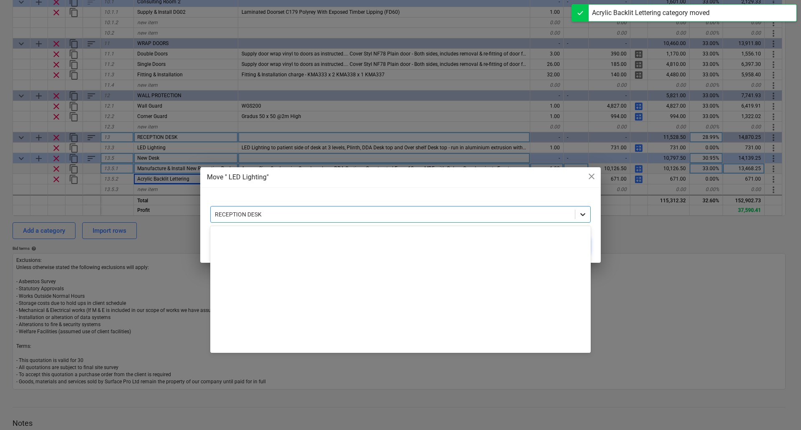
click at [579, 219] on div at bounding box center [583, 214] width 15 height 15
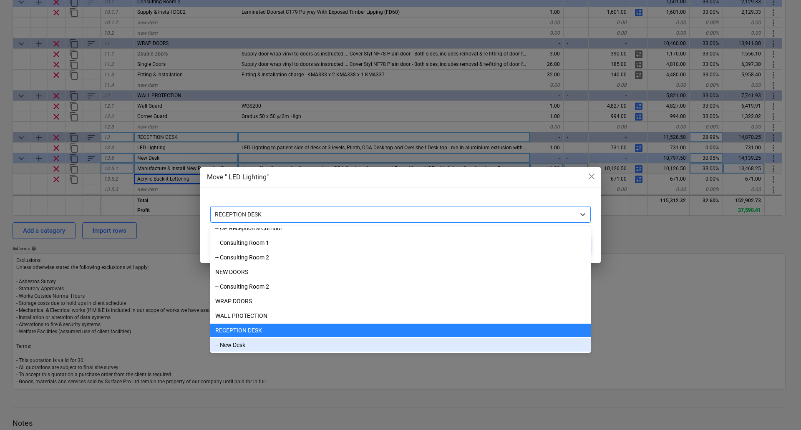
click at [368, 349] on div "-- New Desk" at bounding box center [400, 345] width 381 height 13
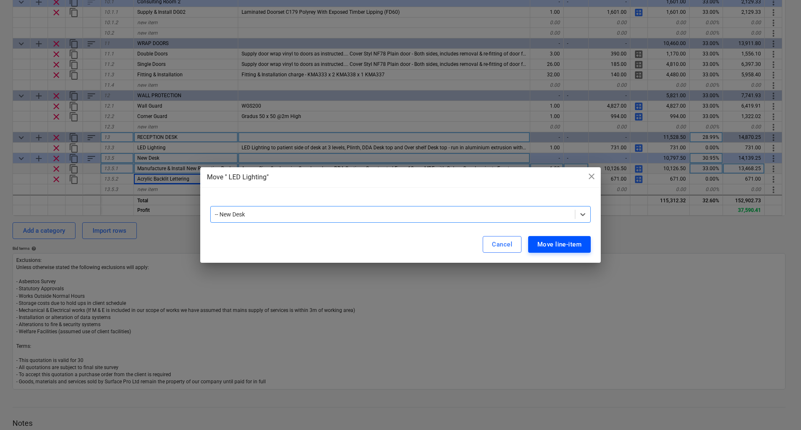
click at [569, 244] on div "Move line-item" at bounding box center [560, 244] width 44 height 11
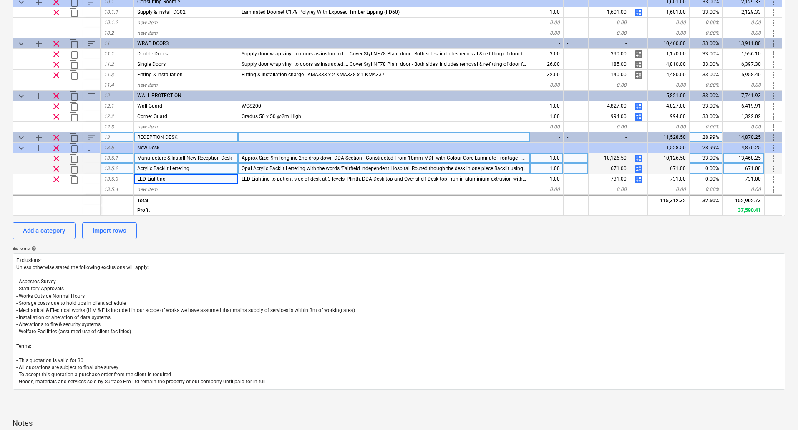
click at [40, 136] on span "add" at bounding box center [39, 138] width 10 height 10
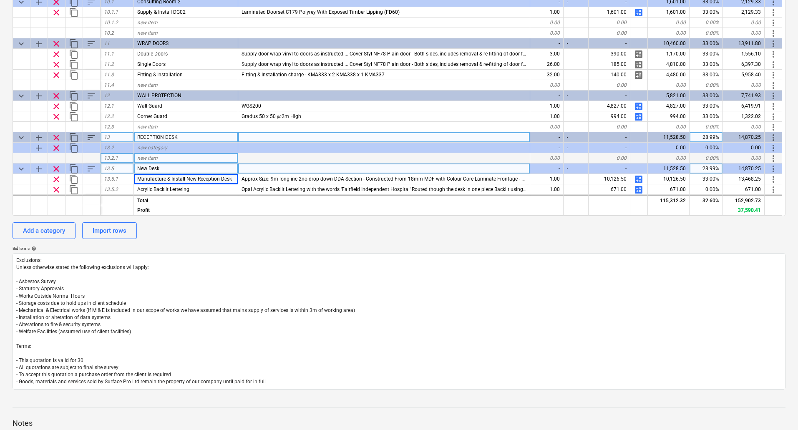
click at [88, 134] on span "sort" at bounding box center [91, 138] width 10 height 10
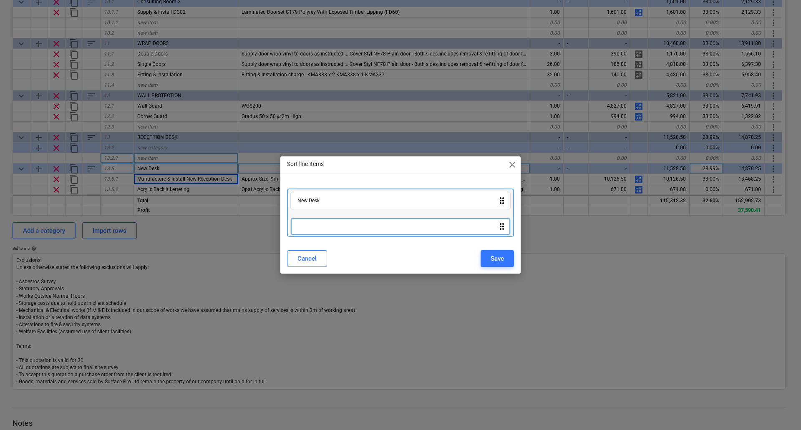
drag, startPoint x: 500, startPoint y: 202, endPoint x: 500, endPoint y: 231, distance: 28.8
click at [500, 231] on div "drag_indicator New Desk drag_indicator" at bounding box center [400, 213] width 227 height 48
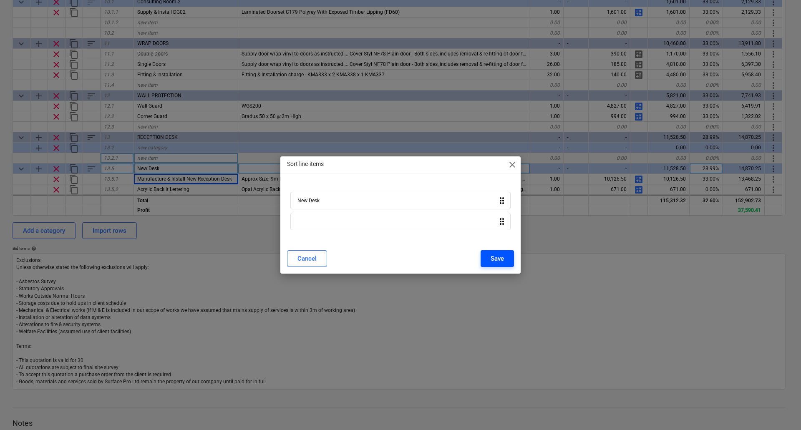
click at [503, 255] on div "Save" at bounding box center [497, 258] width 13 height 11
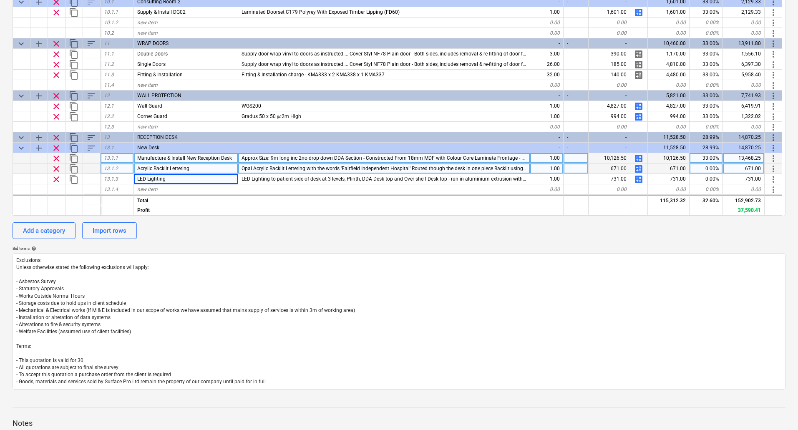
scroll to position [940, 0]
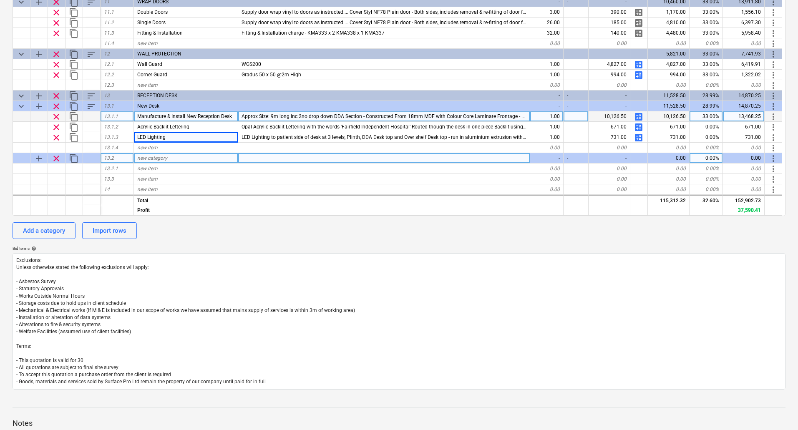
click at [147, 159] on span "new category" at bounding box center [152, 158] width 30 height 6
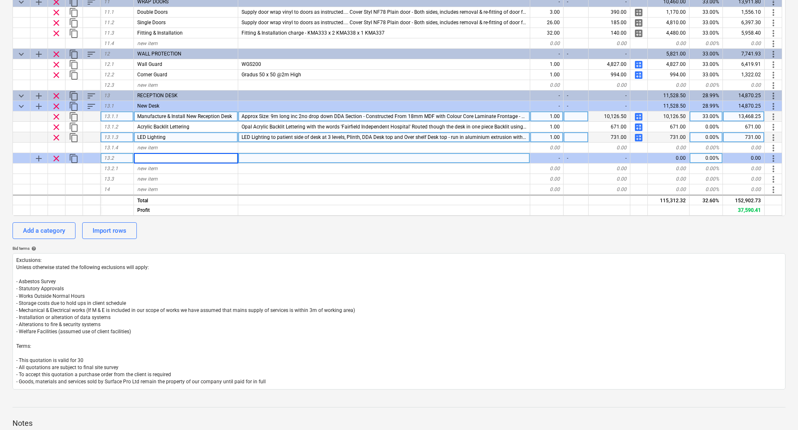
type input "E"
type input "New Desk Electrical Works"
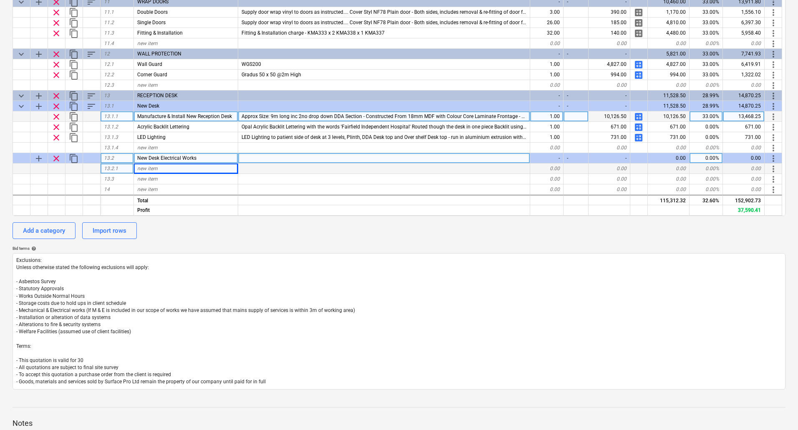
click at [161, 167] on div "new item" at bounding box center [186, 169] width 104 height 10
type input "Dado Trunking Dado Angle Int/Ext Dado End Cap Dado Joint Cover Double Socket Ba…"
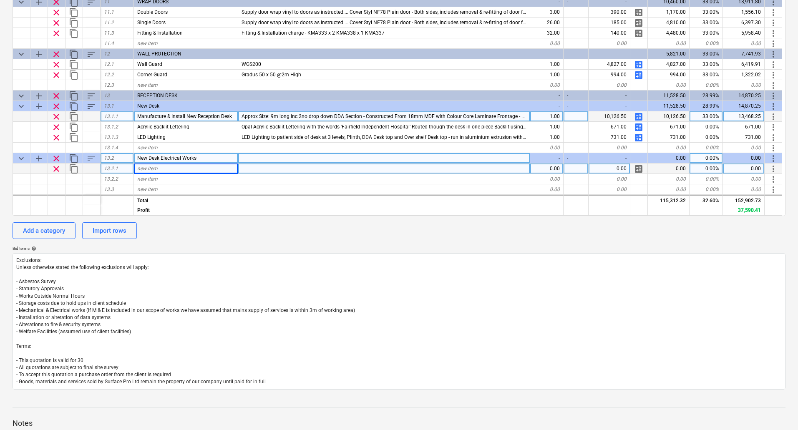
click at [155, 169] on span "new item" at bounding box center [147, 169] width 20 height 6
type input "Dado Trunking"
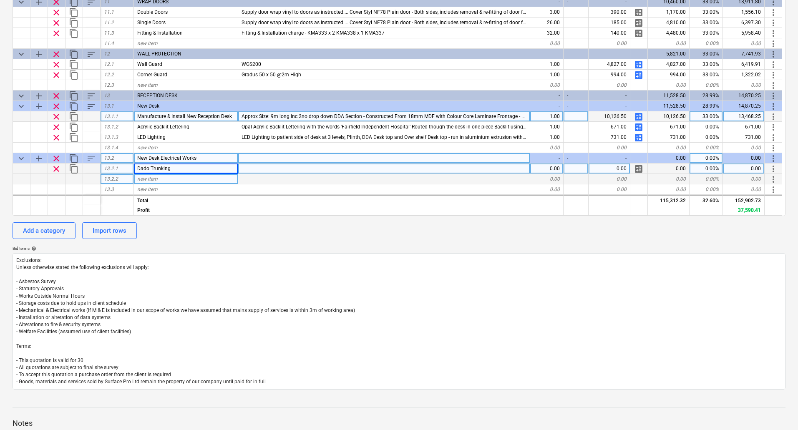
click at [169, 177] on div "new item" at bounding box center [186, 179] width 104 height 10
type input "Dado Angle Int/Ext"
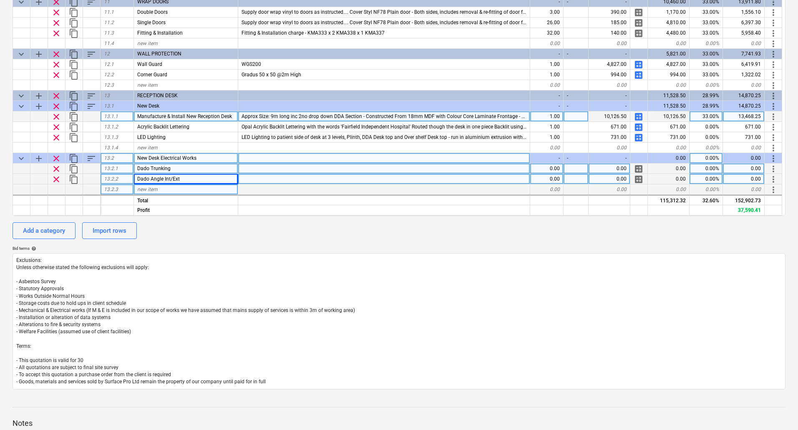
click at [161, 190] on div "new item" at bounding box center [186, 189] width 104 height 10
type input "Dado End Cap"
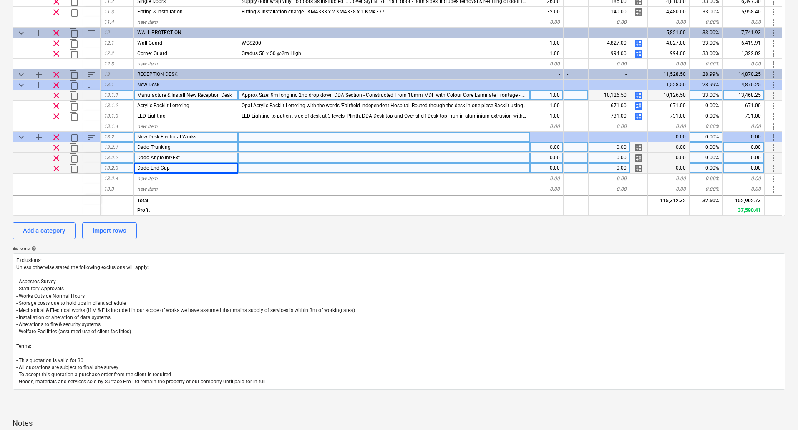
scroll to position [971, 0]
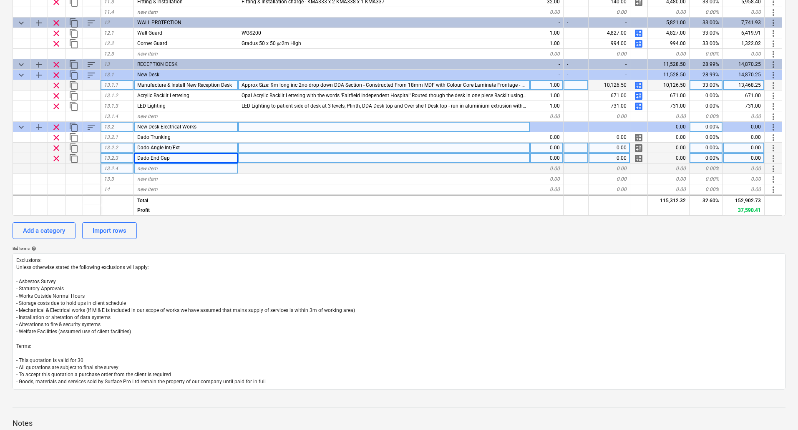
click at [159, 169] on div "new item" at bounding box center [186, 169] width 104 height 10
type input "Dado Joint Cover"
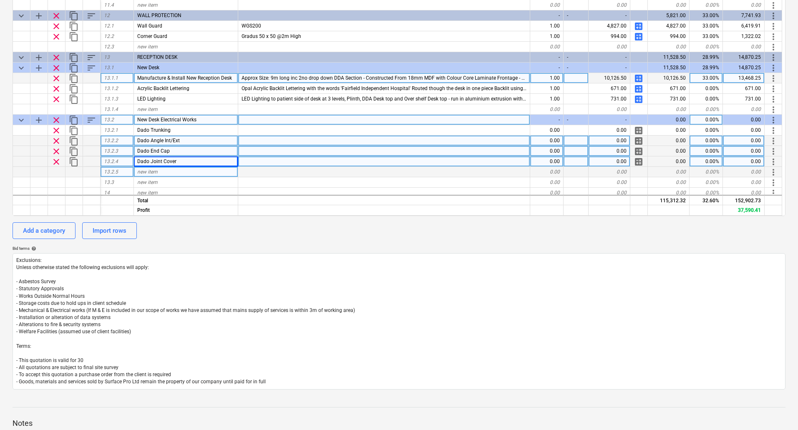
scroll to position [982, 0]
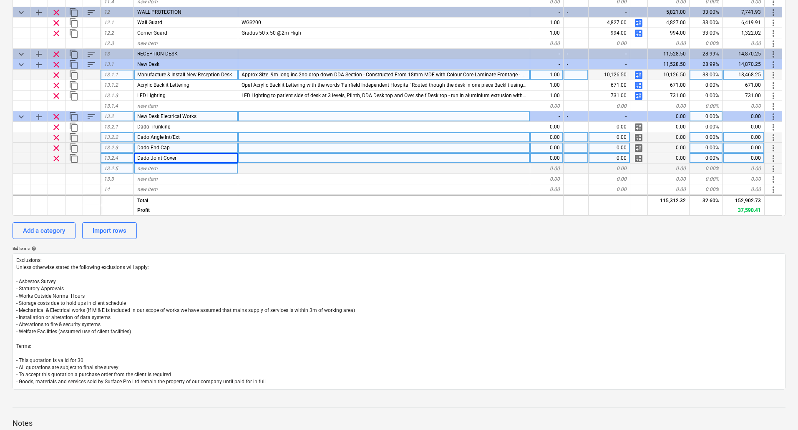
click at [164, 167] on div "new item" at bounding box center [186, 169] width 104 height 10
type input "Double Socket Back Box"
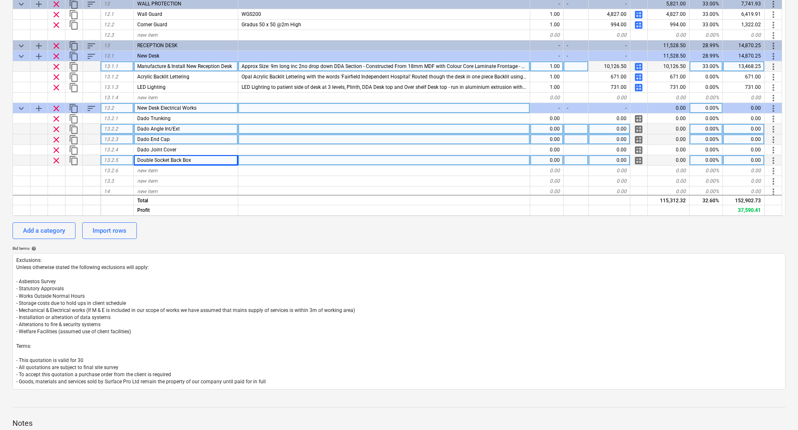
scroll to position [992, 0]
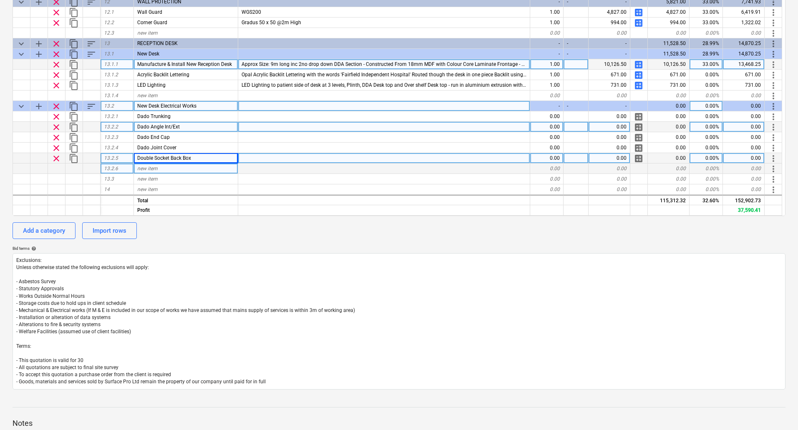
click at [169, 169] on div "new item" at bounding box center [186, 169] width 104 height 10
type input "Single Socket/Fused Spur Back Box"
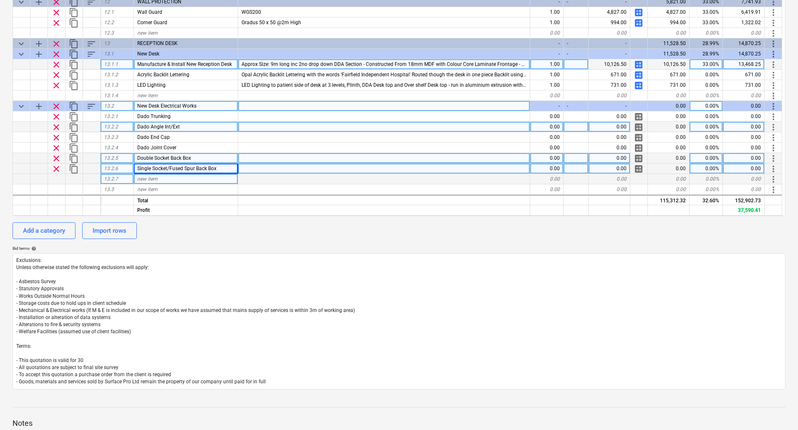
click at [169, 179] on div "new item" at bounding box center [186, 179] width 104 height 10
type input "Double Switched Socket"
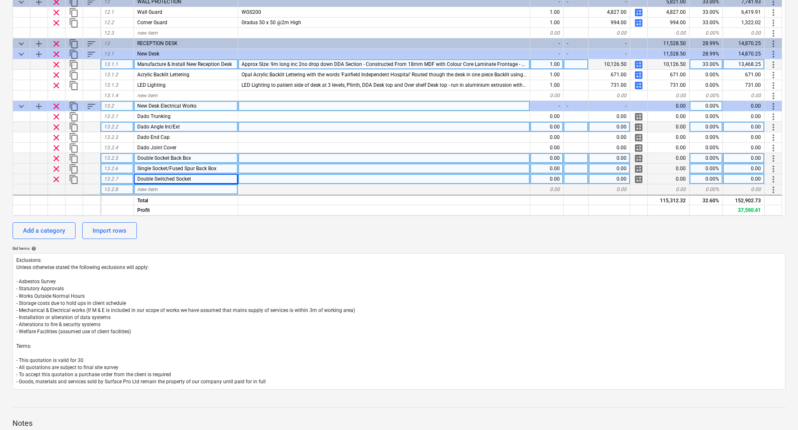
click at [167, 185] on div "new item" at bounding box center [186, 189] width 104 height 10
type input "Single Switched Fuse Spur"
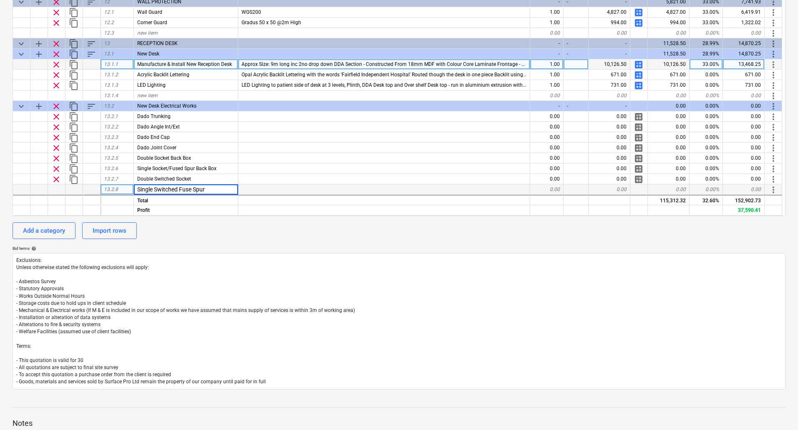
scroll to position [1013, 0]
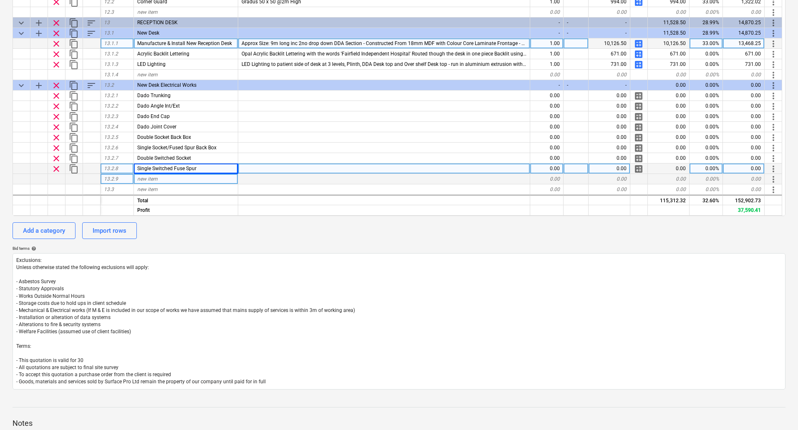
click at [146, 182] on span "new item" at bounding box center [147, 179] width 20 height 6
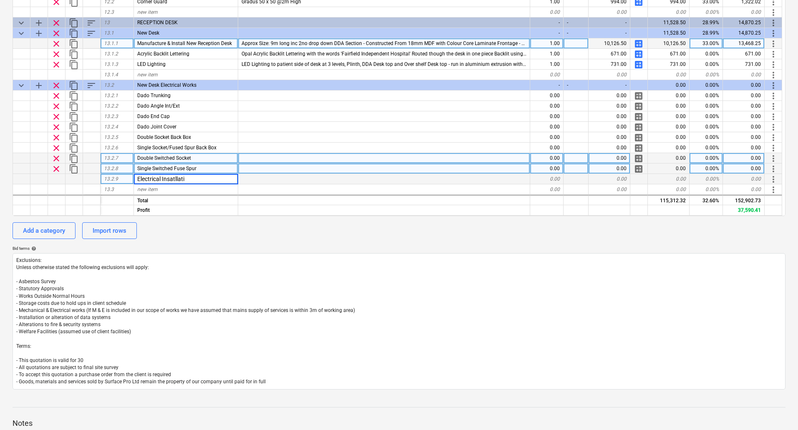
type input "Electrical Insatllatin"
type input "Electrical Insatllation"
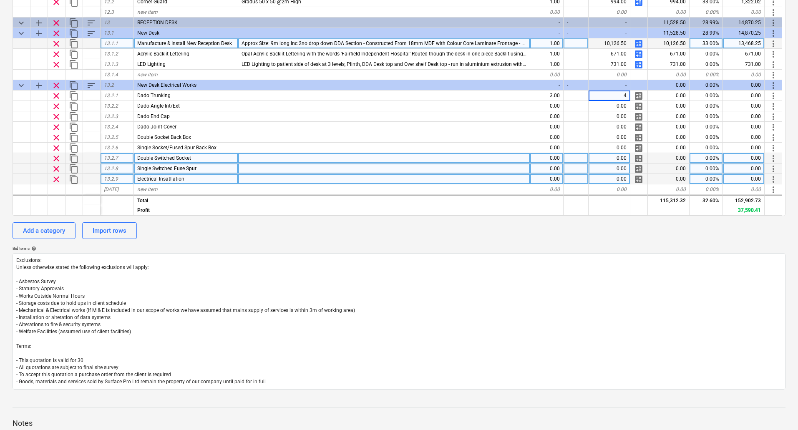
type input "41"
type input "2.5"
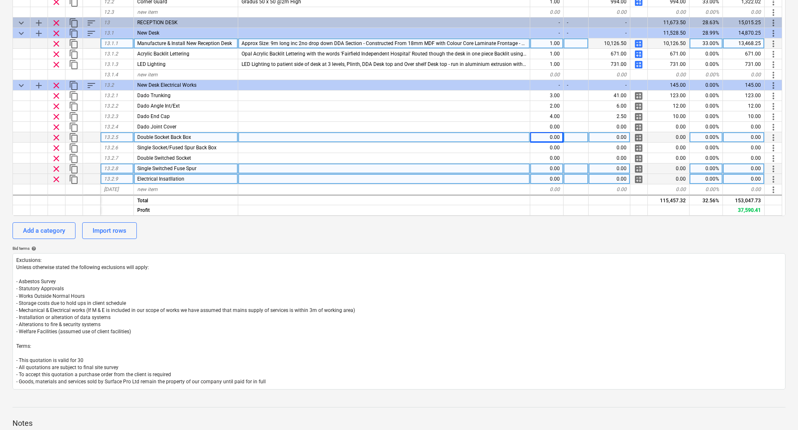
click at [548, 135] on div "0.00" at bounding box center [547, 137] width 33 height 10
type input "12"
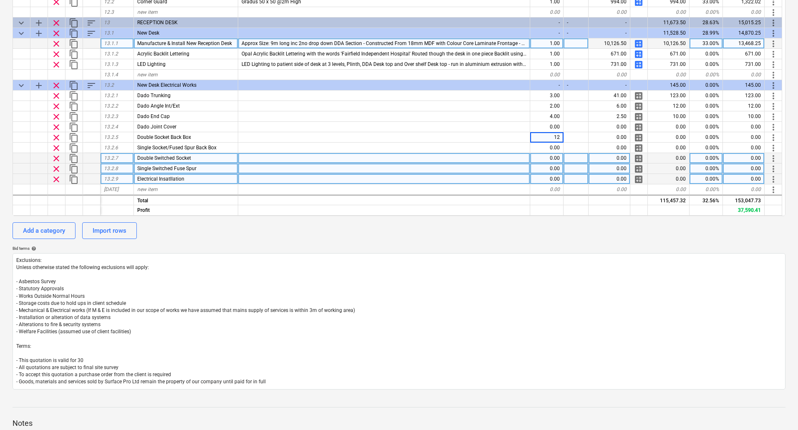
click at [561, 156] on div "0.00" at bounding box center [547, 158] width 33 height 10
type input "8"
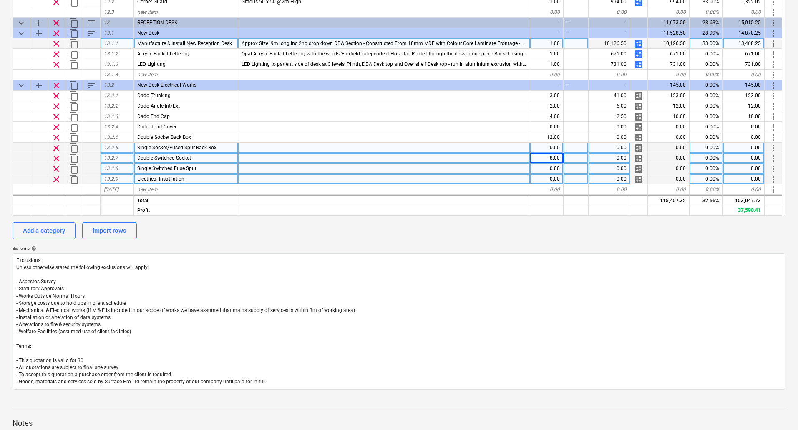
click at [552, 147] on div "0.00" at bounding box center [547, 148] width 33 height 10
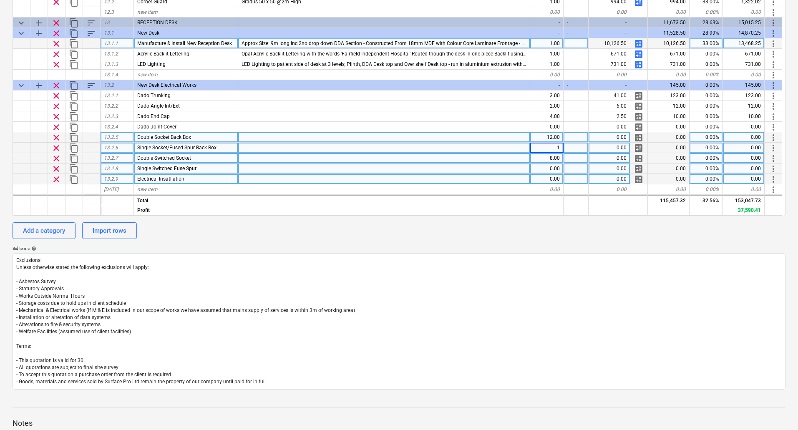
type input "12"
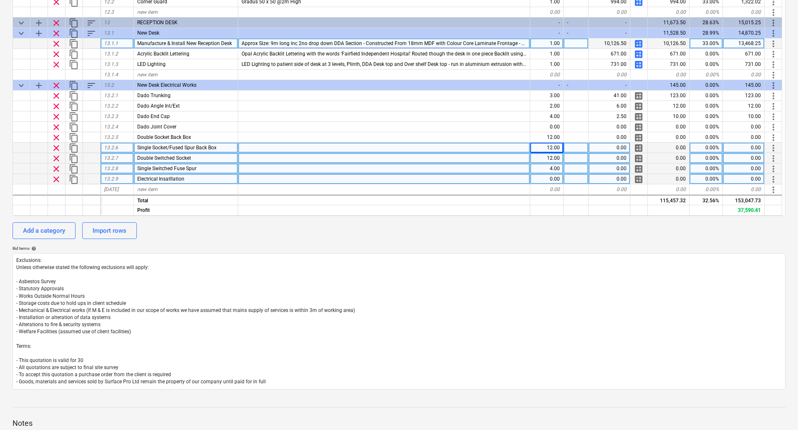
click at [639, 178] on span "calculate" at bounding box center [639, 179] width 10 height 10
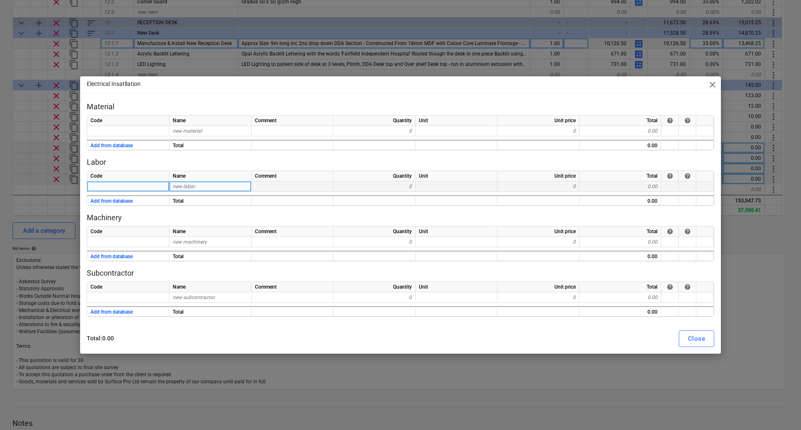
click at [191, 186] on span "new labor" at bounding box center [184, 187] width 22 height 6
type input "Labour"
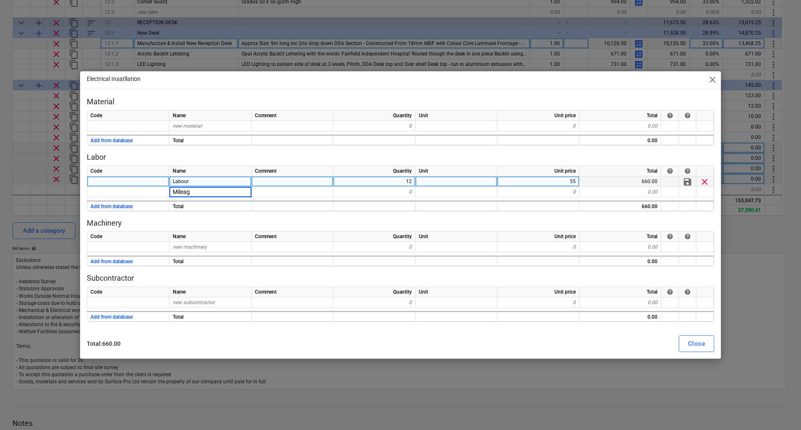
type input "Mileage"
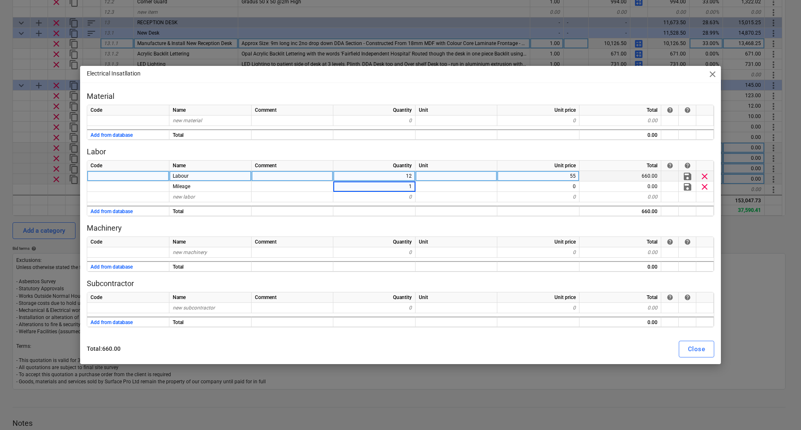
type input "12"
type input "4.5"
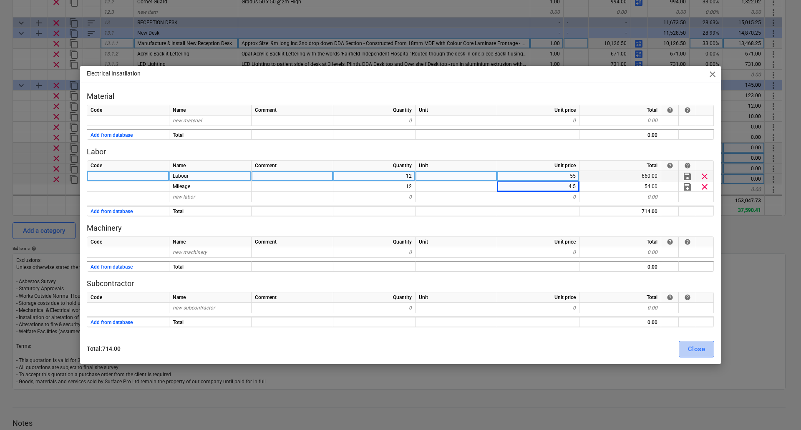
click at [695, 348] on div "Close" at bounding box center [696, 349] width 17 height 11
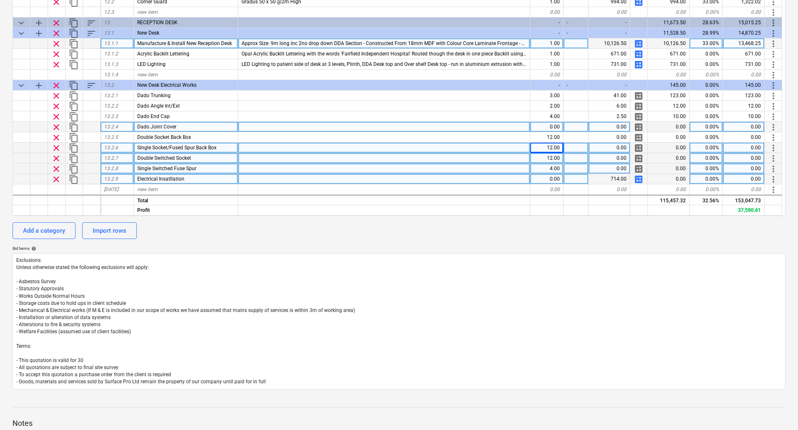
click at [620, 125] on div "0.00" at bounding box center [610, 127] width 42 height 10
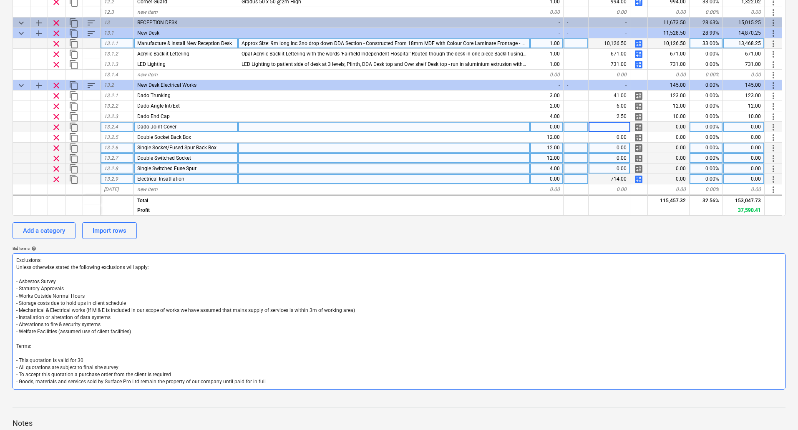
type input "3"
type input "2.5"
type input "3.5"
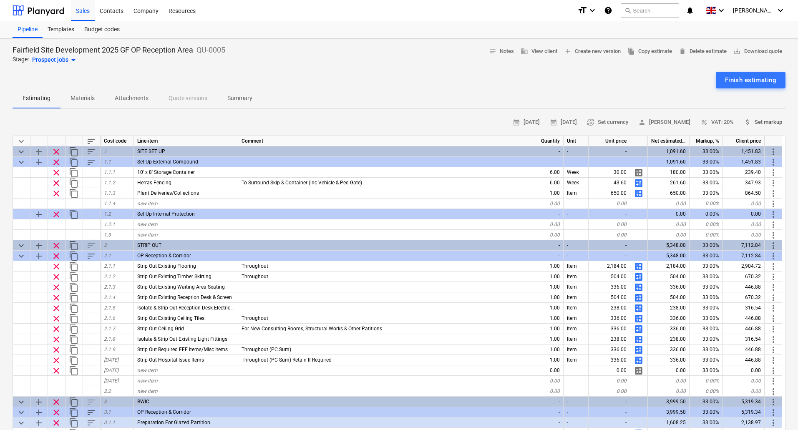
click at [763, 119] on span "attach_money Set markup" at bounding box center [763, 123] width 38 height 10
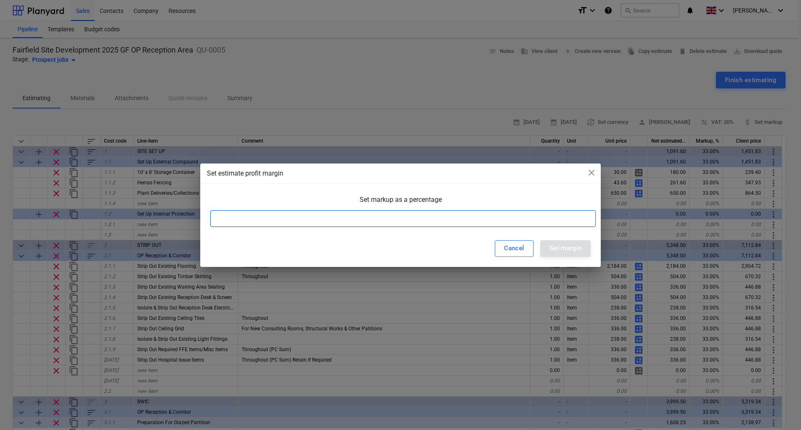
click at [431, 216] on input at bounding box center [403, 218] width 386 height 17
type input "33"
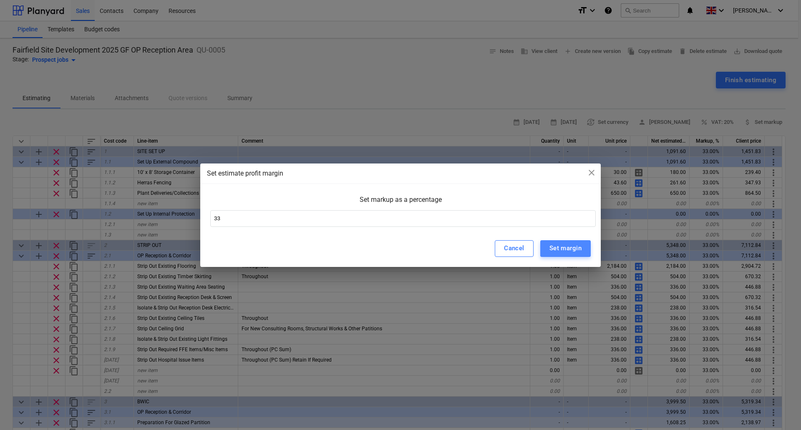
click at [562, 250] on div "Set margin" at bounding box center [566, 248] width 32 height 11
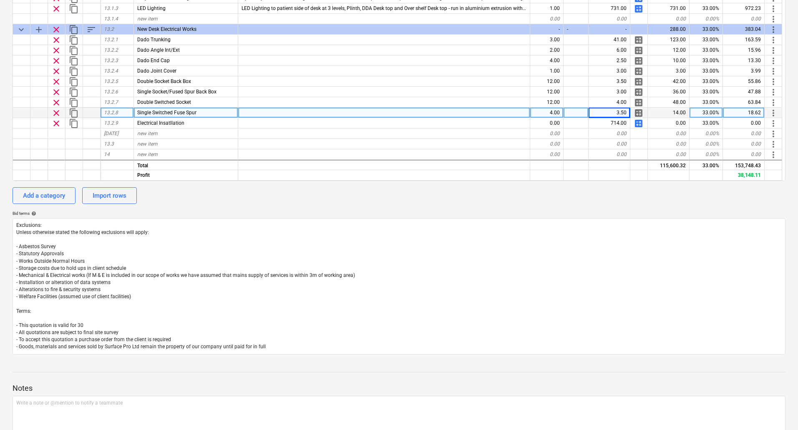
scroll to position [264, 0]
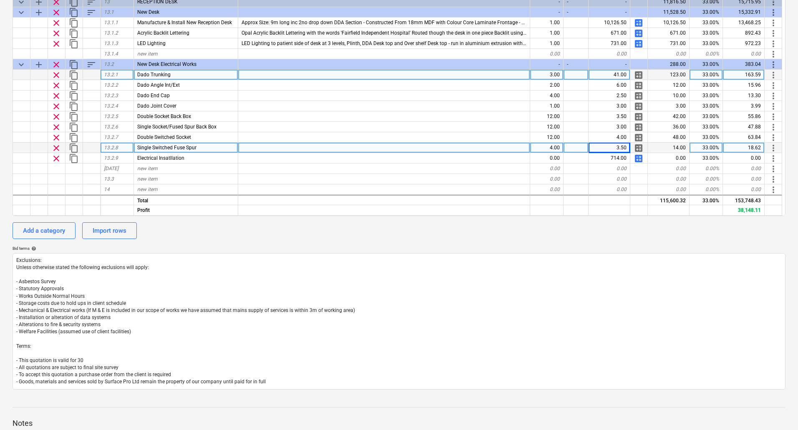
click at [627, 73] on div "41.00" at bounding box center [610, 75] width 42 height 10
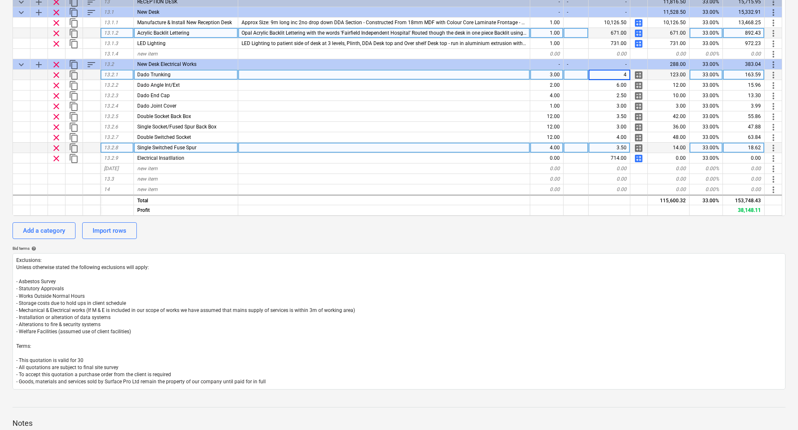
type input "43"
type input "2.5"
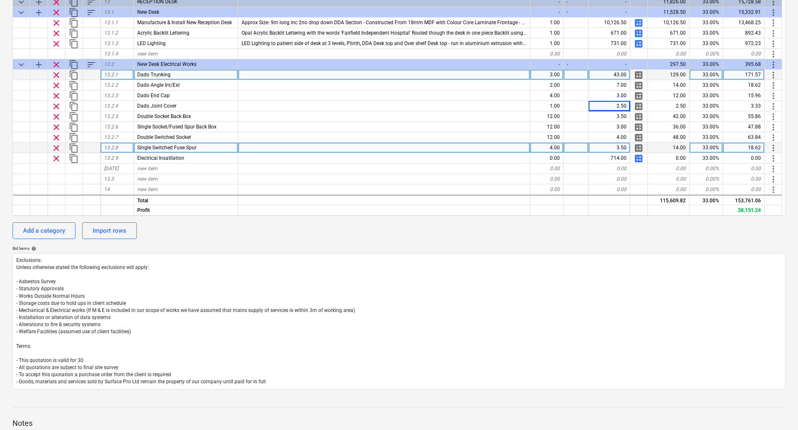
scroll to position [222, 0]
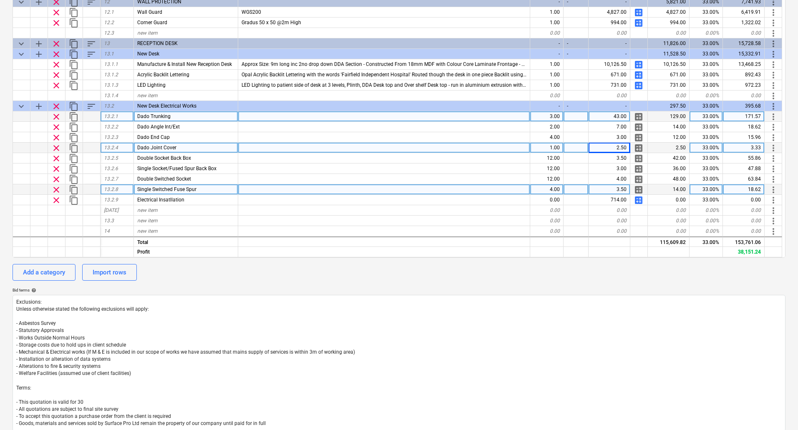
click at [613, 149] on div "2.50" at bounding box center [610, 148] width 42 height 10
type input "3"
type input "2.5"
type input "2.2"
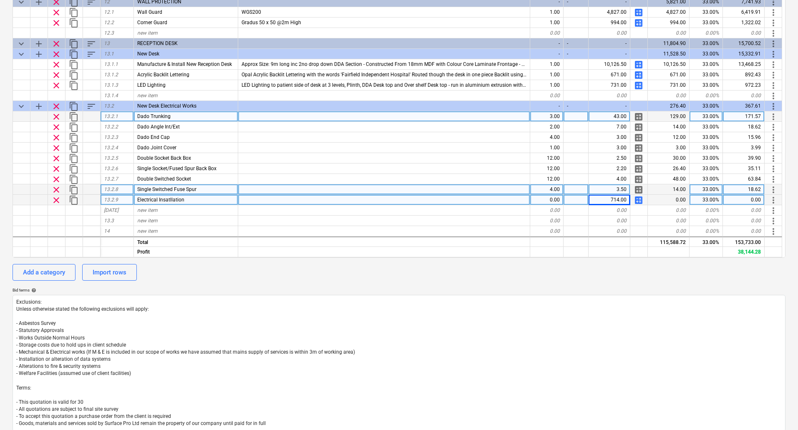
click at [555, 202] on div "0.00" at bounding box center [547, 200] width 33 height 10
type input "1"
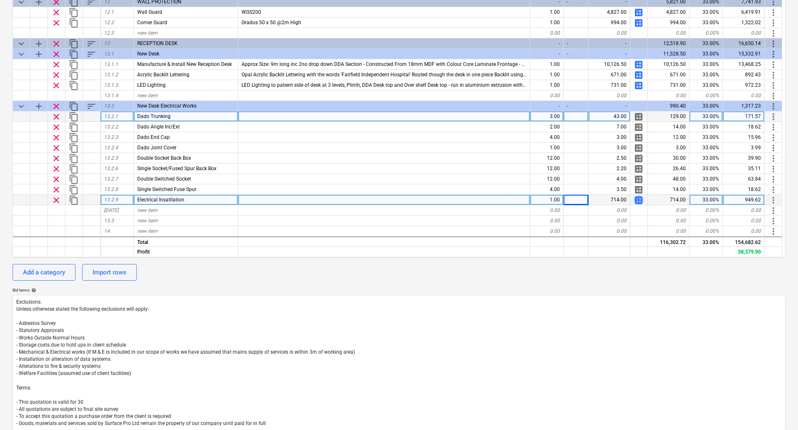
click at [638, 200] on span "calculate" at bounding box center [639, 200] width 10 height 10
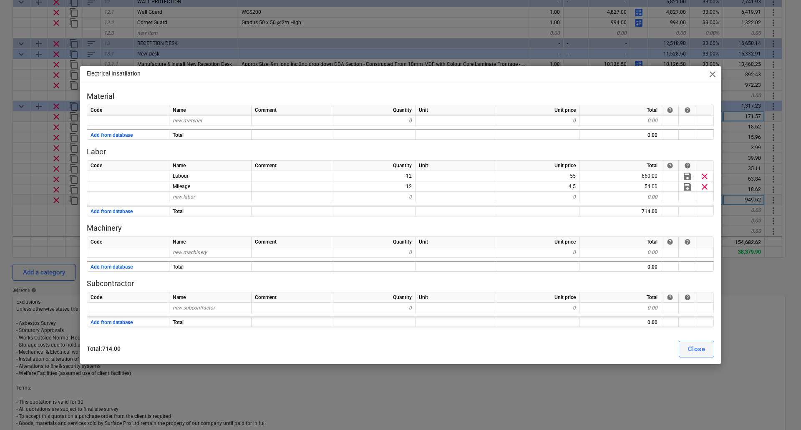
click at [696, 349] on div "Close" at bounding box center [696, 349] width 17 height 11
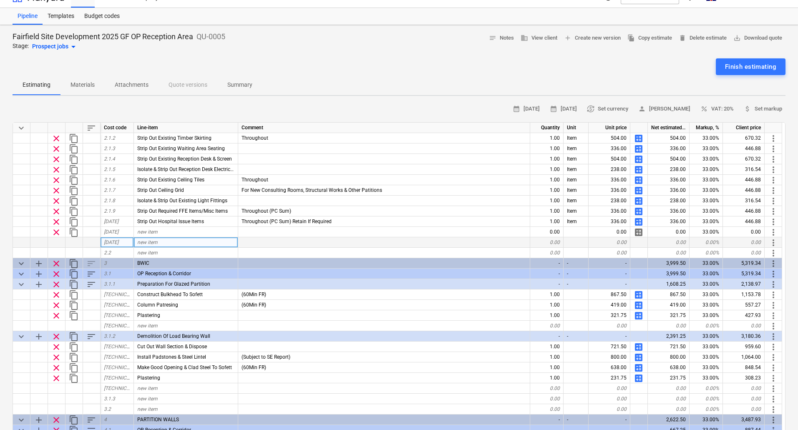
scroll to position [83, 0]
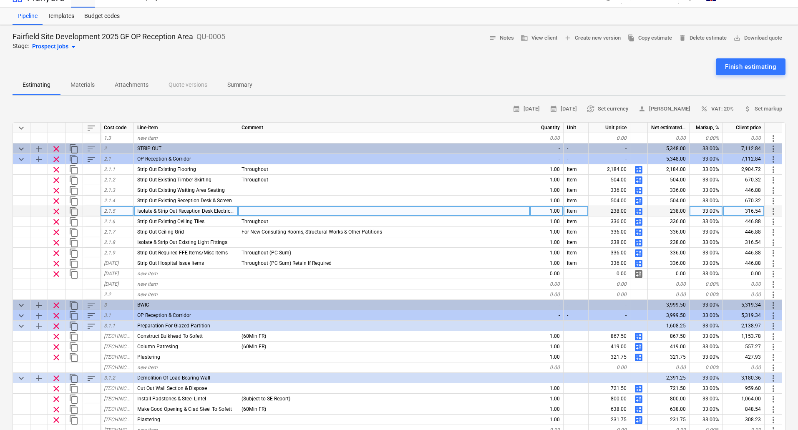
click at [260, 212] on div at bounding box center [384, 211] width 292 height 10
type input "Modify"
click at [268, 210] on div "Modify" at bounding box center [384, 211] width 292 height 10
click at [297, 210] on input "Modify" at bounding box center [384, 211] width 292 height 10
type input "M"
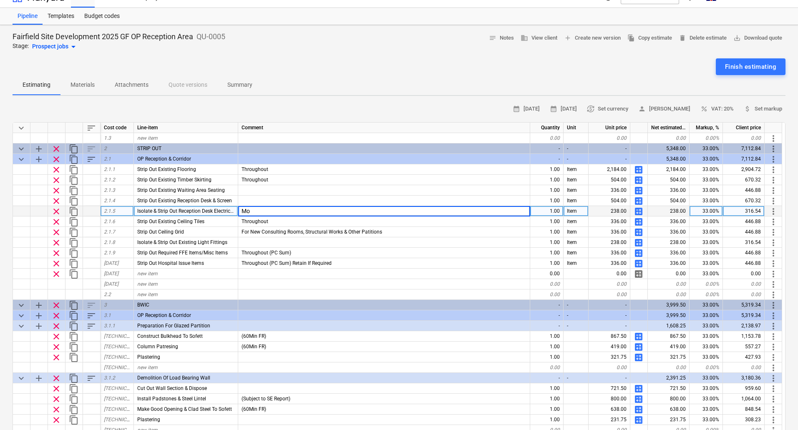
type input "M"
type input "Modify as required in order to reuse main supply for new desk"
type input "Retain main supply for re use on new desk"
type input "Retain main supply for re use in new desk"
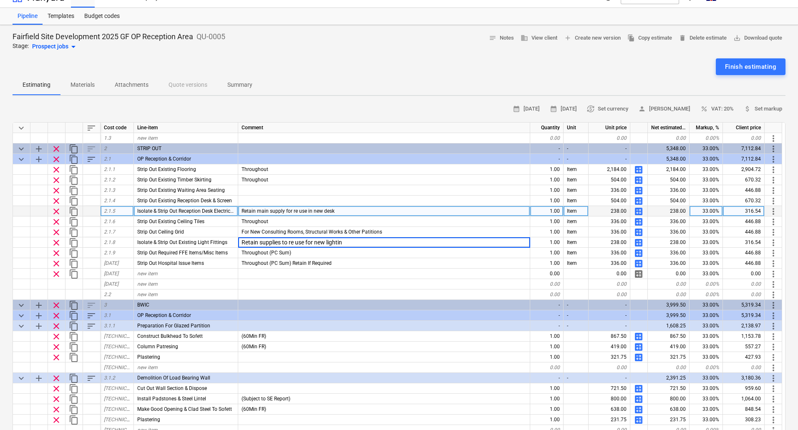
type input "Retain supplies to re use for new lighting"
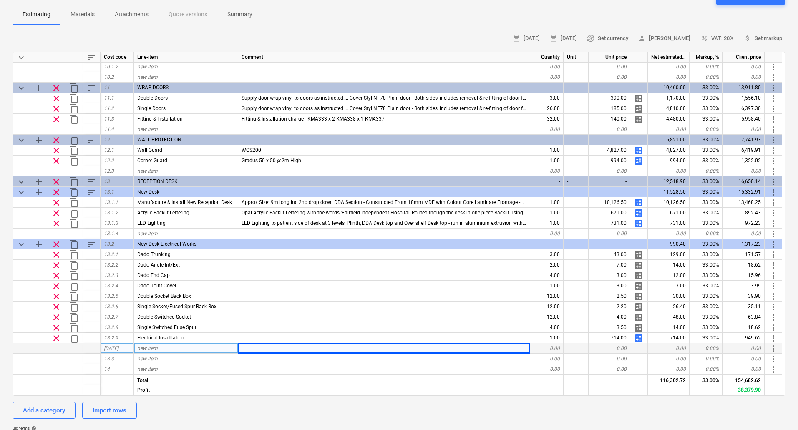
scroll to position [180, 0]
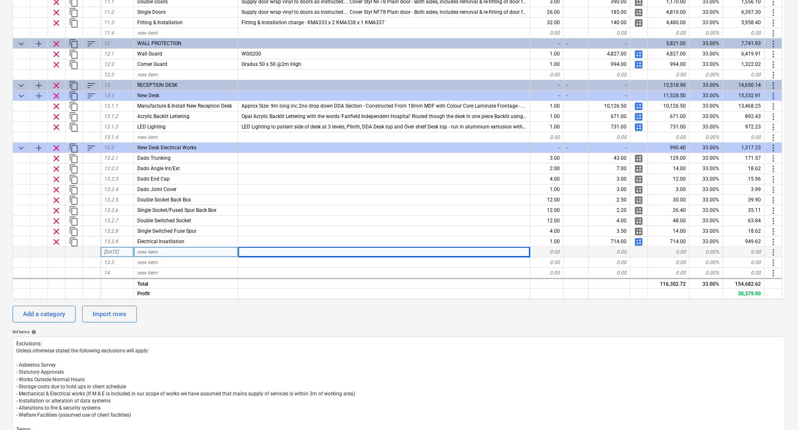
click at [144, 251] on span "new item" at bounding box center [147, 252] width 20 height 6
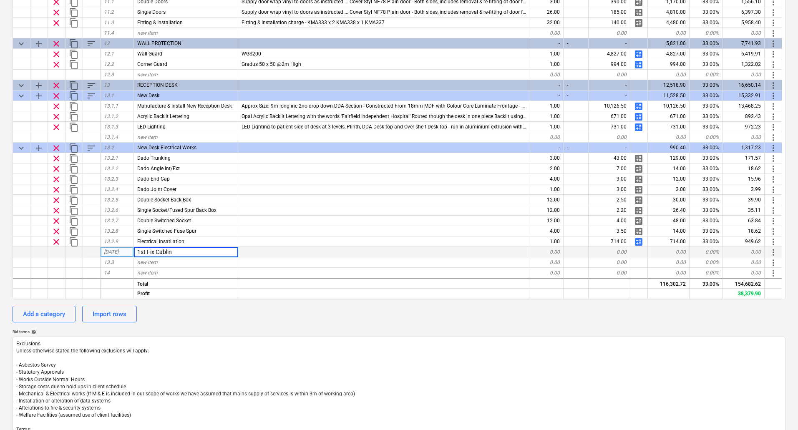
type input "1st Fix Cabling"
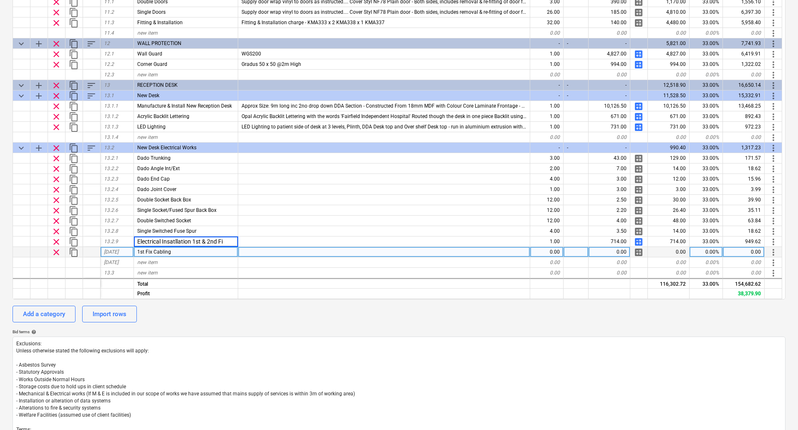
type input "Electrical Insatllation 1st & 2nd Fix"
type input "1st Fix Cabling materials"
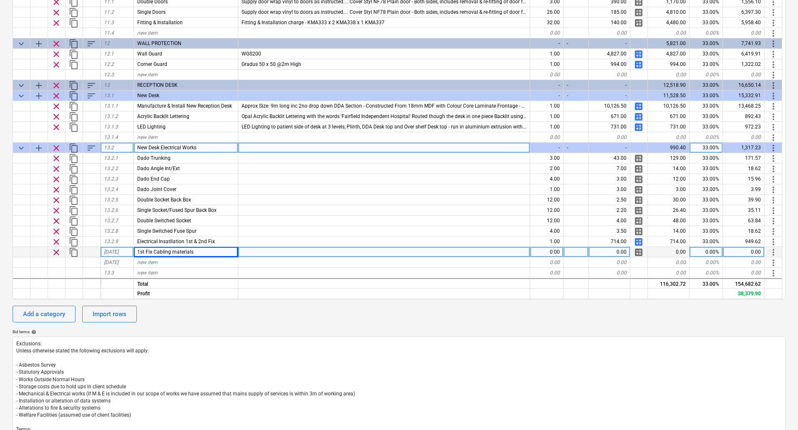
click at [93, 146] on span "sort" at bounding box center [91, 148] width 10 height 10
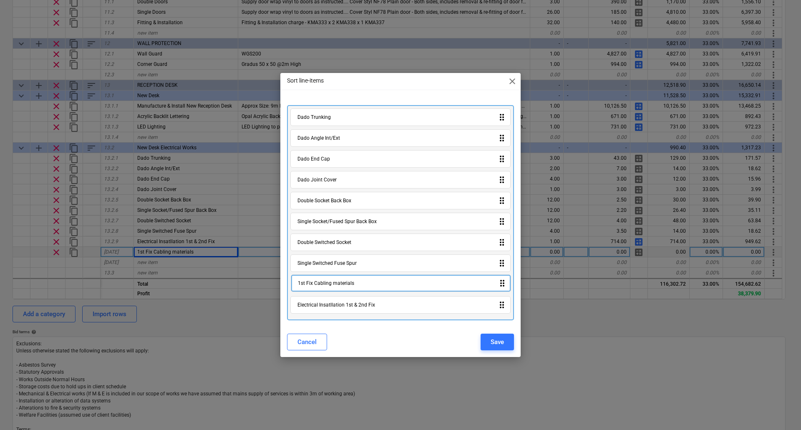
drag, startPoint x: 371, startPoint y: 307, endPoint x: 372, endPoint y: 282, distance: 25.1
click at [372, 282] on div "Dado Trunking drag_indicator Dado Angle Int/Ext drag_indicator Dado End Cap dra…" at bounding box center [400, 212] width 227 height 215
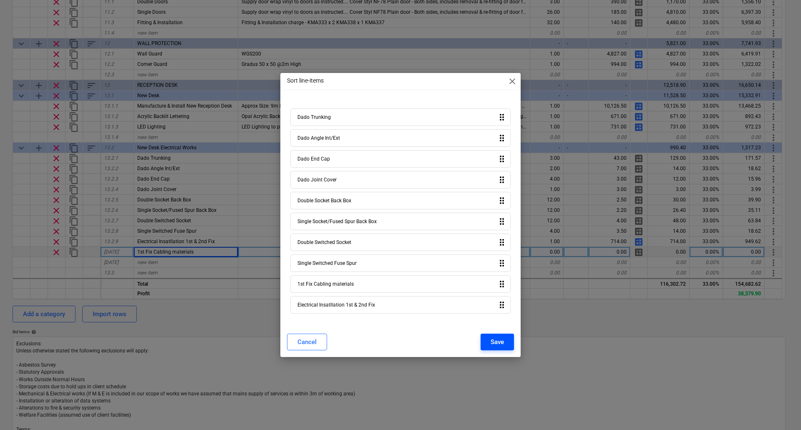
click at [503, 339] on div "Save" at bounding box center [497, 342] width 13 height 11
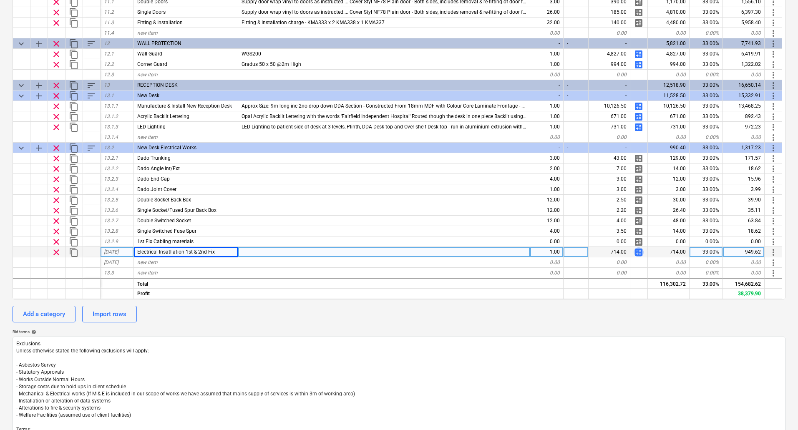
click at [639, 252] on span "calculate" at bounding box center [639, 253] width 10 height 10
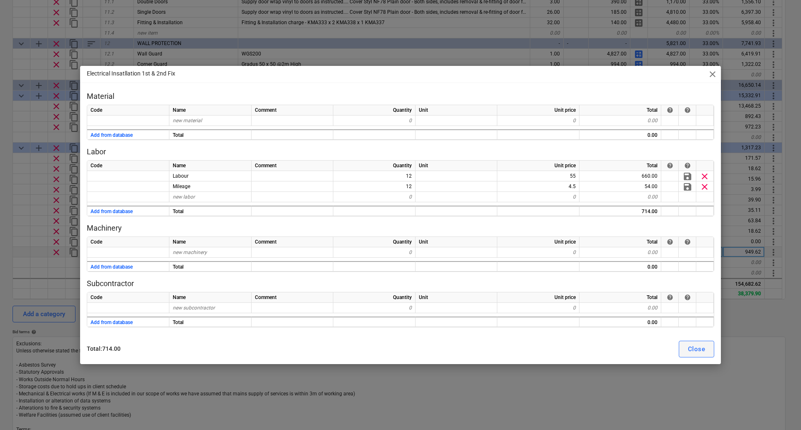
click at [703, 351] on div "Close" at bounding box center [696, 349] width 17 height 11
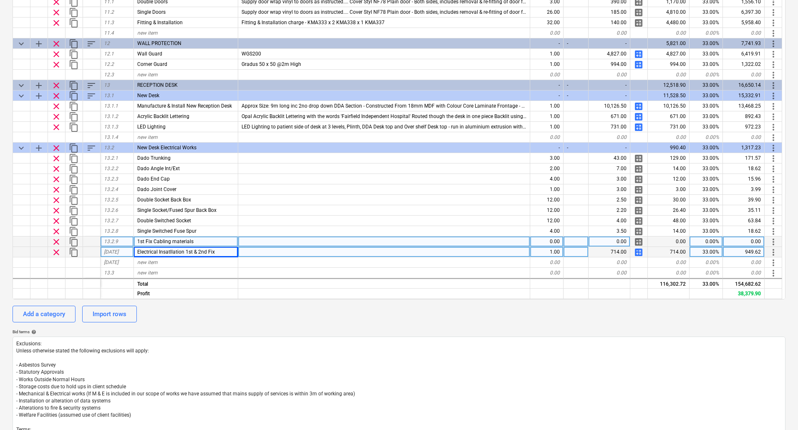
click at [548, 241] on div "0.00" at bounding box center [547, 242] width 33 height 10
type input "1"
type input "100"
type input "75"
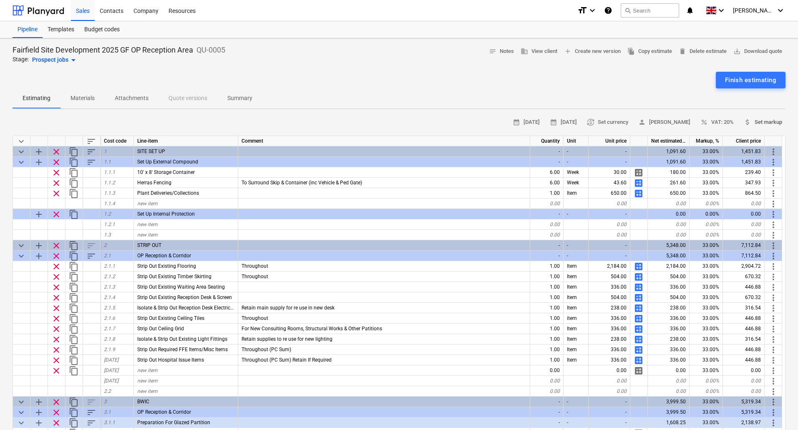
click at [758, 120] on span "attach_money Set markup" at bounding box center [763, 123] width 38 height 10
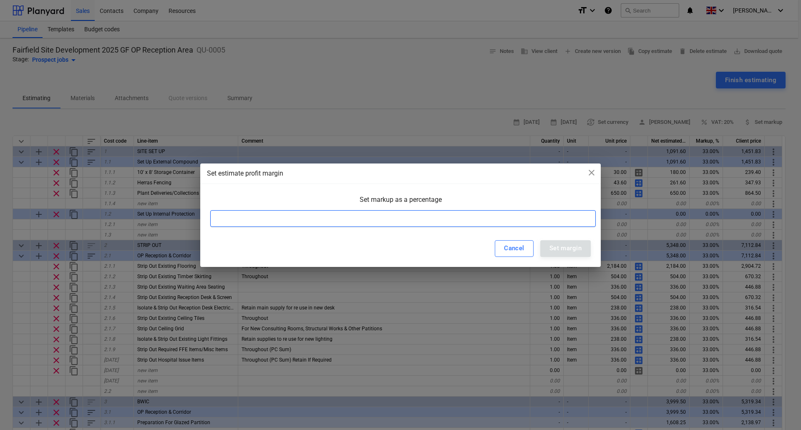
click at [282, 220] on input at bounding box center [403, 218] width 386 height 17
type input "25"
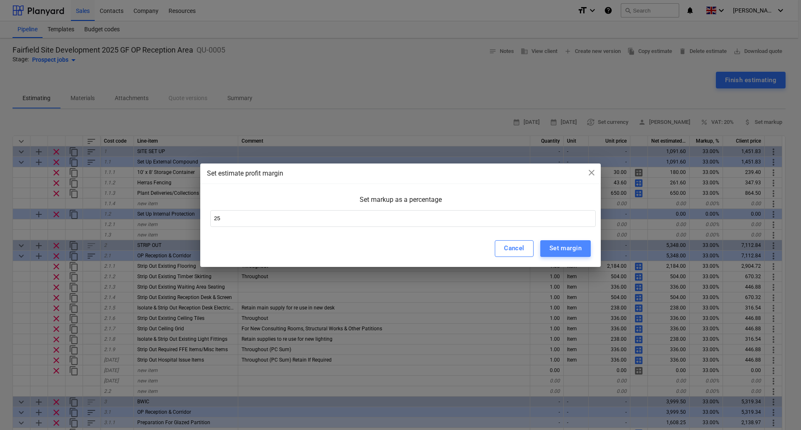
click at [564, 255] on button "Set margin" at bounding box center [566, 248] width 51 height 17
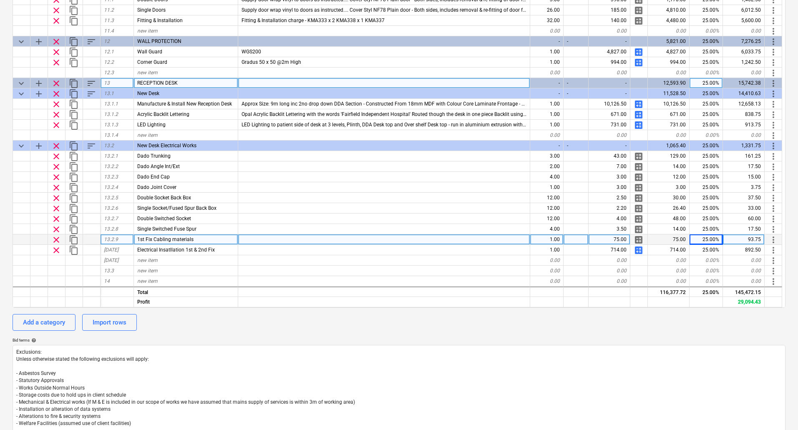
scroll to position [222, 0]
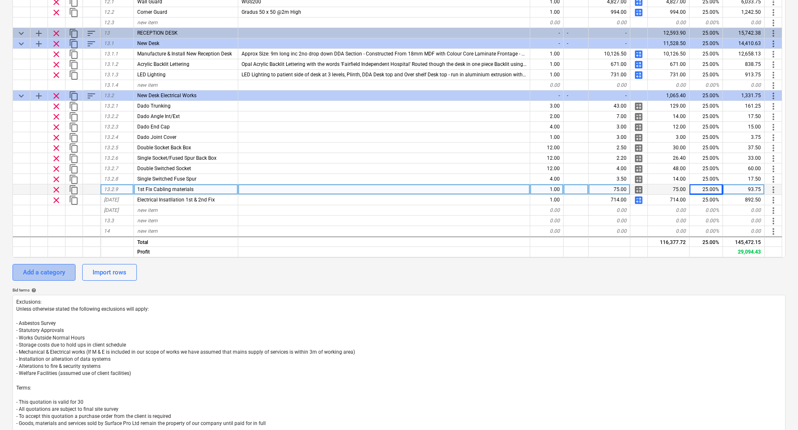
click at [49, 273] on div "Add a category" at bounding box center [44, 272] width 42 height 11
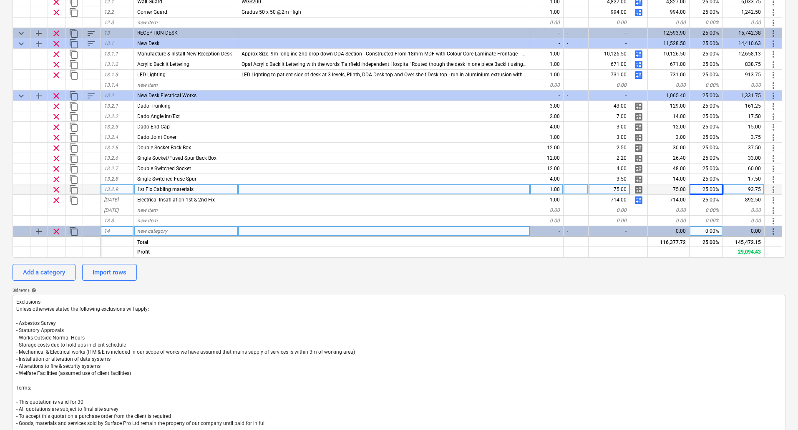
click at [159, 230] on span "new category" at bounding box center [152, 231] width 30 height 6
type input "LIGHTING"
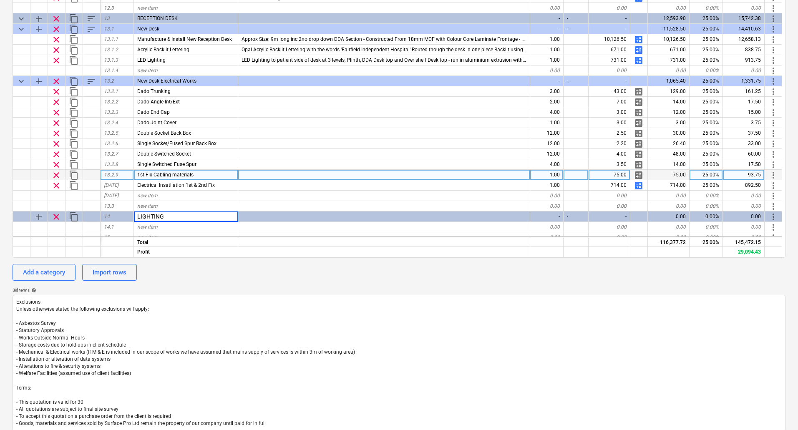
scroll to position [1065, 0]
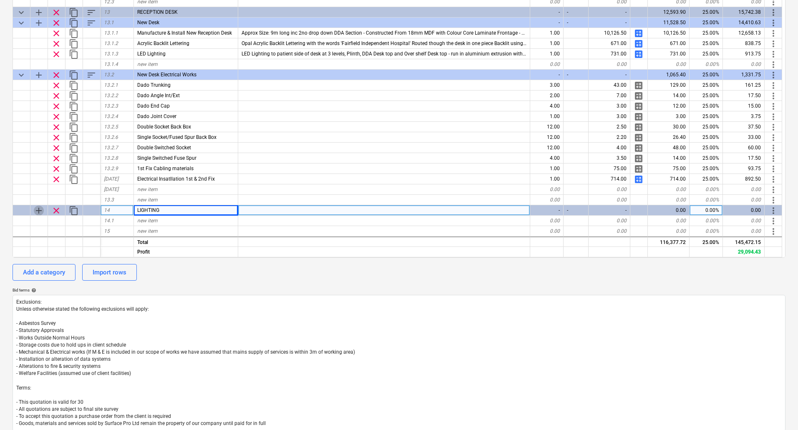
click at [40, 209] on span "add" at bounding box center [39, 211] width 10 height 10
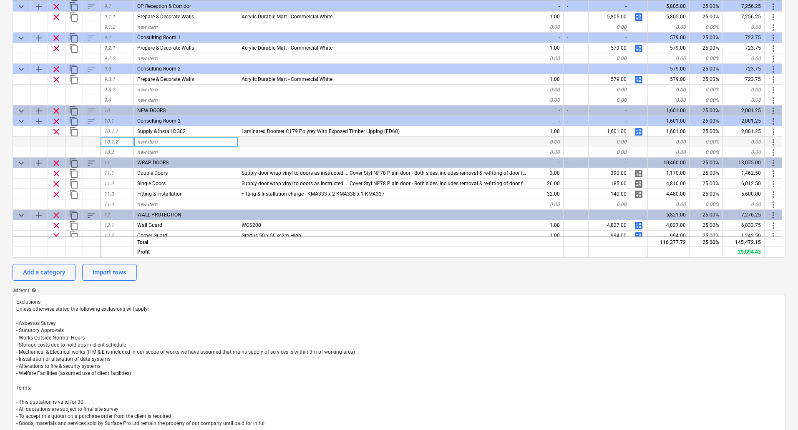
scroll to position [773, 0]
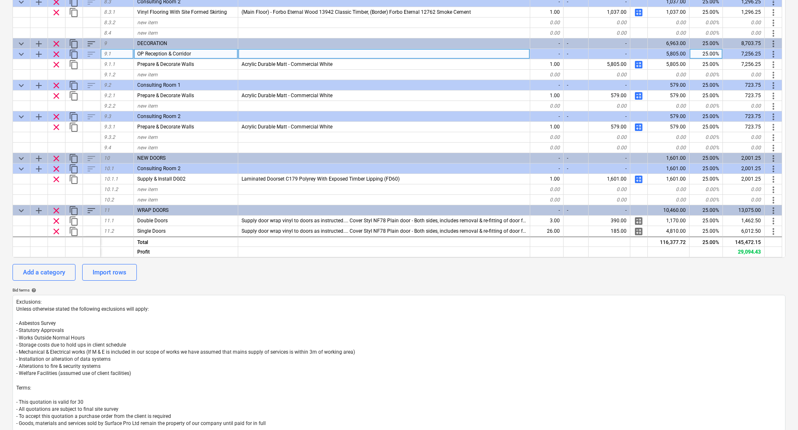
click at [212, 53] on div "OP Reception & Corridor" at bounding box center [186, 54] width 104 height 10
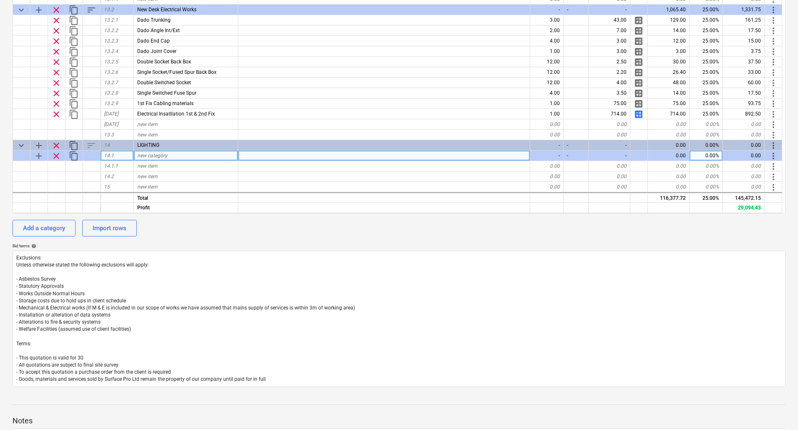
scroll to position [306, 0]
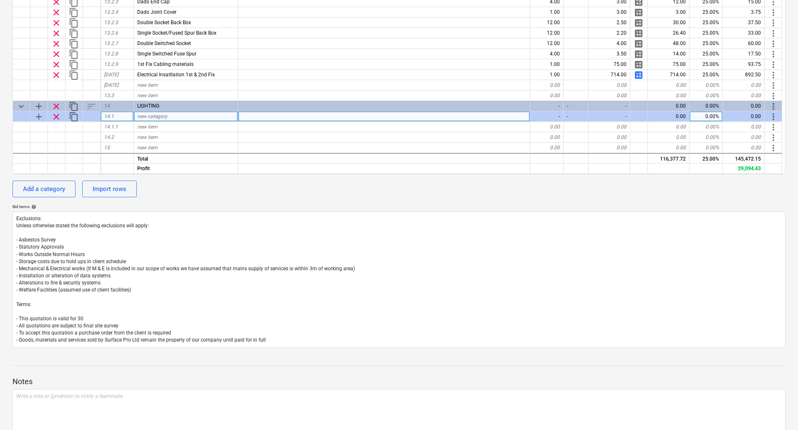
click at [156, 116] on span "new category" at bounding box center [152, 117] width 30 height 6
type input "OP Reception & Corridor"
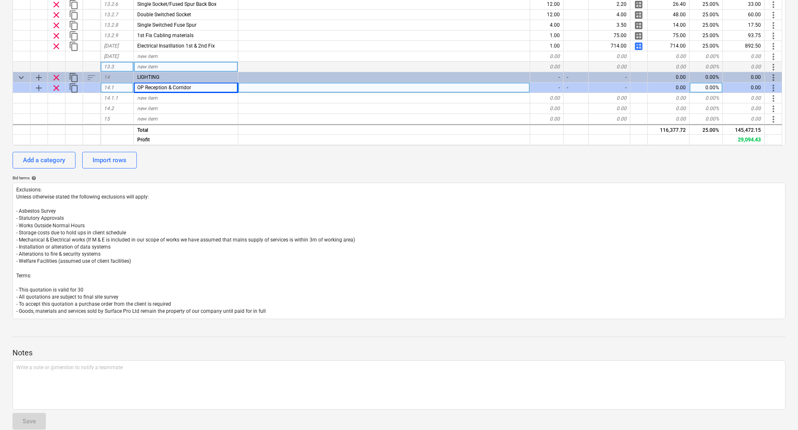
scroll to position [347, 0]
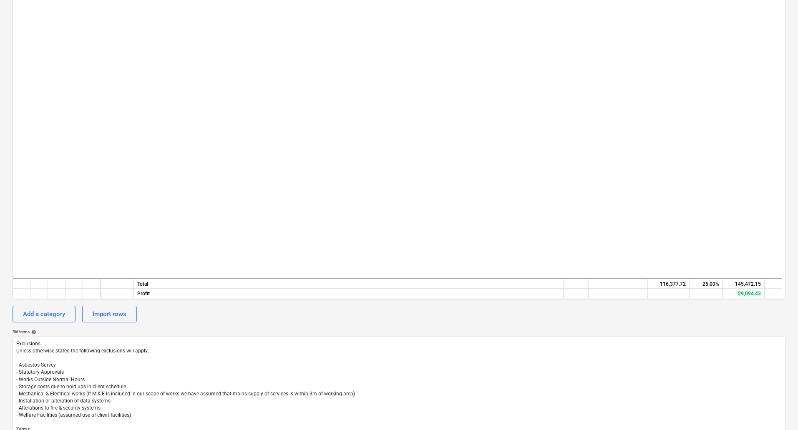
scroll to position [1086, 0]
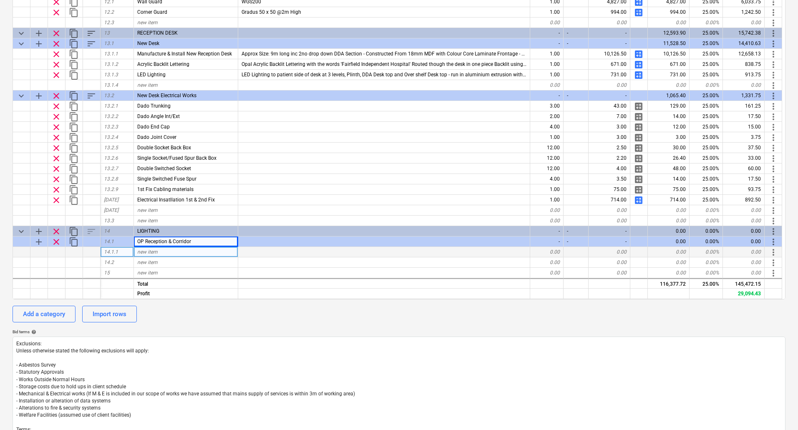
click at [152, 254] on span "new item" at bounding box center [147, 252] width 20 height 6
click at [165, 253] on div "new item" at bounding box center [186, 252] width 104 height 10
click at [158, 253] on input "(4no) Robus RDL30406060-01 Dallas 30W LED Panel" at bounding box center [186, 252] width 104 height 10
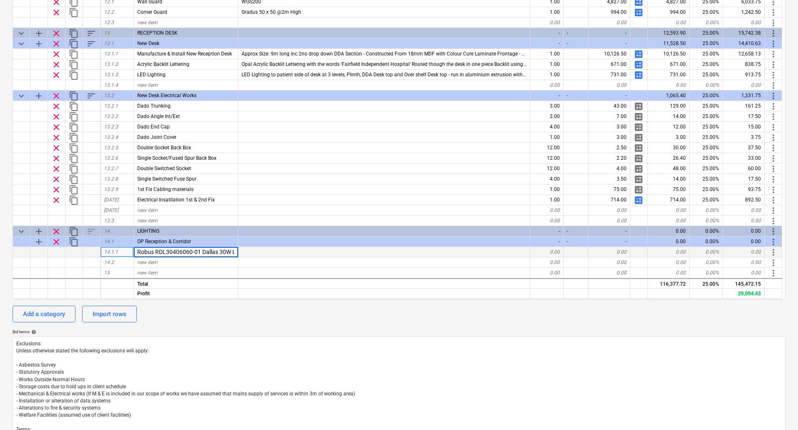
type input "Robus RDL30406060-01 Dallas 30W LED Panel"
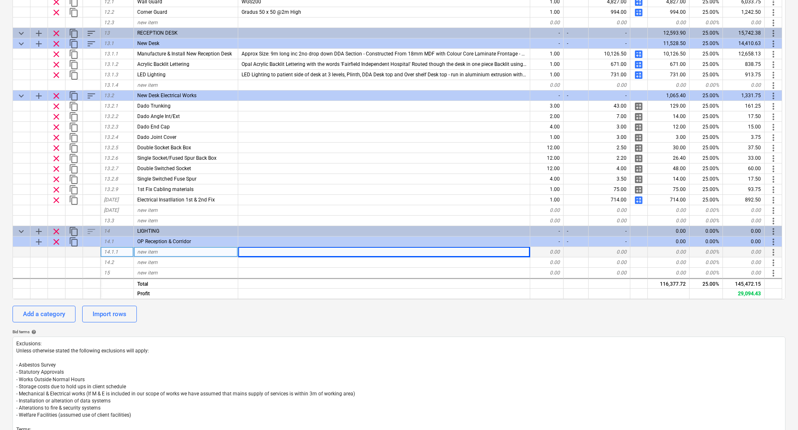
type textarea "x"
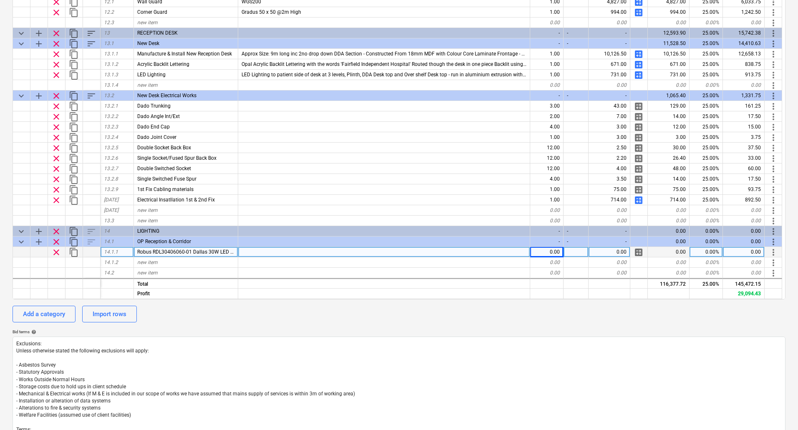
click at [551, 251] on div "0.00" at bounding box center [547, 252] width 33 height 10
type input "39"
type textarea "x"
type input "25.5"
type textarea "x"
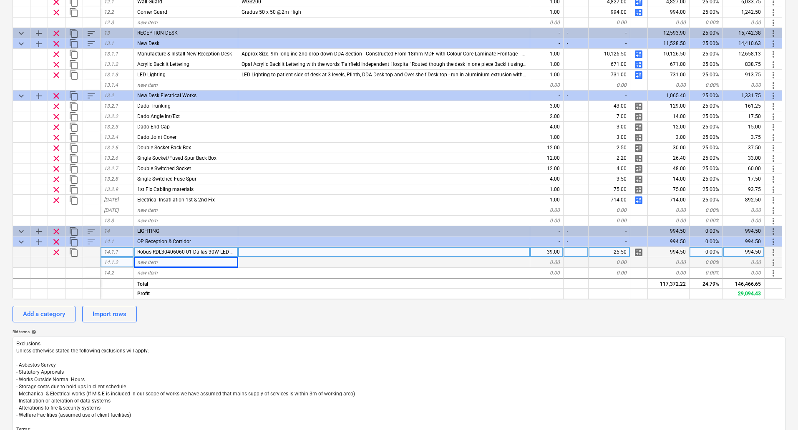
click at [167, 264] on div "new item" at bounding box center [186, 263] width 104 height 10
type input "Robus R3EMPK4-PSU 3 Hour Emergency Pack"
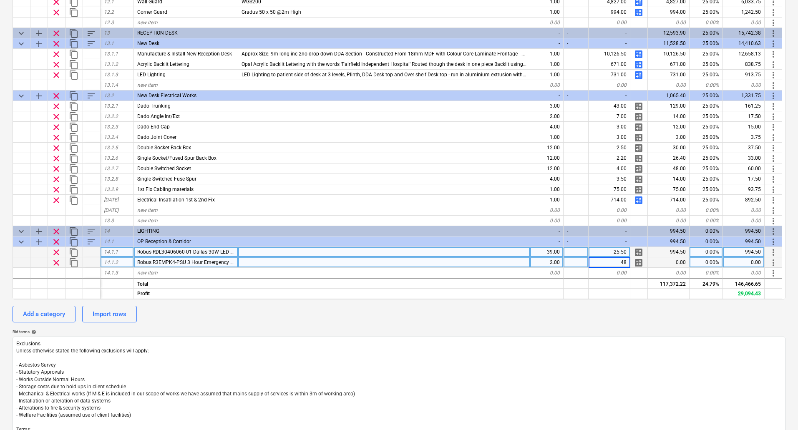
type textarea "x"
type input "15"
type textarea "x"
type input "2"
type input "Electrical Installation"
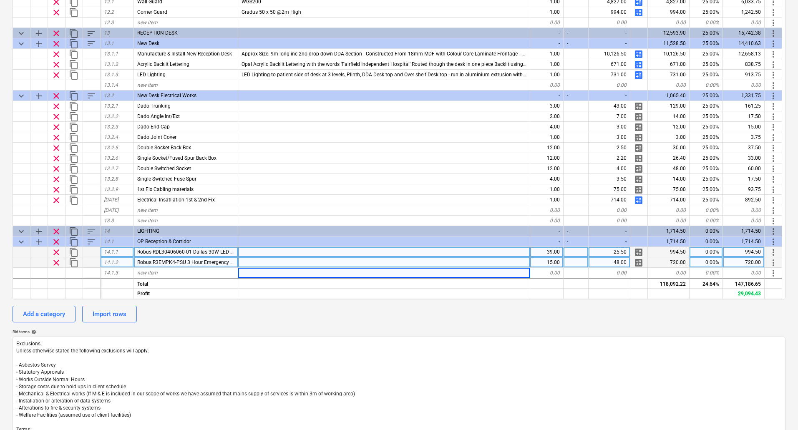
type textarea "x"
type input "A"
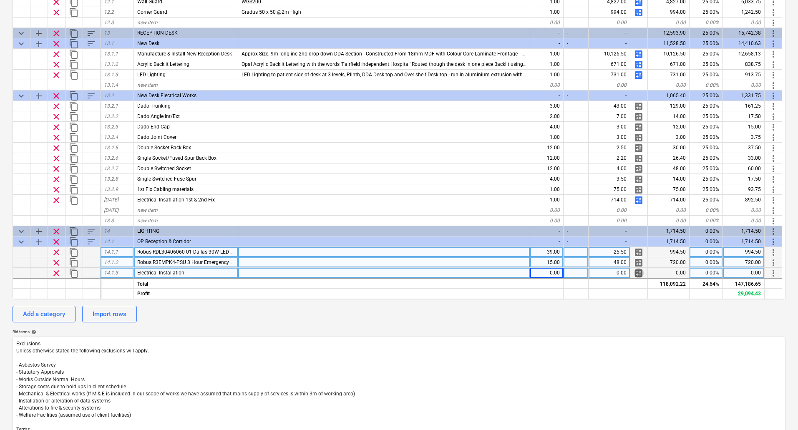
click at [637, 271] on span "calculate" at bounding box center [639, 273] width 10 height 10
type textarea "x"
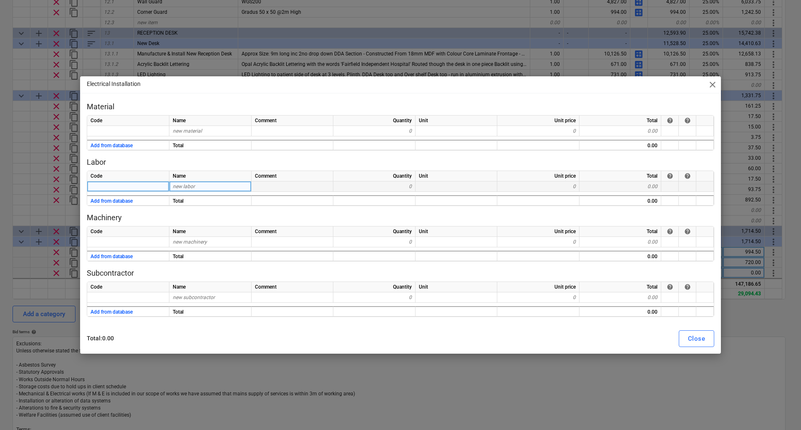
click at [195, 187] on div "new labor" at bounding box center [210, 187] width 82 height 10
click at [204, 186] on div "new labor" at bounding box center [210, 187] width 82 height 10
type input "E"
type input "Install"
type textarea "x"
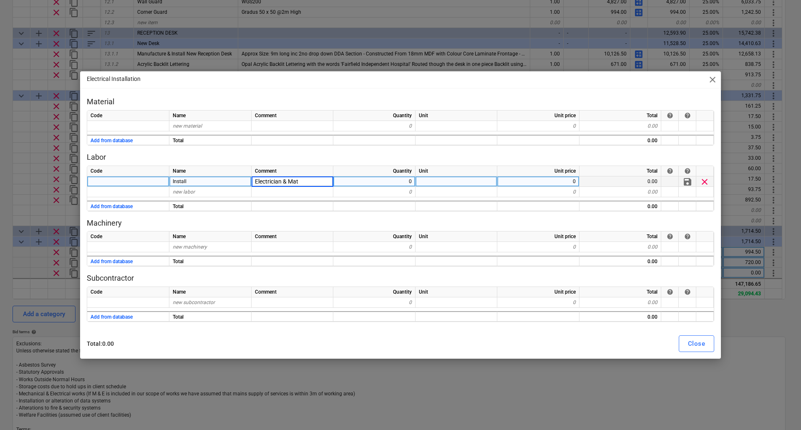
type input "Electrician & Mate"
type textarea "x"
click at [379, 183] on div "0" at bounding box center [374, 182] width 82 height 10
type input "16"
type textarea "x"
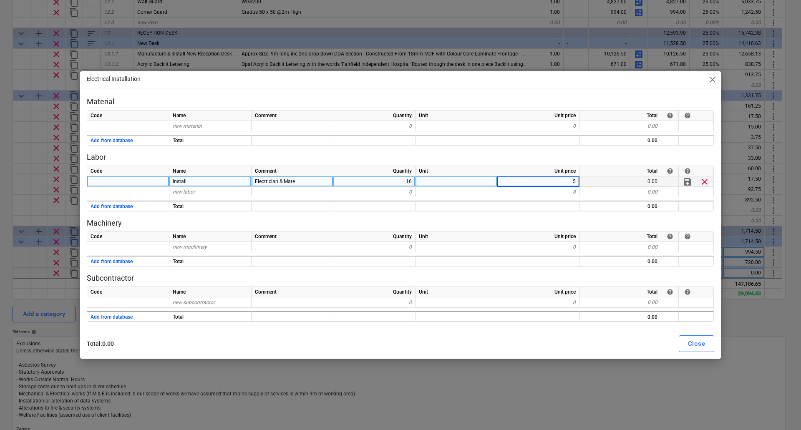
type input "55"
type textarea "x"
type input "Mileage"
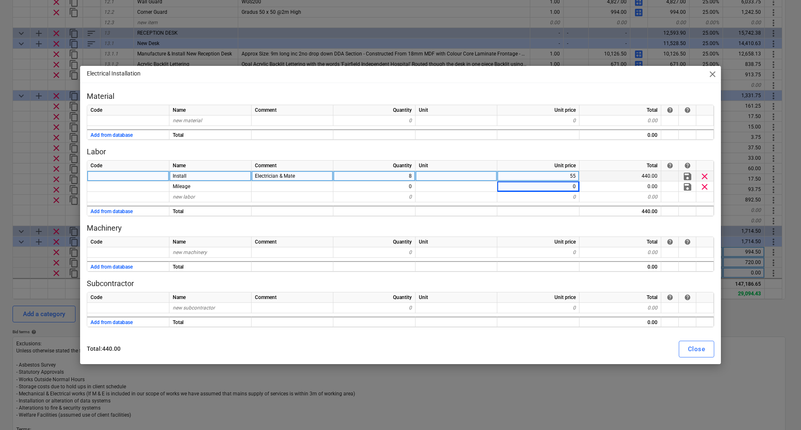
type textarea "x"
type input "45"
type textarea "x"
type input "4.5"
click at [700, 348] on div "Close" at bounding box center [696, 349] width 17 height 11
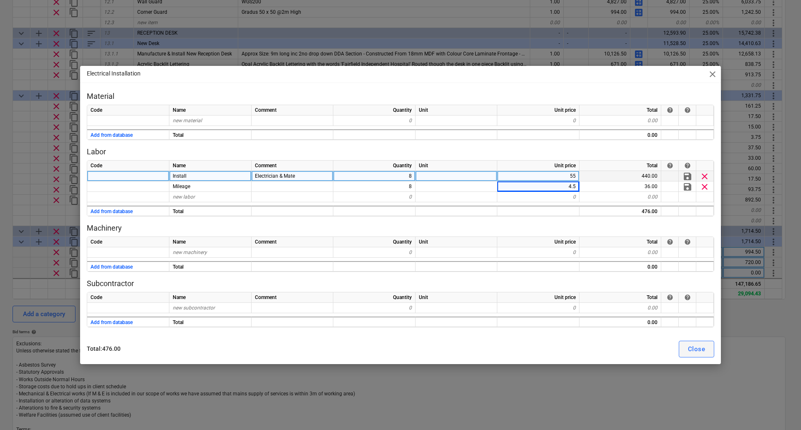
type textarea "x"
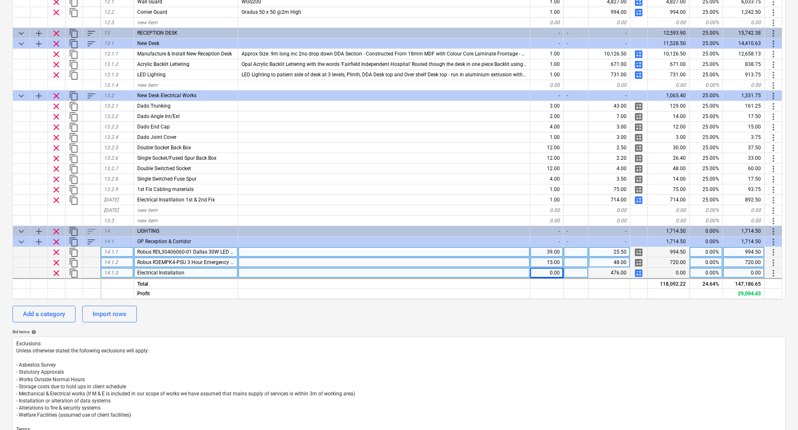
click at [271, 269] on div at bounding box center [384, 273] width 292 height 10
type input "A"
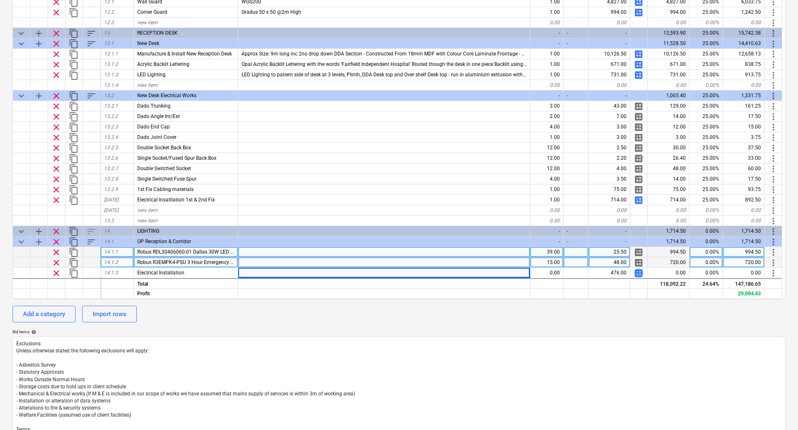
click at [641, 273] on span "calculate" at bounding box center [639, 273] width 10 height 10
type textarea "x"
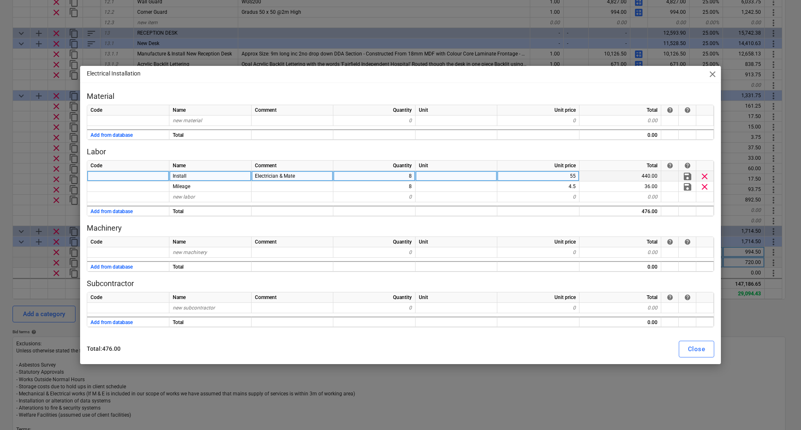
click at [406, 177] on div "8" at bounding box center [374, 176] width 82 height 10
type input "12"
type textarea "x"
type input "12"
click at [700, 348] on div "Close" at bounding box center [696, 349] width 17 height 11
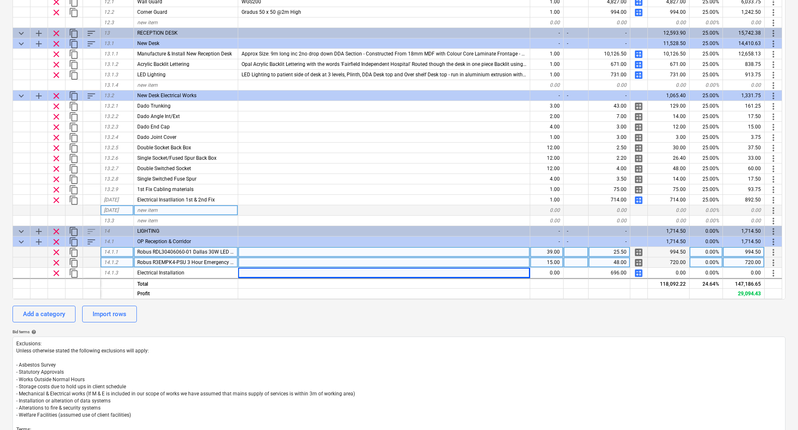
type textarea "x"
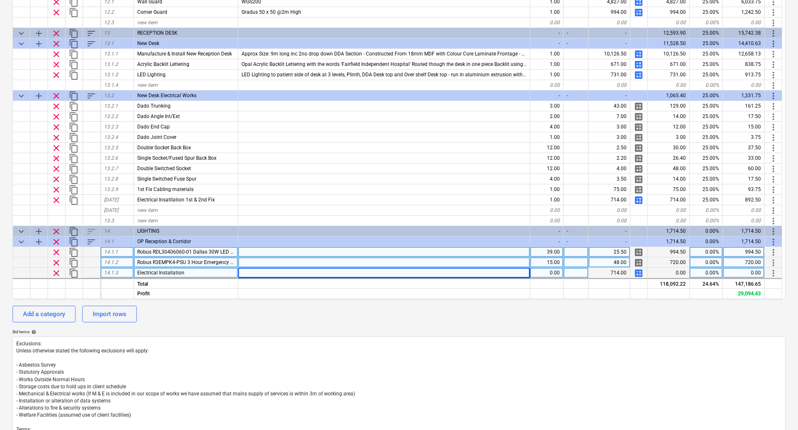
click at [404, 272] on div at bounding box center [384, 273] width 292 height 10
type input "Assumed Modifications Required Minimal"
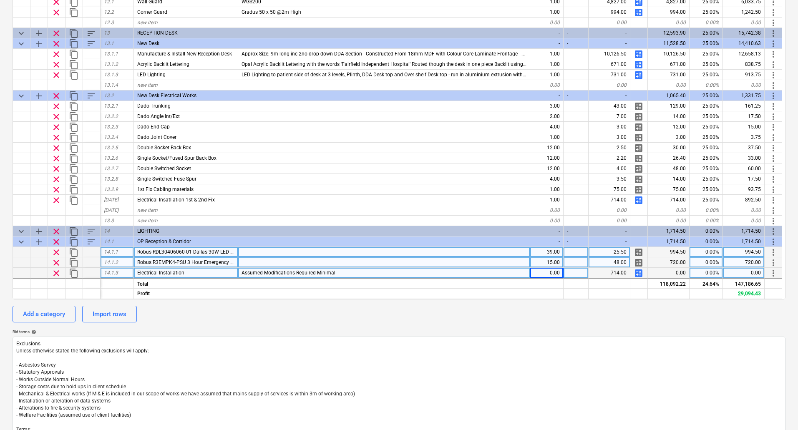
type textarea "x"
type input "Assumed Modifications To Suit New Layout Required Minimal In This Area"
type textarea "x"
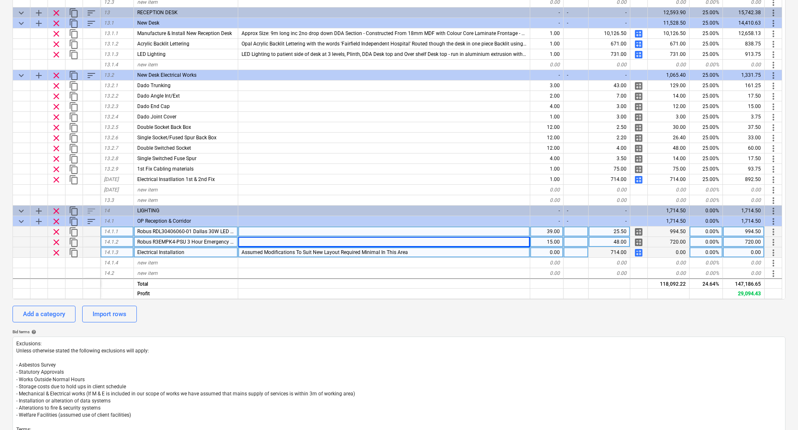
scroll to position [1117, 0]
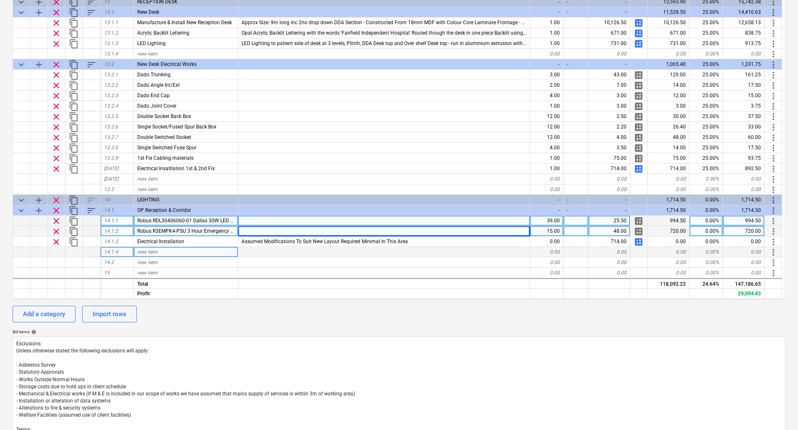
click at [152, 251] on span "new item" at bounding box center [147, 252] width 20 height 6
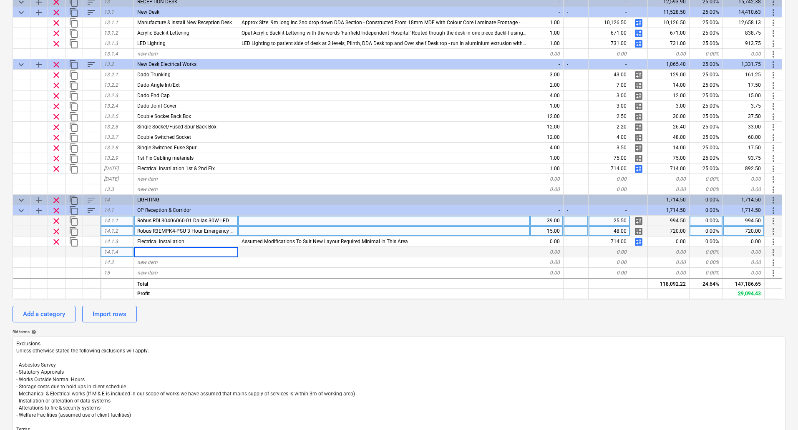
type input "1"
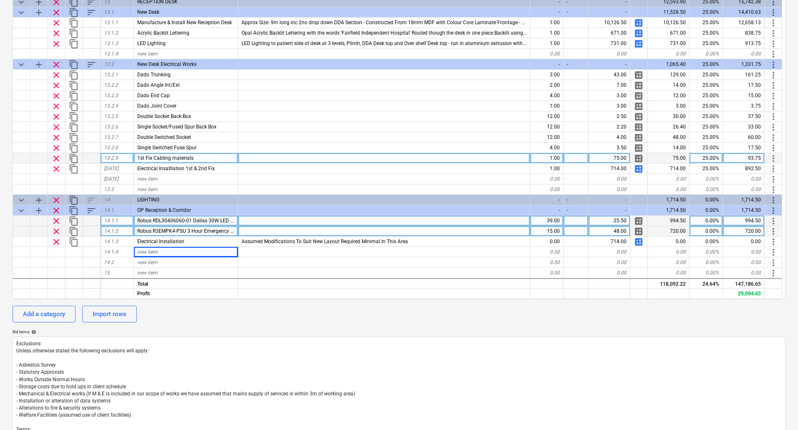
type textarea "x"
drag, startPoint x: 203, startPoint y: 159, endPoint x: 132, endPoint y: 159, distance: 71.0
click at [0, 0] on div "clear content_copy 13.2.9 1st Fix Cabling materials 1.00 75.00 calculate 75.00 …" at bounding box center [0, 0] width 0 height 0
click at [216, 158] on div "1st Fix Cabling materials" at bounding box center [186, 158] width 104 height 10
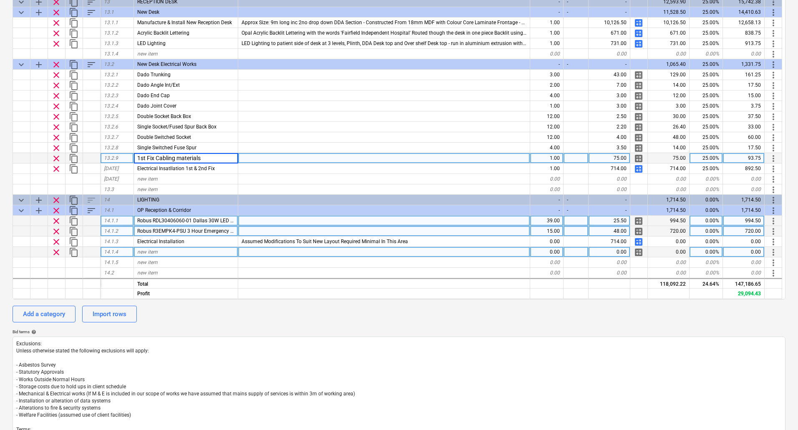
click at [162, 254] on div "new item" at bounding box center [186, 252] width 104 height 10
type input "1st Fix Cabling materials"
click at [260, 250] on div at bounding box center [384, 252] width 292 height 10
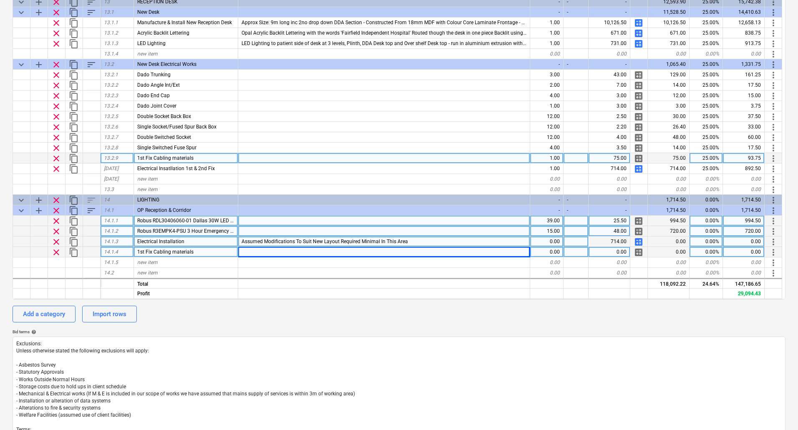
click at [556, 244] on div "0.00" at bounding box center [547, 242] width 33 height 10
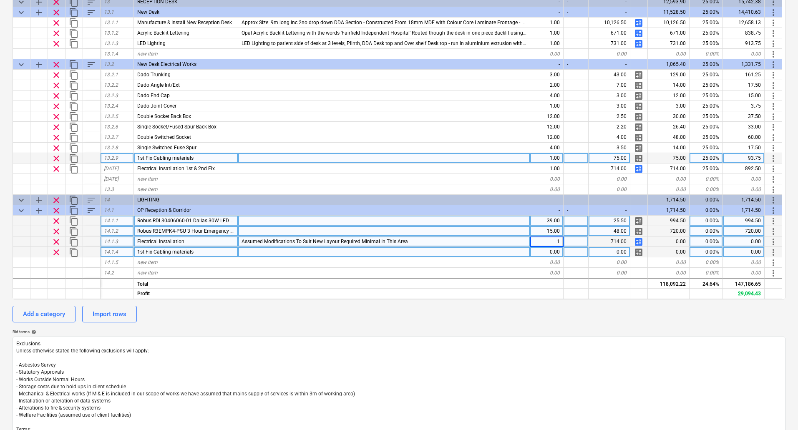
type textarea "x"
click at [556, 251] on div "0.00" at bounding box center [547, 252] width 33 height 10
type input "1"
type textarea "x"
click at [621, 254] on div "0.00" at bounding box center [610, 252] width 42 height 10
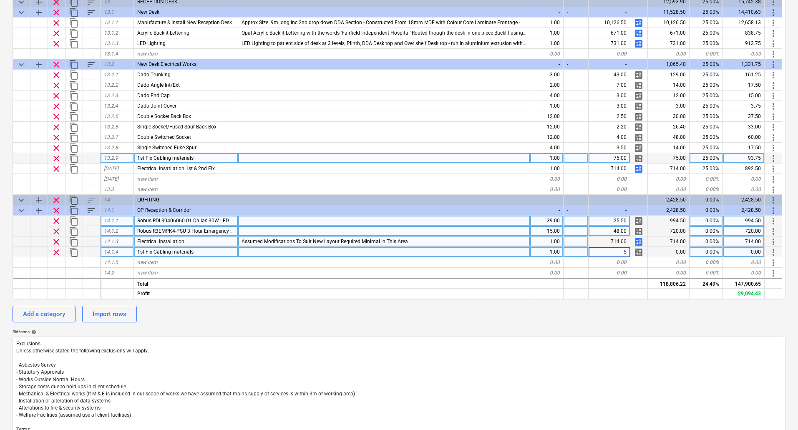
type input "50"
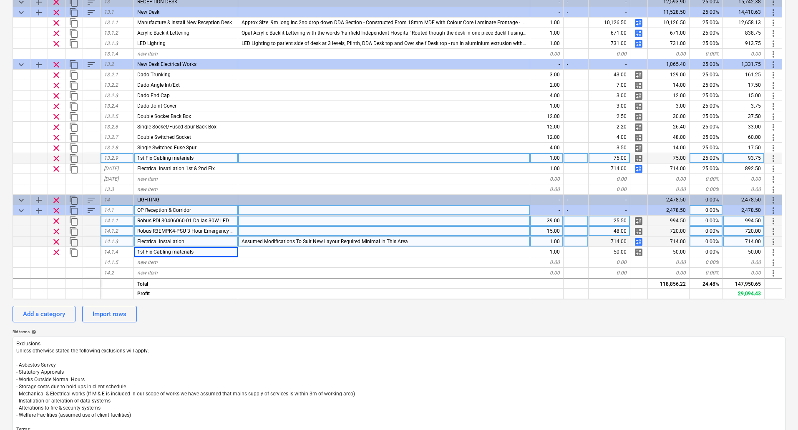
click at [89, 210] on span "sort" at bounding box center [91, 211] width 10 height 10
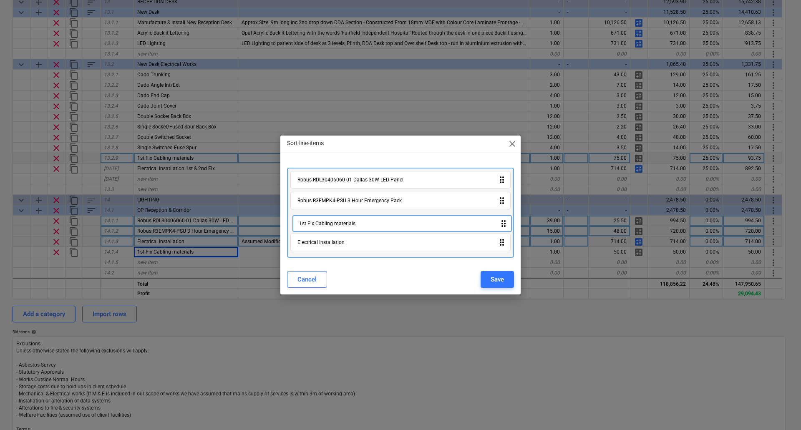
drag, startPoint x: 365, startPoint y: 245, endPoint x: 366, endPoint y: 223, distance: 21.8
click at [366, 223] on div "Robus RDL30406060-01 Dallas 30W LED Panel drag_indicator Robus R3EMPK4-PSU 3 Ho…" at bounding box center [400, 213] width 227 height 90
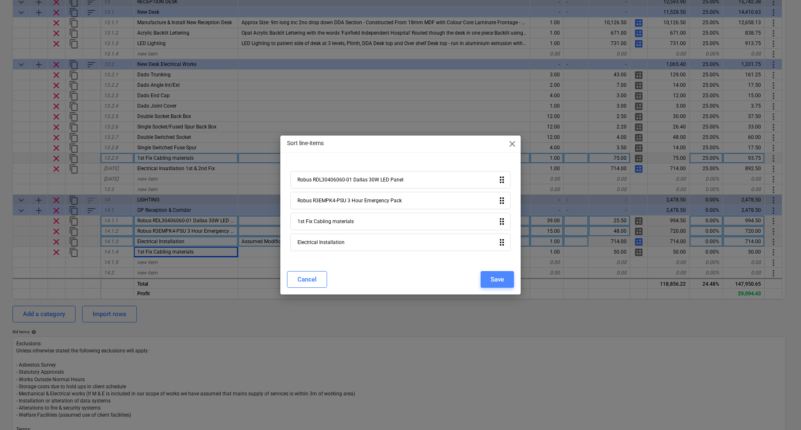
click at [499, 277] on div "Save" at bounding box center [497, 279] width 13 height 11
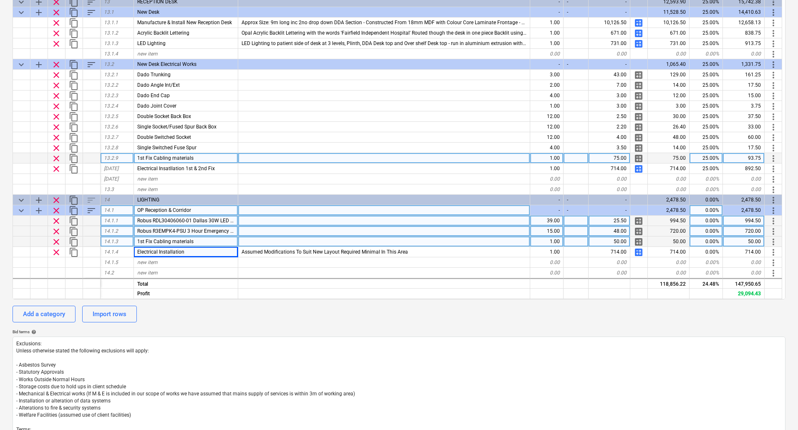
click at [73, 211] on span "content_copy" at bounding box center [74, 211] width 10 height 10
type textarea "x"
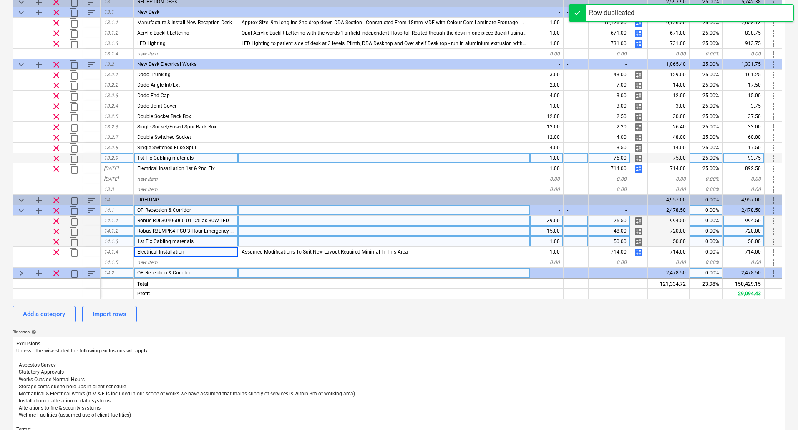
click at [204, 272] on div "OP Reception & Corridor" at bounding box center [186, 273] width 104 height 10
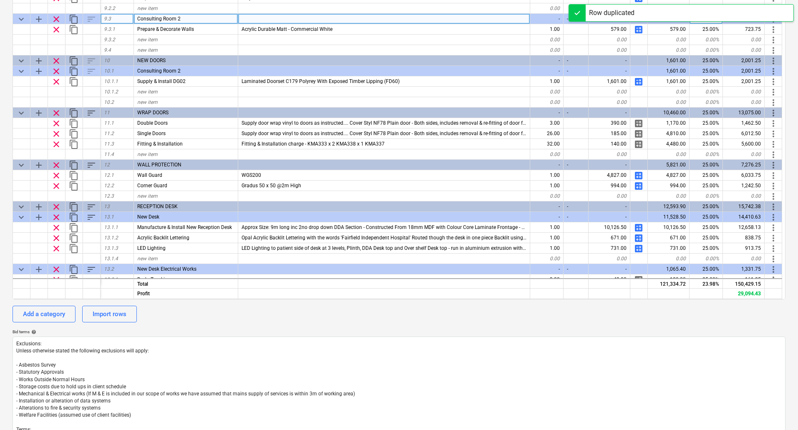
scroll to position [867, 0]
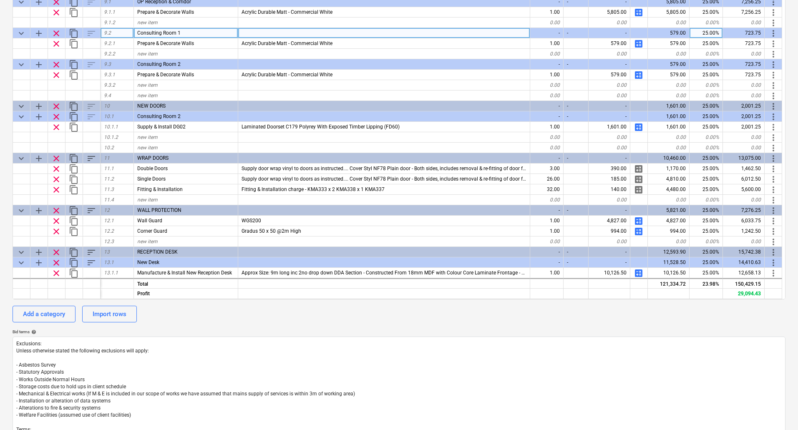
drag, startPoint x: 192, startPoint y: 33, endPoint x: 136, endPoint y: 33, distance: 56.8
click at [136, 33] on div "Consulting Room 1" at bounding box center [186, 33] width 104 height 10
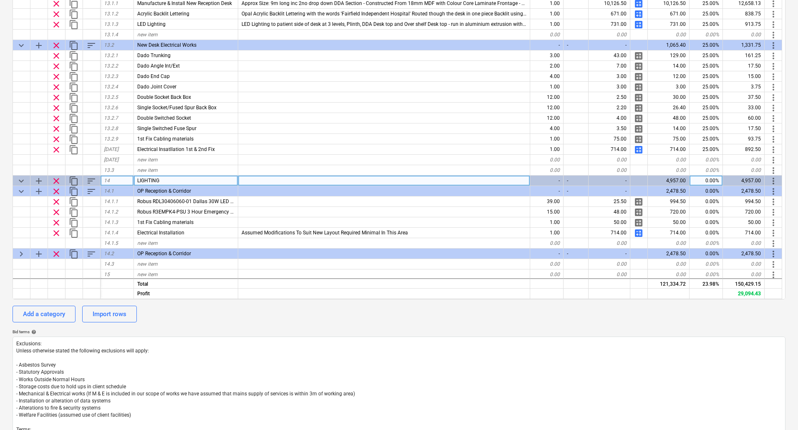
scroll to position [1138, 0]
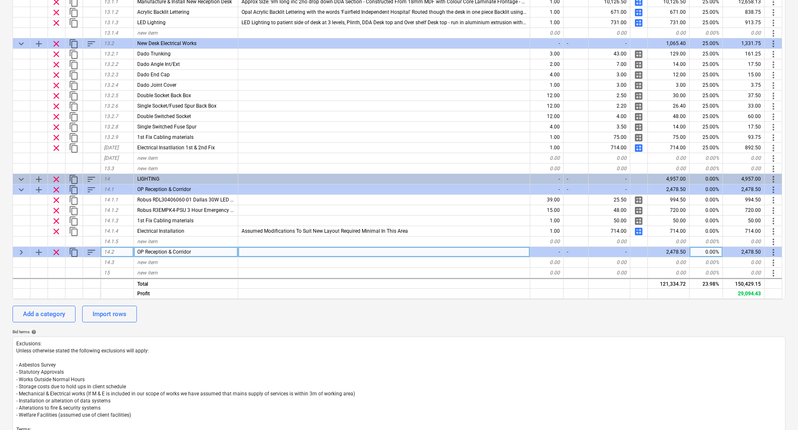
click at [198, 249] on div "OP Reception & Corridor" at bounding box center [186, 252] width 104 height 10
type input "Consulting Room 1"
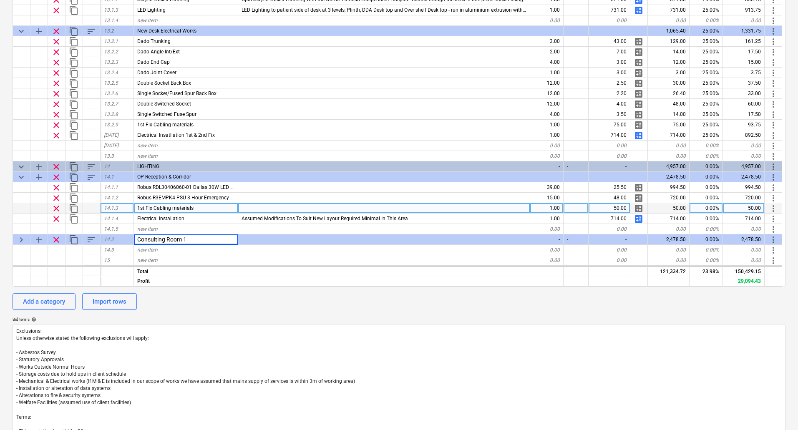
scroll to position [347, 0]
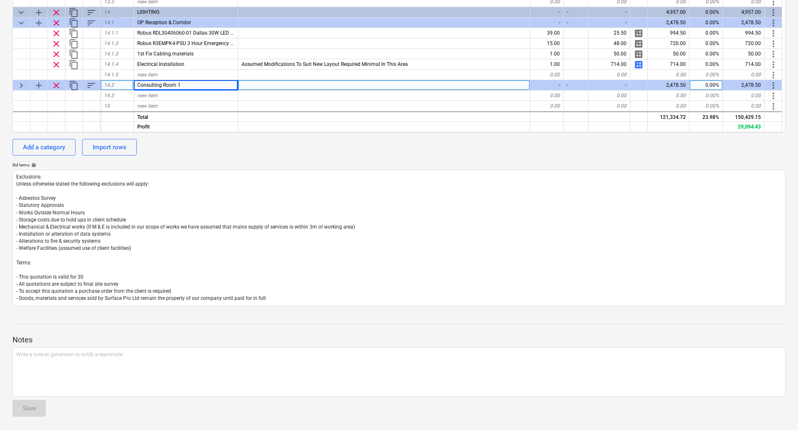
click at [23, 84] on span "keyboard_arrow_right" at bounding box center [21, 86] width 10 height 10
type textarea "x"
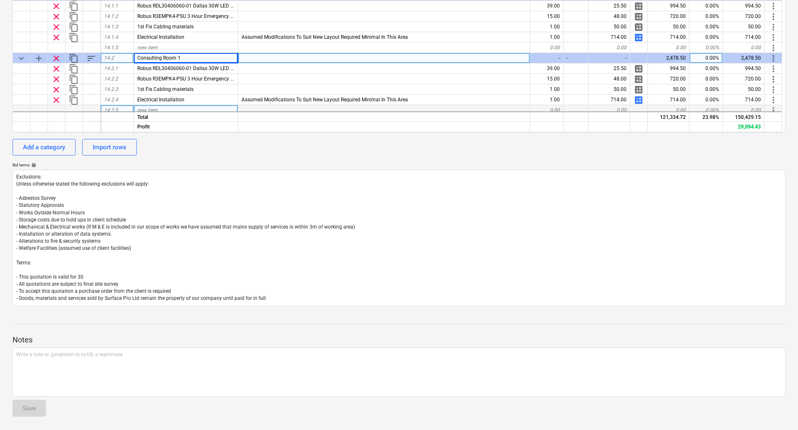
scroll to position [1190, 0]
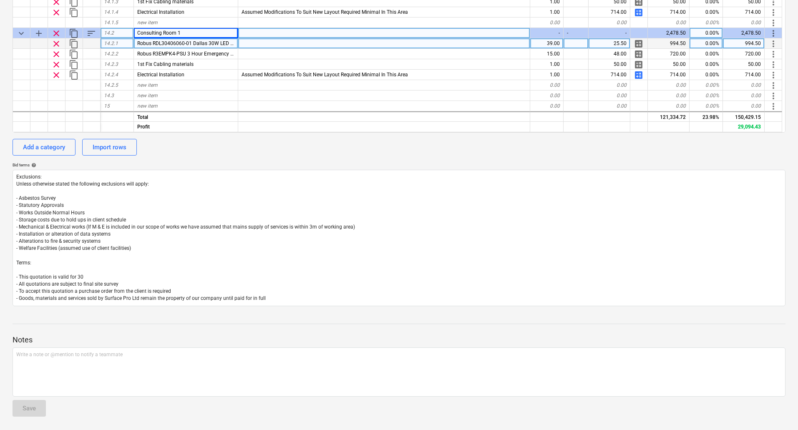
click at [554, 42] on div "39.00" at bounding box center [547, 43] width 33 height 10
type input "4"
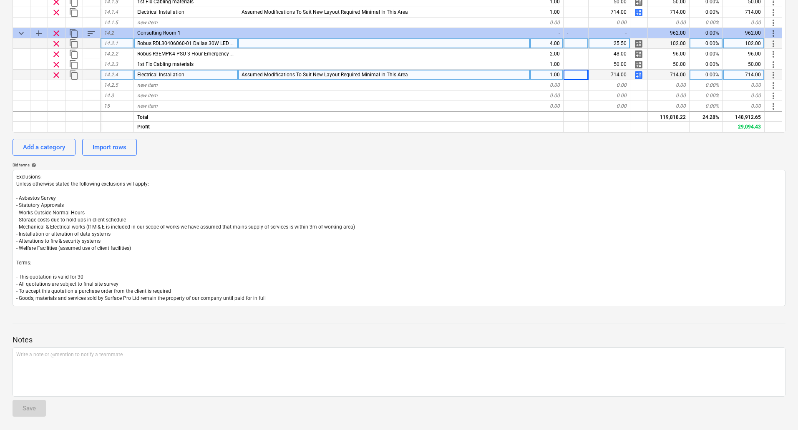
click at [640, 73] on span "calculate" at bounding box center [639, 75] width 10 height 10
type textarea "x"
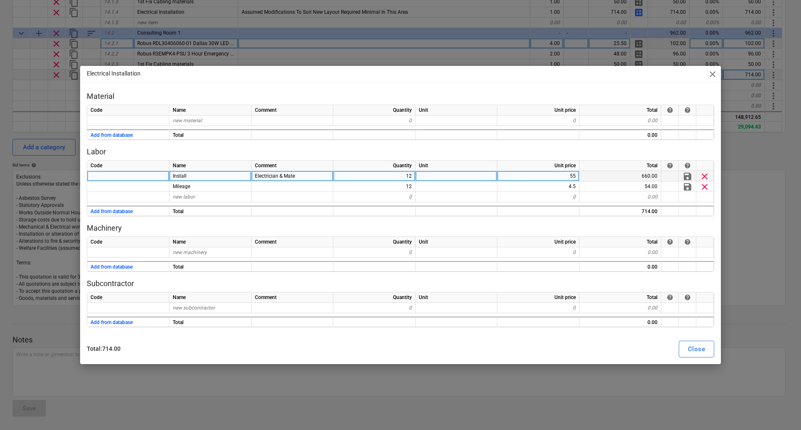
click at [404, 176] on div "12" at bounding box center [374, 176] width 82 height 10
type input "4"
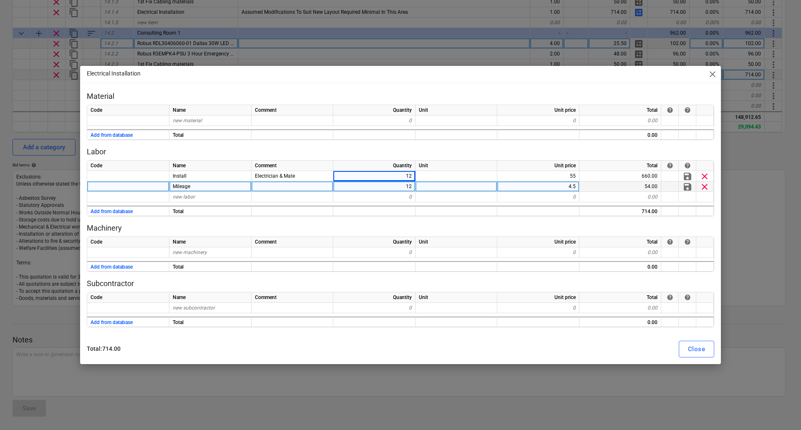
click at [409, 188] on div "12" at bounding box center [374, 187] width 82 height 10
click at [695, 349] on div "Close" at bounding box center [696, 349] width 17 height 11
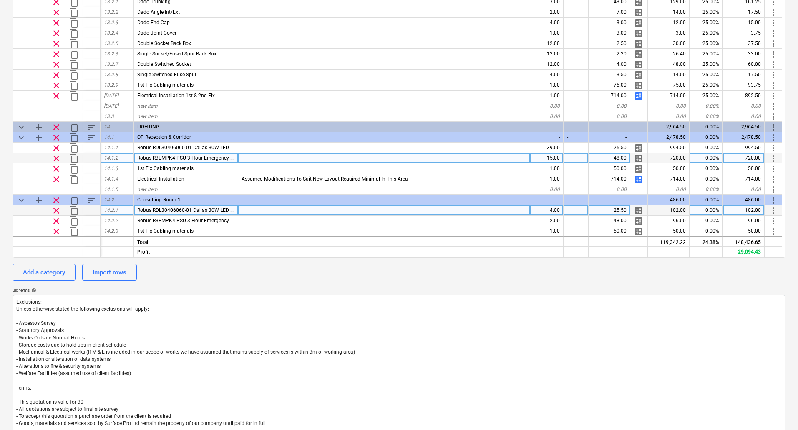
scroll to position [1190, 0]
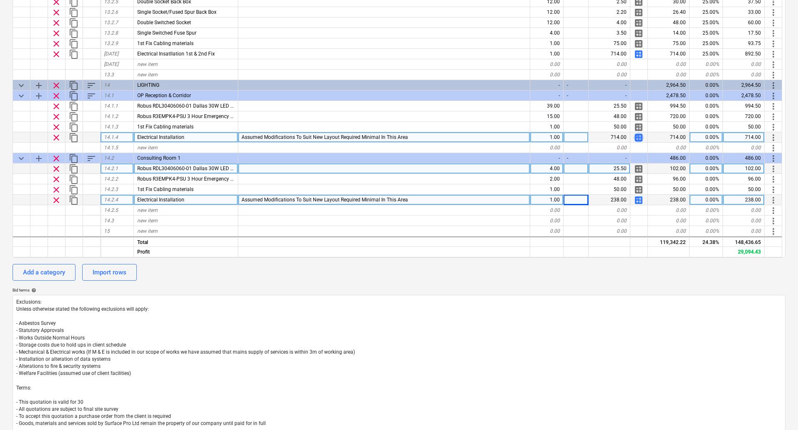
click at [637, 136] on span "calculate" at bounding box center [639, 138] width 10 height 10
type textarea "x"
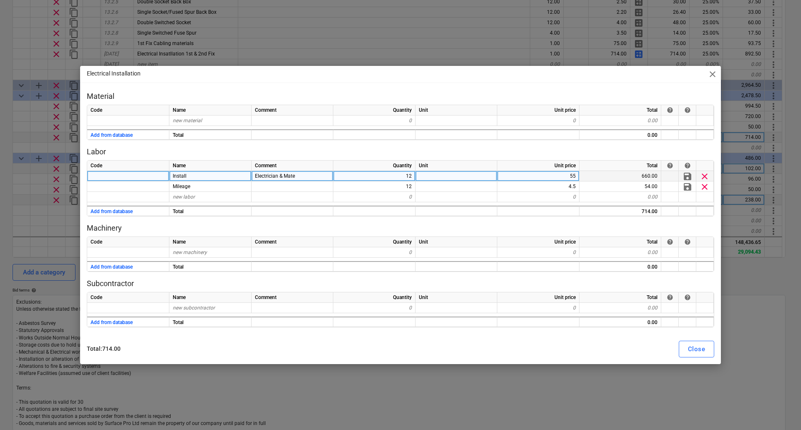
click at [409, 177] on div "12" at bounding box center [374, 176] width 82 height 10
type input "16"
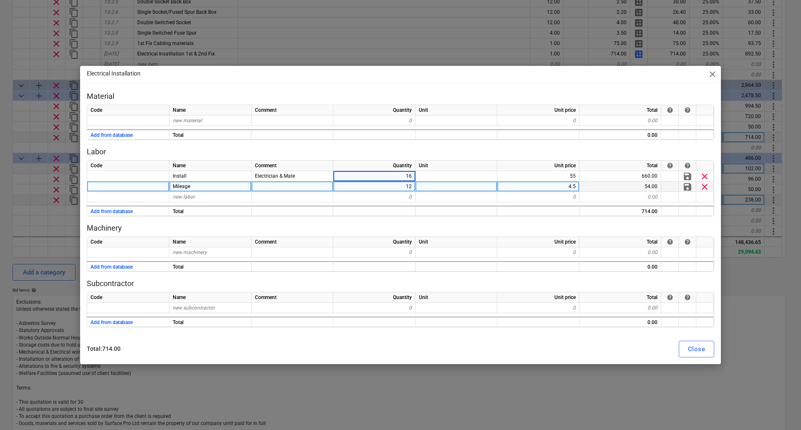
click at [409, 185] on div "12" at bounding box center [374, 187] width 82 height 10
type textarea "x"
type input "1"
type textarea "x"
type input "16"
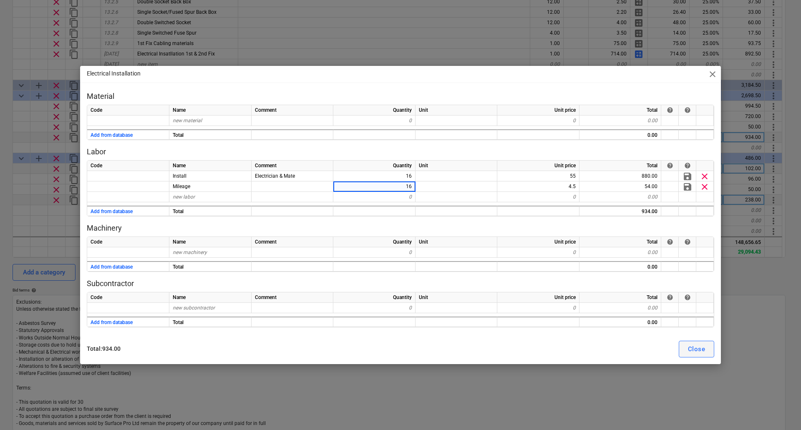
click at [696, 345] on div "Close" at bounding box center [696, 349] width 17 height 11
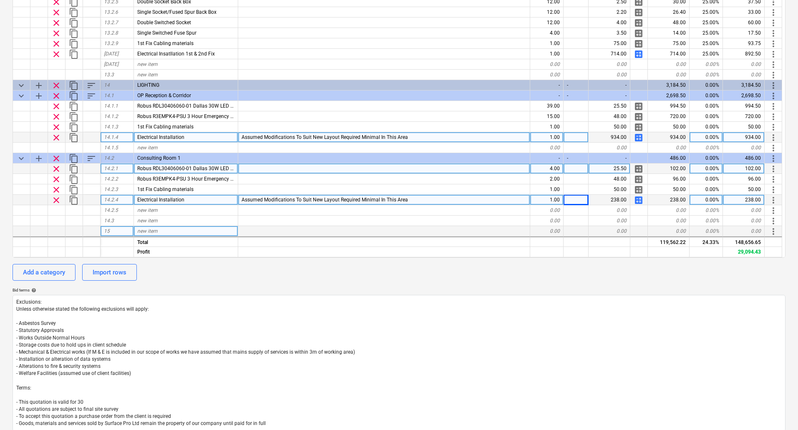
type textarea "x"
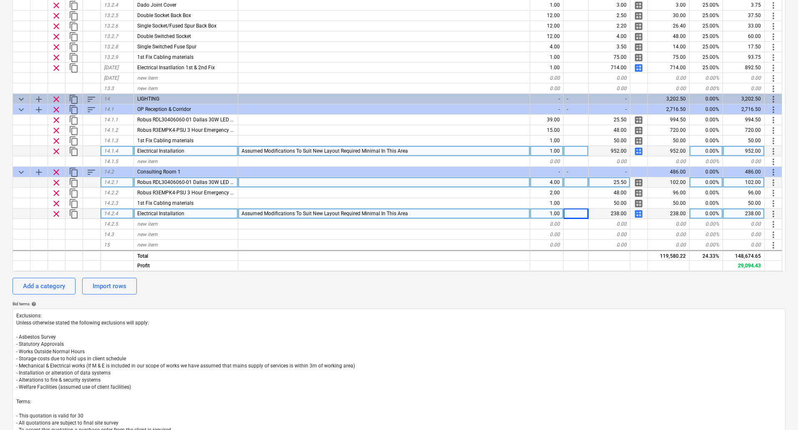
scroll to position [180, 0]
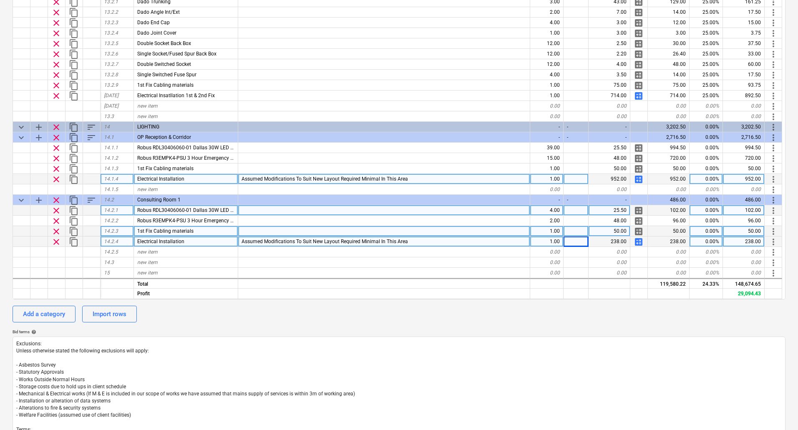
click at [623, 229] on div "50.00" at bounding box center [610, 231] width 42 height 10
click at [427, 240] on div "Assumed Modifications To Suit New Layout Required Minimal In This Area" at bounding box center [384, 242] width 292 height 10
click at [421, 240] on input "Assumed Modifications To Suit New Layout Required Minimal In This Area" at bounding box center [384, 242] width 292 height 10
click at [451, 243] on input "Assumed Modifications To Suit New Layout Required Minimal In This Area" at bounding box center [384, 242] width 292 height 10
type input "A"
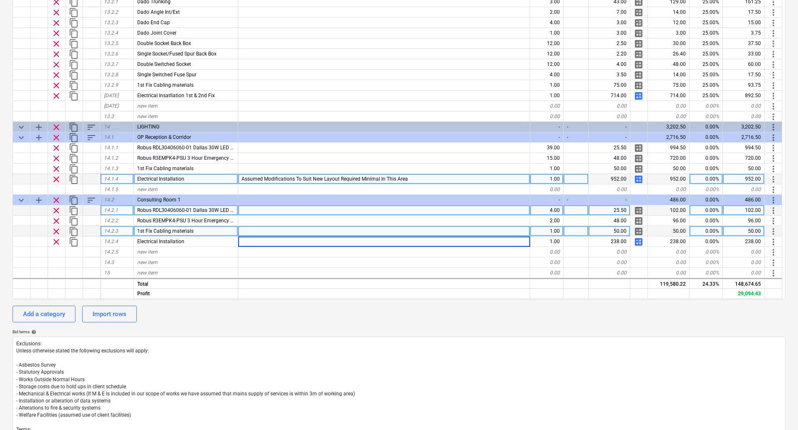
type textarea "x"
click at [412, 179] on div "Assumed Modifications To Suit New Layout Required Minimal In This Area" at bounding box center [384, 179] width 292 height 10
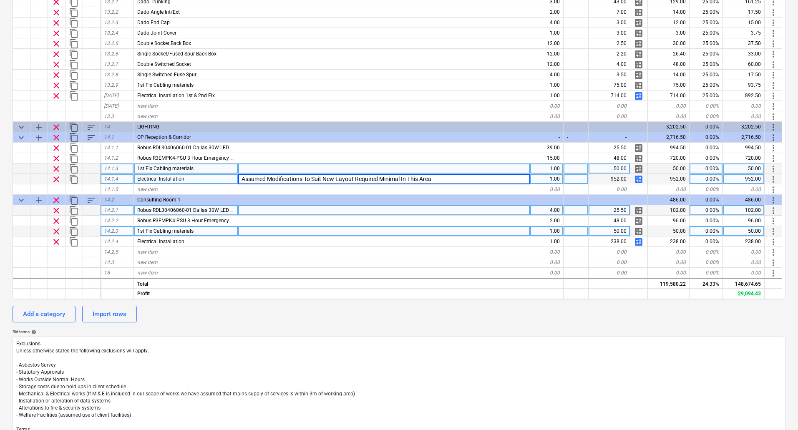
click at [356, 168] on div at bounding box center [384, 169] width 292 height 10
type input "Assumed Modifications To Suit New Layout Required Minimal In This Area"
click at [426, 179] on div "Assumed Modifications To Suit New Layout Required Minimal In This Area" at bounding box center [384, 179] width 292 height 10
click at [395, 167] on div at bounding box center [384, 169] width 292 height 10
type input "Assumed Modifications To Suit New Layout Required Minimal In This Area"
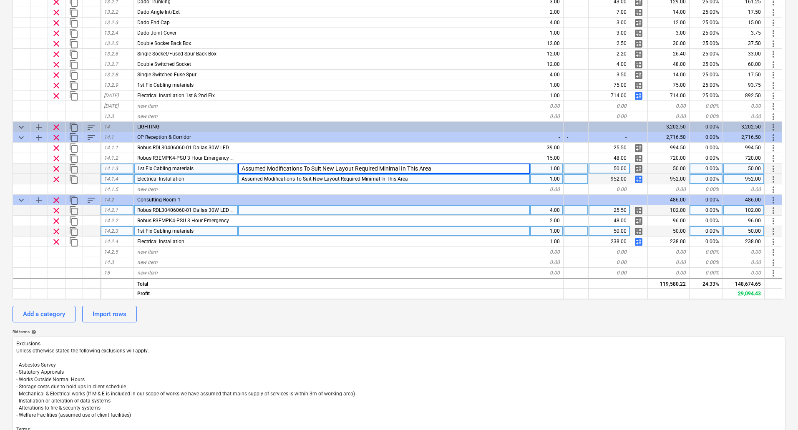
click at [427, 181] on div "Assumed Modifications To Suit New Layout Required Minimal In This Area" at bounding box center [384, 179] width 292 height 10
type textarea "x"
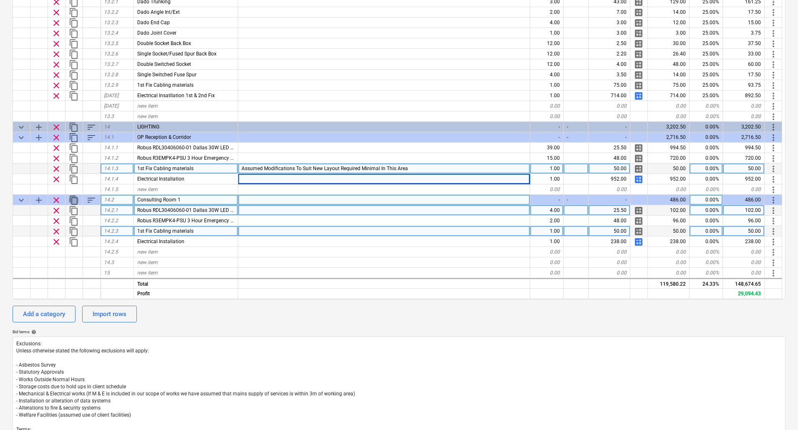
click at [73, 198] on span "content_copy" at bounding box center [74, 200] width 10 height 10
type textarea "x"
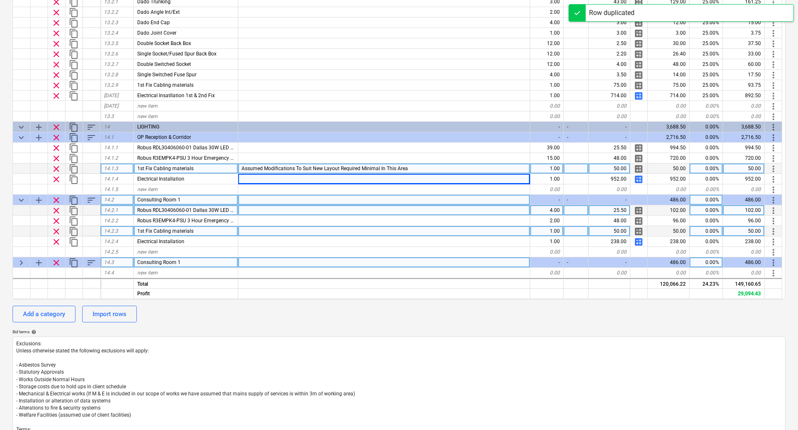
click at [200, 262] on div "Consulting Room 1" at bounding box center [186, 263] width 104 height 10
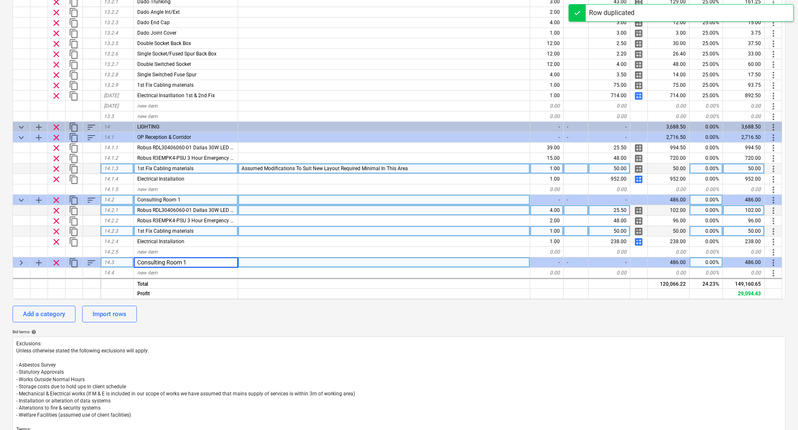
click at [200, 262] on input "Consulting Room 1" at bounding box center [186, 263] width 104 height 10
type input "Consulting Room 2"
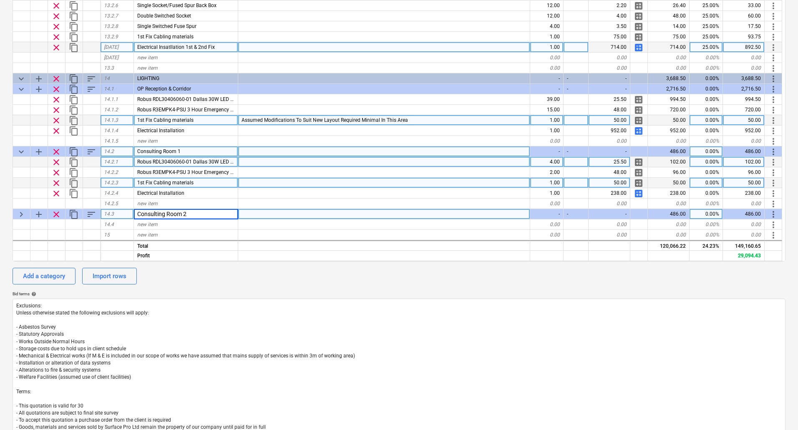
scroll to position [306, 0]
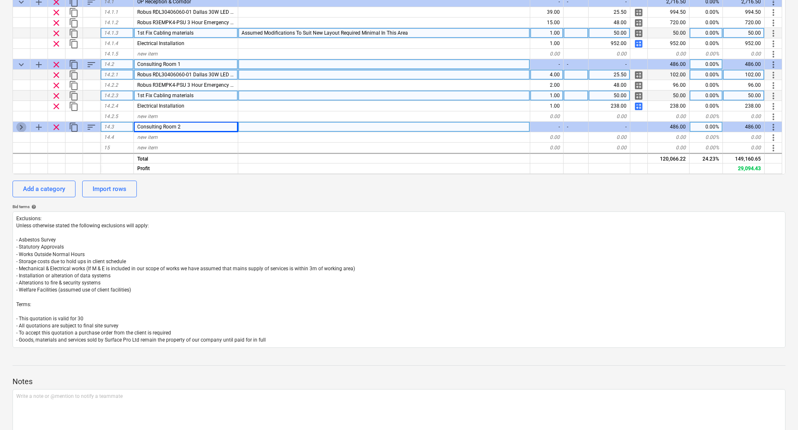
click at [20, 127] on span "keyboard_arrow_right" at bounding box center [21, 127] width 10 height 10
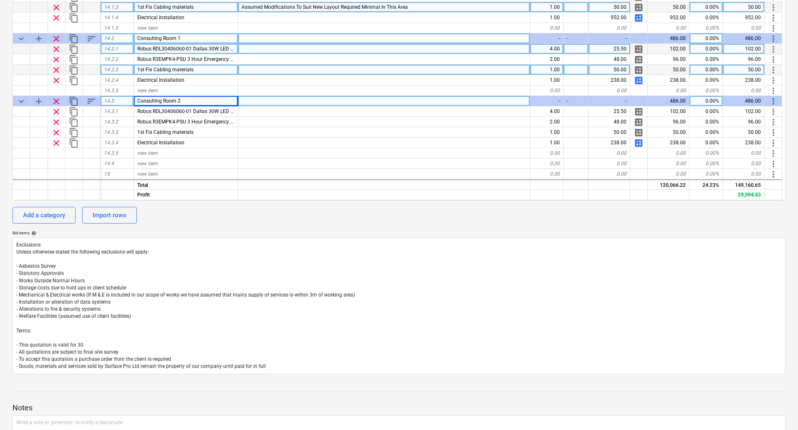
scroll to position [180, 0]
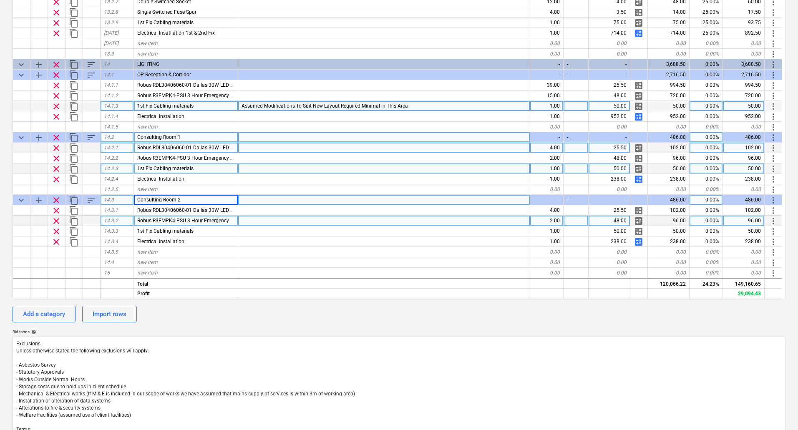
click at [158, 223] on span "Robus R3EMPK4-PSU 3 Hour Emergency Pack" at bounding box center [189, 221] width 104 height 6
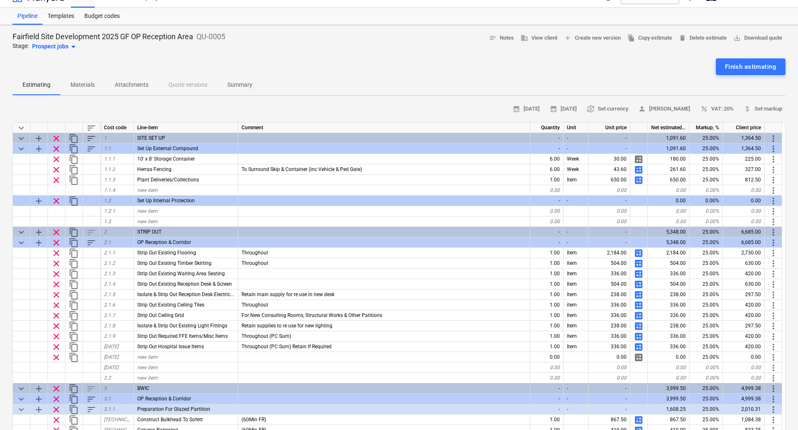
scroll to position [0, 0]
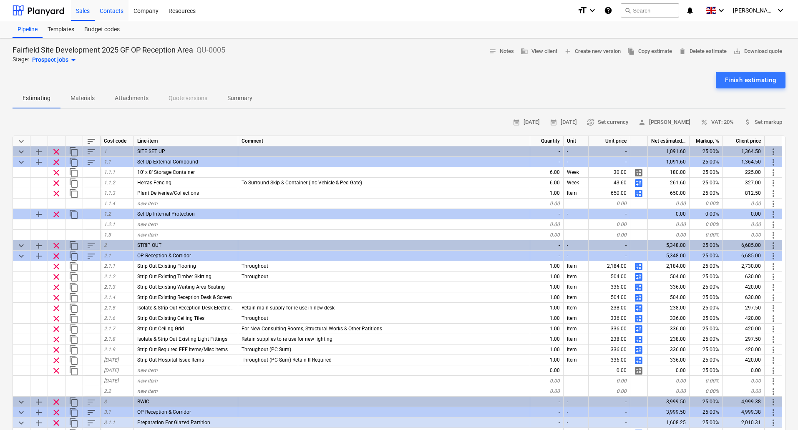
click at [111, 12] on div "Contacts" at bounding box center [112, 10] width 34 height 21
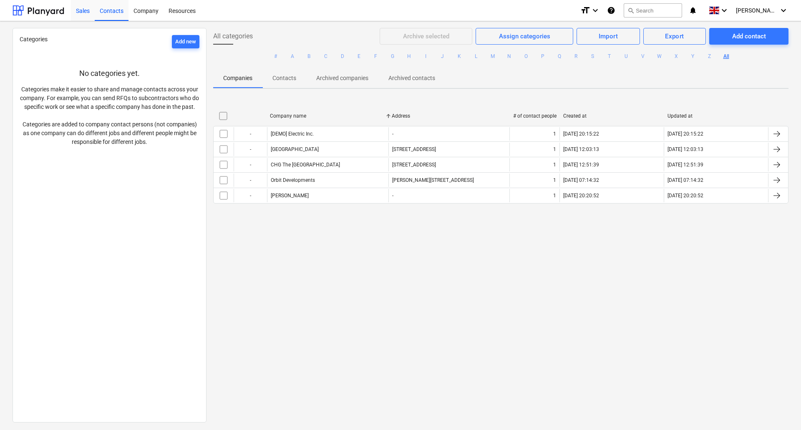
click at [85, 11] on div "Sales" at bounding box center [83, 10] width 24 height 21
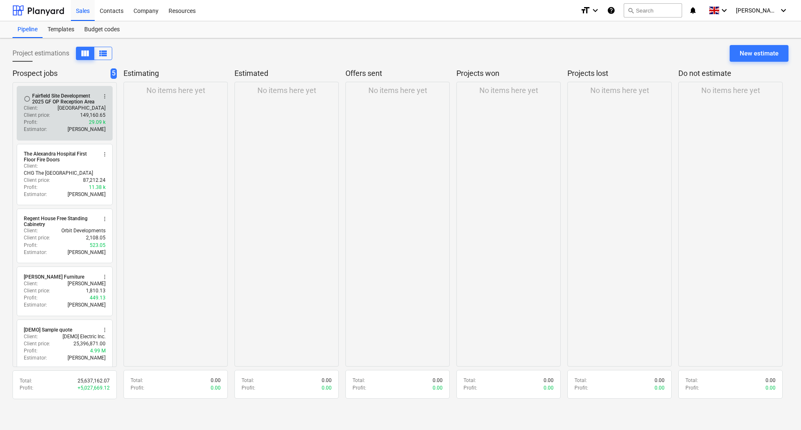
click at [56, 103] on div "Fairfield Site Development 2025 GF OP Reception Area" at bounding box center [64, 99] width 64 height 12
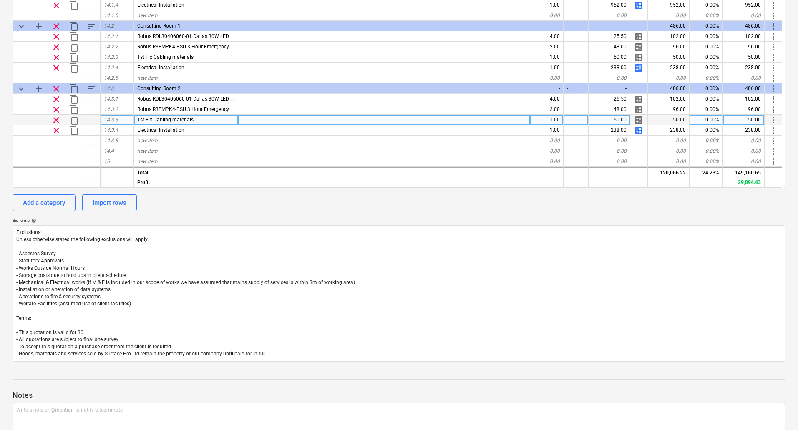
scroll to position [292, 0]
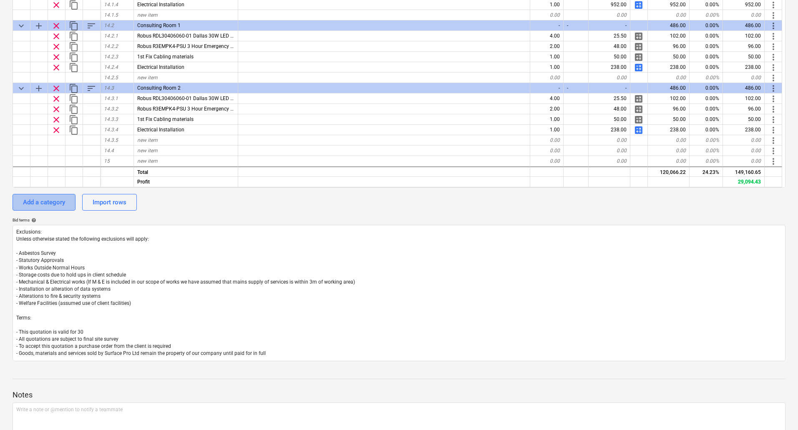
click at [45, 201] on div "Add a category" at bounding box center [44, 202] width 42 height 11
type textarea "x"
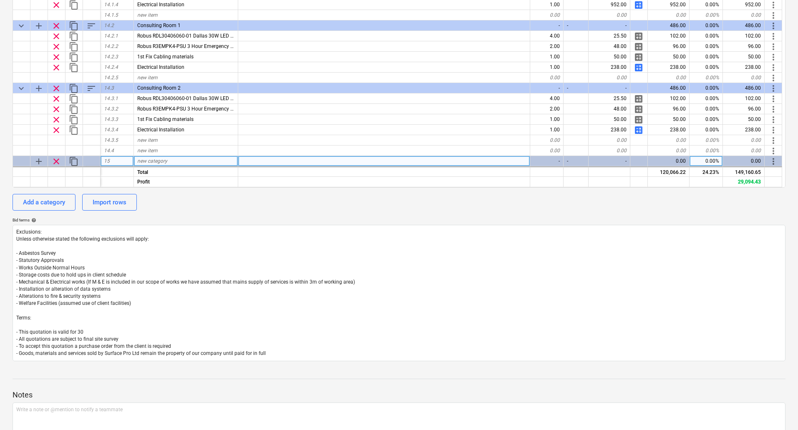
click at [148, 161] on span "new category" at bounding box center [152, 161] width 30 height 6
type input "ELECTRICAL"
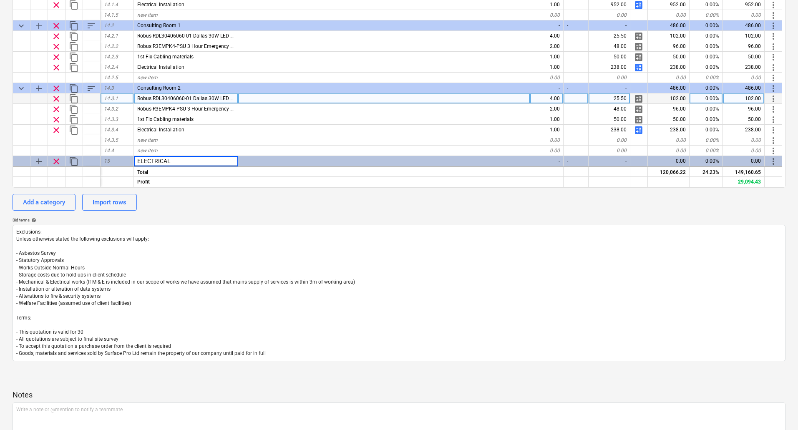
scroll to position [1274, 0]
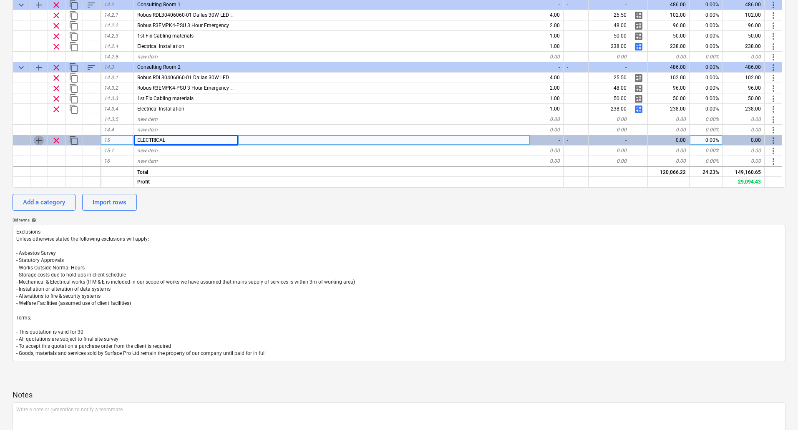
click at [39, 139] on span "add" at bounding box center [39, 141] width 10 height 10
type textarea "x"
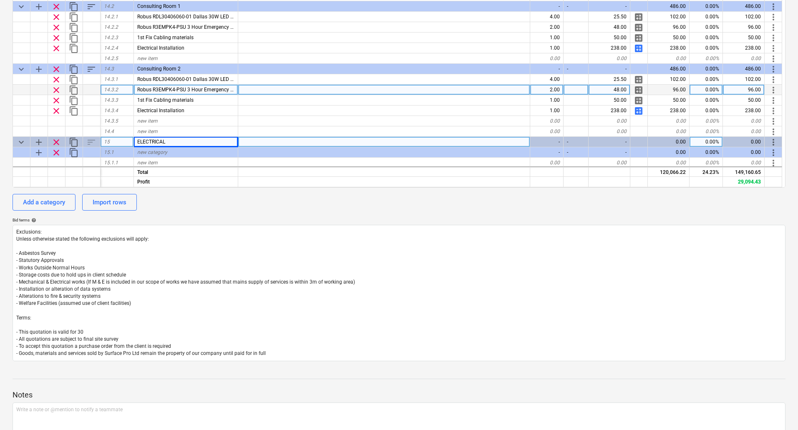
scroll to position [1253, 0]
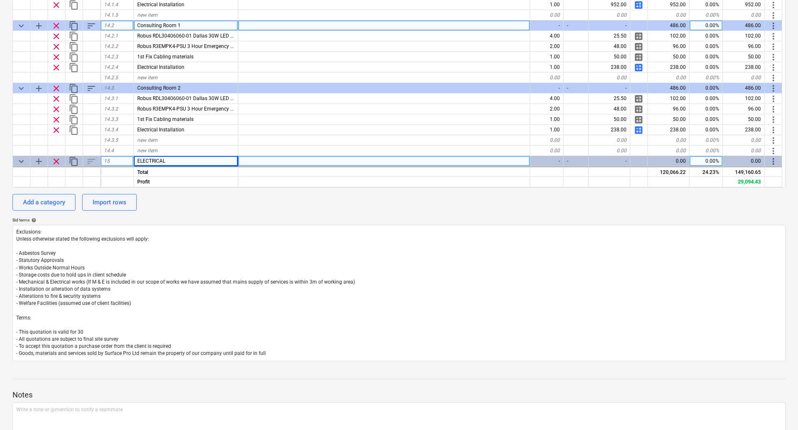
click at [219, 24] on div "Consulting Room 1" at bounding box center [186, 25] width 104 height 10
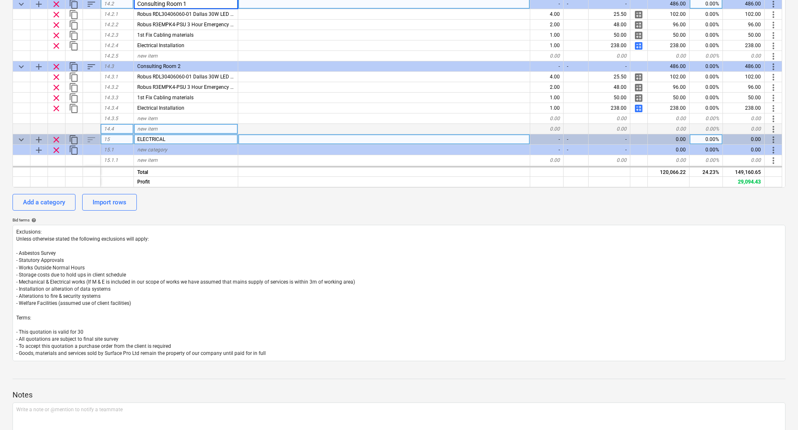
scroll to position [1295, 0]
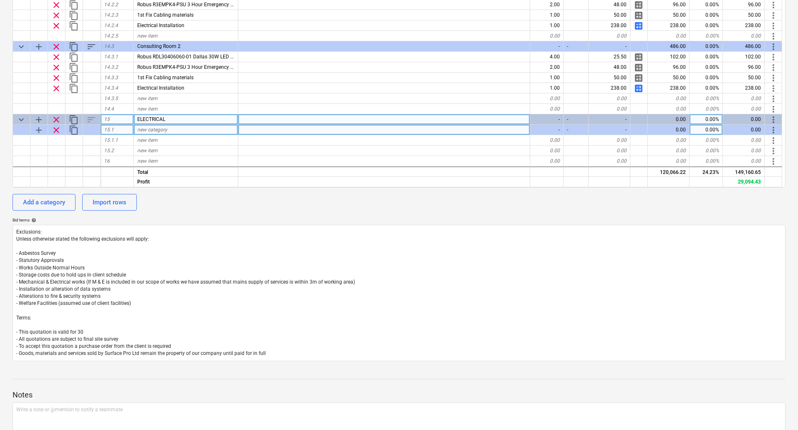
click at [166, 131] on span "new category" at bounding box center [152, 130] width 30 height 6
type input "Consulting Room 1"
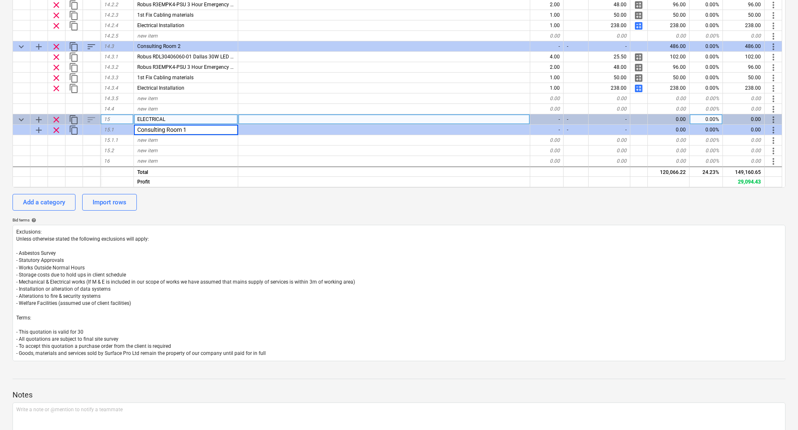
scroll to position [334, 0]
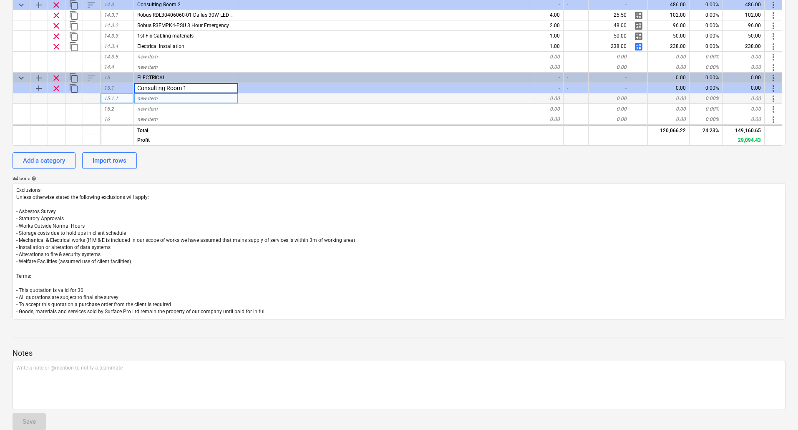
click at [172, 97] on div "new item" at bounding box center [186, 98] width 104 height 10
type textarea "x"
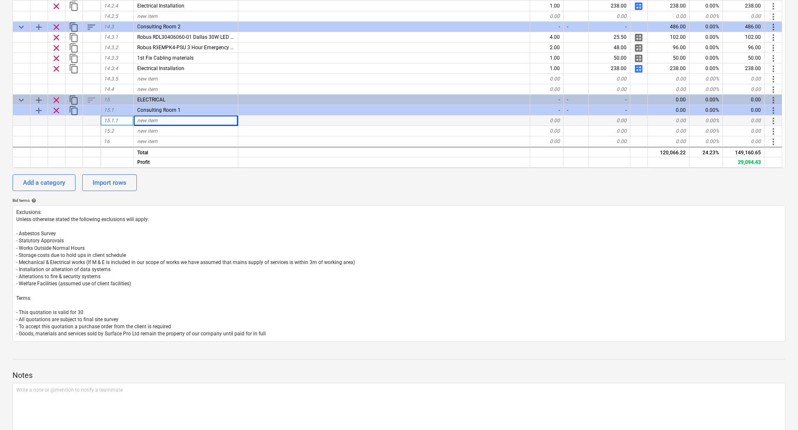
scroll to position [264, 0]
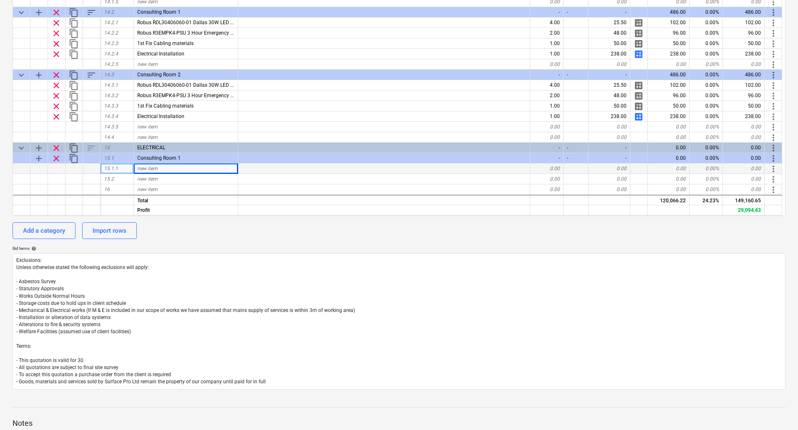
click at [553, 165] on div "0.00" at bounding box center [547, 169] width 33 height 10
click at [154, 167] on span "new item" at bounding box center [147, 169] width 20 height 6
type input "Daray X100 Examination Wall Light"
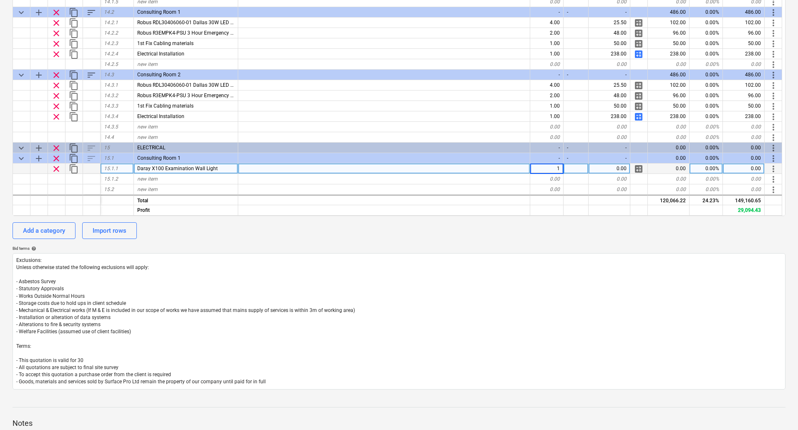
type textarea "x"
click at [609, 168] on div "0.00" at bounding box center [610, 169] width 42 height 10
type input "341"
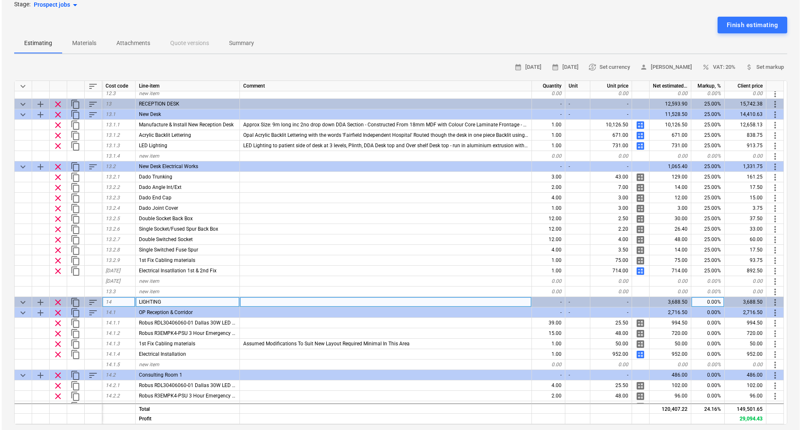
scroll to position [1138, 0]
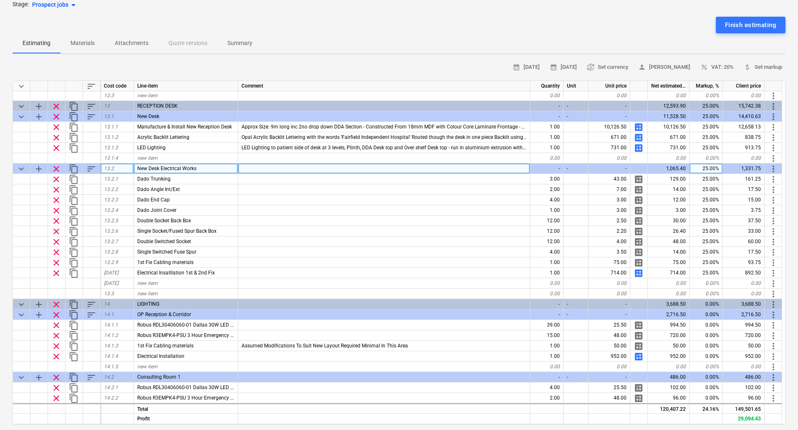
click at [74, 168] on span "content_copy" at bounding box center [74, 169] width 10 height 10
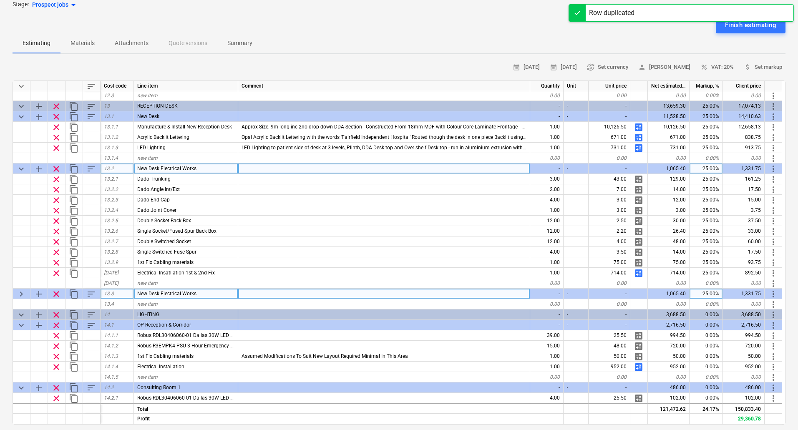
click at [776, 294] on span "more_vert" at bounding box center [774, 294] width 10 height 10
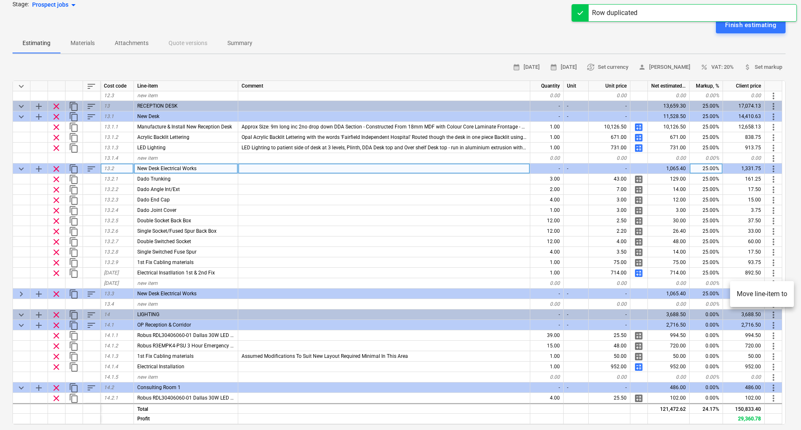
click at [752, 294] on li "Move line-item to" at bounding box center [762, 294] width 64 height 19
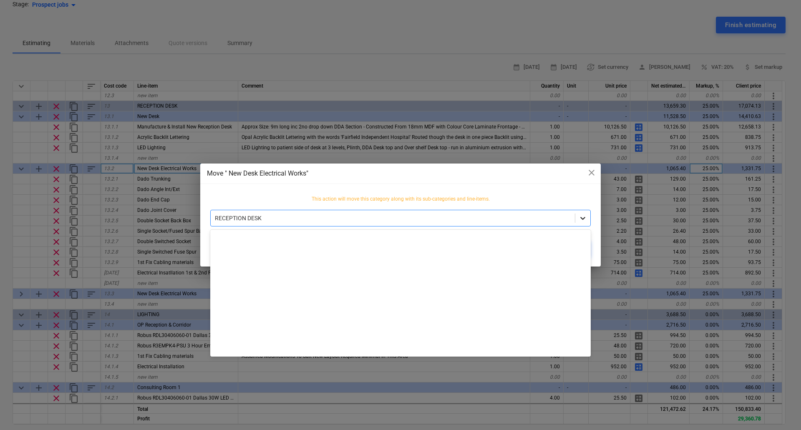
click at [580, 219] on icon at bounding box center [583, 218] width 8 height 8
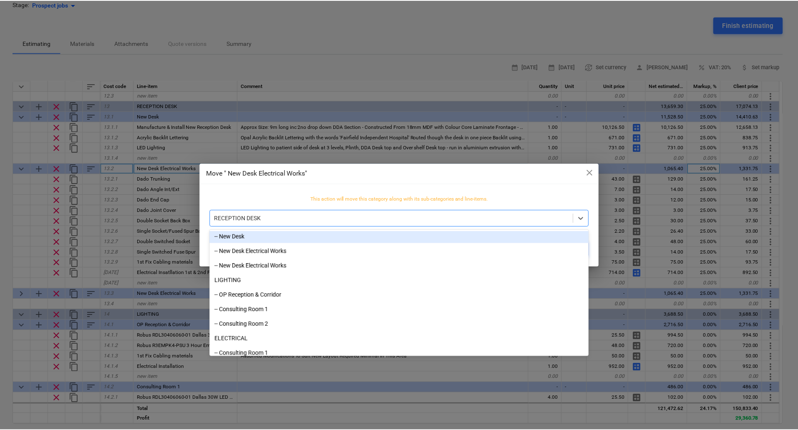
scroll to position [503, 0]
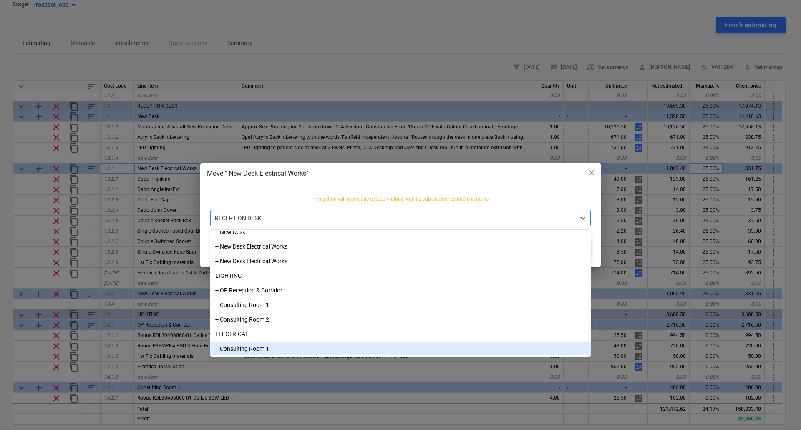
click at [275, 348] on div "-- Consulting Room 1" at bounding box center [400, 348] width 381 height 13
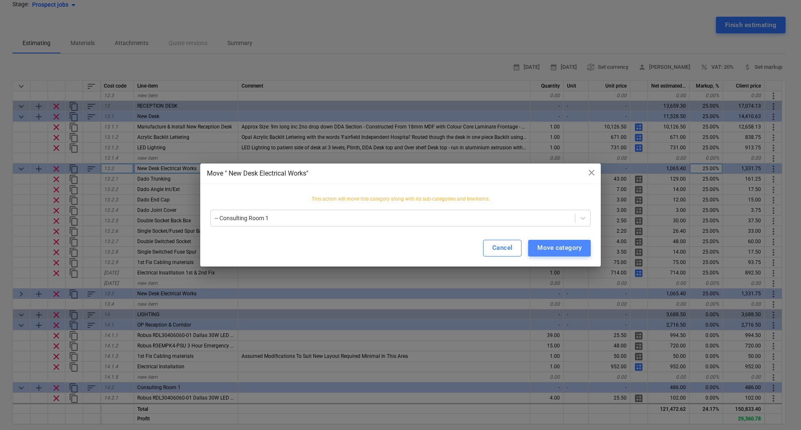
click at [569, 248] on div "Move category" at bounding box center [560, 248] width 44 height 11
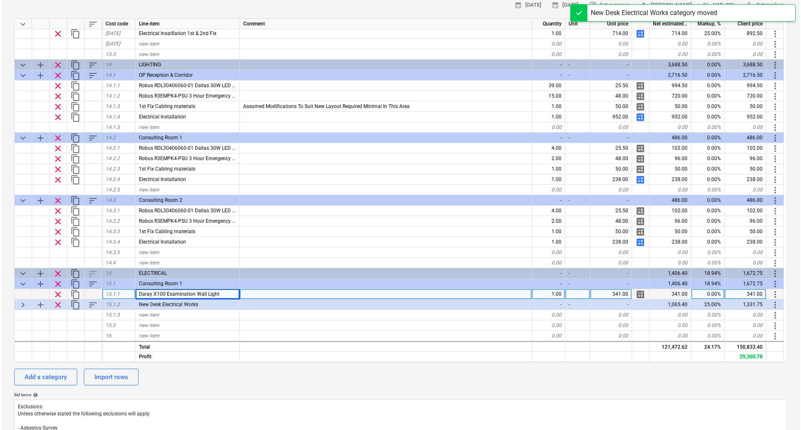
scroll to position [180, 0]
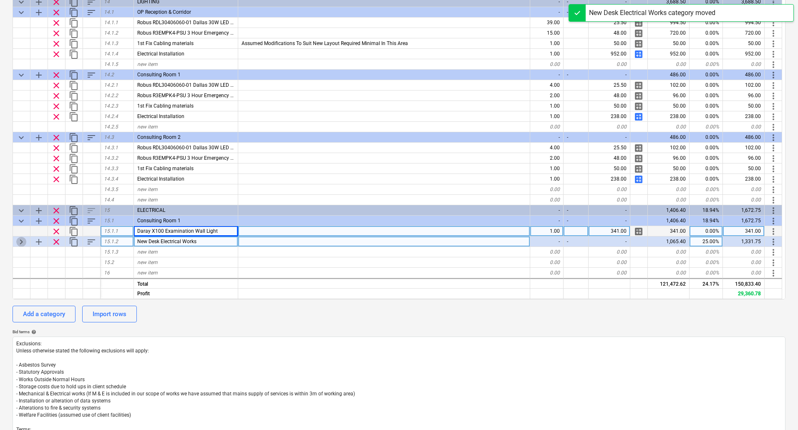
click at [23, 241] on span "keyboard_arrow_right" at bounding box center [21, 242] width 10 height 10
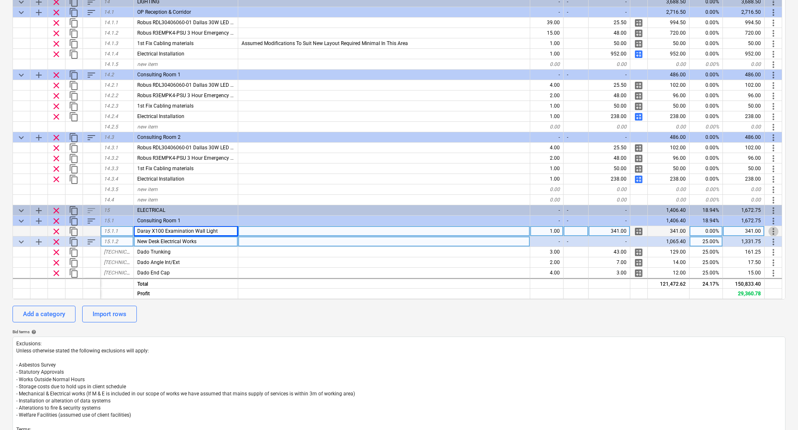
click at [773, 231] on span "more_vert" at bounding box center [774, 232] width 10 height 10
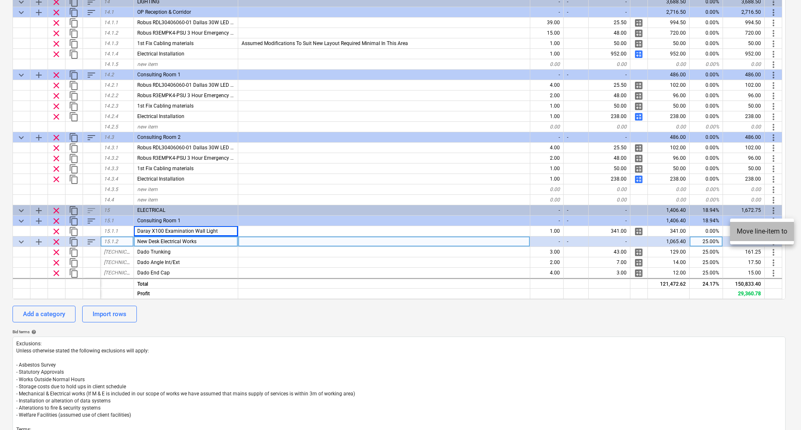
click at [760, 232] on li "Move line-item to" at bounding box center [762, 231] width 64 height 19
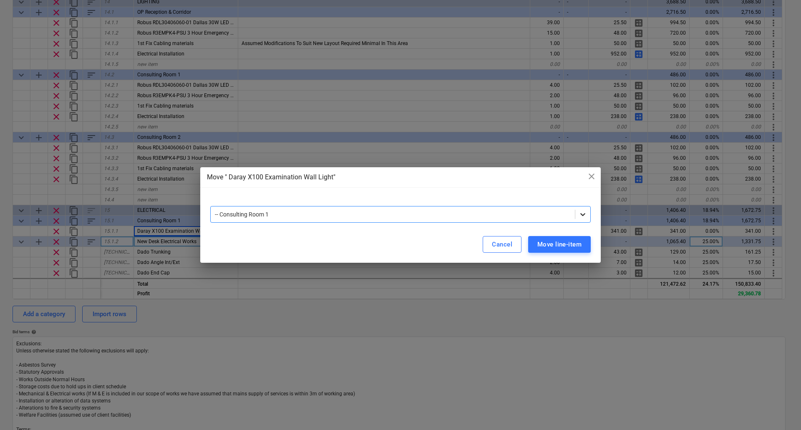
click at [580, 211] on icon at bounding box center [583, 214] width 8 height 8
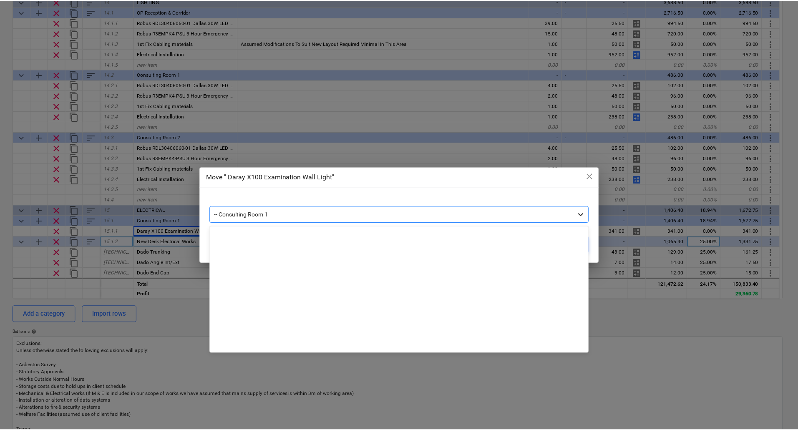
scroll to position [503, 0]
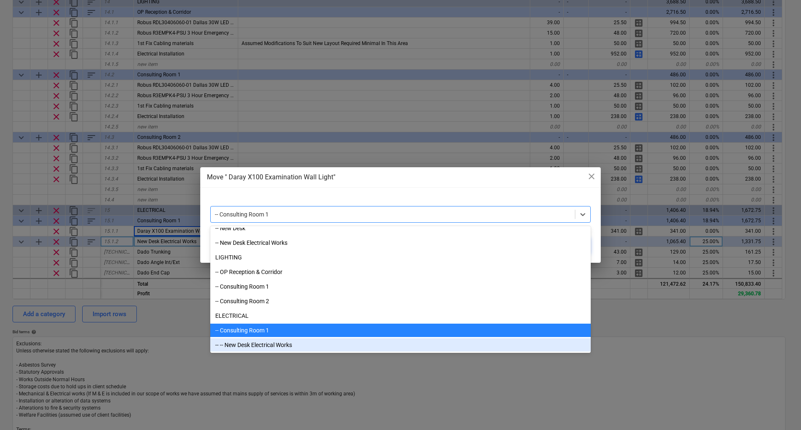
click at [283, 345] on div "-- -- New Desk Electrical Works" at bounding box center [400, 345] width 381 height 13
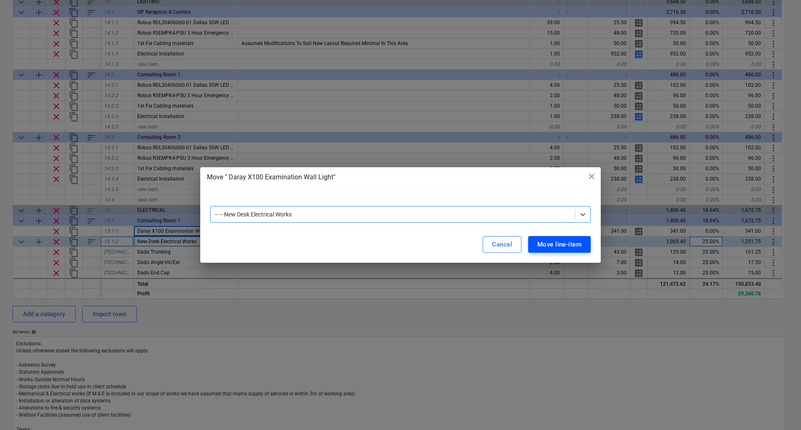
click at [577, 241] on div "Move line-item" at bounding box center [560, 244] width 44 height 11
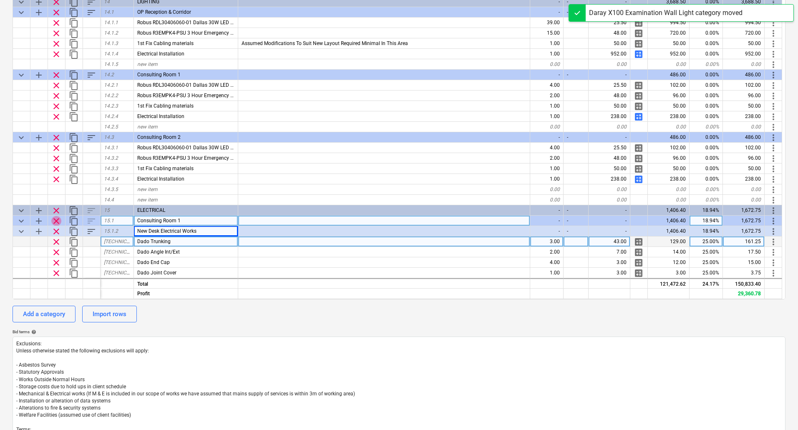
click at [55, 220] on span "clear" at bounding box center [56, 221] width 10 height 10
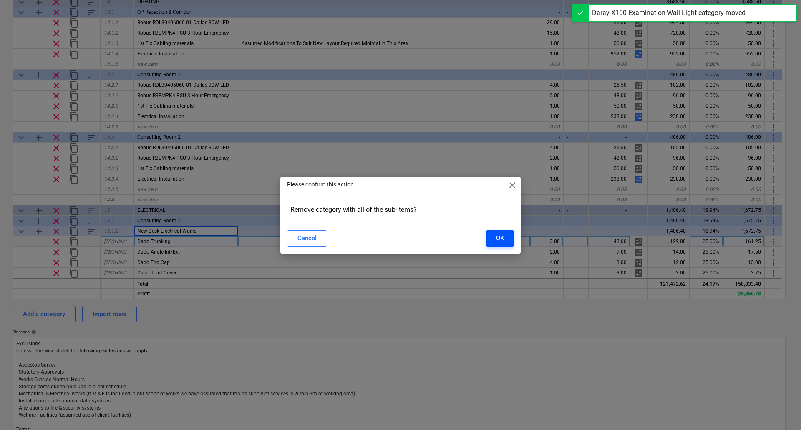
click at [498, 237] on div "OK" at bounding box center [500, 238] width 8 height 11
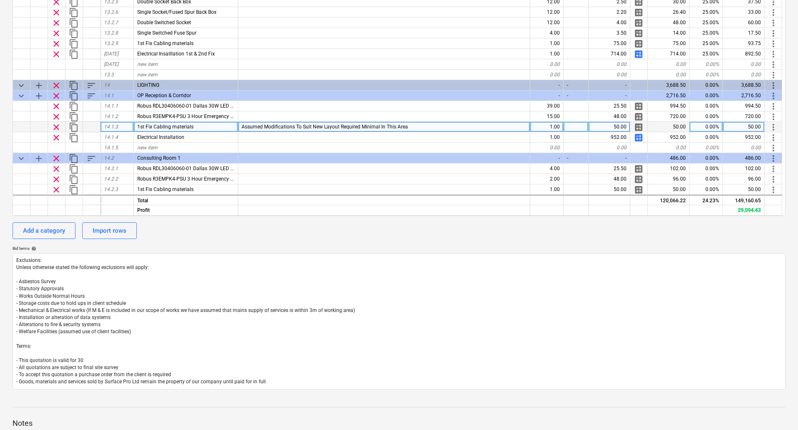
scroll to position [1023, 0]
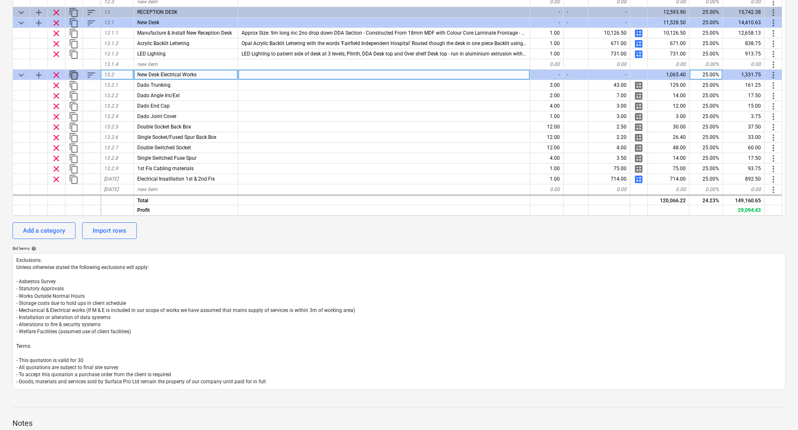
click at [72, 73] on span "content_copy" at bounding box center [74, 75] width 10 height 10
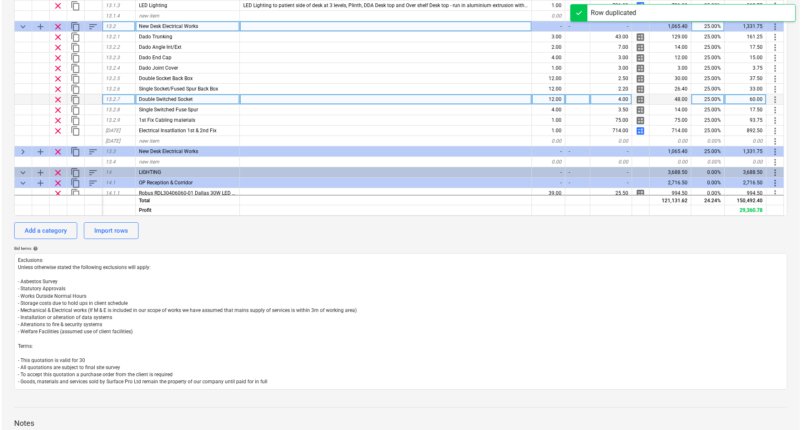
scroll to position [1190, 0]
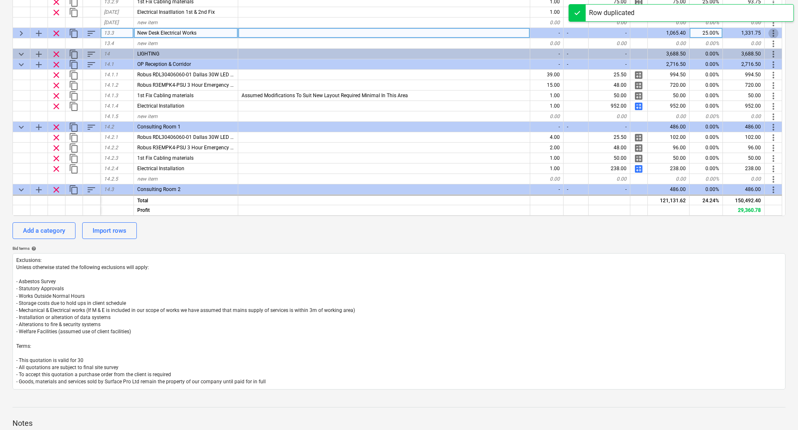
click at [774, 33] on span "more_vert" at bounding box center [774, 33] width 10 height 10
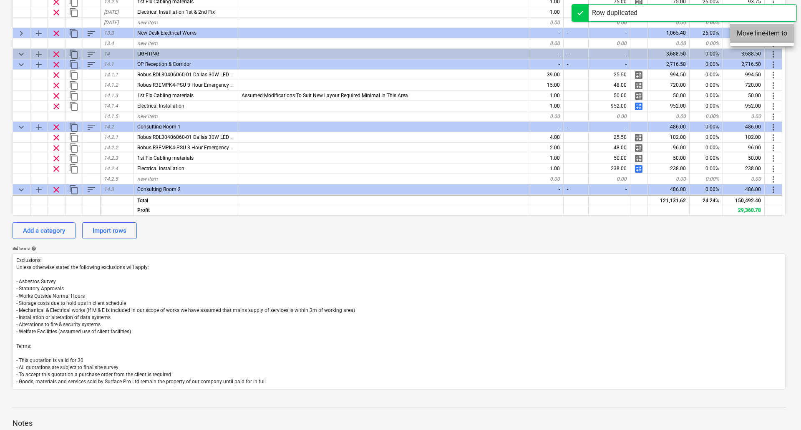
click at [758, 37] on li "Move line-item to" at bounding box center [762, 33] width 64 height 19
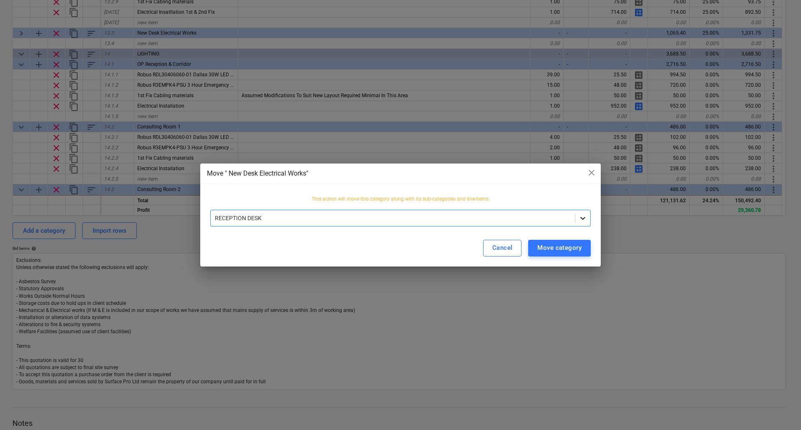
click at [589, 217] on div at bounding box center [583, 218] width 15 height 15
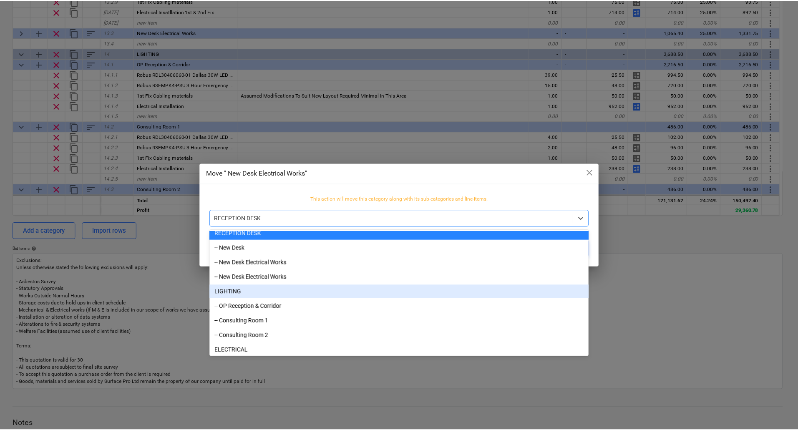
scroll to position [488, 0]
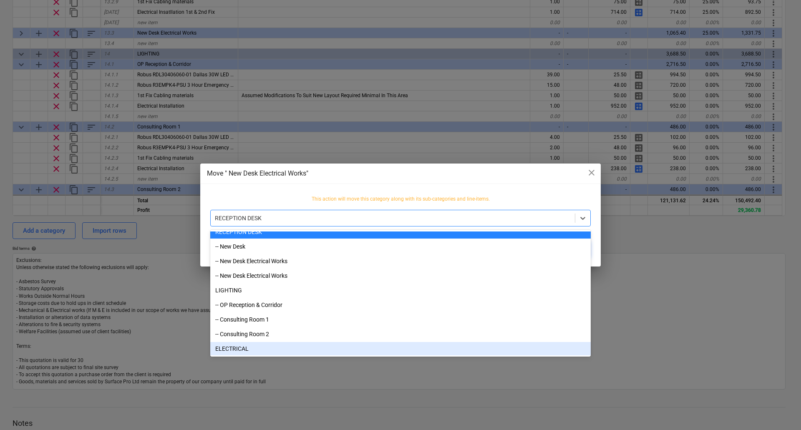
click at [221, 349] on div "ELECTRICAL" at bounding box center [400, 348] width 381 height 13
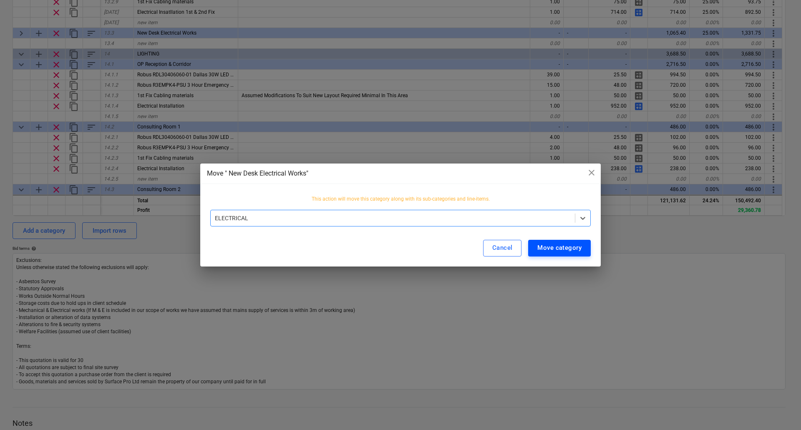
click at [569, 250] on div "Move category" at bounding box center [560, 248] width 44 height 11
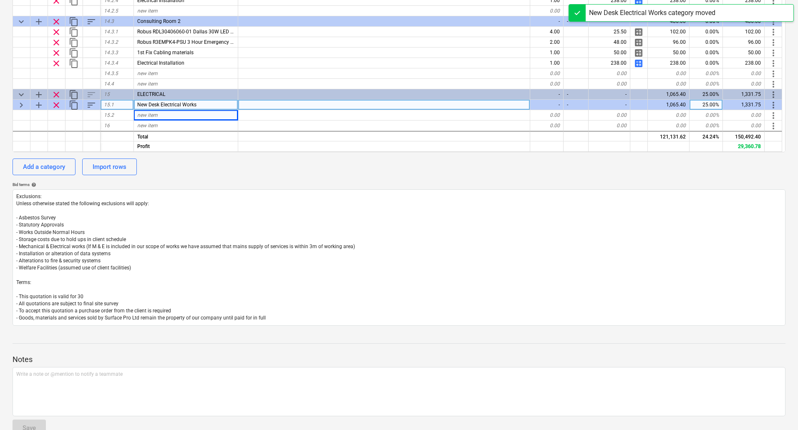
scroll to position [347, 0]
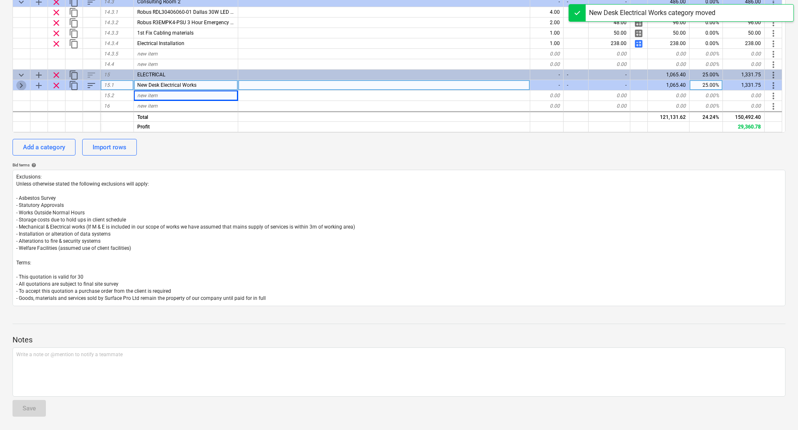
click at [25, 84] on span "keyboard_arrow_right" at bounding box center [21, 86] width 10 height 10
type textarea "x"
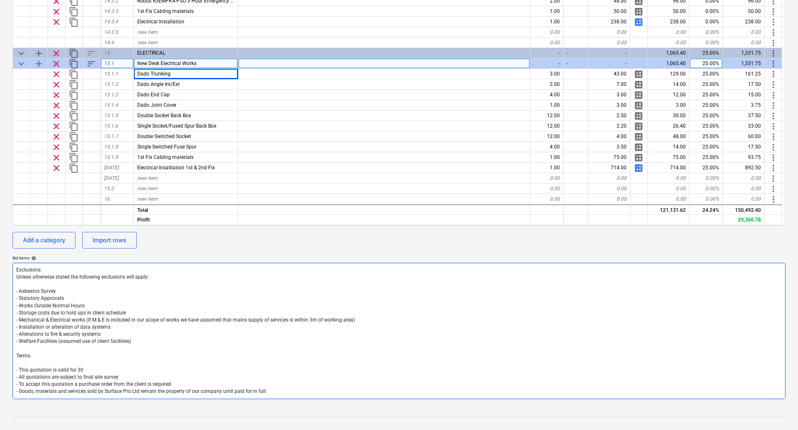
scroll to position [180, 0]
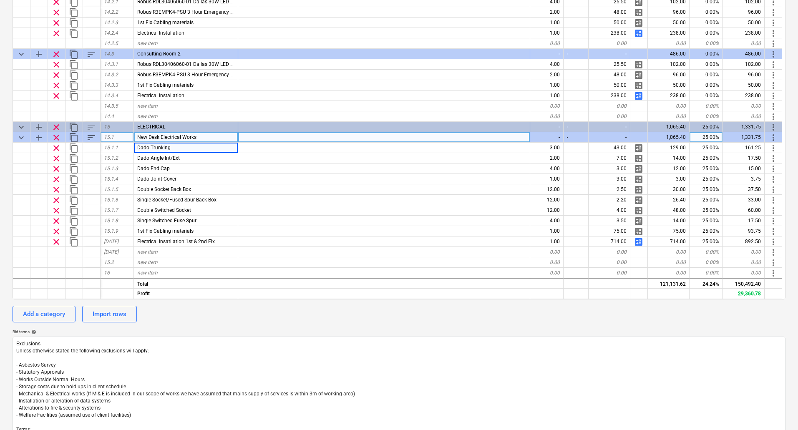
click at [205, 136] on div "New Desk Electrical Works" at bounding box center [186, 137] width 104 height 10
type input "Consulting Room 1"
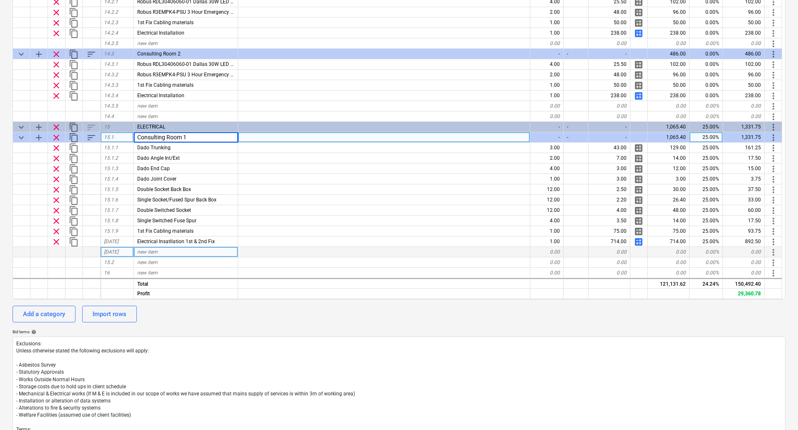
click at [187, 253] on div "new item" at bounding box center [186, 252] width 104 height 10
type textarea "x"
click at [170, 249] on div "new item" at bounding box center [186, 252] width 104 height 10
type input "DARAY X100 LED Examination Light"
click at [154, 250] on input "DARAY X100 LED Examination Light" at bounding box center [186, 252] width 104 height 10
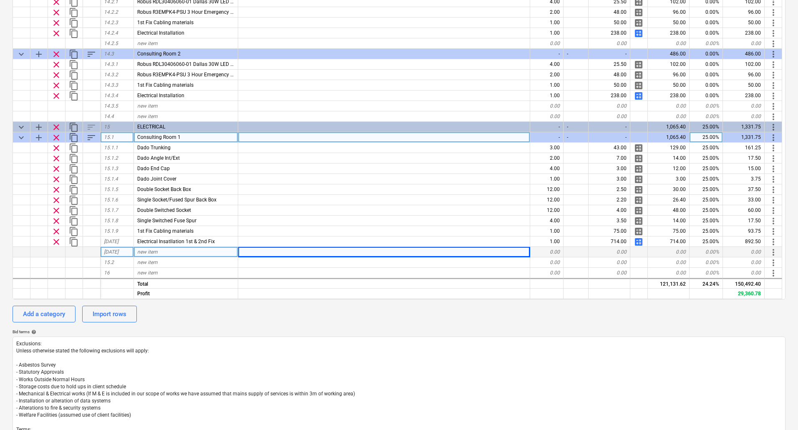
type textarea "x"
click at [557, 252] on div "0.00" at bounding box center [547, 252] width 33 height 10
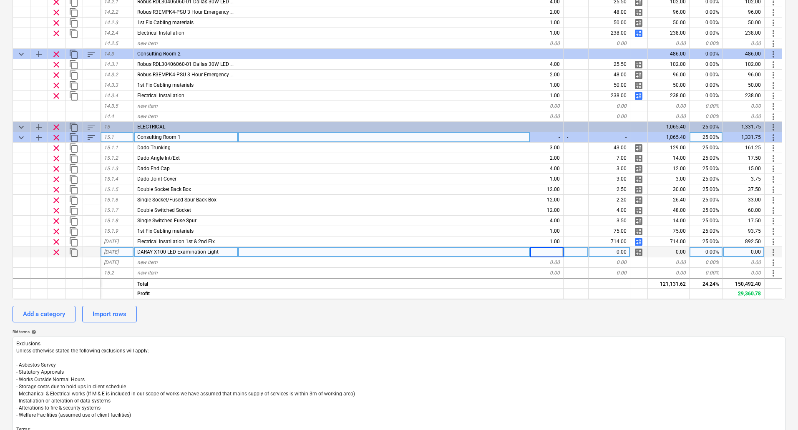
type input "1"
type textarea "x"
click at [616, 254] on div "0.00" at bounding box center [610, 252] width 42 height 10
type input "341"
type textarea "x"
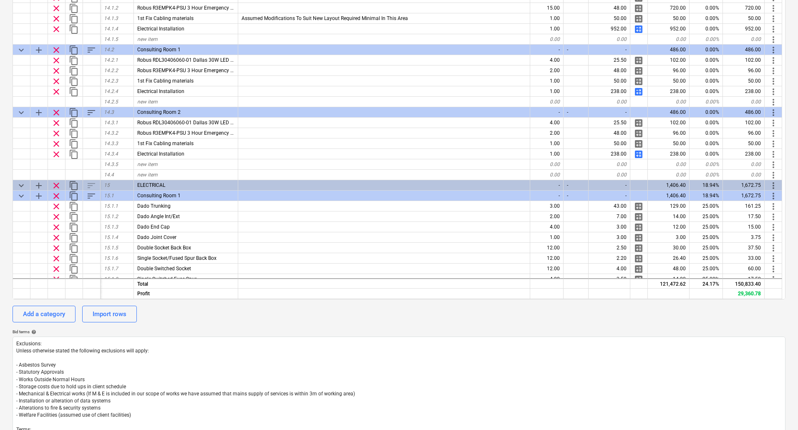
scroll to position [1410, 0]
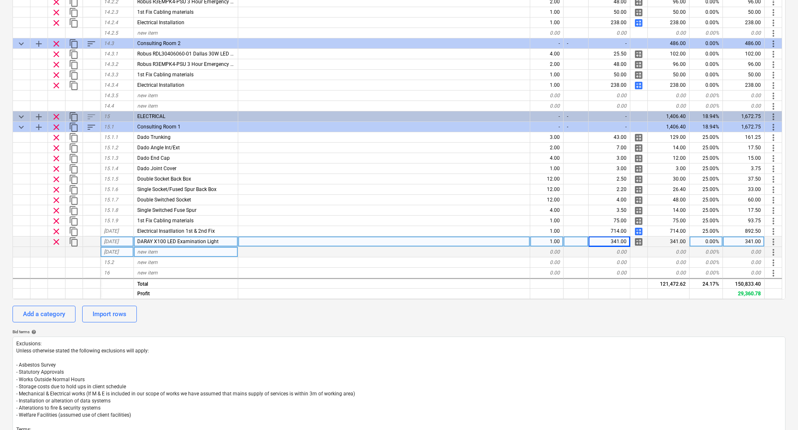
click at [157, 254] on span "new item" at bounding box center [147, 252] width 20 height 6
type input "Strip Out/Modify Electrical Circuits To Suit New layout"
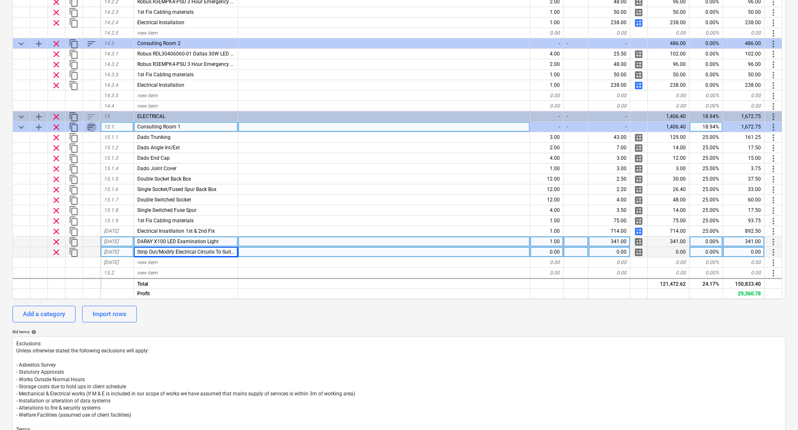
click at [88, 127] on span "sort" at bounding box center [91, 127] width 10 height 10
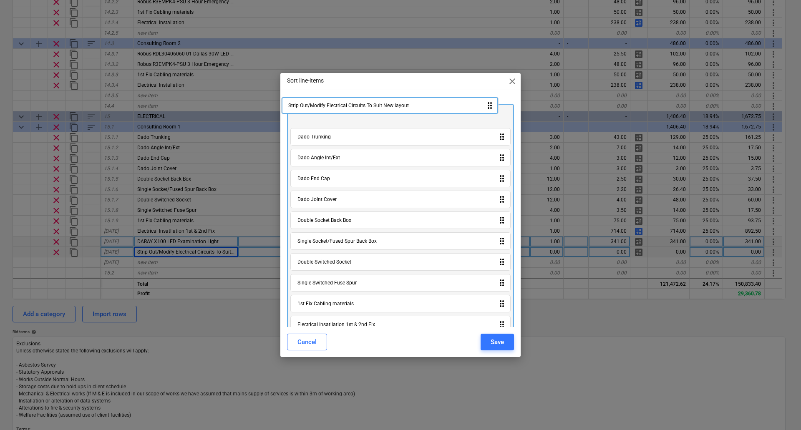
scroll to position [0, 0]
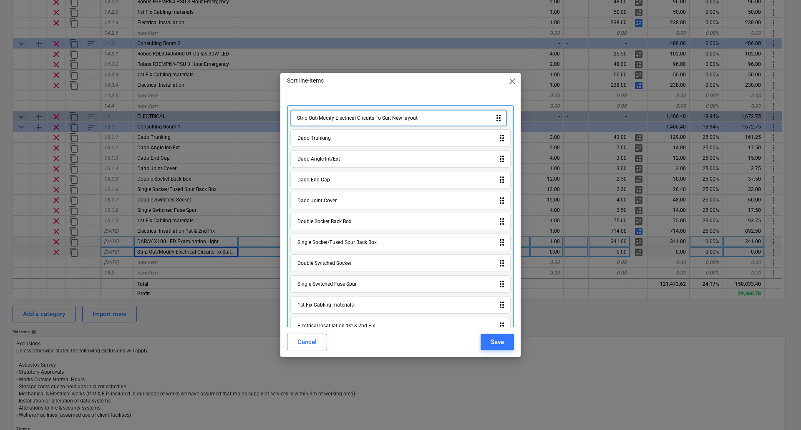
drag, startPoint x: 403, startPoint y: 317, endPoint x: 405, endPoint y: 121, distance: 195.3
click at [405, 121] on div "Dado Trunking drag_indicator Dado Angle Int/Ext drag_indicator Dado End Cap dra…" at bounding box center [400, 233] width 227 height 257
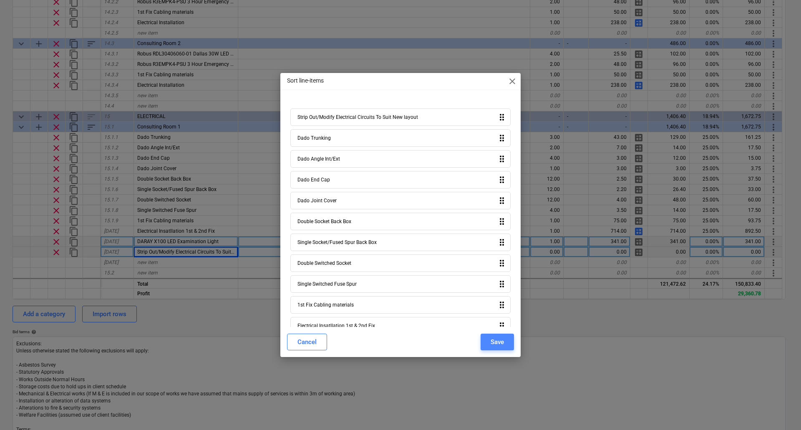
click at [491, 341] on div "Save" at bounding box center [497, 342] width 13 height 11
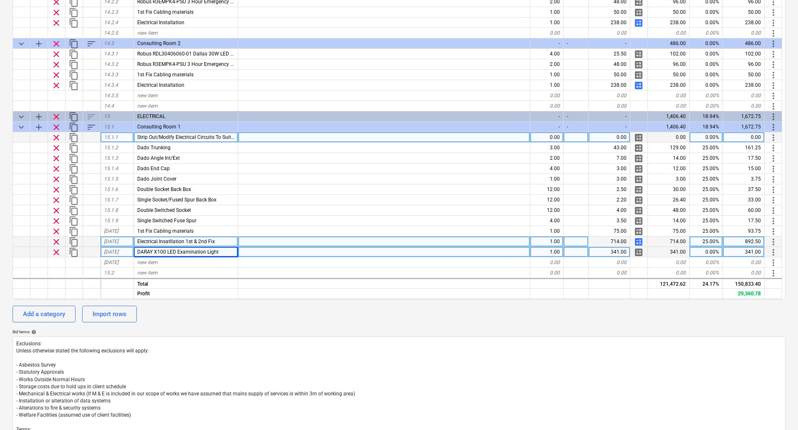
click at [636, 139] on span "calculate" at bounding box center [639, 138] width 10 height 10
type textarea "x"
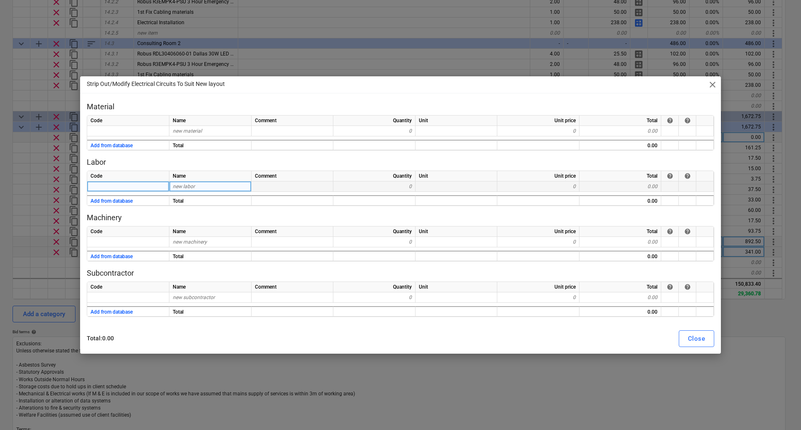
click at [205, 186] on div "new labor" at bounding box center [210, 187] width 82 height 10
type input "Labour"
type textarea "x"
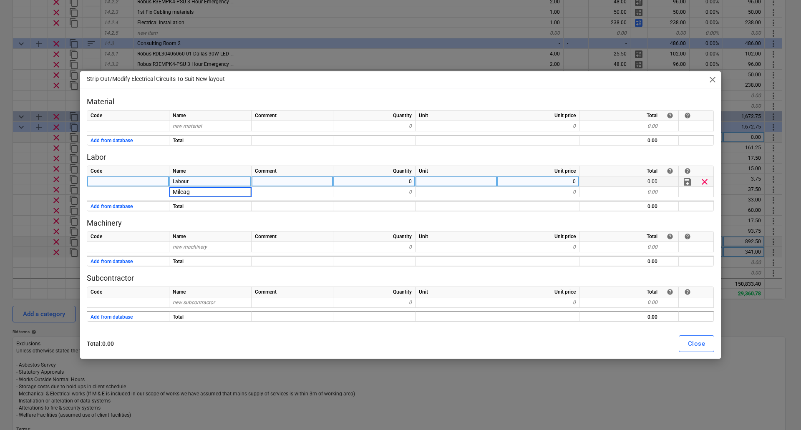
type input "Mileage"
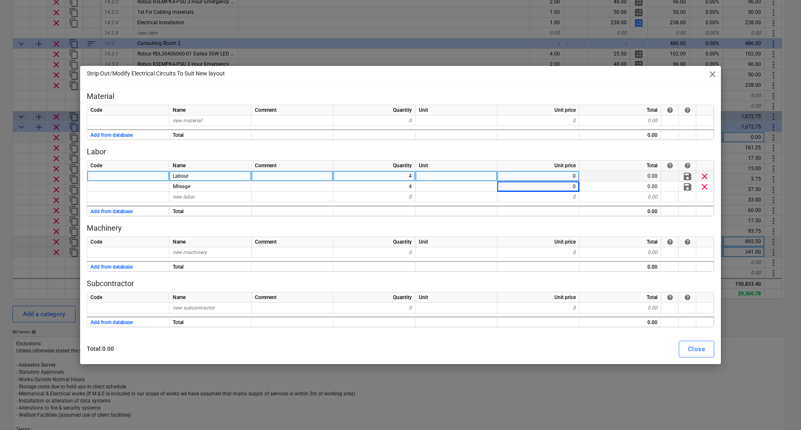
type textarea "x"
type input "4.5"
click at [691, 346] on div "Close" at bounding box center [696, 349] width 17 height 11
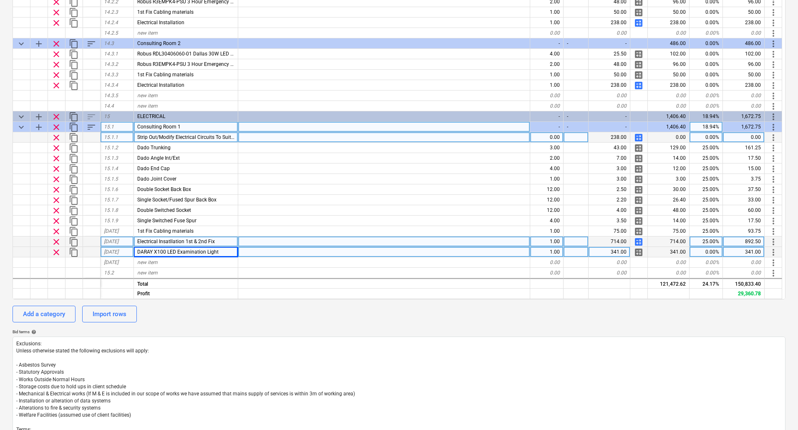
click at [90, 125] on span "sort" at bounding box center [91, 127] width 10 height 10
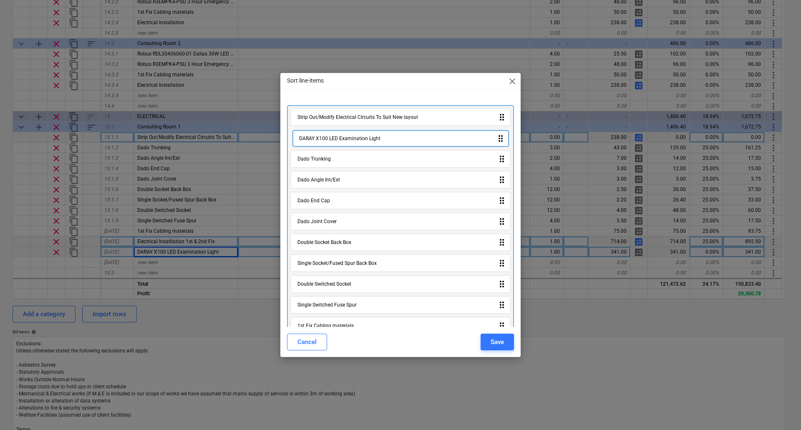
drag, startPoint x: 373, startPoint y: 315, endPoint x: 376, endPoint y: 137, distance: 178.2
click at [376, 137] on div "Strip Out/Modify Electrical Circuits To Suit New layout drag_indicator Dado Tru…" at bounding box center [400, 233] width 227 height 257
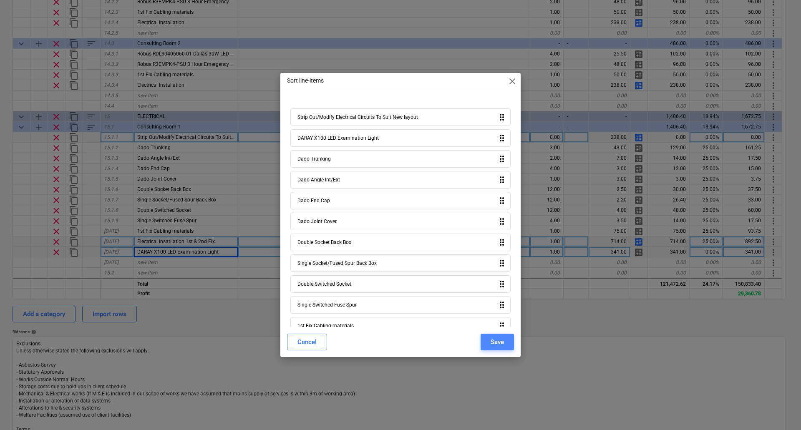
click at [498, 339] on div "Save" at bounding box center [497, 342] width 13 height 11
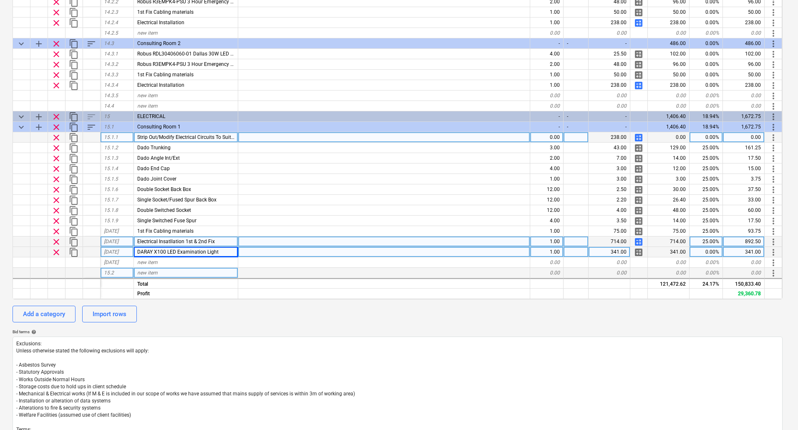
type textarea "x"
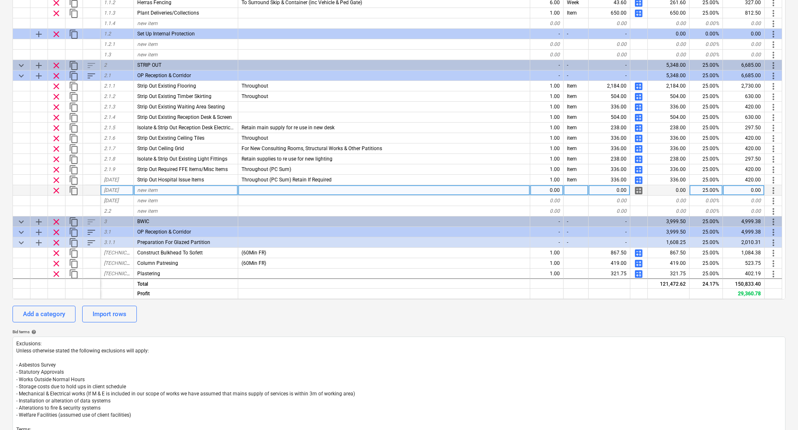
click at [155, 190] on span "new item" at bounding box center [147, 190] width 20 height 6
type input "Isolate & Strip Out"
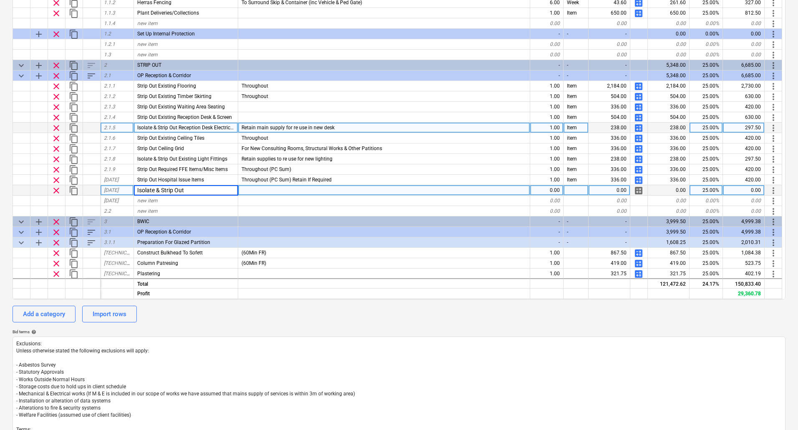
type textarea "x"
click at [231, 126] on span "Isolate & Strip Out Reception Desk Electrical Wiring & Containment" at bounding box center [211, 128] width 148 height 6
click at [192, 191] on div "Isolate & Strip Out" at bounding box center [186, 190] width 104 height 10
click at [199, 192] on input "Isolate & Strip Out" at bounding box center [186, 190] width 104 height 10
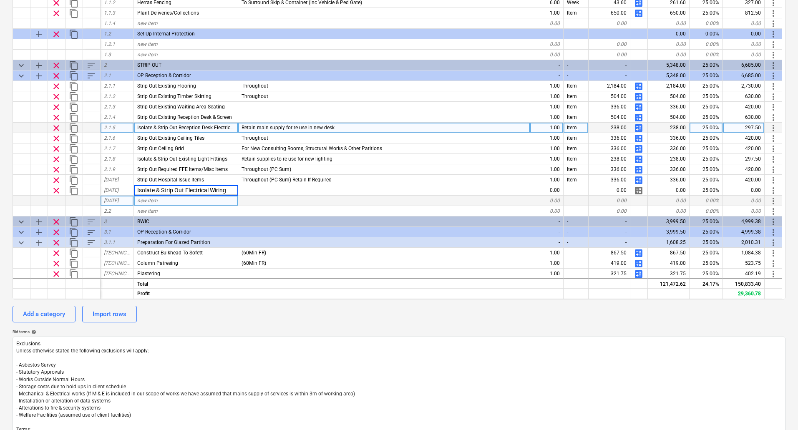
type input "Isolate & Strip Out Electrical Wiring"
type textarea "x"
type input "Isolate & Strip Out Existing Electrical Sockets"
type textarea "x"
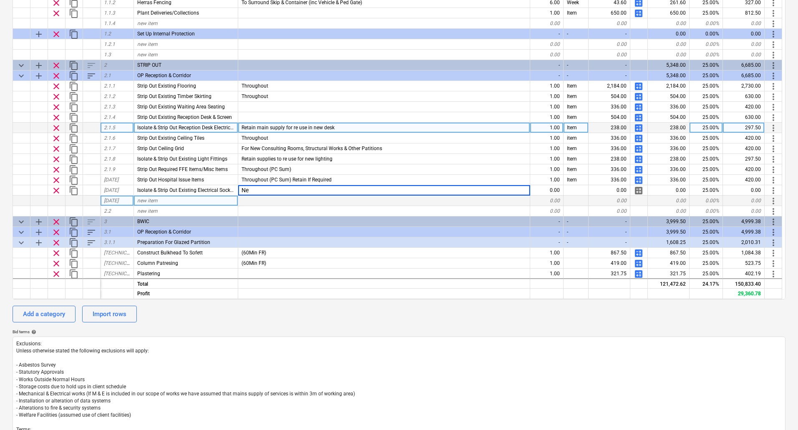
type input "N"
type input "Area Allocated To New Consulting Room 1 & 2"
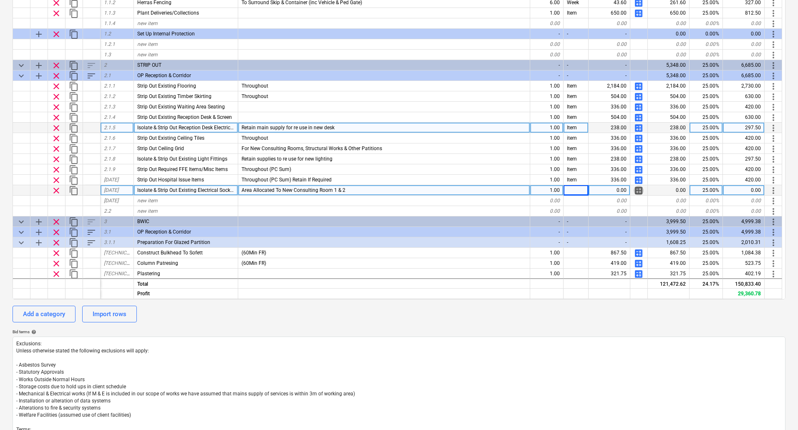
click at [637, 191] on span "calculate" at bounding box center [639, 191] width 10 height 10
type textarea "x"
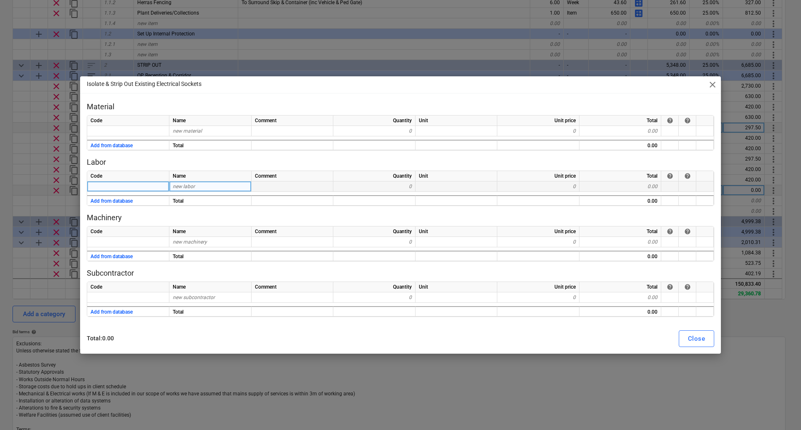
click at [208, 187] on div "new labor" at bounding box center [210, 187] width 82 height 10
type input "Labour"
type textarea "x"
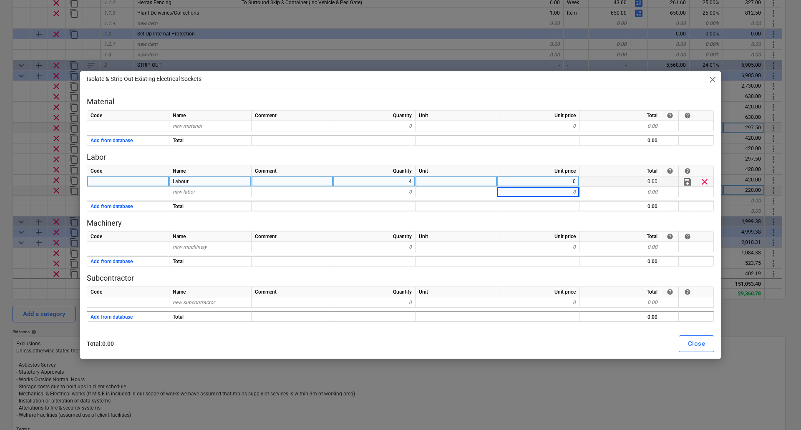
type textarea "x"
type input "Mileage"
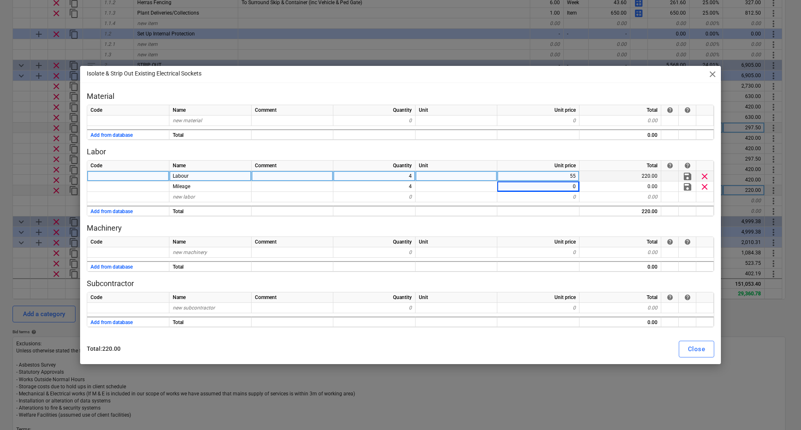
type textarea "x"
type input "4.5"
click at [690, 349] on div "Close" at bounding box center [696, 349] width 17 height 11
type textarea "x"
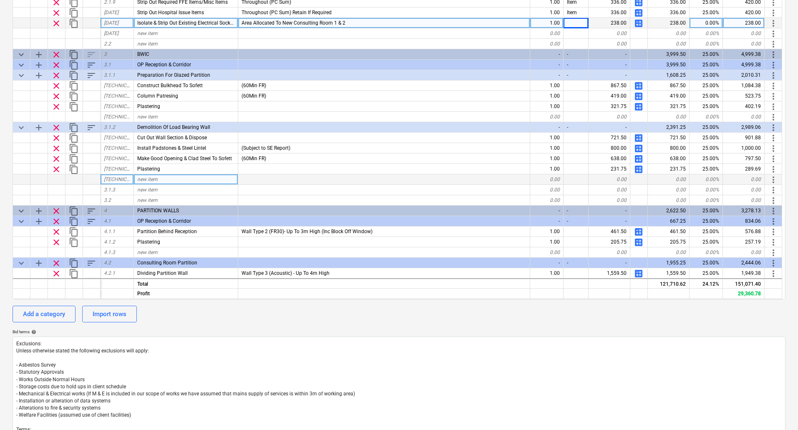
scroll to position [167, 0]
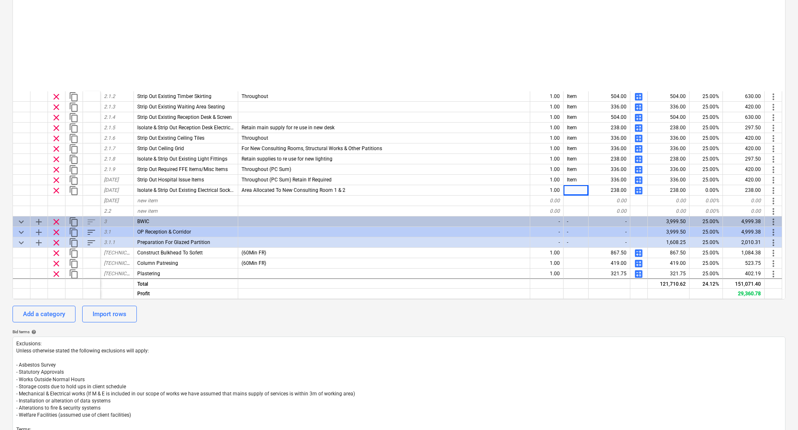
scroll to position [167, 0]
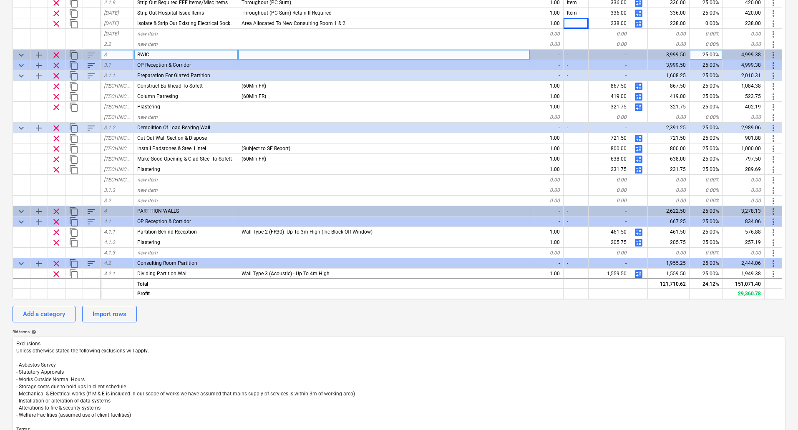
click at [39, 55] on span "add" at bounding box center [39, 55] width 10 height 10
type textarea "x"
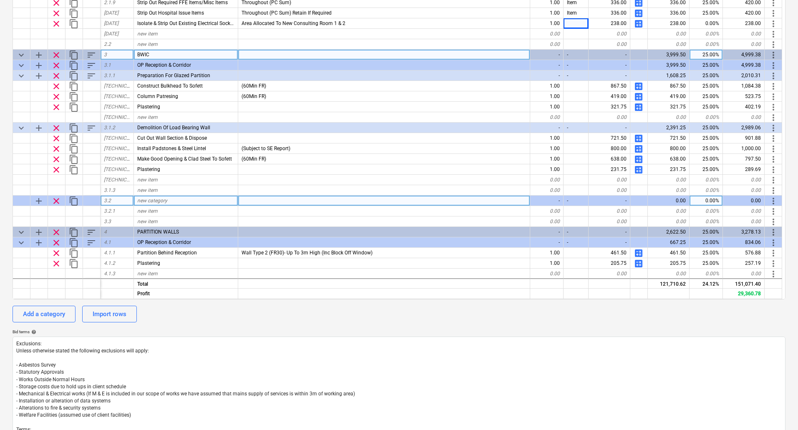
click at [152, 201] on span "new category" at bounding box center [152, 201] width 30 height 6
type input "Consulting Room 1"
click at [166, 211] on div "new item" at bounding box center [186, 211] width 104 height 10
type textarea "x"
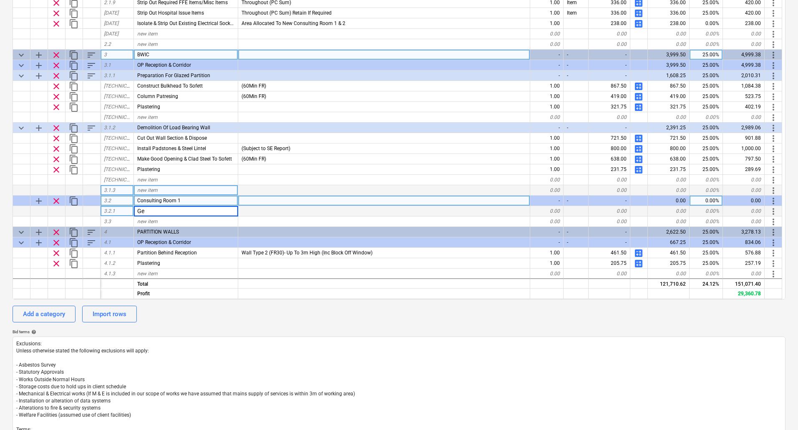
type input "G"
type input "Make Good & Plastering"
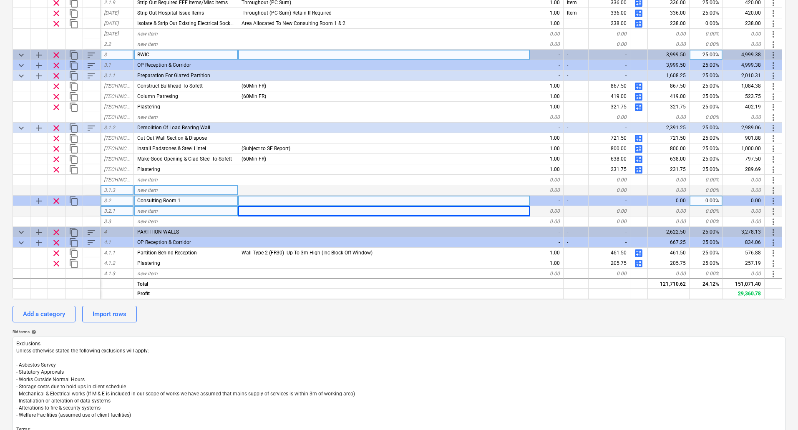
type textarea "x"
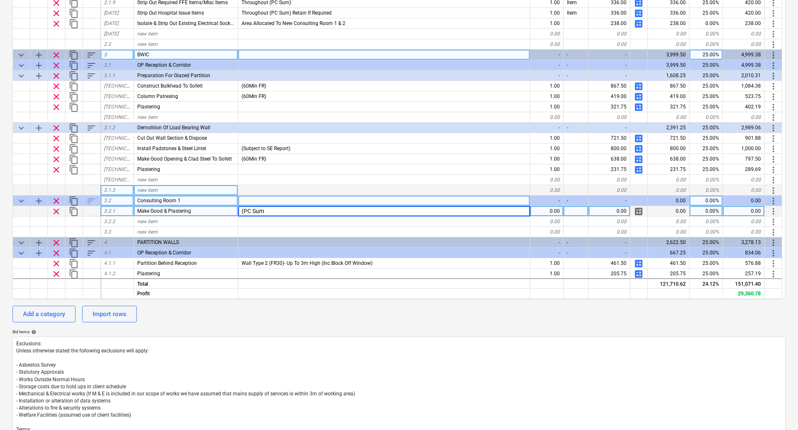
type input "(PC Sum)"
type textarea "x"
type input "(PC Sum) To Make good when new room layouts have been 1st Fixed services"
type textarea "x"
type input "300"
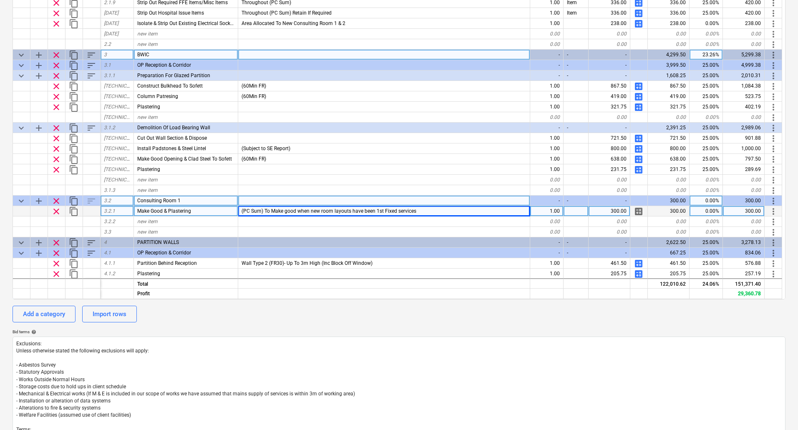
click at [73, 199] on span "content_copy" at bounding box center [74, 201] width 10 height 10
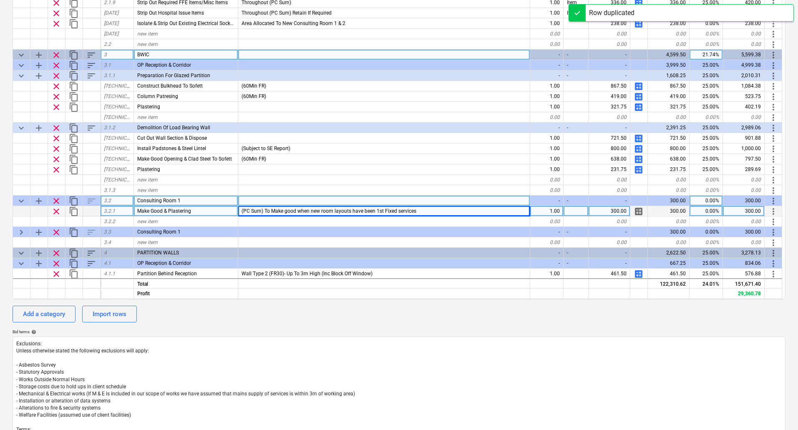
type textarea "x"
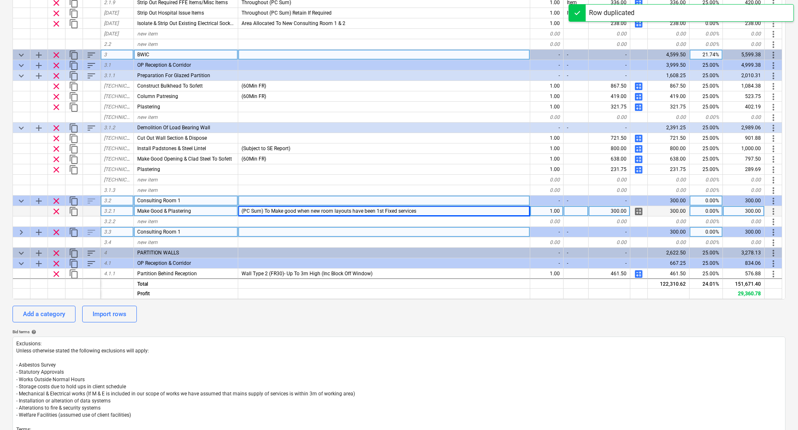
click at [188, 231] on div "Consulting Room 1" at bounding box center [186, 232] width 104 height 10
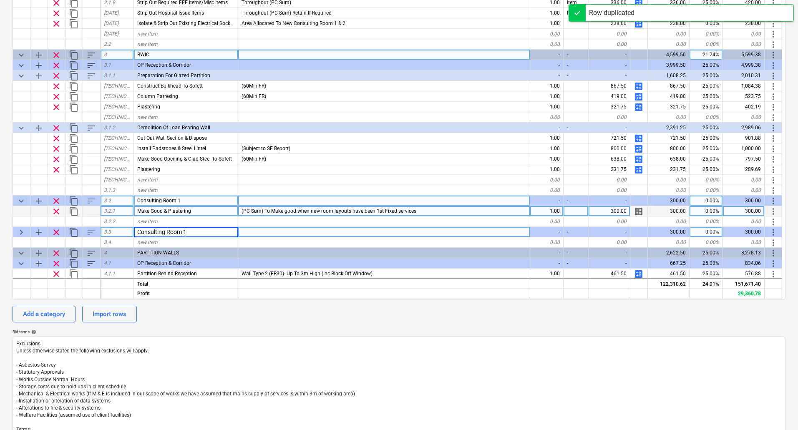
click at [188, 231] on input "Consulting Room 1" at bounding box center [186, 232] width 104 height 10
type input "Consulting Room 2"
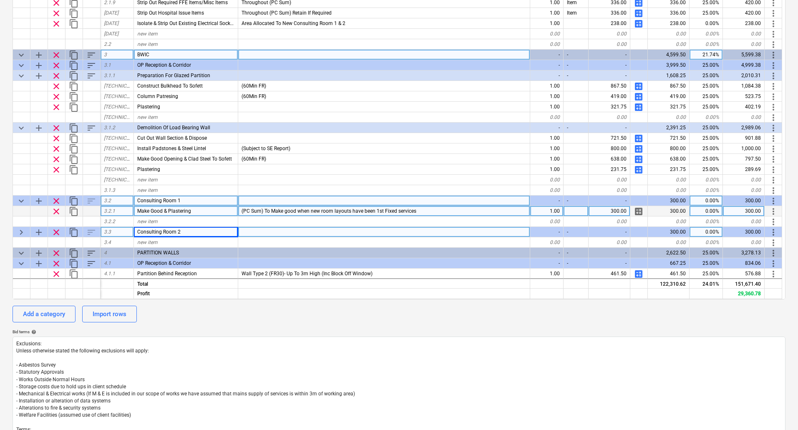
click at [15, 232] on div "keyboard_arrow_right" at bounding box center [22, 232] width 18 height 10
type textarea "x"
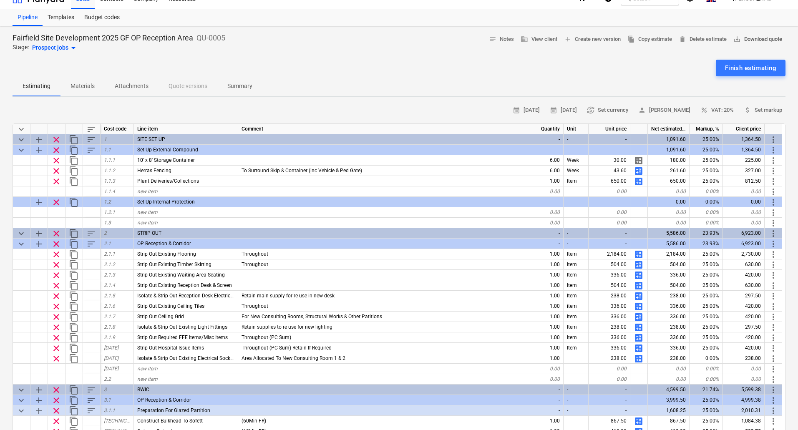
scroll to position [0, 0]
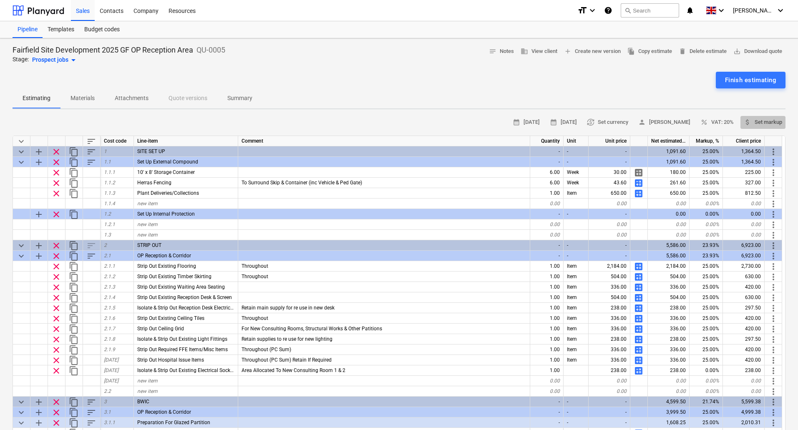
click at [765, 120] on span "attach_money Set markup" at bounding box center [763, 123] width 38 height 10
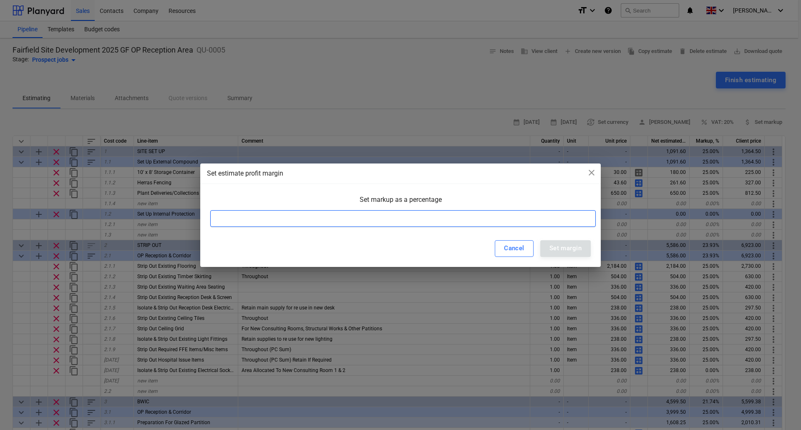
click at [328, 220] on input at bounding box center [403, 218] width 386 height 17
type input "25"
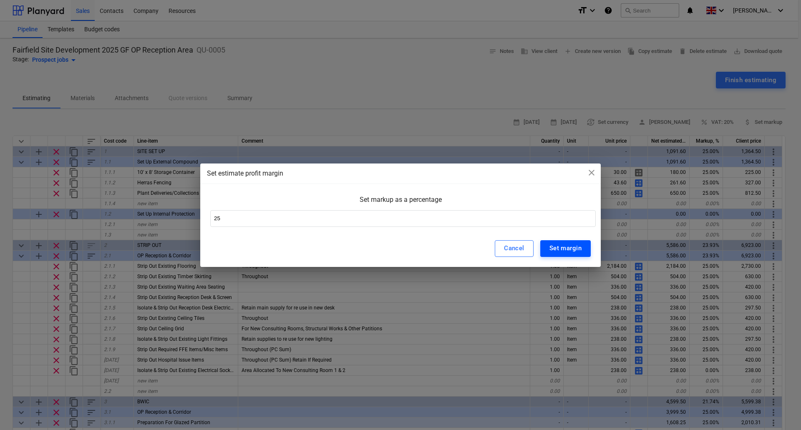
click at [572, 247] on div "Set margin" at bounding box center [566, 248] width 32 height 11
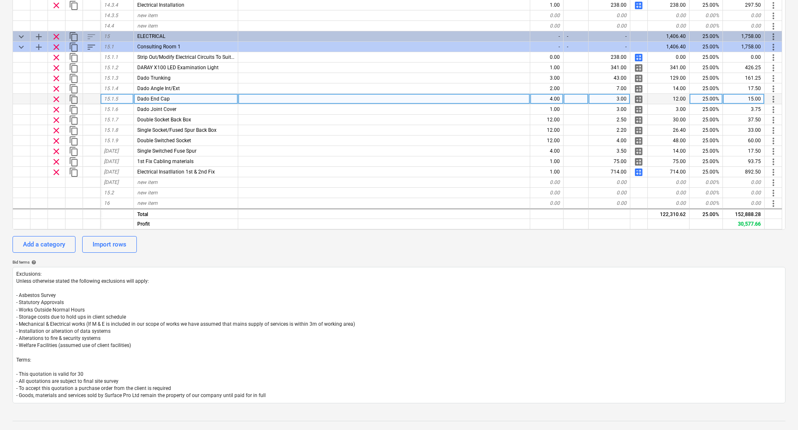
scroll to position [250, 0]
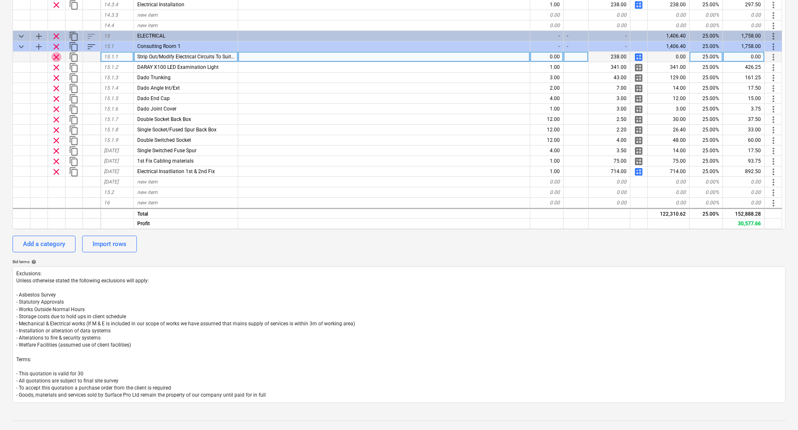
click at [57, 57] on span "clear" at bounding box center [56, 57] width 10 height 10
type textarea "x"
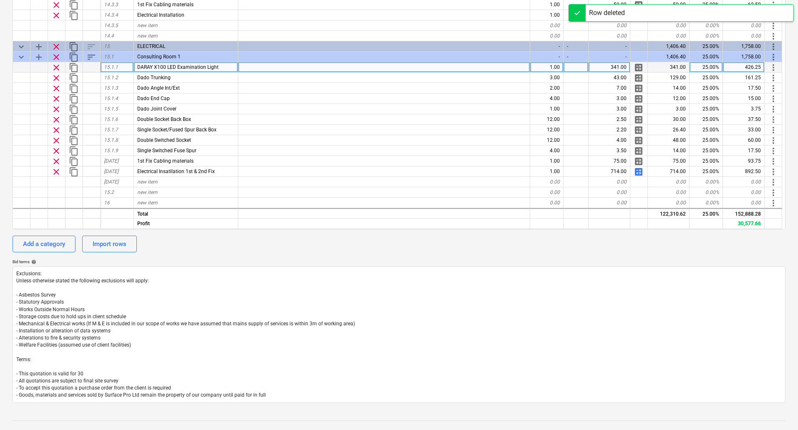
scroll to position [1472, 0]
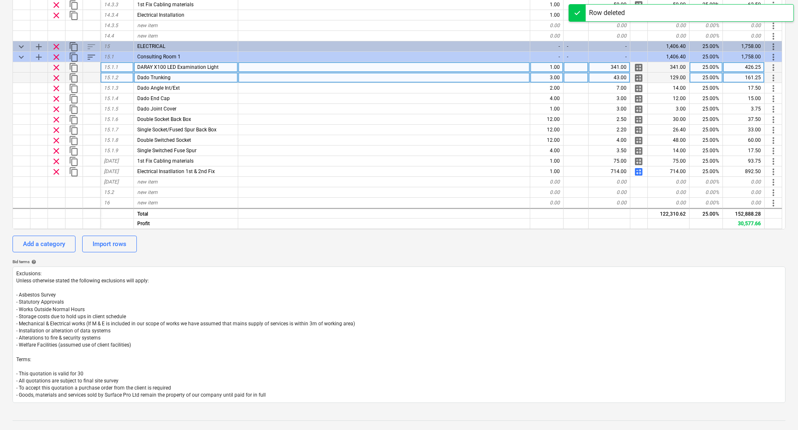
click at [556, 80] on div "3.00" at bounding box center [547, 78] width 33 height 10
type input "1"
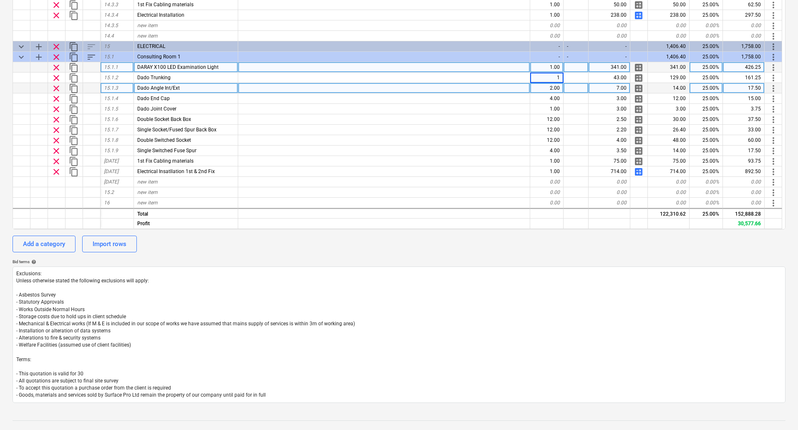
type textarea "x"
click at [551, 88] on div "2.00" at bounding box center [547, 88] width 33 height 10
type input "0"
type textarea "x"
type input "100"
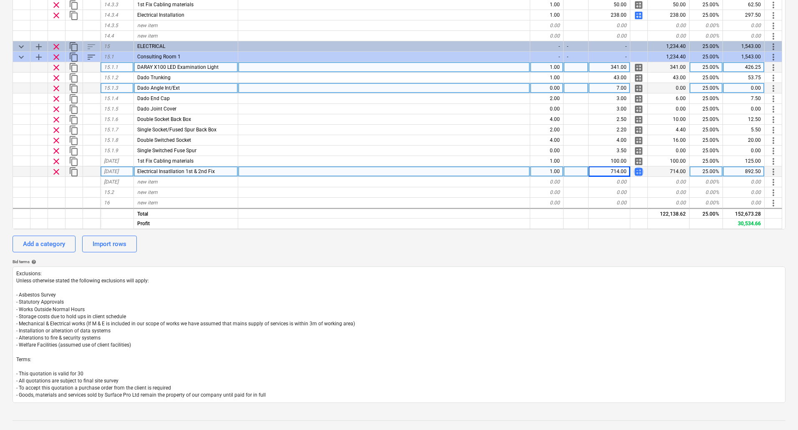
click at [637, 172] on span "calculate" at bounding box center [639, 172] width 10 height 10
type textarea "x"
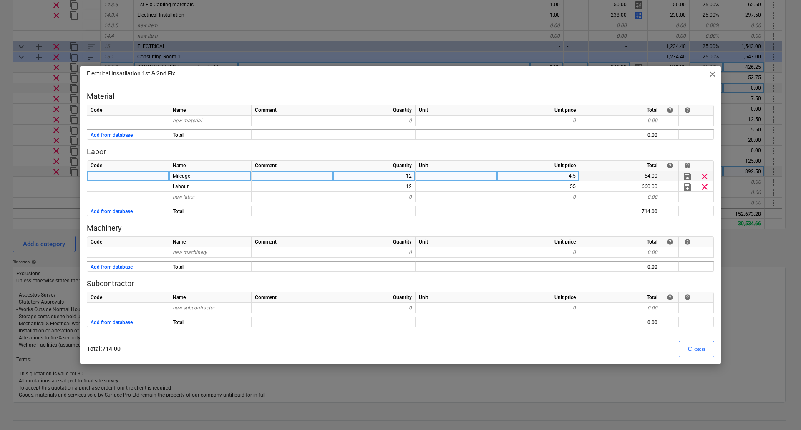
click at [411, 177] on div "12" at bounding box center [374, 176] width 82 height 10
type input "8"
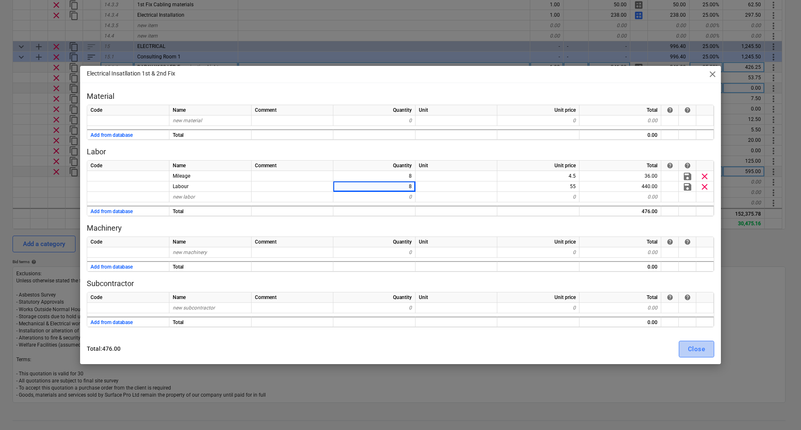
click at [712, 345] on button "Close" at bounding box center [696, 349] width 35 height 17
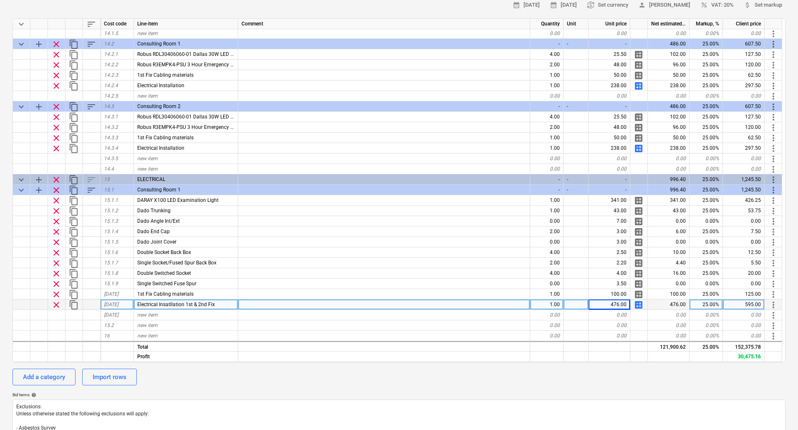
scroll to position [180, 0]
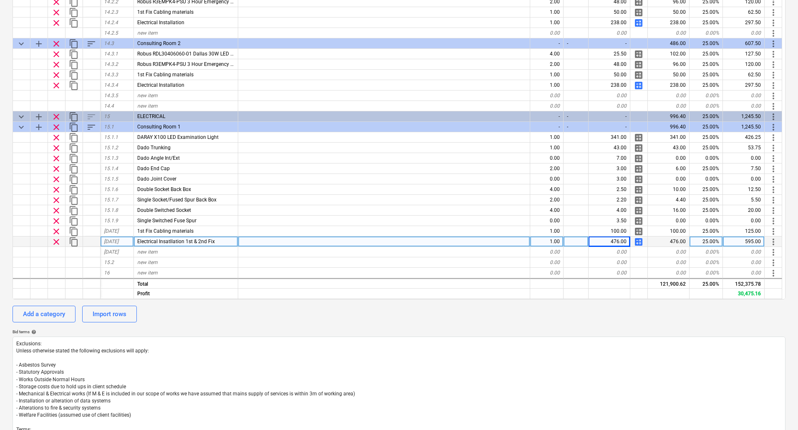
click at [637, 243] on span "calculate" at bounding box center [639, 242] width 10 height 10
type textarea "x"
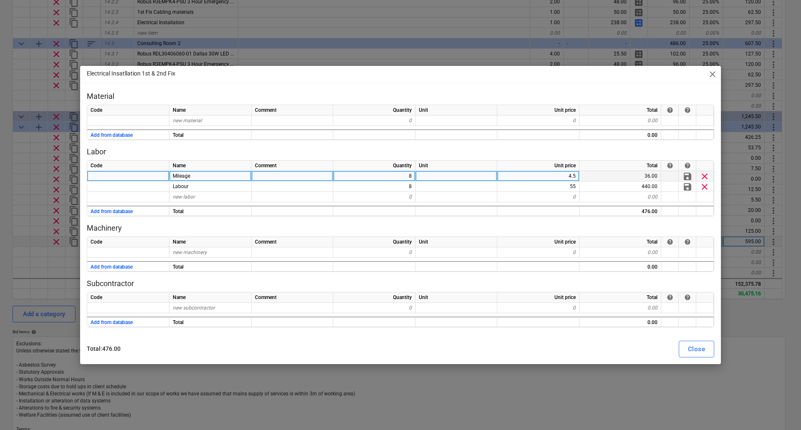
click at [405, 175] on div "8" at bounding box center [374, 176] width 82 height 10
type input "10"
type textarea "x"
type input "10"
type textarea "x"
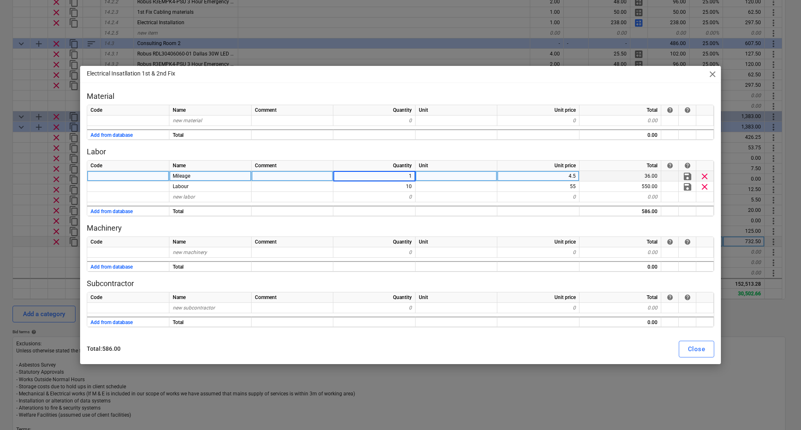
type input "10"
click at [704, 348] on div "Close" at bounding box center [696, 349] width 17 height 11
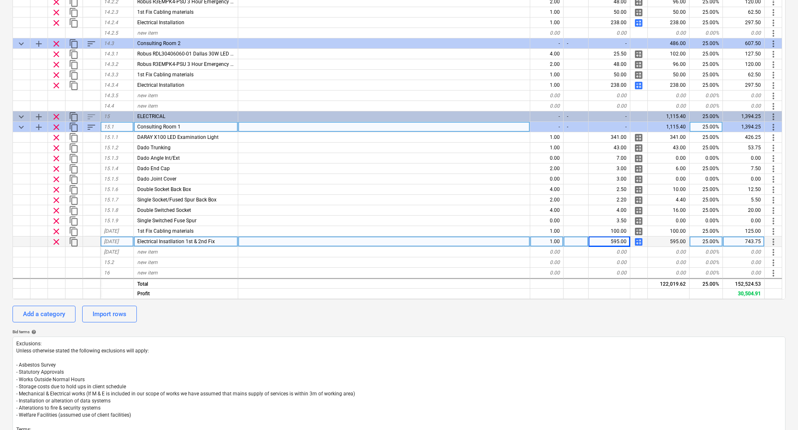
click at [74, 126] on span "content_copy" at bounding box center [74, 127] width 10 height 10
type textarea "x"
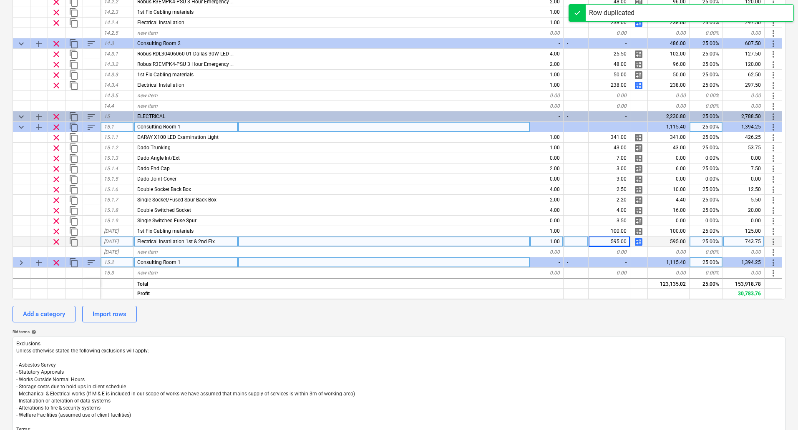
click at [188, 260] on div "Consulting Room 1" at bounding box center [186, 263] width 104 height 10
click at [197, 265] on input "Consulting Room 1" at bounding box center [186, 263] width 104 height 10
type input "Consulting Room 2"
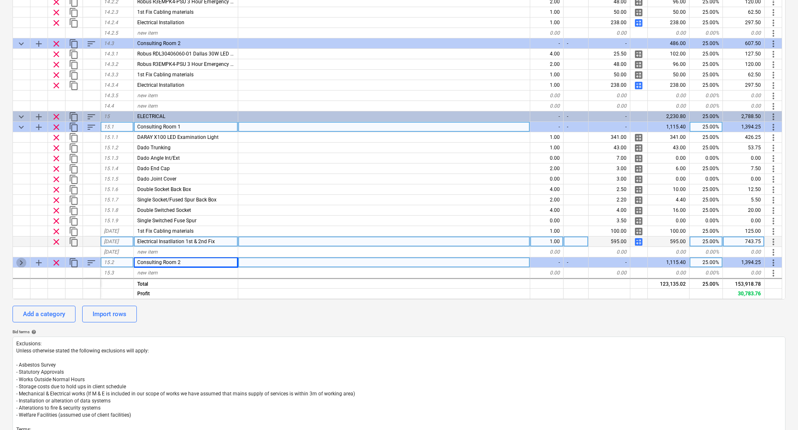
click at [17, 261] on span "keyboard_arrow_right" at bounding box center [21, 263] width 10 height 10
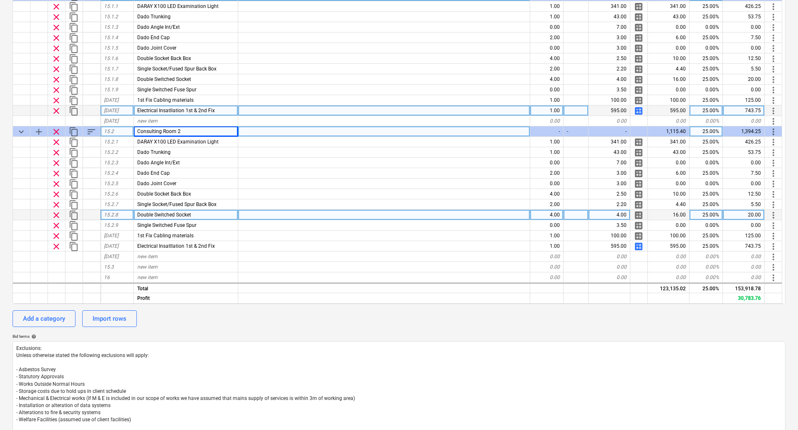
scroll to position [264, 0]
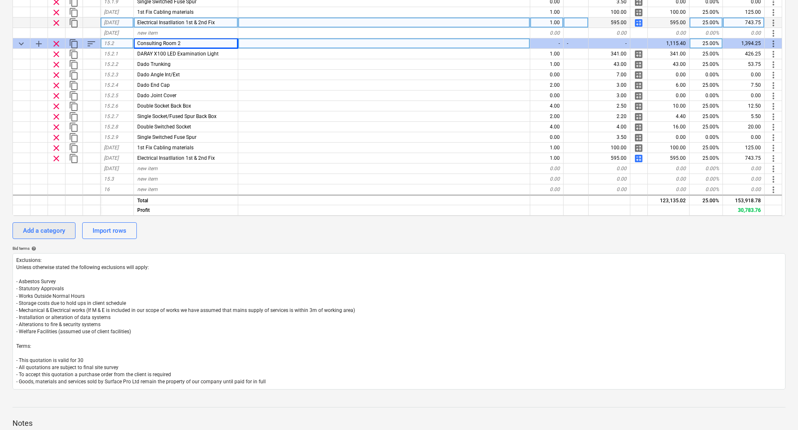
click at [52, 230] on div "Add a category" at bounding box center [44, 230] width 42 height 11
type textarea "x"
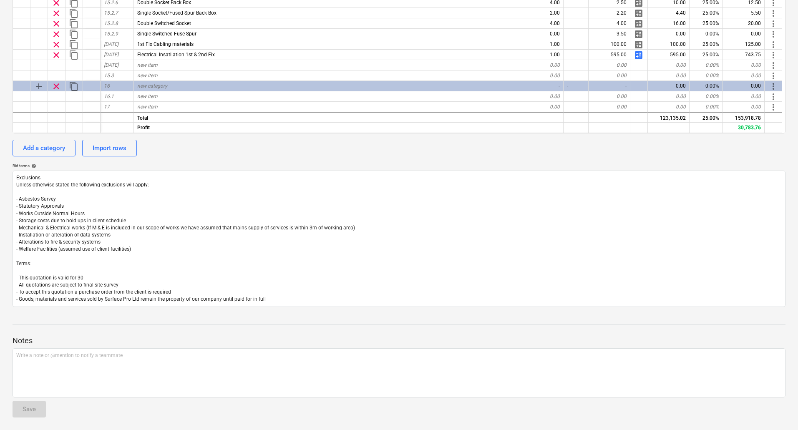
scroll to position [347, 0]
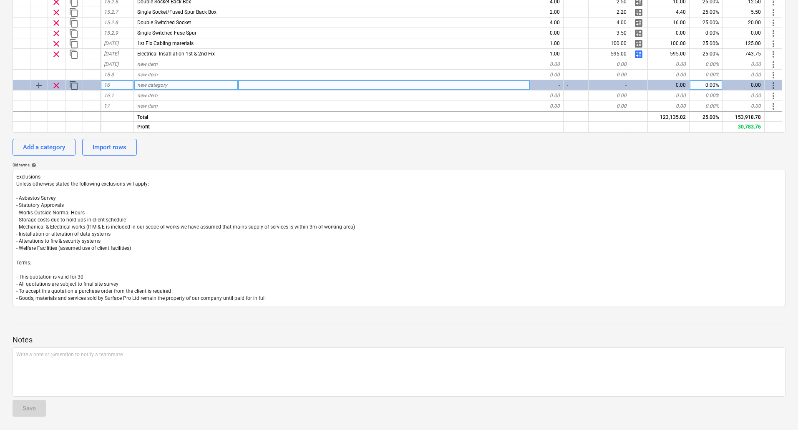
click at [158, 87] on span "new category" at bounding box center [152, 85] width 30 height 6
type input "IPS UNIT"
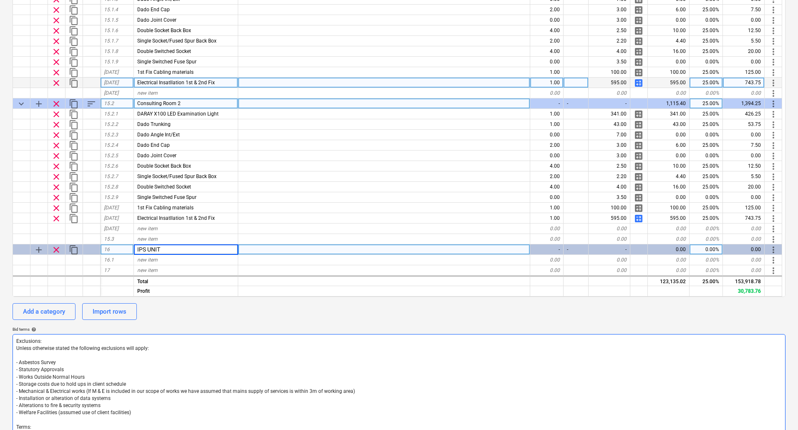
scroll to position [139, 0]
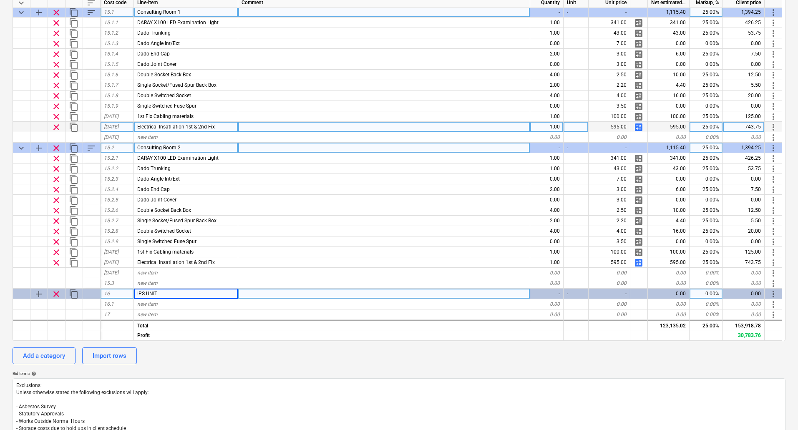
click at [38, 294] on span "add" at bounding box center [39, 294] width 10 height 10
type textarea "x"
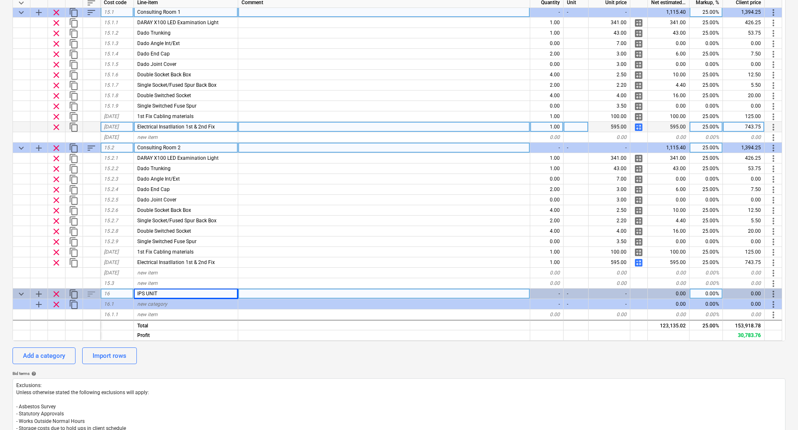
click at [197, 13] on div "Consulting Room 1" at bounding box center [186, 12] width 104 height 10
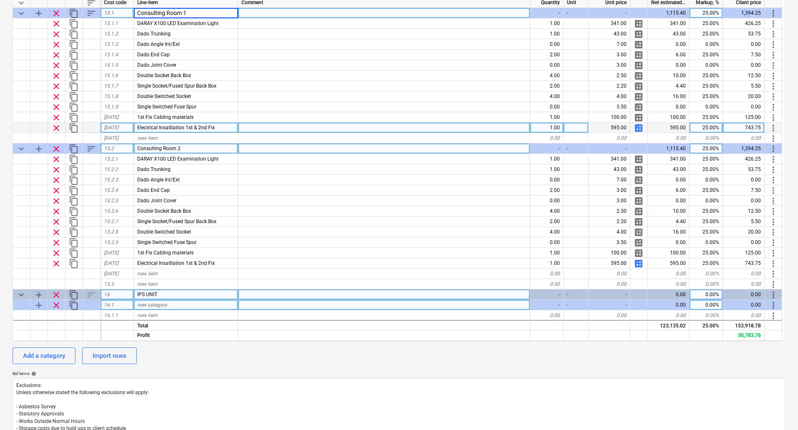
click at [165, 303] on span "new category" at bounding box center [152, 305] width 30 height 6
type input "Consulting Room 1"
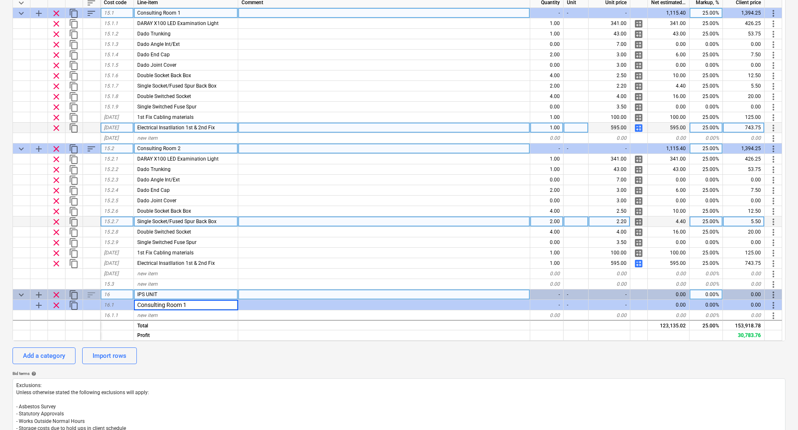
type textarea "x"
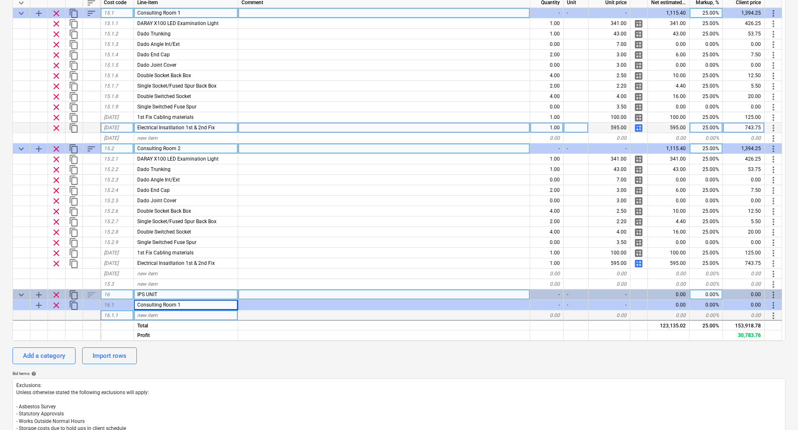
click at [166, 316] on div "new item" at bounding box center [186, 316] width 104 height 10
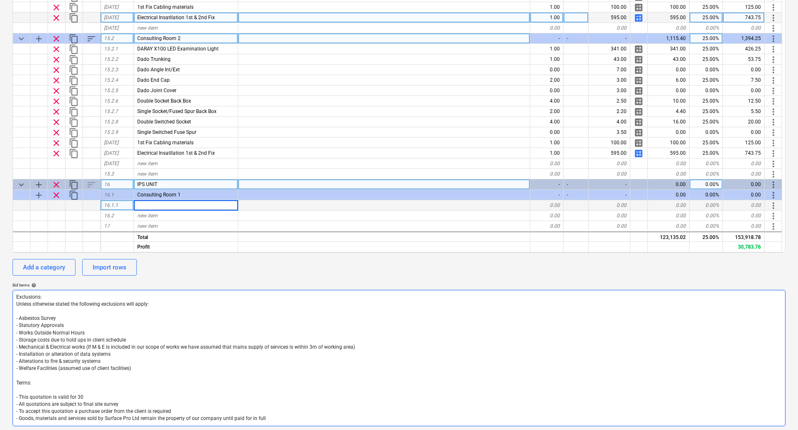
scroll to position [222, 0]
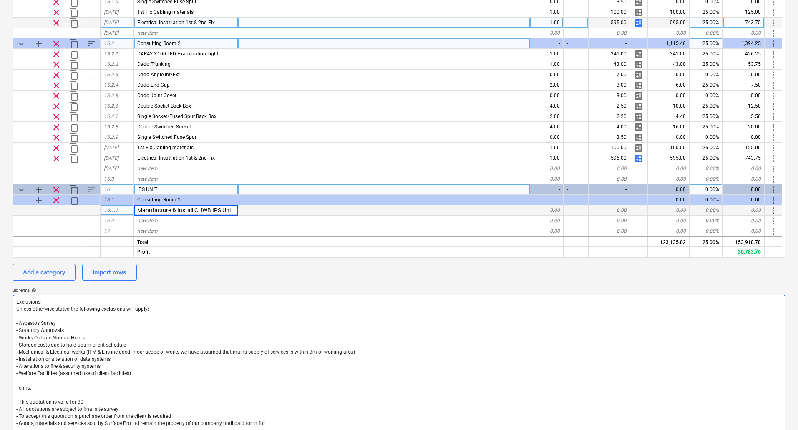
type input "Manufacture & Install CHWB IPS Unit"
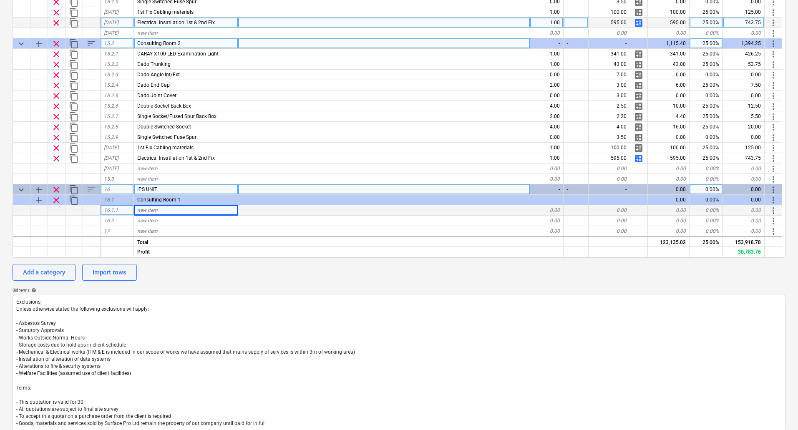
type textarea "x"
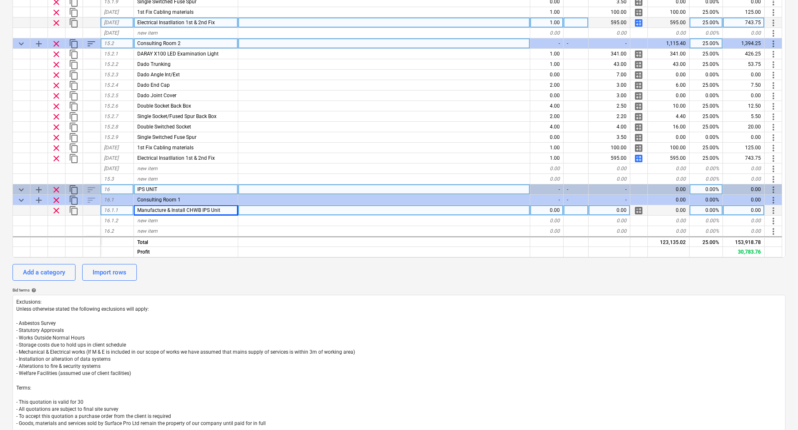
click at [138, 189] on span "IPS UNIT" at bounding box center [147, 190] width 20 height 6
click at [137, 188] on input "IPS UNIT" at bounding box center [186, 189] width 104 height 10
type input "CWHB IPS UNIT"
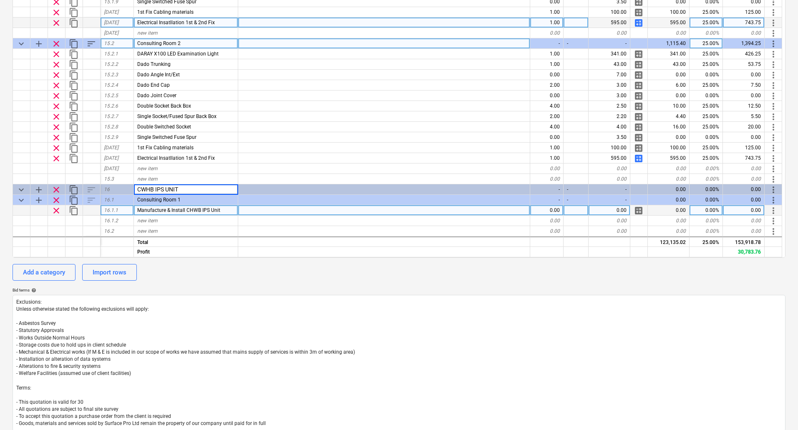
type textarea "x"
click at [195, 208] on span "Manufacture & Install CHWB IPS Unit" at bounding box center [178, 210] width 83 height 6
click at [205, 210] on input "Manufacture & Install CHWB IPS Unit" at bounding box center [186, 210] width 104 height 10
click at [208, 210] on input "Manufacture & Install CHWB IPS Unit" at bounding box center [186, 210] width 104 height 10
type input "Manufacture & Install CWHB IPS Unit"
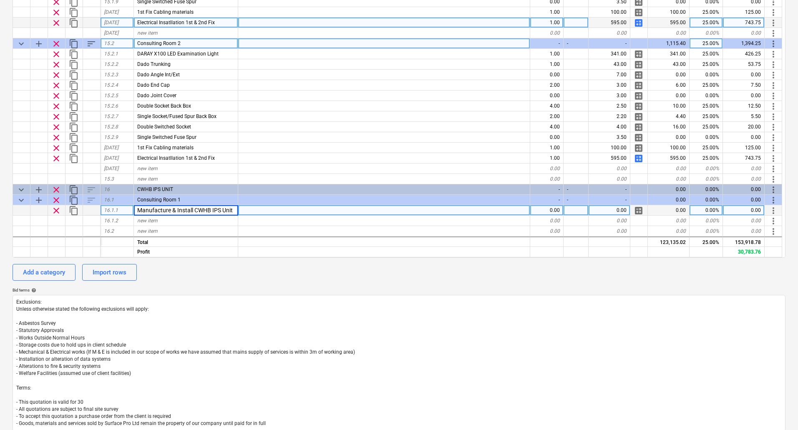
type textarea "x"
click at [275, 210] on div at bounding box center [384, 210] width 292 height 10
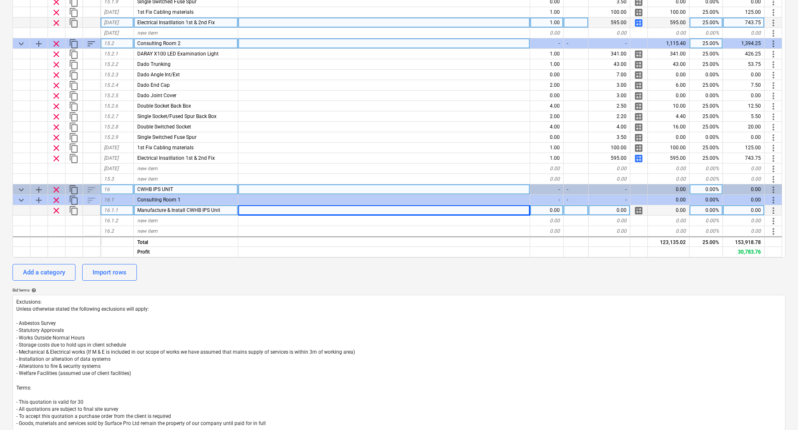
click at [148, 189] on span "CWHB IPS UNIT" at bounding box center [155, 190] width 36 height 6
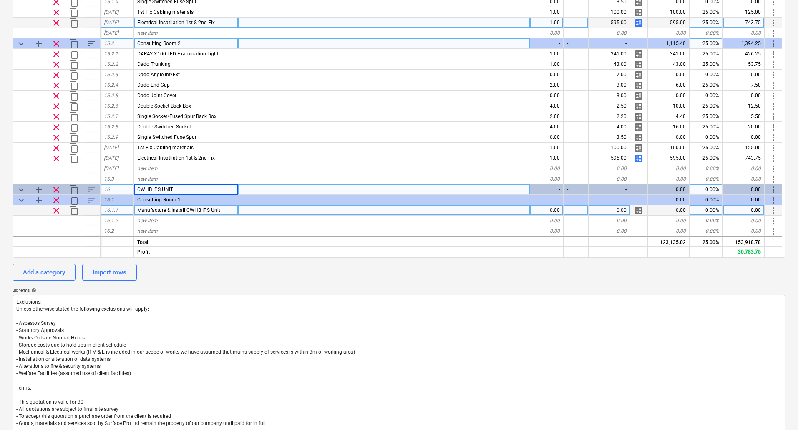
click at [149, 190] on span "CWHB IPS UNIT" at bounding box center [155, 190] width 36 height 6
click at [152, 189] on input "CWHB IPS UNIT" at bounding box center [186, 189] width 104 height 10
type input "CHWB IPS UNIT"
type textarea "x"
type input "Manufacture & Install CHWB IPS Unit"
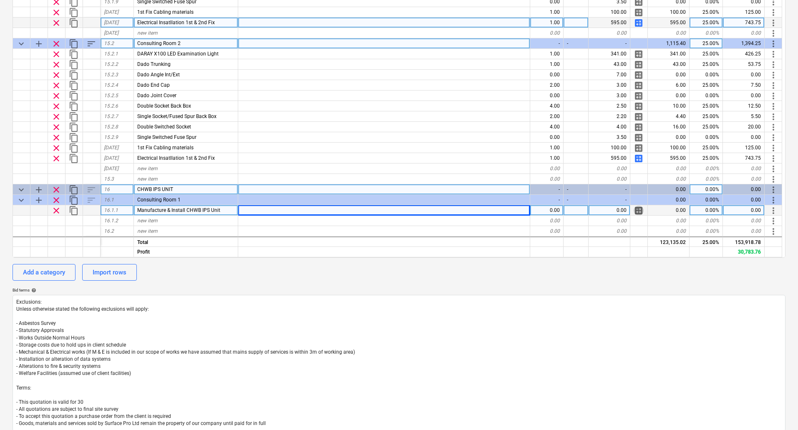
click at [639, 210] on span "calculate" at bounding box center [639, 211] width 10 height 10
type textarea "x"
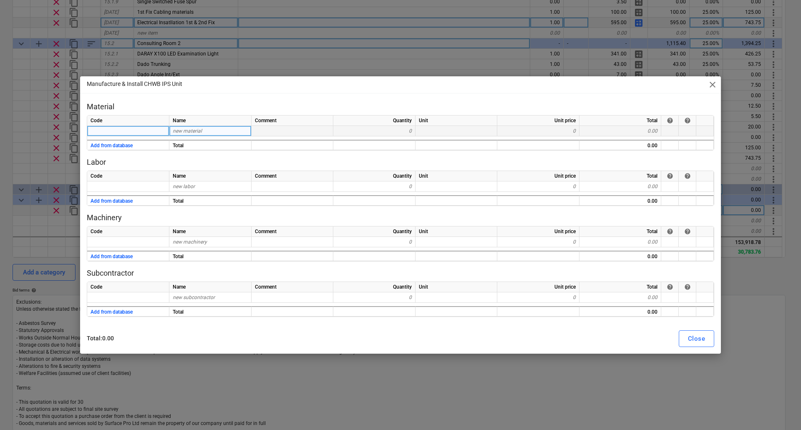
click at [198, 130] on span "new material" at bounding box center [187, 131] width 29 height 6
type input "18mm MFC W1000"
type textarea "x"
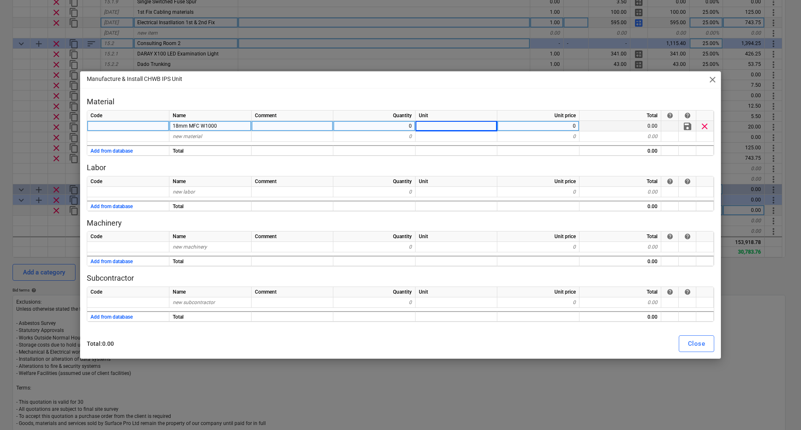
type textarea "x"
type input "55"
type textarea "x"
type input "23 x 2 W1000 ABS"
type textarea "x"
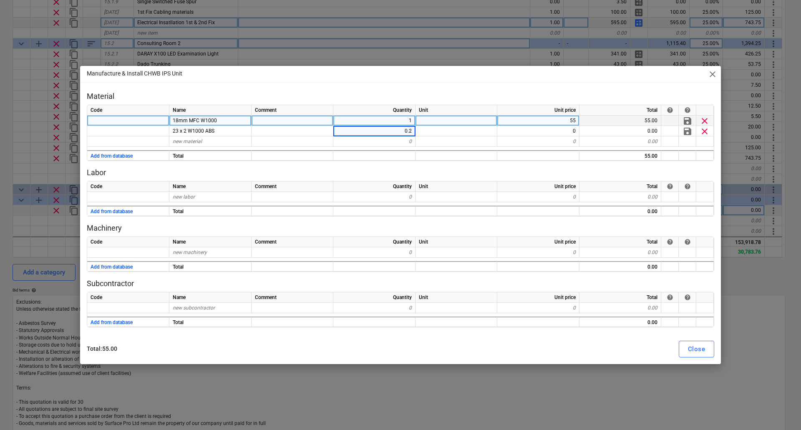
type input "0.25"
type textarea "x"
type input "45"
type textarea "x"
type input "P"
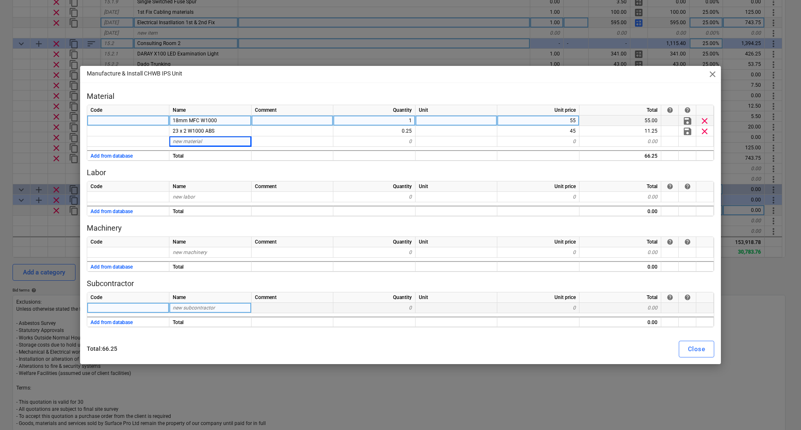
click at [181, 307] on span "new subcontractor" at bounding box center [194, 308] width 42 height 6
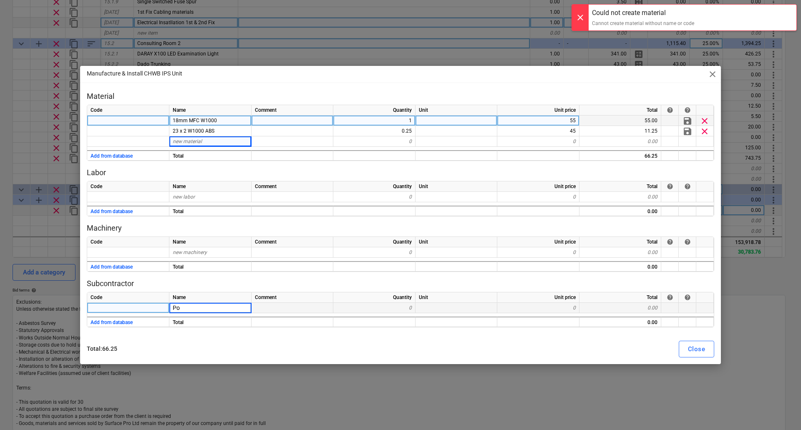
type input "P"
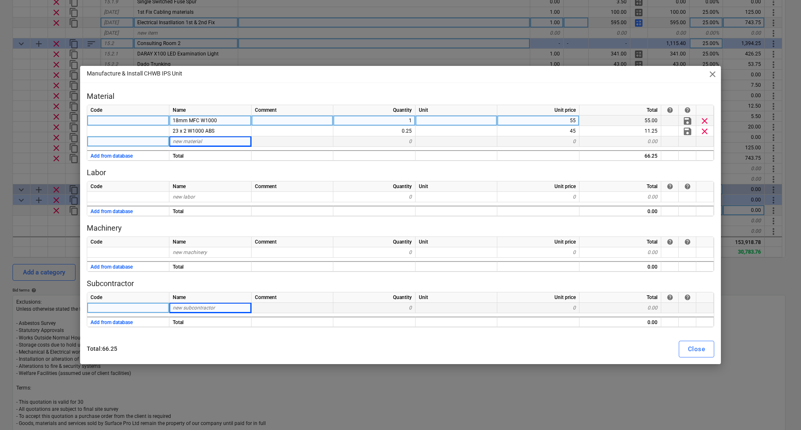
click at [202, 144] on div "new material" at bounding box center [210, 141] width 82 height 10
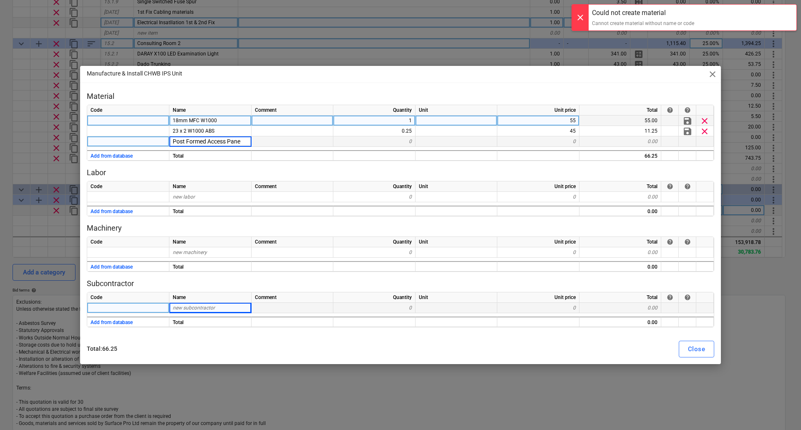
type input "Post Formed Access Panel"
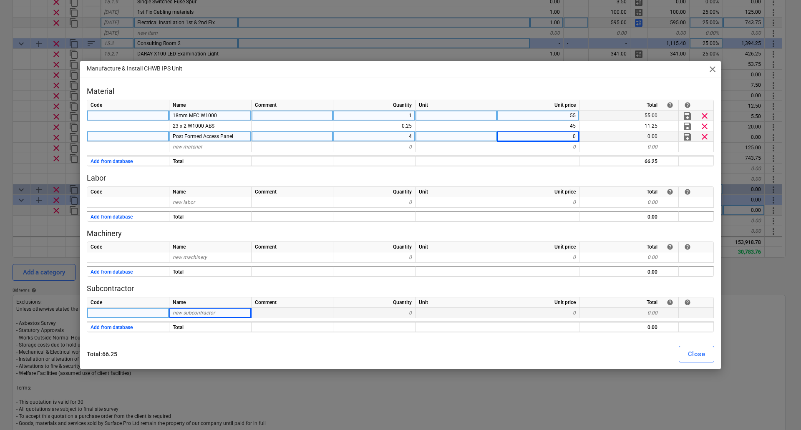
type textarea "x"
type input "Utility Locks & Hinges"
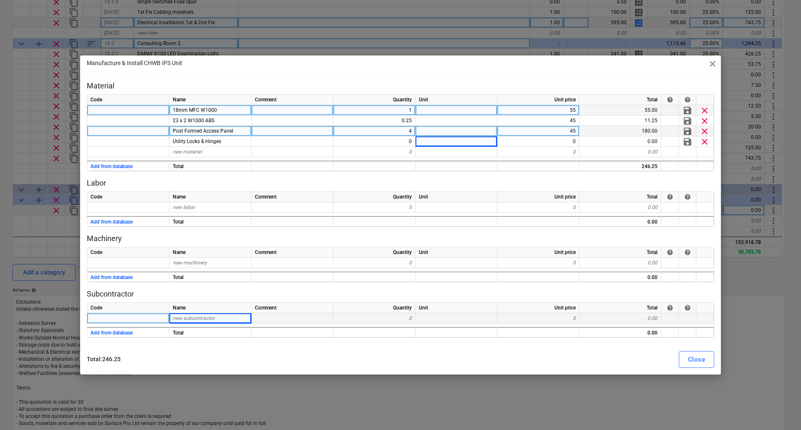
type textarea "x"
type input "15"
type textarea "x"
type input "2 x 2 Timber"
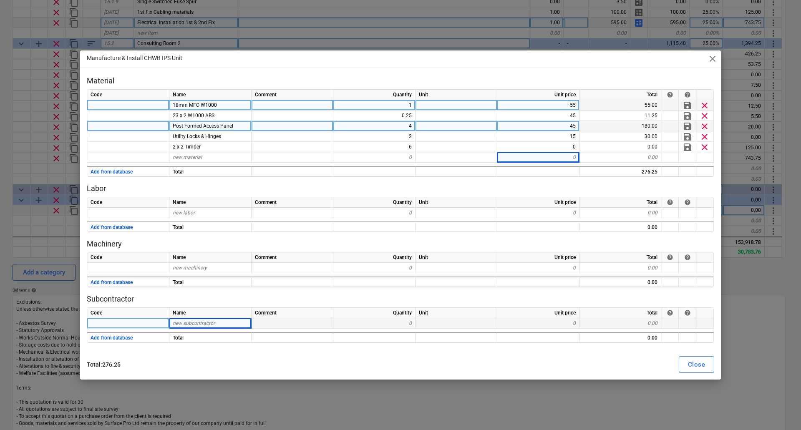
type textarea "x"
type input "Manufactu"
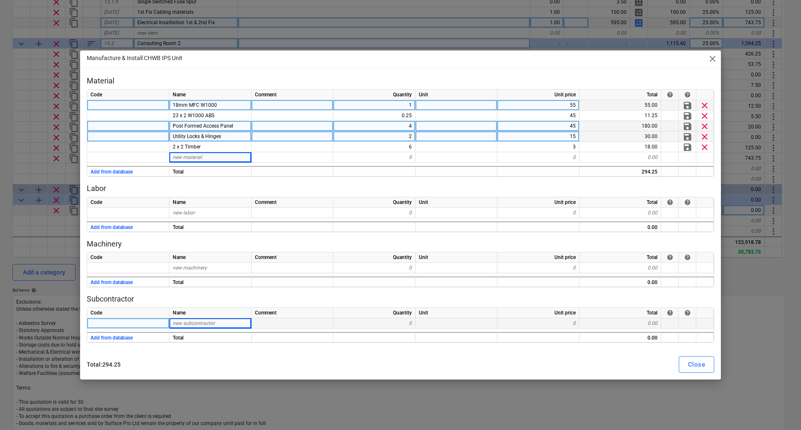
type textarea "x"
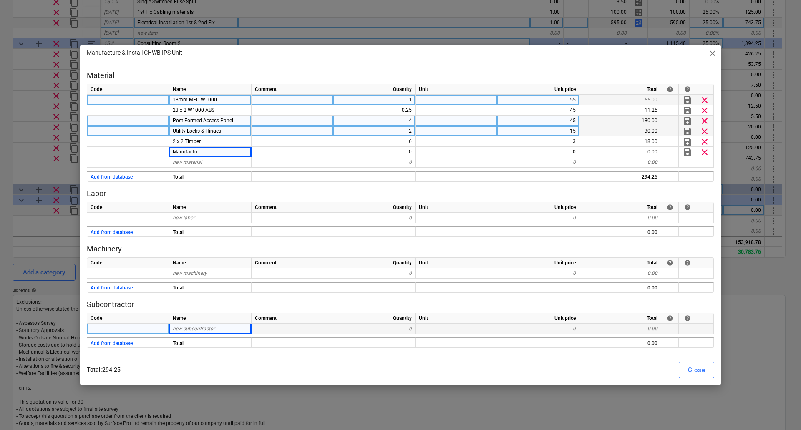
click at [206, 129] on span "Utility Locks & Hinges" at bounding box center [197, 131] width 48 height 6
click at [210, 132] on input "Utility Locks & Hinges" at bounding box center [210, 131] width 82 height 10
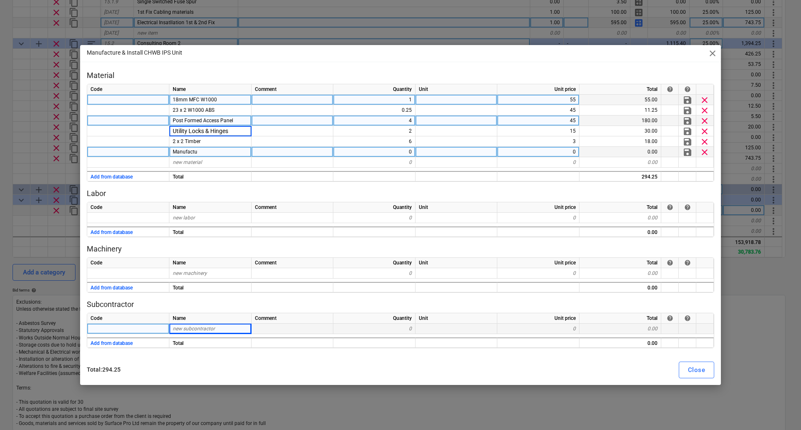
click at [200, 151] on div "Manufactu" at bounding box center [210, 152] width 82 height 10
click at [209, 152] on input "Manufactu" at bounding box center [210, 152] width 82 height 10
type input "Manufacturing"
click at [705, 151] on span "clear" at bounding box center [705, 152] width 10 height 10
type textarea "x"
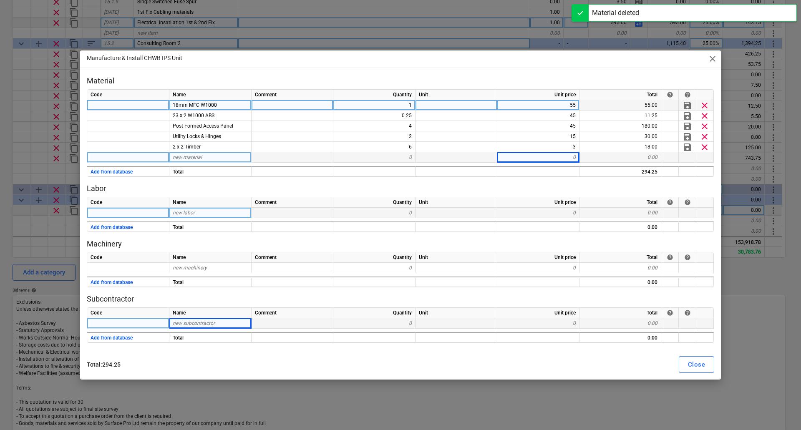
click at [179, 213] on span "new labor" at bounding box center [184, 213] width 22 height 6
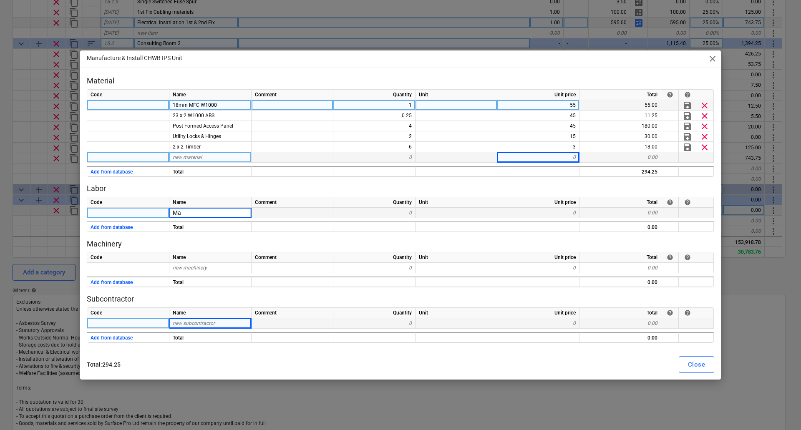
type input "M"
type input "Workshop"
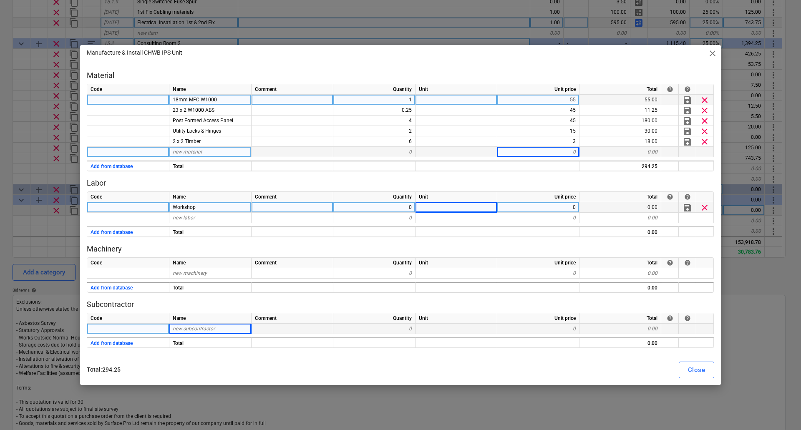
type textarea "x"
type input "3"
type input "45"
type textarea "x"
type input "Install"
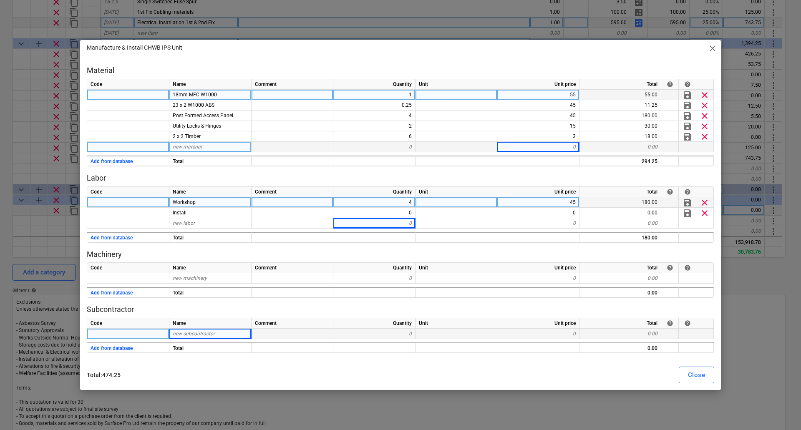
type textarea "x"
type input "37.5"
type textarea "x"
type input "Mileage"
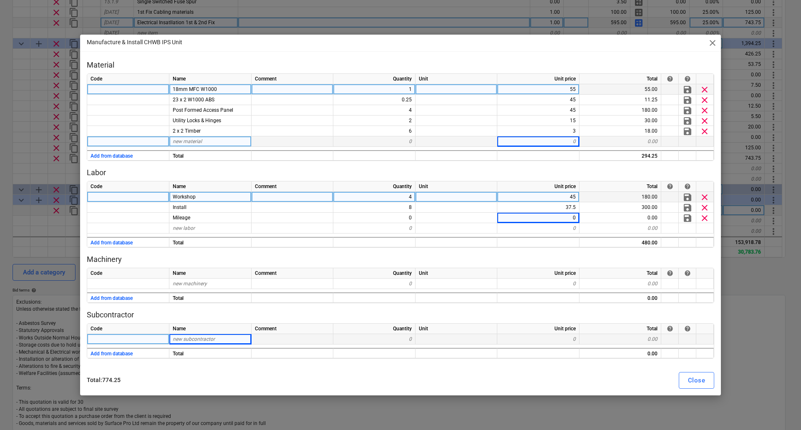
type textarea "x"
type input "37.5"
click at [703, 379] on div "Close" at bounding box center [696, 380] width 17 height 11
type textarea "x"
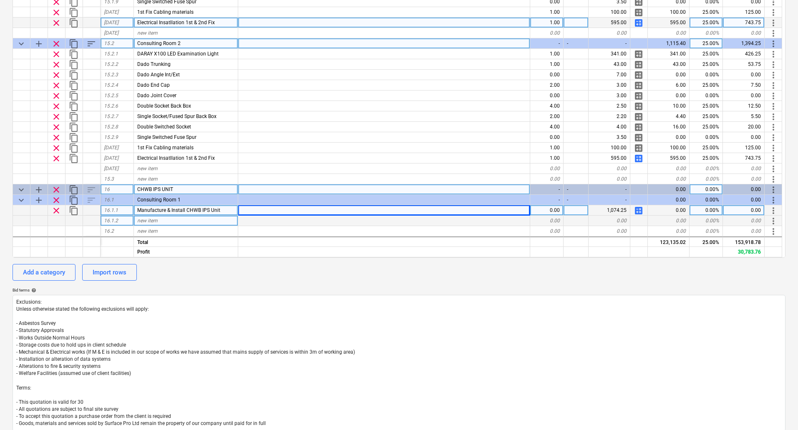
click at [156, 219] on span "new item" at bounding box center [147, 221] width 20 height 6
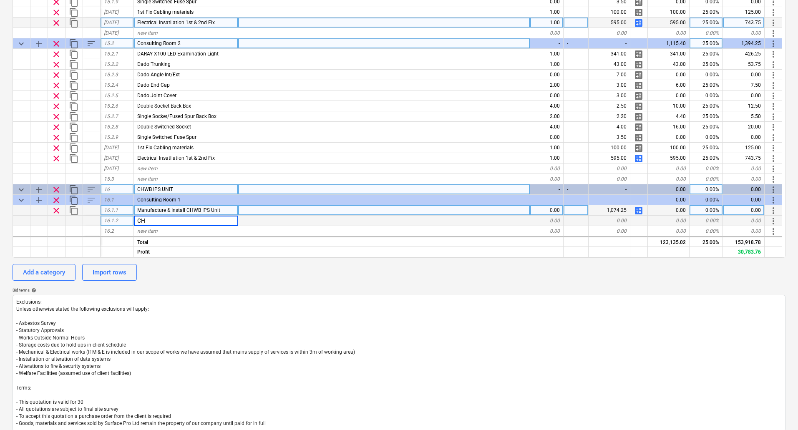
type input "C"
type input "Basin"
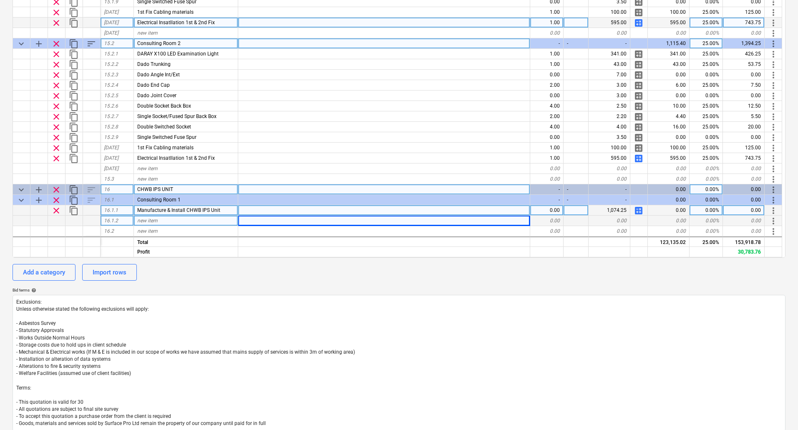
type textarea "x"
click at [286, 225] on div at bounding box center [384, 221] width 292 height 10
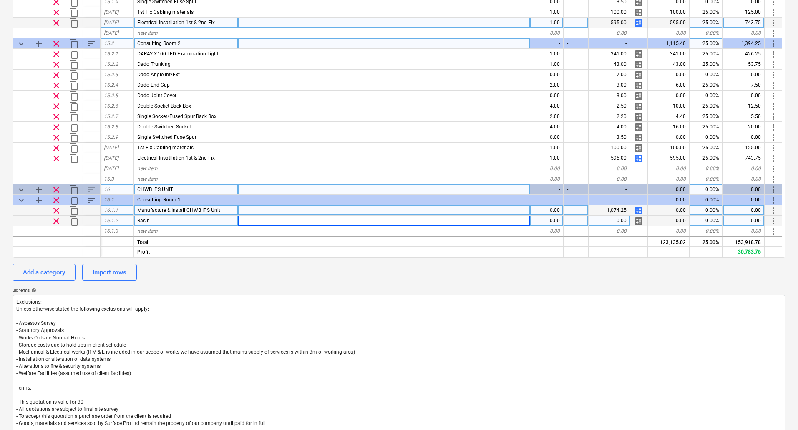
type input "C21+ Basin 50 SMART GD"
type textarea "x"
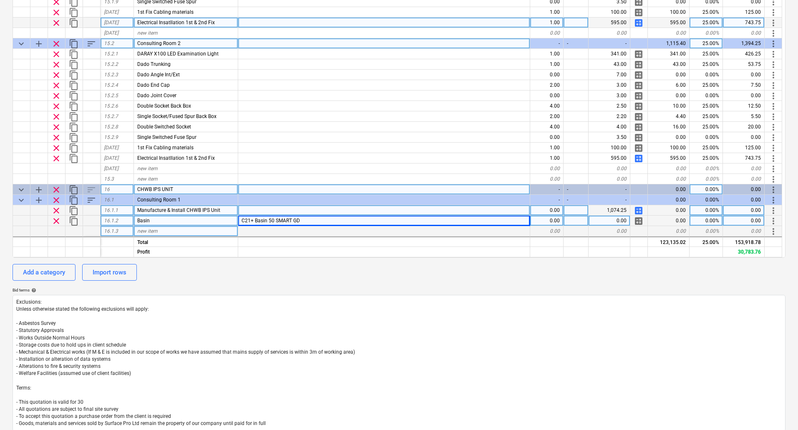
click at [171, 230] on div "new item" at bounding box center [186, 231] width 104 height 10
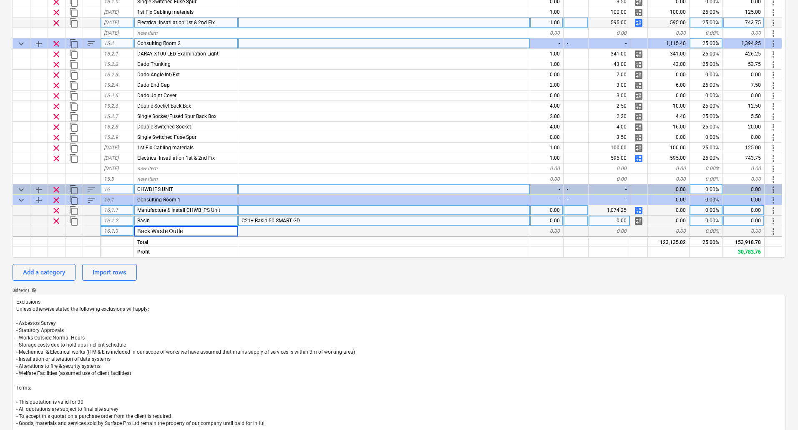
type input "Back Waste Outlet"
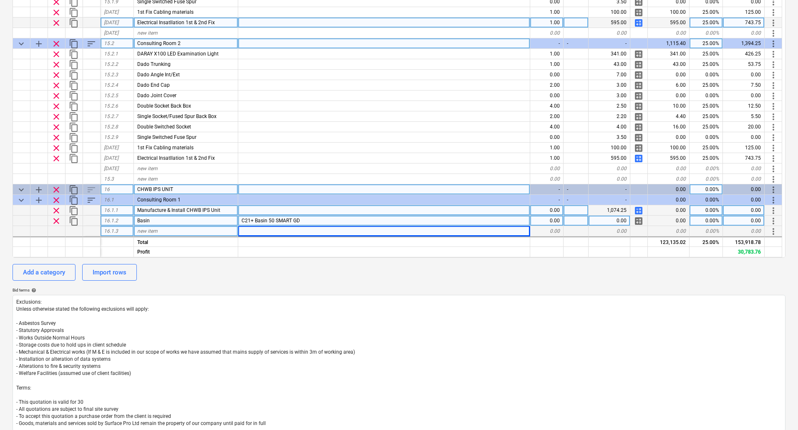
type textarea "x"
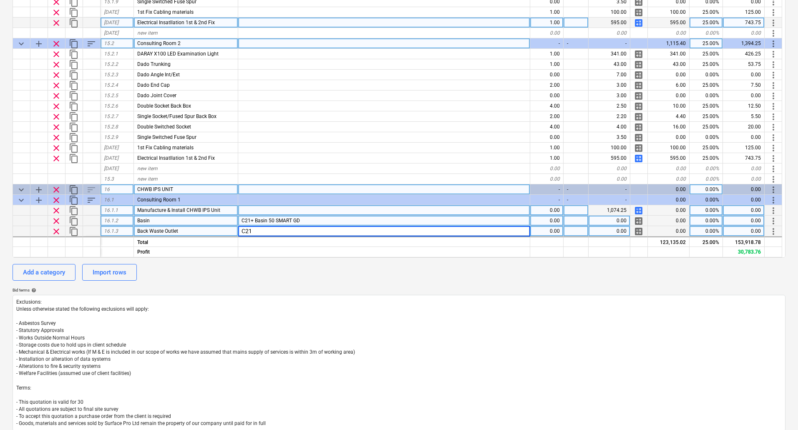
type input "C21 +"
type textarea "x"
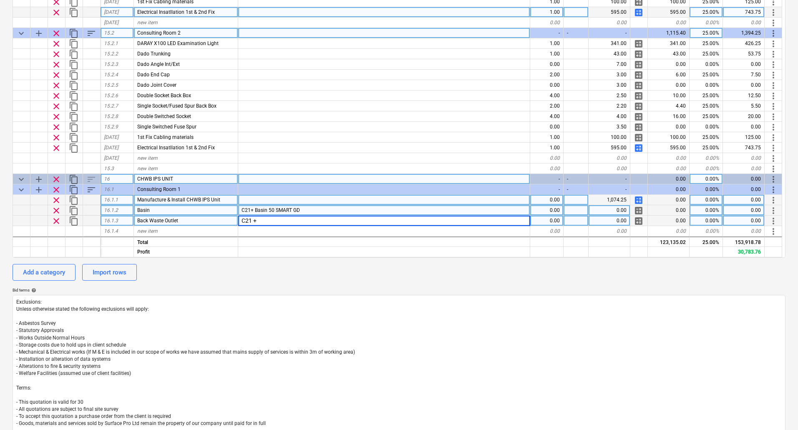
type input "C21+"
type textarea "x"
type input "C"
type input "Ficing Kit"
type textarea "x"
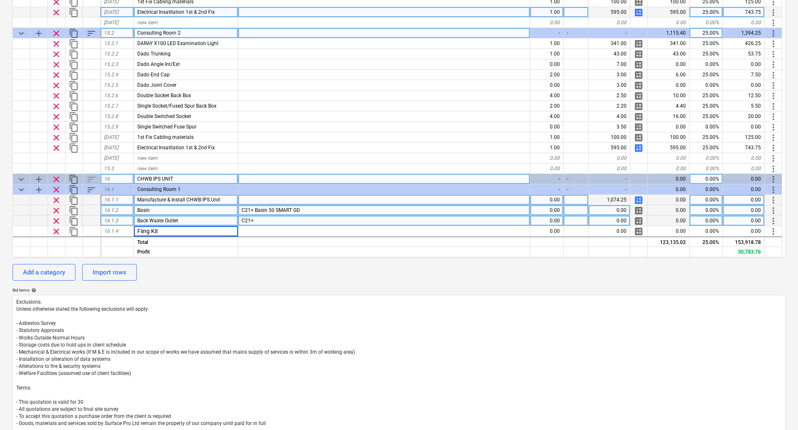
type input "Fixing Kit"
type textarea "x"
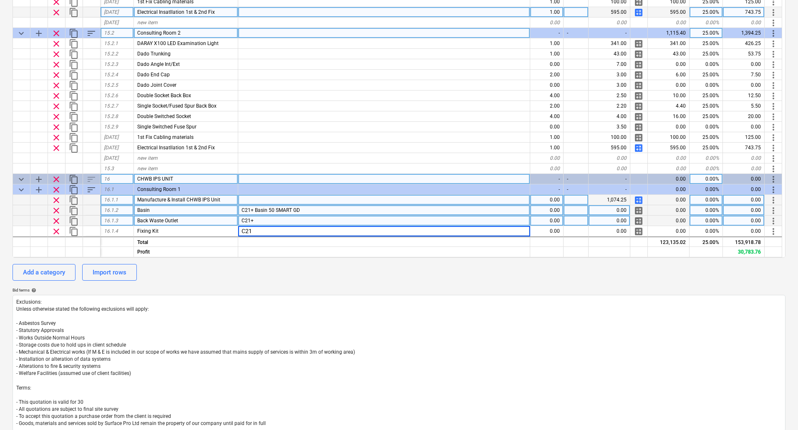
type input "C21 +"
type textarea "x"
type input "C21+"
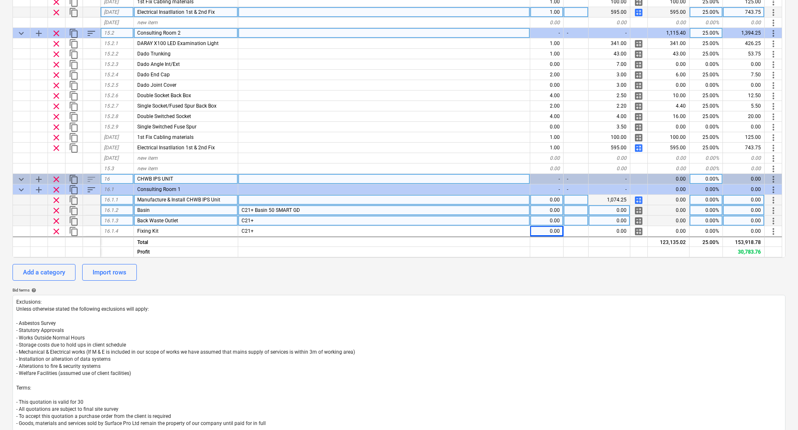
type textarea "x"
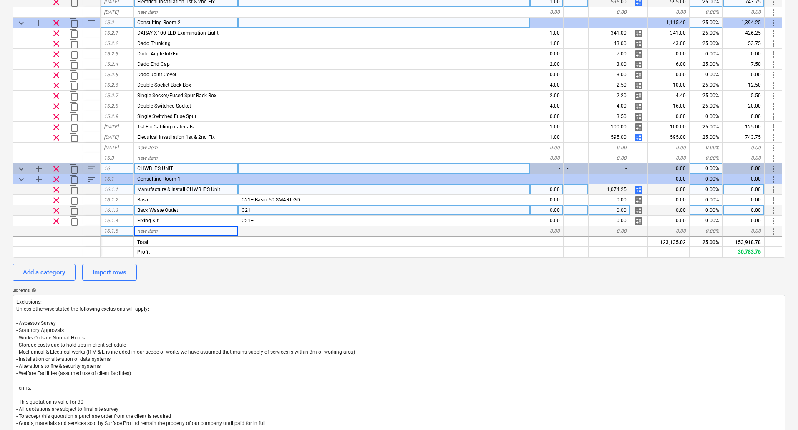
click at [177, 229] on div "new item" at bounding box center [186, 231] width 104 height 10
type input "Delabie Securitherm Mixer Tap WM200"
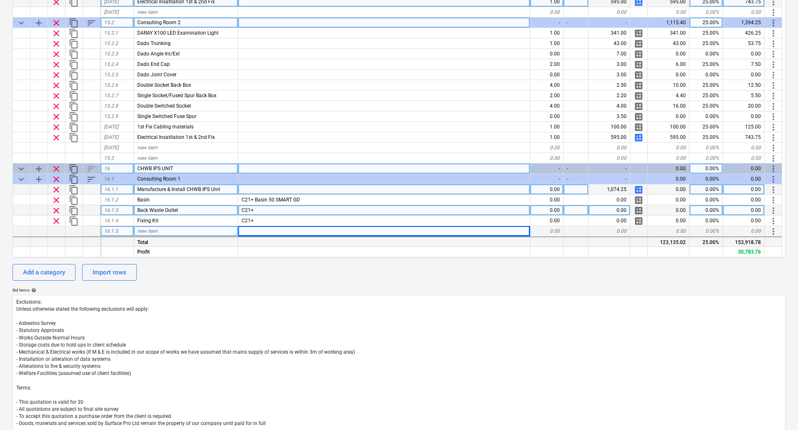
type textarea "x"
click at [555, 193] on div "0.00" at bounding box center [547, 189] width 33 height 10
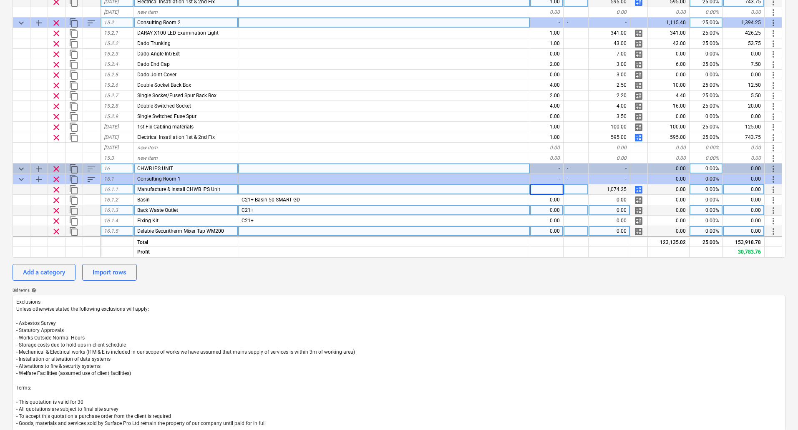
type input "1"
type textarea "x"
type input "160"
type textarea "x"
type input "99"
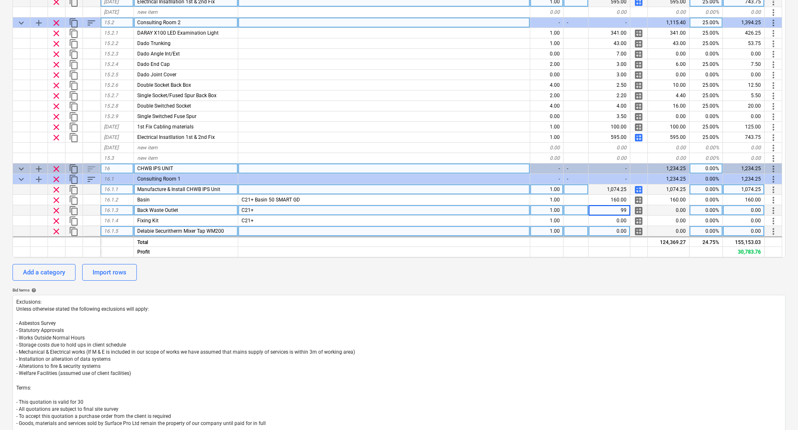
type textarea "x"
type input "35"
type textarea "x"
type input "375"
type textarea "x"
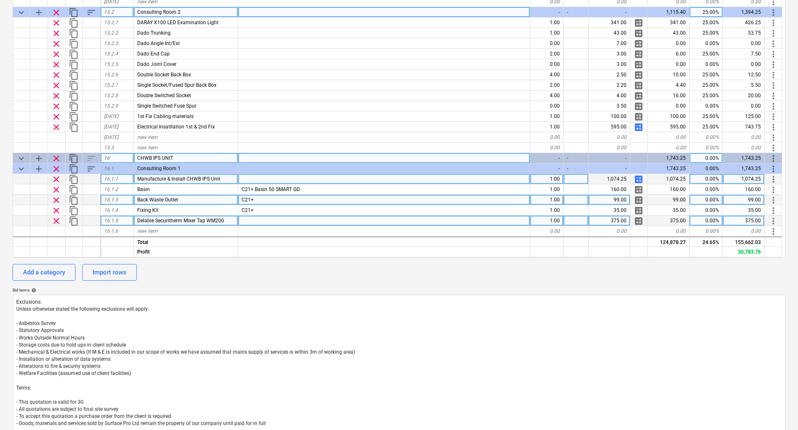
scroll to position [1691, 0]
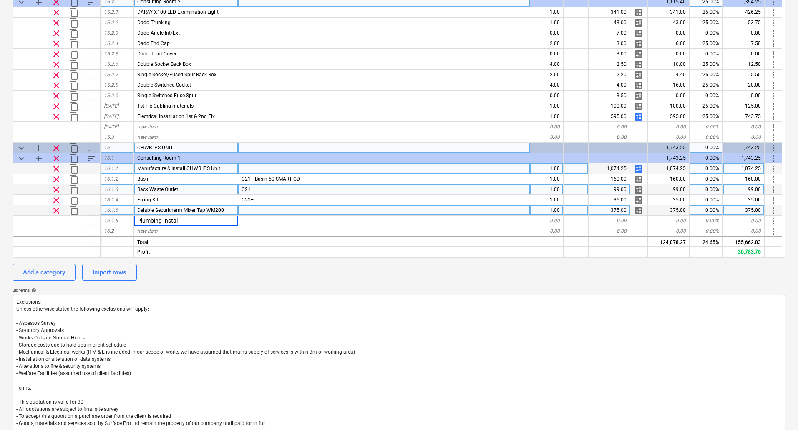
type input "Plumbing Install"
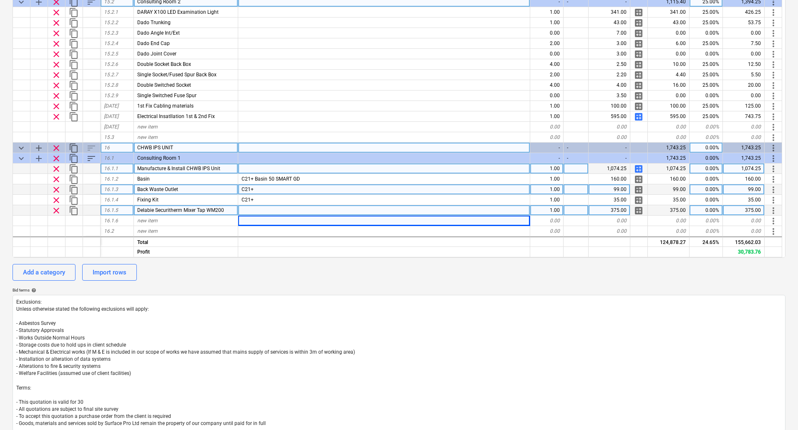
type textarea "x"
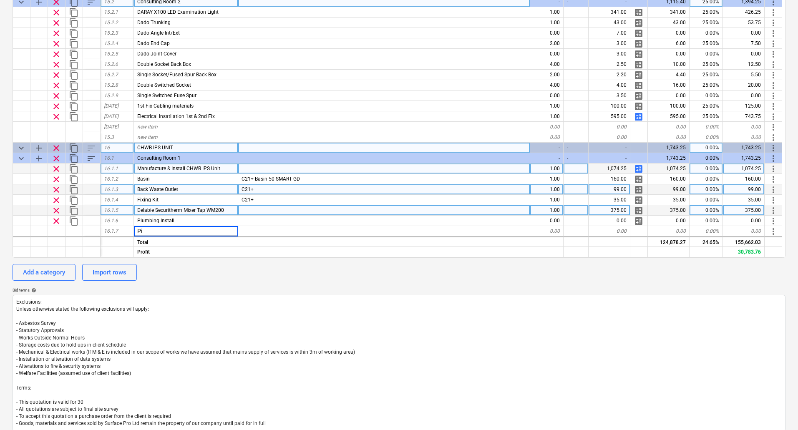
type input "P"
type input "M"
type input "1st & 2nd Fix Materials"
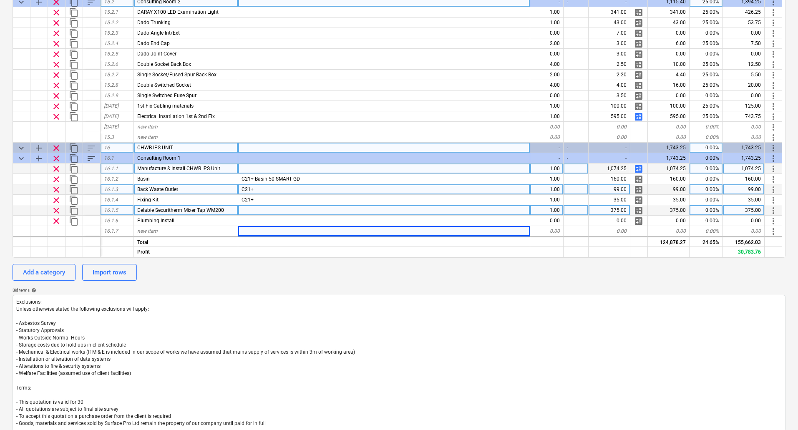
type textarea "x"
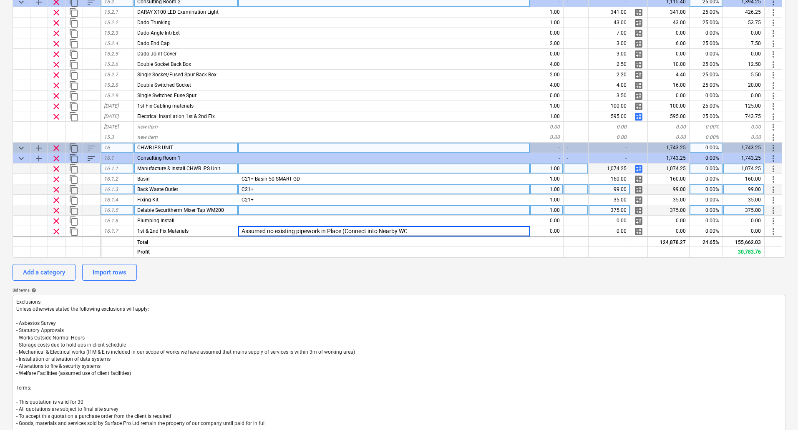
type input "Assumed no existing pipework in Place (Connect into Nearby WC)"
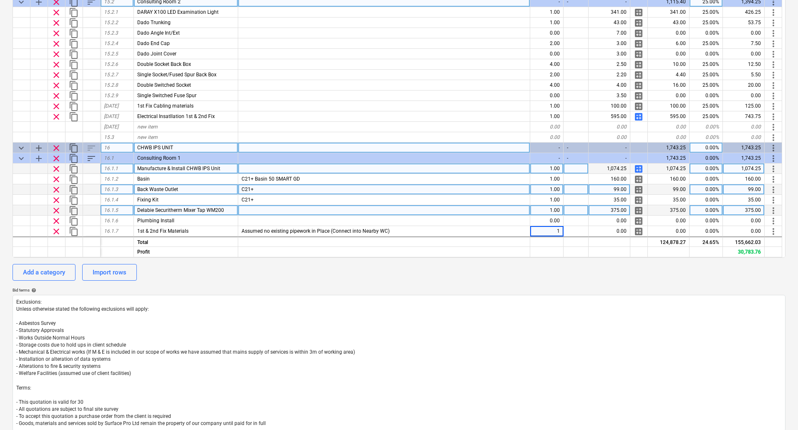
type textarea "x"
type input "200"
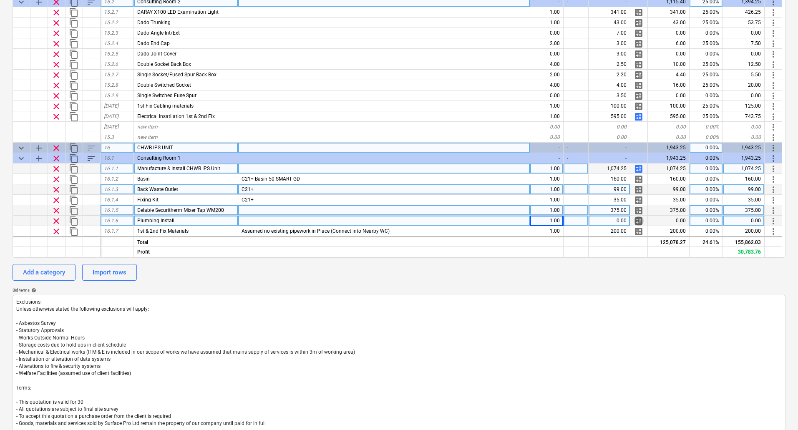
click at [639, 219] on span "calculate" at bounding box center [639, 221] width 10 height 10
type textarea "x"
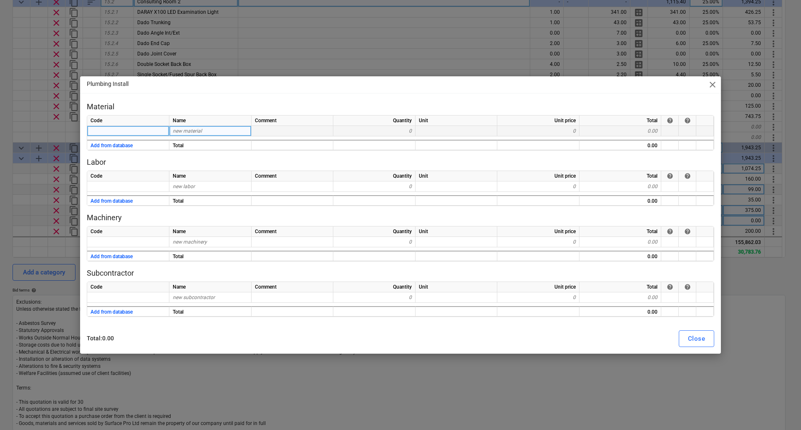
click at [213, 129] on div "new material" at bounding box center [210, 131] width 82 height 10
click at [200, 188] on div "new labor" at bounding box center [210, 187] width 82 height 10
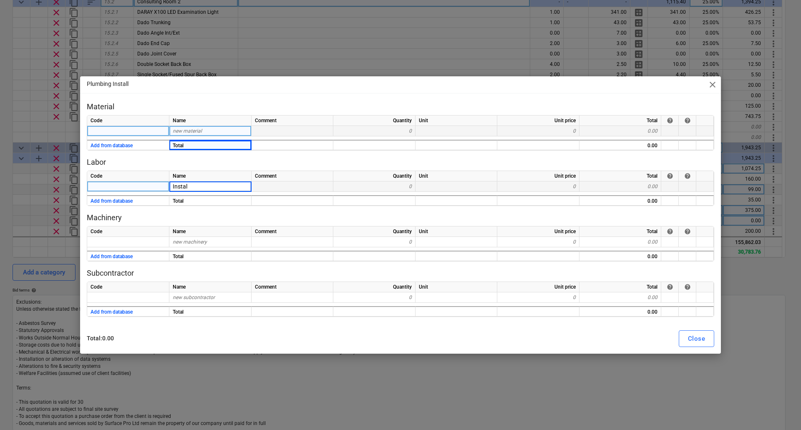
type input "Install"
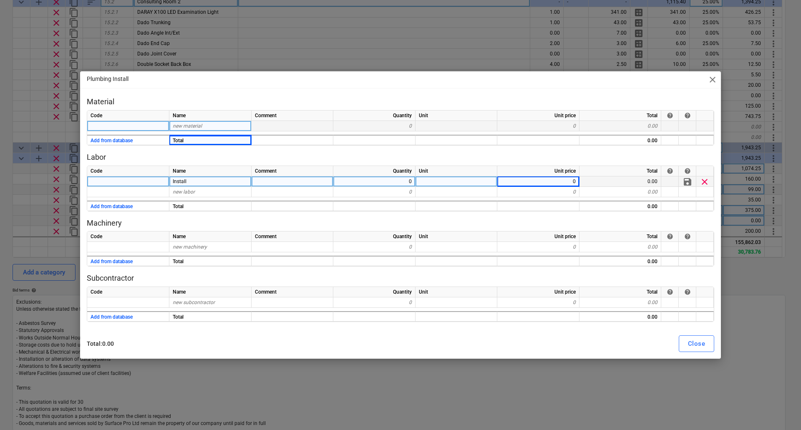
type textarea "x"
type input "40"
type textarea "x"
type input "Mileage"
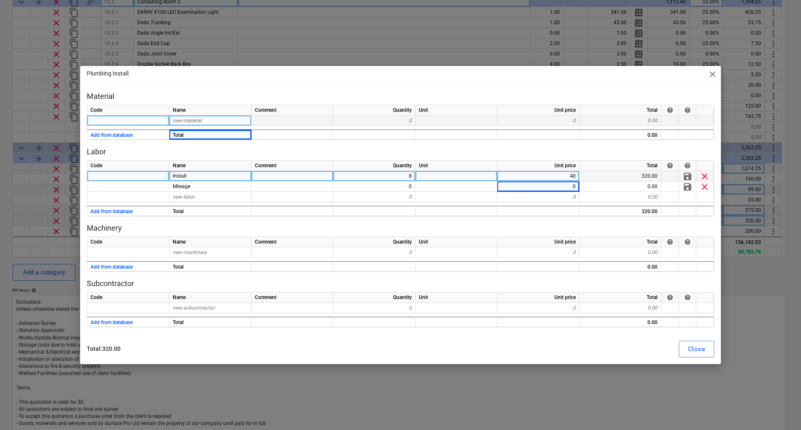
type textarea "x"
type input "40"
click at [695, 345] on div "Close" at bounding box center [696, 349] width 17 height 11
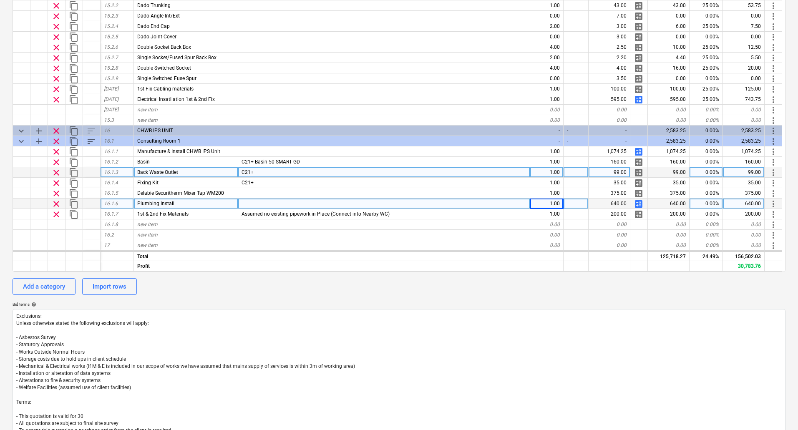
scroll to position [222, 0]
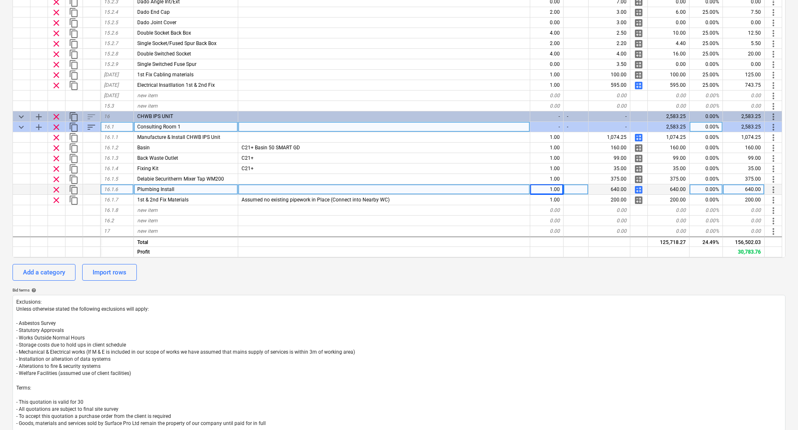
click at [74, 125] on span "content_copy" at bounding box center [74, 127] width 10 height 10
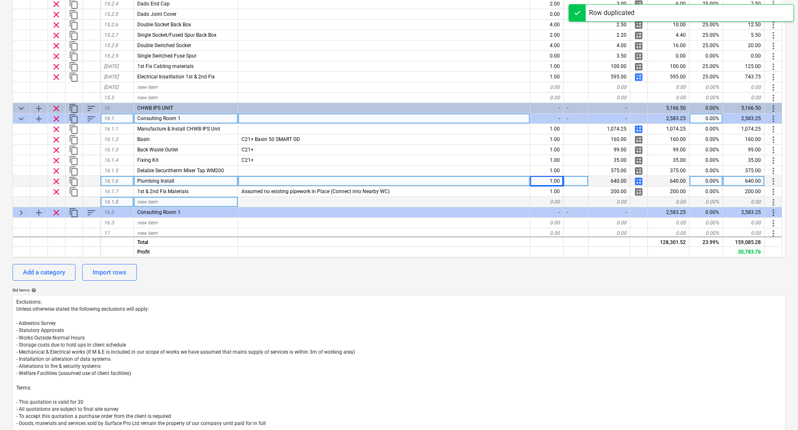
scroll to position [1733, 0]
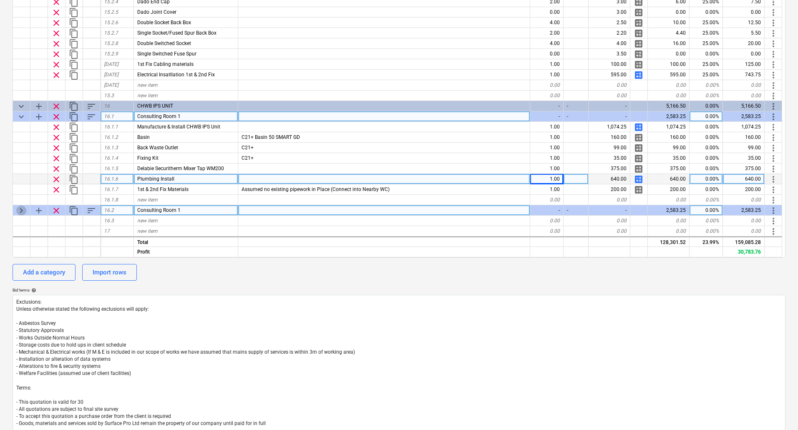
click at [25, 207] on span "keyboard_arrow_right" at bounding box center [21, 211] width 10 height 10
type textarea "x"
click at [195, 212] on div "Consulting Room 1" at bounding box center [186, 210] width 104 height 10
click at [199, 210] on input "Consulting Room 1" at bounding box center [186, 210] width 104 height 10
type input "Consulting Room 2"
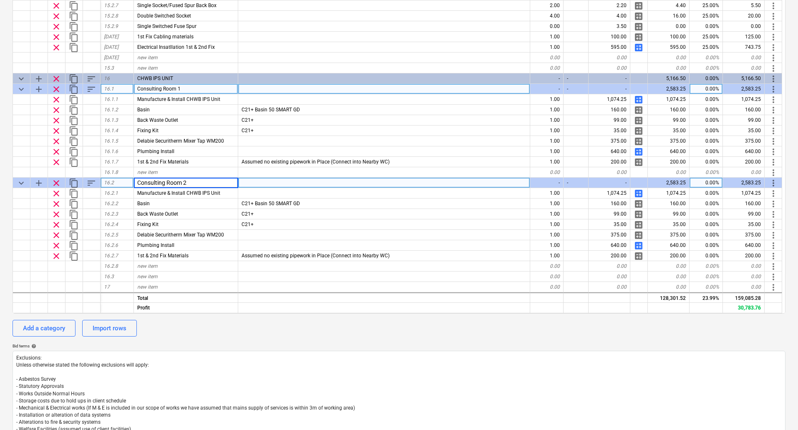
scroll to position [180, 0]
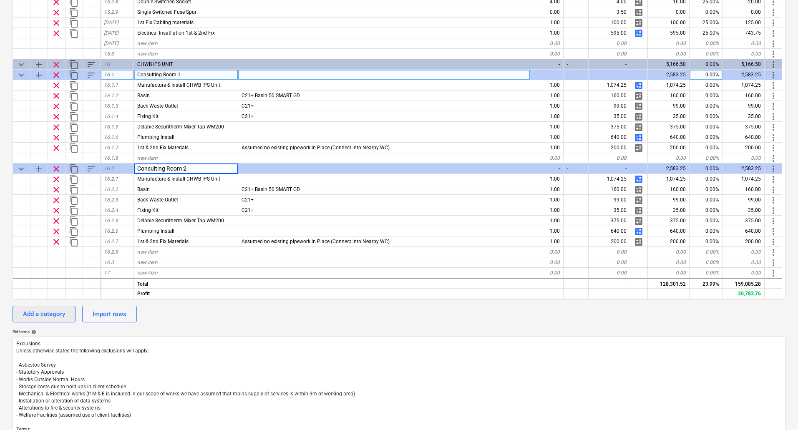
click at [47, 312] on div "Add a category" at bounding box center [44, 314] width 42 height 11
type textarea "x"
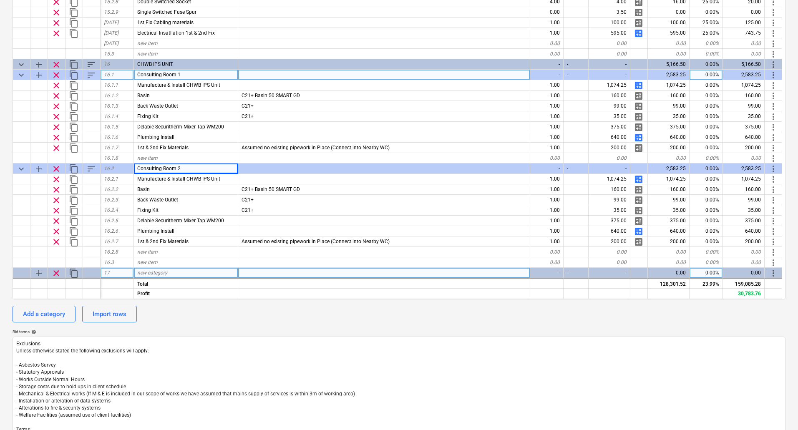
click at [156, 274] on span "new category" at bounding box center [152, 273] width 30 height 6
type input "RADIATOR COVERS"
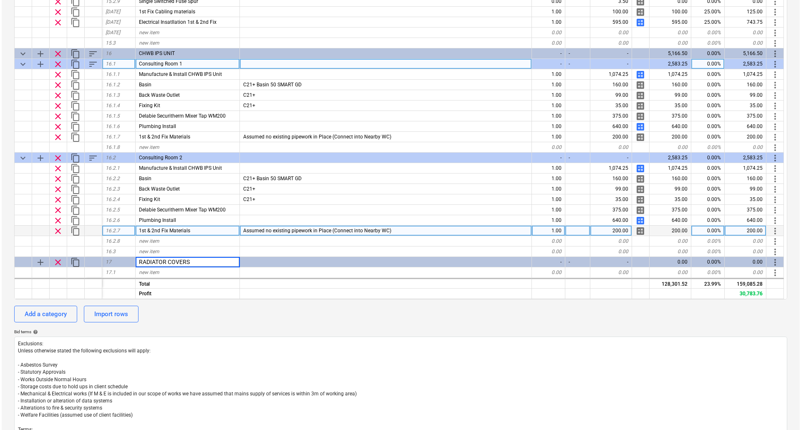
scroll to position [1837, 0]
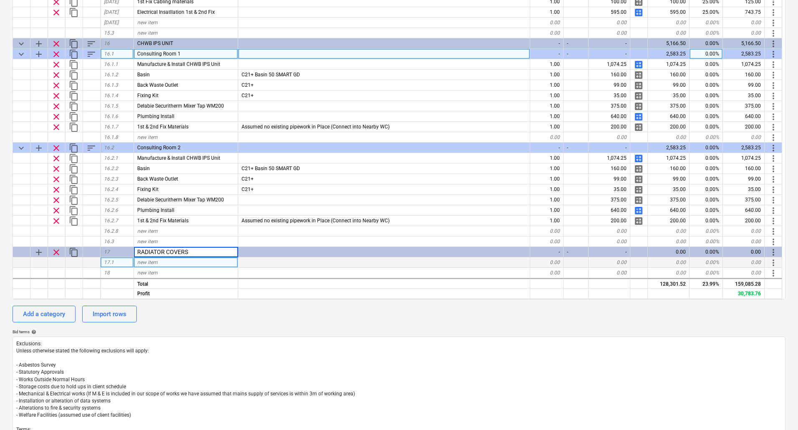
click at [173, 261] on div "new item" at bounding box center [186, 263] width 104 height 10
type textarea "x"
type input "LST 1200 x 600"
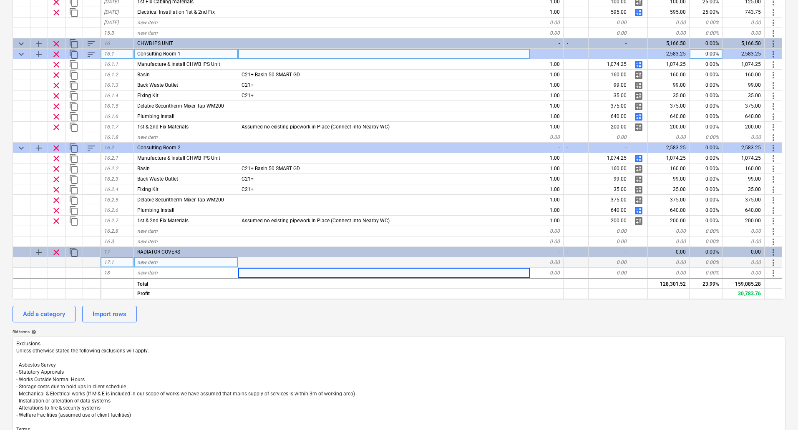
type textarea "x"
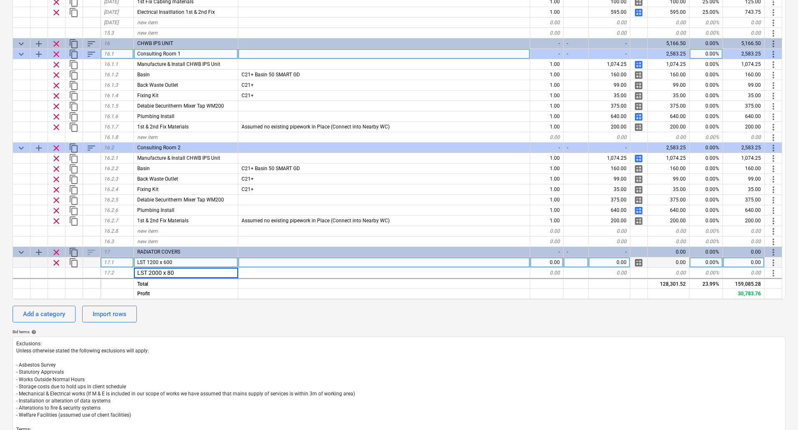
type input "LST 2000 x 800"
click at [640, 261] on span "calculate" at bounding box center [639, 263] width 10 height 10
type textarea "x"
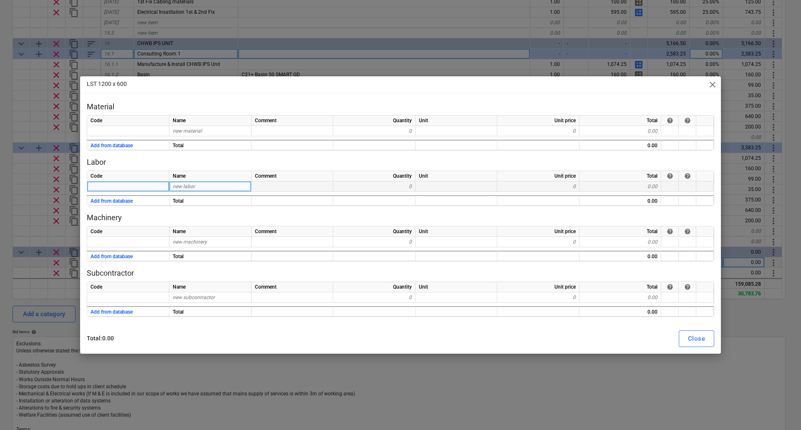
click at [194, 183] on div "new labor" at bounding box center [210, 187] width 82 height 10
type input "Radiator"
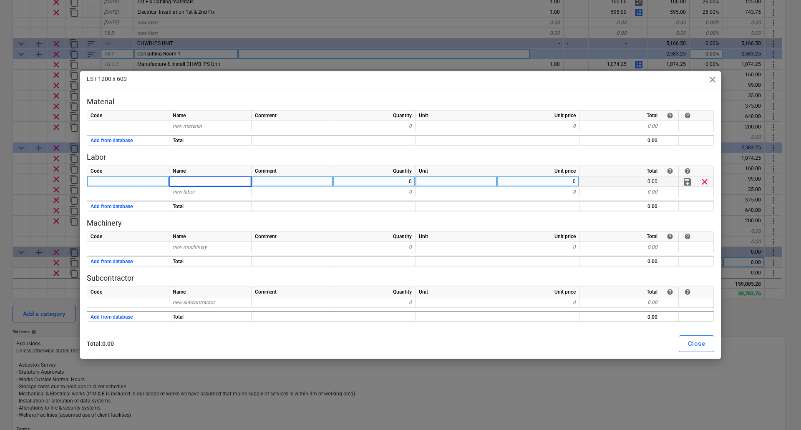
type textarea "x"
click at [183, 126] on span "new material" at bounding box center [187, 126] width 29 height 6
type input "Radiator"
type textarea "x"
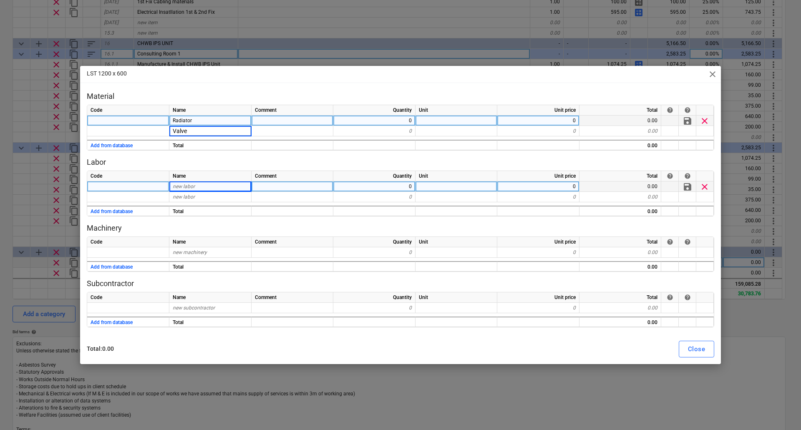
type input "Valves"
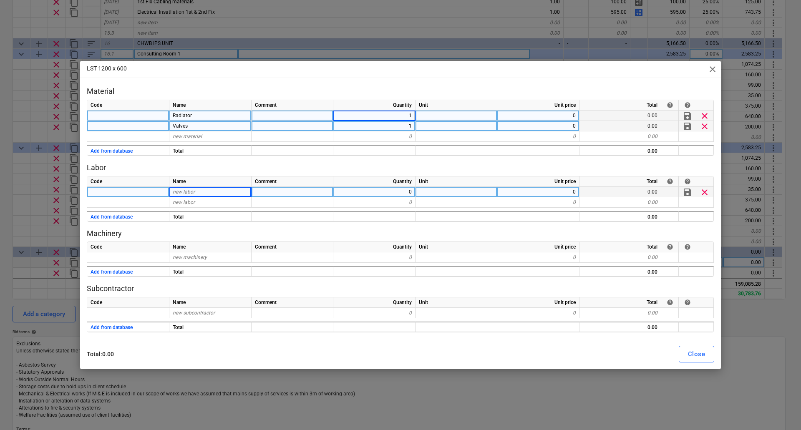
click at [547, 126] on div "0" at bounding box center [539, 126] width 82 height 10
type textarea "x"
type input "8"
type textarea "x"
type input "80"
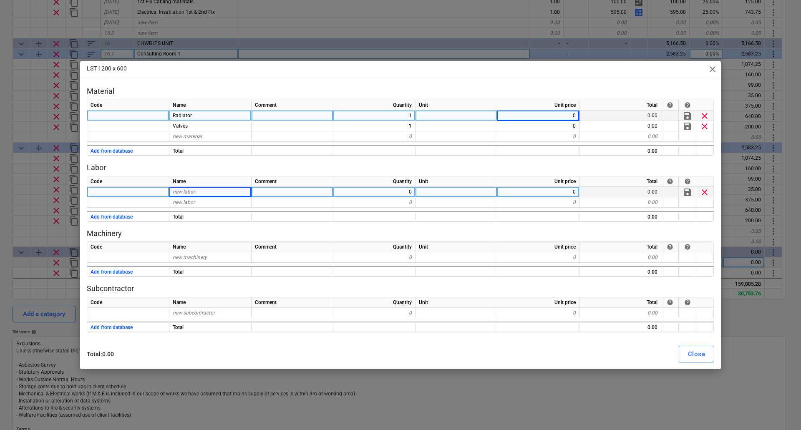
type textarea "x"
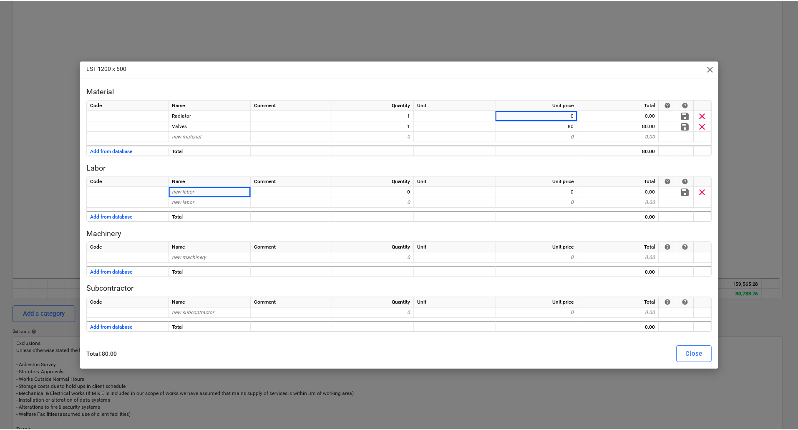
scroll to position [1837, 0]
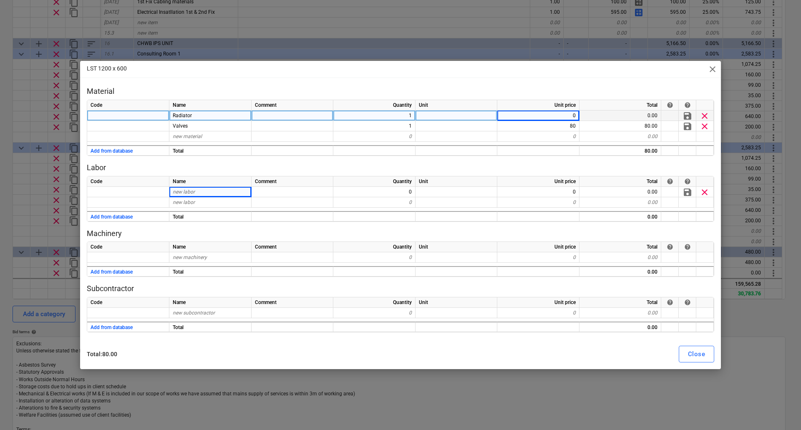
click at [564, 113] on div "0" at bounding box center [539, 116] width 82 height 10
type input "265"
type textarea "x"
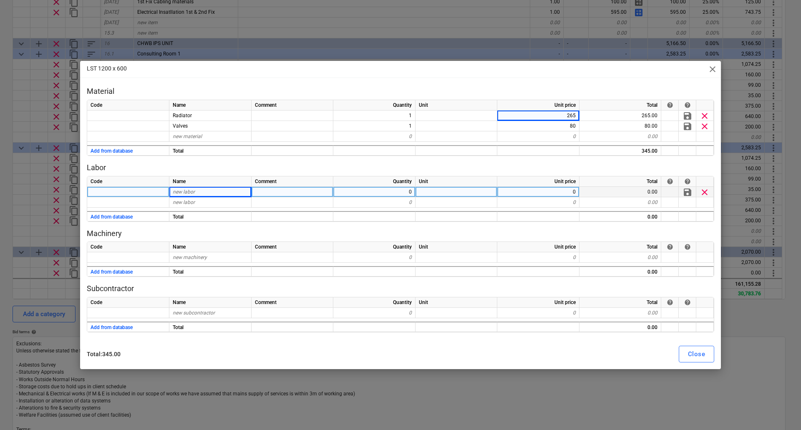
click at [203, 194] on div "new labor" at bounding box center [210, 192] width 82 height 10
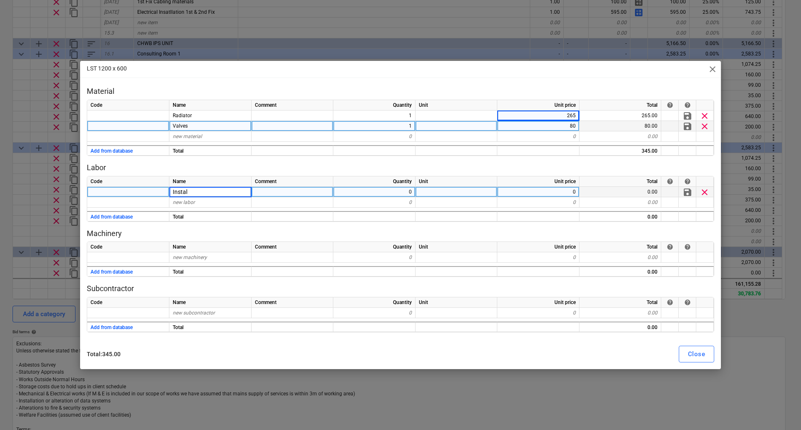
type input "Install"
type textarea "x"
type input "40"
type textarea "x"
type input "Mileage"
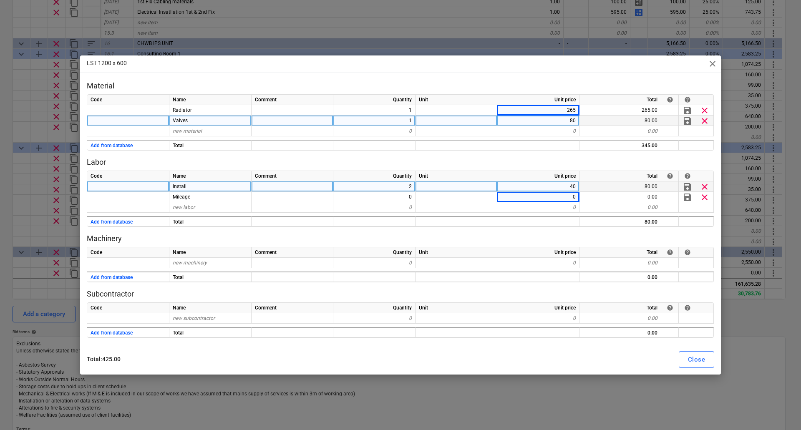
type textarea "x"
type input "4.5"
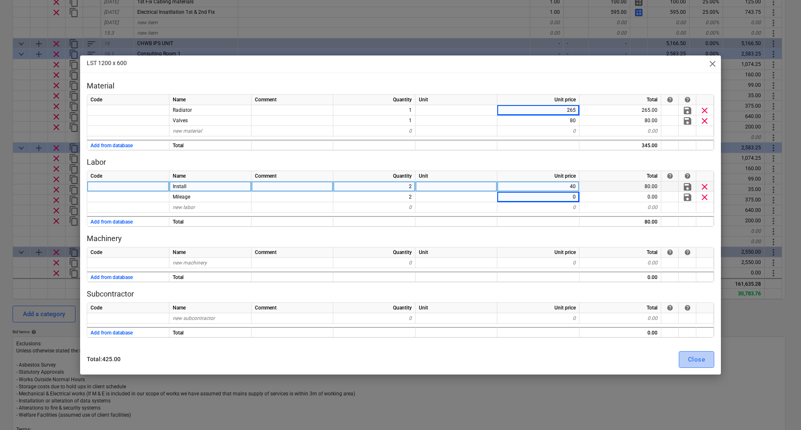
click at [708, 360] on button "Close" at bounding box center [696, 359] width 35 height 17
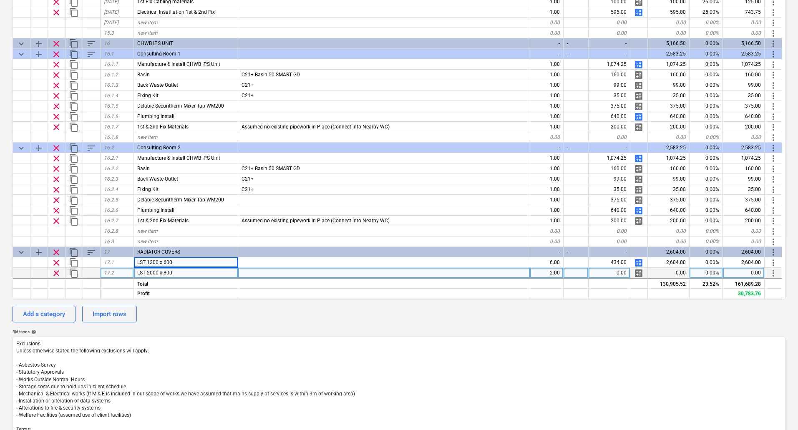
click at [56, 273] on span "clear" at bounding box center [56, 273] width 10 height 10
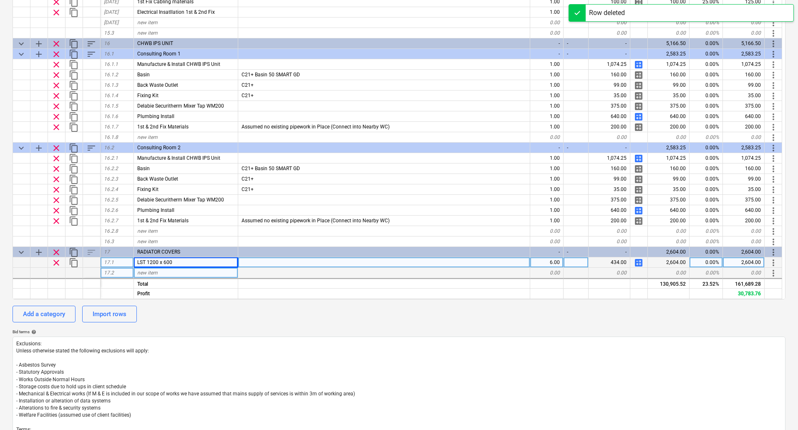
click at [74, 261] on span "content_copy" at bounding box center [74, 263] width 10 height 10
type textarea "x"
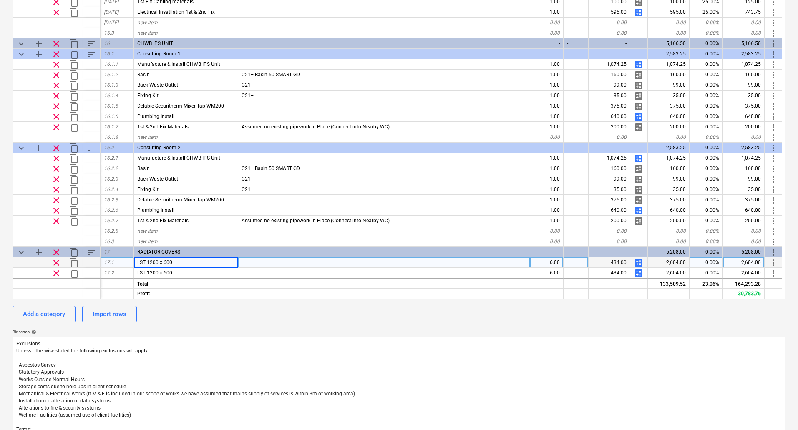
click at [175, 262] on div "LST 1200 x 600" at bounding box center [186, 263] width 104 height 10
click at [179, 262] on input "LST 1200 x 600" at bounding box center [186, 263] width 104 height 10
type input "LST 1200 x 800"
type textarea "x"
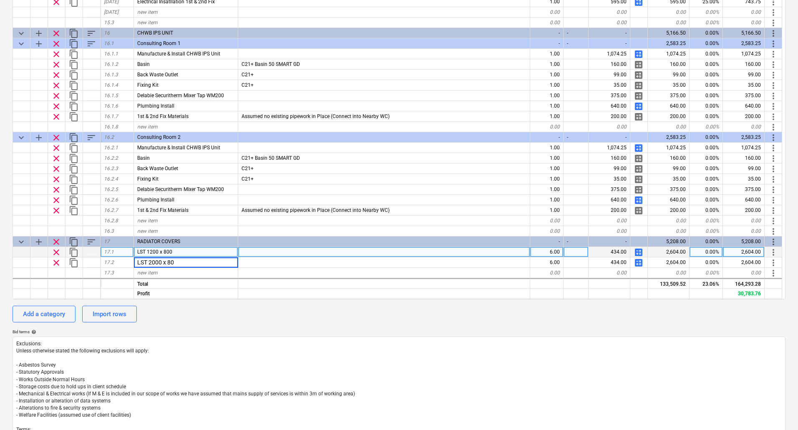
type input "LST 2000 x 800"
type textarea "x"
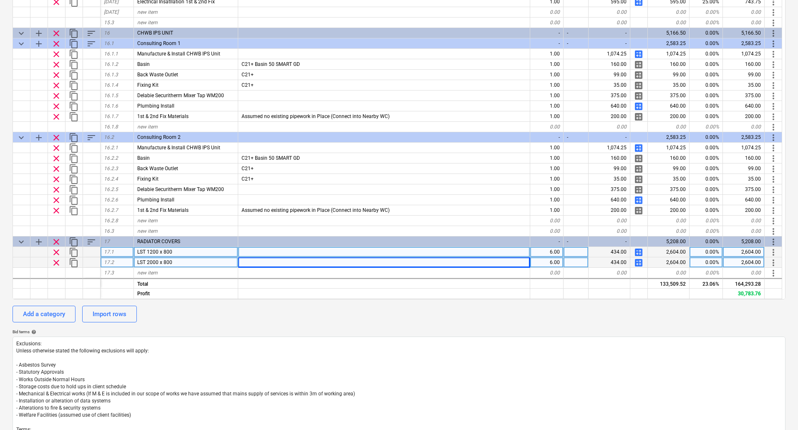
click at [552, 261] on div "6.00" at bounding box center [547, 263] width 33 height 10
type input "2"
click at [638, 263] on span "calculate" at bounding box center [639, 263] width 10 height 10
type textarea "x"
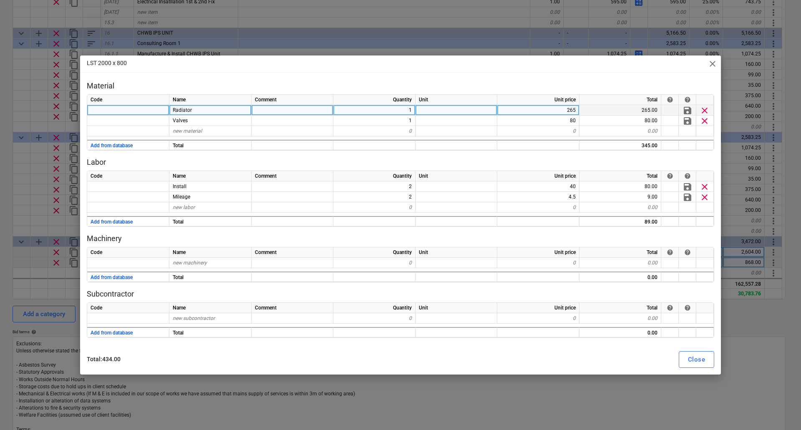
click at [568, 109] on div "265" at bounding box center [539, 110] width 82 height 10
type input "500"
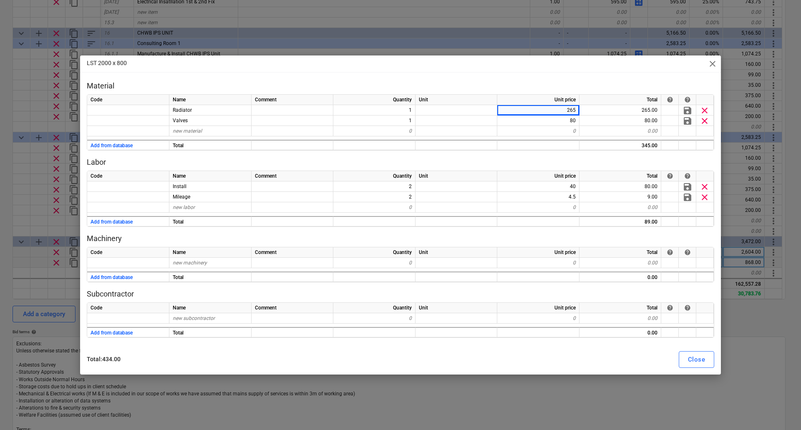
click at [615, 67] on div "LST 2000 x 800 close" at bounding box center [400, 64] width 641 height 17
click at [689, 357] on div "Close" at bounding box center [696, 359] width 17 height 11
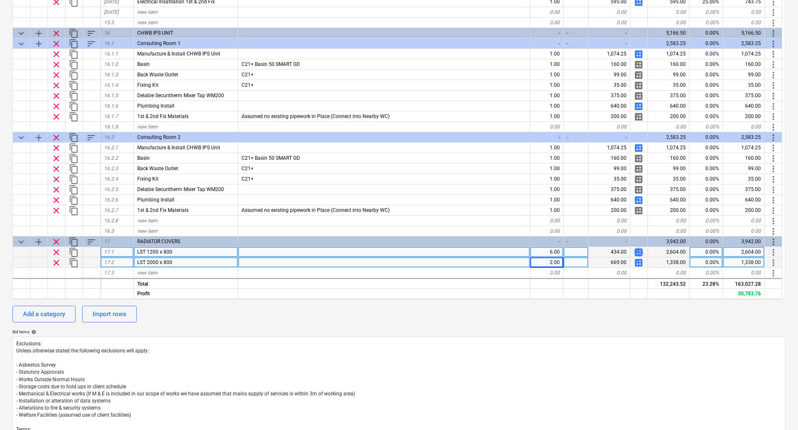
click at [639, 252] on span "calculate" at bounding box center [639, 253] width 10 height 10
type textarea "x"
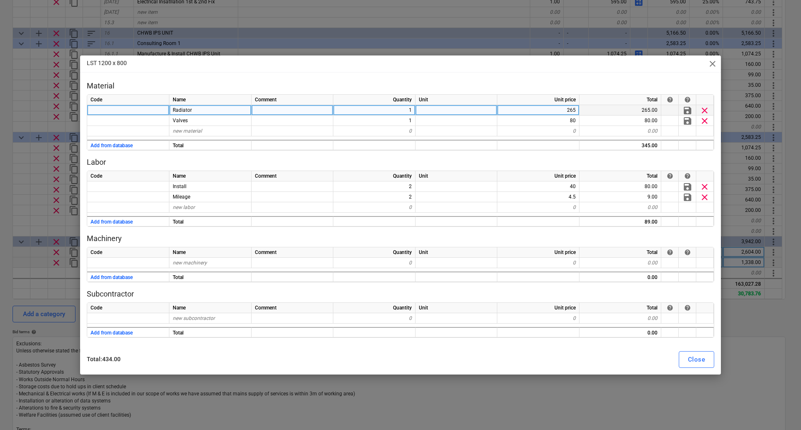
click at [575, 108] on div "265" at bounding box center [539, 110] width 82 height 10
type input "305"
click at [706, 359] on button "Close" at bounding box center [696, 359] width 35 height 17
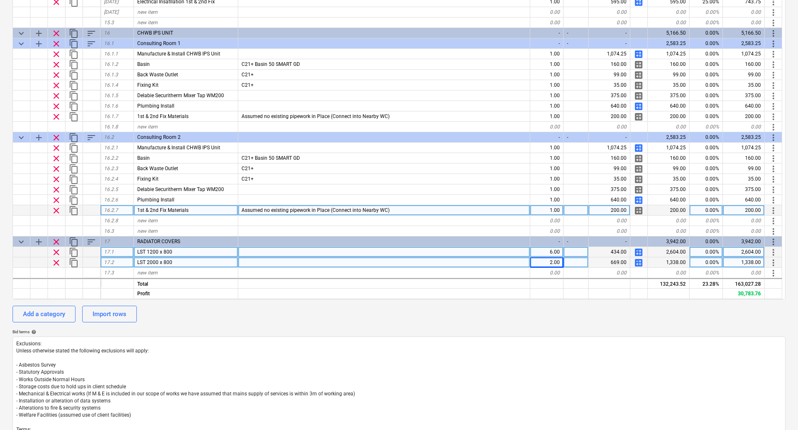
type textarea "x"
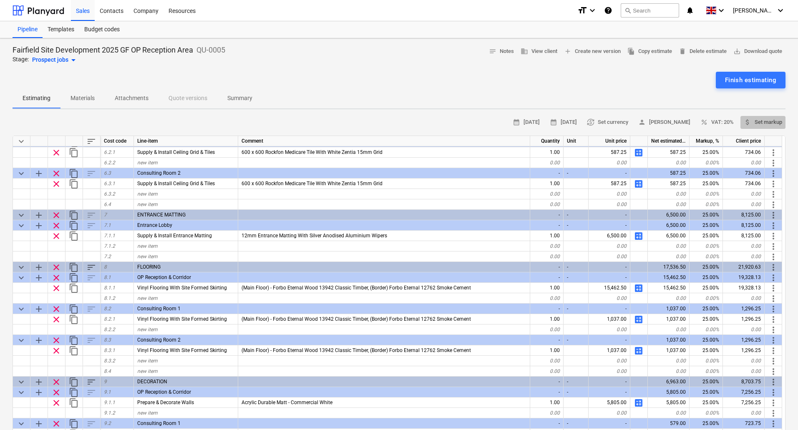
click at [759, 126] on span "attach_money Set markup" at bounding box center [763, 123] width 38 height 10
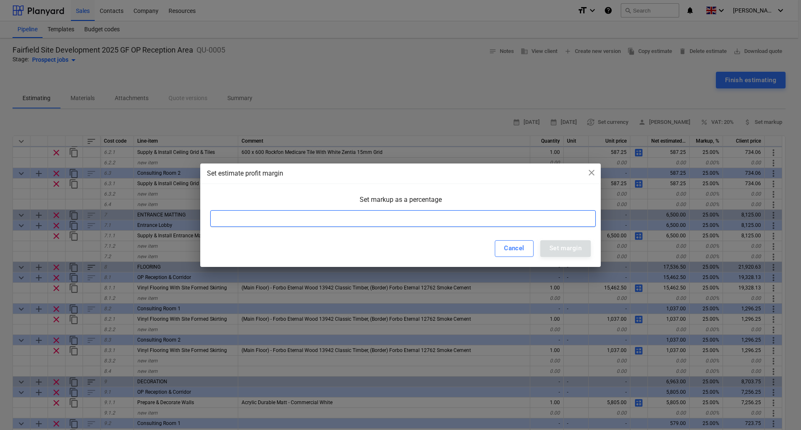
click at [477, 215] on input at bounding box center [403, 218] width 386 height 17
type input "25"
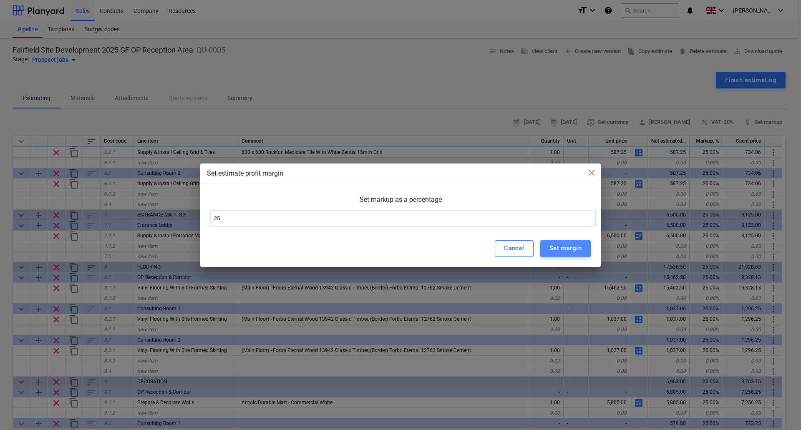
click at [572, 243] on div "Set margin" at bounding box center [566, 248] width 32 height 11
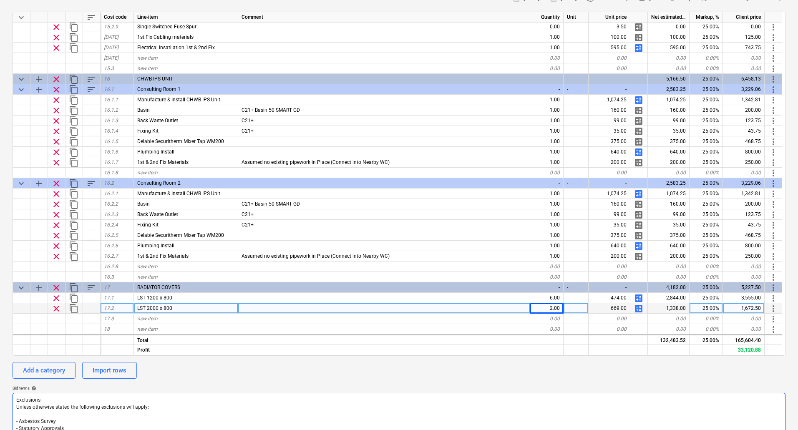
scroll to position [139, 0]
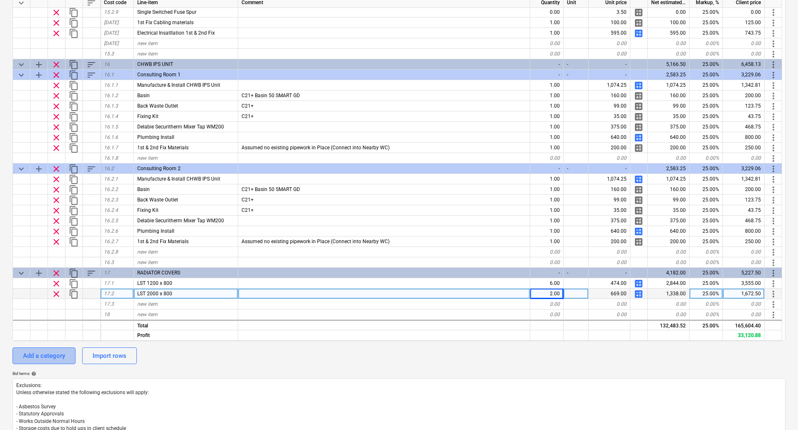
click at [46, 356] on div "Add a category" at bounding box center [44, 356] width 42 height 11
type textarea "x"
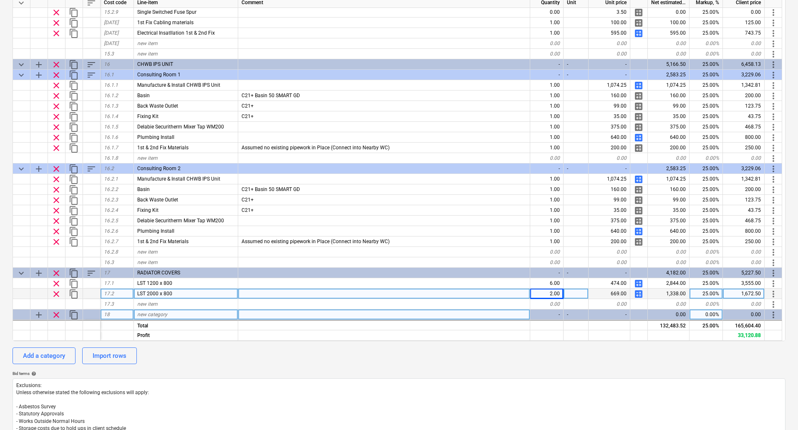
click at [169, 314] on div "new category" at bounding box center [186, 315] width 104 height 10
type input "MISC"
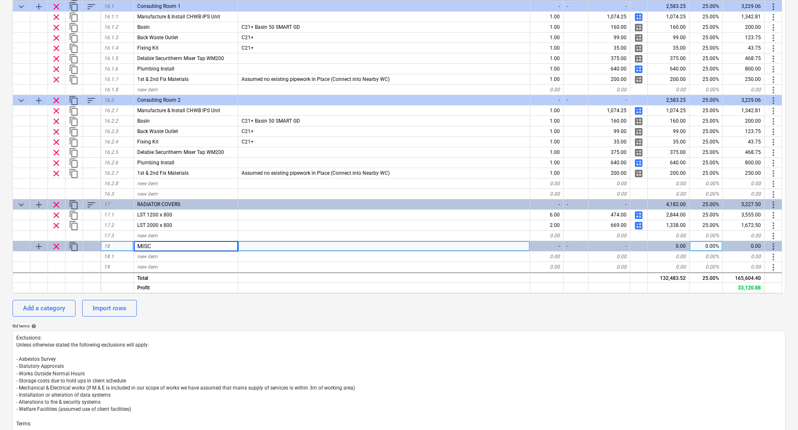
scroll to position [222, 0]
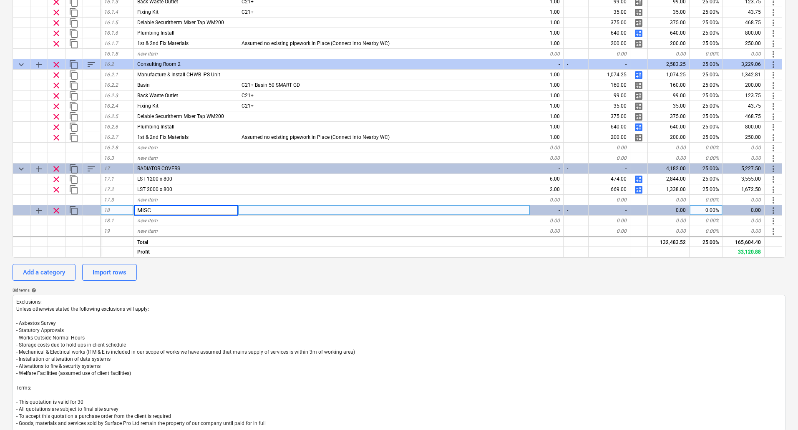
click at [291, 281] on div "calendar_month 23 Sep 2025 calendar_month 07 Oct 2025 currency_exchange Set cur…" at bounding box center [399, 163] width 773 height 538
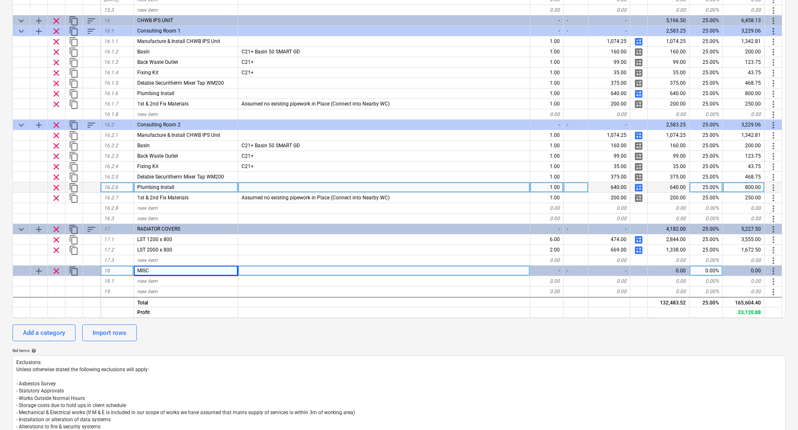
scroll to position [180, 0]
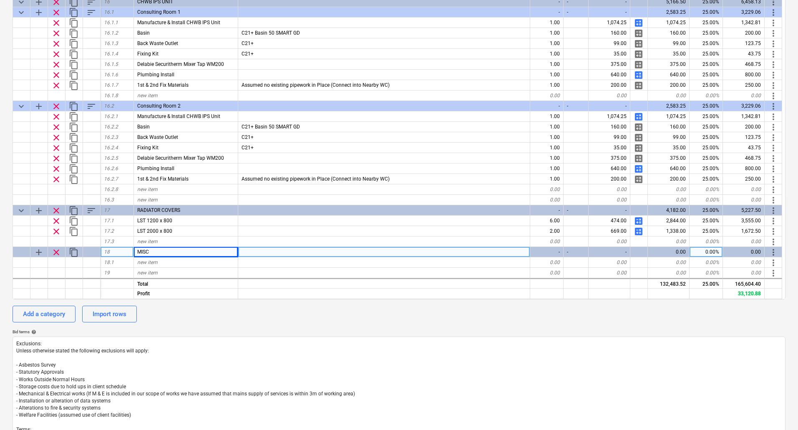
click at [73, 253] on span "content_copy" at bounding box center [74, 253] width 10 height 10
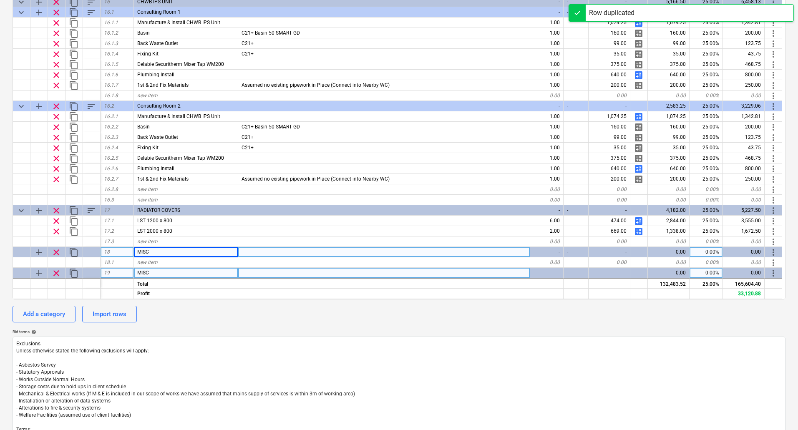
click at [55, 271] on span "clear" at bounding box center [56, 273] width 10 height 10
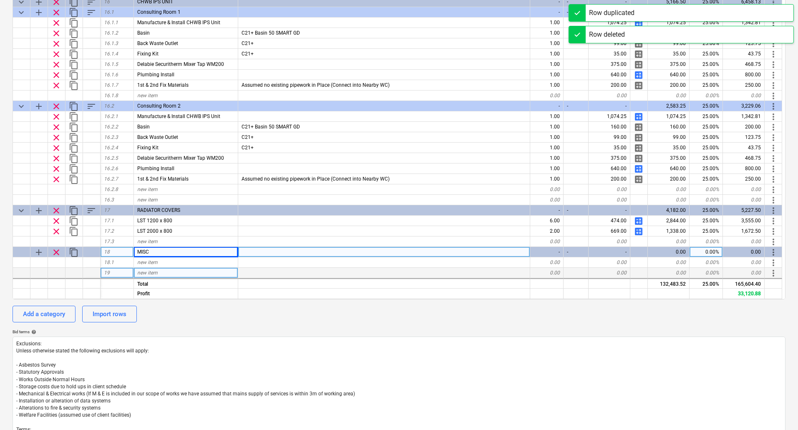
click at [40, 249] on span "add" at bounding box center [39, 253] width 10 height 10
type textarea "x"
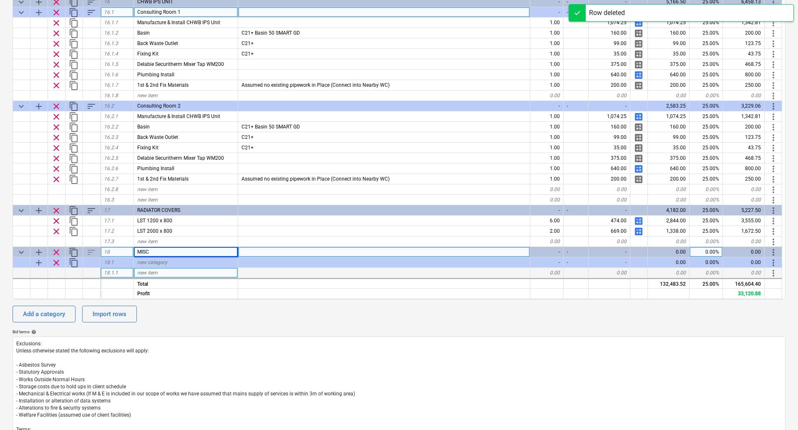
click at [182, 15] on div "Consulting Room 1" at bounding box center [186, 12] width 104 height 10
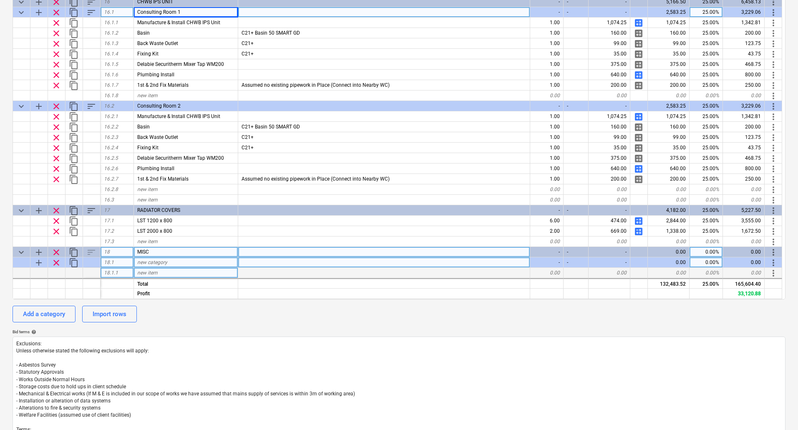
click at [162, 265] on span "new category" at bounding box center [152, 263] width 30 height 6
type input "Consulting Room 1"
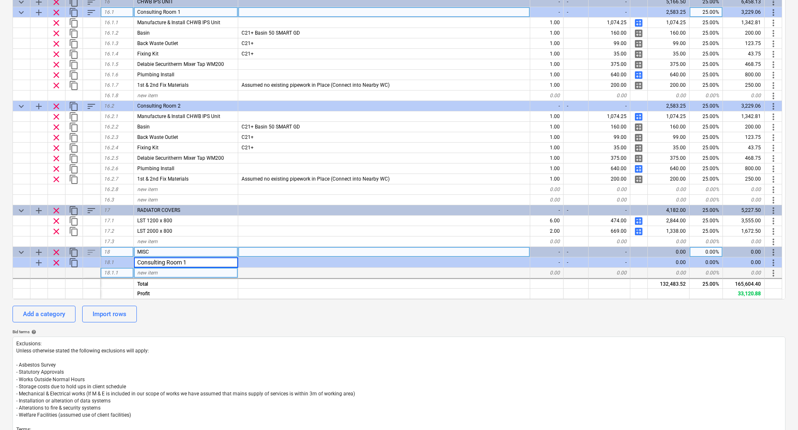
type textarea "x"
click at [179, 271] on div "new item" at bounding box center [186, 273] width 104 height 10
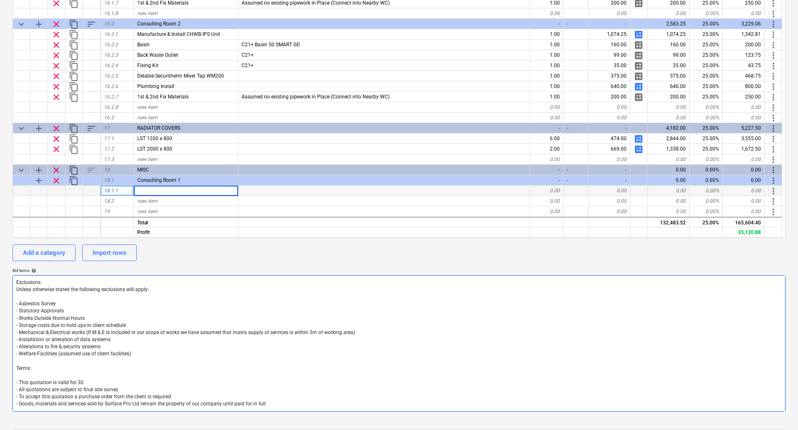
scroll to position [222, 0]
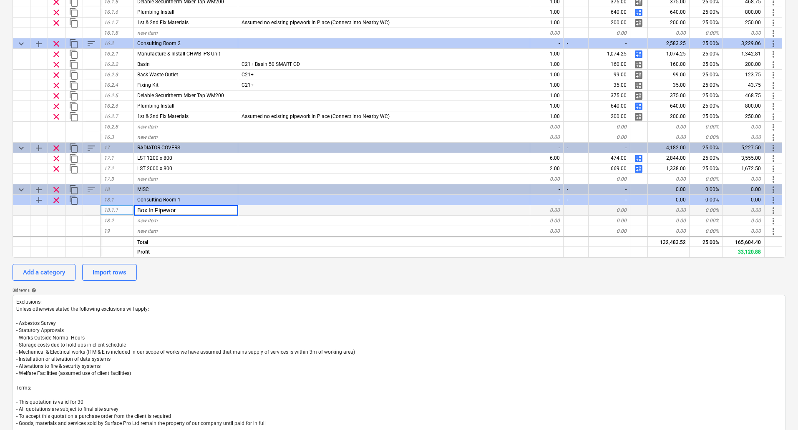
type input "Box In Pipework"
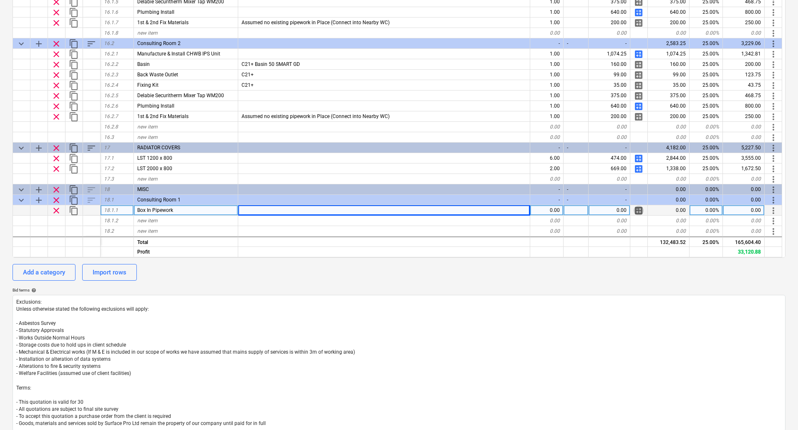
click at [639, 211] on span "calculate" at bounding box center [639, 211] width 10 height 10
type textarea "x"
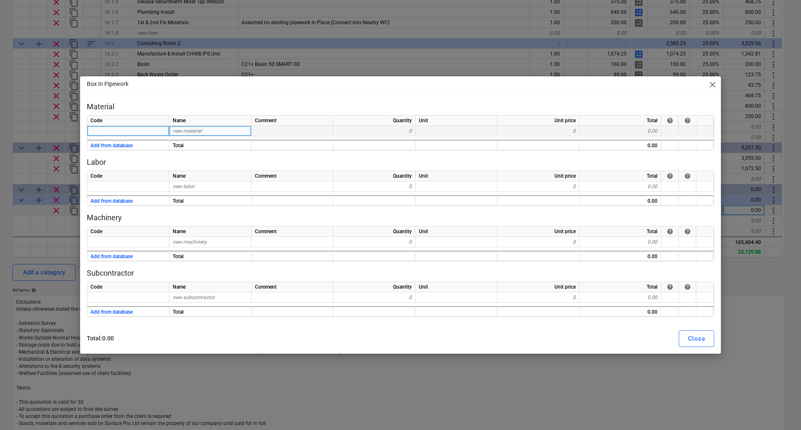
click at [197, 134] on span "new material" at bounding box center [187, 131] width 29 height 6
type input "18mm MR MDF"
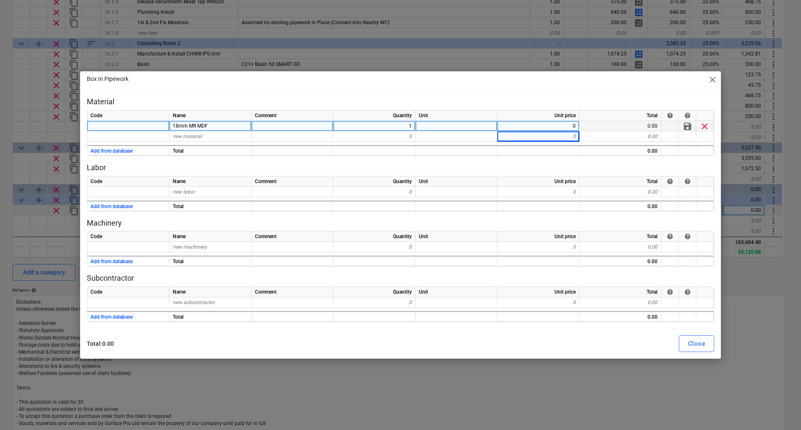
type textarea "x"
type input "2 x 2 Timber"
type textarea "x"
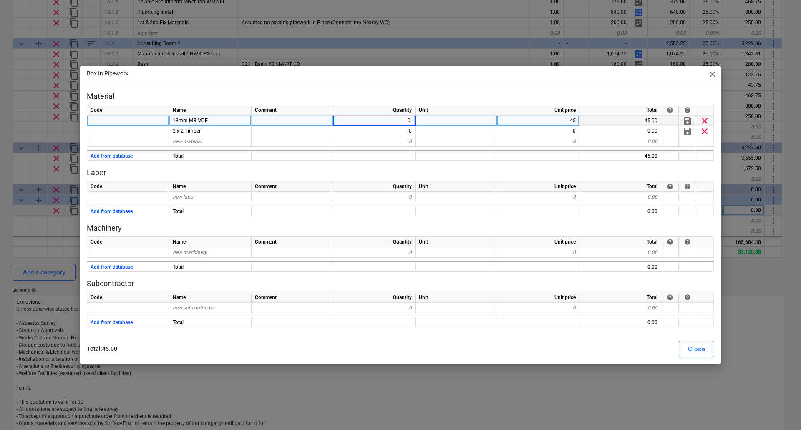
type input "0.5"
type textarea "x"
click at [216, 197] on div "new labor" at bounding box center [210, 197] width 82 height 10
type input "Install"
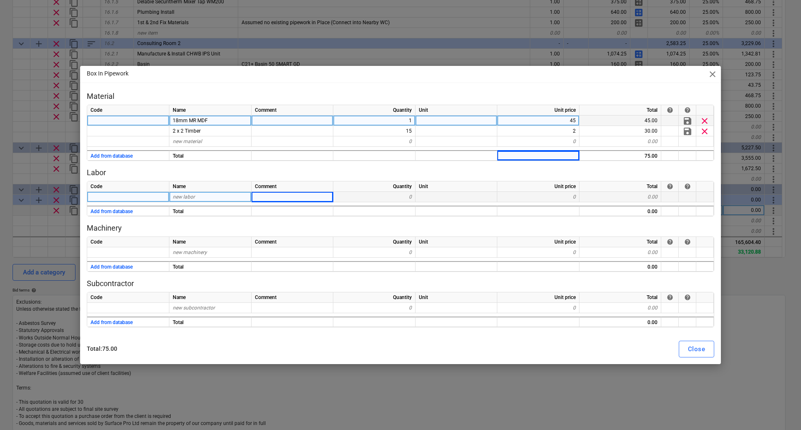
type textarea "x"
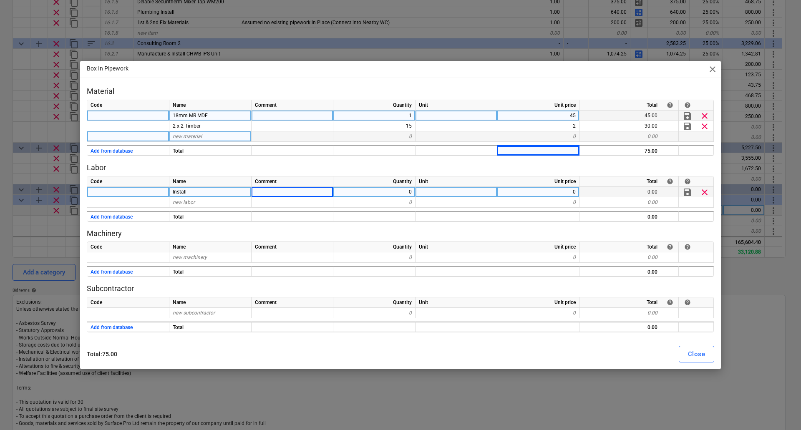
click at [199, 137] on span "new material" at bounding box center [187, 137] width 29 height 6
type input "Sundries"
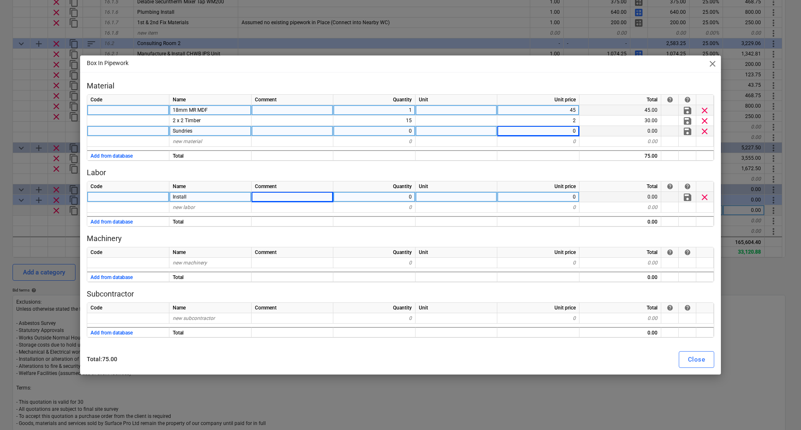
type textarea "x"
type input "10"
type textarea "x"
click at [278, 195] on div at bounding box center [293, 197] width 82 height 10
click at [392, 197] on div "0" at bounding box center [374, 197] width 82 height 10
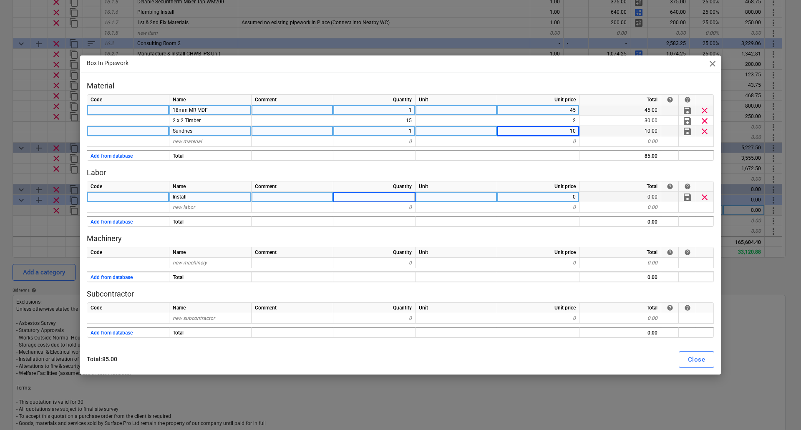
type input "4"
type textarea "x"
type input "7.5"
type textarea "x"
type input "37.5"
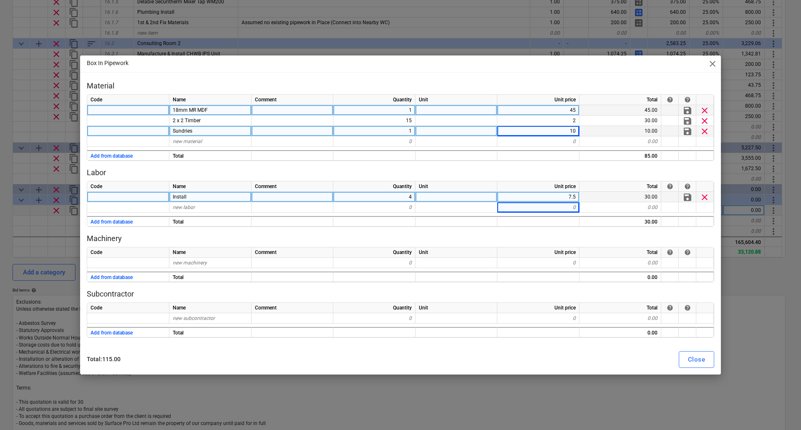
type textarea "x"
type input "Mileage"
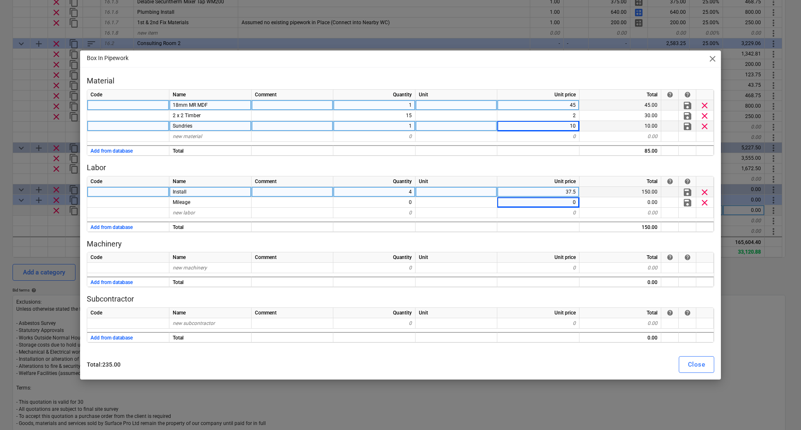
type textarea "x"
type input "4.5"
click at [699, 361] on div "Close" at bounding box center [696, 364] width 17 height 11
type textarea "x"
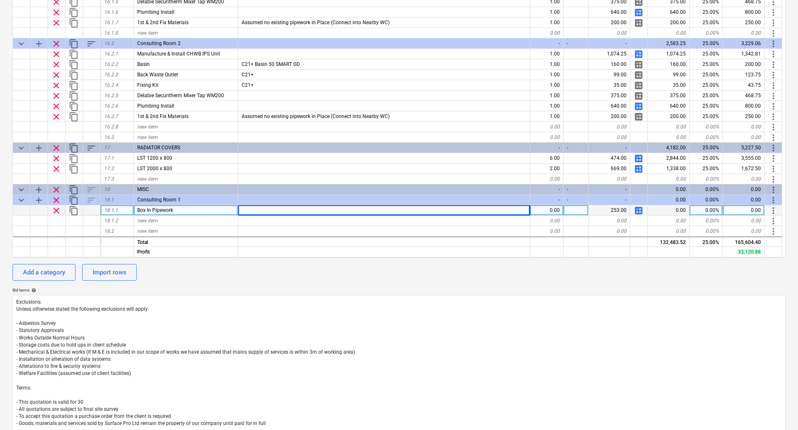
click at [559, 210] on div "0.00" at bounding box center [547, 210] width 33 height 10
type input "1"
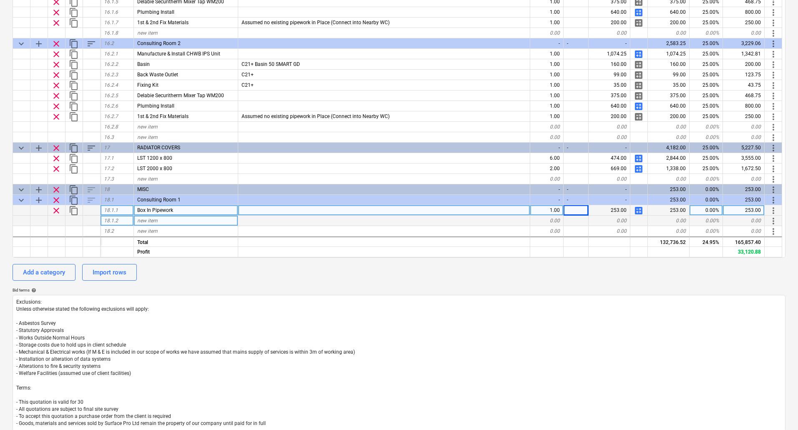
type textarea "x"
click at [162, 220] on div "new item" at bounding box center [186, 221] width 104 height 10
type input "Supply Aceess Hatch"
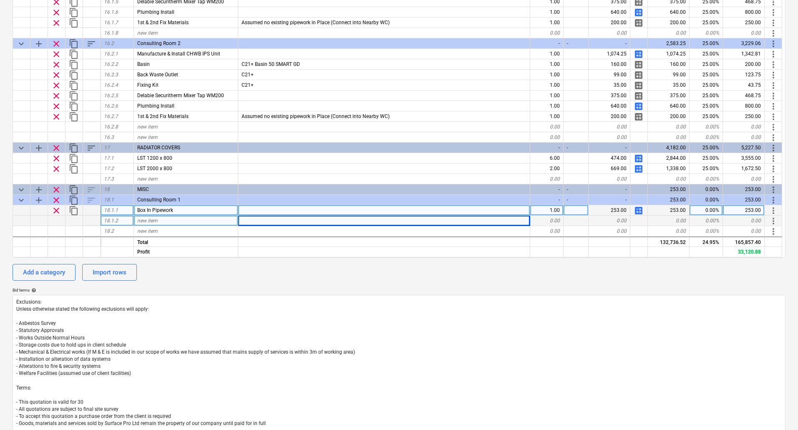
type textarea "x"
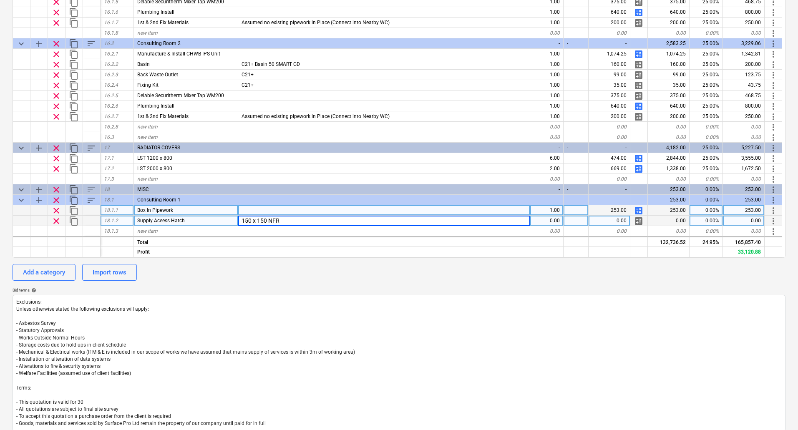
type input "150 x 150 NFR"
type textarea "x"
type input "19.5"
type textarea "x"
type input "18mm MR MDF (To be Decorated)"
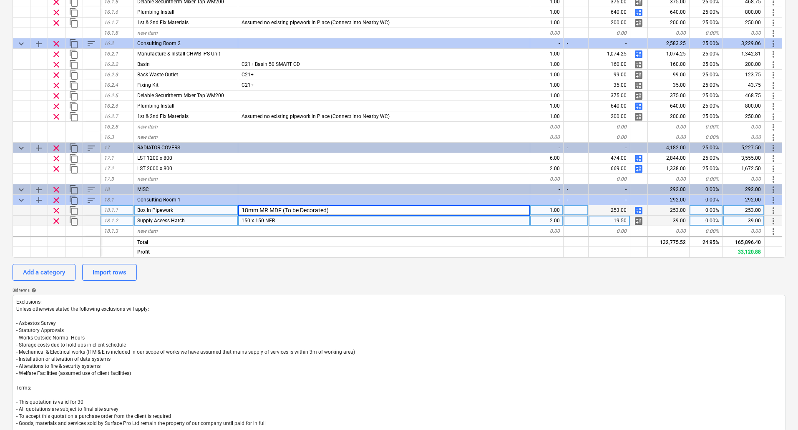
type textarea "x"
type input "Supply & Install Wall Hook"
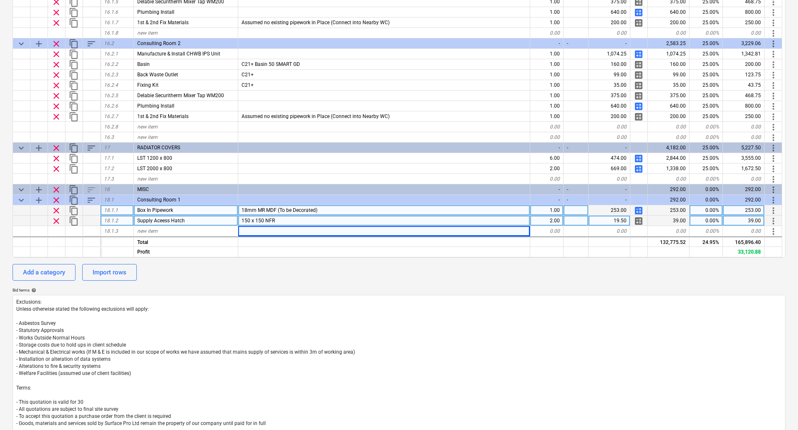
type textarea "x"
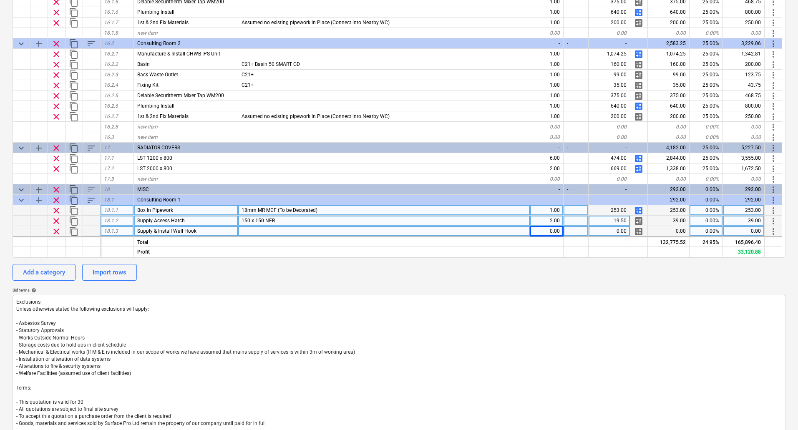
click at [559, 233] on div "0.00" at bounding box center [547, 231] width 33 height 10
type input "3"
click at [639, 231] on span "calculate" at bounding box center [639, 232] width 10 height 10
type textarea "x"
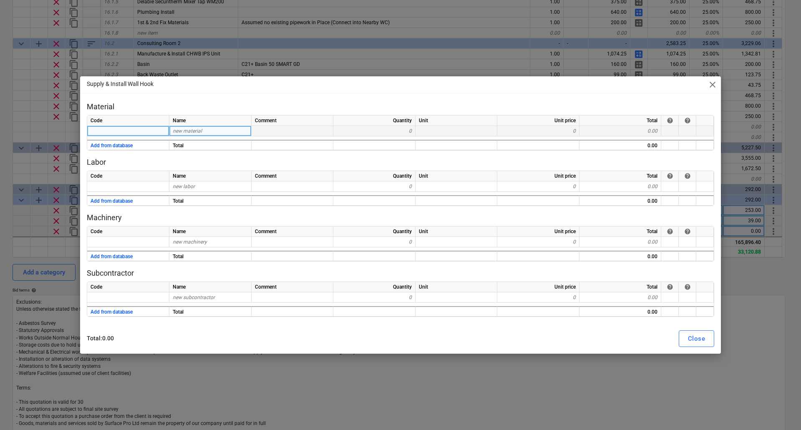
click at [184, 130] on span "new material" at bounding box center [187, 131] width 29 height 6
type input "Single Hook"
type textarea "x"
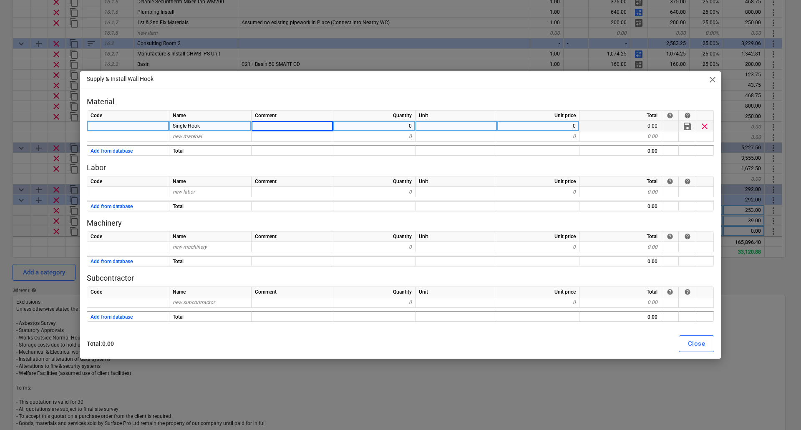
click at [409, 126] on div "0" at bounding box center [374, 126] width 82 height 10
type input "1"
type textarea "x"
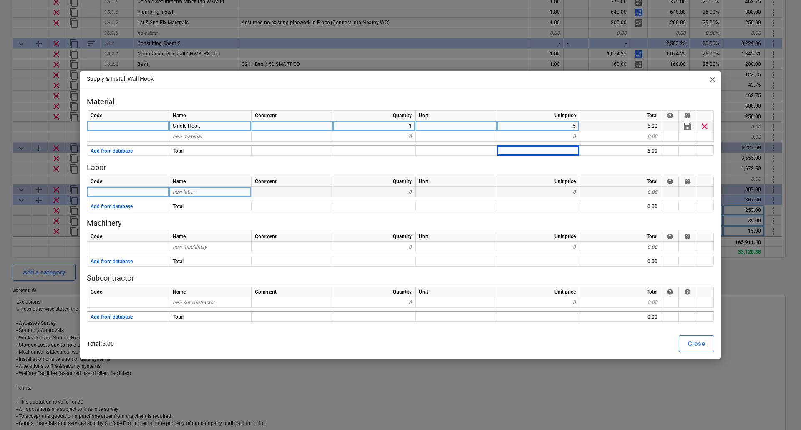
click at [189, 190] on span "new labor" at bounding box center [184, 192] width 22 height 6
type input "Install"
type textarea "x"
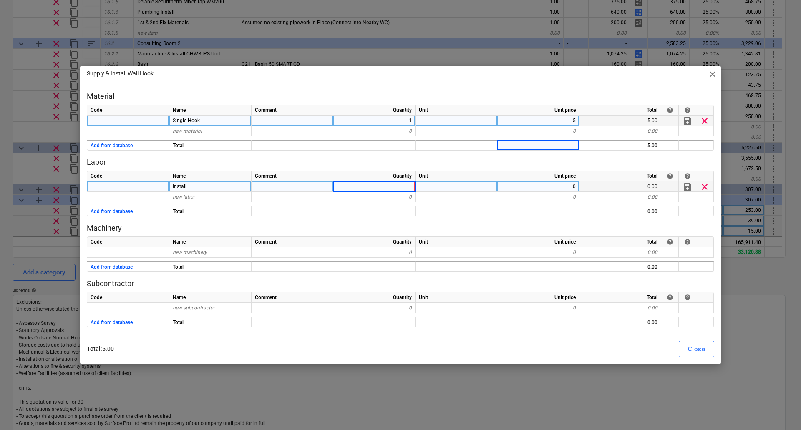
type input ".1"
type textarea "x"
type input "37.5"
type textarea "x"
type input "0.2"
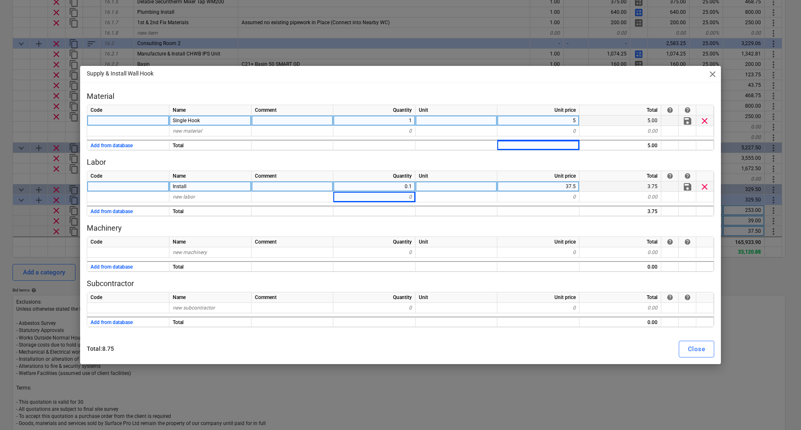
type textarea "x"
type input "Mileage"
type textarea "x"
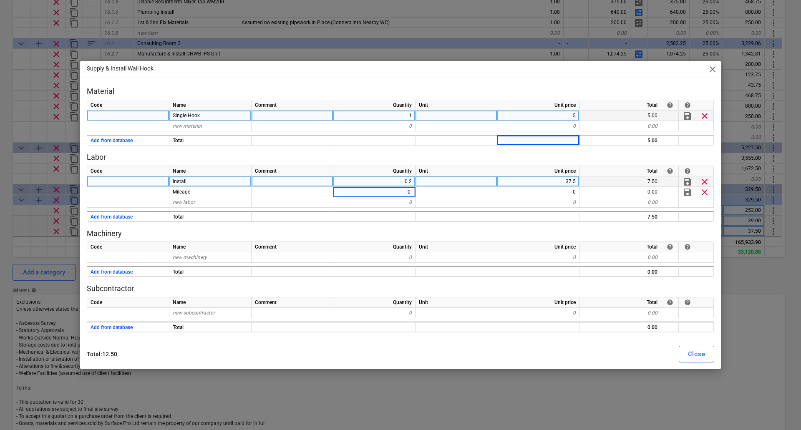
type input "0.2"
type textarea "x"
type input "4.5"
click at [693, 353] on div "Close" at bounding box center [696, 354] width 17 height 11
type textarea "x"
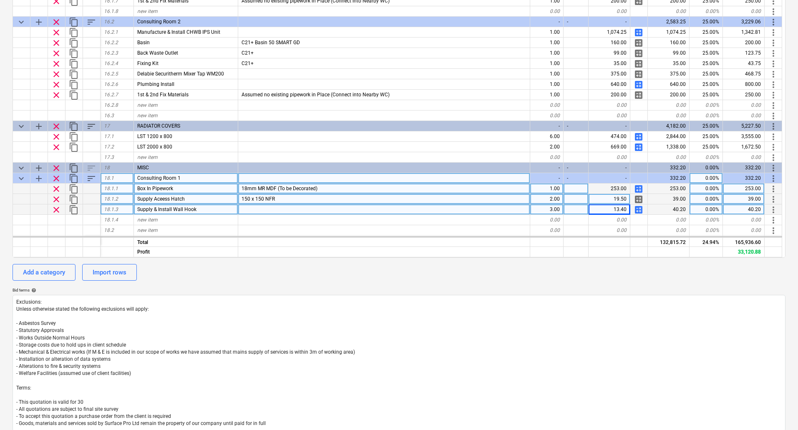
scroll to position [1931, 0]
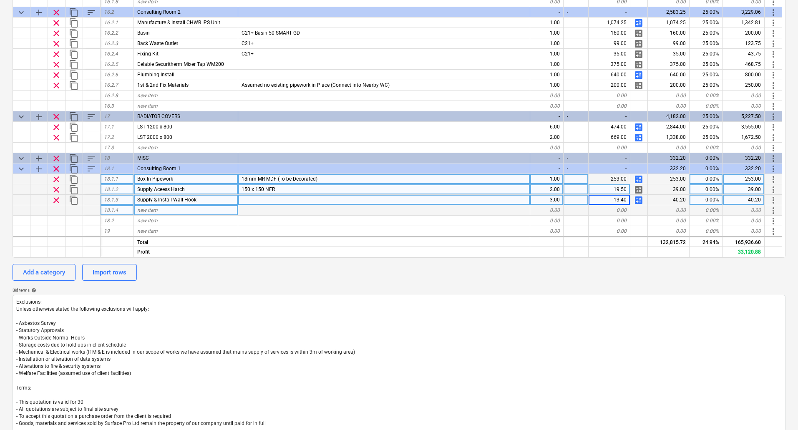
click at [158, 208] on div "new item" at bounding box center [186, 210] width 104 height 10
type input "Supply & install Mirror"
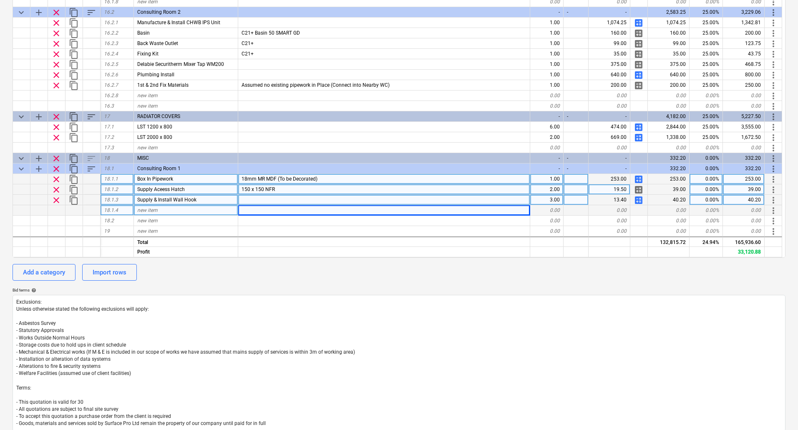
type textarea "x"
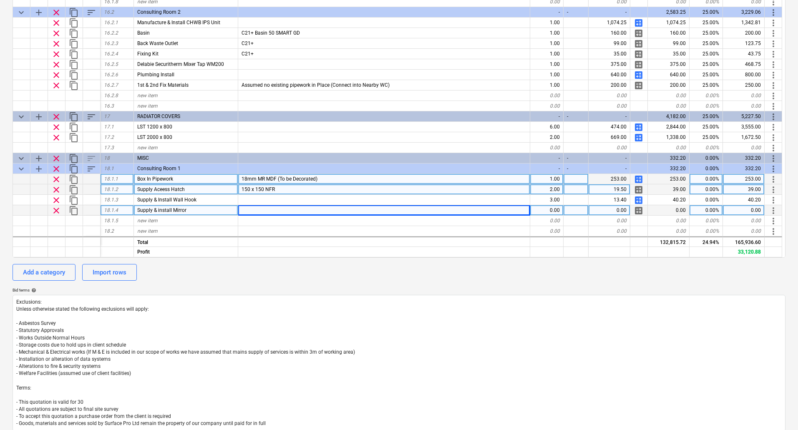
click at [247, 211] on div at bounding box center [384, 210] width 292 height 10
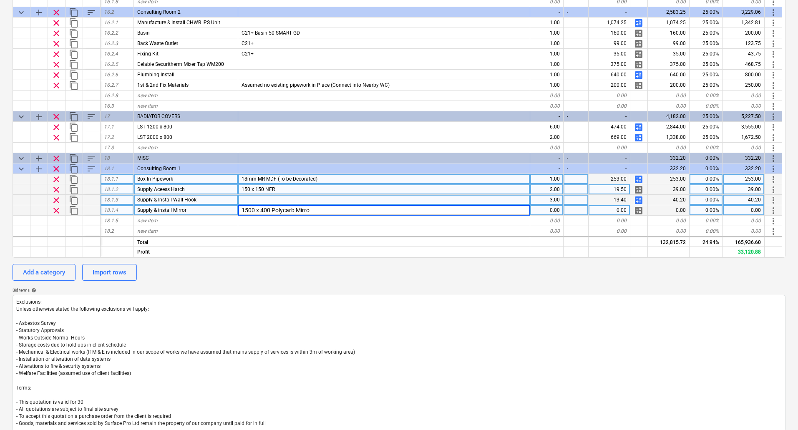
type input "1500 x 400 Polycarb Mirror"
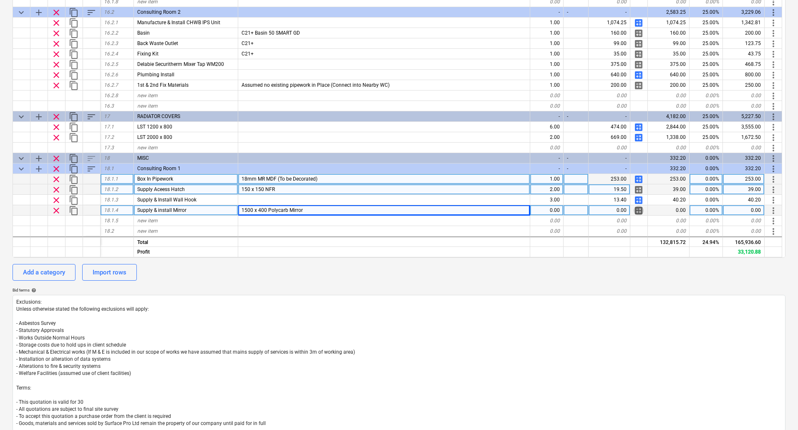
click at [640, 210] on span "calculate" at bounding box center [639, 211] width 10 height 10
type textarea "x"
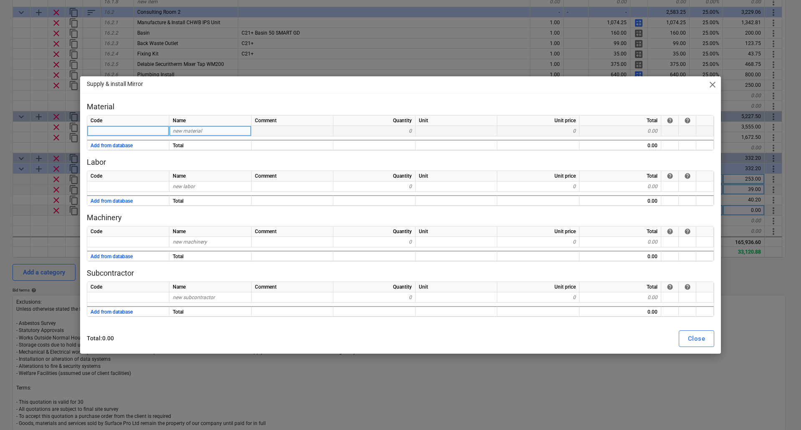
click at [215, 131] on div "new material" at bounding box center [210, 131] width 82 height 10
type input "Polycarb Mirror"
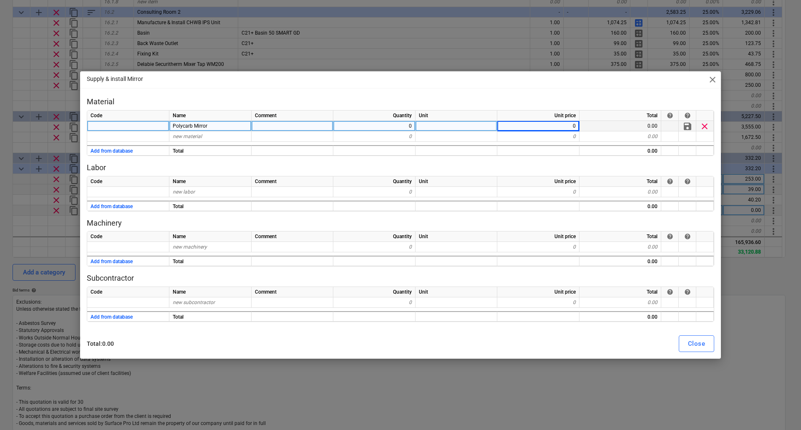
type textarea "x"
type input "315"
type textarea "x"
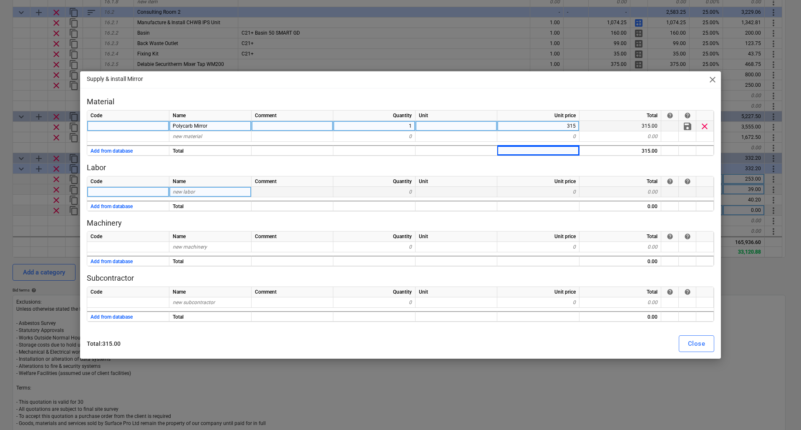
click at [195, 191] on div "new labor" at bounding box center [210, 192] width 82 height 10
type input "Insta;;"
type textarea "x"
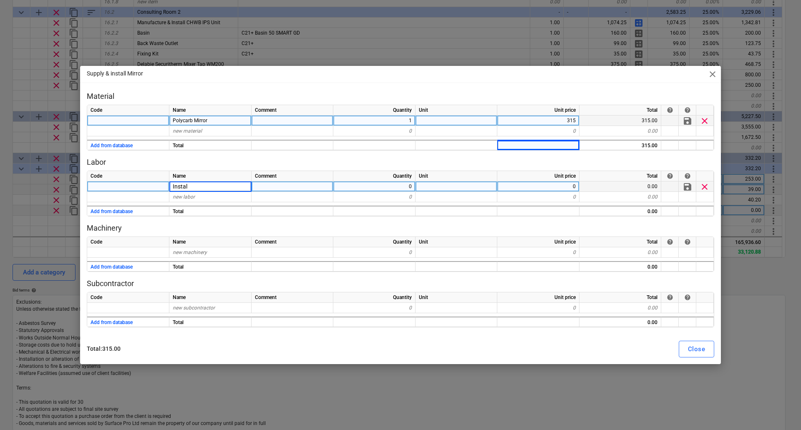
type input "Install"
type textarea "x"
type input "37.5"
type textarea "x"
type input "Mileage"
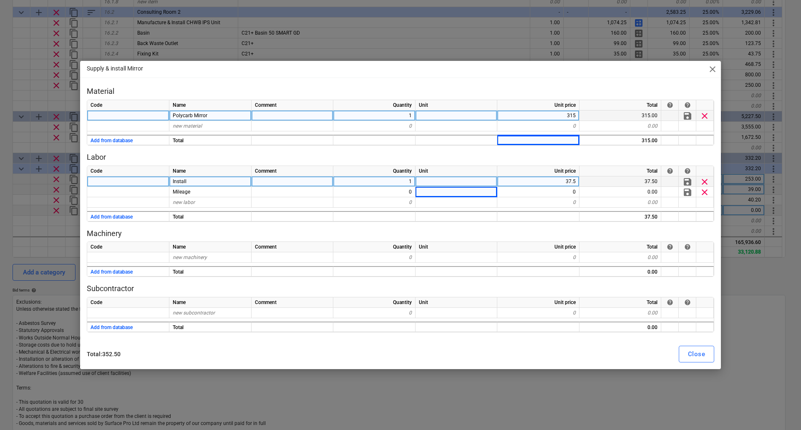
type textarea "x"
type input "4.5"
click at [700, 353] on div "Close" at bounding box center [696, 354] width 17 height 11
type textarea "x"
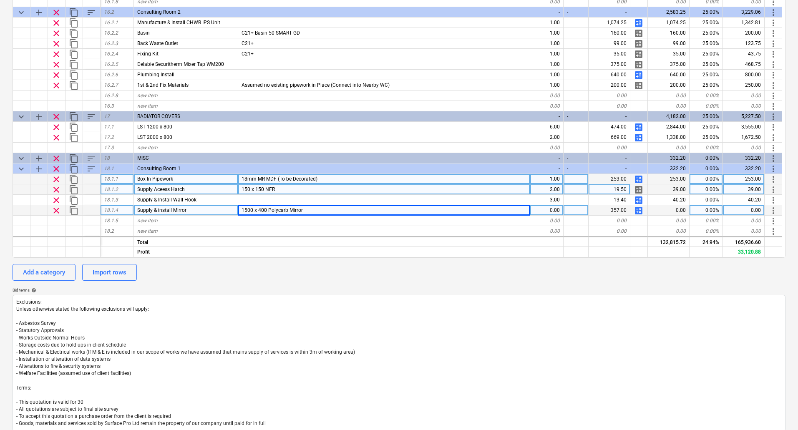
click at [551, 210] on div "0.00" at bounding box center [547, 210] width 33 height 10
type input "1"
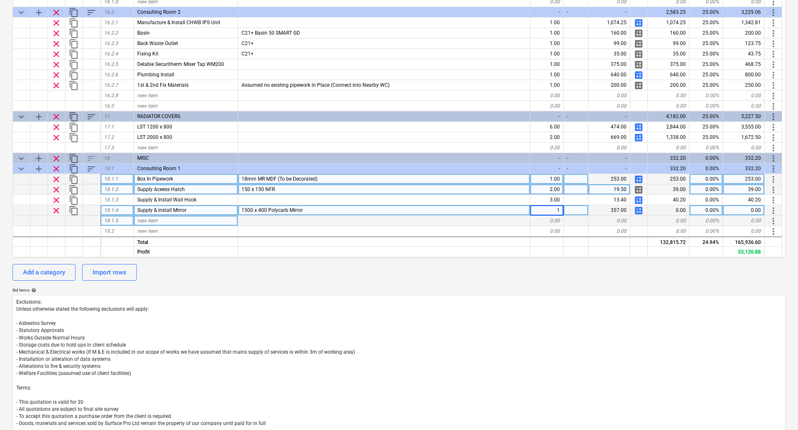
type textarea "x"
click at [498, 219] on div at bounding box center [384, 221] width 292 height 10
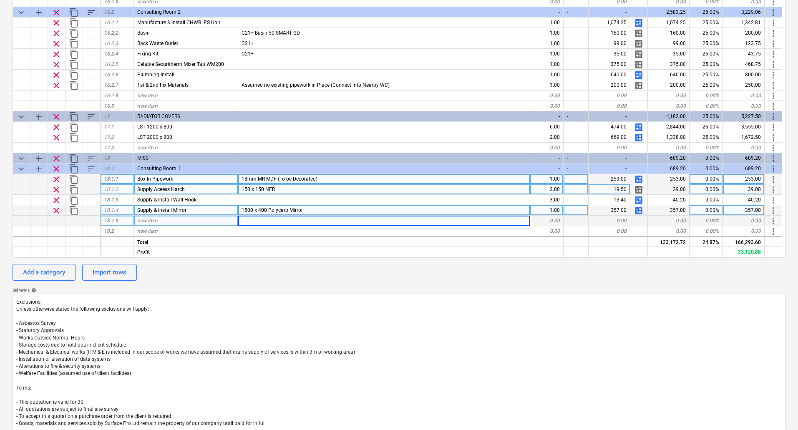
click at [159, 222] on div "new item" at bounding box center [186, 221] width 104 height 10
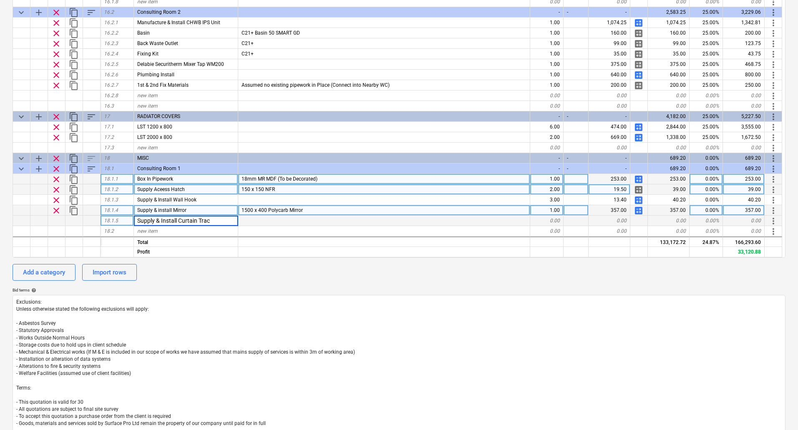
type input "Supply & Install Curtain Track"
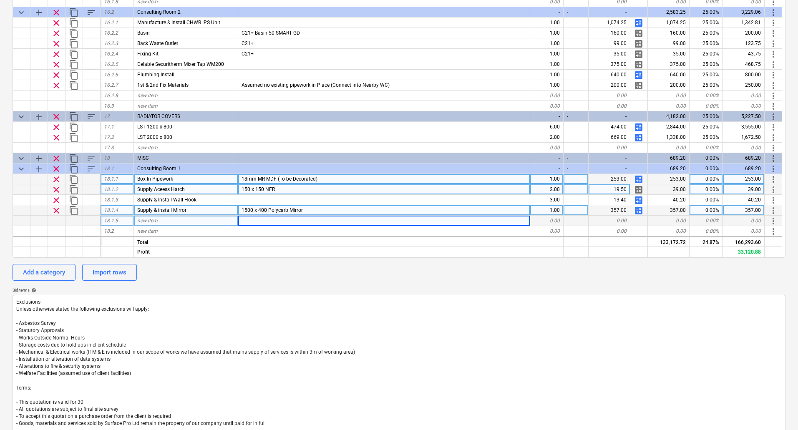
type textarea "x"
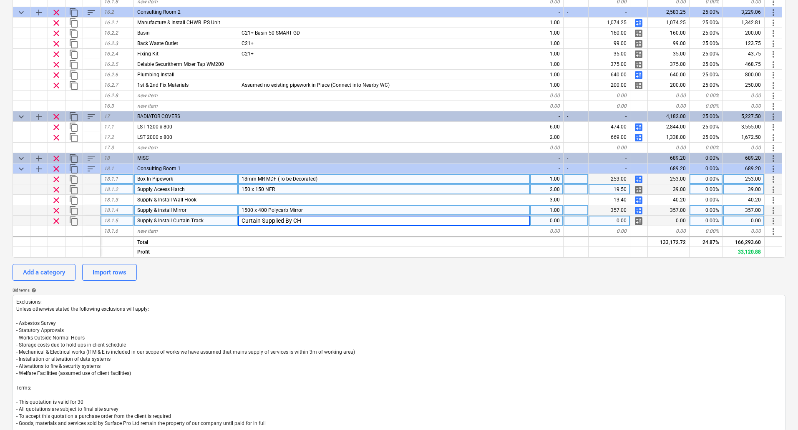
type input "Curtain Supplied By CHG"
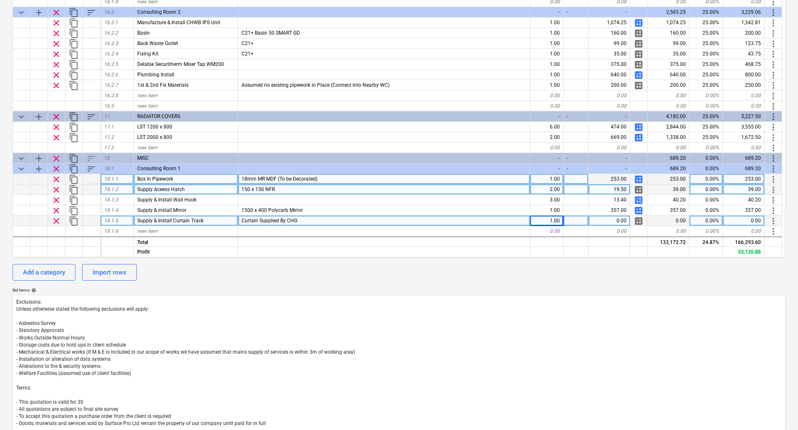
click at [639, 222] on span "calculate" at bounding box center [639, 221] width 10 height 10
type textarea "x"
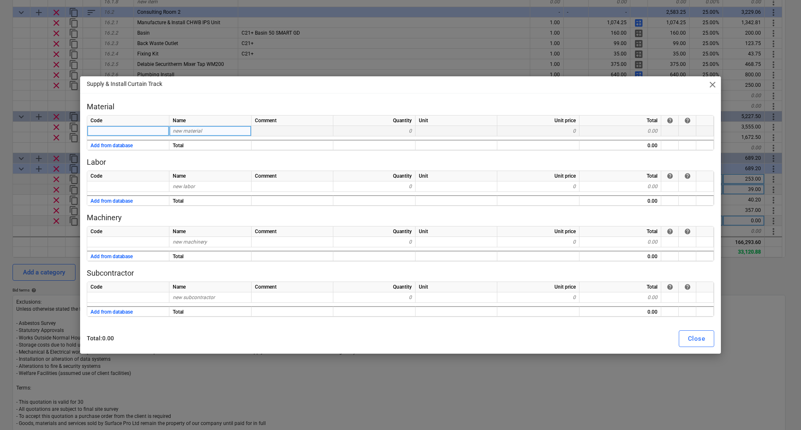
click at [206, 130] on div "new material" at bounding box center [210, 131] width 82 height 10
type input "T"
type input "Track"
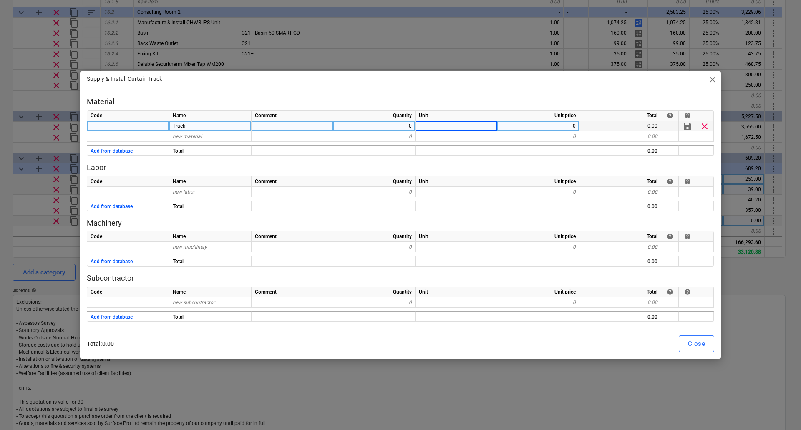
type textarea "x"
click at [550, 133] on div "0" at bounding box center [539, 136] width 82 height 10
click at [553, 123] on div "0" at bounding box center [539, 126] width 82 height 10
type input "157"
type textarea "x"
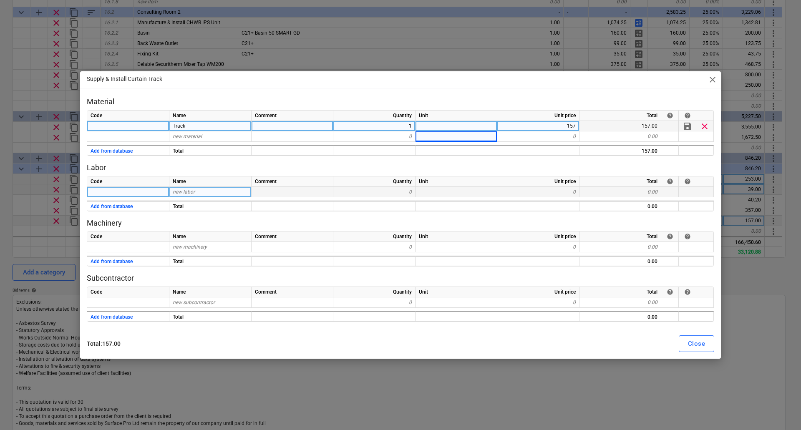
click at [212, 194] on div "new labor" at bounding box center [210, 192] width 82 height 10
type input "Install"
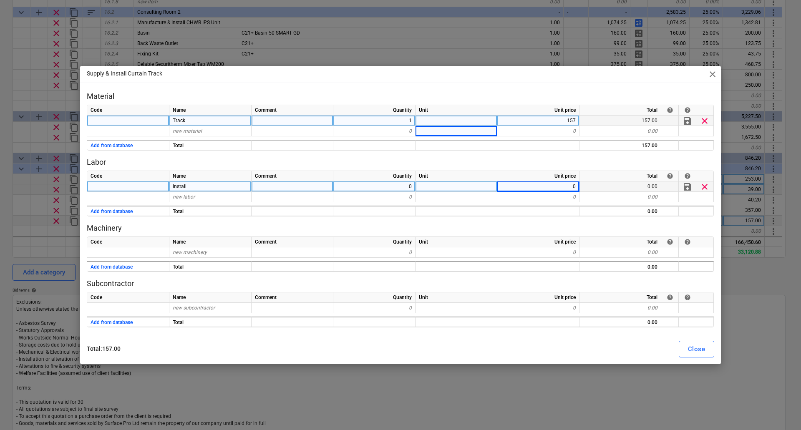
type textarea "x"
type input "37.5"
type textarea "x"
type input "Mileage"
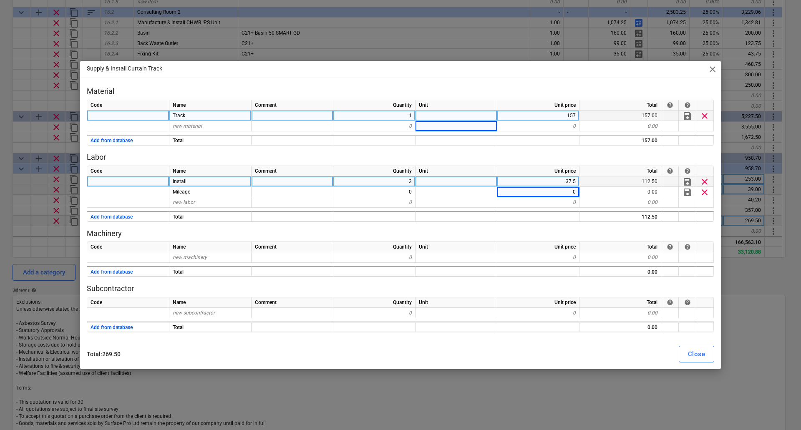
type textarea "x"
type input "37.5"
click at [704, 354] on div "Close" at bounding box center [696, 354] width 17 height 11
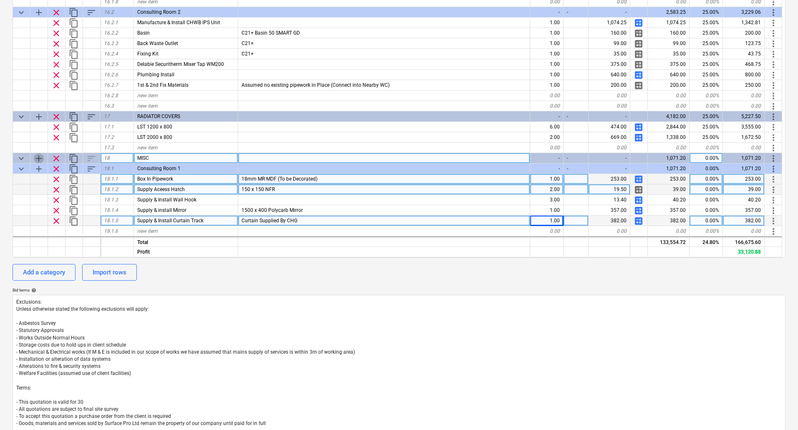
click at [40, 158] on span "add" at bounding box center [39, 159] width 10 height 10
type textarea "x"
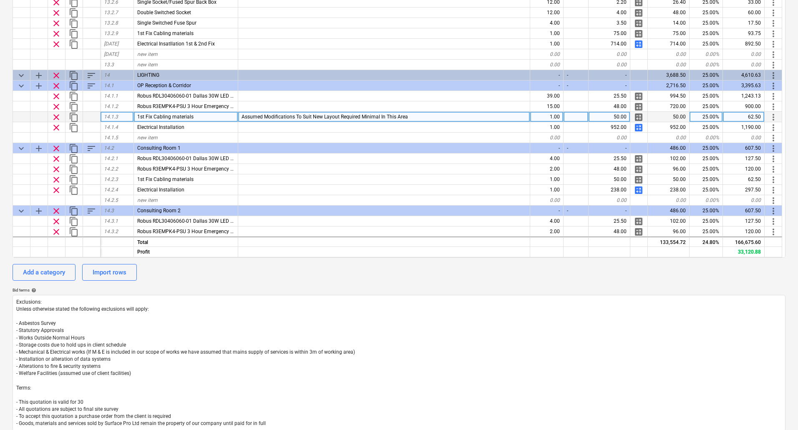
scroll to position [1263, 0]
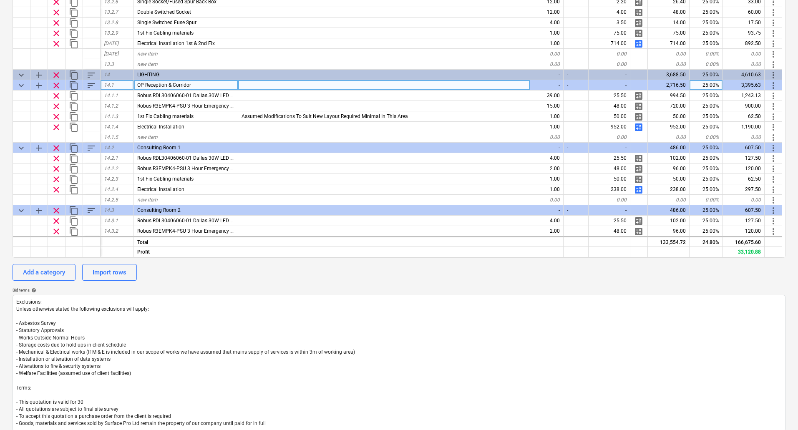
click at [194, 87] on div "OP Reception & Corridor" at bounding box center [186, 85] width 104 height 10
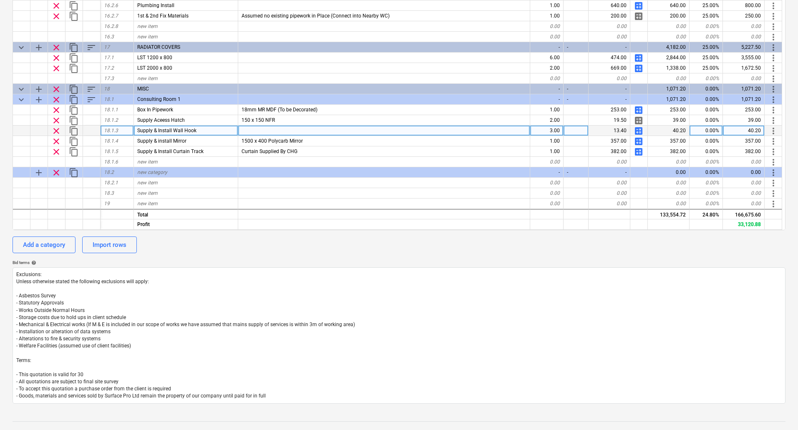
scroll to position [264, 0]
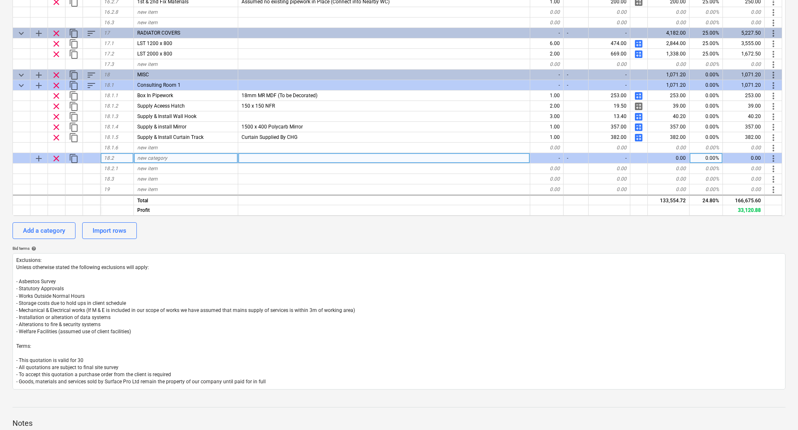
click at [174, 159] on div "new category" at bounding box center [186, 158] width 104 height 10
type input "OP Reception & Corridor"
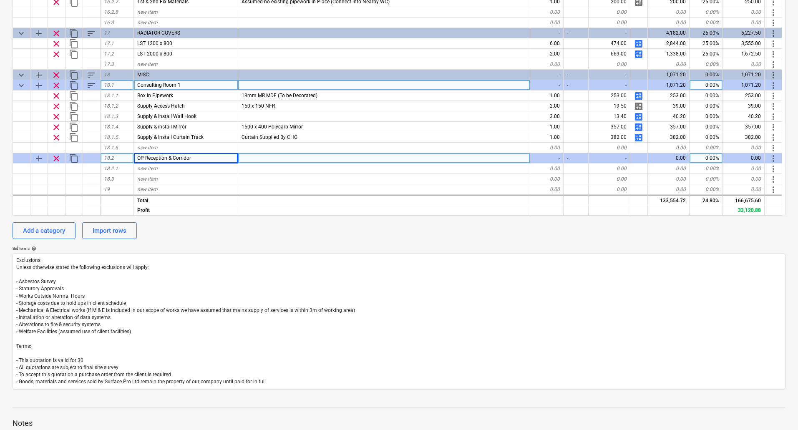
click at [91, 83] on span "sort" at bounding box center [91, 86] width 10 height 10
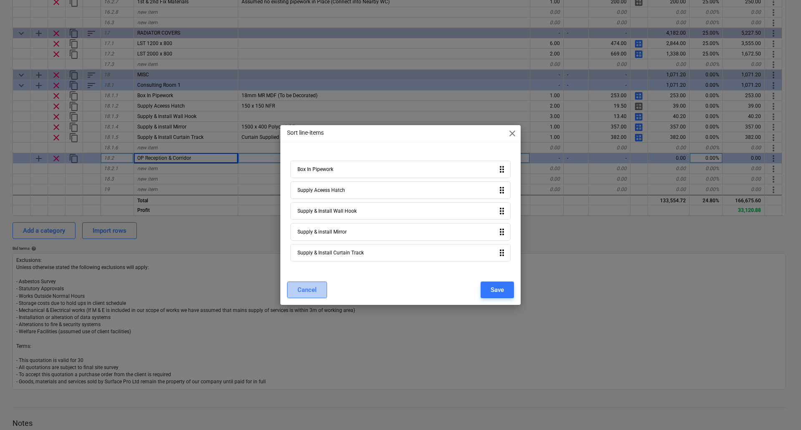
click at [310, 290] on div "Cancel" at bounding box center [307, 290] width 19 height 11
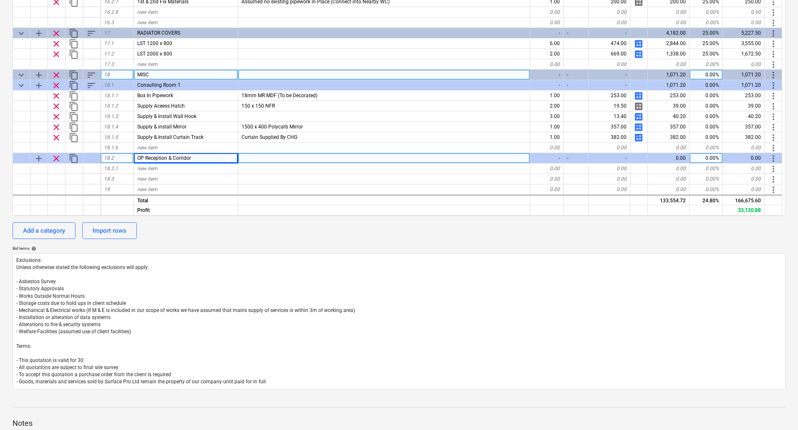
click at [90, 73] on span "sort" at bounding box center [91, 75] width 10 height 10
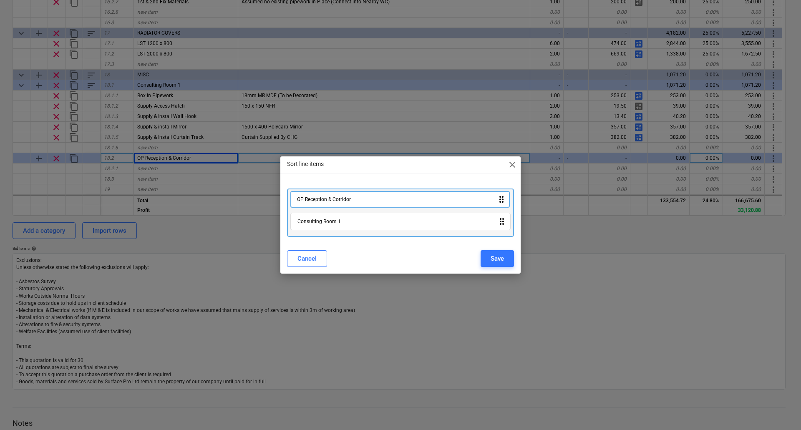
drag, startPoint x: 369, startPoint y: 226, endPoint x: 369, endPoint y: 199, distance: 27.6
click at [369, 199] on div "Consulting Room 1 drag_indicator OP Reception & Corridor drag_indicator" at bounding box center [400, 213] width 227 height 48
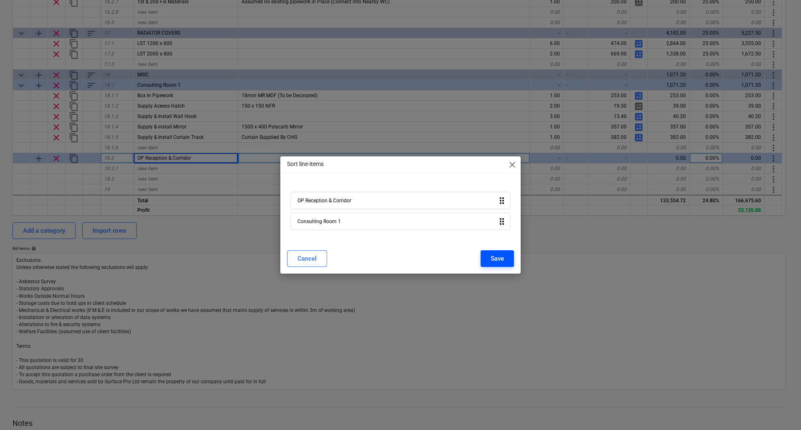
click at [504, 257] on button "Save" at bounding box center [497, 258] width 33 height 17
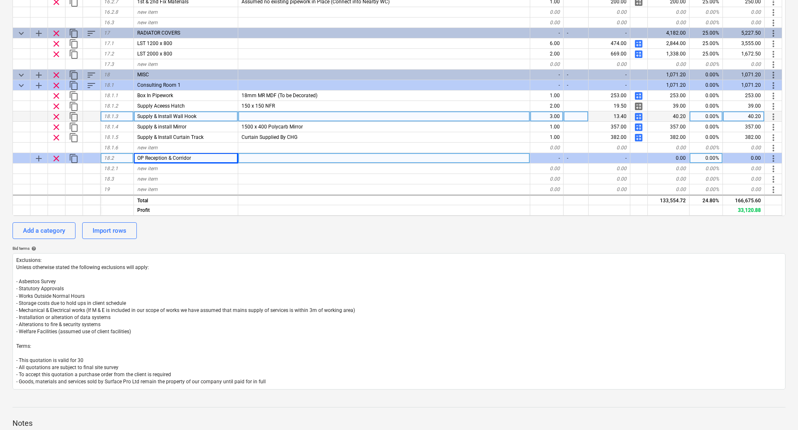
type textarea "x"
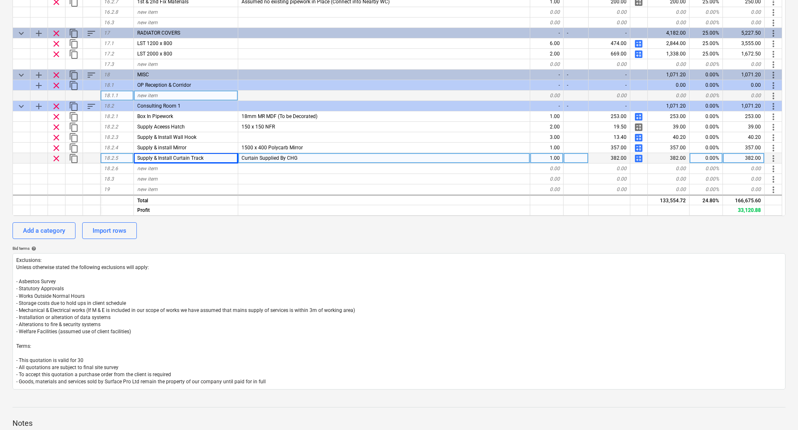
click at [160, 95] on div "new item" at bounding box center [186, 96] width 104 height 10
click at [162, 94] on div "new item" at bounding box center [186, 96] width 104 height 10
type input "Install Hospital Issue Items (Paper Towel Dispenser, Hand Sanitizer Dispenser)"
click at [275, 95] on div at bounding box center [384, 96] width 292 height 10
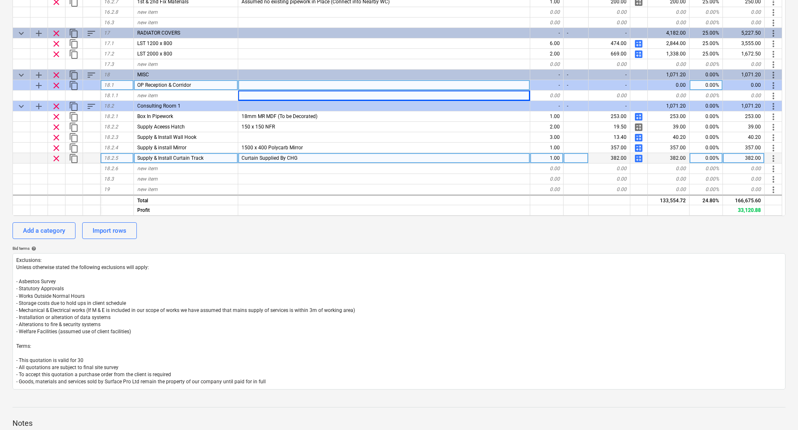
type textarea "x"
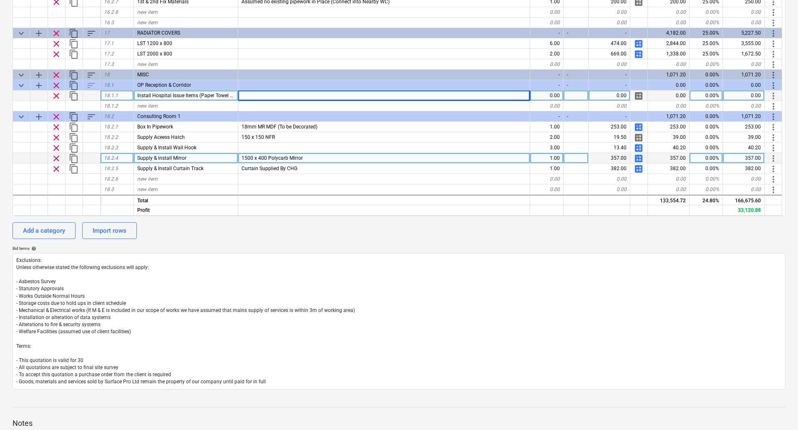
click at [203, 95] on span "Install Hospital Issue Items (Paper Towel Dispenser, Hand Sanitizer Dispenser)" at bounding box center [224, 96] width 175 height 6
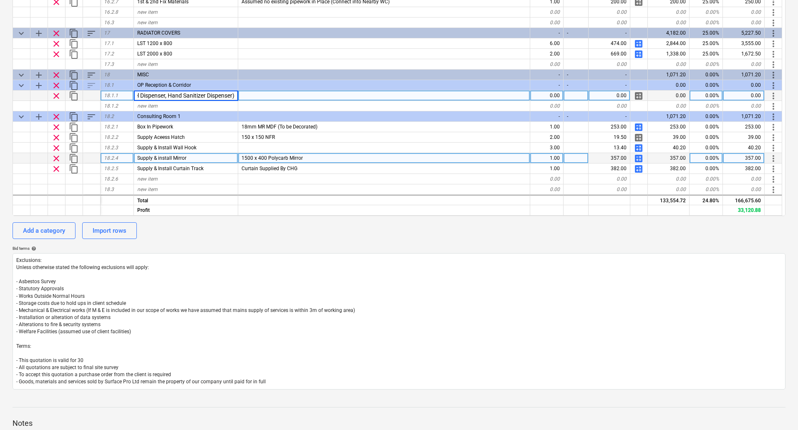
click at [235, 95] on input "Install Hospital Issue Items (Paper Towel Dispenser, Hand Sanitizer Dispenser)" at bounding box center [186, 96] width 104 height 10
drag, startPoint x: 235, startPoint y: 95, endPoint x: 209, endPoint y: 96, distance: 26.3
click at [209, 96] on input "Install Hospital Issue Items (Paper Towel Dispenser, Hand Sanitizer Dispenser)" at bounding box center [186, 96] width 104 height 10
type input "Install Hospital Issue Items"
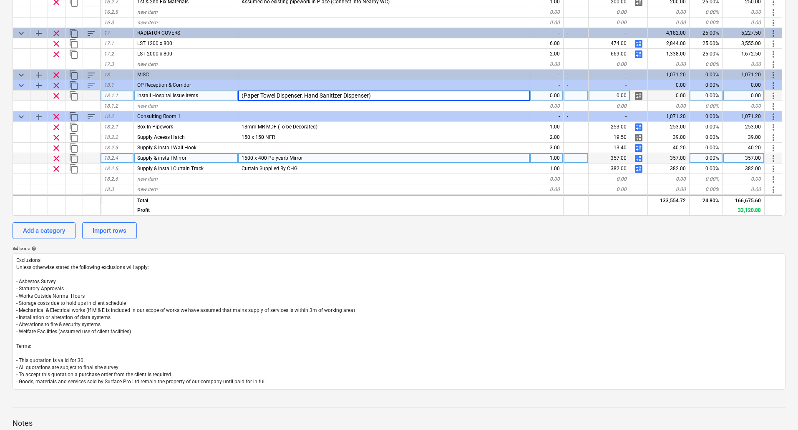
type textarea "x"
click at [553, 94] on div "0.00" at bounding box center [547, 96] width 33 height 10
type input "4"
click at [637, 94] on span "calculate" at bounding box center [639, 96] width 10 height 10
type textarea "x"
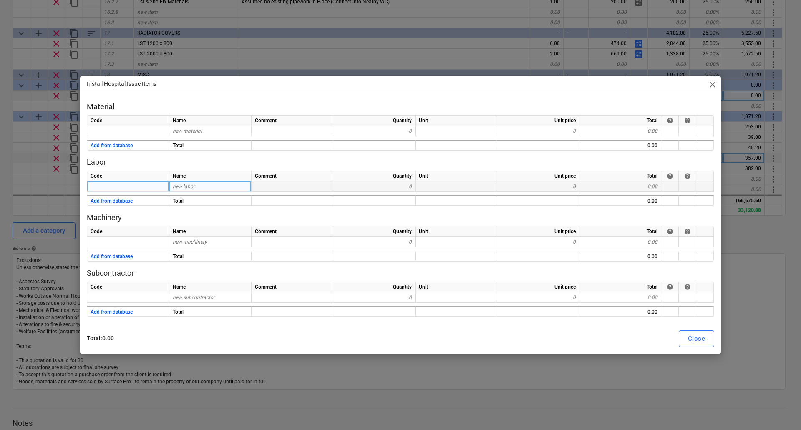
click at [189, 187] on span "new labor" at bounding box center [184, 187] width 22 height 6
type input "Install"
type textarea "x"
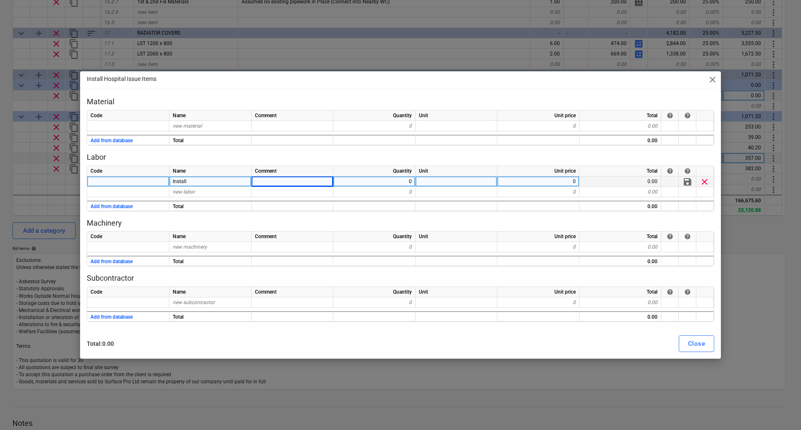
click at [402, 179] on div "0" at bounding box center [374, 182] width 82 height 10
type input "4"
type textarea "x"
type input "37.5"
type textarea "x"
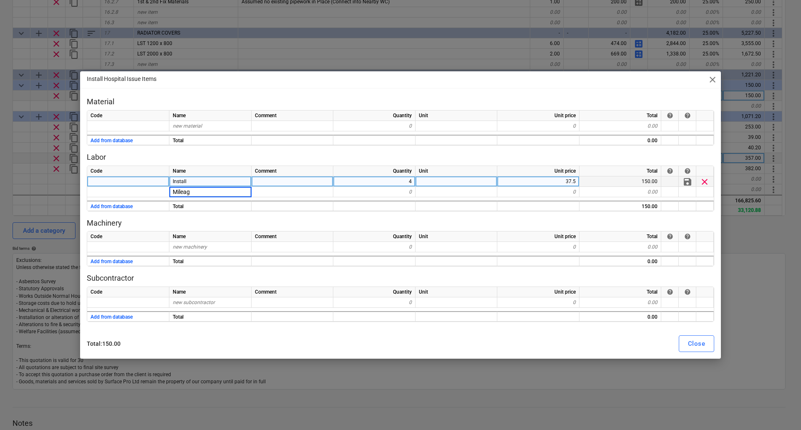
type input "Mileage"
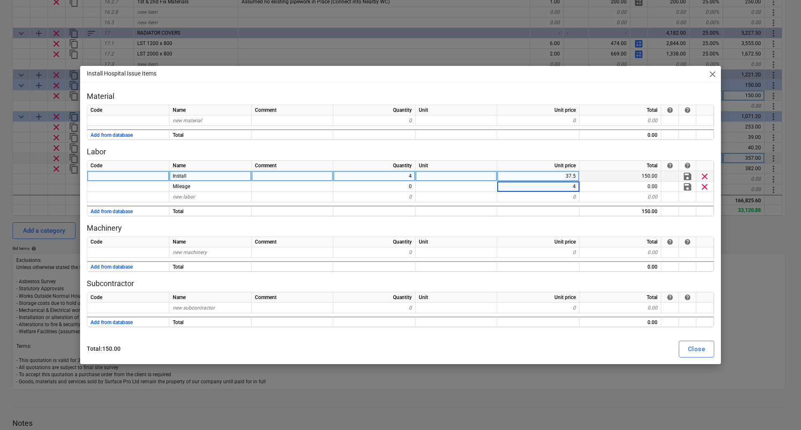
type textarea "x"
type input ".5"
type textarea "x"
type input "4.5"
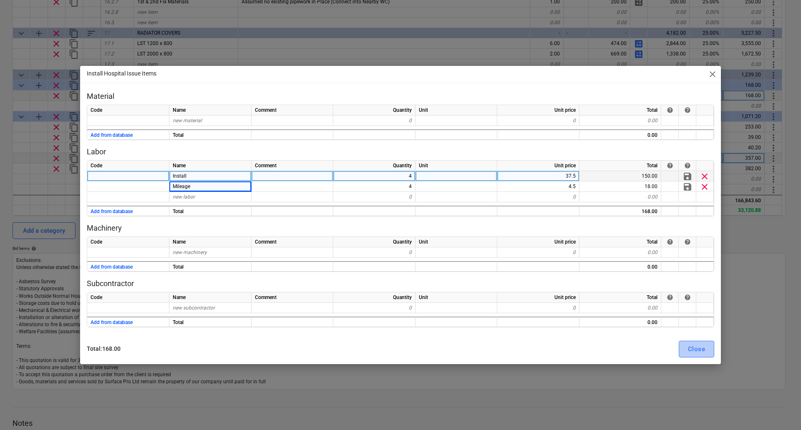
click at [699, 347] on div "Close" at bounding box center [696, 349] width 17 height 11
type textarea "x"
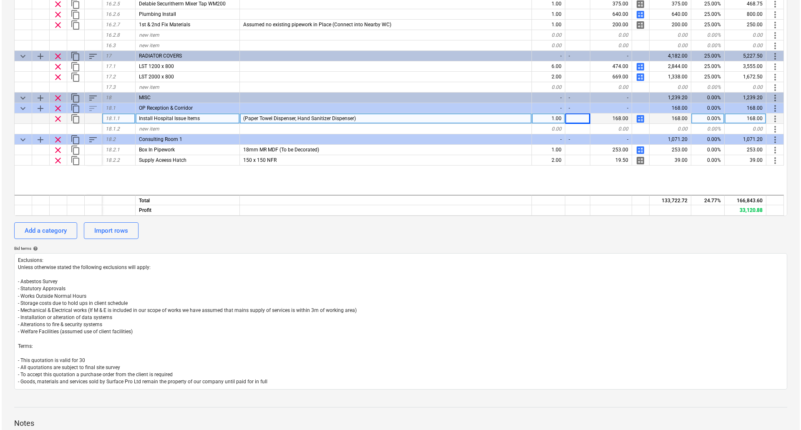
scroll to position [1973, 0]
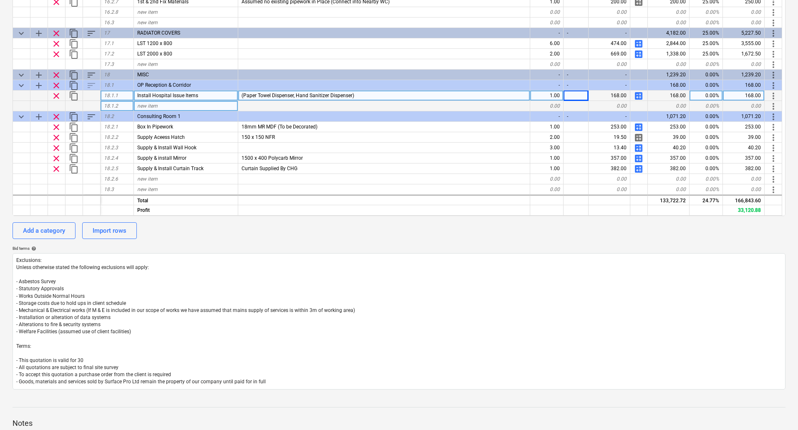
click at [158, 105] on div "new item" at bounding box center [186, 106] width 104 height 10
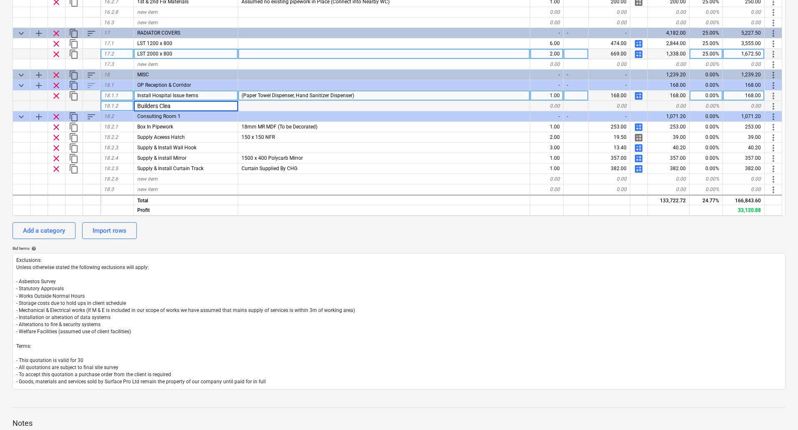
type input "Builders Clean"
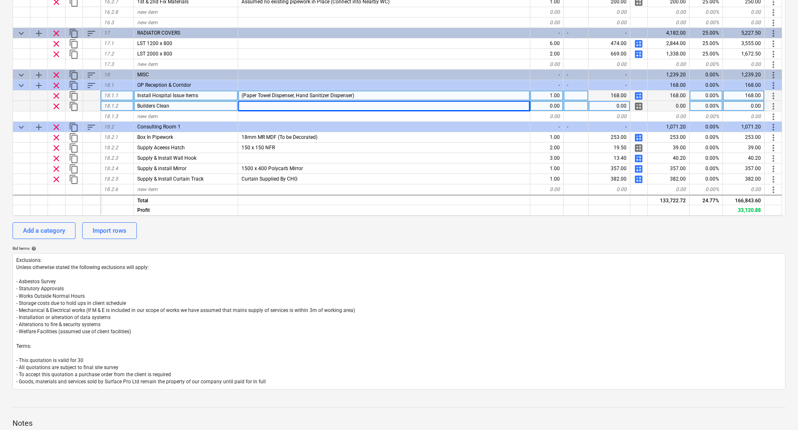
click at [638, 106] on span "calculate" at bounding box center [639, 106] width 10 height 10
type textarea "x"
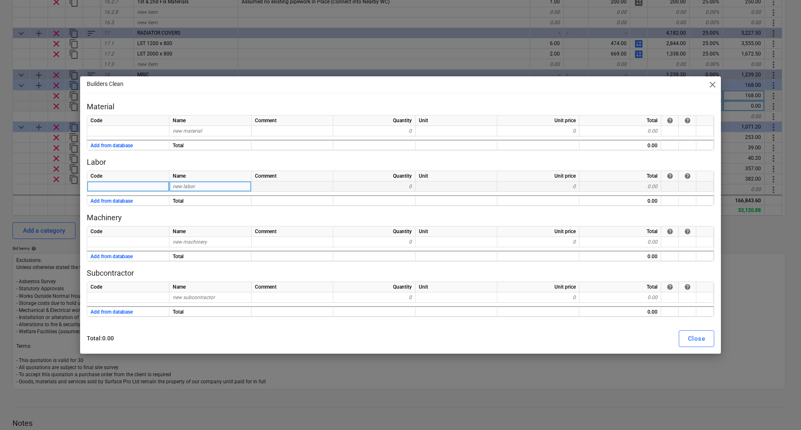
click at [227, 185] on div "new labor" at bounding box center [210, 187] width 82 height 10
type input "Labour"
type textarea "x"
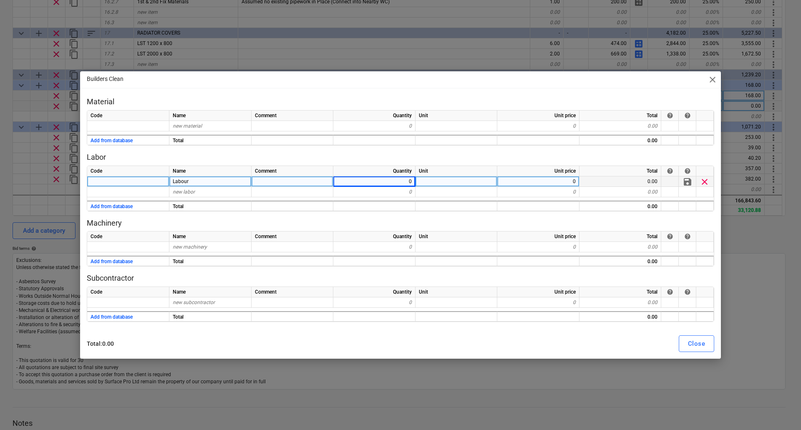
click at [397, 181] on div "0" at bounding box center [374, 182] width 82 height 10
type input "16"
type textarea "x"
type input "37.5"
type textarea "x"
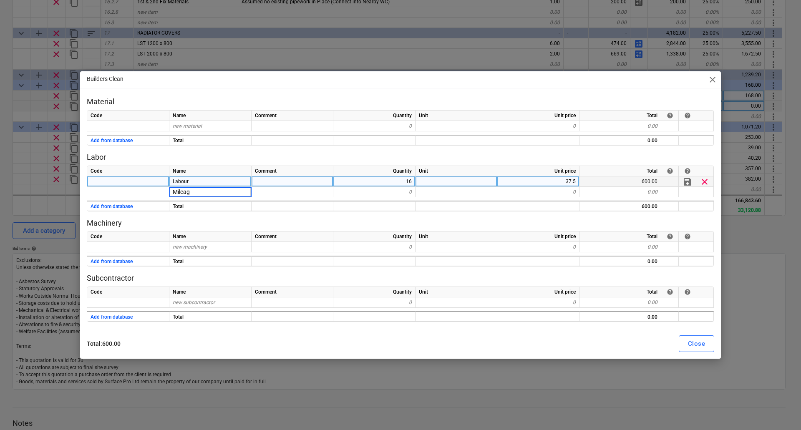
type input "Mileage"
type textarea "x"
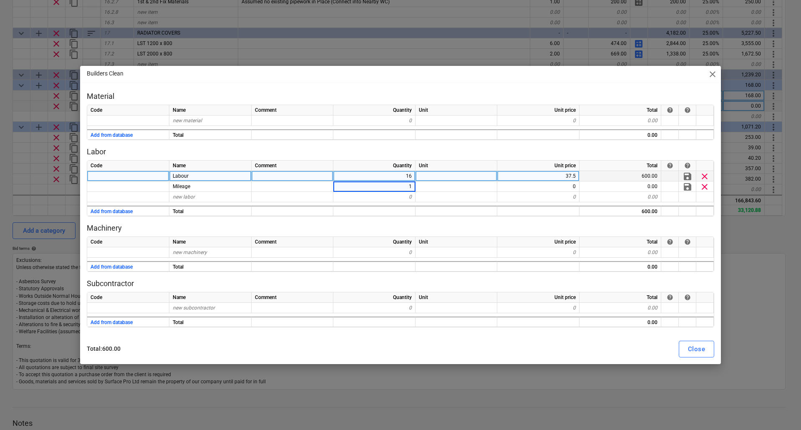
type input "16"
type textarea "x"
type input "4.5"
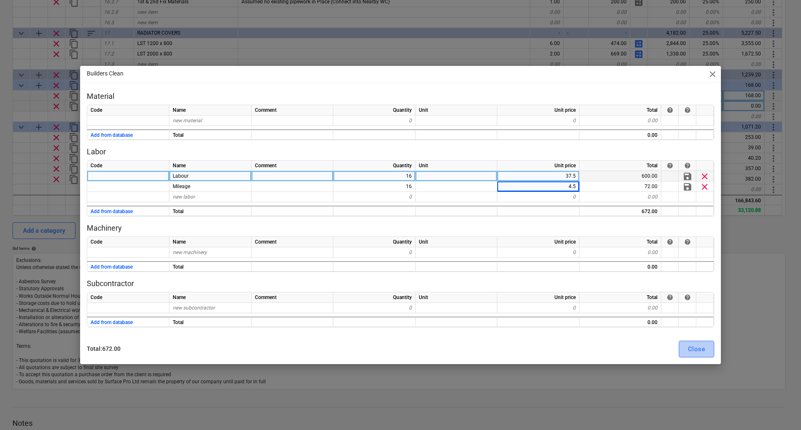
click at [692, 349] on div "Close" at bounding box center [696, 349] width 17 height 11
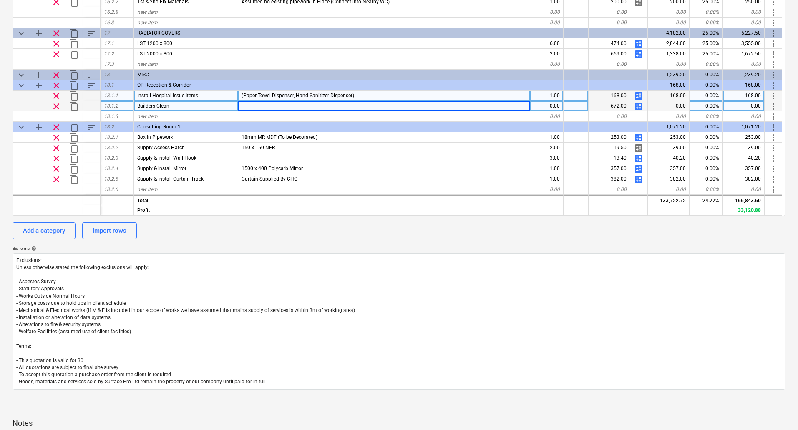
click at [559, 107] on div "0.00" at bounding box center [547, 106] width 33 height 10
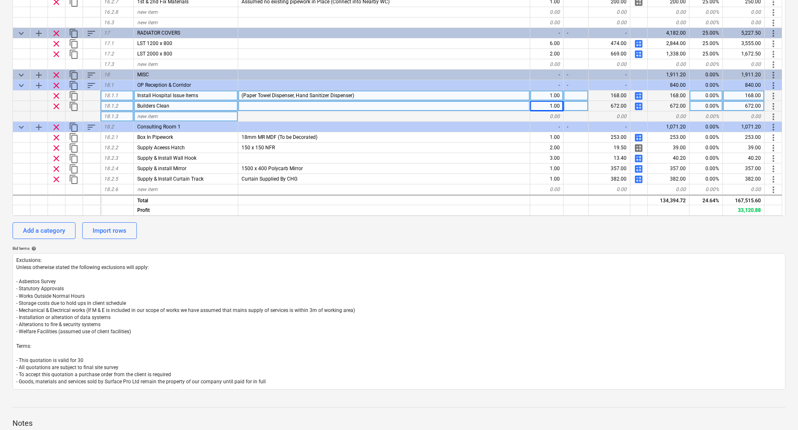
click at [438, 113] on div at bounding box center [384, 116] width 292 height 10
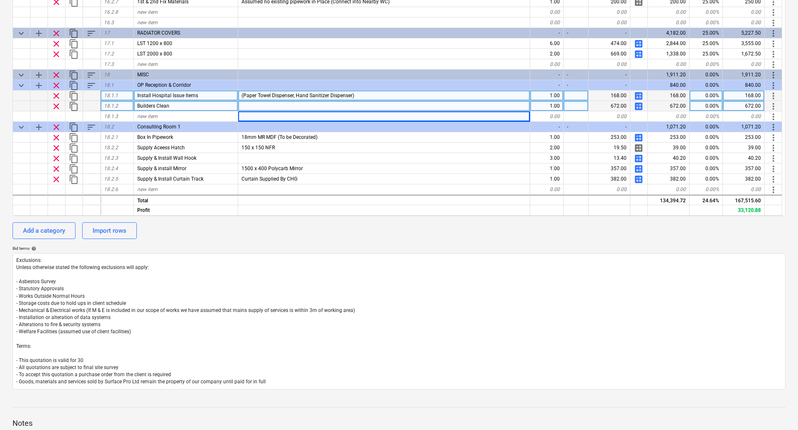
click at [71, 97] on span "content_copy" at bounding box center [74, 96] width 10 height 10
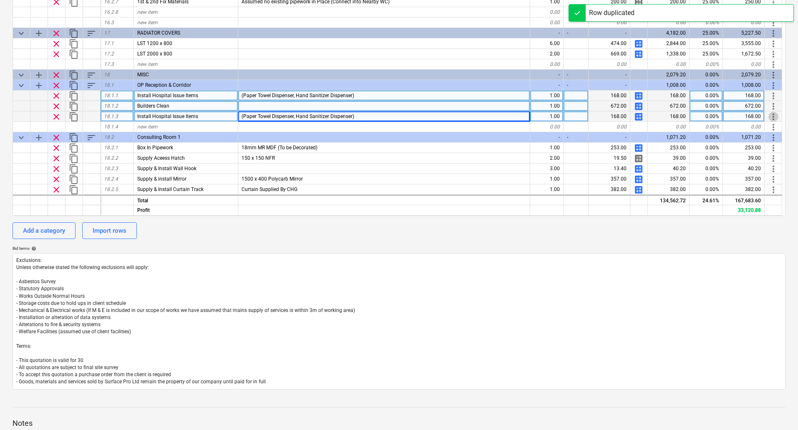
click at [776, 116] on span "more_vert" at bounding box center [774, 117] width 10 height 10
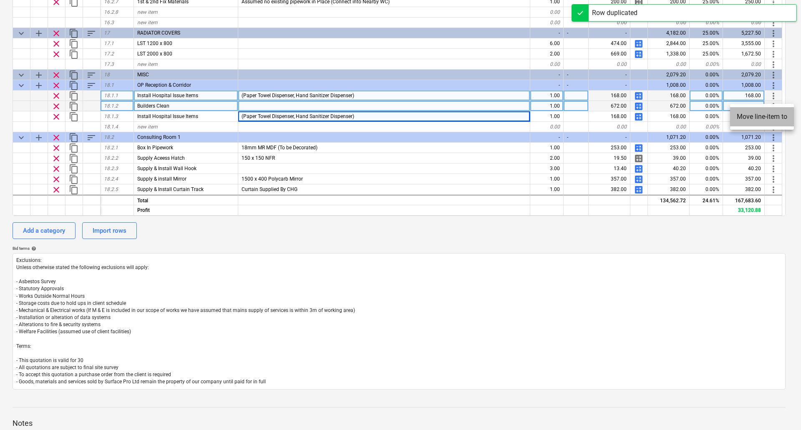
click at [758, 116] on li "Move line-item to" at bounding box center [762, 116] width 64 height 19
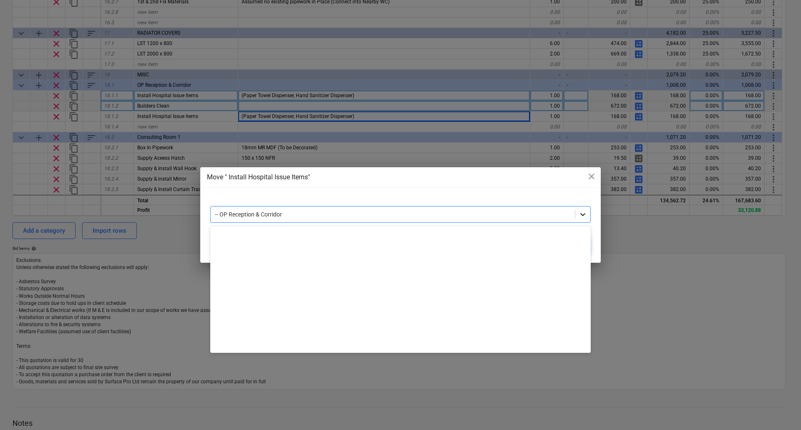
click at [583, 213] on icon at bounding box center [583, 214] width 8 height 8
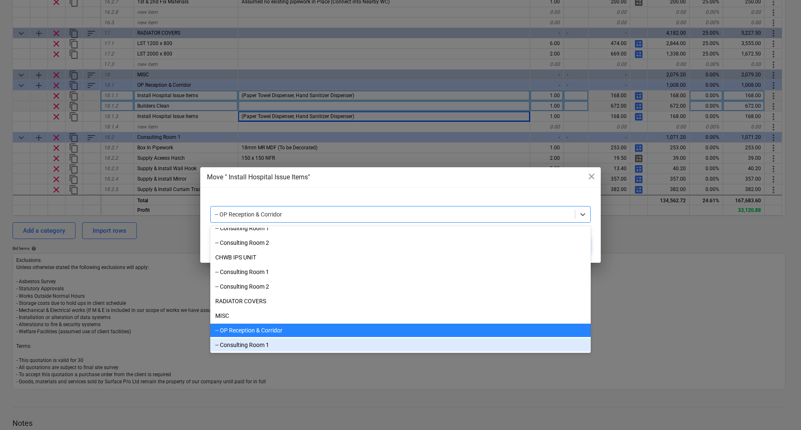
click at [266, 345] on div "-- Consulting Room 1" at bounding box center [400, 345] width 381 height 13
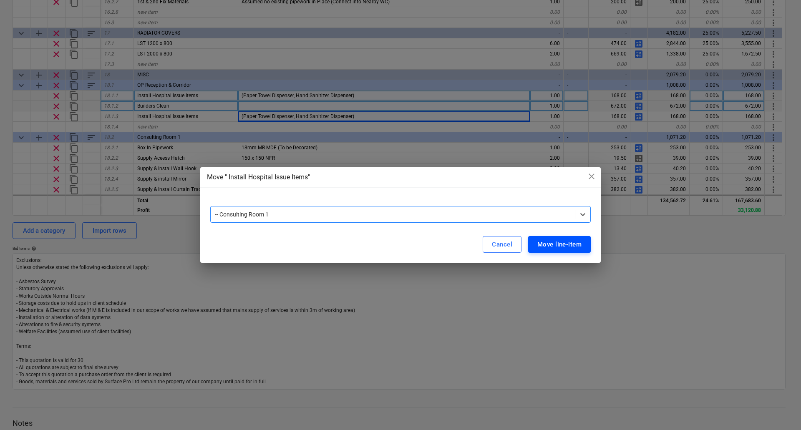
click at [578, 245] on div "Move line-item" at bounding box center [560, 244] width 44 height 11
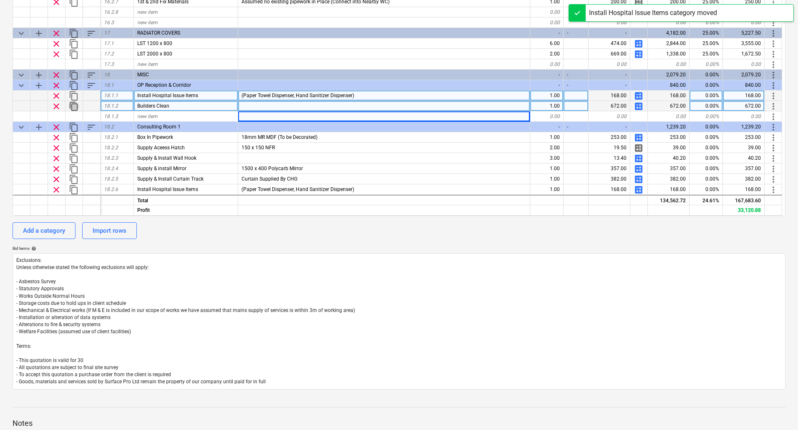
click at [73, 105] on span "content_copy" at bounding box center [74, 106] width 10 height 10
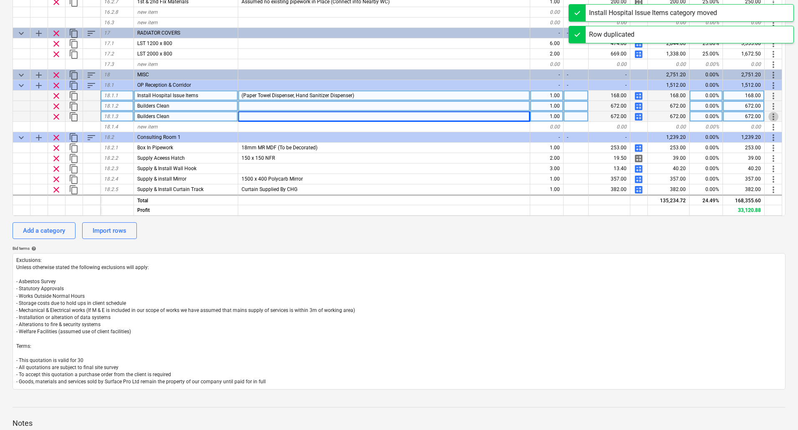
click at [773, 117] on span "more_vert" at bounding box center [774, 117] width 10 height 10
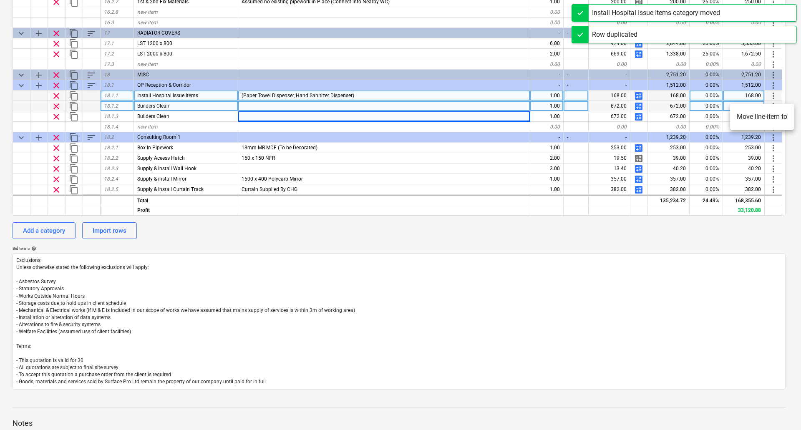
click at [771, 116] on li "Move line-item to" at bounding box center [762, 116] width 64 height 19
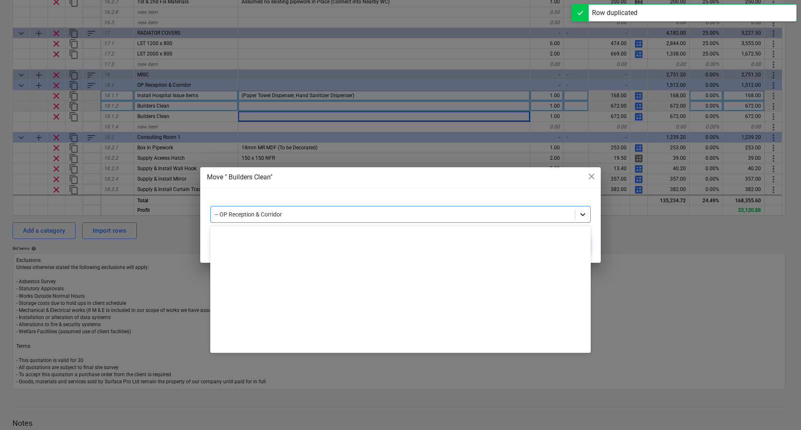
click at [584, 217] on icon at bounding box center [583, 214] width 8 height 8
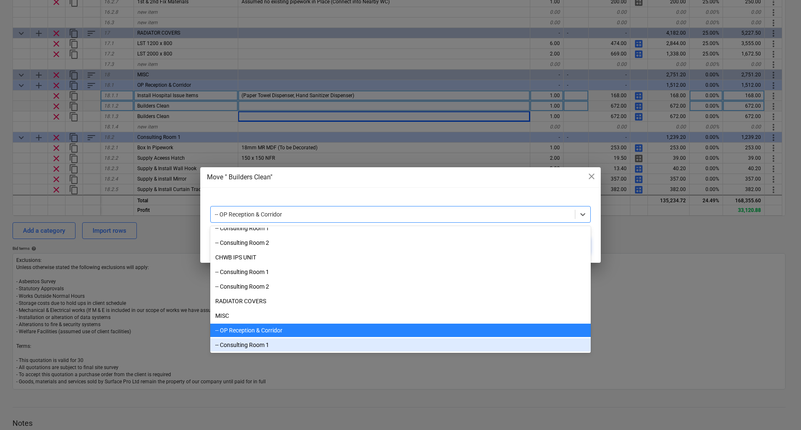
click at [253, 347] on div "-- Consulting Room 1" at bounding box center [400, 345] width 381 height 13
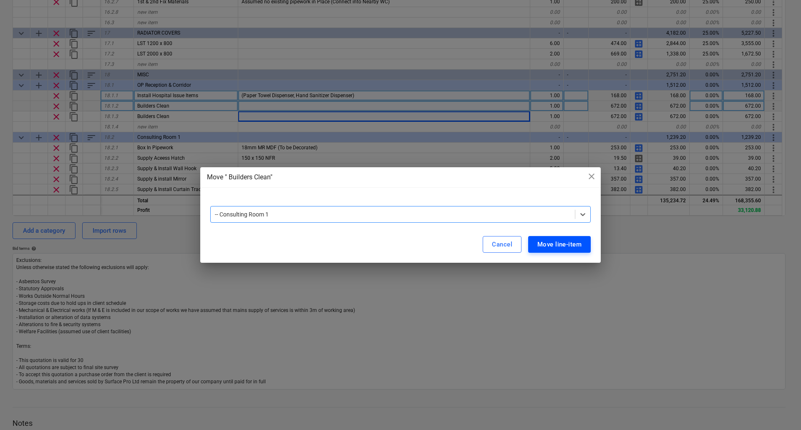
click at [565, 241] on div "Move line-item" at bounding box center [560, 244] width 44 height 11
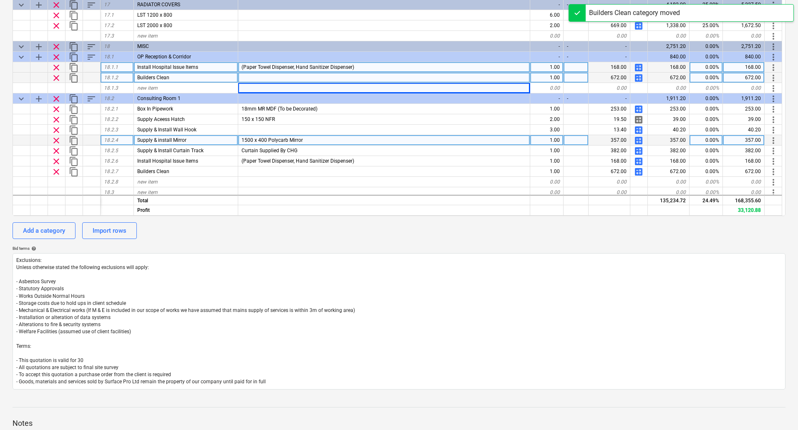
scroll to position [2015, 0]
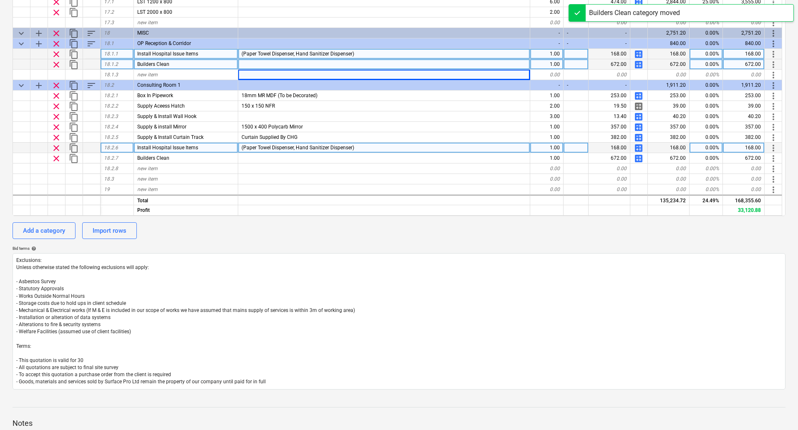
click at [638, 147] on span "calculate" at bounding box center [639, 148] width 10 height 10
type textarea "x"
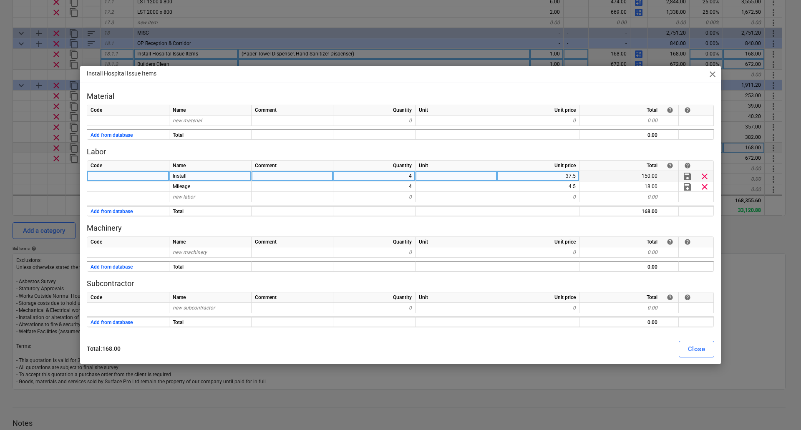
click at [412, 172] on div "4" at bounding box center [374, 176] width 82 height 10
type input "2"
click at [698, 353] on div "Close" at bounding box center [696, 349] width 17 height 11
type textarea "x"
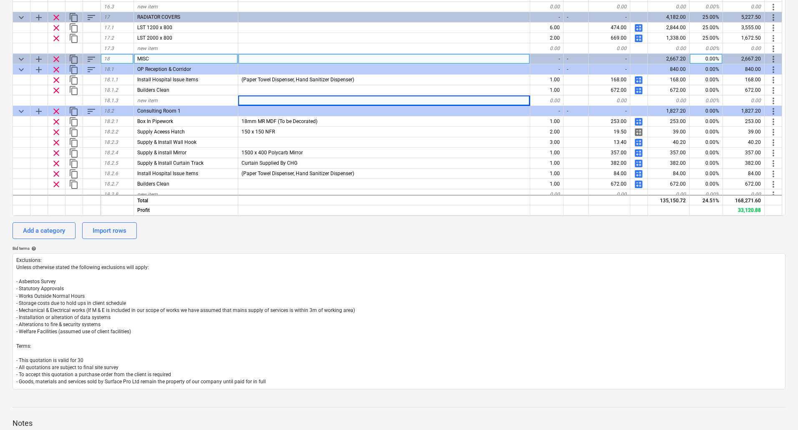
scroll to position [2015, 0]
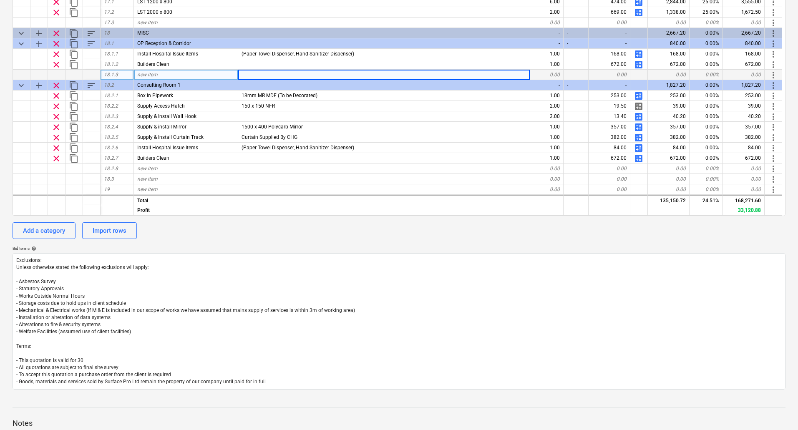
click at [159, 73] on div "new item" at bounding box center [186, 75] width 104 height 10
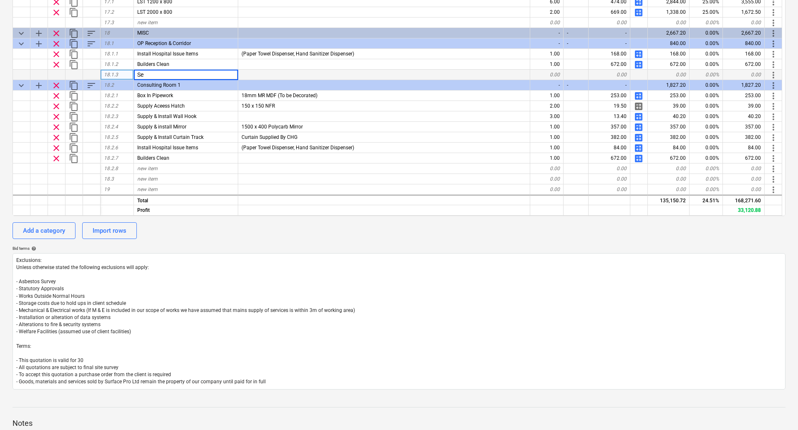
type input "S"
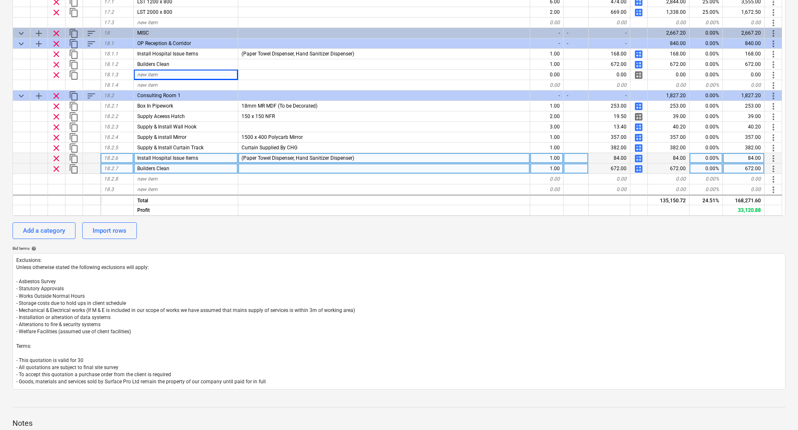
click at [639, 169] on span "calculate" at bounding box center [639, 169] width 10 height 10
type textarea "x"
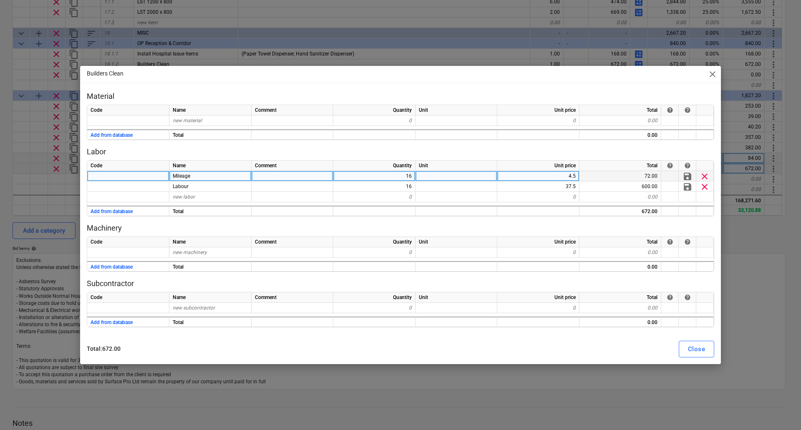
click at [404, 178] on div "16" at bounding box center [374, 176] width 82 height 10
type input "8"
type textarea "x"
click at [409, 175] on div "8" at bounding box center [374, 176] width 82 height 10
type input "4"
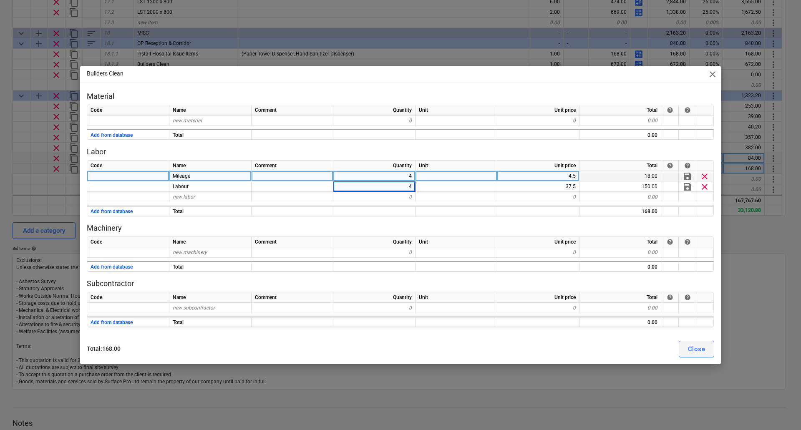
click at [702, 345] on div "Close" at bounding box center [696, 349] width 17 height 11
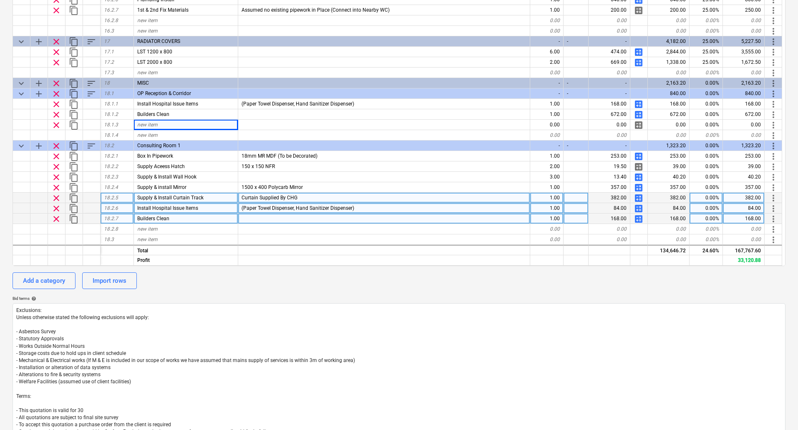
scroll to position [139, 0]
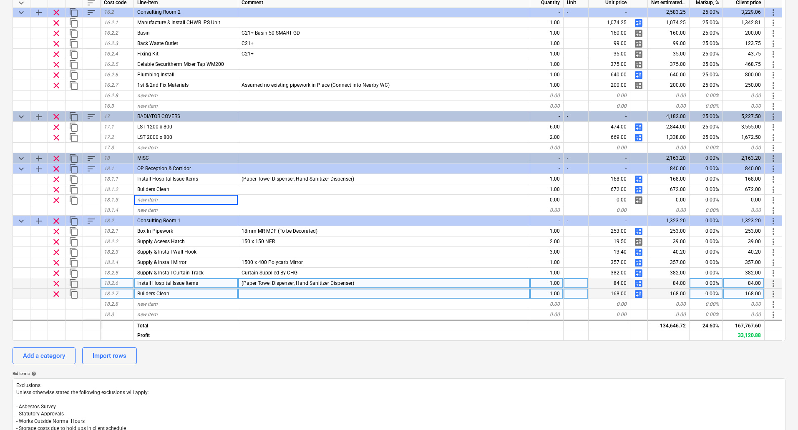
click at [637, 293] on span "calculate" at bounding box center [639, 294] width 10 height 10
type textarea "x"
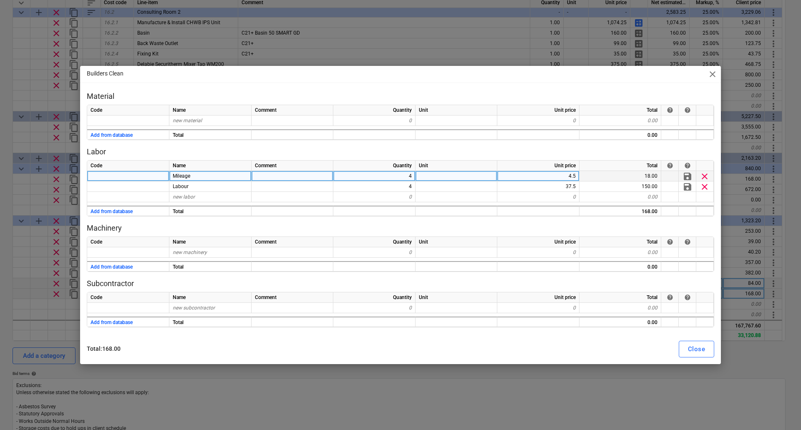
click at [400, 178] on div "4" at bounding box center [374, 176] width 82 height 10
type input "8"
click at [699, 350] on div "Close" at bounding box center [696, 349] width 17 height 11
type textarea "x"
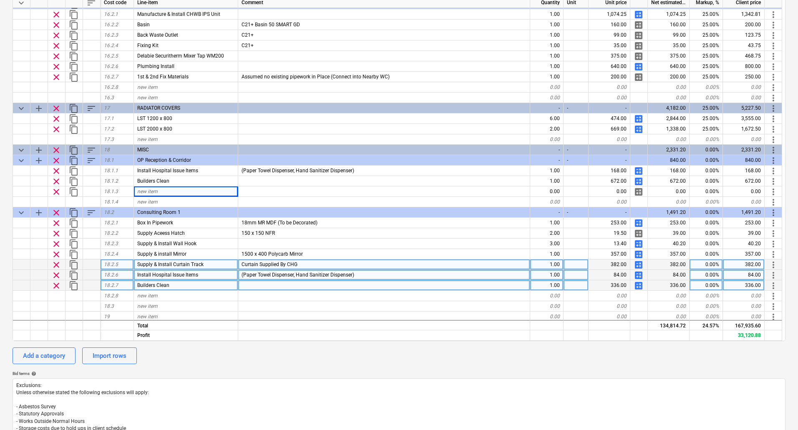
scroll to position [2025, 0]
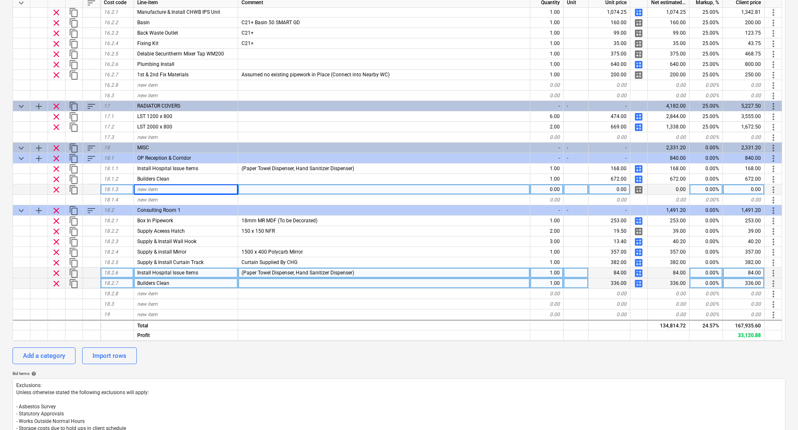
click at [154, 190] on span "new item" at bounding box center [147, 190] width 20 height 6
type input "Seal"
type textarea "x"
type input "MasticSeal"
type textarea "x"
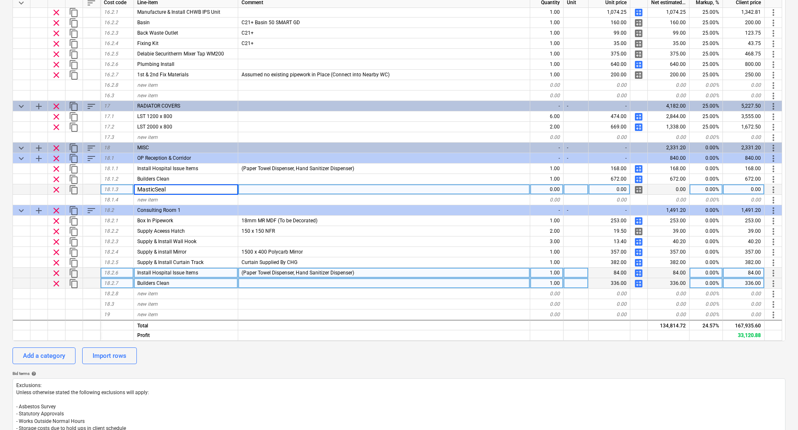
type input "Mastic Seal"
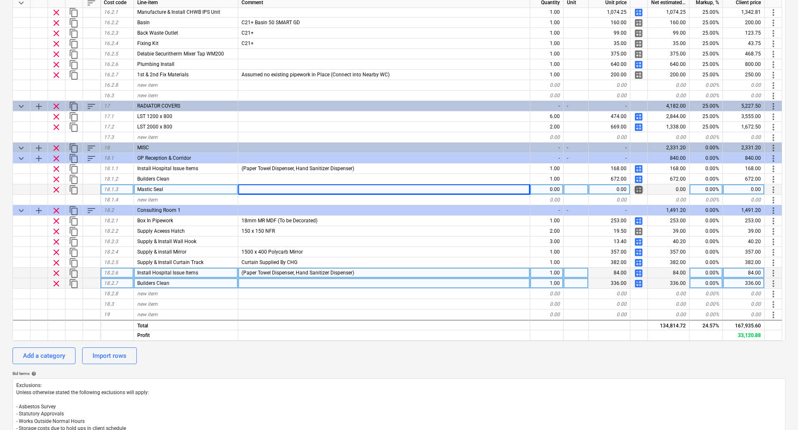
click at [637, 189] on span "calculate" at bounding box center [639, 190] width 10 height 10
type textarea "x"
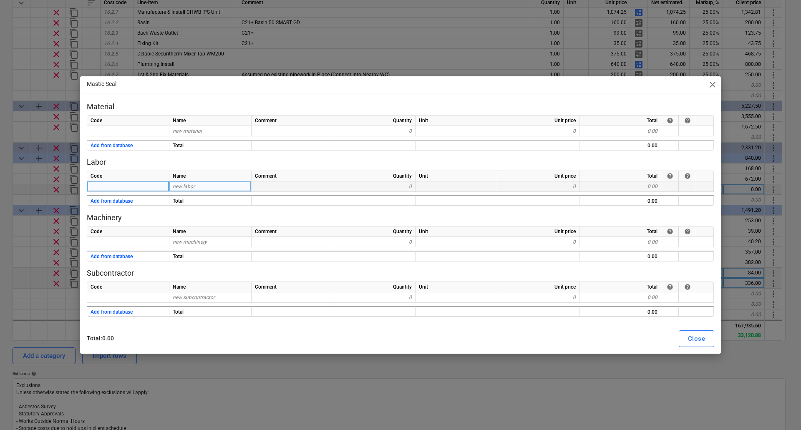
click at [186, 187] on span "new labor" at bounding box center [184, 187] width 22 height 6
type input "Mastic"
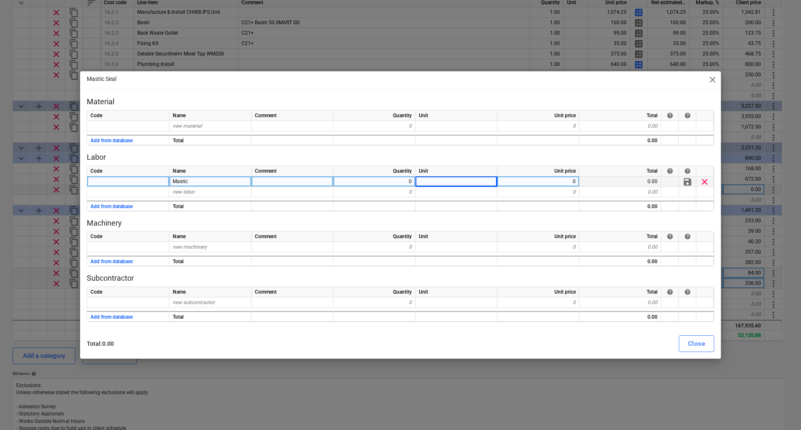
type textarea "x"
type input "37.5"
type textarea "x"
type input "Mileage"
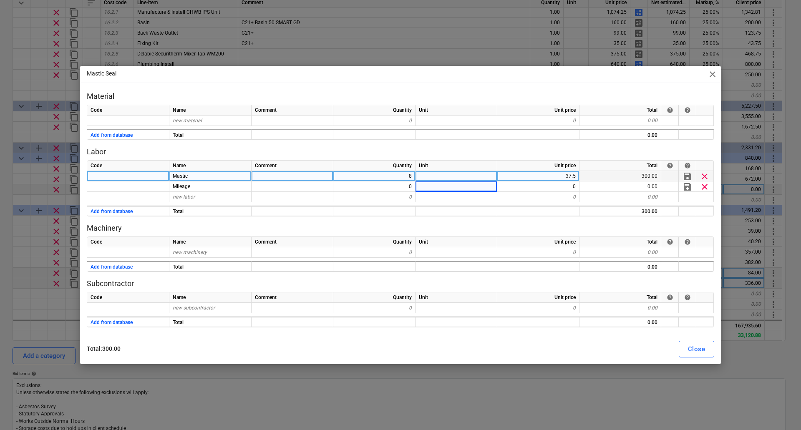
type textarea "x"
type input "4.5"
click at [701, 345] on div "Close" at bounding box center [696, 349] width 17 height 11
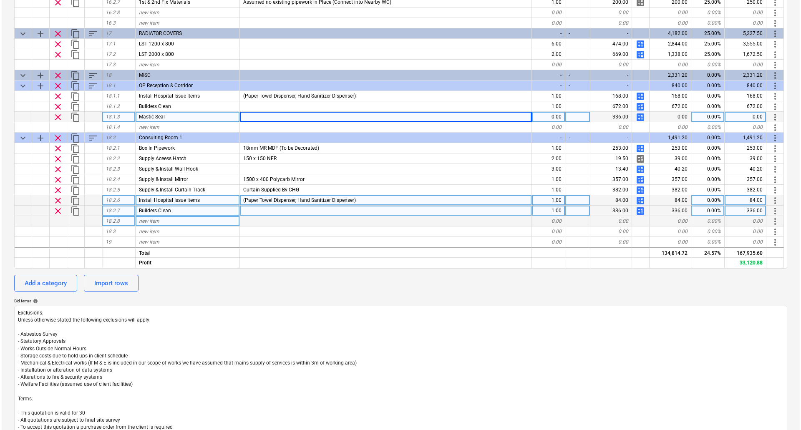
scroll to position [222, 0]
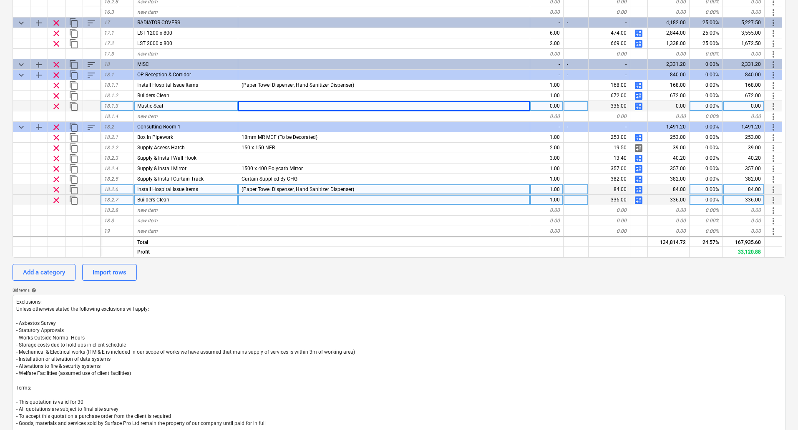
click at [73, 105] on span "content_copy" at bounding box center [74, 106] width 10 height 10
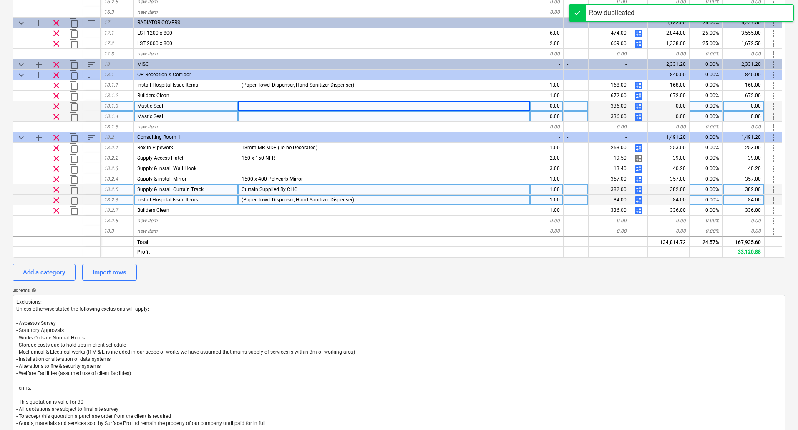
click at [775, 116] on span "more_vert" at bounding box center [774, 117] width 10 height 10
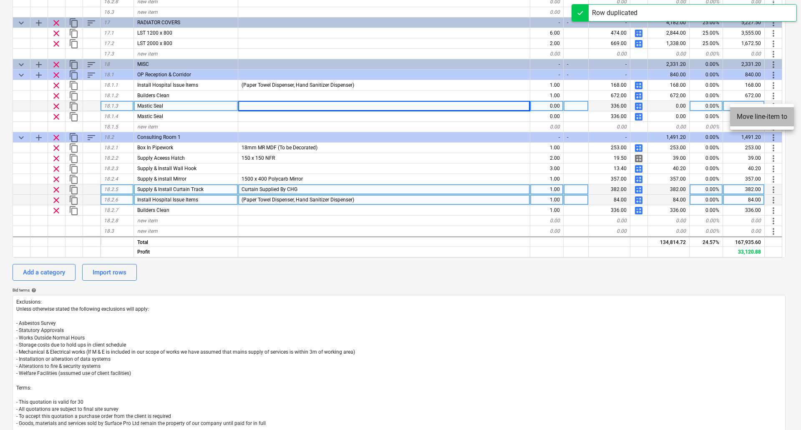
click at [768, 115] on li "Move line-item to" at bounding box center [762, 116] width 64 height 19
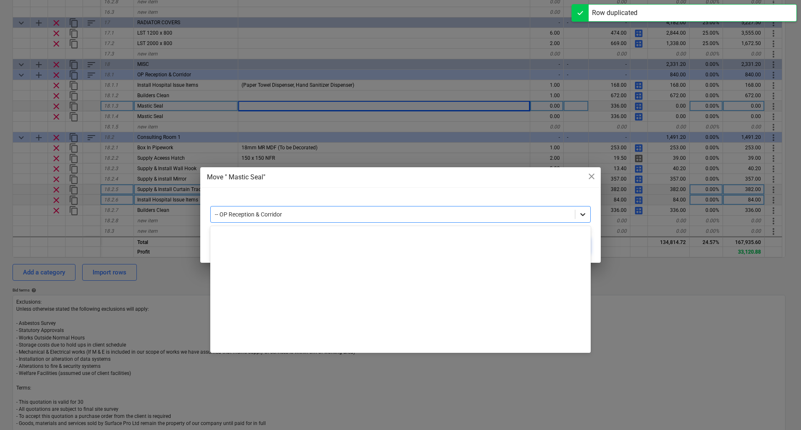
click at [581, 217] on icon at bounding box center [583, 214] width 8 height 8
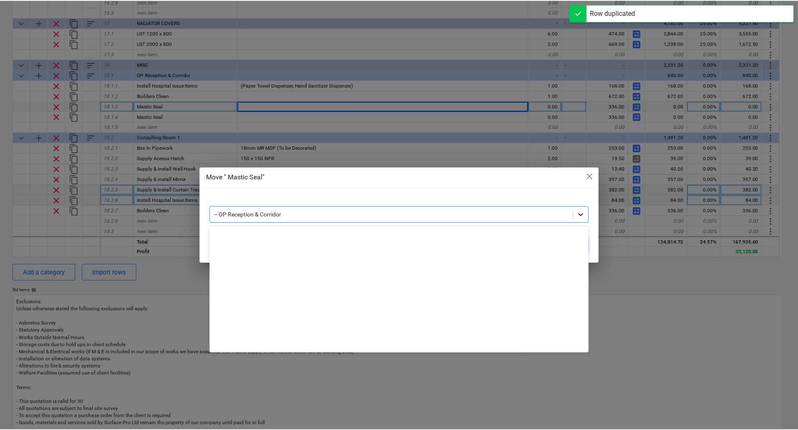
scroll to position [634, 0]
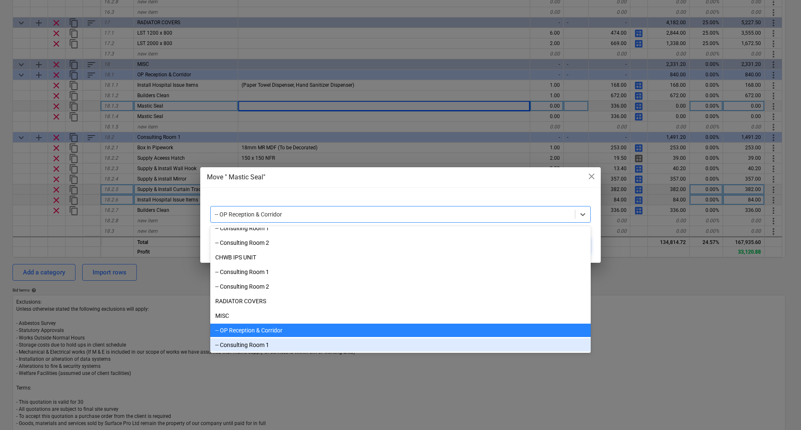
click at [253, 347] on div "-- Consulting Room 1" at bounding box center [400, 345] width 381 height 13
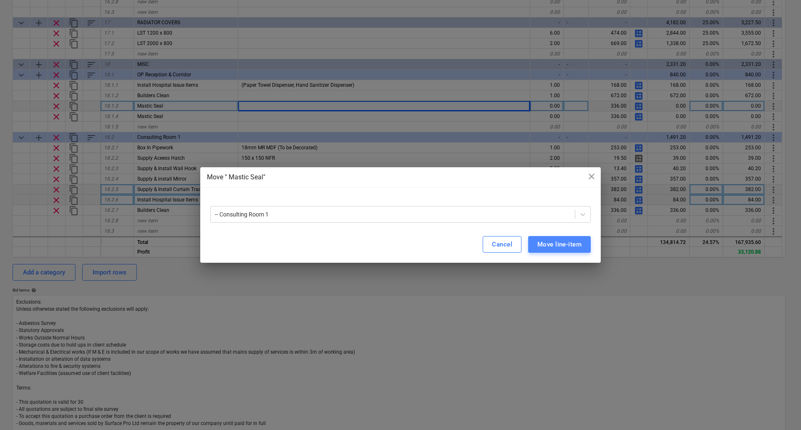
click at [578, 243] on div "Move line-item" at bounding box center [560, 244] width 44 height 11
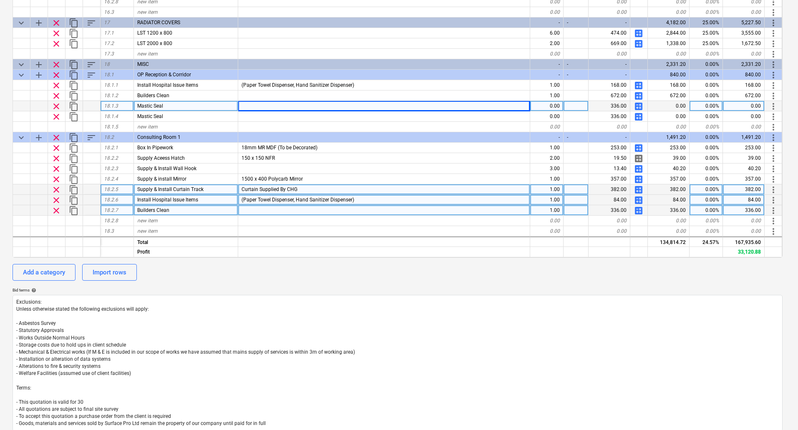
type textarea "x"
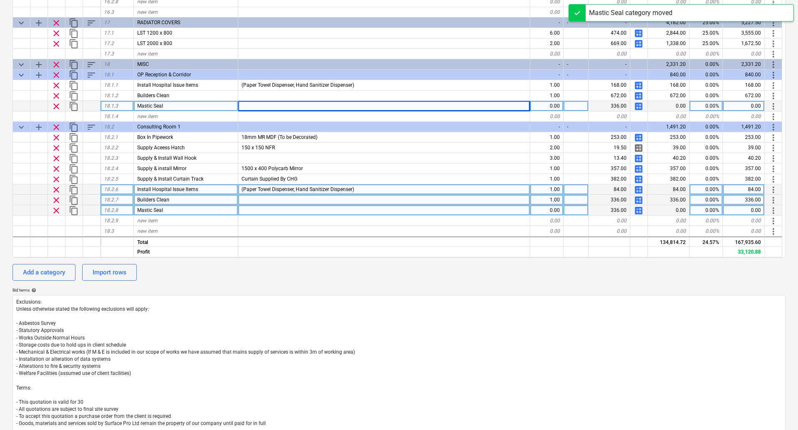
click at [556, 209] on div "0.00" at bounding box center [547, 210] width 33 height 10
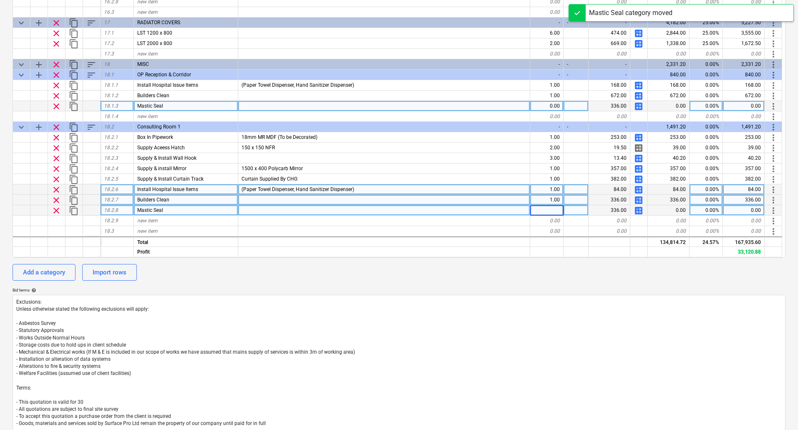
type input "1"
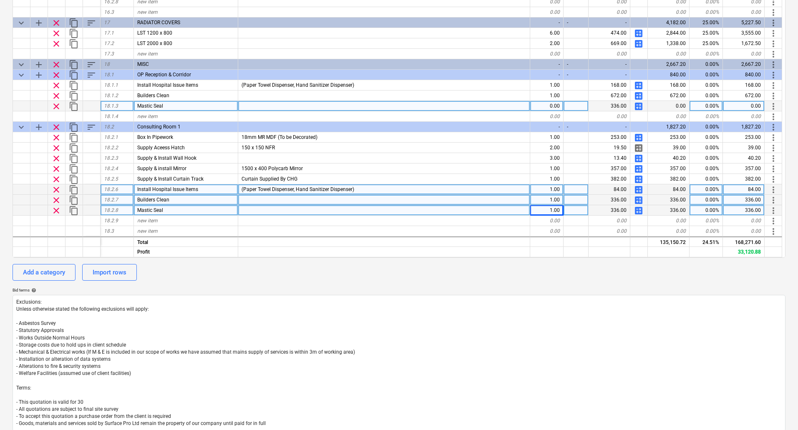
click at [639, 210] on span "calculate" at bounding box center [639, 211] width 10 height 10
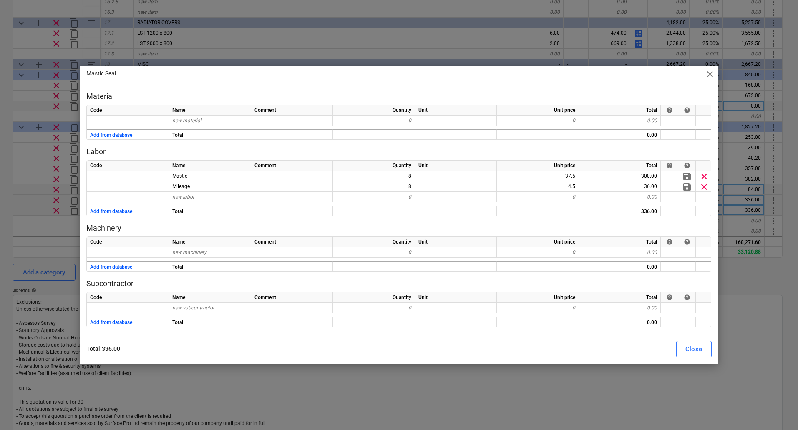
type textarea "x"
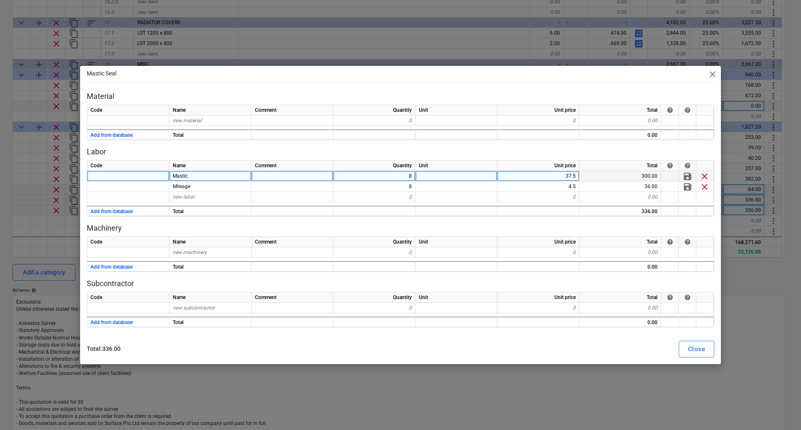
click at [409, 176] on div "8" at bounding box center [374, 176] width 82 height 10
type input "4"
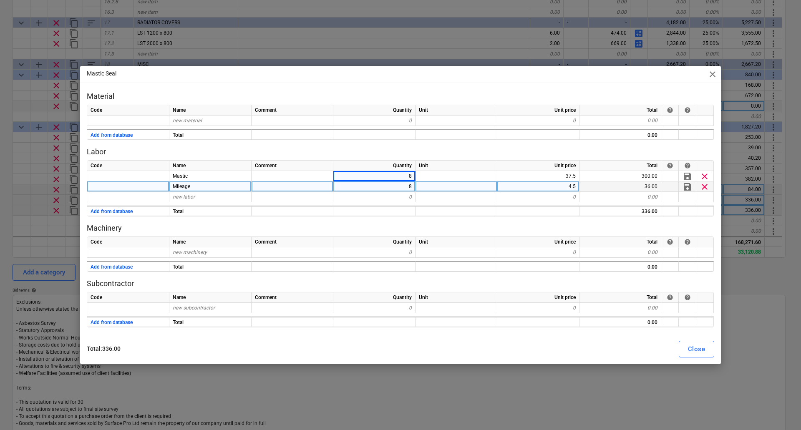
click at [413, 187] on div "8" at bounding box center [374, 187] width 82 height 10
type textarea "x"
type input "4"
click at [699, 350] on div "Close" at bounding box center [696, 349] width 17 height 11
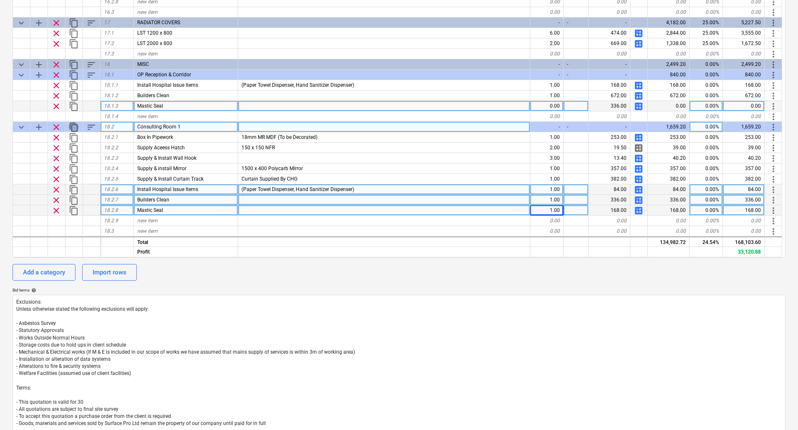
click at [75, 126] on span "content_copy" at bounding box center [74, 127] width 10 height 10
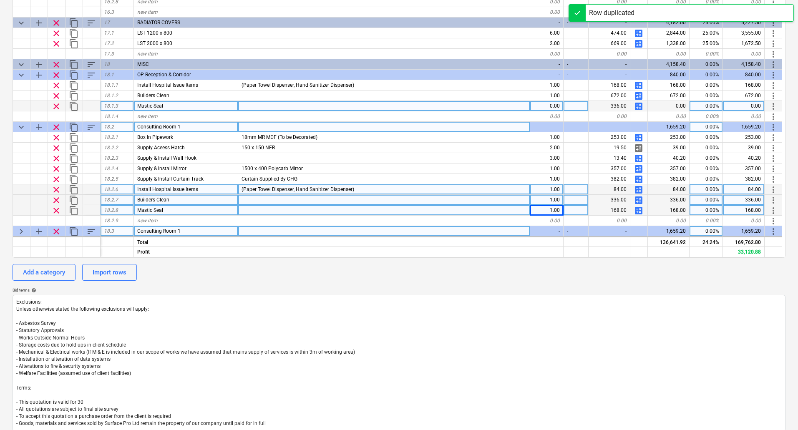
click at [21, 233] on span "keyboard_arrow_right" at bounding box center [21, 232] width 10 height 10
type textarea "x"
click at [189, 232] on div "Consulting Room 1" at bounding box center [186, 231] width 104 height 10
click at [195, 231] on input "Consulting Room 1" at bounding box center [186, 231] width 104 height 10
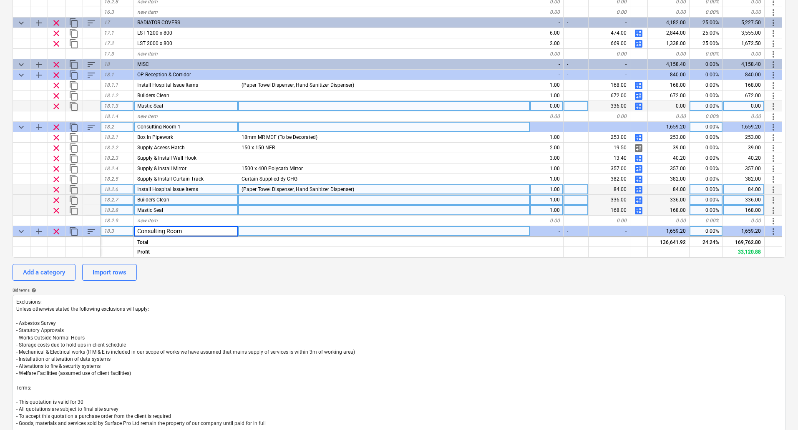
type input "Consulting Room 2"
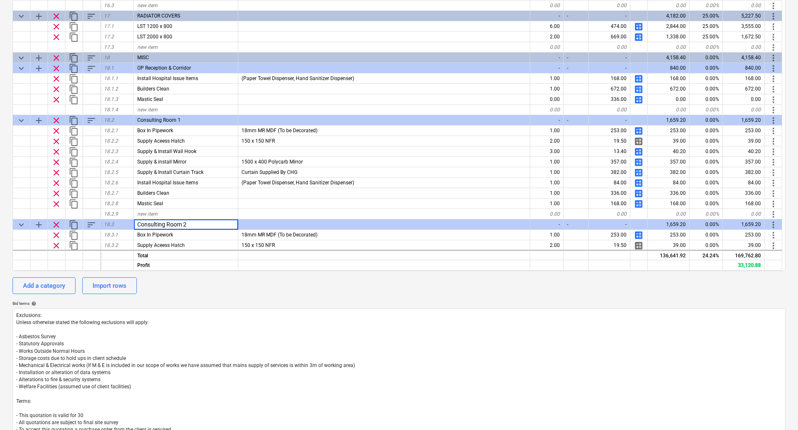
scroll to position [2140, 0]
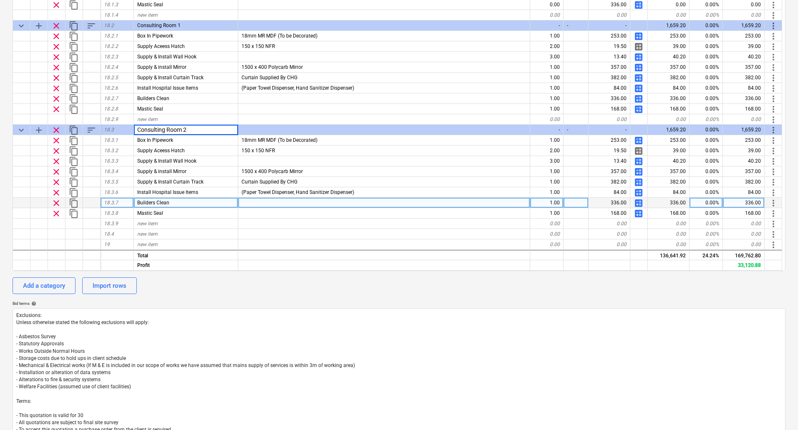
click at [380, 198] on div at bounding box center [384, 203] width 292 height 10
type textarea "x"
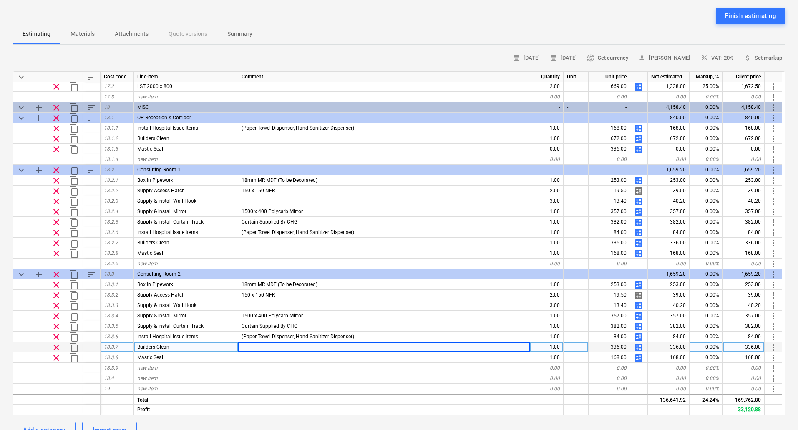
scroll to position [0, 0]
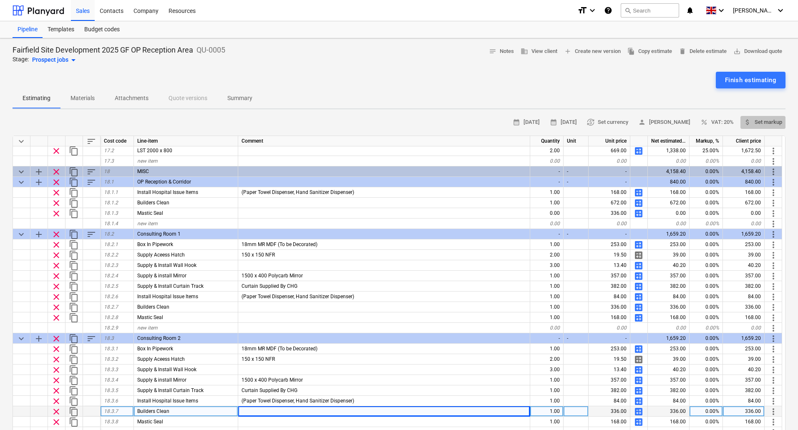
click at [771, 121] on span "attach_money Set markup" at bounding box center [763, 123] width 38 height 10
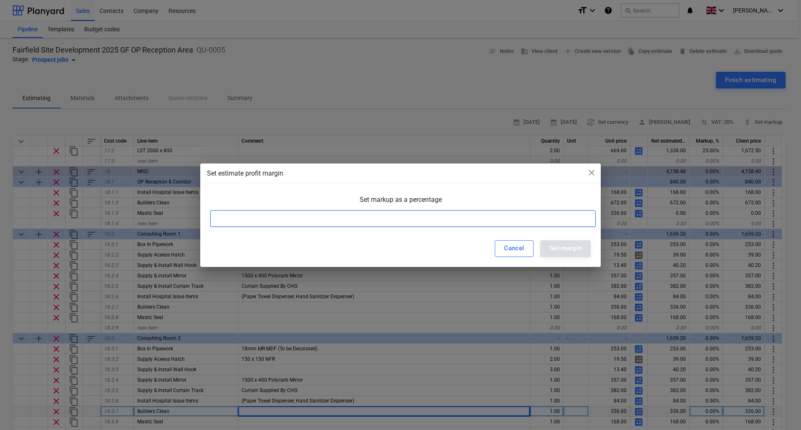
click at [337, 224] on input at bounding box center [403, 218] width 386 height 17
type input "25"
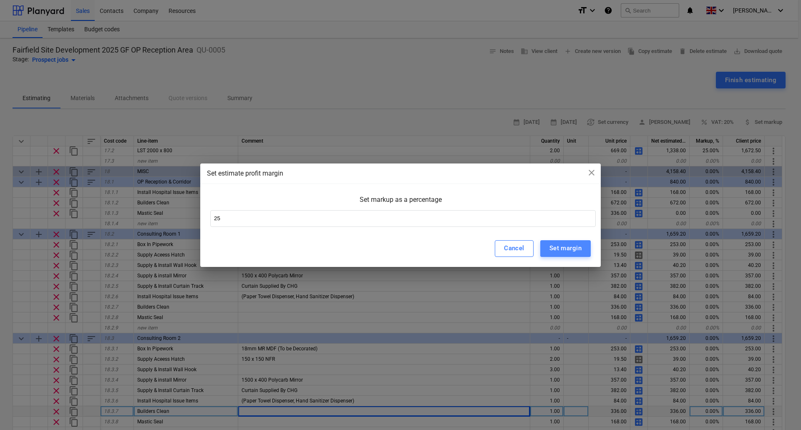
click at [561, 252] on div "Set margin" at bounding box center [566, 248] width 32 height 11
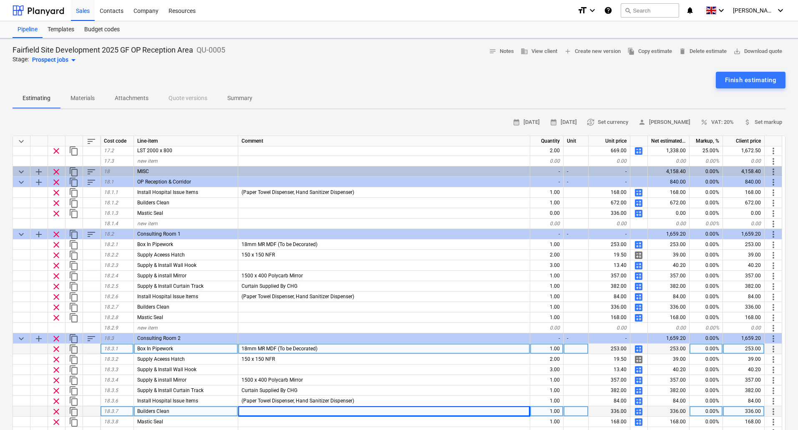
type textarea "x"
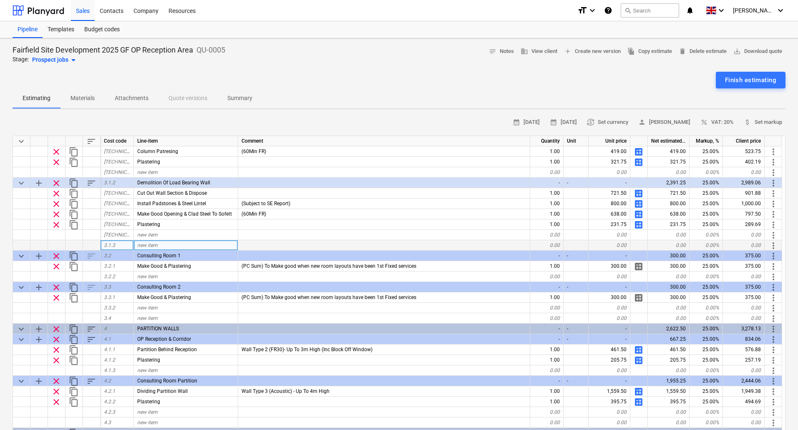
scroll to position [459, 0]
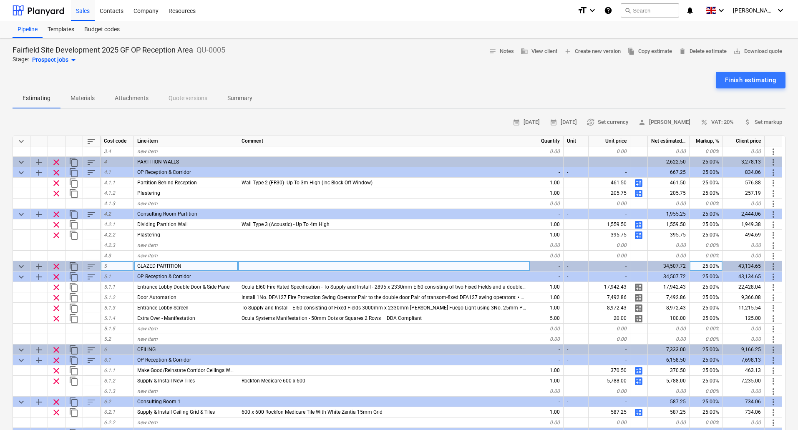
click at [706, 265] on div "25.00%" at bounding box center [706, 266] width 33 height 10
type input "20"
type textarea "x"
type input "15"
type textarea "x"
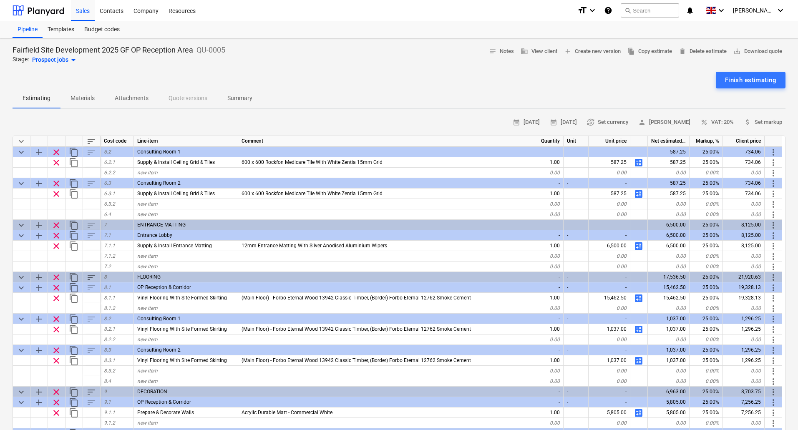
scroll to position [710, 0]
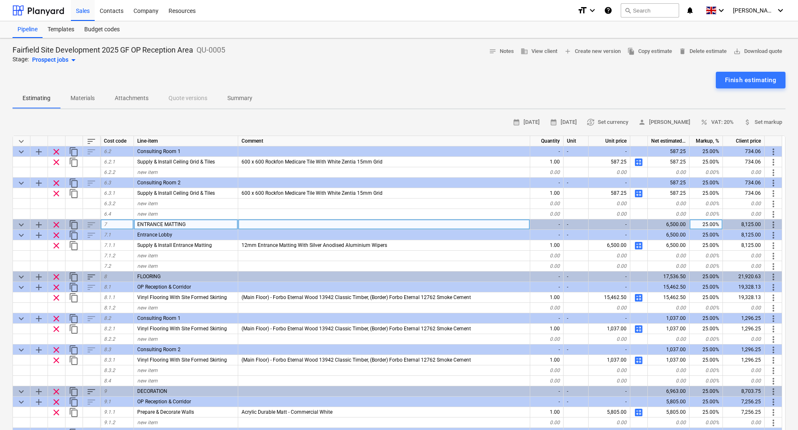
click at [706, 224] on div "25.00%" at bounding box center [706, 225] width 33 height 10
type input "15"
type textarea "x"
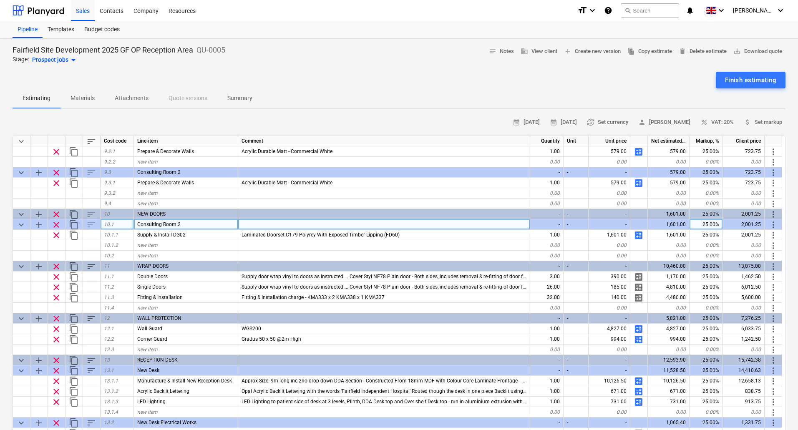
scroll to position [1043, 0]
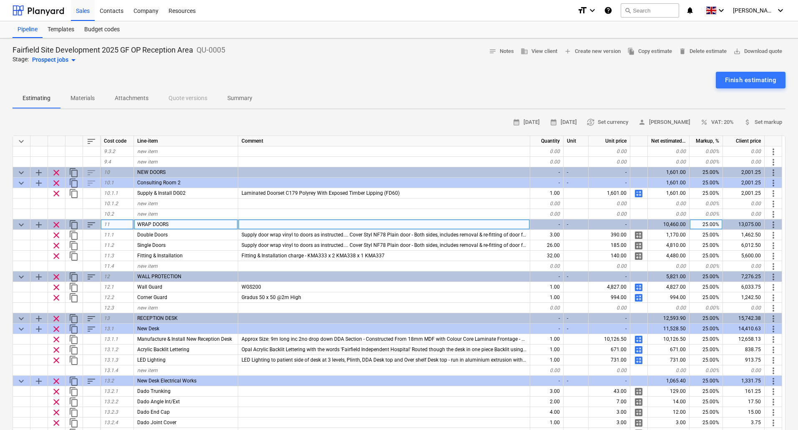
click at [706, 224] on div "25.00%" at bounding box center [706, 225] width 33 height 10
type input "20"
type textarea "x"
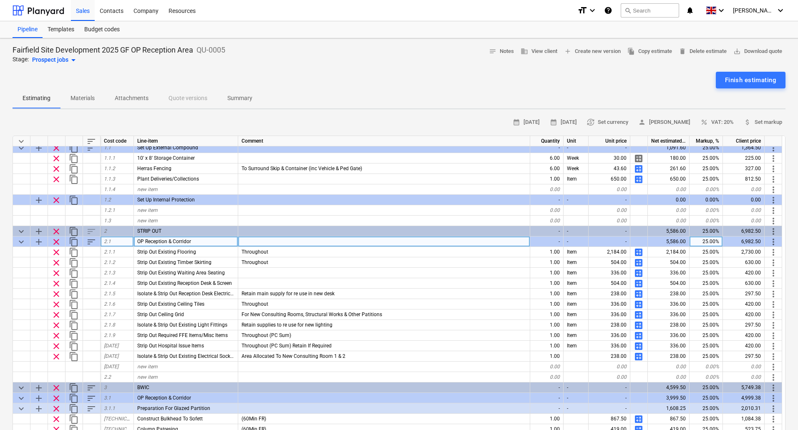
scroll to position [0, 0]
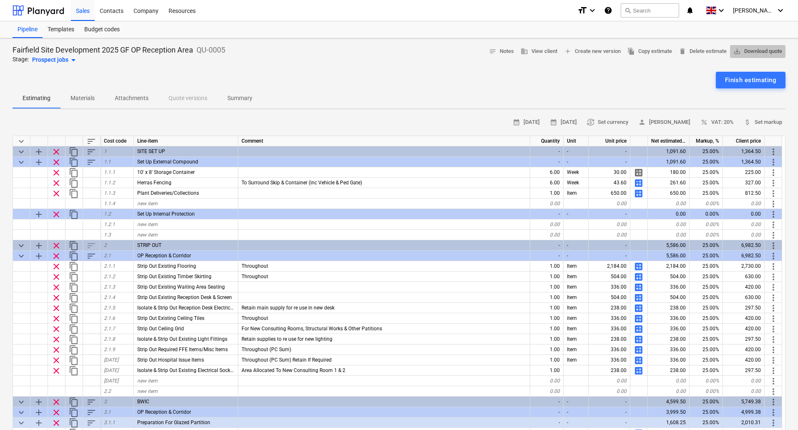
click at [762, 49] on span "save_alt Download quote" at bounding box center [758, 52] width 49 height 10
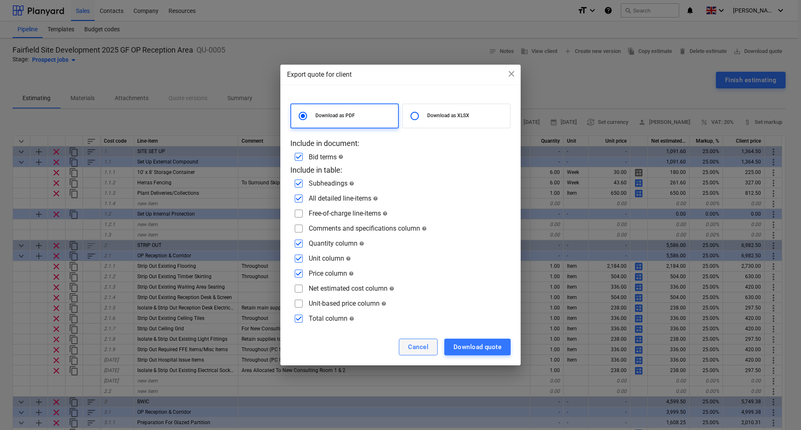
click at [419, 344] on div "Cancel" at bounding box center [418, 347] width 20 height 11
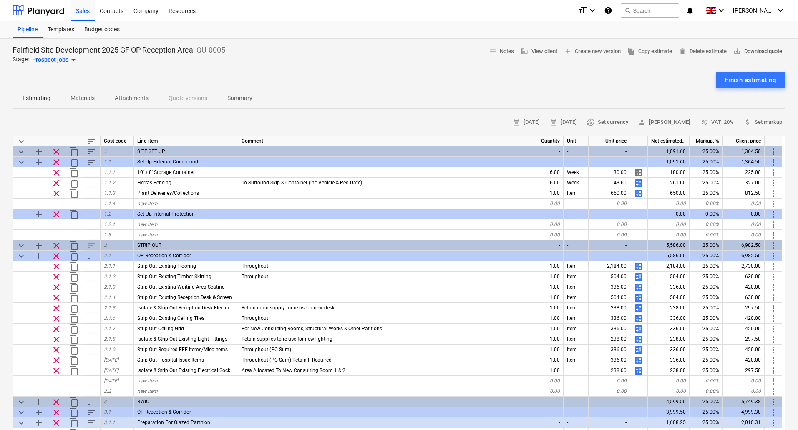
click at [749, 51] on span "save_alt Download quote" at bounding box center [758, 52] width 49 height 10
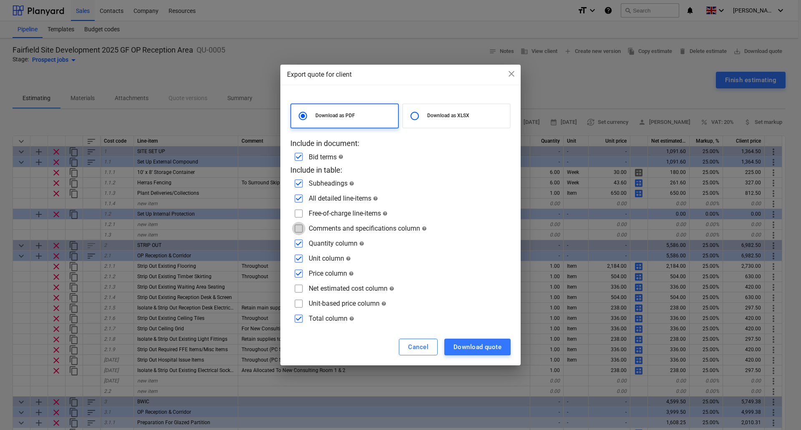
click at [300, 226] on input "checkbox" at bounding box center [298, 228] width 13 height 13
checkbox input "true"
click at [490, 346] on div "Download quote" at bounding box center [478, 347] width 48 height 11
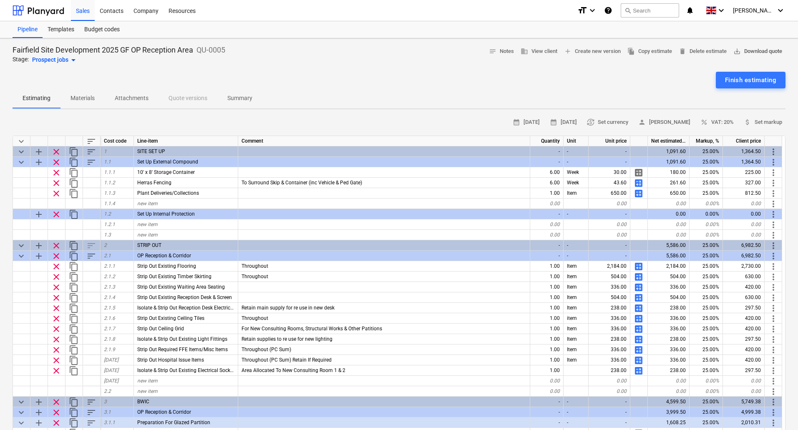
click at [743, 49] on span "save_alt Download quote" at bounding box center [758, 52] width 49 height 10
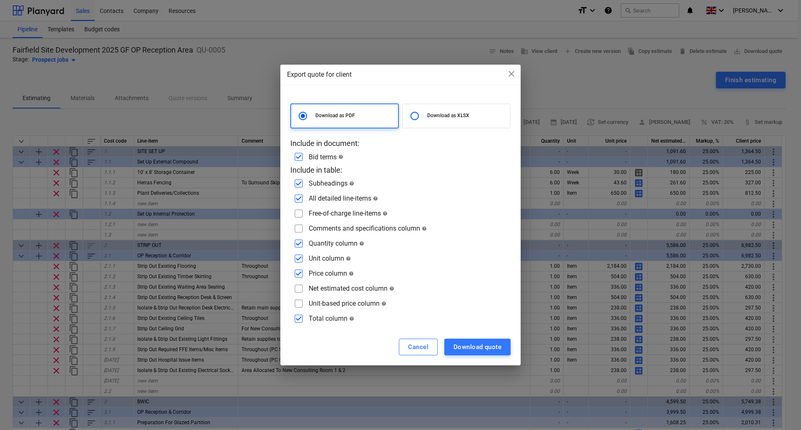
click at [431, 120] on div "Download as XLSX" at bounding box center [456, 116] width 109 height 25
radio input "false"
radio input "true"
checkbox input "false"
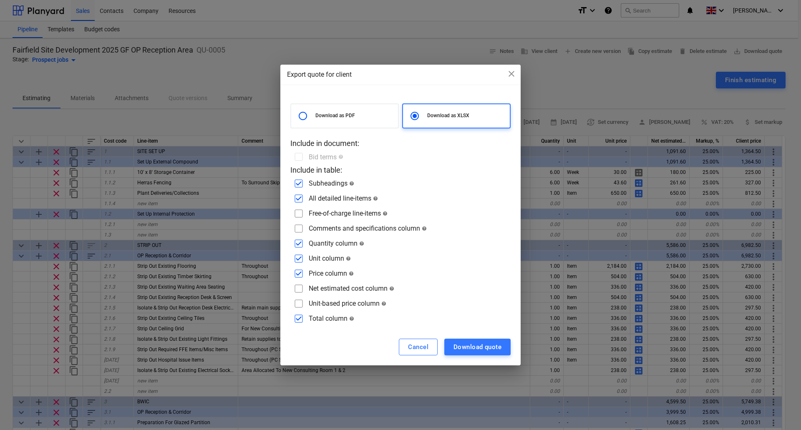
click at [299, 159] on div "Bid terms help" at bounding box center [401, 156] width 220 height 13
click at [299, 226] on input "checkbox" at bounding box center [298, 228] width 13 height 13
checkbox input "true"
click at [472, 344] on div "Download quote" at bounding box center [478, 347] width 48 height 11
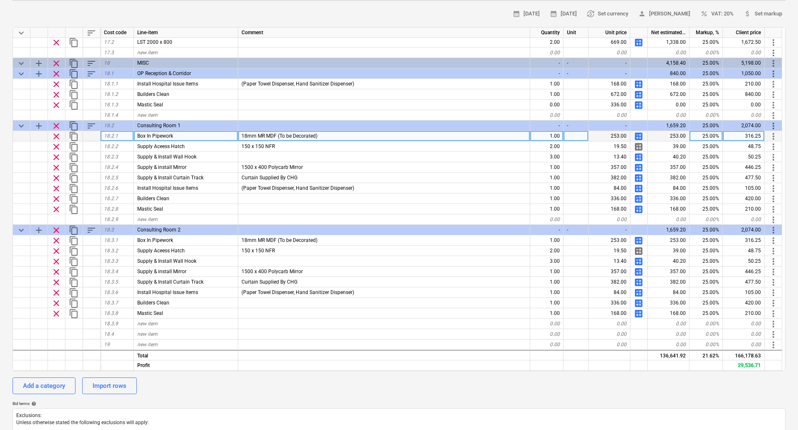
scroll to position [125, 0]
